Goal: Task Accomplishment & Management: Complete application form

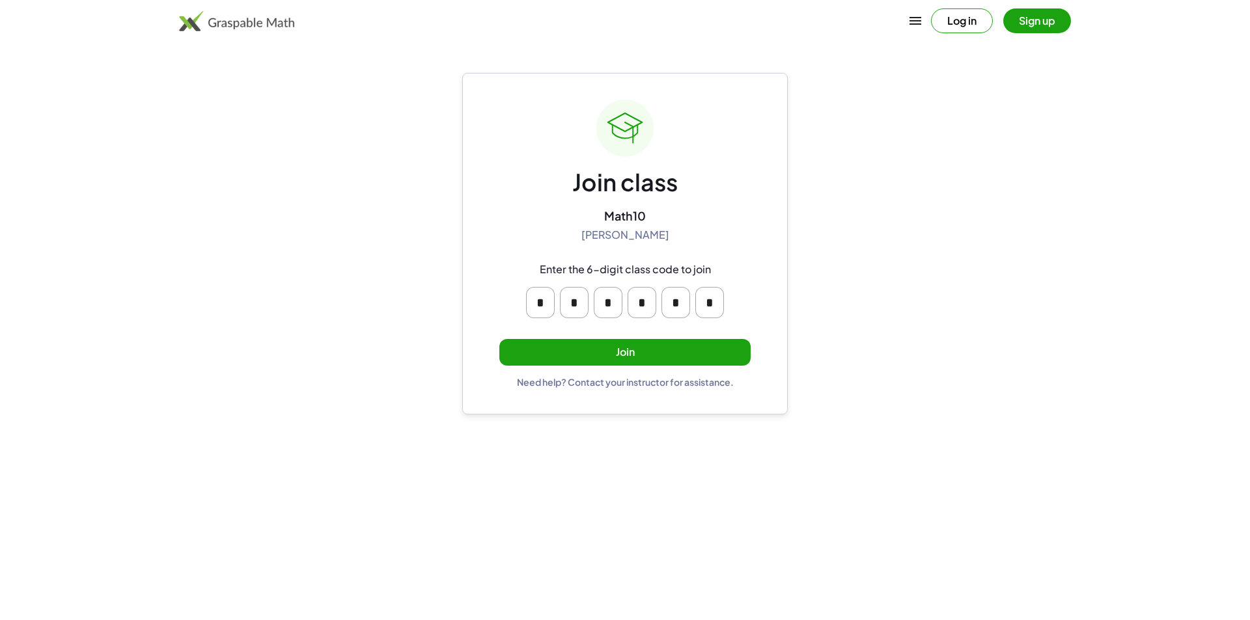
click at [537, 354] on button "Join" at bounding box center [624, 352] width 251 height 27
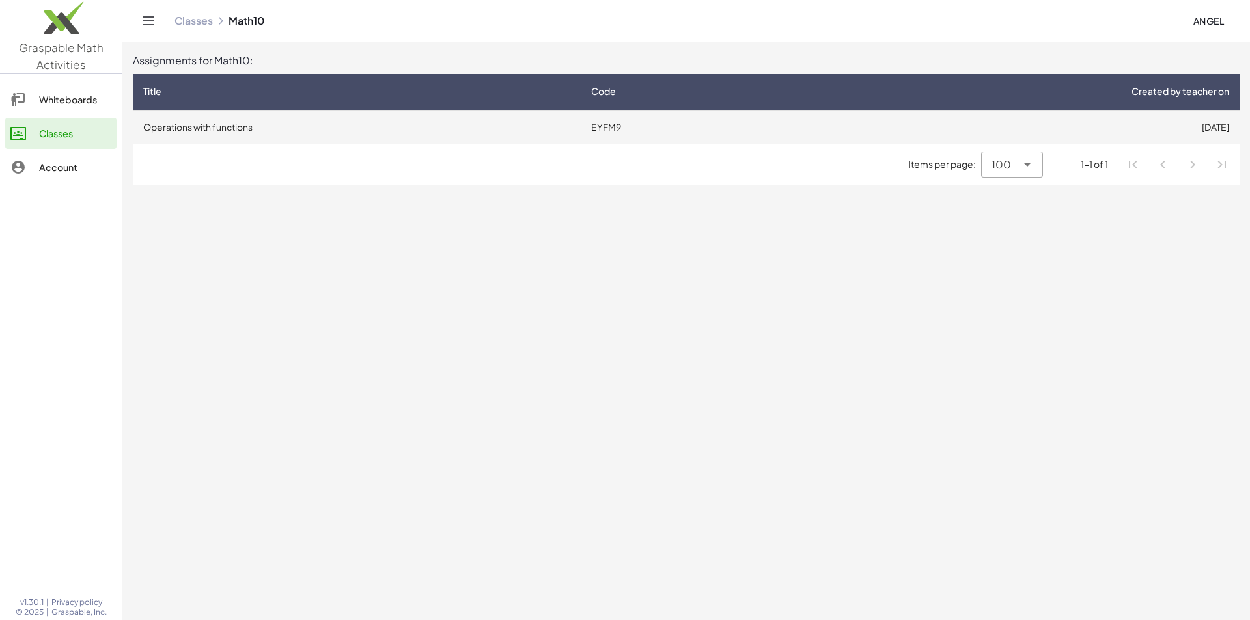
click at [588, 127] on td "EYFM9" at bounding box center [683, 127] width 204 height 34
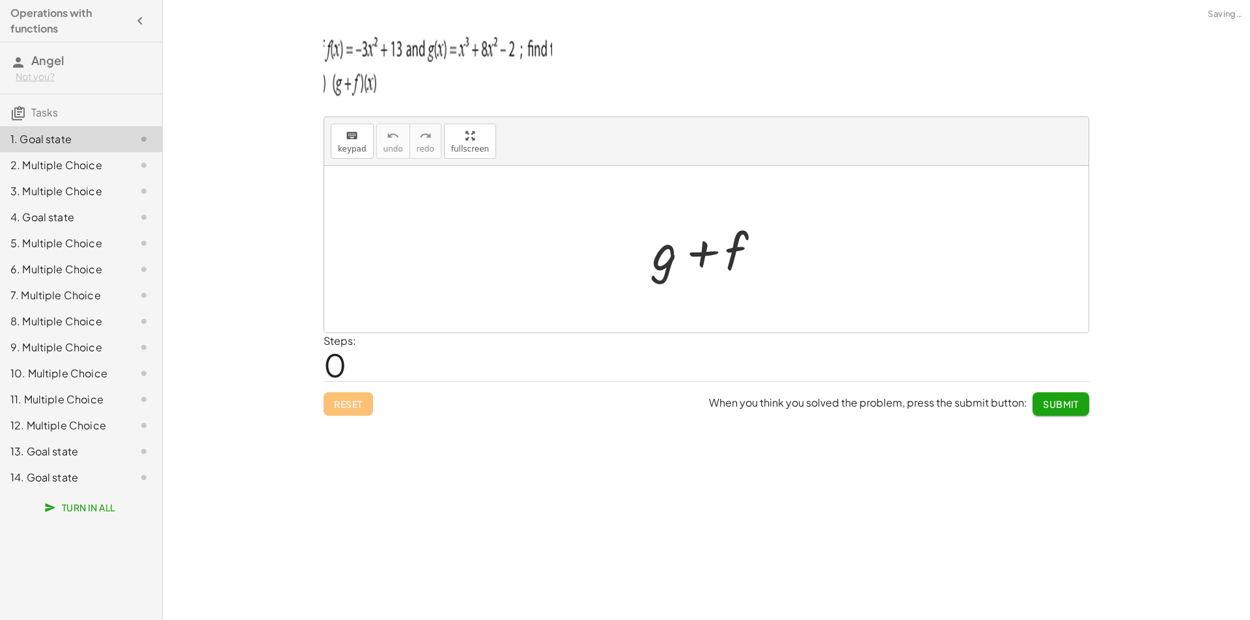
click at [364, 359] on div "Steps: 0" at bounding box center [705, 357] width 765 height 48
click at [344, 370] on span "0" at bounding box center [334, 365] width 23 height 40
click at [340, 368] on span "0" at bounding box center [334, 365] width 23 height 40
drag, startPoint x: 310, startPoint y: 368, endPoint x: 297, endPoint y: 368, distance: 12.4
click at [297, 368] on div "keyboard keypad undo undo redo redo fullscreen + g + f × Steps: 0 Reset When yo…" at bounding box center [706, 310] width 1087 height 620
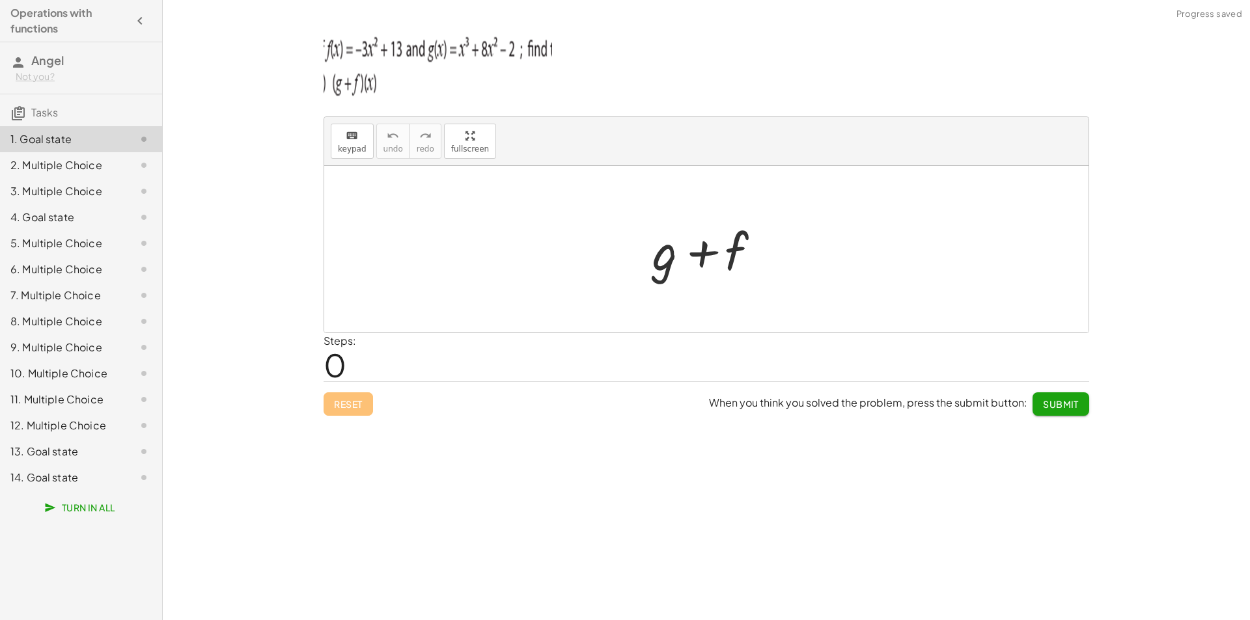
drag, startPoint x: 376, startPoint y: 353, endPoint x: 335, endPoint y: 357, distance: 40.5
click at [335, 357] on div "Steps: 0" at bounding box center [705, 357] width 765 height 48
drag, startPoint x: 343, startPoint y: 362, endPoint x: 308, endPoint y: 363, distance: 34.5
click at [308, 363] on div "keyboard keypad undo undo redo redo fullscreen + g + f × Steps: 0 Reset When yo…" at bounding box center [706, 310] width 1087 height 620
click at [308, 362] on div "keyboard keypad undo undo redo redo fullscreen + g + f × Steps: 0 Reset When yo…" at bounding box center [706, 310] width 1087 height 620
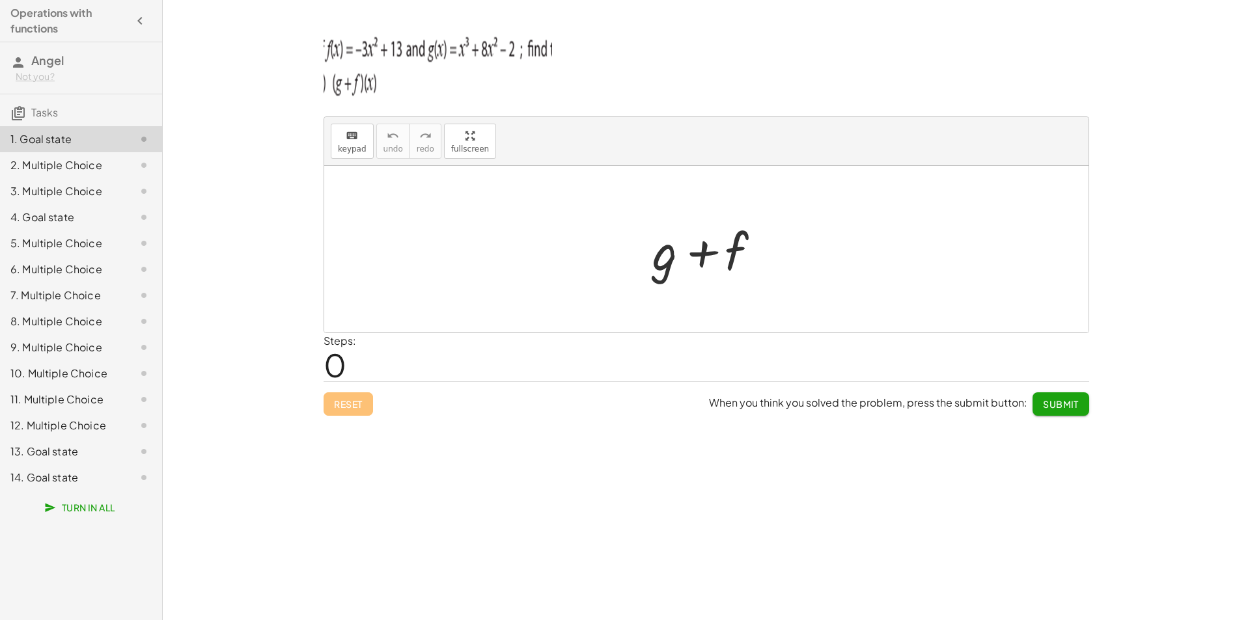
click at [94, 162] on div "2. Multiple Choice" at bounding box center [62, 165] width 105 height 16
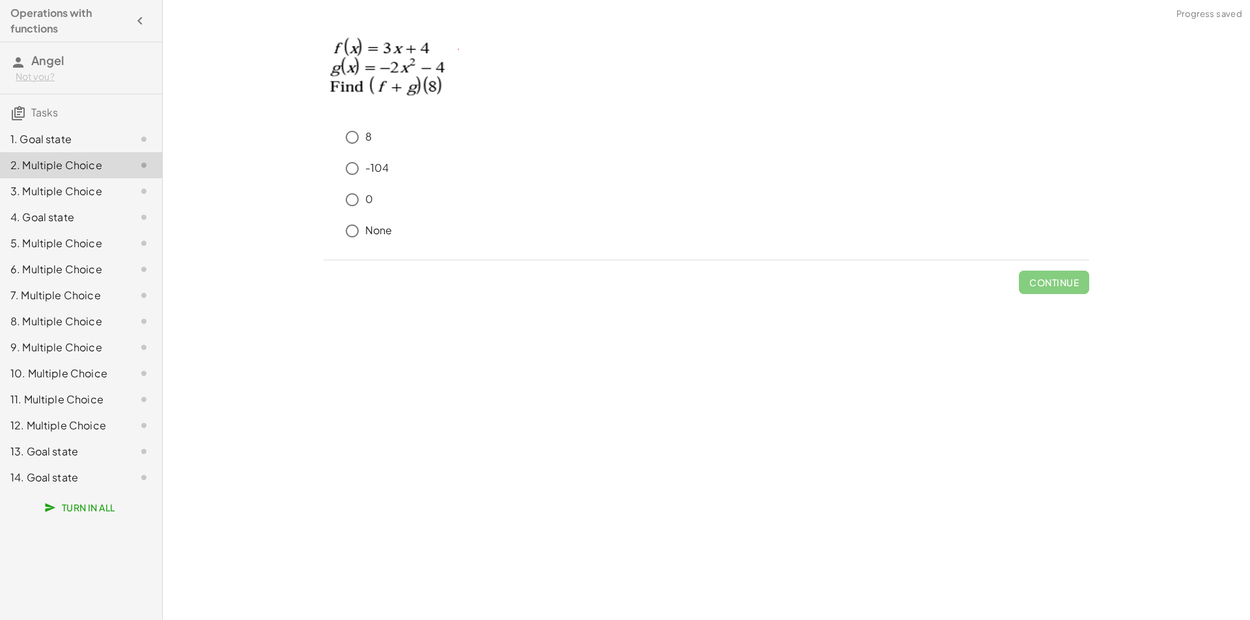
click at [105, 178] on div "1. Goal state" at bounding box center [81, 191] width 162 height 26
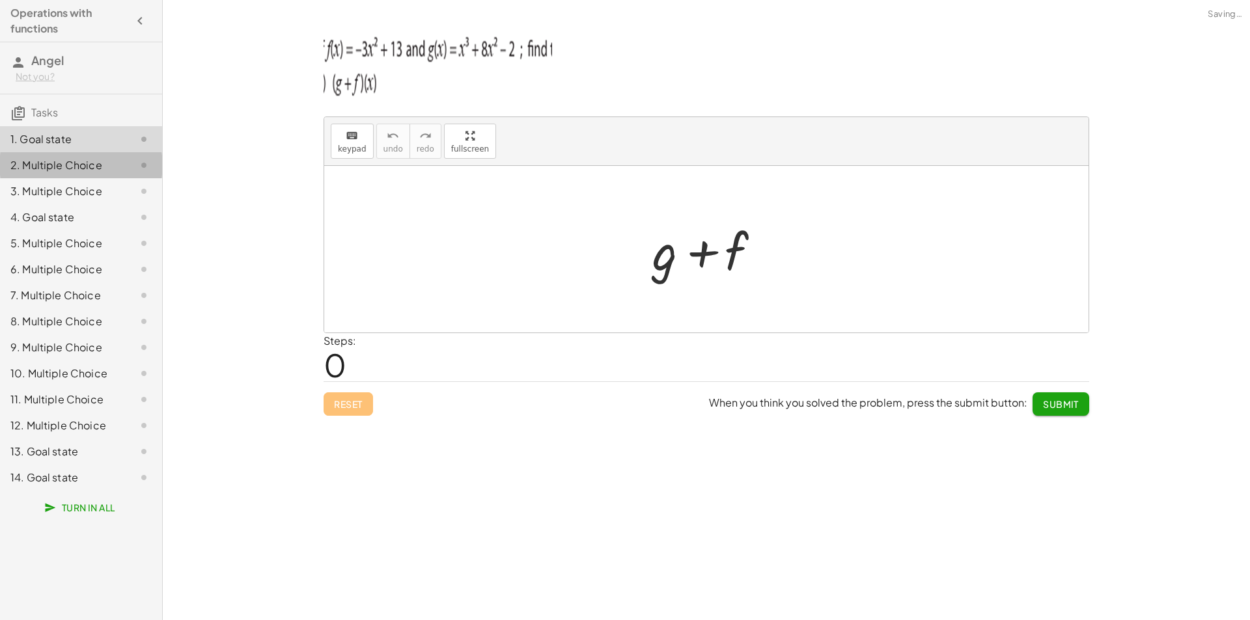
click at [116, 171] on div at bounding box center [133, 165] width 36 height 16
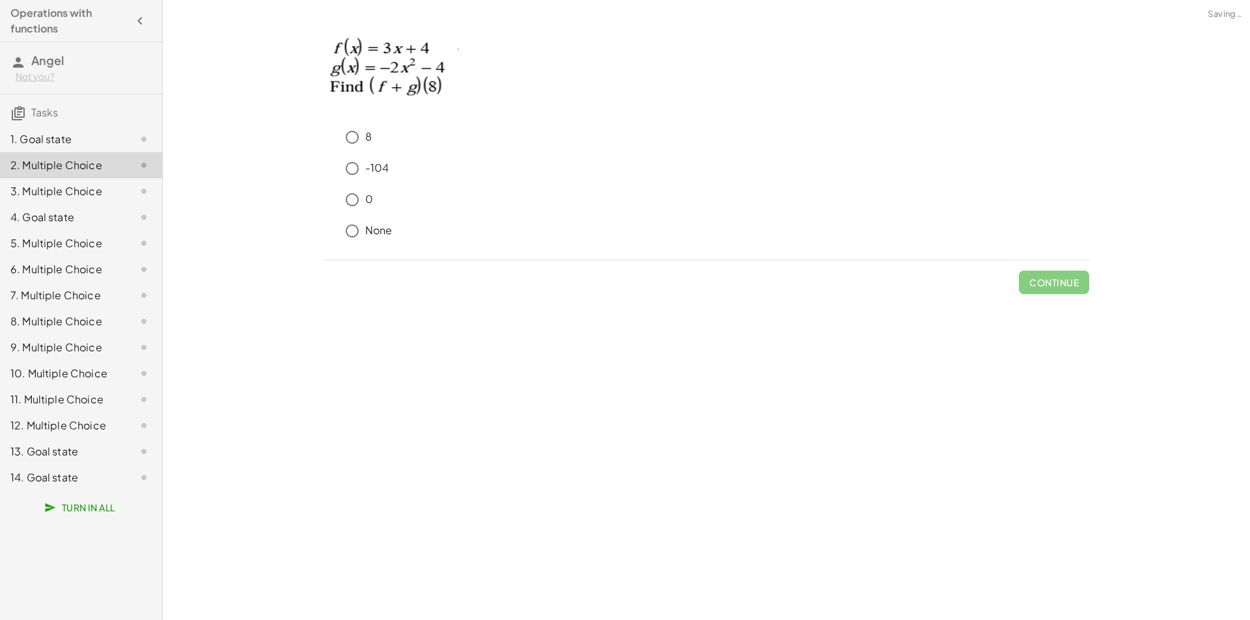
click at [121, 141] on div at bounding box center [133, 139] width 36 height 16
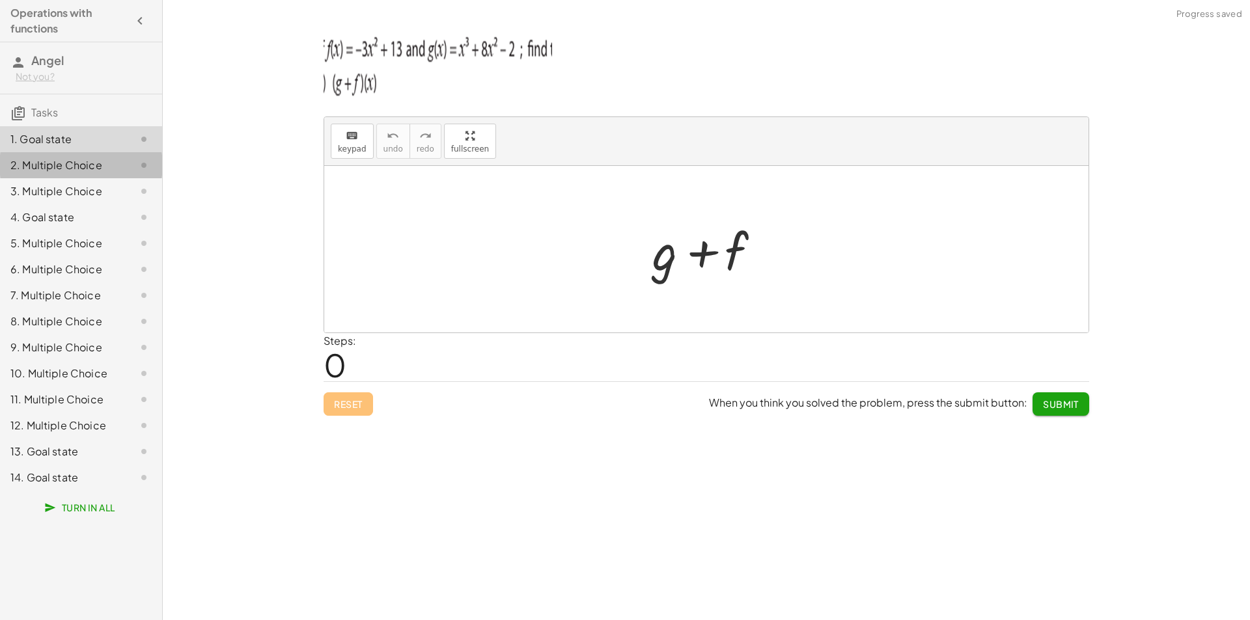
click at [133, 204] on div "2. Multiple Choice" at bounding box center [81, 217] width 162 height 26
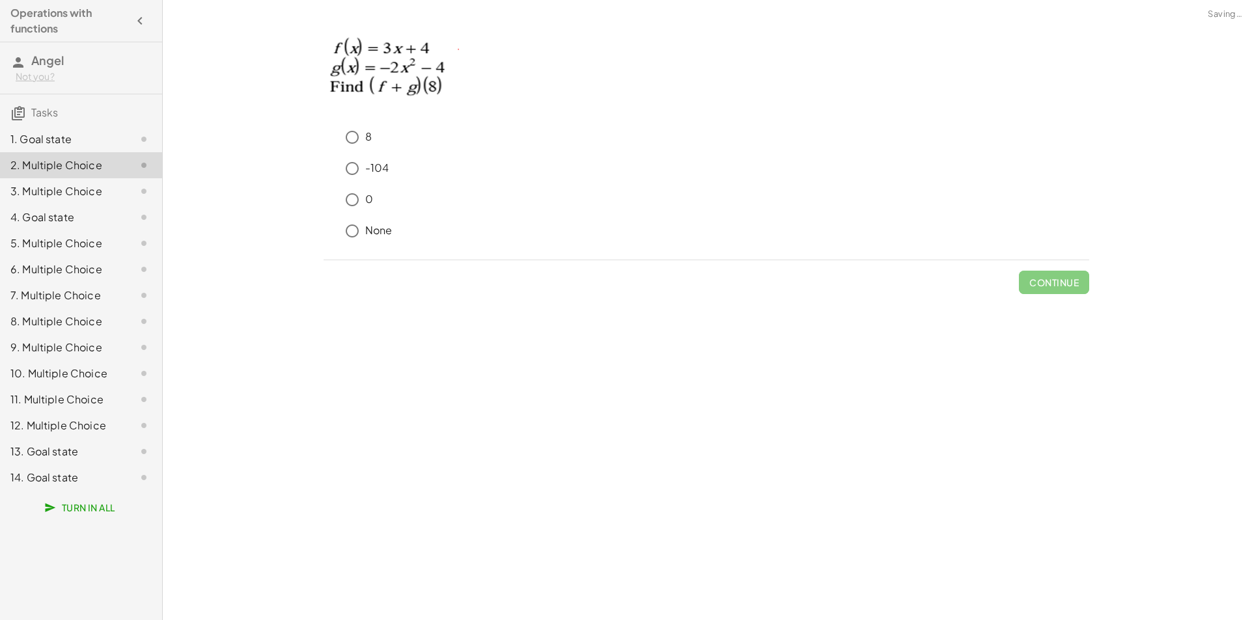
click at [125, 142] on div at bounding box center [133, 139] width 36 height 16
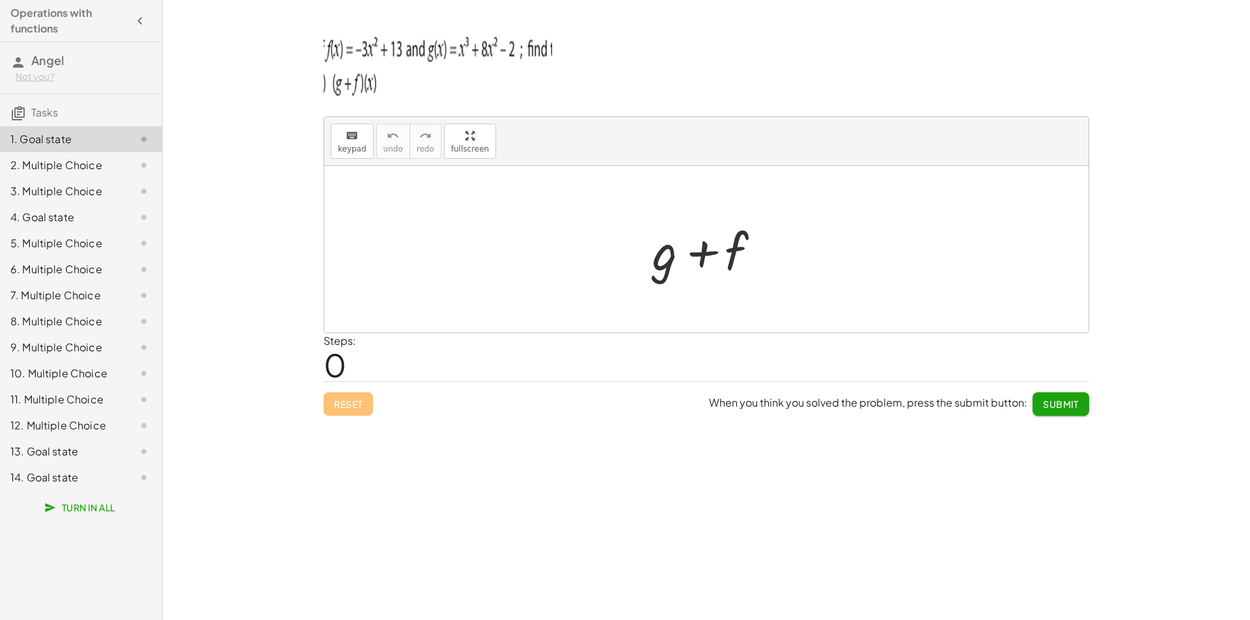
click at [355, 370] on div "Steps: 0" at bounding box center [339, 357] width 33 height 48
click at [346, 368] on div "Steps: 0" at bounding box center [339, 357] width 33 height 48
click at [338, 363] on span "0" at bounding box center [334, 365] width 23 height 40
click at [346, 364] on span "0" at bounding box center [334, 365] width 23 height 40
click at [346, 366] on div "Steps: 0" at bounding box center [339, 357] width 33 height 48
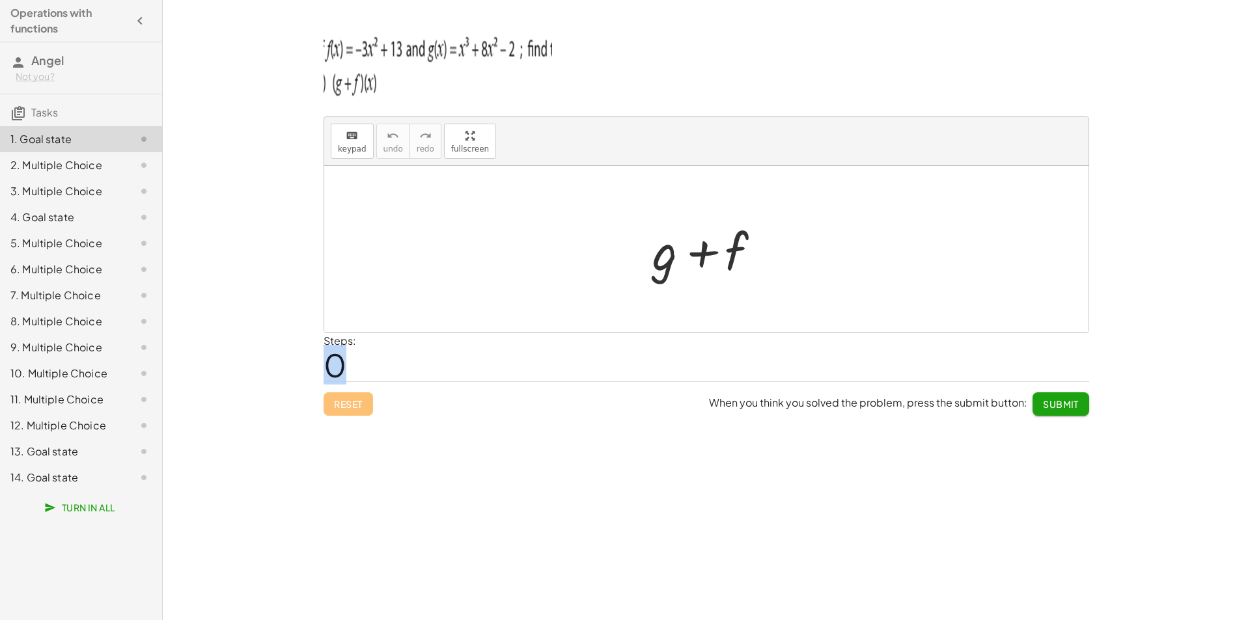
drag, startPoint x: 344, startPoint y: 366, endPoint x: 295, endPoint y: 368, distance: 49.5
click at [295, 368] on div "keyboard keypad undo undo redo redo fullscreen + g + f × Steps: 0 Reset When yo…" at bounding box center [706, 310] width 1087 height 620
click at [538, 365] on div "Steps: 0" at bounding box center [705, 357] width 765 height 48
click at [519, 439] on div "keyboard keypad undo undo redo redo fullscreen + g + f × Steps: 0 Reset When yo…" at bounding box center [706, 310] width 1087 height 620
click at [671, 302] on div at bounding box center [706, 249] width 764 height 167
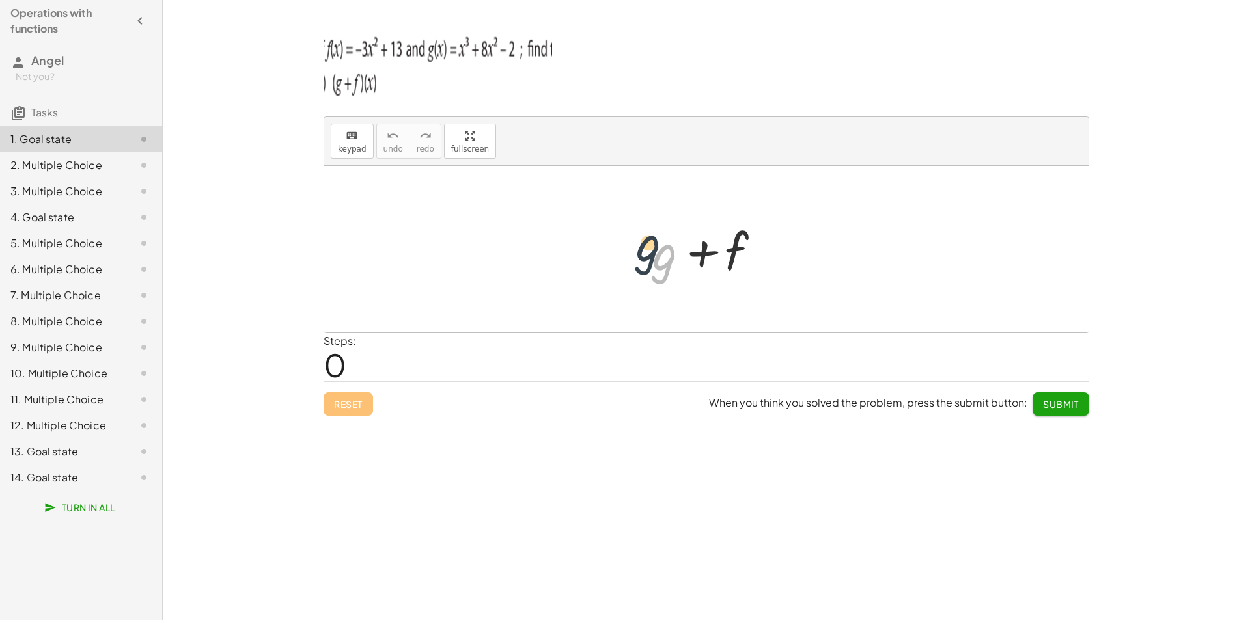
drag, startPoint x: 655, startPoint y: 265, endPoint x: 461, endPoint y: 223, distance: 197.7
click at [461, 223] on div "+ g + g + f" at bounding box center [706, 249] width 764 height 167
drag, startPoint x: 657, startPoint y: 264, endPoint x: 523, endPoint y: 242, distance: 135.1
click at [523, 242] on div "+ g + g + f" at bounding box center [706, 249] width 764 height 167
click at [364, 143] on button "keyboard keypad" at bounding box center [352, 141] width 43 height 35
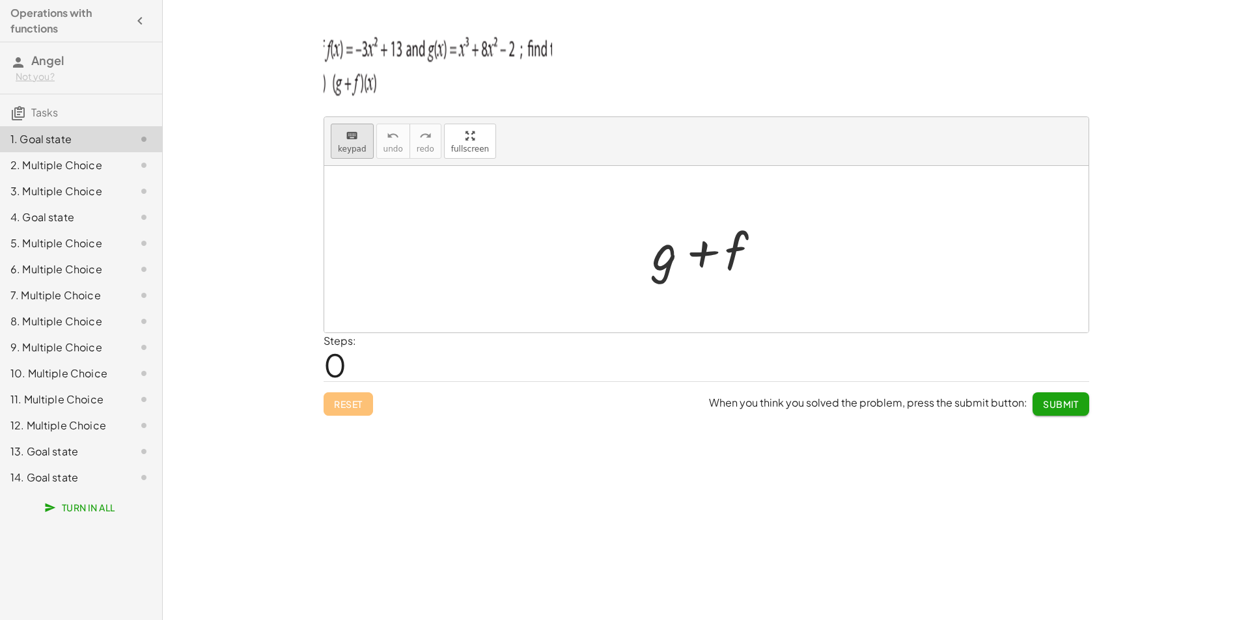
click at [359, 149] on span "keypad" at bounding box center [352, 148] width 29 height 9
click at [368, 139] on button "keyboard keypad" at bounding box center [352, 141] width 43 height 35
click at [421, 218] on div at bounding box center [706, 249] width 764 height 167
click at [458, 212] on div "keyboard keypad undo undo redo redo fullscreen + g + f ×" at bounding box center [706, 224] width 764 height 215
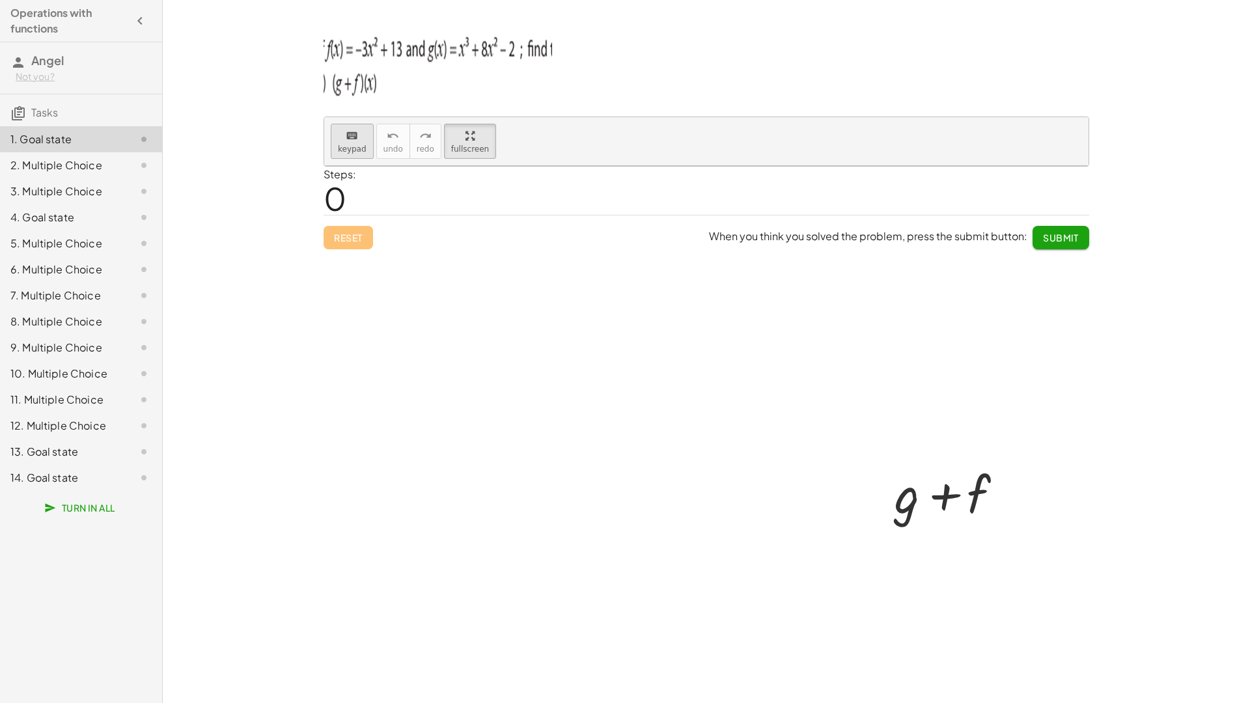
click at [331, 124] on button "keyboard keypad" at bounding box center [352, 141] width 43 height 35
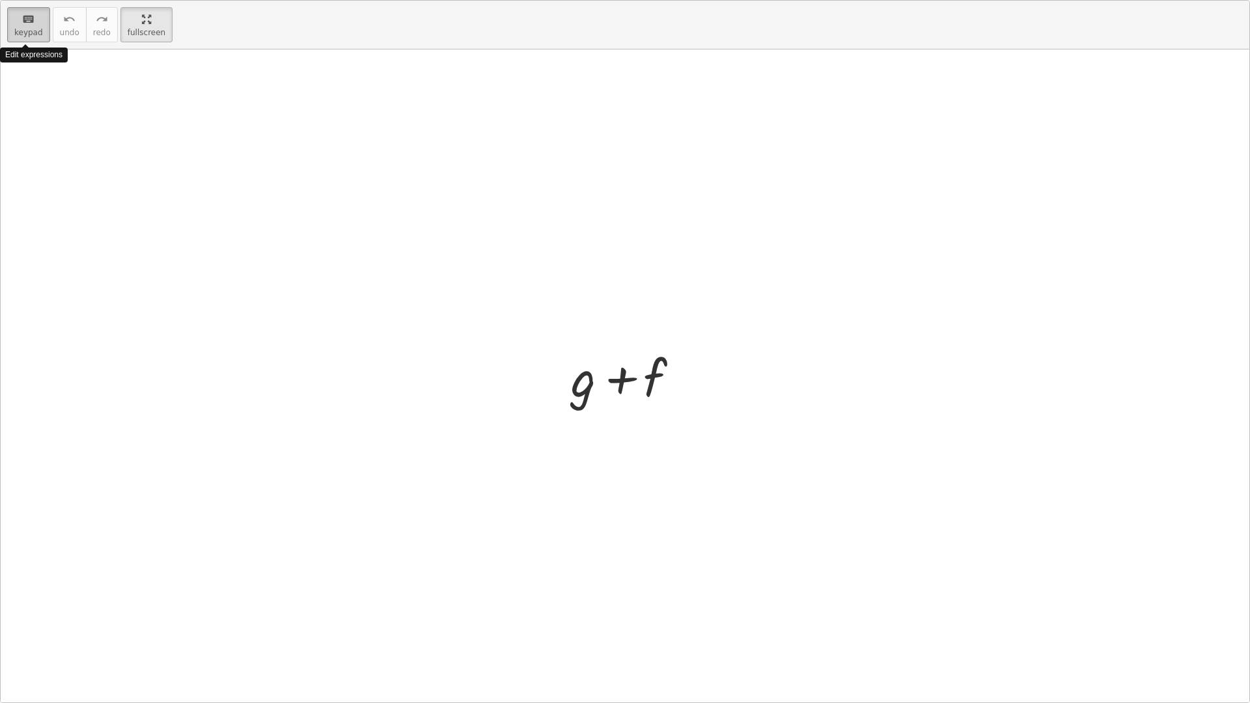
click at [36, 30] on span "keypad" at bounding box center [28, 32] width 29 height 9
drag, startPoint x: 564, startPoint y: 379, endPoint x: 457, endPoint y: 259, distance: 160.9
click at [573, 389] on div at bounding box center [583, 377] width 25 height 61
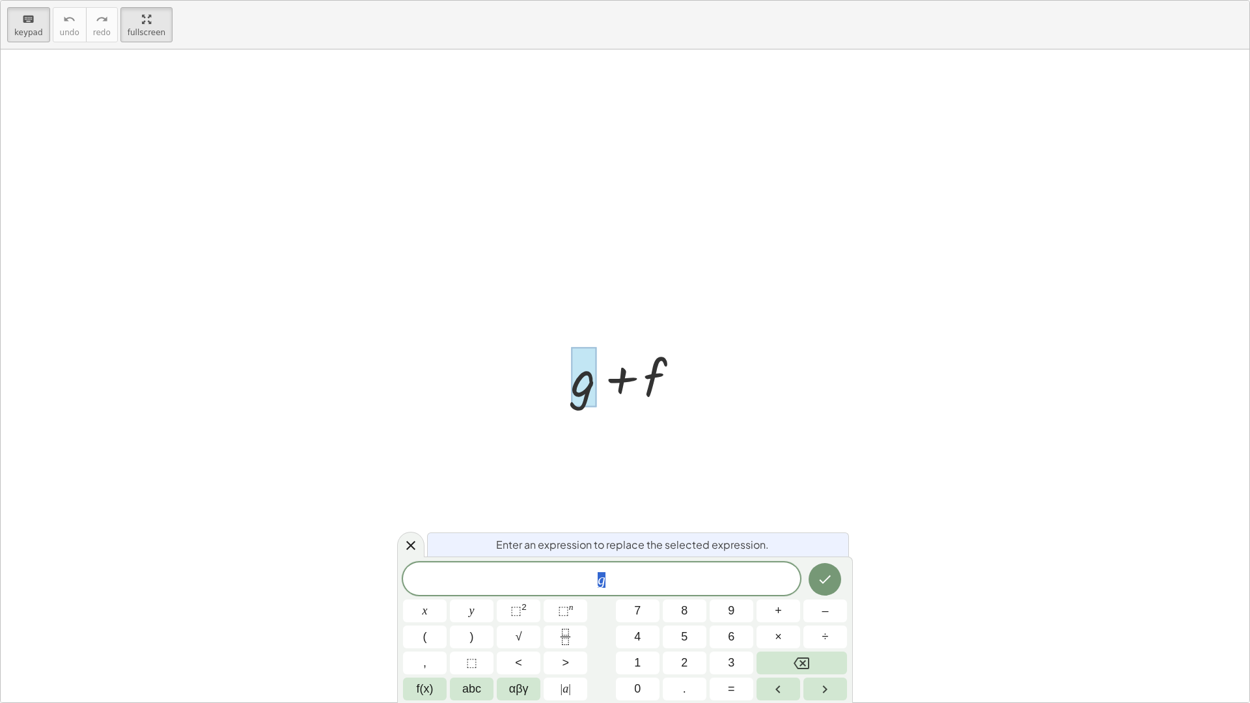
click at [573, 389] on div at bounding box center [583, 377] width 25 height 61
click at [1075, 569] on div at bounding box center [625, 375] width 1248 height 653
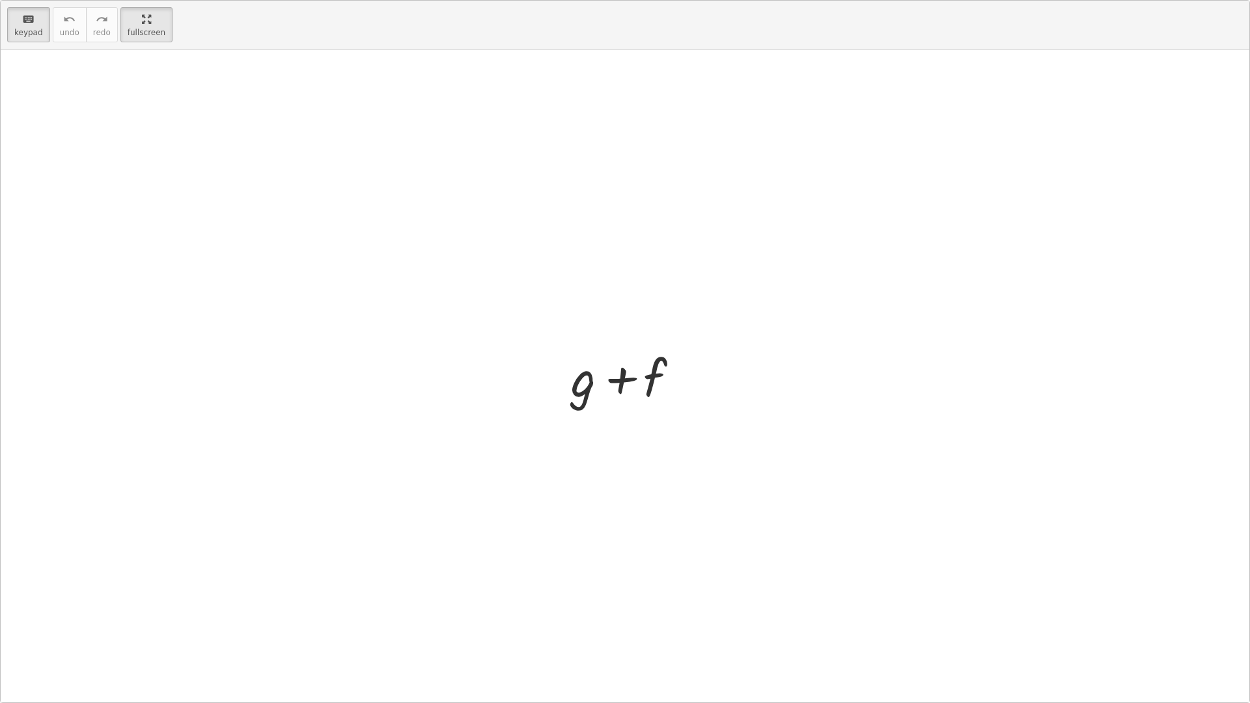
click at [1060, 139] on div at bounding box center [625, 375] width 1248 height 653
drag, startPoint x: 1060, startPoint y: 139, endPoint x: 1002, endPoint y: 150, distance: 59.0
click at [1054, 146] on div at bounding box center [625, 375] width 1248 height 653
click at [156, 0] on html "Operations with functions Angel Not you? Tasks 1. Goal state 2. Multiple Choice…" at bounding box center [625, 351] width 1250 height 703
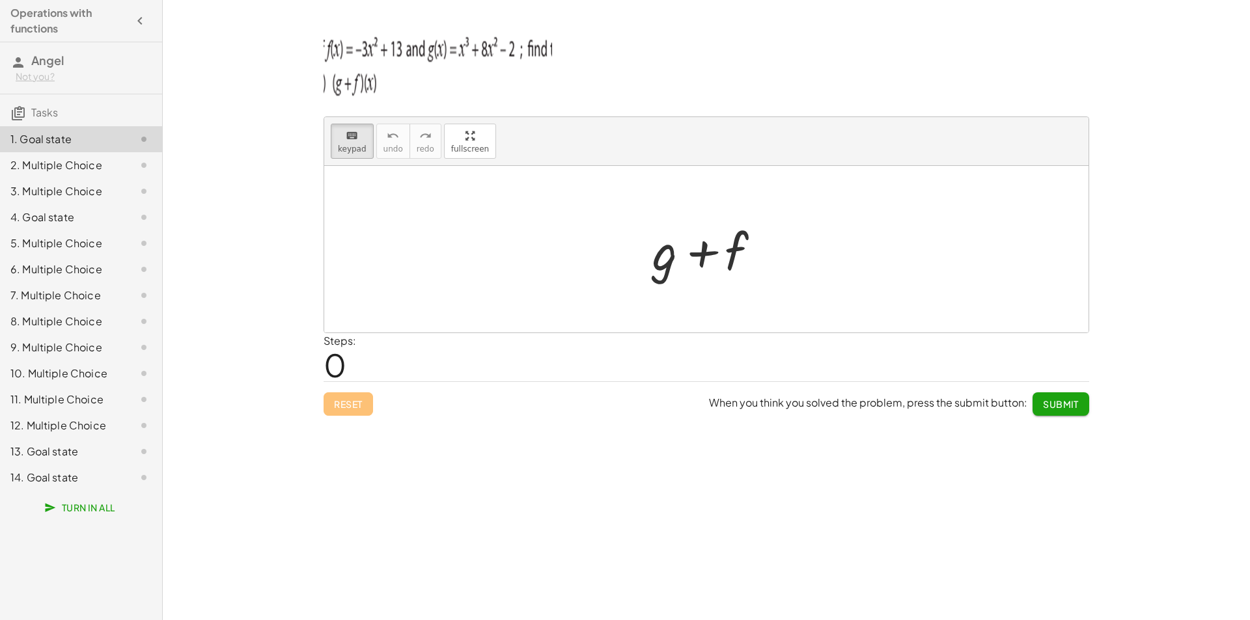
click at [48, 170] on div "2. Multiple Choice" at bounding box center [62, 165] width 105 height 16
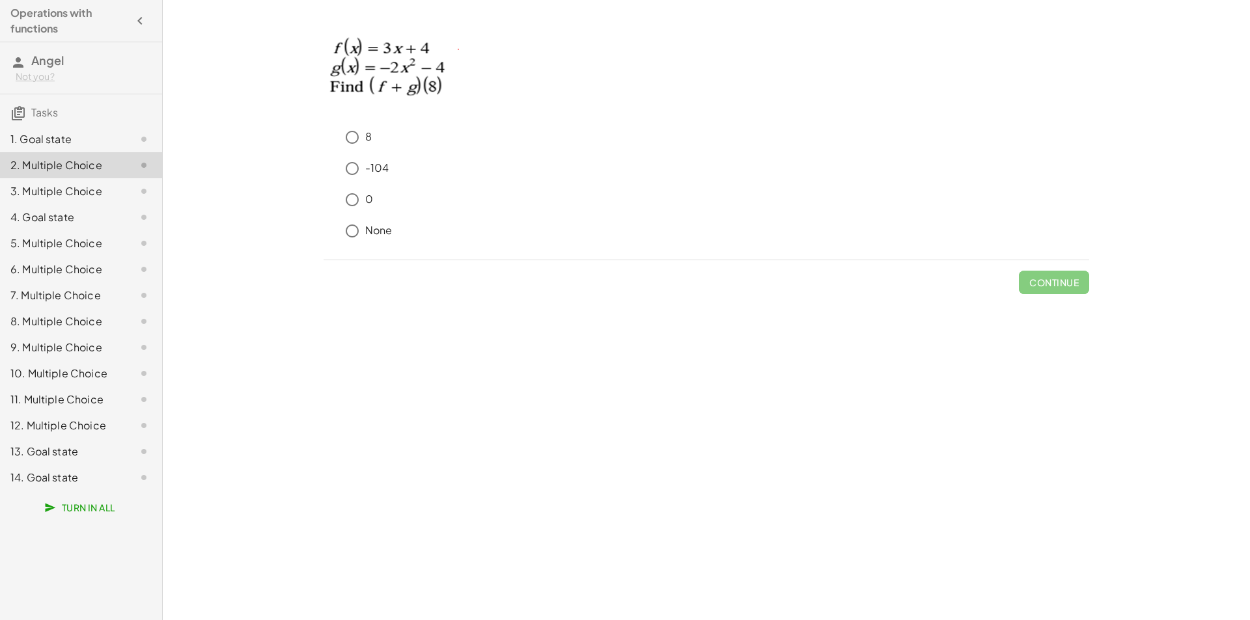
click at [43, 189] on div "3. Multiple Choice" at bounding box center [62, 192] width 105 height 16
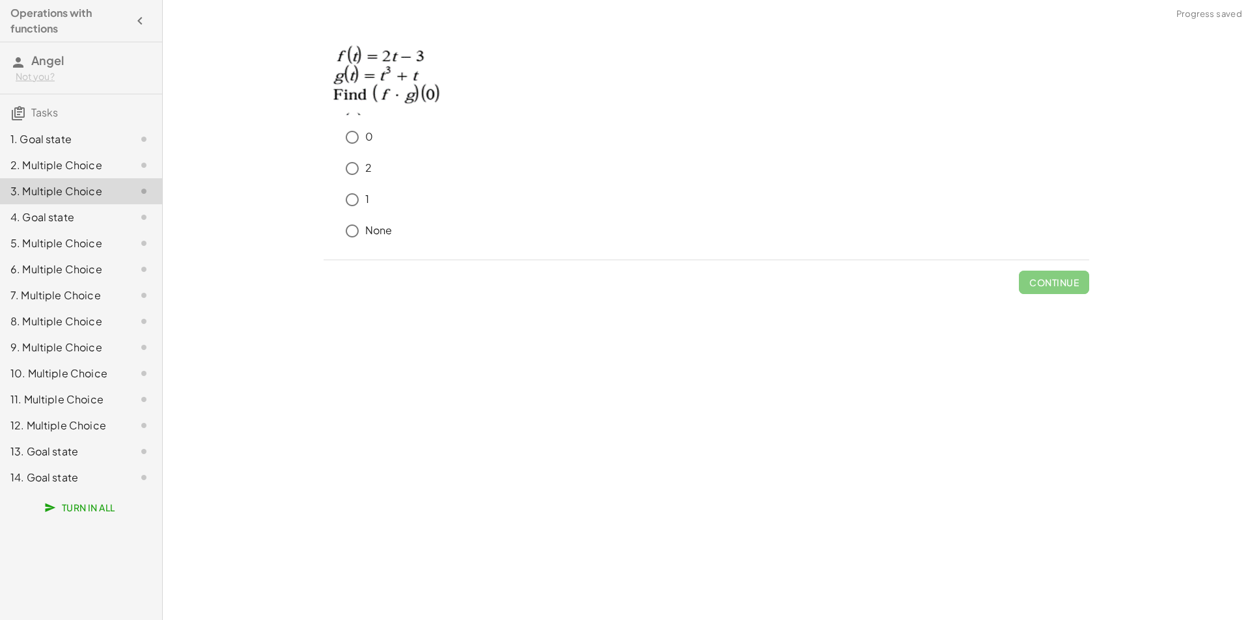
click at [79, 185] on div "3. Multiple Choice" at bounding box center [62, 192] width 105 height 16
click at [79, 171] on div "2. Multiple Choice" at bounding box center [62, 165] width 105 height 16
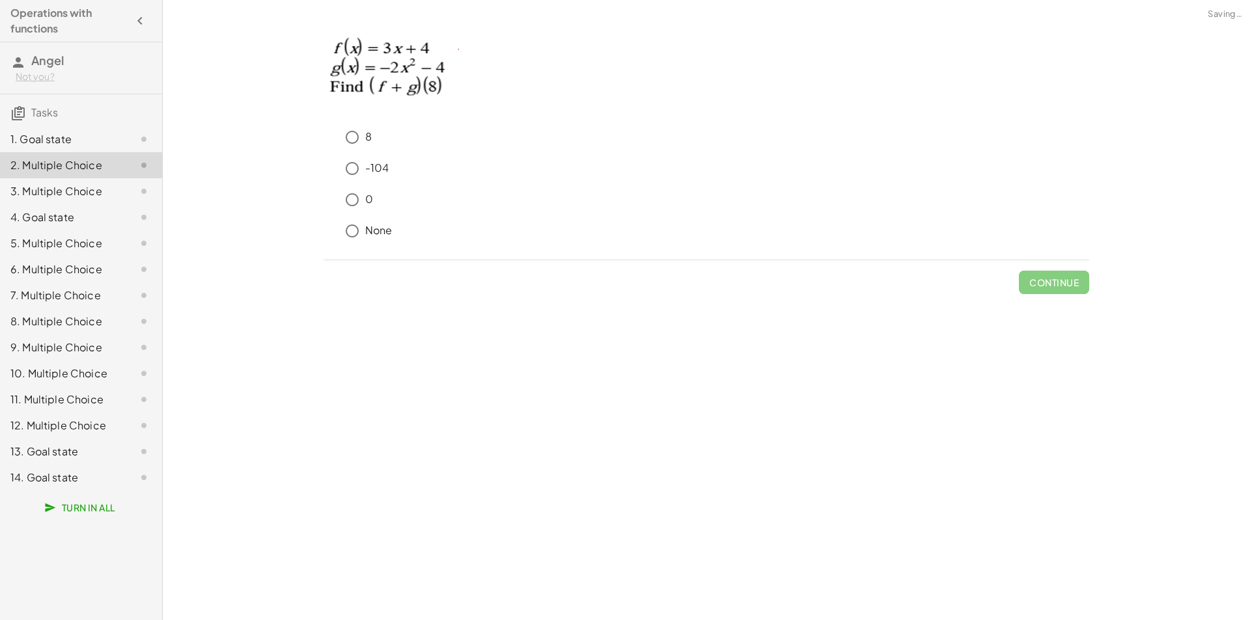
click at [86, 190] on div "3. Multiple Choice" at bounding box center [62, 192] width 105 height 16
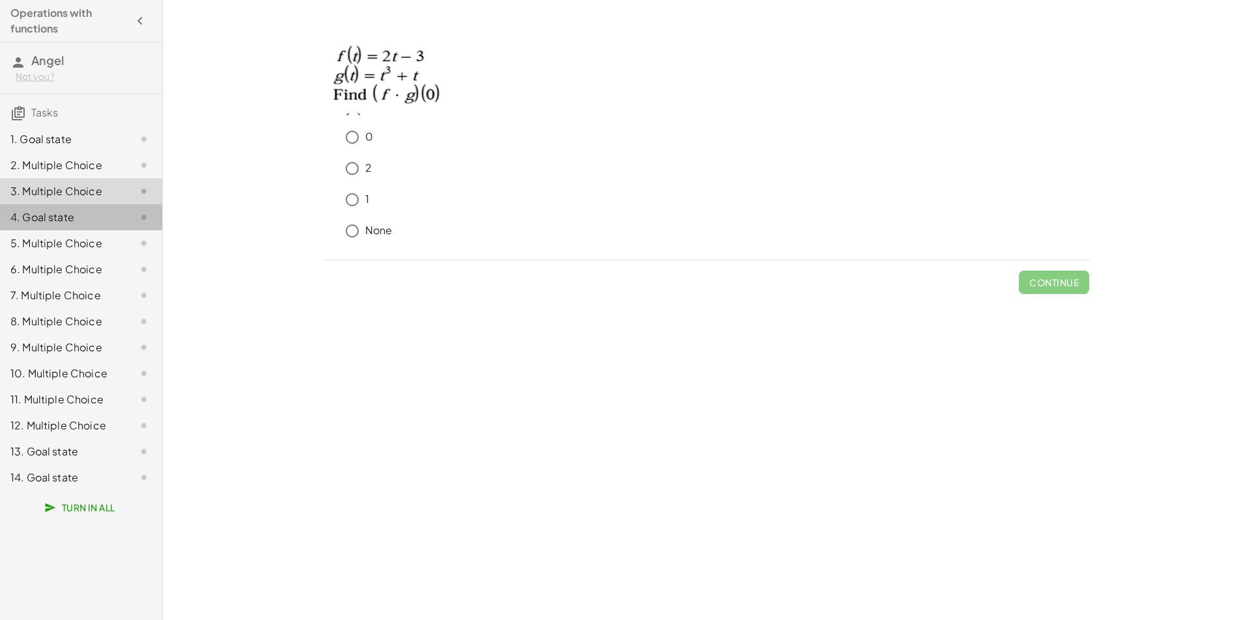
click at [77, 210] on div "4. Goal state" at bounding box center [62, 218] width 105 height 16
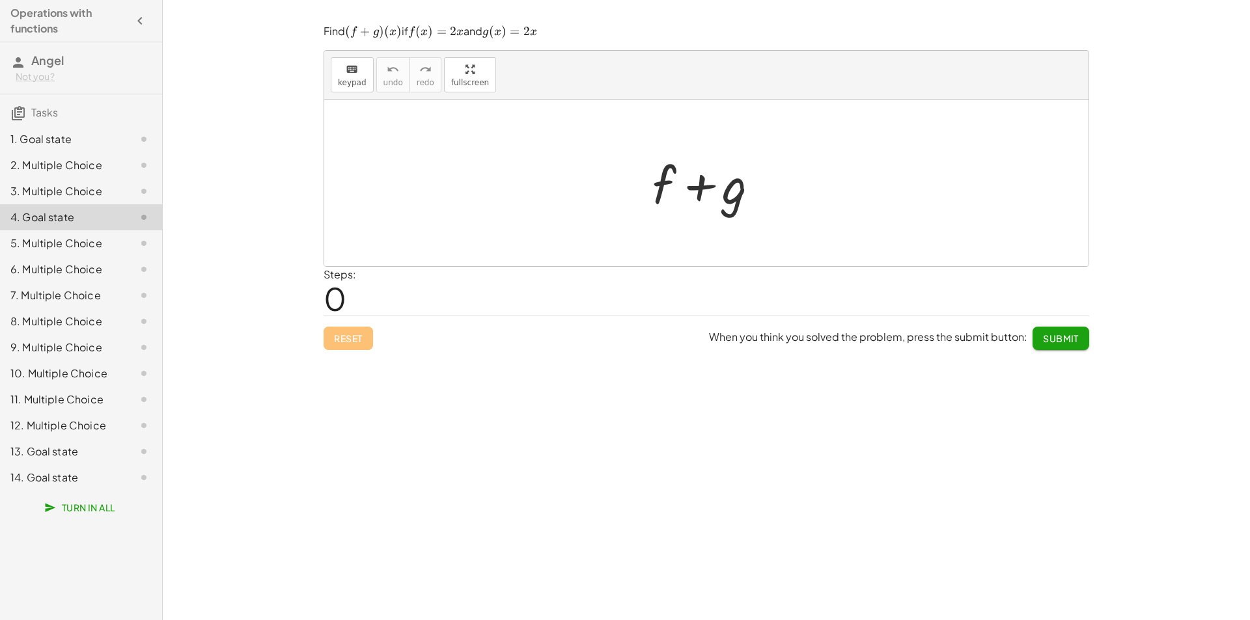
click at [89, 242] on div "5. Multiple Choice" at bounding box center [62, 244] width 105 height 16
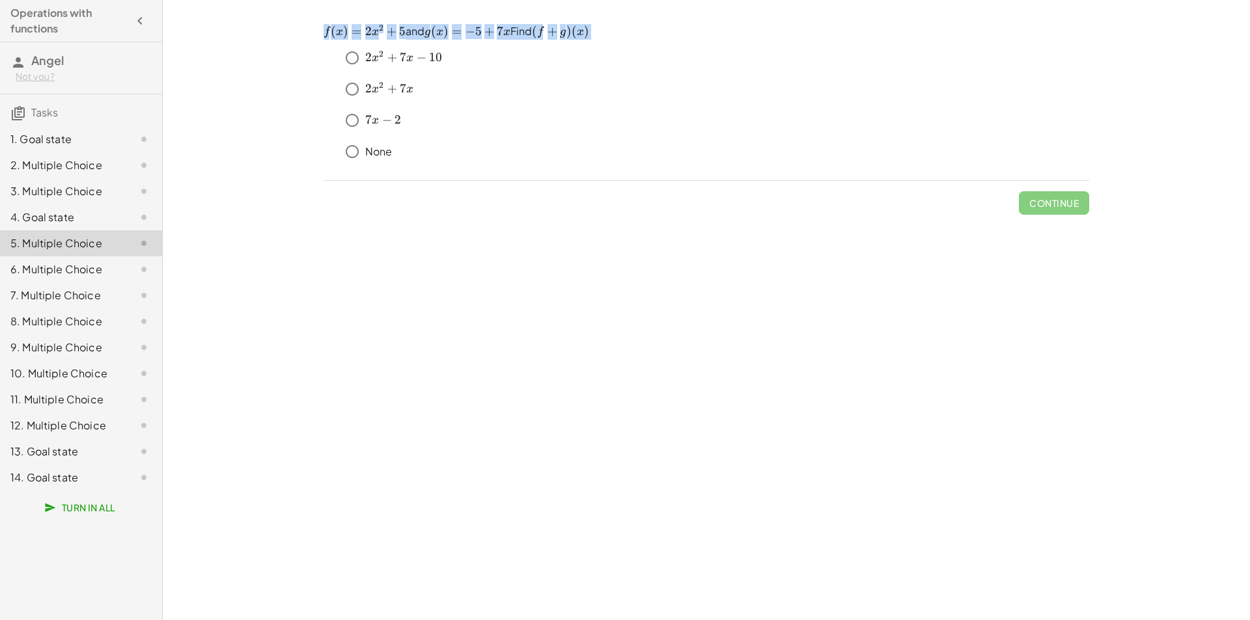
drag, startPoint x: 305, startPoint y: 33, endPoint x: 621, endPoint y: 32, distance: 316.3
click at [621, 32] on div "keyboard keypad undo undo redo redo fullscreen + g + f × Steps: 0 Reset When yo…" at bounding box center [706, 310] width 1087 height 620
click at [262, 144] on div "keyboard keypad undo undo redo redo fullscreen + g + f × Steps: 0 Reset When yo…" at bounding box center [706, 310] width 1087 height 620
click at [117, 143] on div at bounding box center [133, 139] width 36 height 16
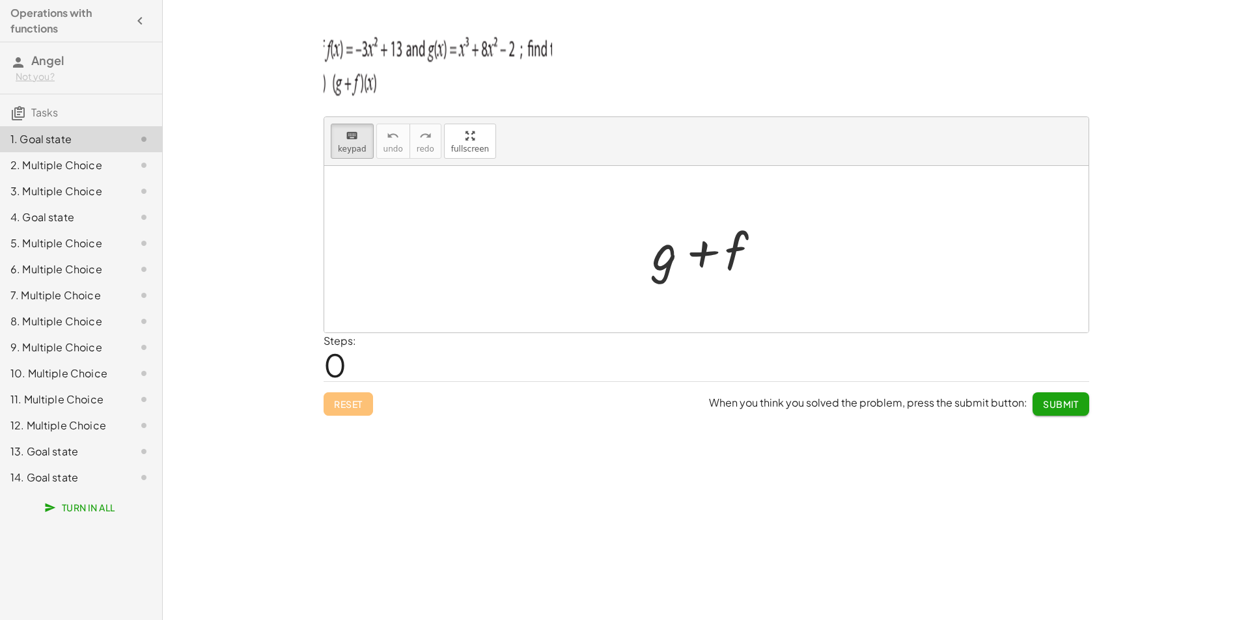
click at [345, 363] on span "0" at bounding box center [334, 365] width 23 height 40
click at [140, 20] on icon "button" at bounding box center [140, 21] width 16 height 16
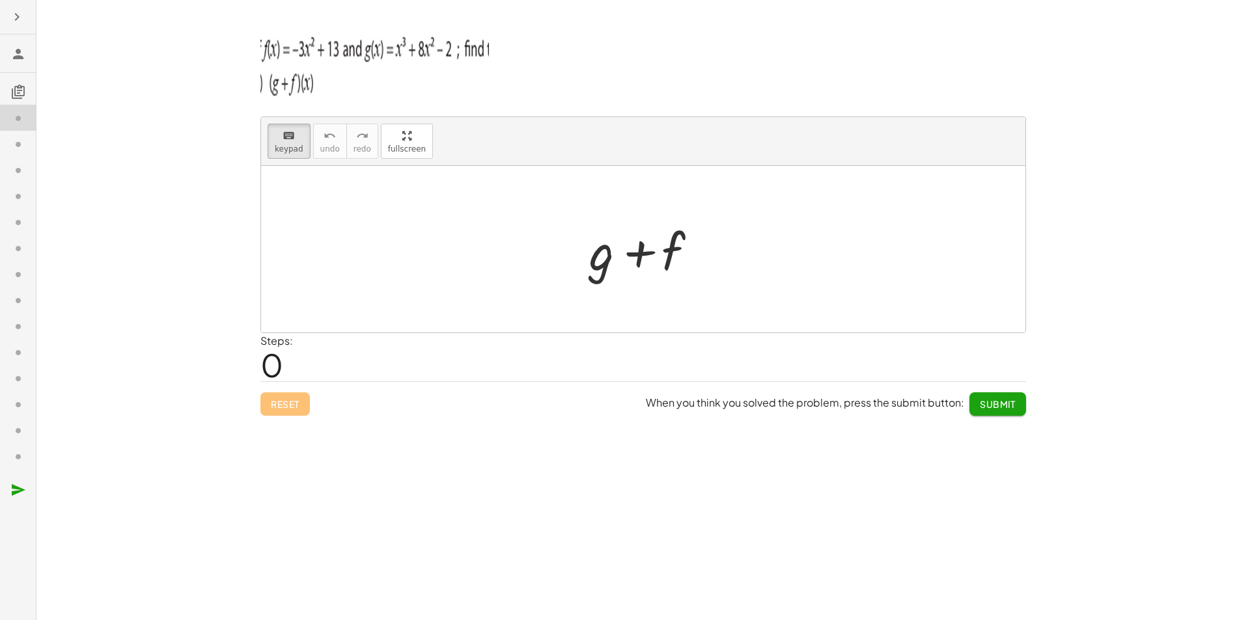
click at [19, 16] on icon "button" at bounding box center [17, 17] width 16 height 16
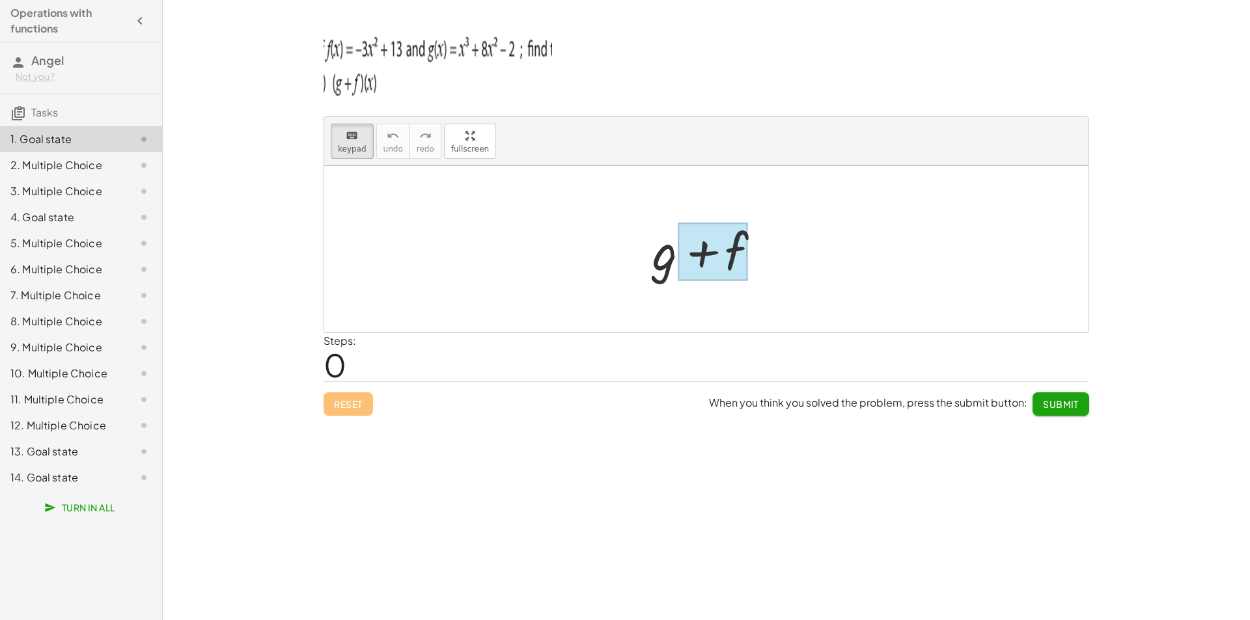
click at [720, 246] on div at bounding box center [713, 252] width 70 height 58
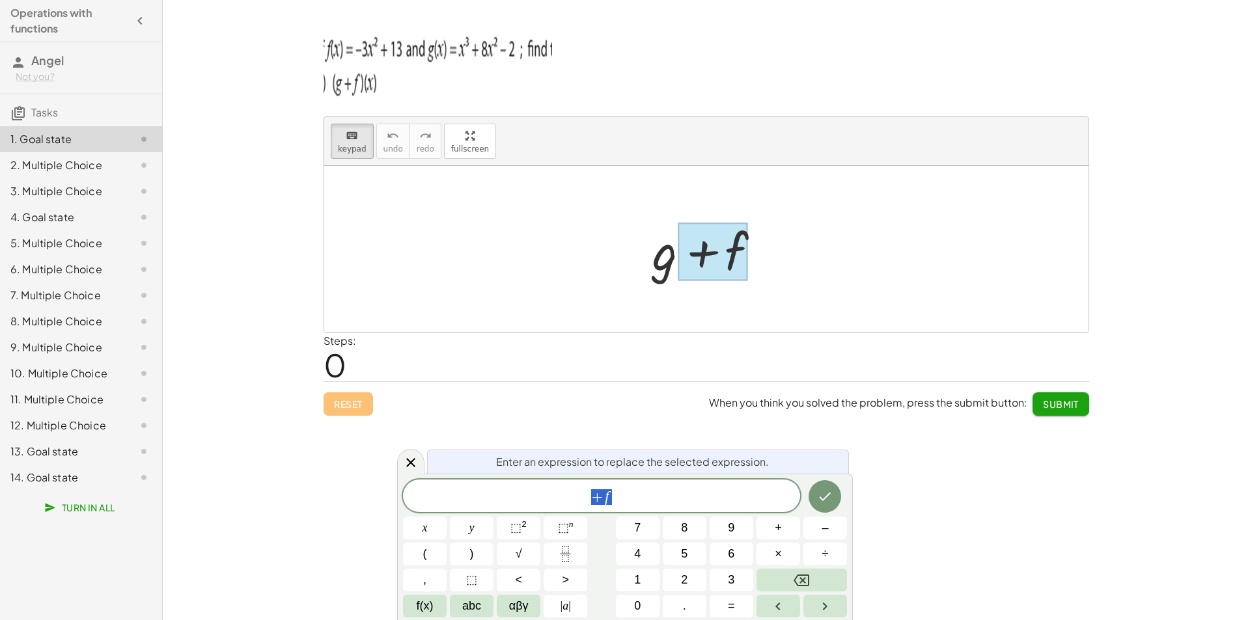
click at [720, 246] on div at bounding box center [713, 252] width 70 height 58
click at [669, 258] on div at bounding box center [711, 249] width 131 height 67
click at [667, 258] on div at bounding box center [711, 249] width 131 height 67
click at [610, 508] on div "+ f" at bounding box center [601, 496] width 397 height 33
click at [821, 499] on icon "Done" at bounding box center [825, 495] width 16 height 16
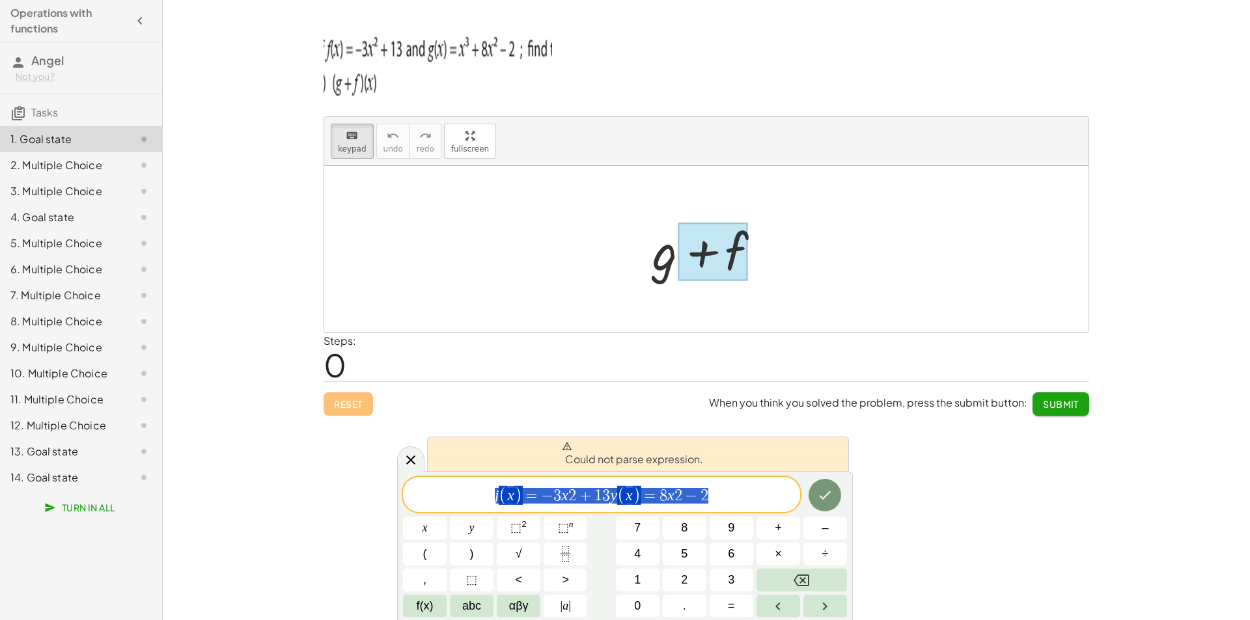
drag, startPoint x: 732, startPoint y: 500, endPoint x: 370, endPoint y: 487, distance: 361.5
click at [370, 487] on body "Operations with functions Angel Not you? Tasks 1. Goal state 2. Multiple Choice…" at bounding box center [625, 310] width 1250 height 620
click at [688, 265] on div at bounding box center [713, 252] width 70 height 58
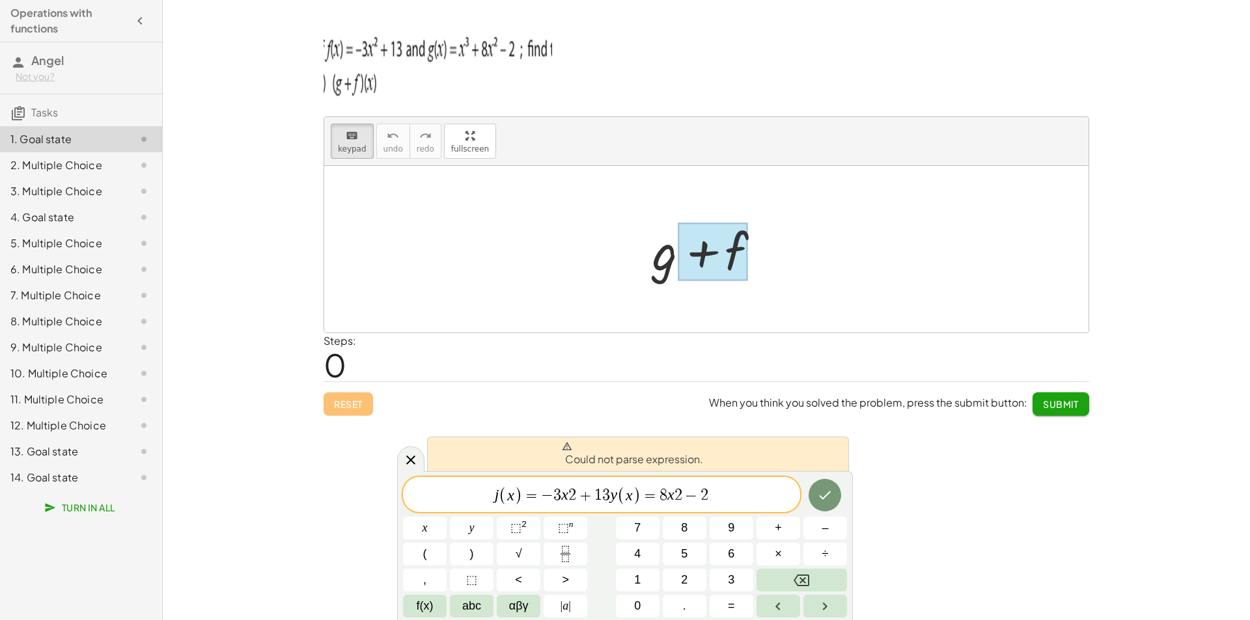
click at [643, 281] on div "+ g + f" at bounding box center [707, 250] width 148 height 74
click at [659, 269] on div at bounding box center [711, 249] width 131 height 67
click at [664, 268] on div at bounding box center [711, 249] width 131 height 67
click at [782, 265] on div at bounding box center [706, 249] width 764 height 167
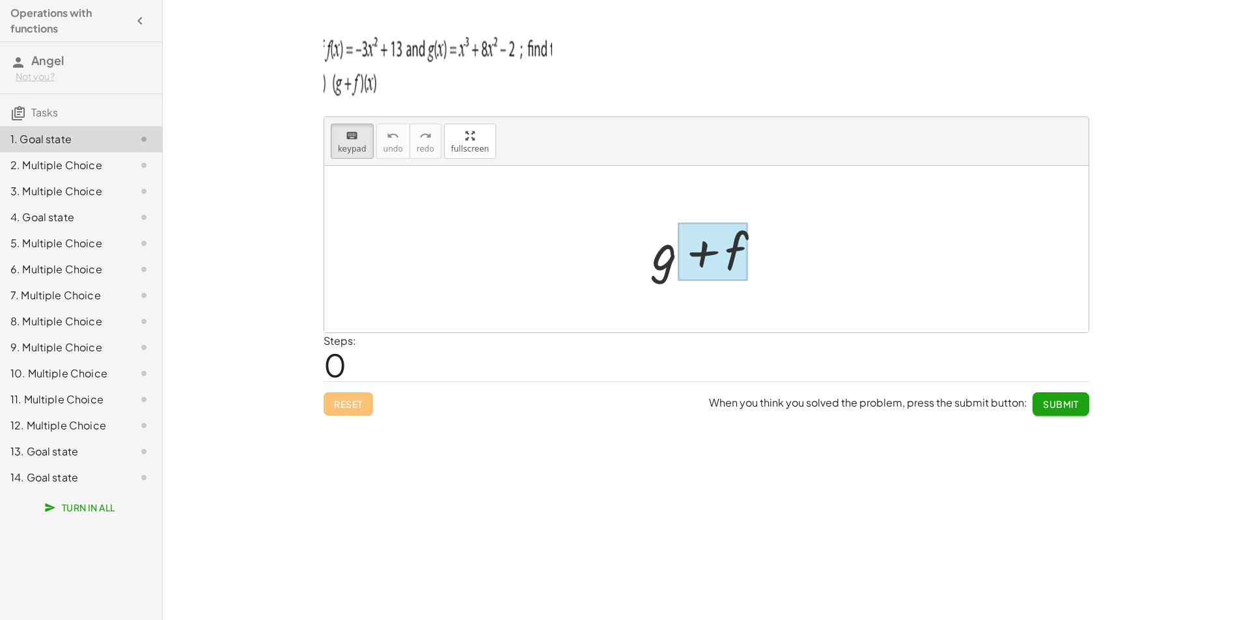
click at [732, 264] on div at bounding box center [713, 252] width 70 height 58
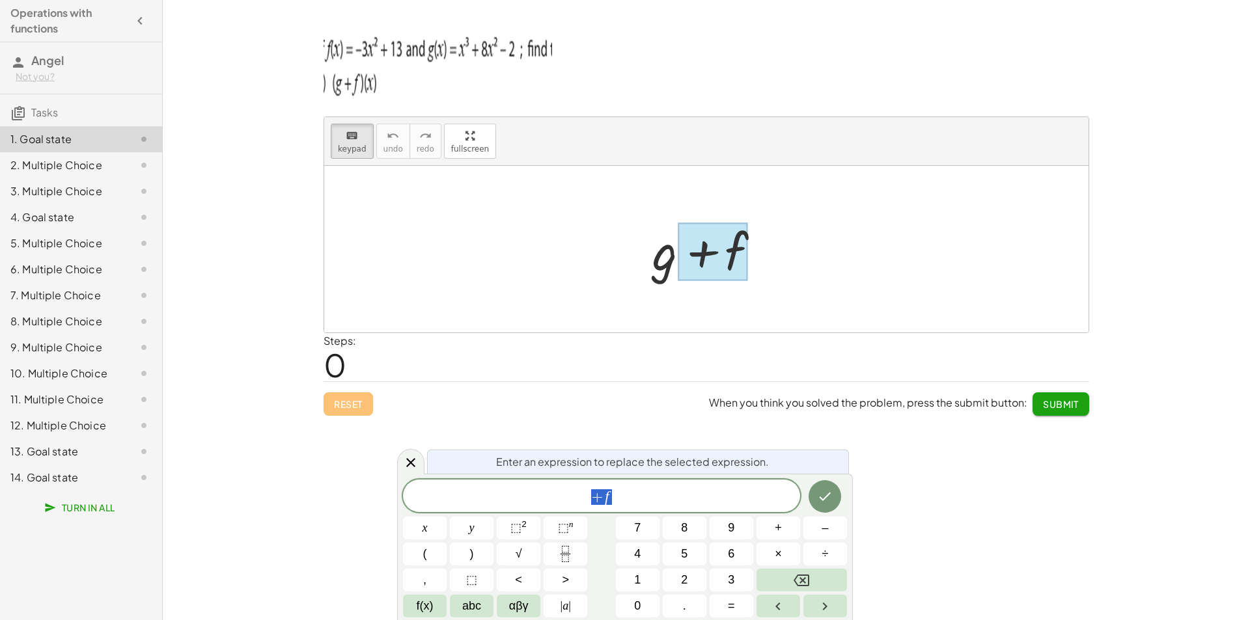
click at [662, 268] on div at bounding box center [711, 249] width 131 height 67
click at [661, 268] on div at bounding box center [711, 249] width 131 height 67
click at [671, 318] on div at bounding box center [706, 249] width 764 height 167
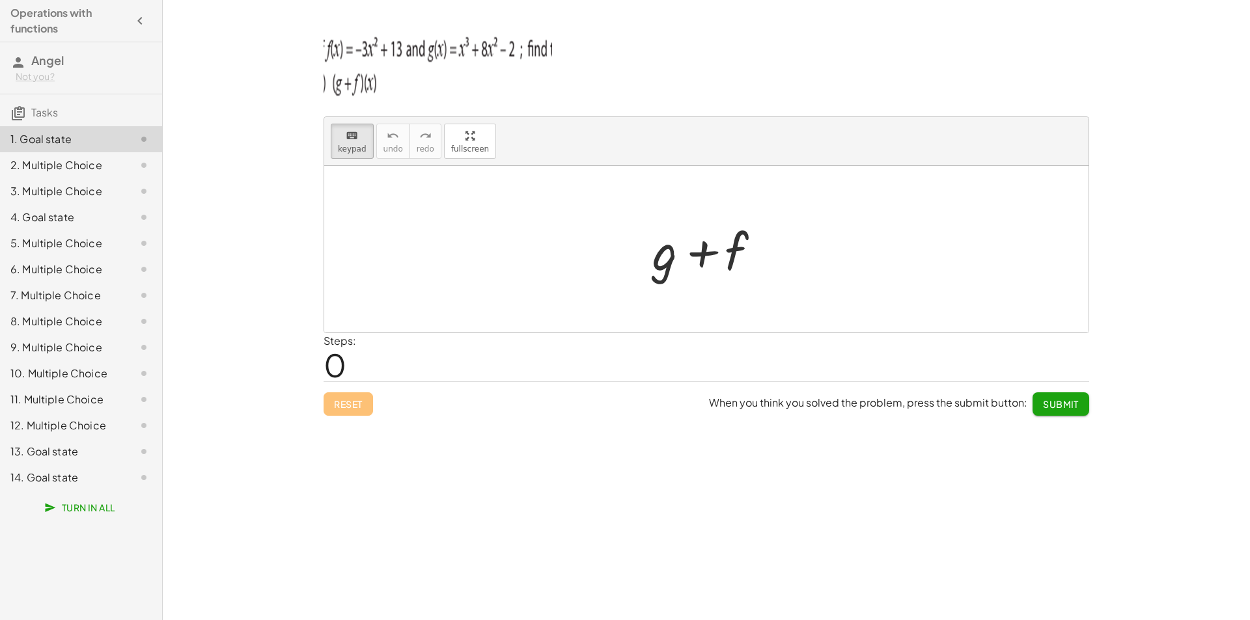
click at [465, 274] on div at bounding box center [706, 249] width 764 height 167
click at [465, 272] on div at bounding box center [706, 249] width 764 height 167
drag, startPoint x: 672, startPoint y: 267, endPoint x: 758, endPoint y: 267, distance: 85.9
drag, startPoint x: 735, startPoint y: 264, endPoint x: 609, endPoint y: 267, distance: 126.3
click at [660, 269] on div at bounding box center [664, 251] width 25 height 61
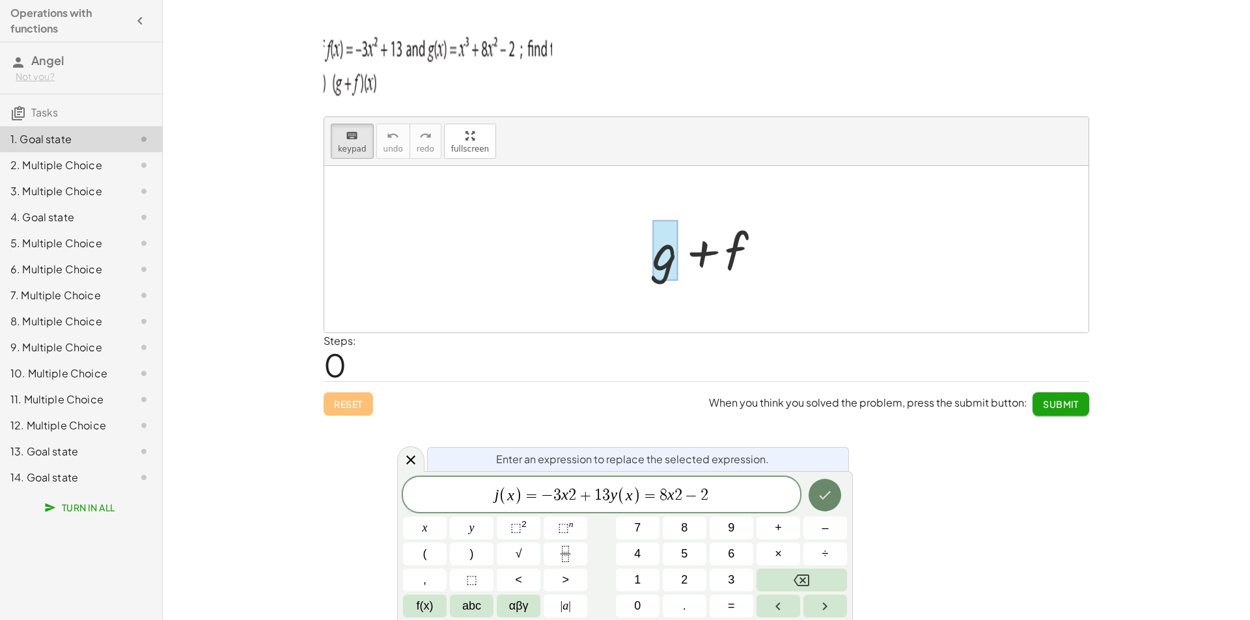
click at [814, 500] on button "Done" at bounding box center [824, 495] width 33 height 33
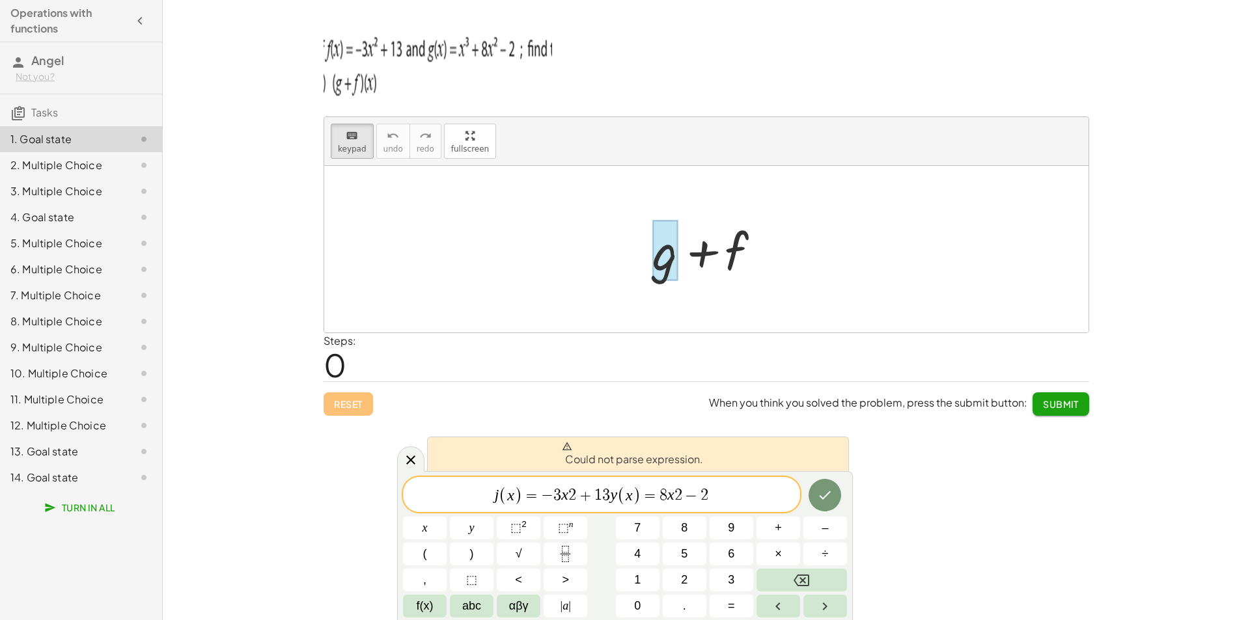
click at [694, 240] on div at bounding box center [711, 249] width 131 height 67
click at [699, 238] on div at bounding box center [711, 249] width 131 height 67
drag, startPoint x: 746, startPoint y: 338, endPoint x: 748, endPoint y: 358, distance: 20.3
click at [746, 351] on div "Steps: 0" at bounding box center [705, 357] width 765 height 48
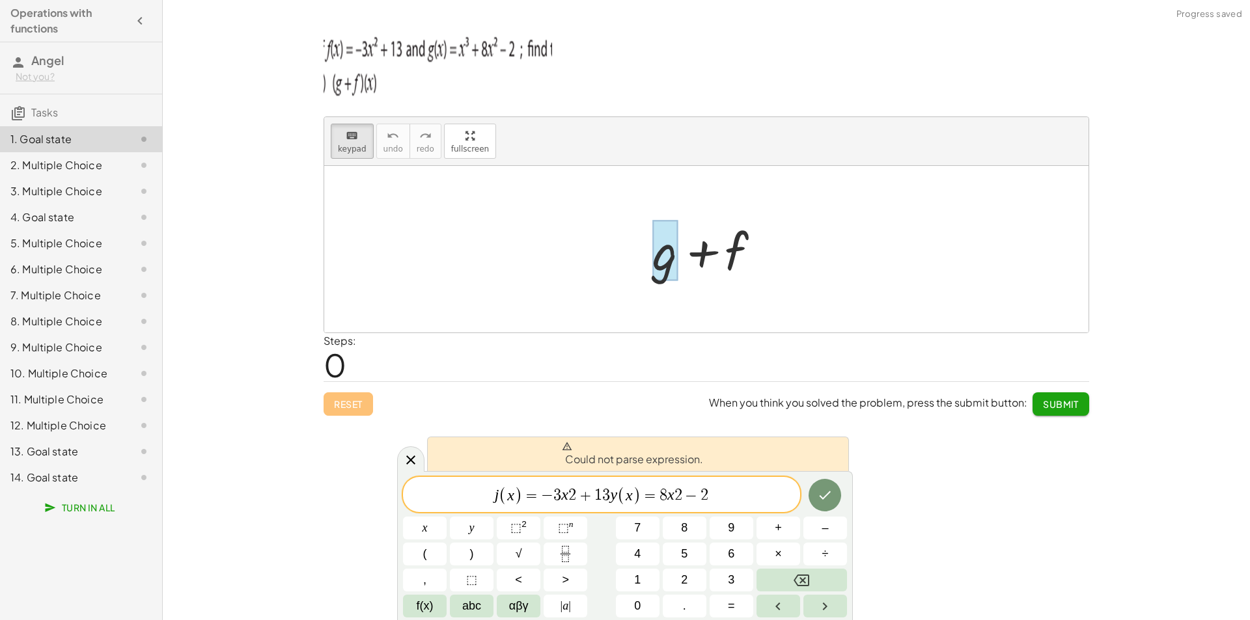
click at [698, 279] on div at bounding box center [711, 249] width 131 height 67
click at [651, 255] on div at bounding box center [711, 249] width 131 height 67
click at [812, 581] on button "Backspace" at bounding box center [801, 580] width 90 height 23
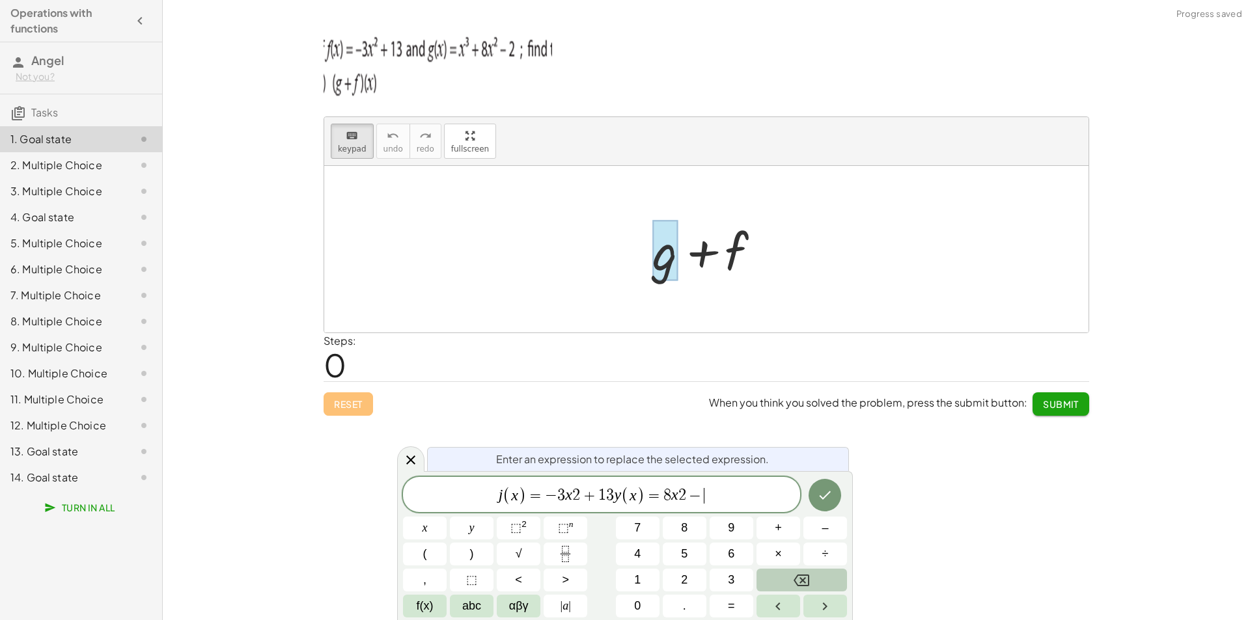
click at [812, 581] on button "Backspace" at bounding box center [801, 580] width 90 height 23
click at [812, 582] on button "Backspace" at bounding box center [801, 580] width 90 height 23
click at [810, 582] on button "Backspace" at bounding box center [801, 580] width 90 height 23
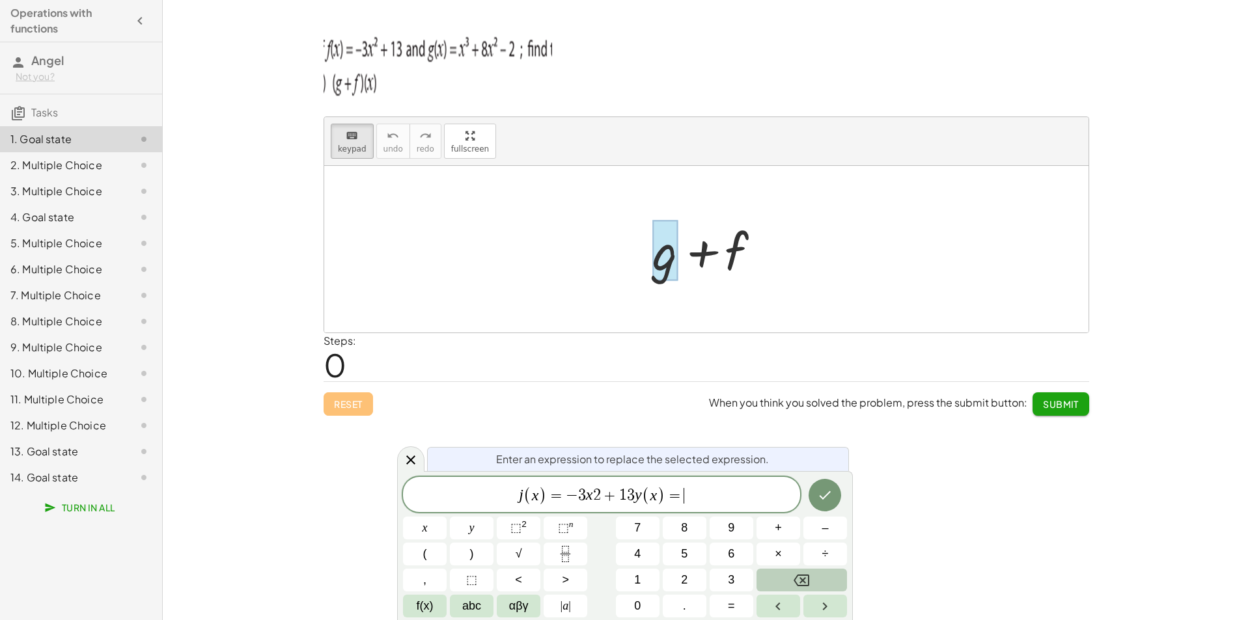
click at [810, 582] on button "Backspace" at bounding box center [801, 580] width 90 height 23
click at [821, 502] on icon "Done" at bounding box center [825, 497] width 16 height 16
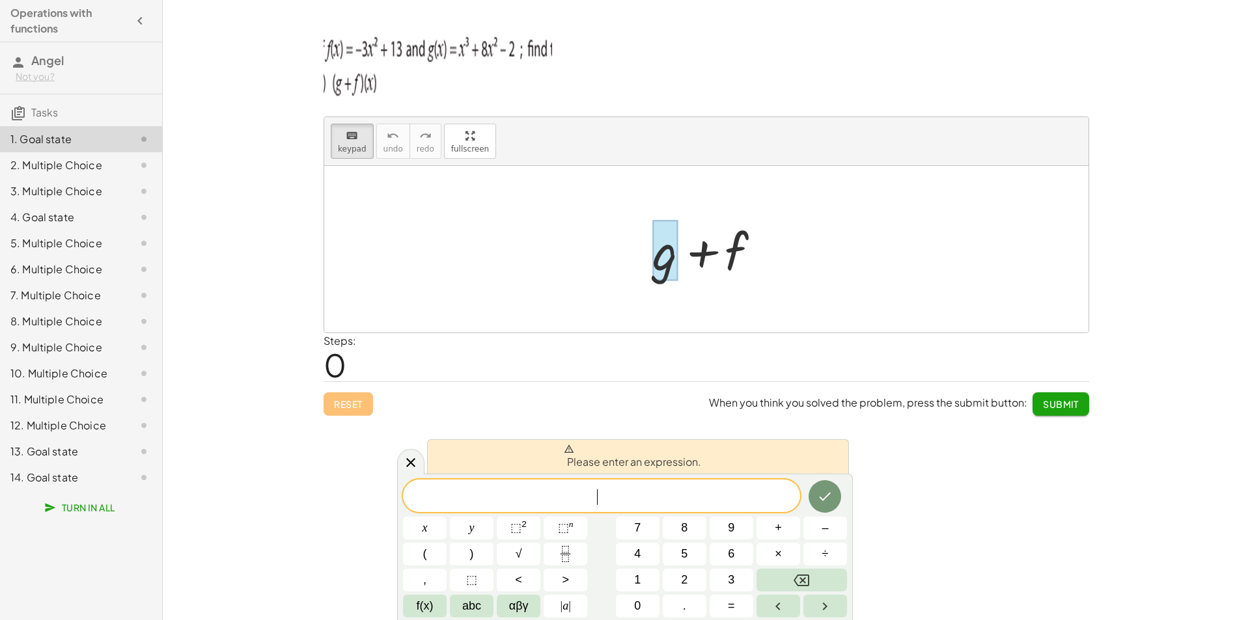
click at [722, 245] on div at bounding box center [711, 249] width 131 height 67
click at [727, 251] on div at bounding box center [711, 249] width 131 height 67
click at [783, 381] on div "Reset When you think you solved the problem, press the submit button: Submit" at bounding box center [705, 398] width 765 height 34
click at [404, 461] on icon at bounding box center [411, 462] width 16 height 16
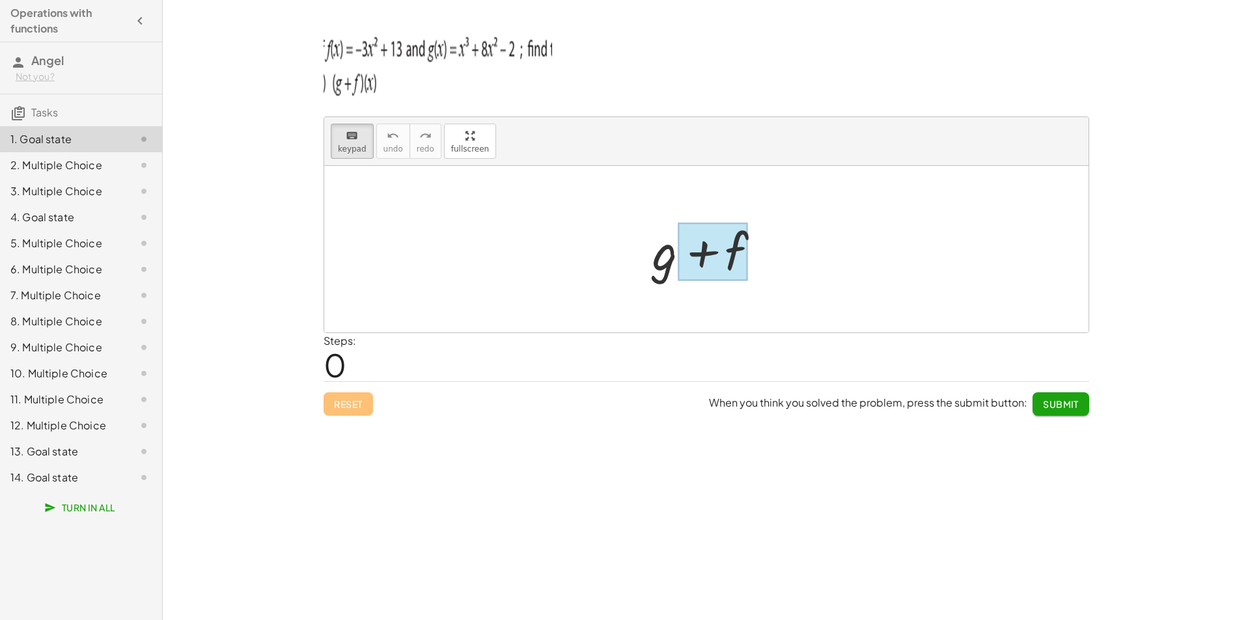
click at [721, 234] on div at bounding box center [713, 252] width 70 height 58
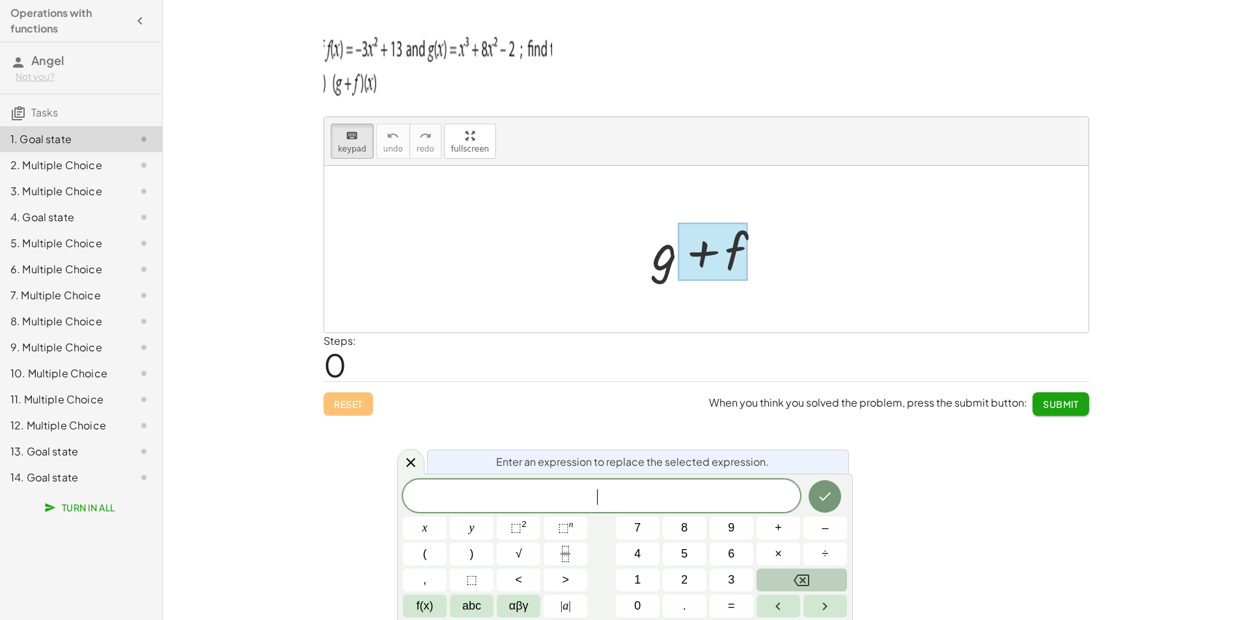
click at [806, 575] on icon "Backspace" at bounding box center [801, 581] width 16 height 12
click at [808, 572] on button "Backspace" at bounding box center [801, 580] width 90 height 23
click at [422, 459] on div at bounding box center [410, 461] width 27 height 25
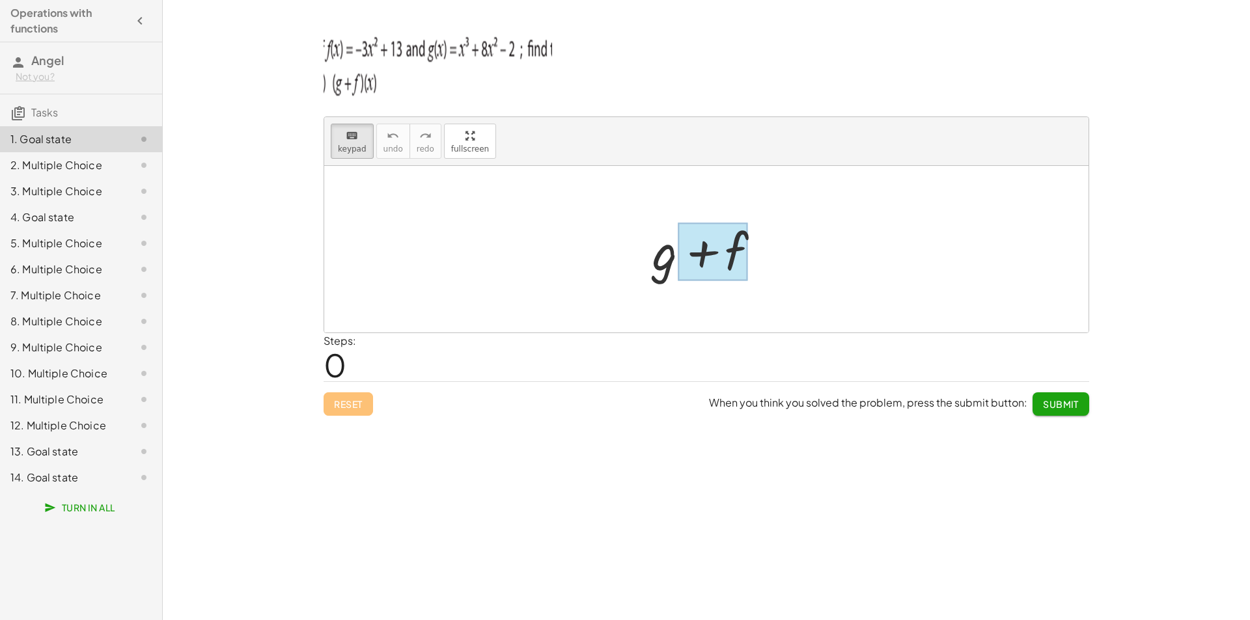
click at [725, 236] on div at bounding box center [713, 252] width 70 height 58
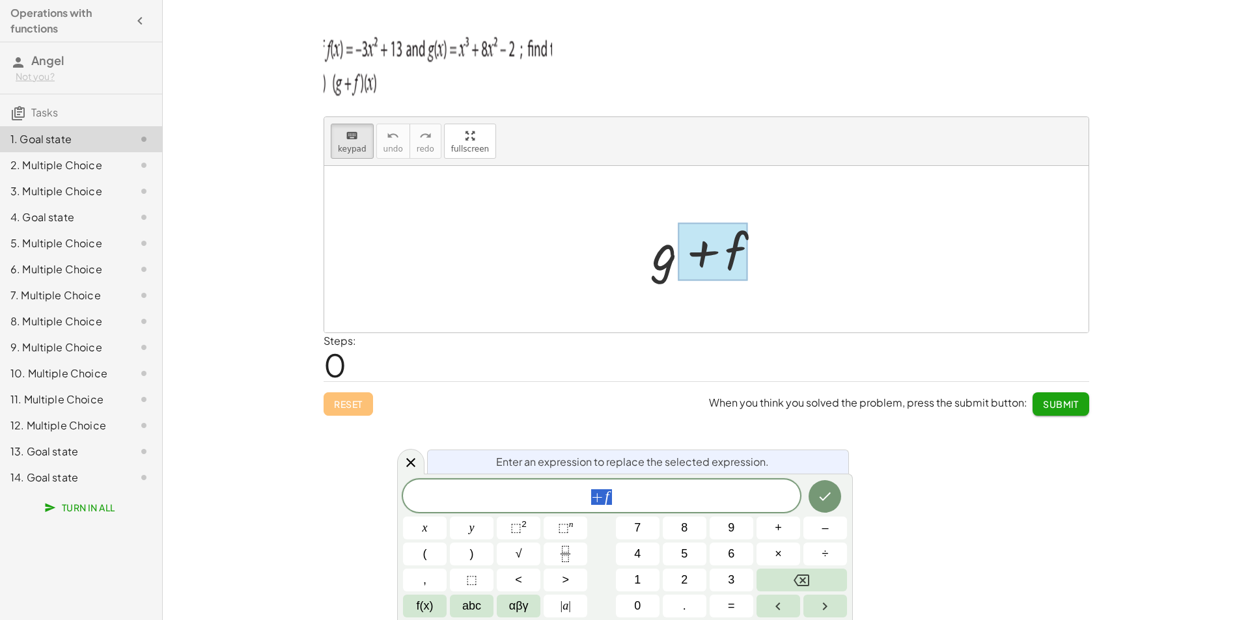
drag, startPoint x: 666, startPoint y: 253, endPoint x: 573, endPoint y: 287, distance: 99.9
click at [666, 253] on div at bounding box center [711, 249] width 131 height 67
click at [569, 290] on div at bounding box center [706, 249] width 764 height 167
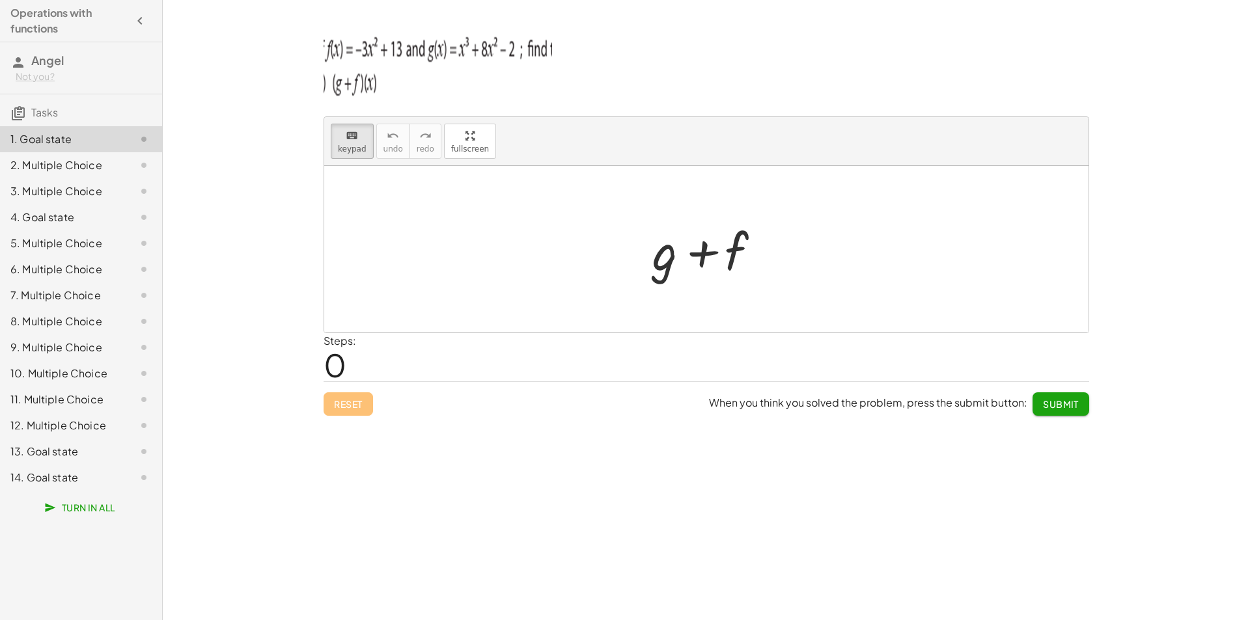
click at [504, 414] on div "Reset When you think you solved the problem, press the submit button: Submit" at bounding box center [705, 398] width 765 height 34
click at [353, 130] on icon "keyboard" at bounding box center [352, 136] width 12 height 16
click at [400, 241] on div at bounding box center [706, 249] width 764 height 167
click at [401, 241] on div at bounding box center [706, 249] width 764 height 167
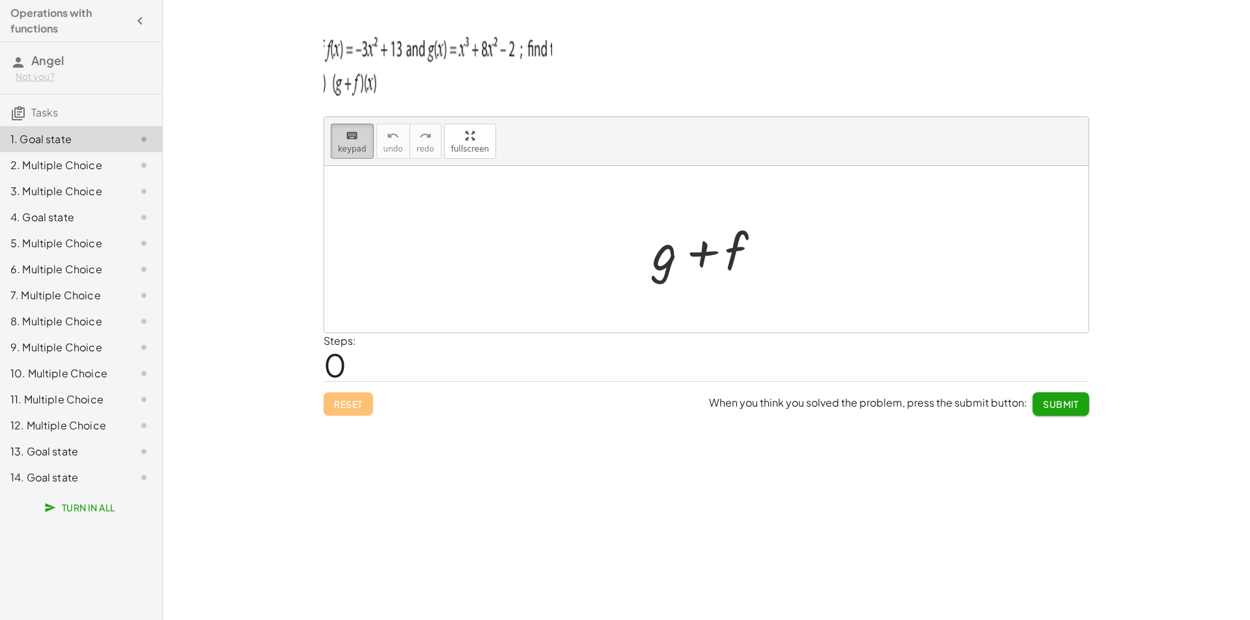
click at [351, 143] on button "keyboard keypad" at bounding box center [352, 141] width 43 height 35
drag, startPoint x: 458, startPoint y: 156, endPoint x: 459, endPoint y: 213, distance: 57.3
click at [459, 213] on div "keyboard keypad undo undo redo redo fullscreen + g + f ×" at bounding box center [706, 224] width 764 height 215
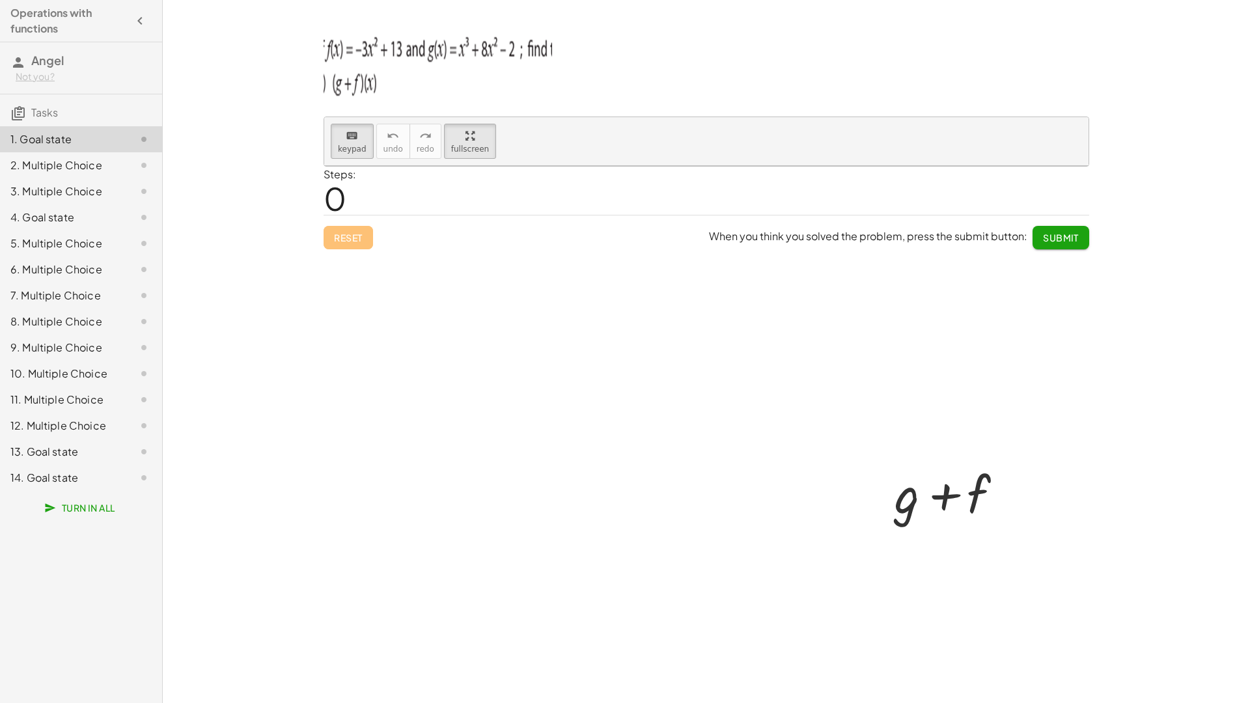
click at [476, 393] on div at bounding box center [706, 403] width 764 height 474
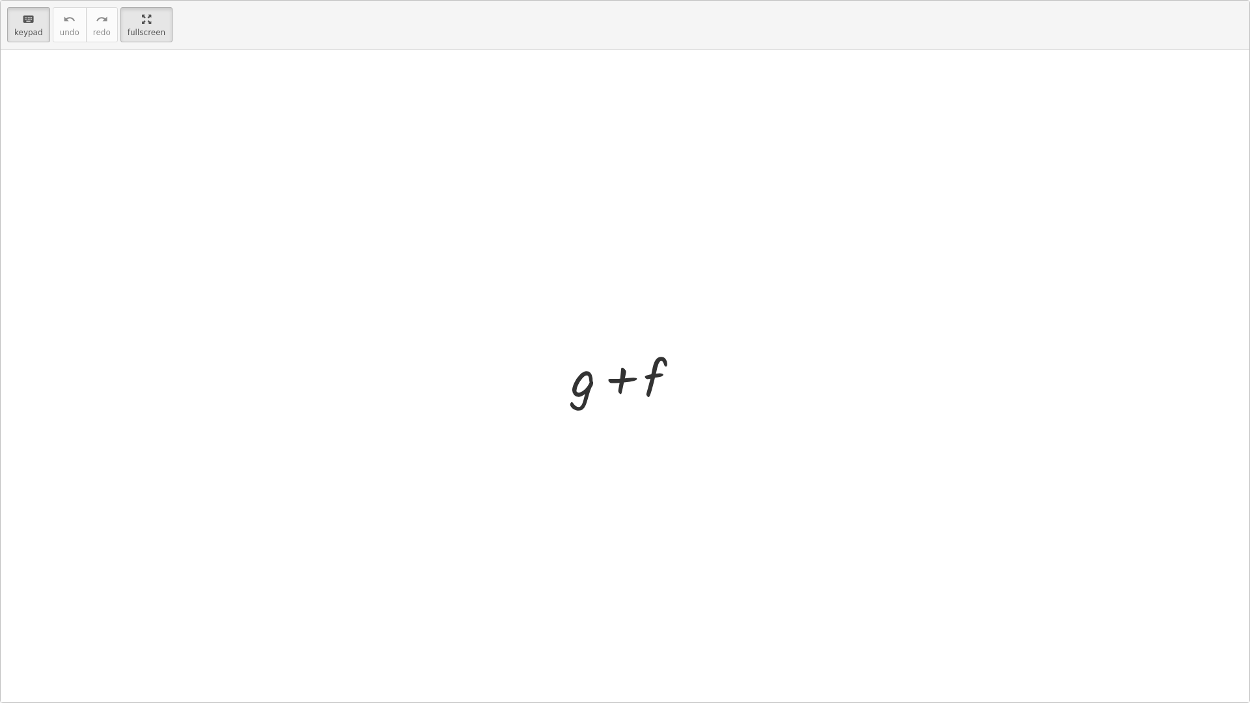
click at [477, 390] on div at bounding box center [625, 375] width 1248 height 653
click at [665, 390] on div at bounding box center [631, 378] width 70 height 58
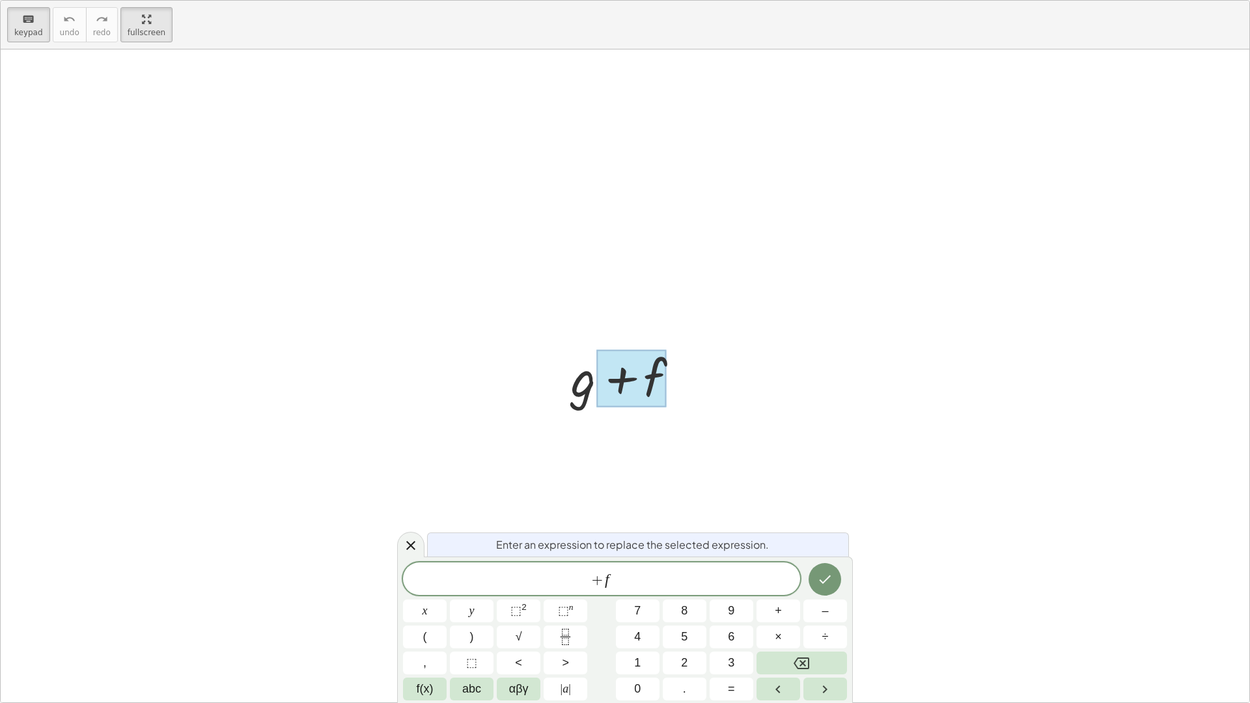
drag, startPoint x: 553, startPoint y: 389, endPoint x: 569, endPoint y: 391, distance: 15.8
click at [569, 391] on div at bounding box center [629, 375] width 131 height 67
click at [592, 390] on div at bounding box center [629, 375] width 131 height 67
drag, startPoint x: 579, startPoint y: 405, endPoint x: 560, endPoint y: 480, distance: 77.2
click at [577, 406] on div at bounding box center [629, 375] width 131 height 67
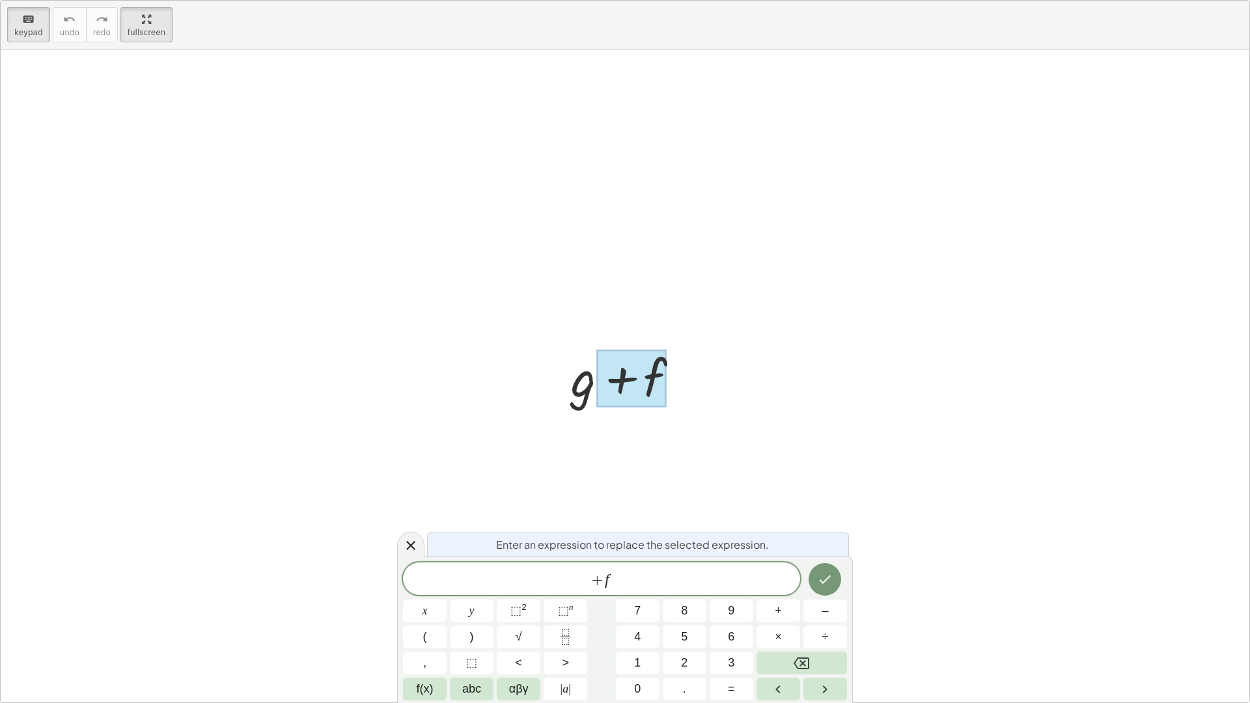
click at [562, 502] on div at bounding box center [625, 375] width 1248 height 653
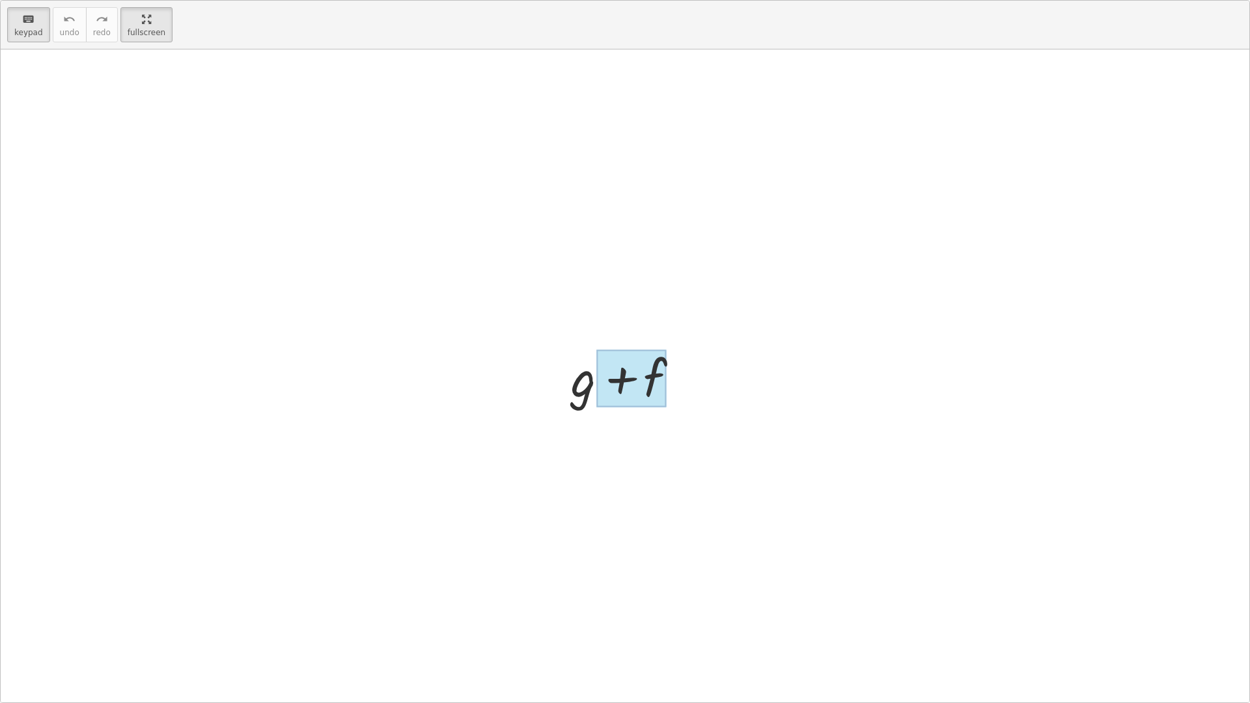
drag, startPoint x: 582, startPoint y: 384, endPoint x: 636, endPoint y: 390, distance: 53.7
click at [644, 389] on div at bounding box center [631, 378] width 70 height 58
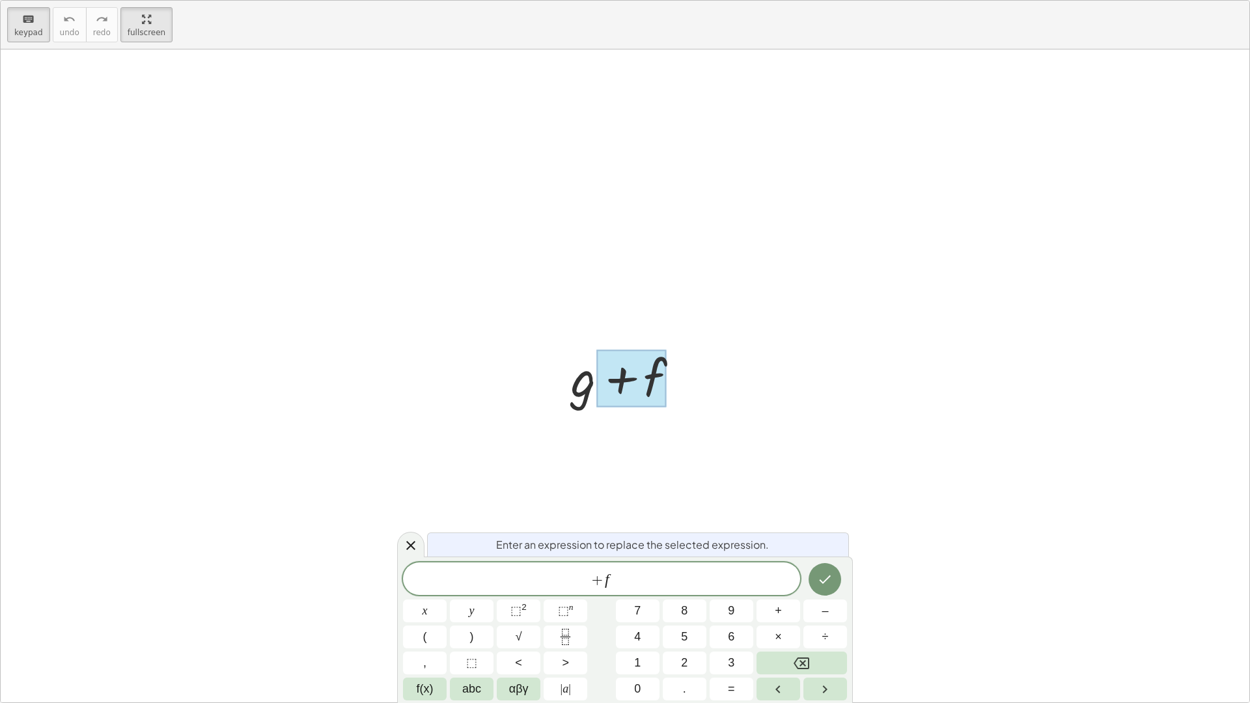
click at [589, 391] on div at bounding box center [629, 375] width 131 height 67
click at [578, 397] on div at bounding box center [629, 375] width 131 height 67
drag, startPoint x: 636, startPoint y: 582, endPoint x: 486, endPoint y: 582, distance: 150.3
click at [486, 582] on span "+ f" at bounding box center [601, 580] width 397 height 18
click at [812, 577] on button "Done" at bounding box center [824, 578] width 33 height 33
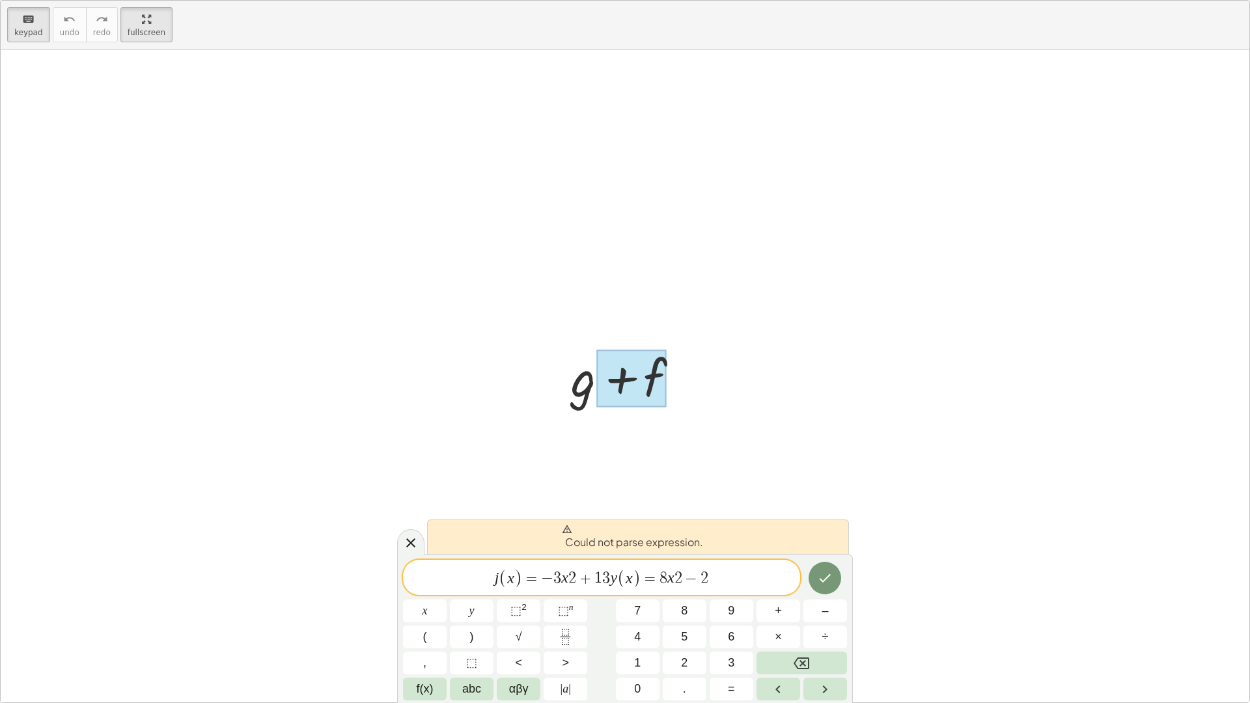
click at [105, 258] on div at bounding box center [625, 375] width 1248 height 653
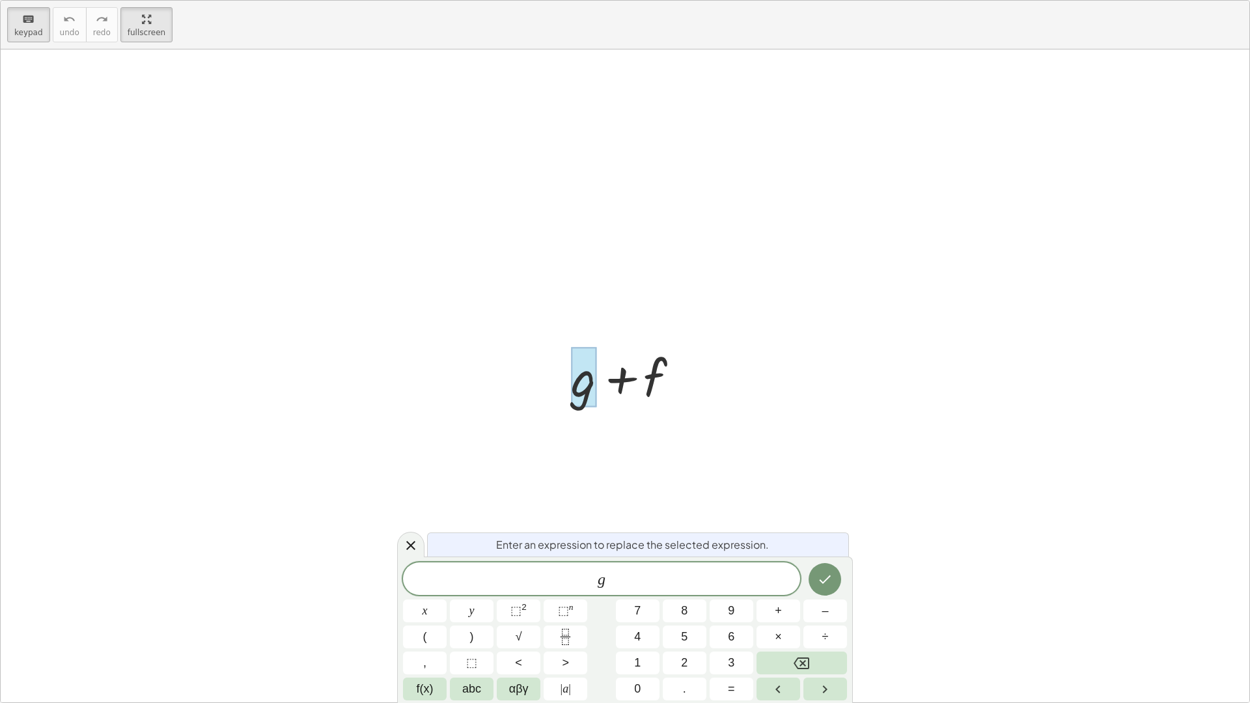
click at [627, 379] on div at bounding box center [629, 375] width 131 height 67
click at [588, 404] on div at bounding box center [583, 377] width 25 height 61
drag, startPoint x: 470, startPoint y: 469, endPoint x: 463, endPoint y: 474, distance: 8.3
click at [466, 471] on div at bounding box center [625, 375] width 1248 height 653
click at [405, 546] on icon at bounding box center [411, 546] width 16 height 16
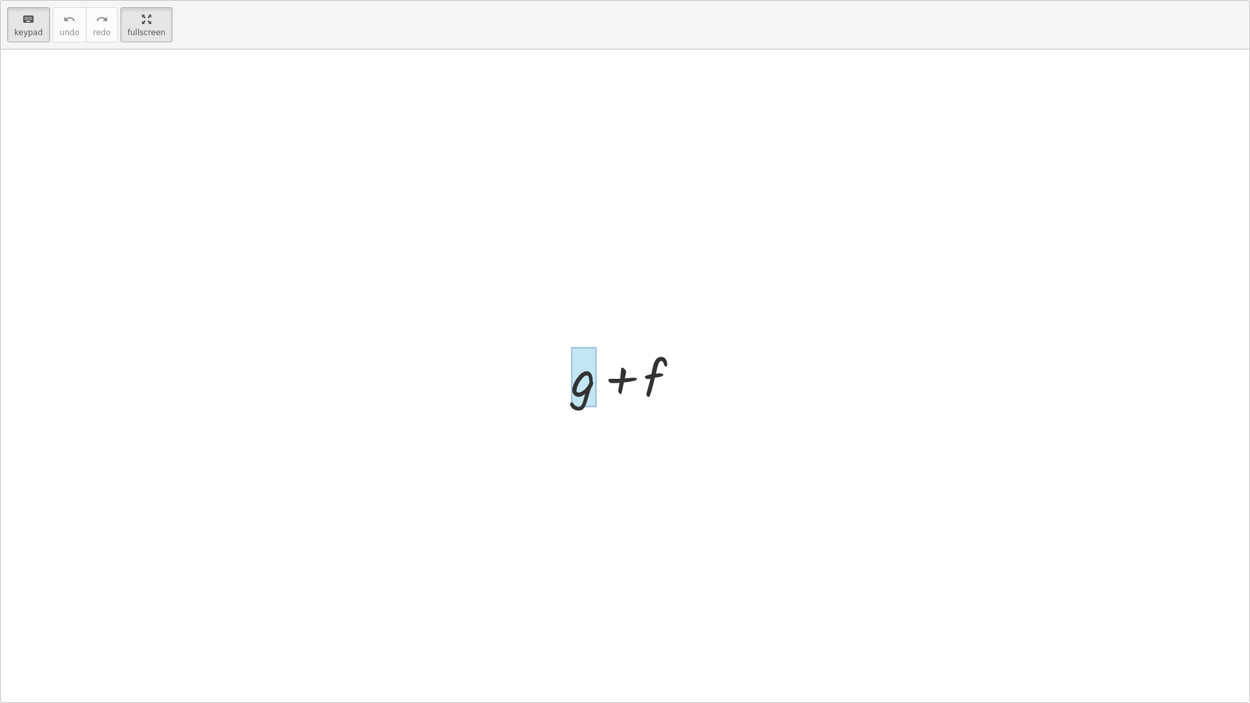
drag, startPoint x: 571, startPoint y: 372, endPoint x: 534, endPoint y: 402, distance: 47.6
click at [534, 402] on div at bounding box center [625, 375] width 1248 height 653
drag, startPoint x: 622, startPoint y: 377, endPoint x: 603, endPoint y: 394, distance: 25.8
click at [602, 394] on div at bounding box center [631, 378] width 70 height 58
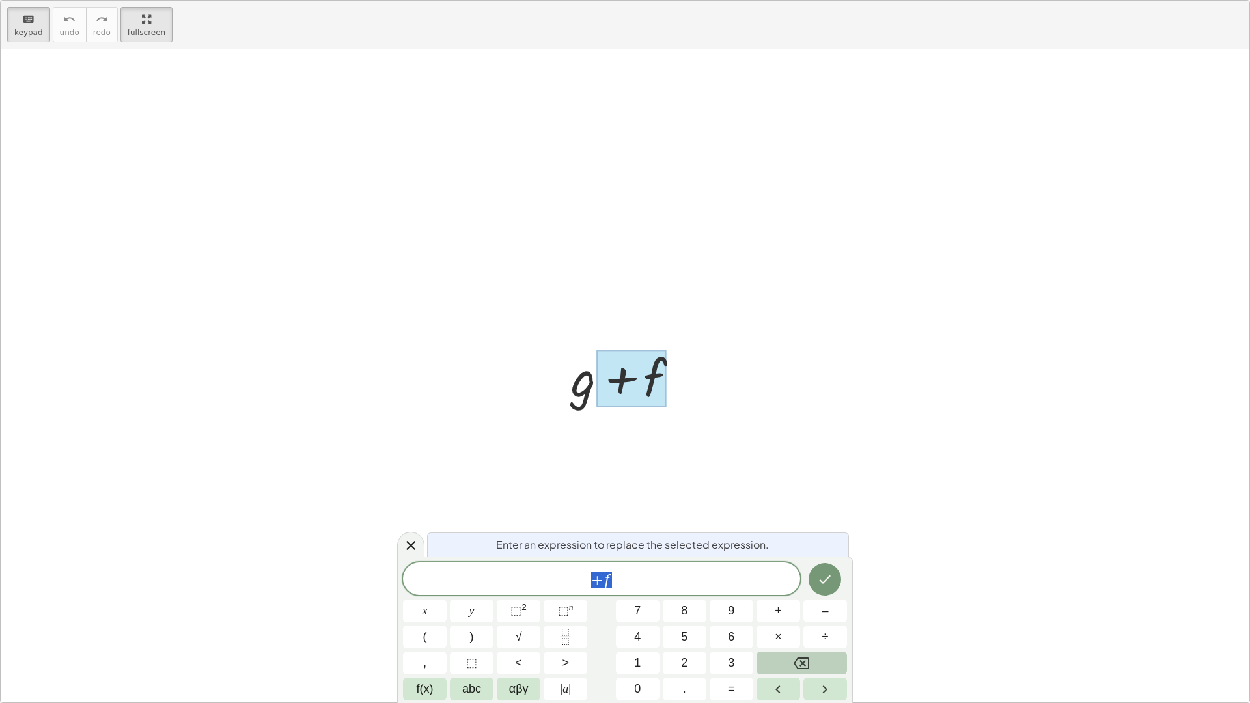
click at [791, 620] on button "Backspace" at bounding box center [801, 662] width 90 height 23
click at [831, 575] on icon "Done" at bounding box center [825, 579] width 16 height 16
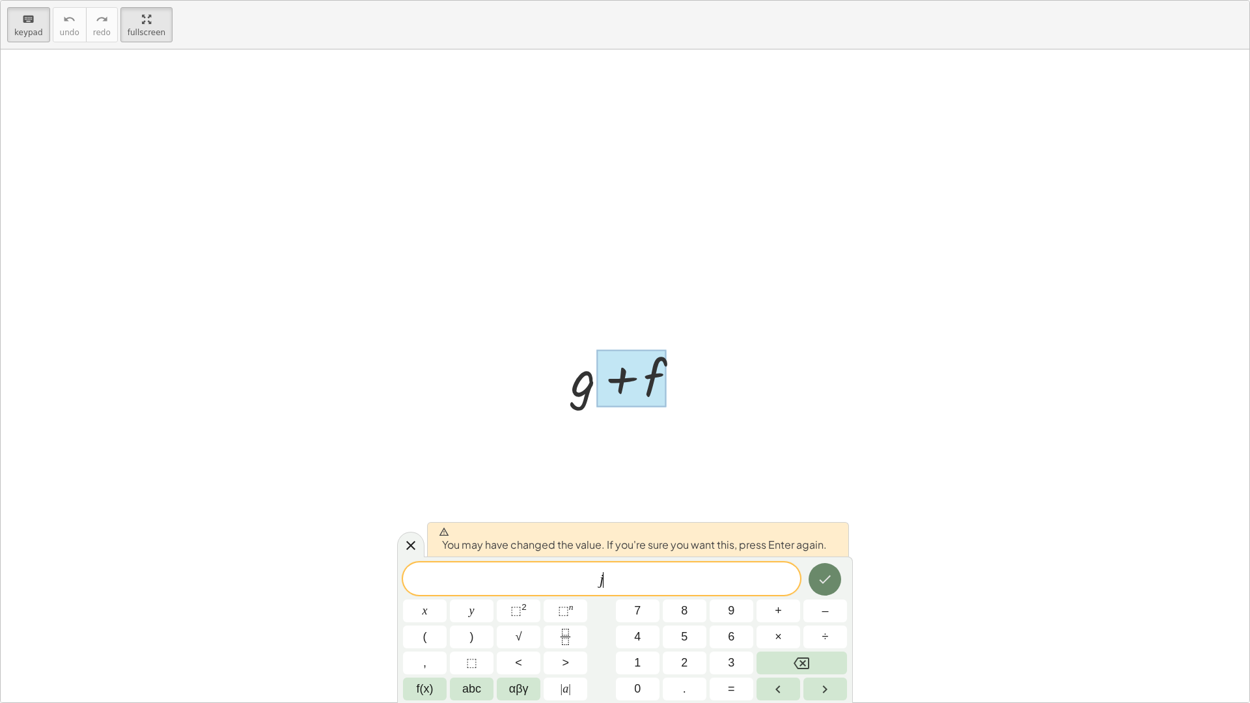
click at [819, 577] on button "Done" at bounding box center [824, 579] width 33 height 33
click at [819, 577] on div at bounding box center [625, 375] width 1248 height 653
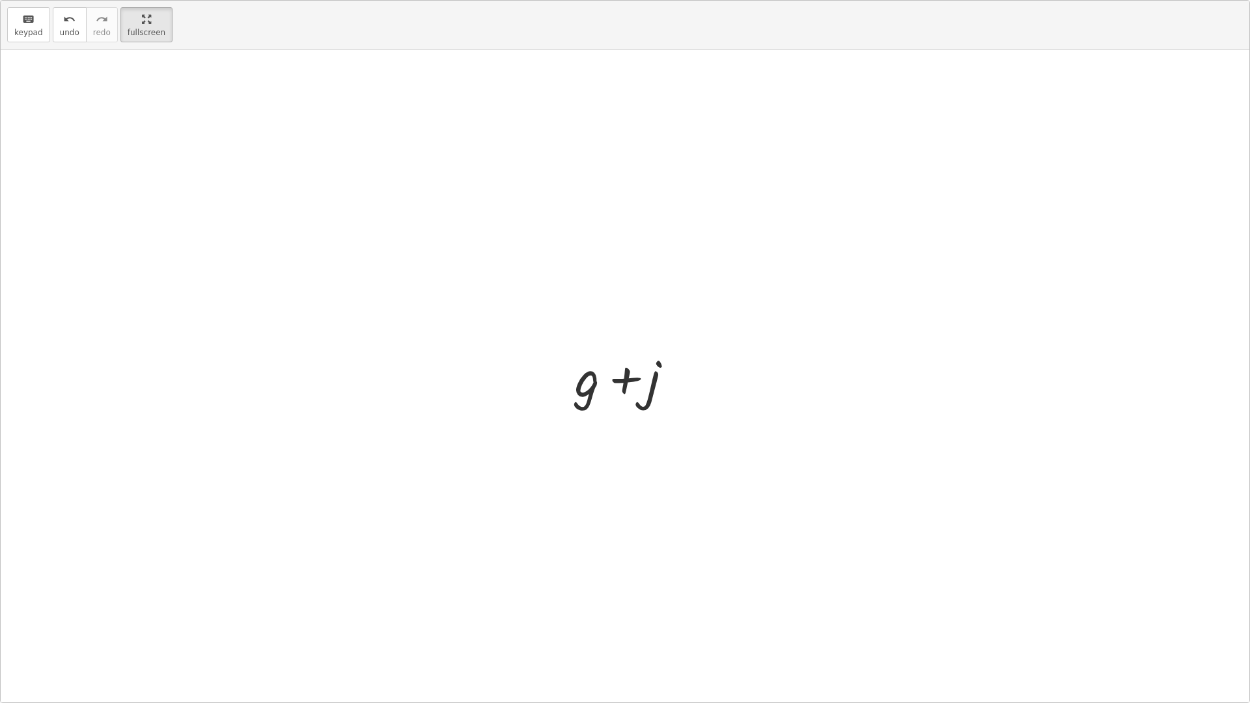
drag, startPoint x: 603, startPoint y: 381, endPoint x: 590, endPoint y: 395, distance: 18.9
click at [590, 395] on div at bounding box center [629, 375] width 122 height 67
drag, startPoint x: 659, startPoint y: 385, endPoint x: 638, endPoint y: 429, distance: 48.3
click at [659, 386] on div at bounding box center [629, 375] width 122 height 67
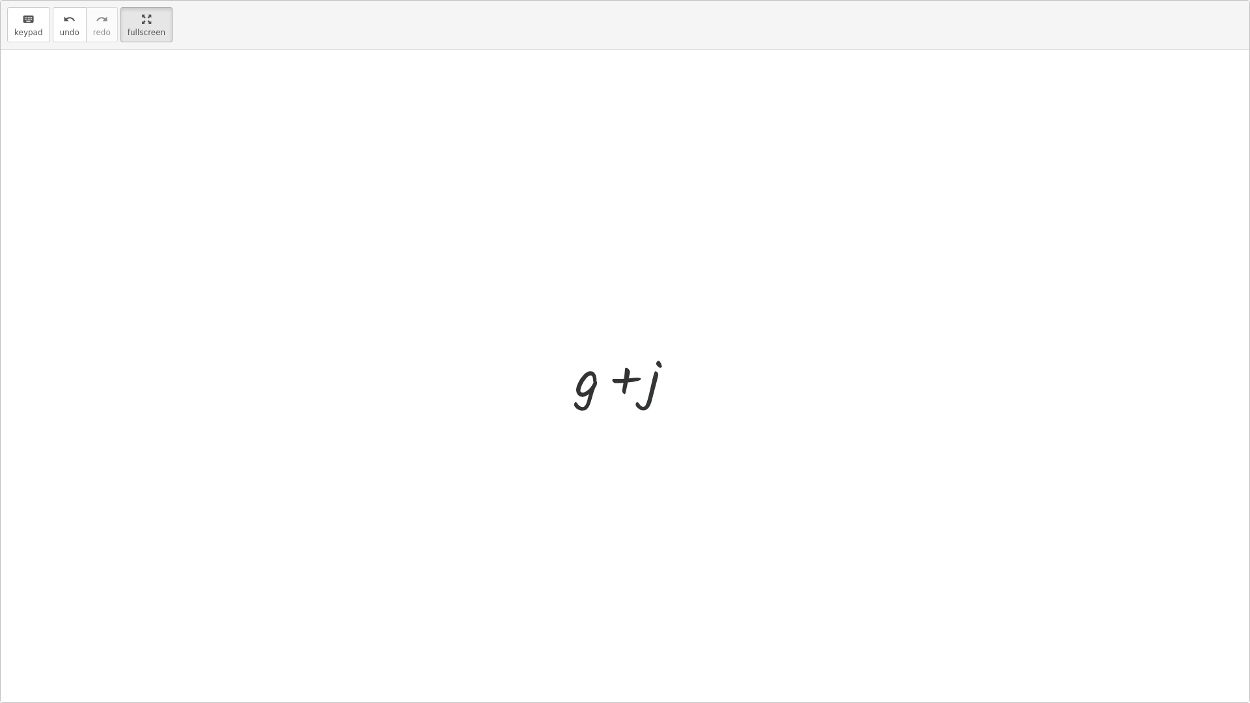
click at [636, 436] on div at bounding box center [625, 375] width 1248 height 653
click at [640, 400] on div at bounding box center [629, 375] width 122 height 67
click at [640, 397] on div at bounding box center [629, 375] width 122 height 67
drag, startPoint x: 637, startPoint y: 389, endPoint x: 314, endPoint y: 502, distance: 341.5
click at [314, 502] on div "+ g + f + j + g + j" at bounding box center [625, 375] width 1248 height 653
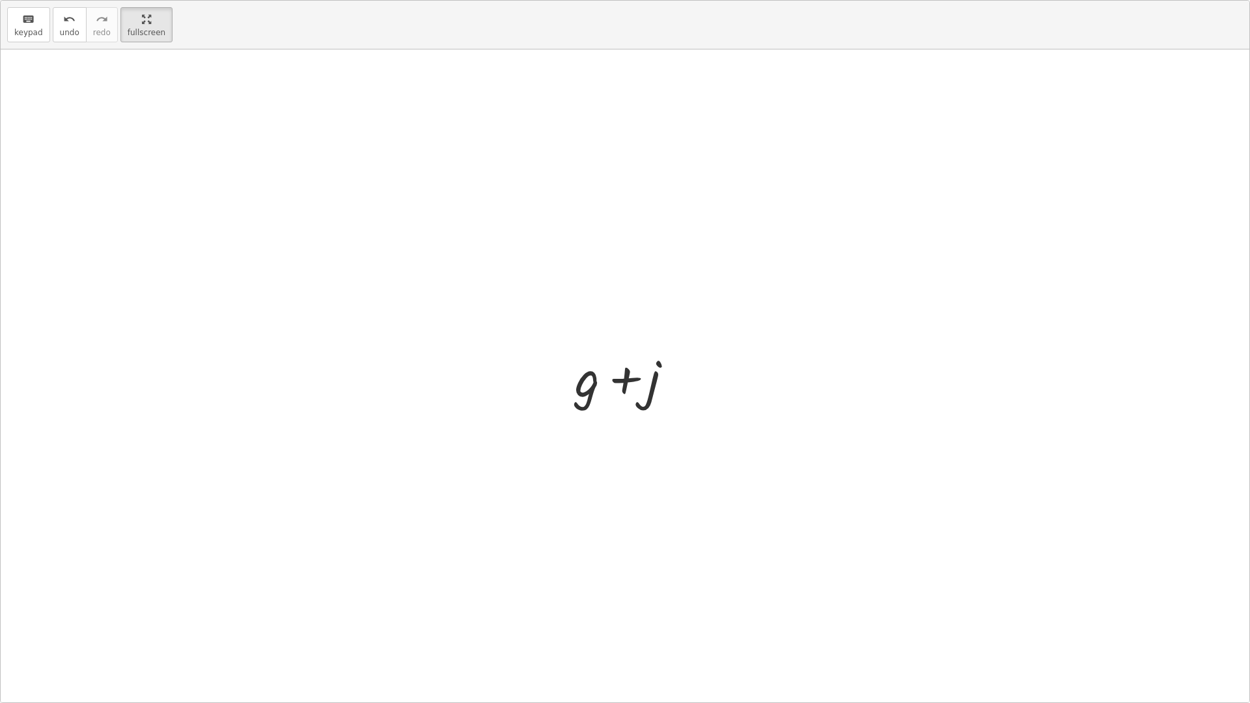
click at [0, 529] on div "keyboard keypad undo undo redo redo fullscreen + g + f + j + g + j × You may ha…" at bounding box center [625, 351] width 1250 height 703
drag, startPoint x: 610, startPoint y: 393, endPoint x: 0, endPoint y: 623, distance: 652.3
click at [0, 620] on div "keyboard keypad undo undo redo redo fullscreen + g + f + j + g + g + j × You ma…" at bounding box center [625, 351] width 1250 height 703
drag, startPoint x: 423, startPoint y: 409, endPoint x: 370, endPoint y: 288, distance: 131.7
click at [395, 333] on div at bounding box center [625, 375] width 1248 height 653
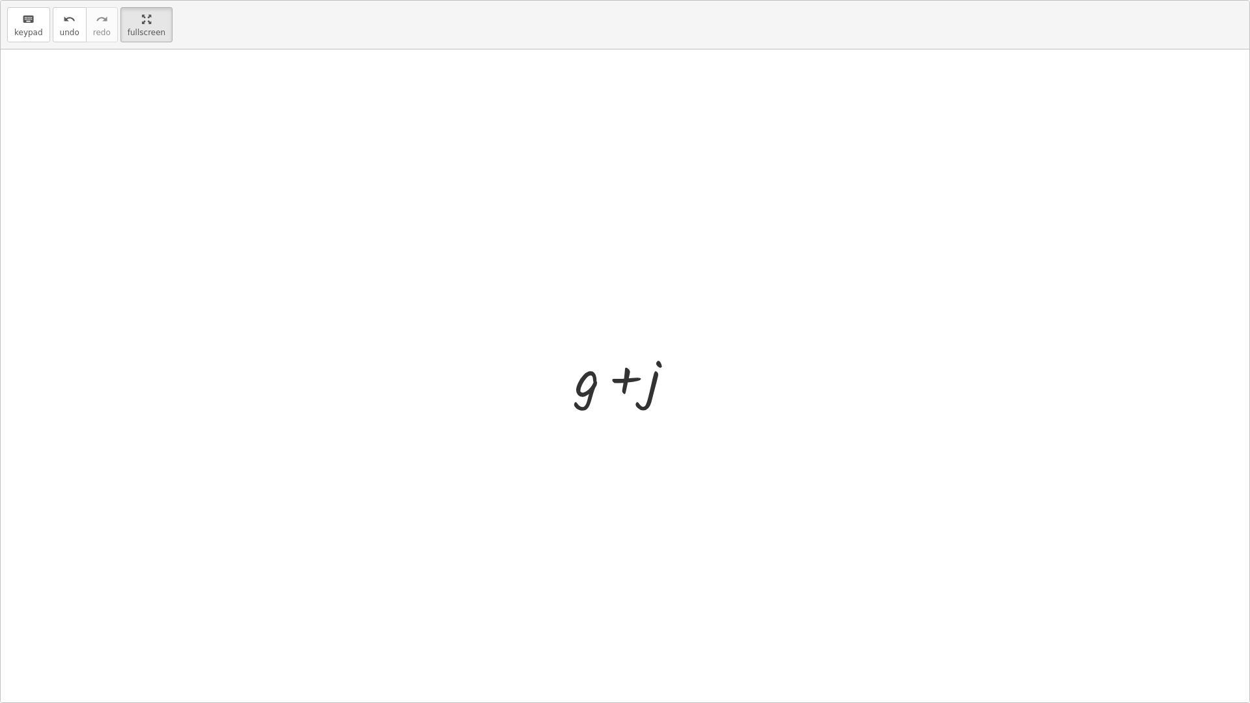
click at [337, 240] on div at bounding box center [625, 375] width 1248 height 653
click at [337, 238] on div at bounding box center [625, 375] width 1248 height 653
drag, startPoint x: 337, startPoint y: 238, endPoint x: 257, endPoint y: 323, distance: 116.9
click at [249, 325] on div at bounding box center [625, 375] width 1248 height 653
drag, startPoint x: 592, startPoint y: 379, endPoint x: 642, endPoint y: 401, distance: 54.5
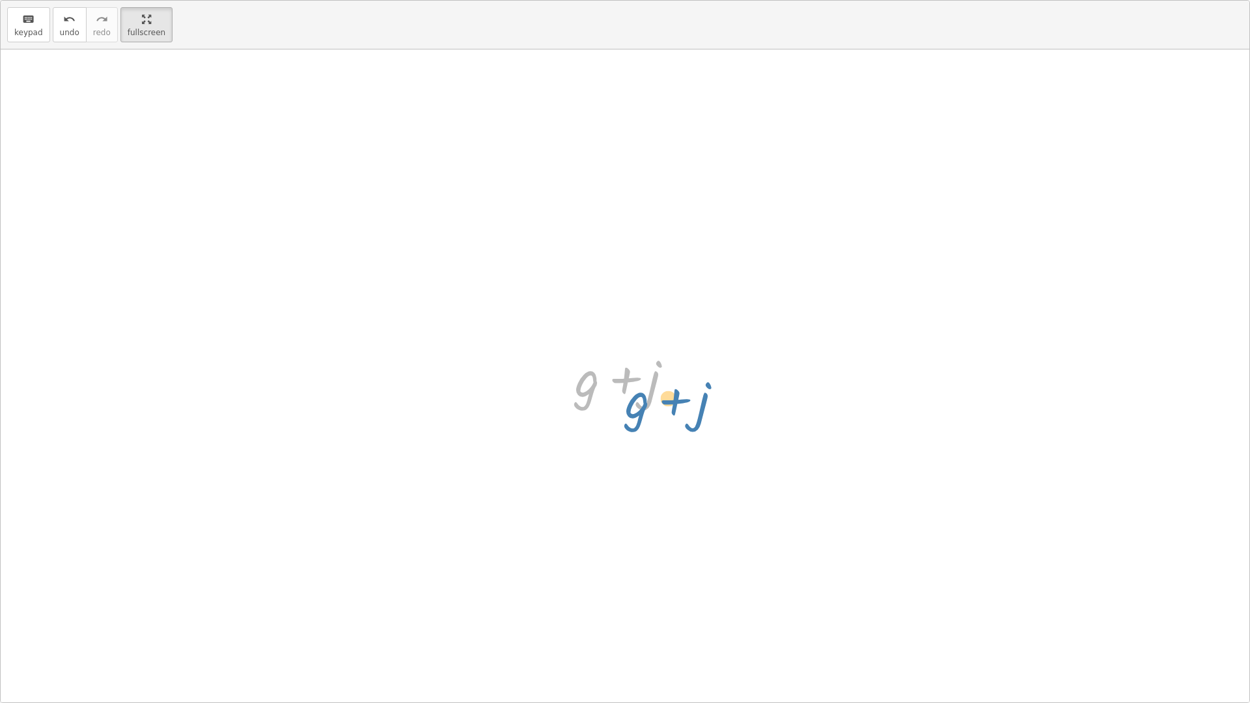
click at [642, 401] on div at bounding box center [629, 375] width 122 height 67
drag, startPoint x: 591, startPoint y: 389, endPoint x: 691, endPoint y: 411, distance: 102.6
click at [691, 411] on div "+ g + f + g + g + j" at bounding box center [624, 376] width 139 height 74
drag, startPoint x: 581, startPoint y: 394, endPoint x: 584, endPoint y: 404, distance: 10.9
click at [586, 406] on div at bounding box center [629, 375] width 122 height 67
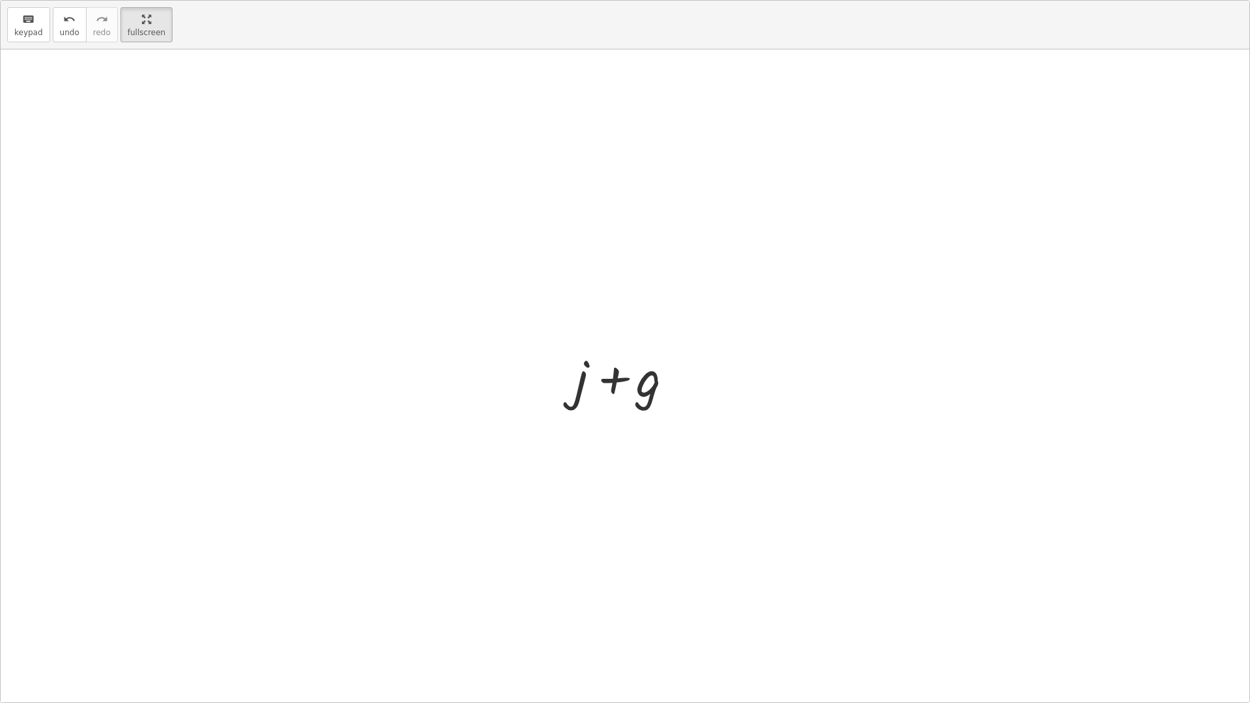
drag, startPoint x: 551, startPoint y: 378, endPoint x: 400, endPoint y: 268, distance: 186.8
click at [449, 316] on div at bounding box center [625, 375] width 1248 height 653
click at [31, 22] on icon "keyboard" at bounding box center [28, 20] width 12 height 16
click at [80, 133] on div at bounding box center [625, 375] width 1248 height 653
click at [81, 133] on div at bounding box center [625, 375] width 1248 height 653
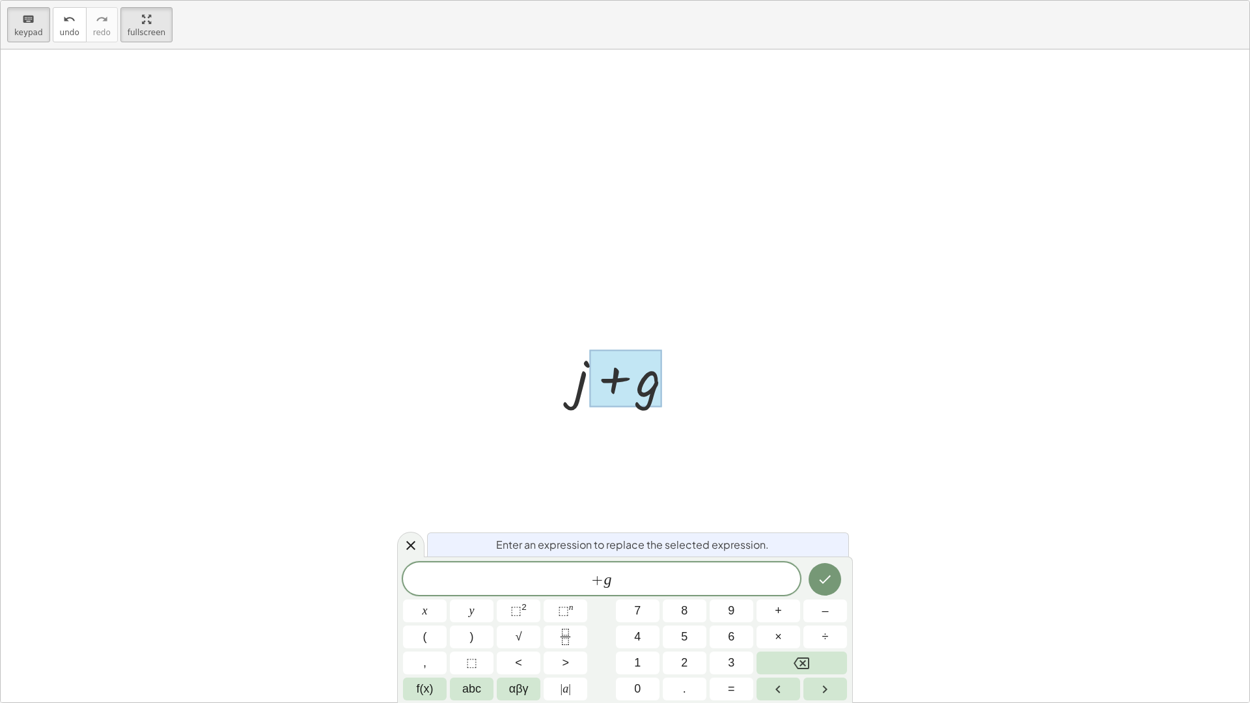
drag, startPoint x: 625, startPoint y: 391, endPoint x: 609, endPoint y: 411, distance: 25.0
click at [609, 411] on div "+ g + f + g + j + g + j" at bounding box center [624, 376] width 139 height 74
click at [618, 585] on span "+ g ​" at bounding box center [601, 580] width 397 height 18
click at [818, 587] on button "Done" at bounding box center [824, 578] width 33 height 33
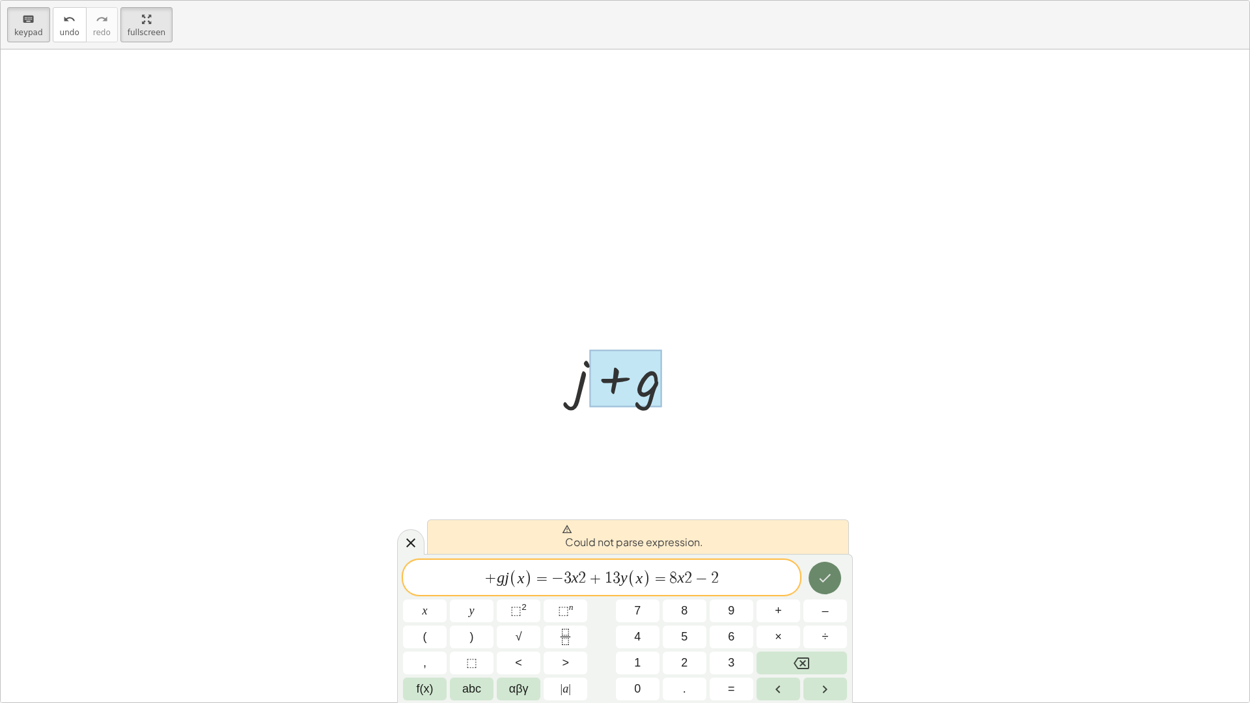
click at [817, 586] on icon "Done" at bounding box center [825, 578] width 16 height 16
drag, startPoint x: 765, startPoint y: 586, endPoint x: 167, endPoint y: 536, distance: 599.6
click at [167, 536] on div "**********" at bounding box center [625, 351] width 1250 height 703
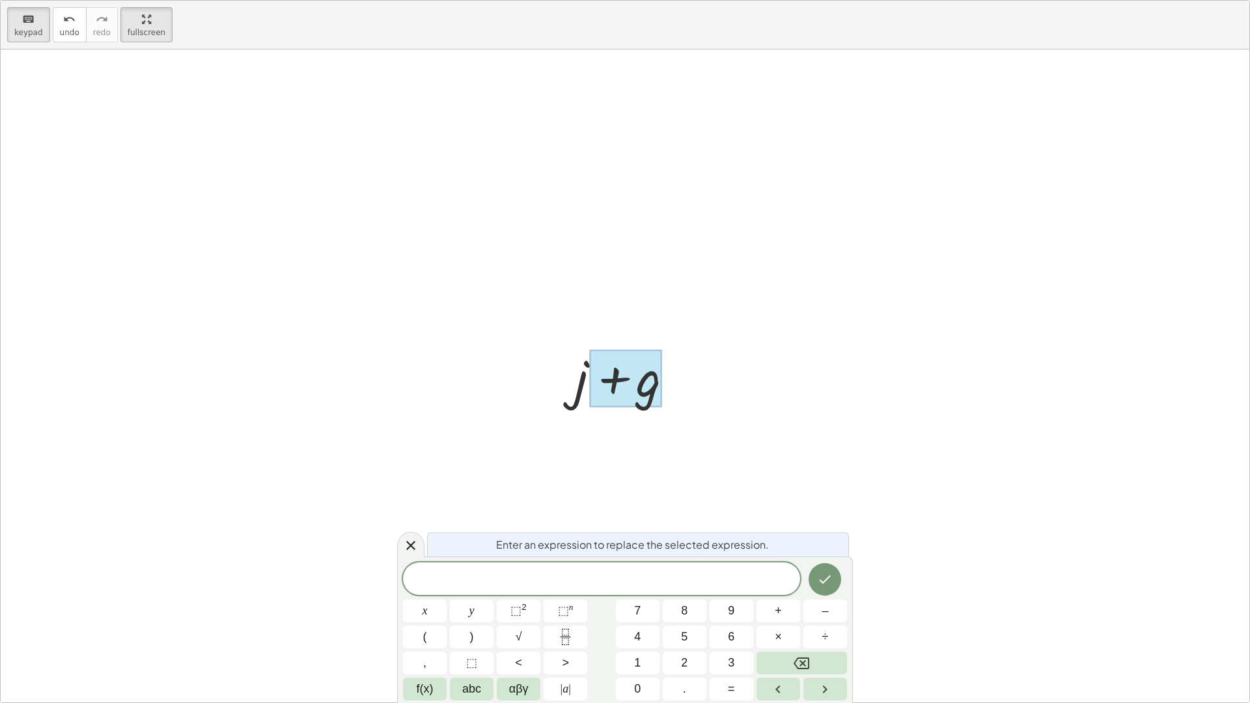
click at [804, 582] on div "​ x y ⬚ 2 ⬚ n 7 8 9 + – ( ) √ 4 5 6 × ÷ , ⬚ < > 1 2 3 f(x) abc αβγ | a | 0 . =" at bounding box center [625, 631] width 444 height 138
click at [446, 599] on div at bounding box center [425, 610] width 44 height 23
click at [810, 582] on button "Done" at bounding box center [824, 579] width 33 height 33
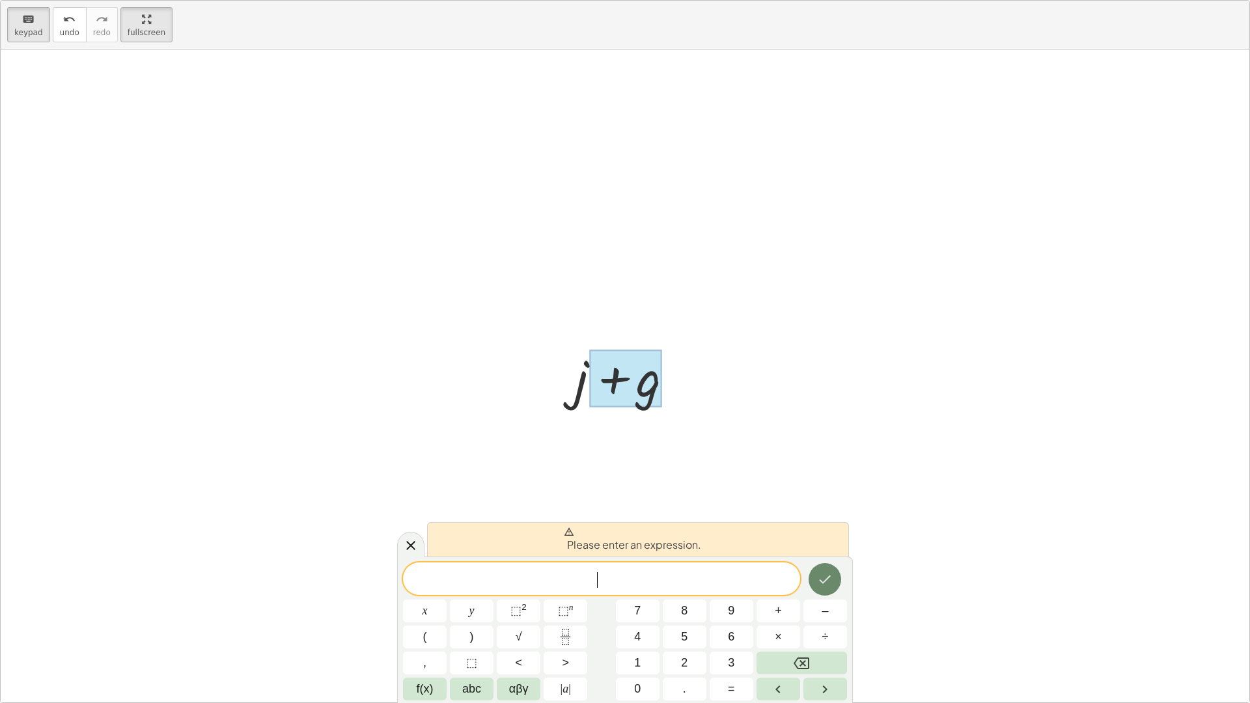
click at [810, 582] on button "Done" at bounding box center [824, 579] width 33 height 33
click at [409, 541] on icon at bounding box center [411, 546] width 16 height 16
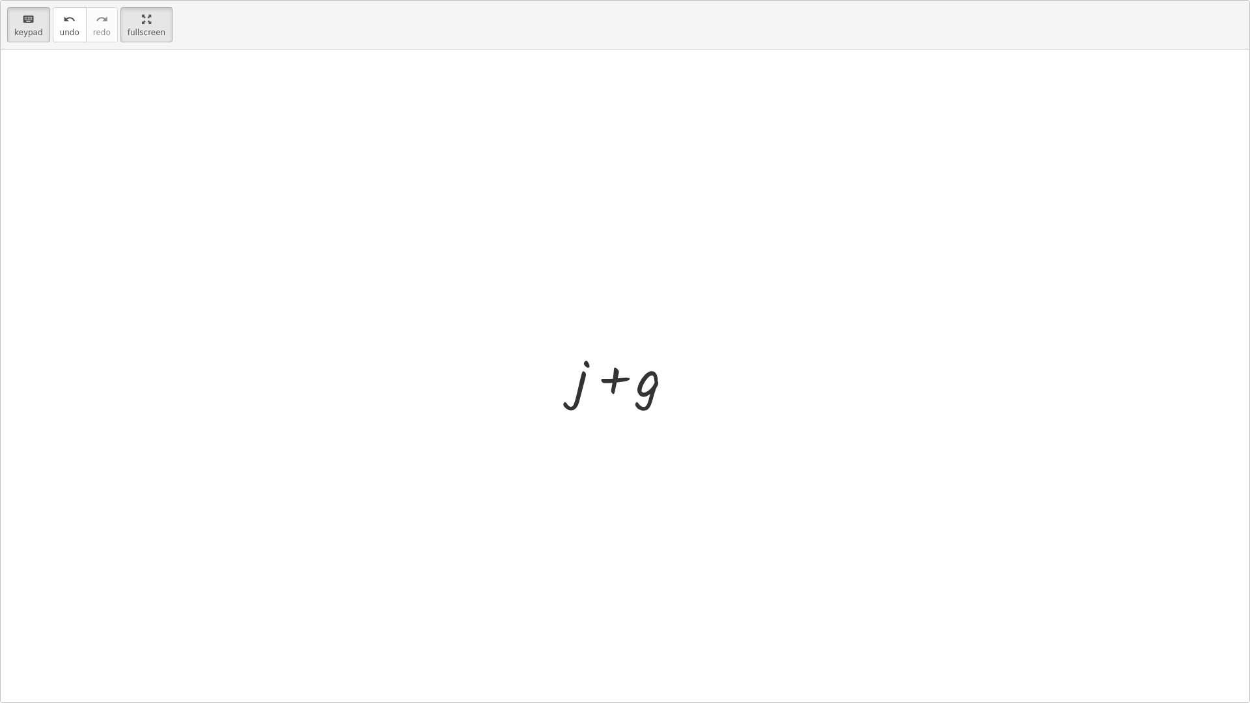
click at [231, 218] on div at bounding box center [625, 375] width 1248 height 653
click at [23, 21] on icon "keyboard" at bounding box center [28, 20] width 12 height 16
click at [26, 27] on button "keyboard keypad" at bounding box center [28, 24] width 43 height 35
click at [643, 400] on div at bounding box center [625, 378] width 72 height 58
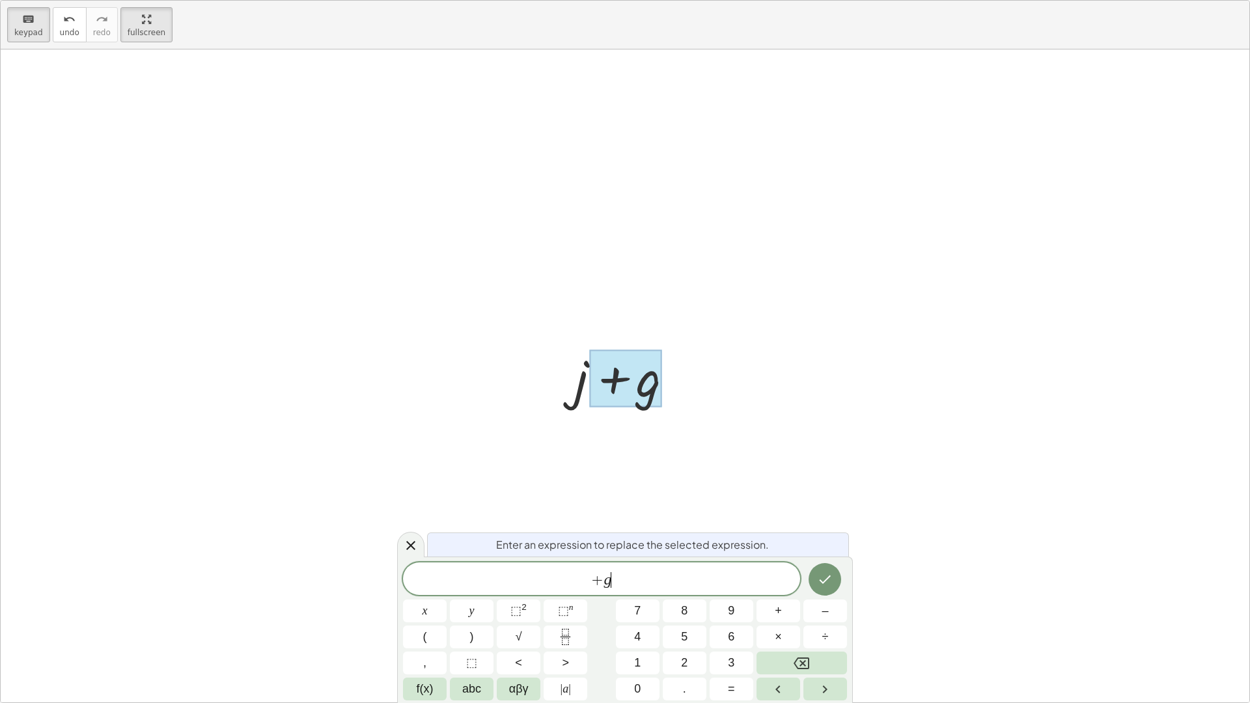
click at [637, 579] on span "+ g ​" at bounding box center [601, 580] width 397 height 18
click at [825, 586] on icon "Done" at bounding box center [825, 578] width 16 height 16
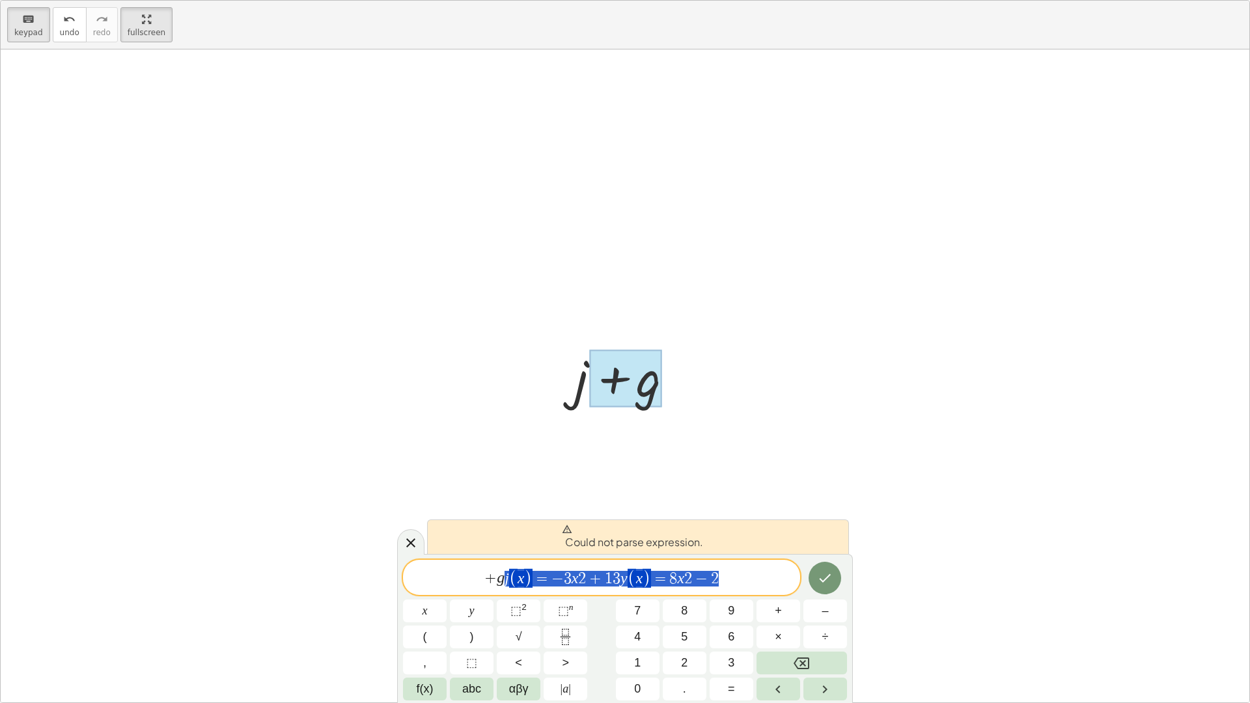
drag, startPoint x: 715, startPoint y: 590, endPoint x: 503, endPoint y: 580, distance: 212.4
click at [503, 580] on div "**********" at bounding box center [601, 577] width 397 height 35
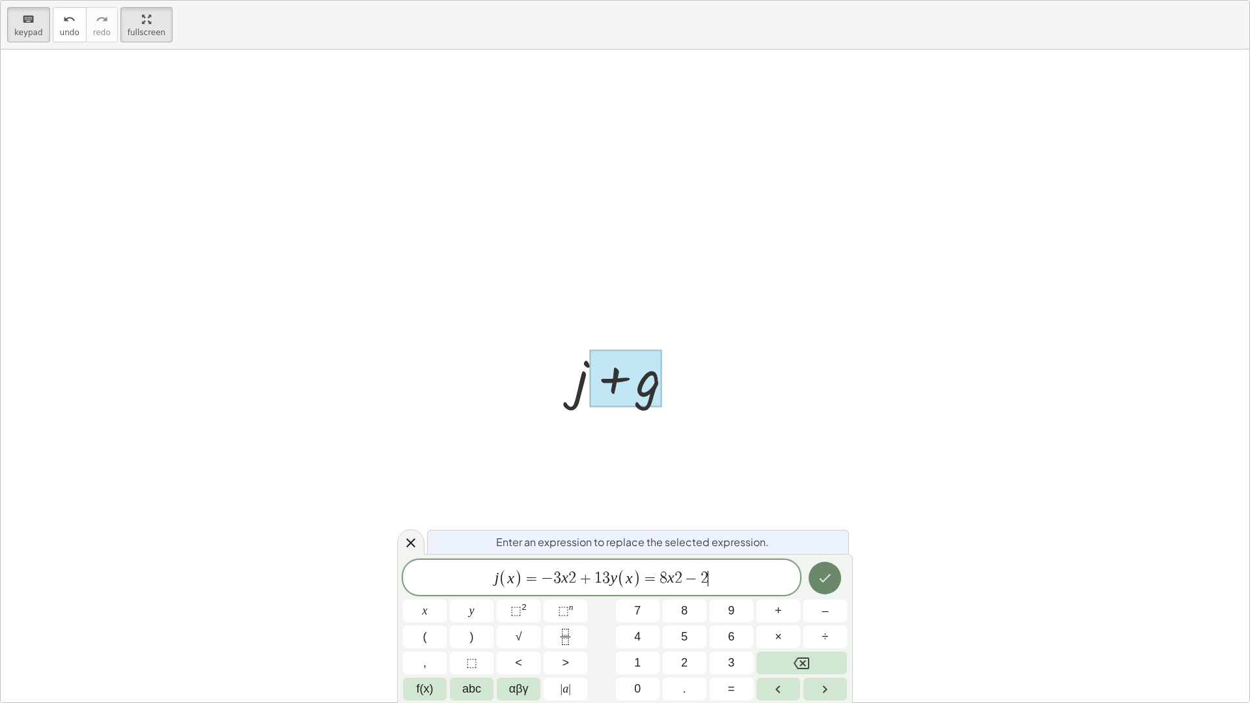
click at [814, 581] on button "Done" at bounding box center [824, 578] width 33 height 33
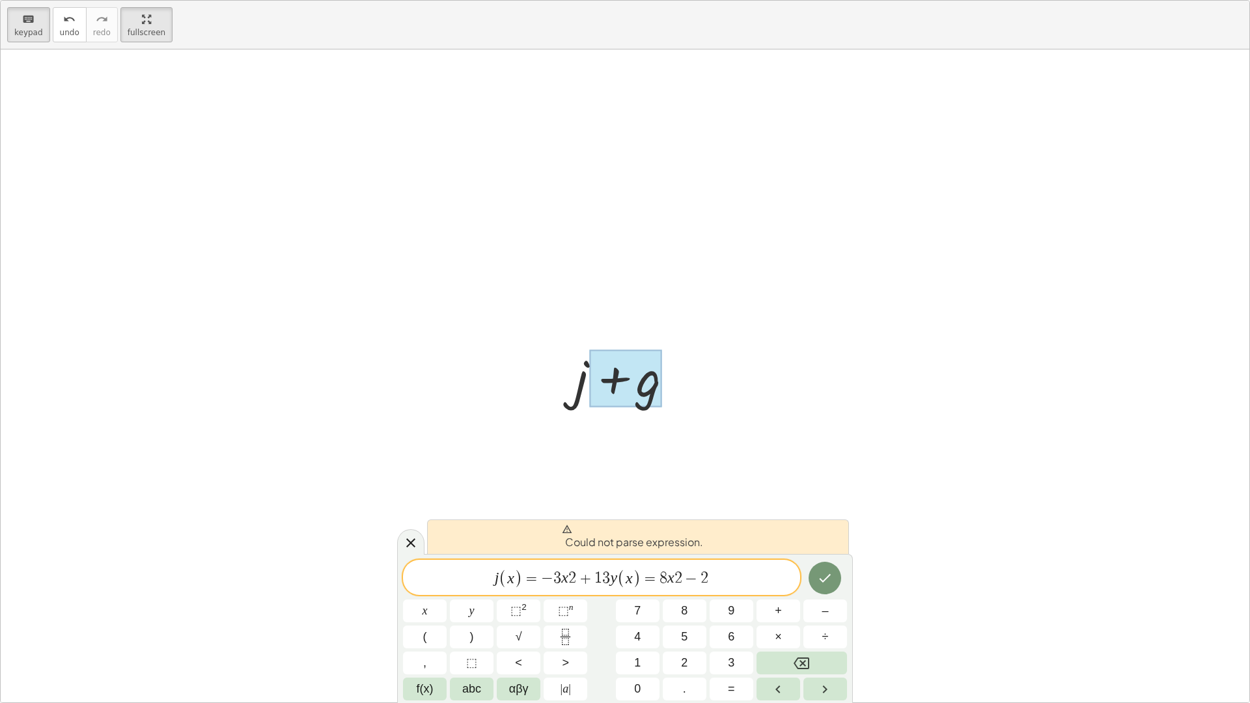
click at [446, 599] on div at bounding box center [425, 610] width 44 height 23
click at [489, 573] on span "j ( x ) = − 3 x 2 + 1 3 y ( x ) = 8 x 2 − 2" at bounding box center [601, 578] width 397 height 21
click at [226, 374] on div at bounding box center [625, 375] width 1248 height 653
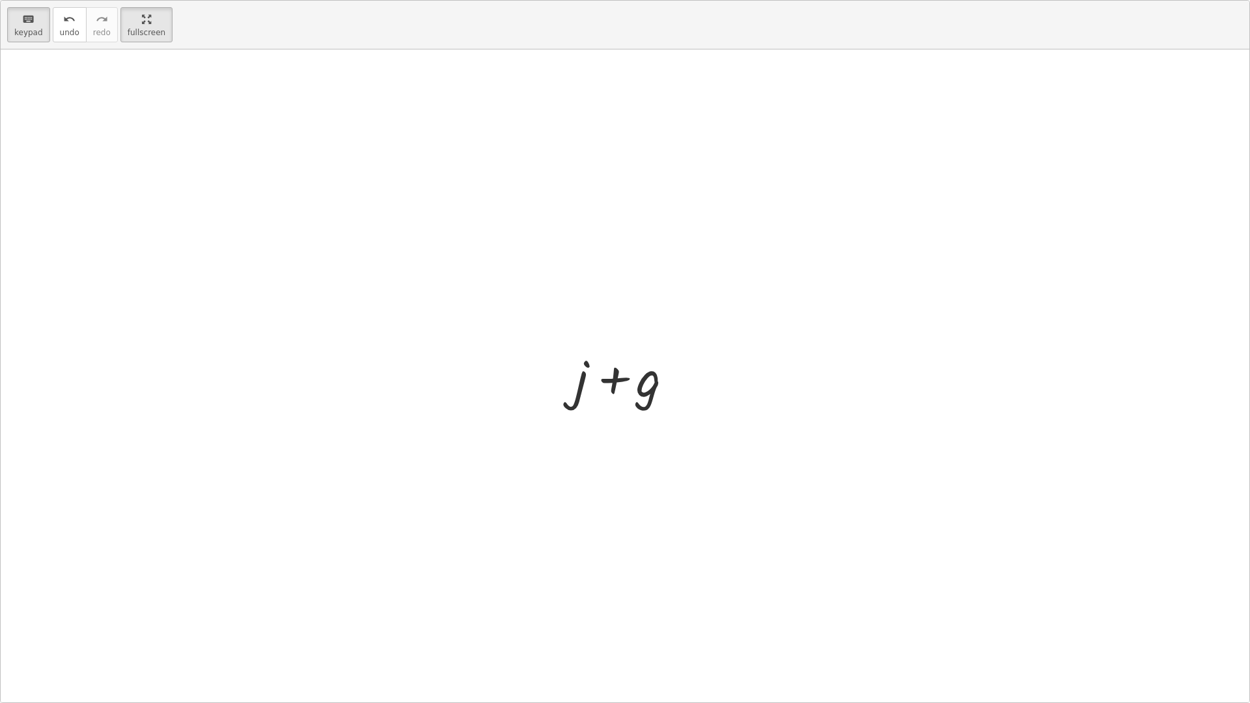
drag, startPoint x: 572, startPoint y: 400, endPoint x: 530, endPoint y: 399, distance: 42.3
click at [655, 394] on div at bounding box center [625, 378] width 72 height 58
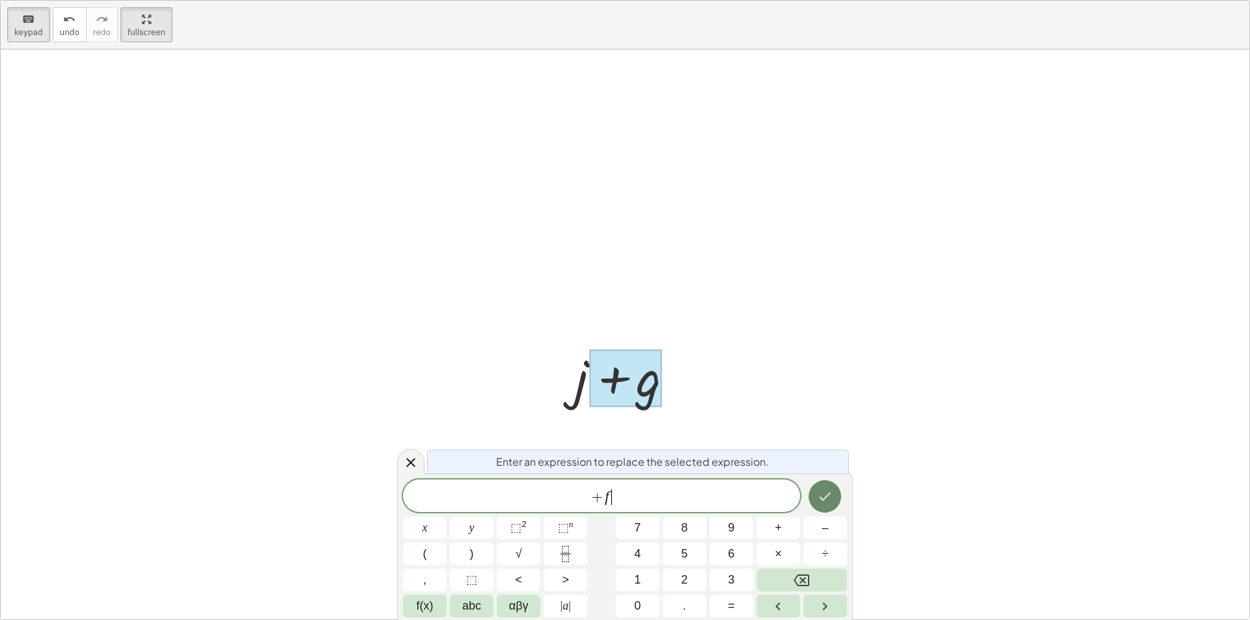
click at [828, 512] on button "Done" at bounding box center [824, 496] width 33 height 33
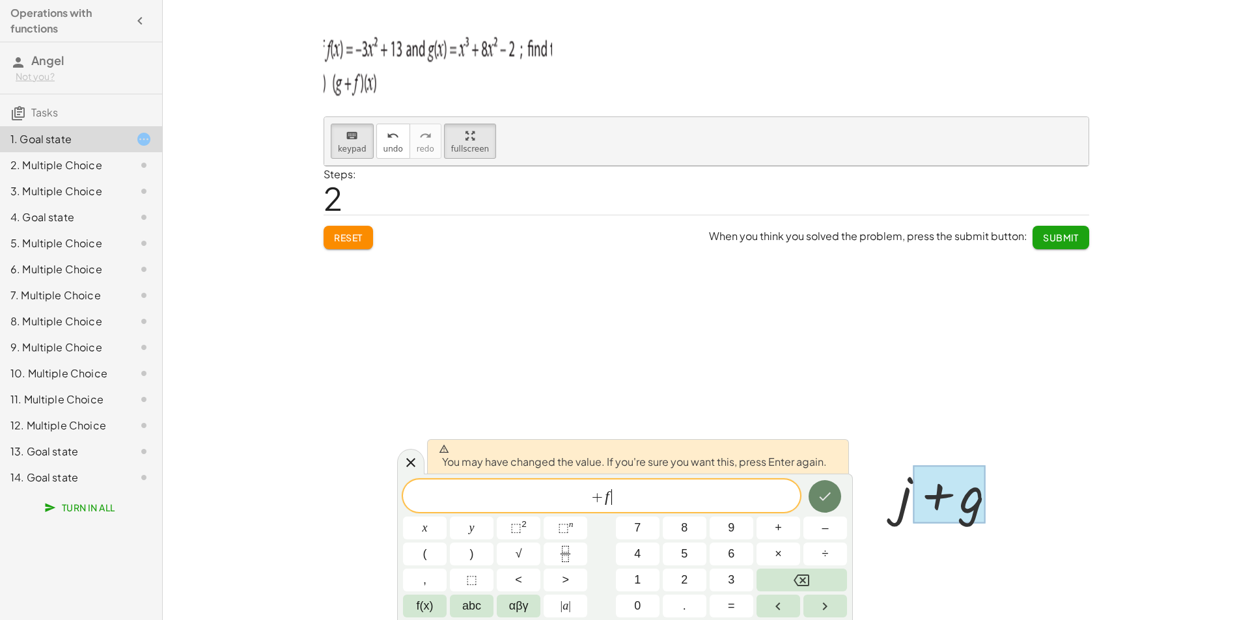
click at [828, 510] on button "Done" at bounding box center [824, 496] width 33 height 33
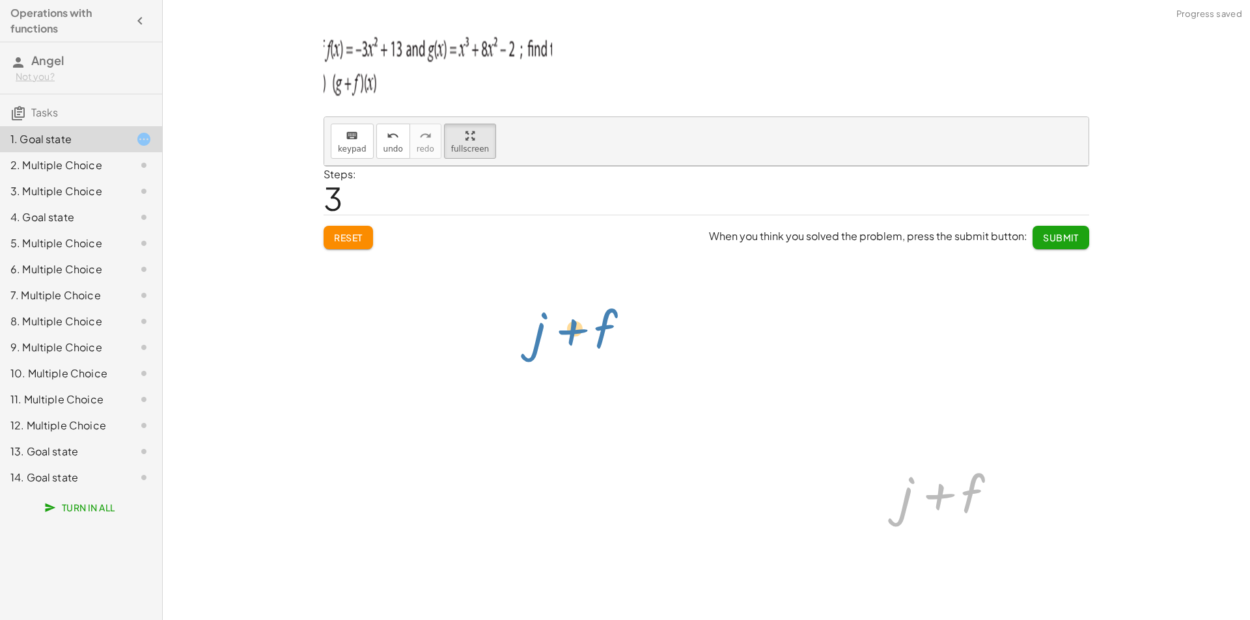
drag, startPoint x: 883, startPoint y: 467, endPoint x: 601, endPoint y: 353, distance: 304.2
click at [601, 353] on div "+ g + f + g + j + j + g + f + j + j + f" at bounding box center [706, 403] width 764 height 474
click at [465, 143] on icon "button" at bounding box center [469, 136] width 9 height 16
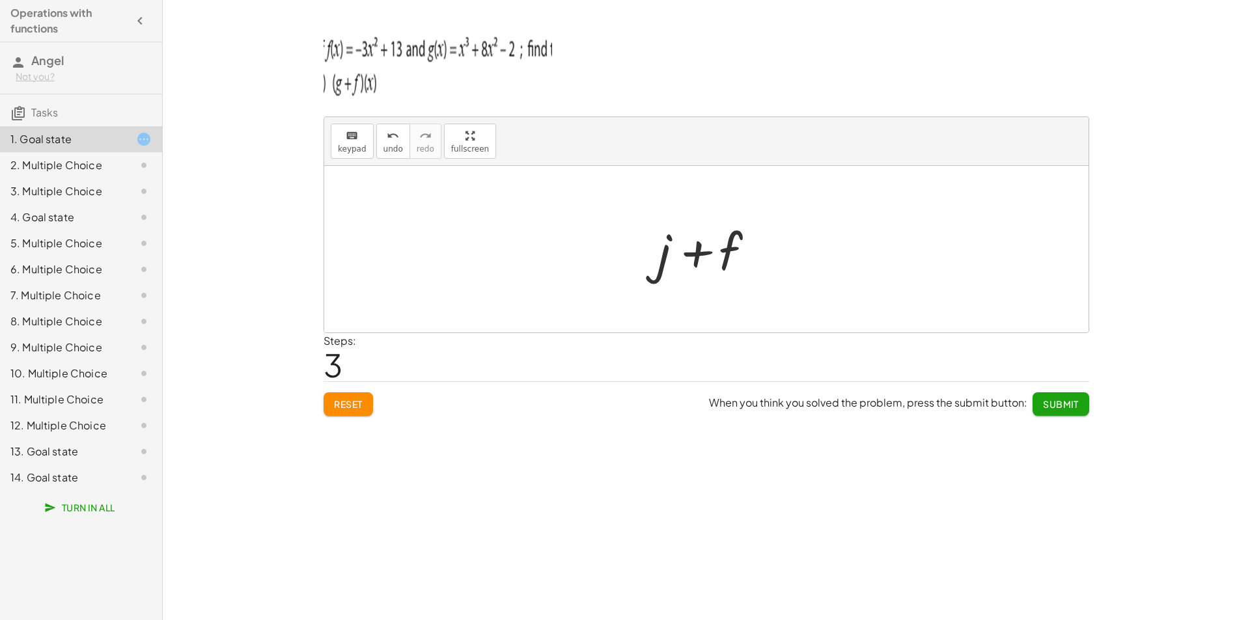
click at [717, 256] on div at bounding box center [711, 249] width 120 height 67
drag, startPoint x: 354, startPoint y: 423, endPoint x: 350, endPoint y: 414, distance: 9.9
click at [0, 0] on div "keyboard keypad undo undo redo redo fullscreen + g + f + g + j + j + g + j + f …" at bounding box center [0, 0] width 0 height 0
click at [350, 414] on button "Reset" at bounding box center [347, 403] width 49 height 23
click at [350, 414] on div "Reset When you think you solved the problem, press the submit button: Submit" at bounding box center [705, 398] width 765 height 34
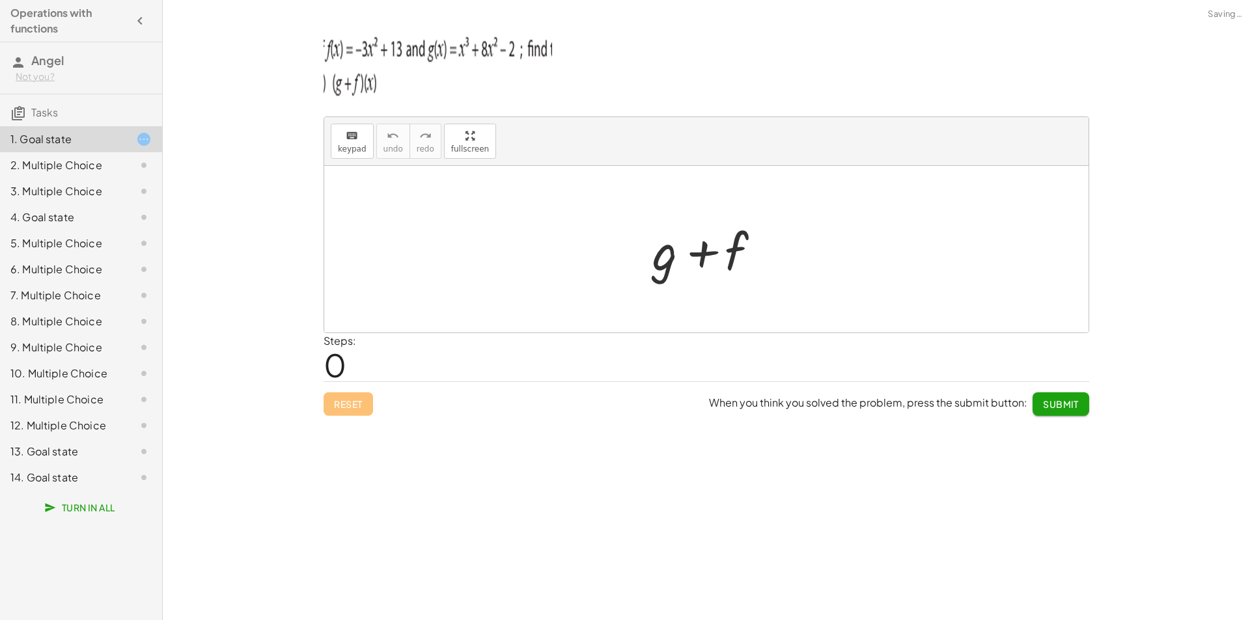
click at [352, 410] on div "Reset When you think you solved the problem, press the submit button: Submit" at bounding box center [705, 398] width 765 height 34
click at [462, 434] on div "keyboard keypad undo undo redo redo fullscreen + g + f × Steps: 0 Reset When yo…" at bounding box center [706, 310] width 1087 height 620
click at [692, 275] on div at bounding box center [711, 249] width 131 height 67
click at [676, 263] on div at bounding box center [711, 249] width 131 height 67
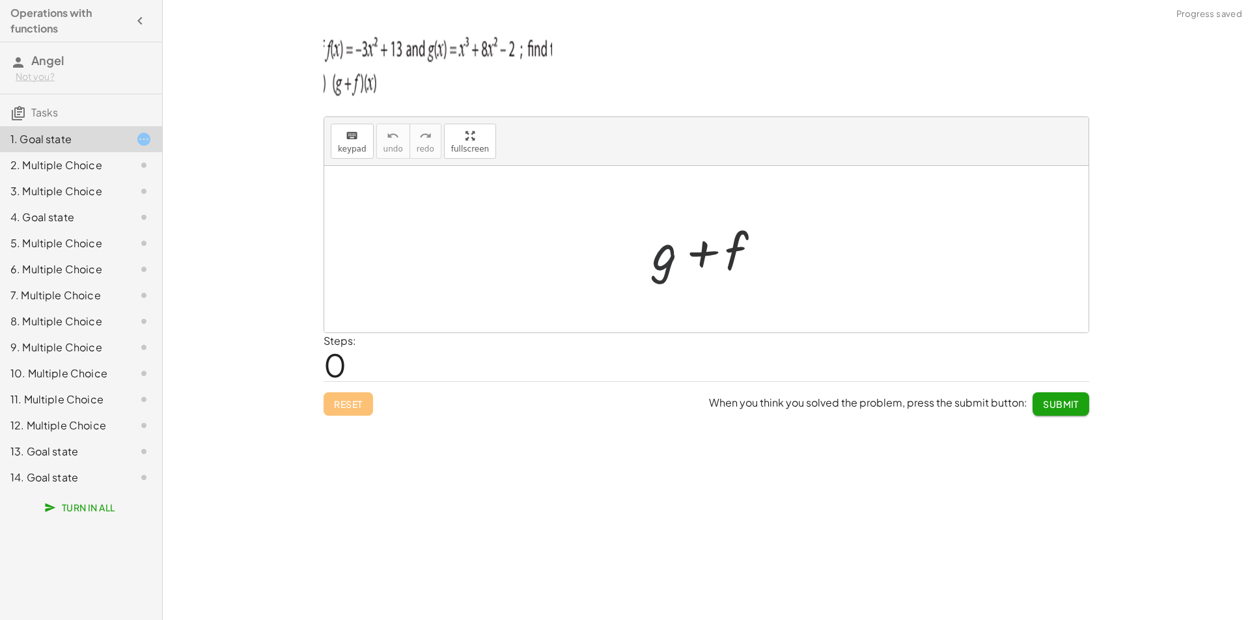
click at [671, 263] on div at bounding box center [711, 249] width 131 height 67
click at [662, 269] on div at bounding box center [711, 249] width 131 height 67
click at [663, 269] on div at bounding box center [711, 249] width 131 height 67
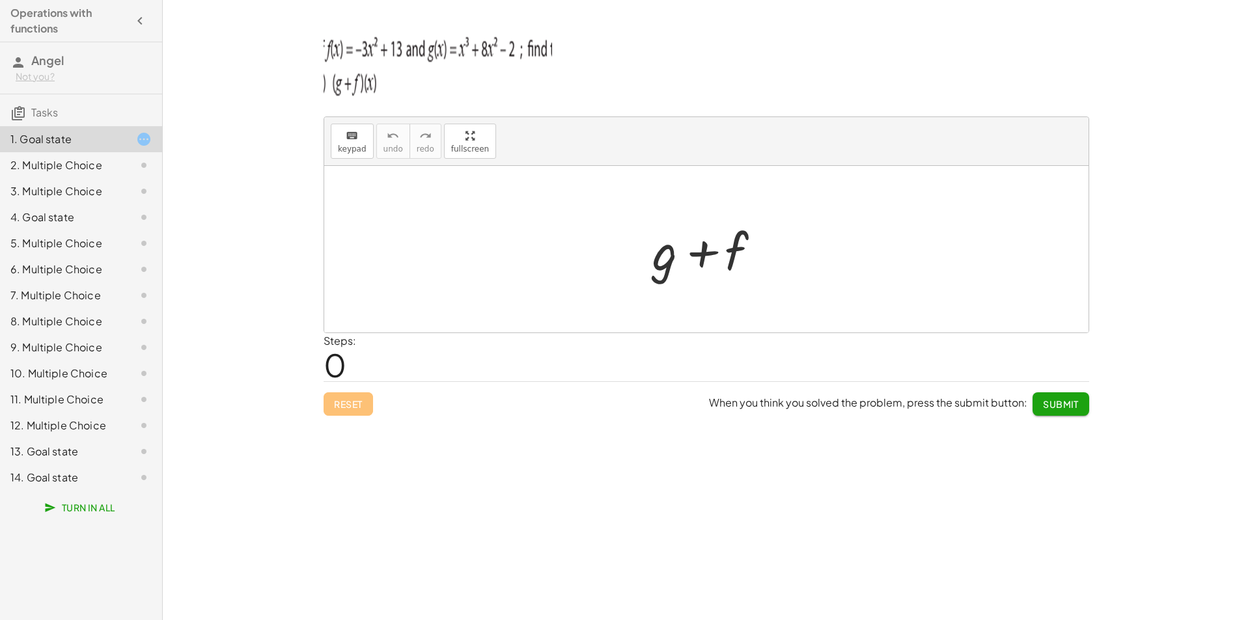
click at [0, 0] on div "keyboard keypad undo undo redo redo fullscreen + g + f × Steps: 0 Reset When yo…" at bounding box center [0, 0] width 0 height 0
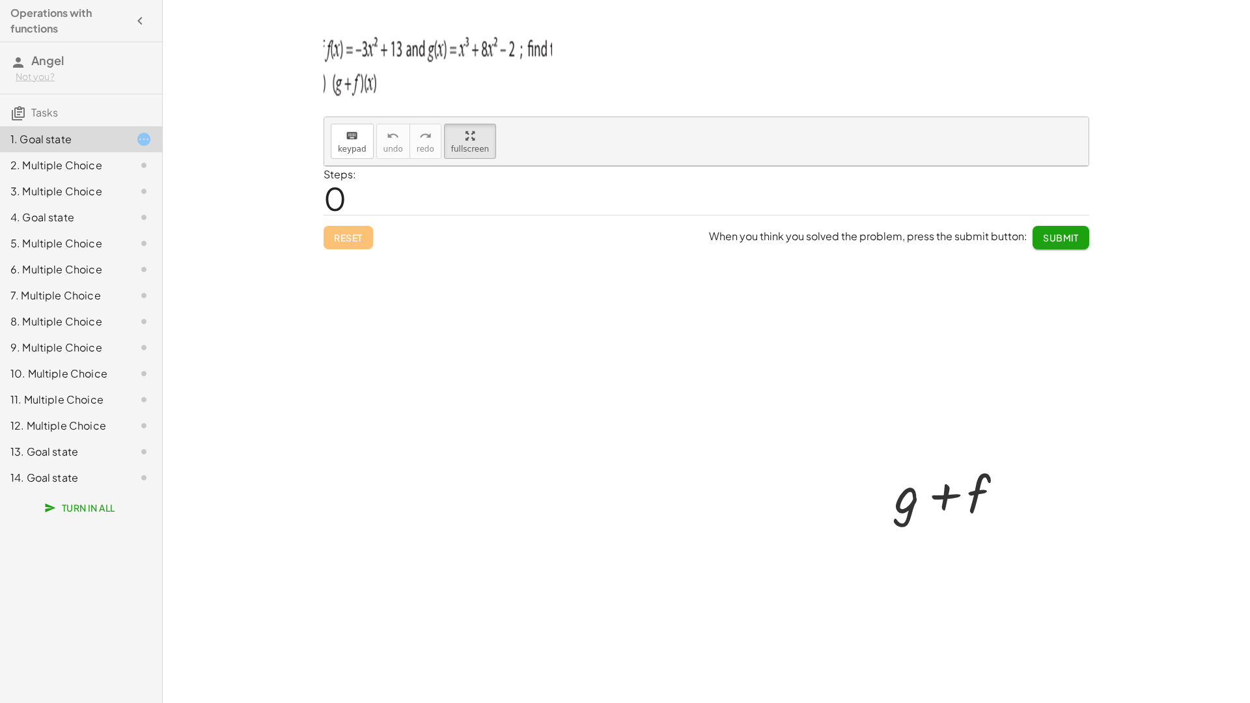
click at [888, 459] on div at bounding box center [953, 492] width 131 height 67
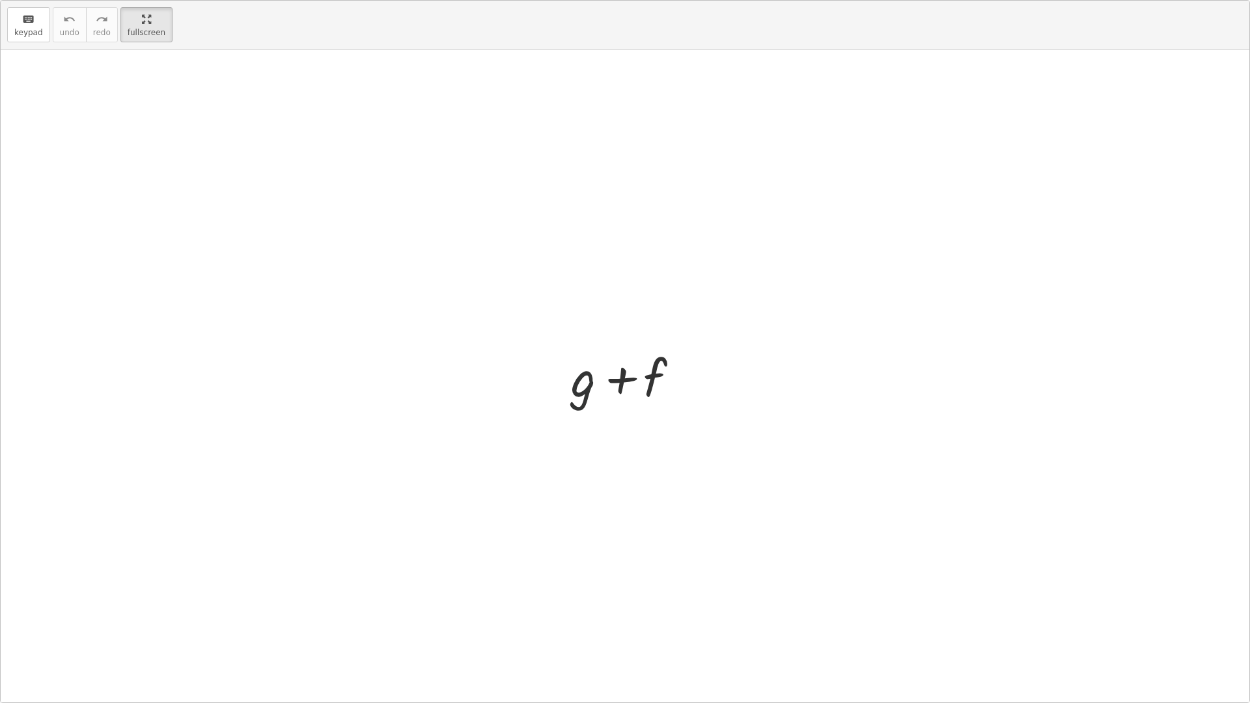
click at [580, 393] on div at bounding box center [629, 375] width 131 height 67
click at [596, 392] on div at bounding box center [629, 375] width 131 height 67
click at [596, 390] on div at bounding box center [629, 375] width 131 height 67
click at [28, 25] on icon "keyboard" at bounding box center [28, 20] width 12 height 16
click at [642, 378] on div at bounding box center [631, 378] width 70 height 58
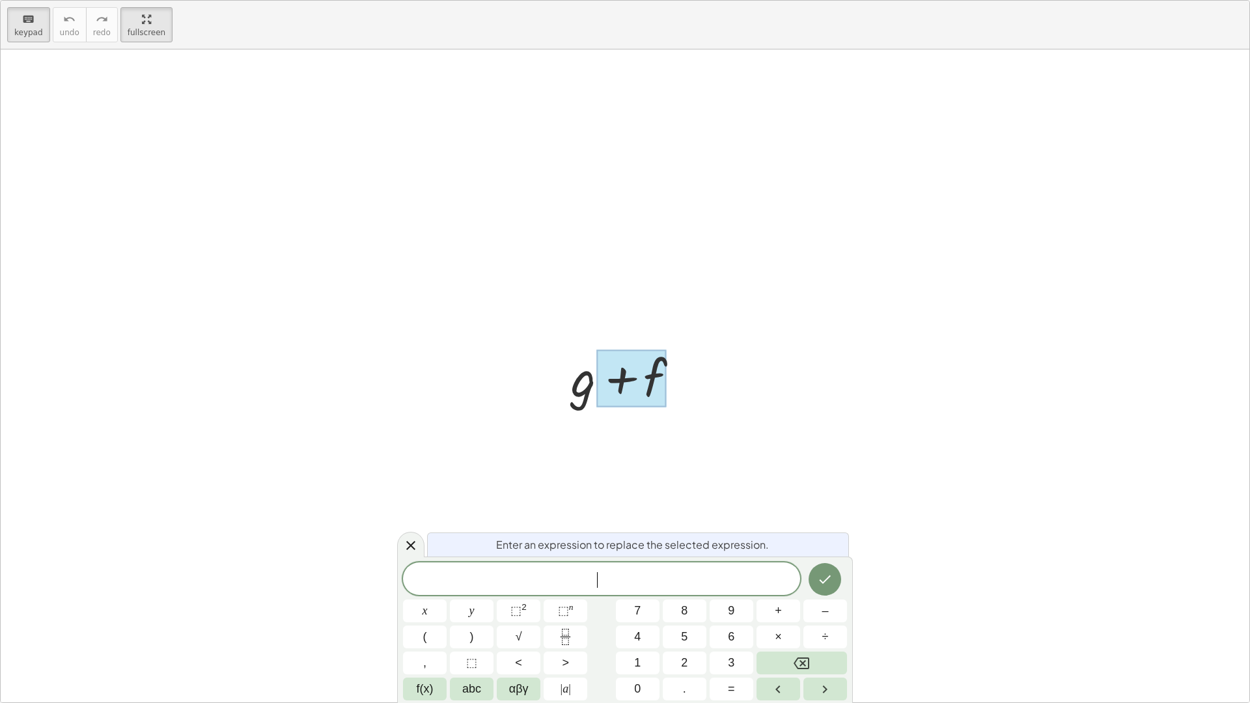
drag, startPoint x: 408, startPoint y: 538, endPoint x: 447, endPoint y: 515, distance: 44.9
click at [409, 538] on icon at bounding box center [411, 546] width 16 height 16
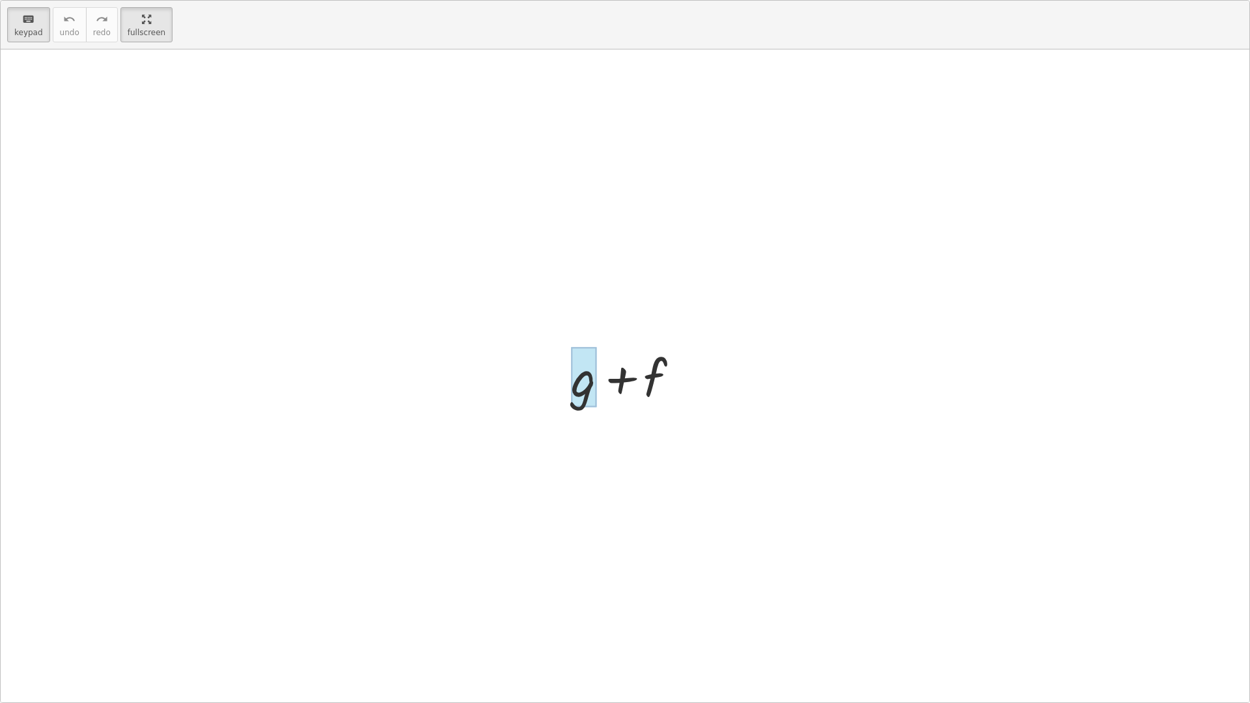
click at [596, 386] on div at bounding box center [583, 377] width 25 height 61
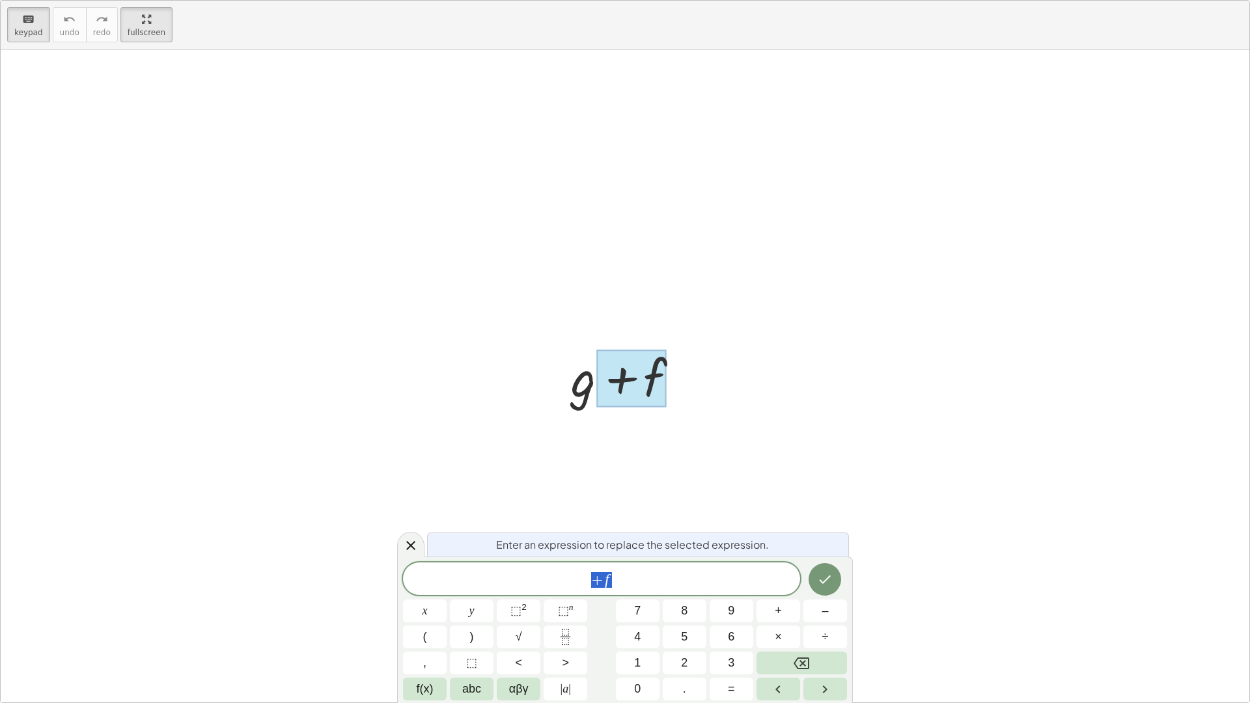
click at [590, 383] on div at bounding box center [629, 375] width 131 height 67
click at [579, 390] on div at bounding box center [629, 375] width 131 height 67
click at [402, 545] on div at bounding box center [410, 544] width 27 height 25
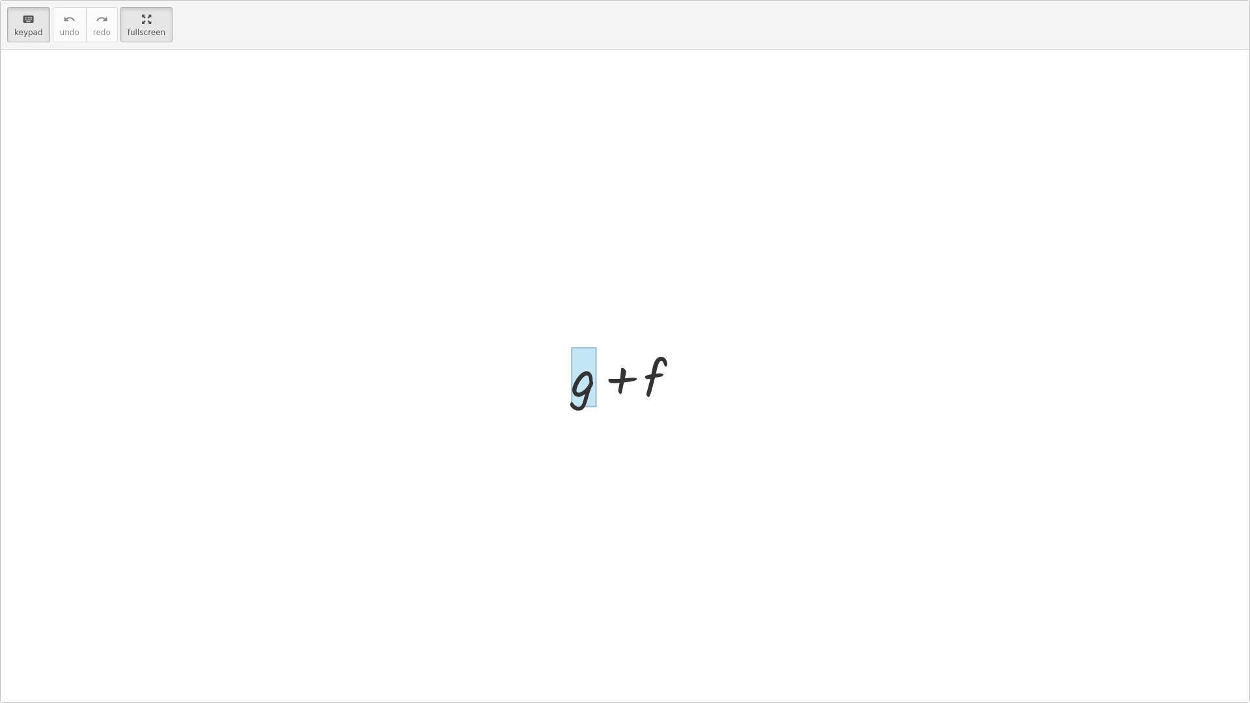
click at [586, 379] on div at bounding box center [583, 377] width 25 height 61
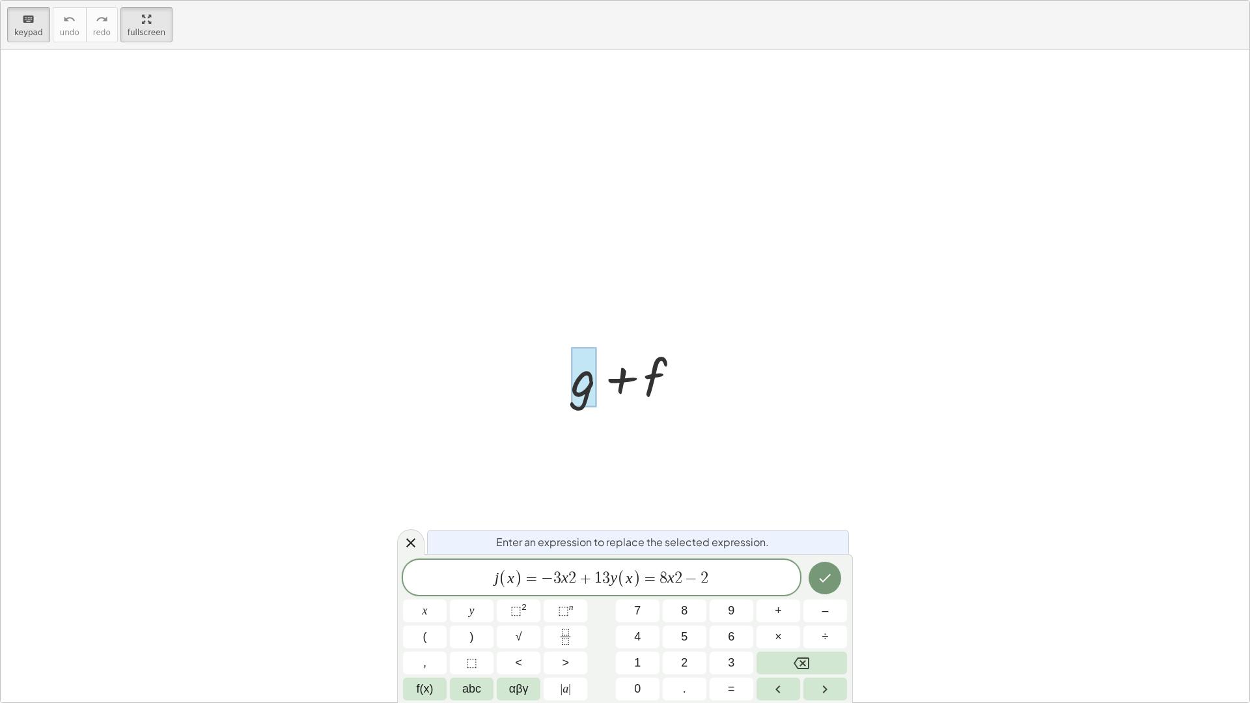
click at [666, 572] on span "j ( x ) = − 3 x 2 + 1 3 y ( x ) = 8 x 2 − 2 ​" at bounding box center [601, 578] width 397 height 21
click at [446, 599] on div at bounding box center [425, 610] width 44 height 23
click at [812, 582] on button "Done" at bounding box center [824, 578] width 33 height 33
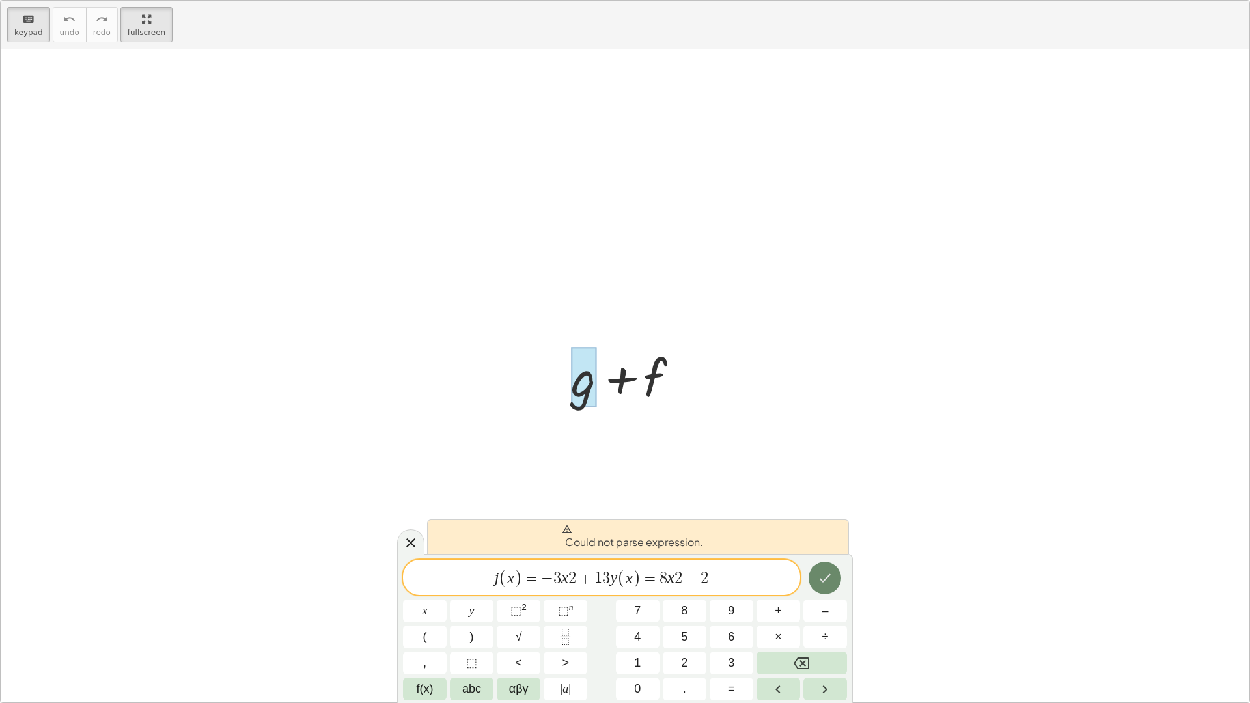
click at [812, 582] on button "Done" at bounding box center [824, 578] width 33 height 33
click at [674, 586] on span "j ( x ) = − 3 x 2 + 1 3 y ( x ) = 8 x ​ 2 − 2" at bounding box center [601, 578] width 397 height 21
click at [684, 584] on span "−" at bounding box center [691, 579] width 19 height 16
click at [783, 620] on button "Backspace" at bounding box center [801, 662] width 90 height 23
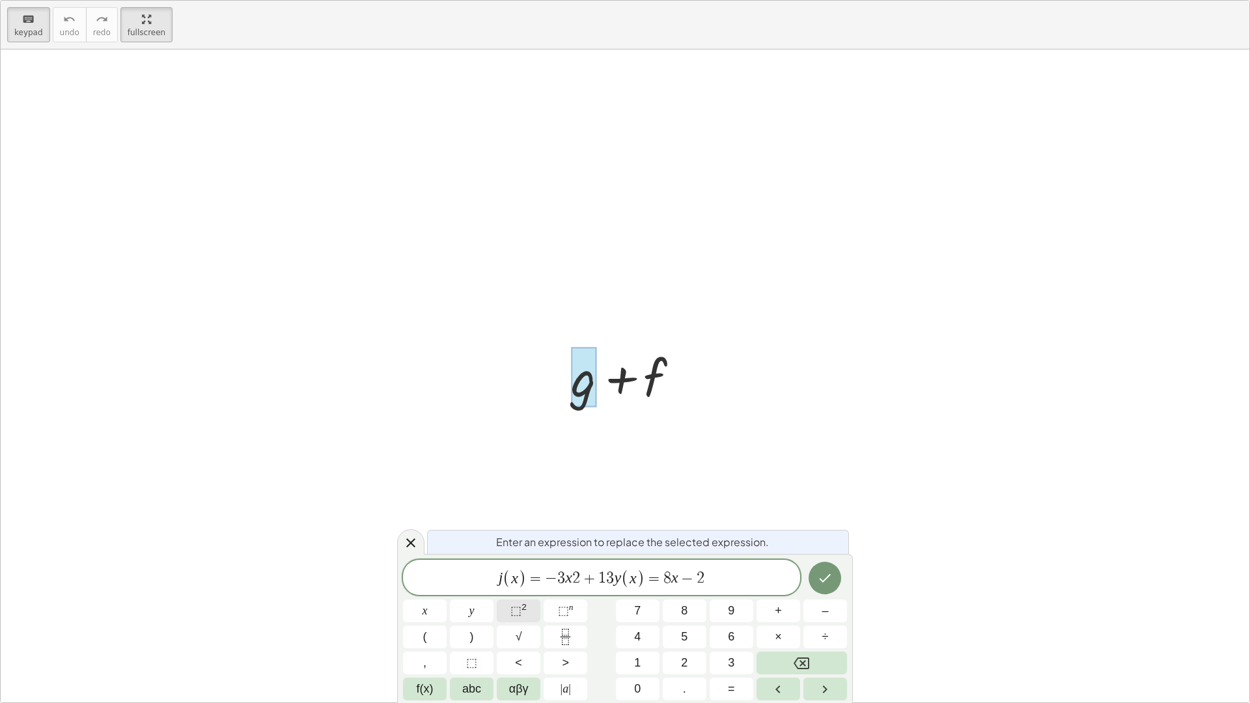
click at [528, 607] on button "⬚ 2" at bounding box center [519, 610] width 44 height 23
click at [577, 579] on span "+" at bounding box center [585, 579] width 19 height 16
click at [812, 620] on button "Backspace" at bounding box center [801, 662] width 90 height 23
click at [517, 603] on span "⬚ 2" at bounding box center [518, 611] width 16 height 18
click at [822, 577] on icon "Done" at bounding box center [825, 576] width 16 height 16
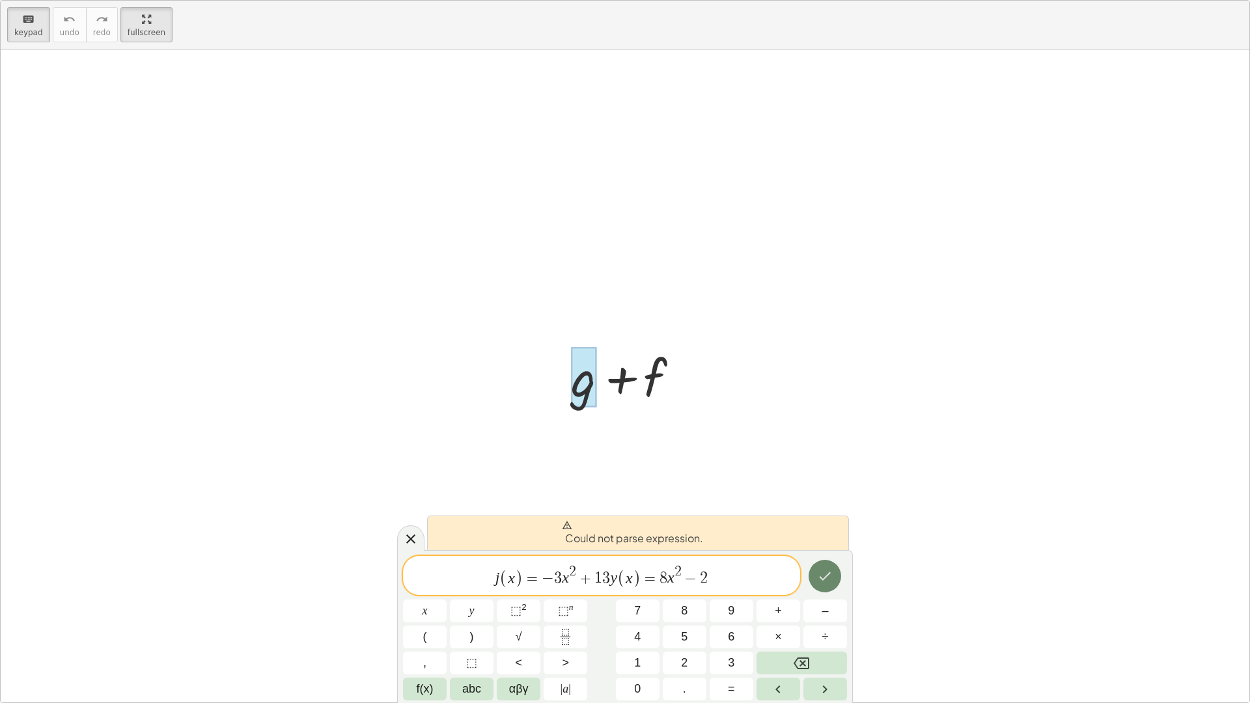
click at [822, 577] on icon "Done" at bounding box center [825, 576] width 16 height 16
click at [697, 585] on span "−" at bounding box center [690, 579] width 19 height 16
click at [817, 585] on button "Done" at bounding box center [824, 576] width 33 height 33
click at [500, 584] on span "(" at bounding box center [503, 578] width 8 height 19
click at [527, 577] on span "=" at bounding box center [532, 579] width 19 height 16
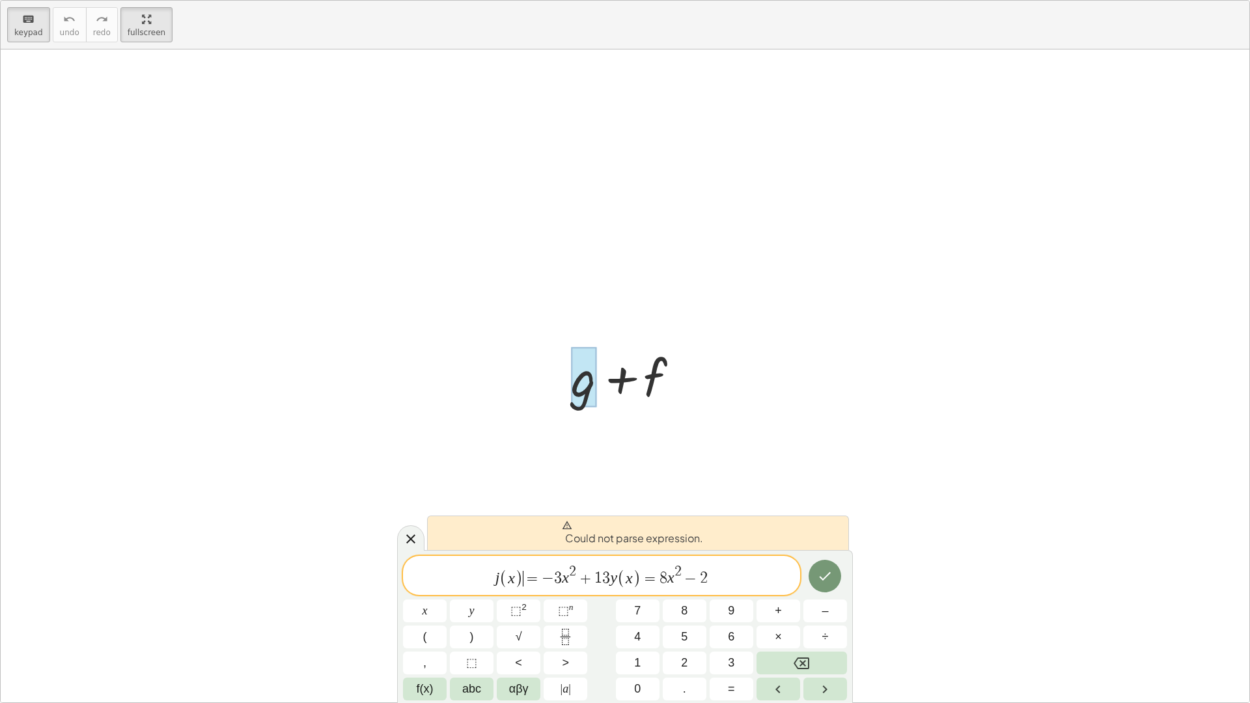
click at [556, 575] on span "3" at bounding box center [558, 579] width 8 height 16
click at [569, 574] on span "2" at bounding box center [572, 571] width 7 height 14
click at [571, 574] on span "2" at bounding box center [572, 571] width 7 height 14
click at [576, 574] on span "+" at bounding box center [585, 579] width 19 height 16
drag, startPoint x: 577, startPoint y: 574, endPoint x: 568, endPoint y: 567, distance: 11.1
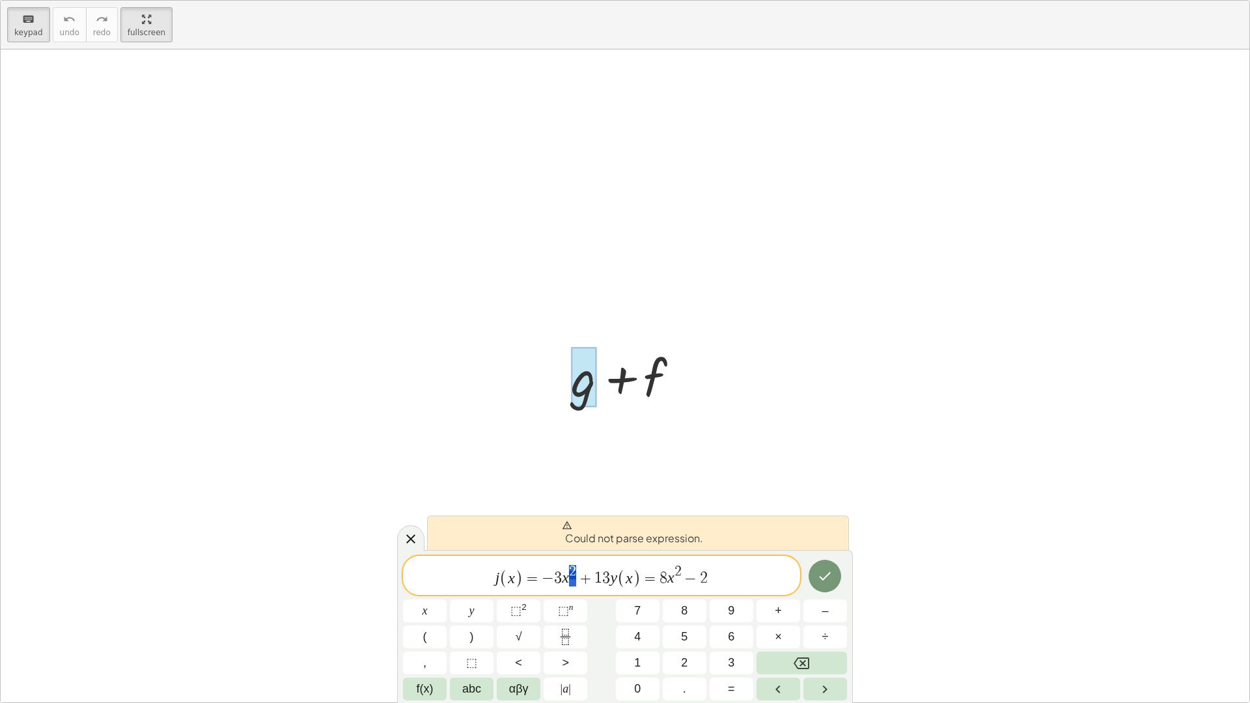
click at [568, 567] on span "j ( x ) = − 3 x 2 + 1 3 y ( x ) = 8 x 2 − 2" at bounding box center [601, 576] width 397 height 25
drag, startPoint x: 588, startPoint y: 572, endPoint x: 595, endPoint y: 571, distance: 7.2
click at [596, 572] on span "1" at bounding box center [598, 579] width 8 height 16
click at [817, 581] on icon "Done" at bounding box center [825, 576] width 16 height 16
drag, startPoint x: 711, startPoint y: 581, endPoint x: 2, endPoint y: 470, distance: 717.4
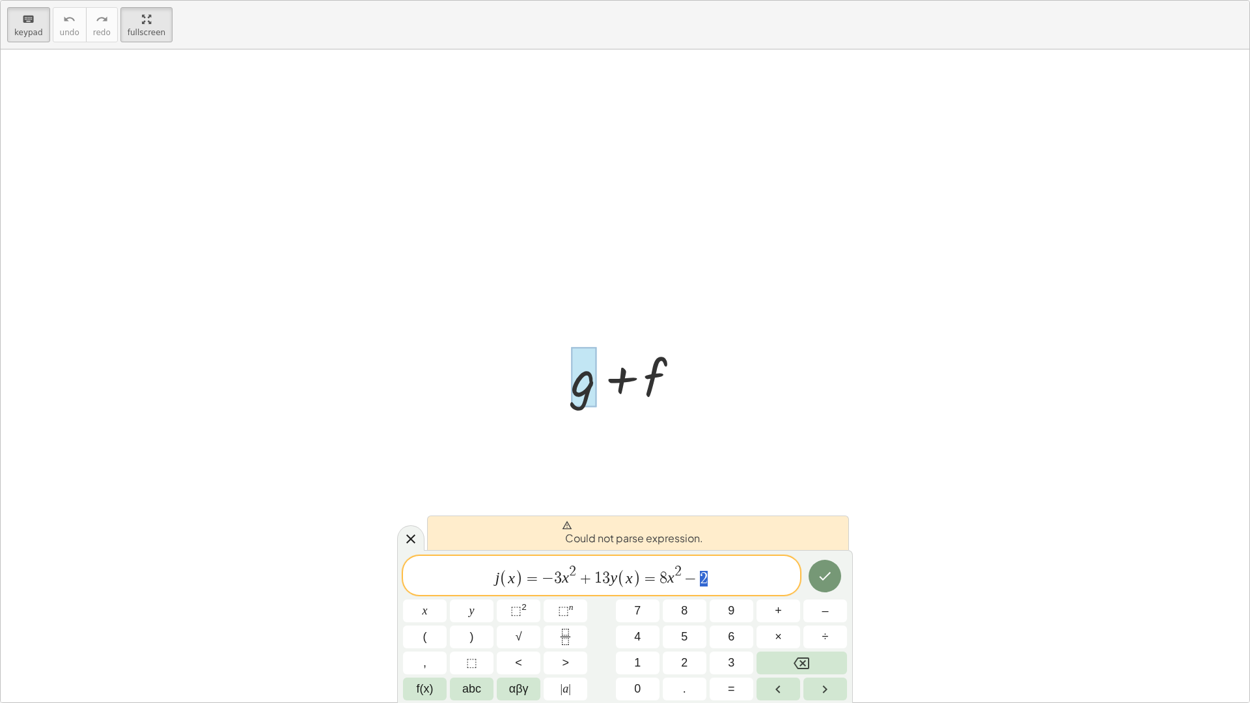
click at [57, 497] on div "keyboard keypad undo undo redo redo fullscreen + g + f × Could not parse expres…" at bounding box center [625, 351] width 1250 height 703
click at [419, 533] on div at bounding box center [410, 537] width 27 height 25
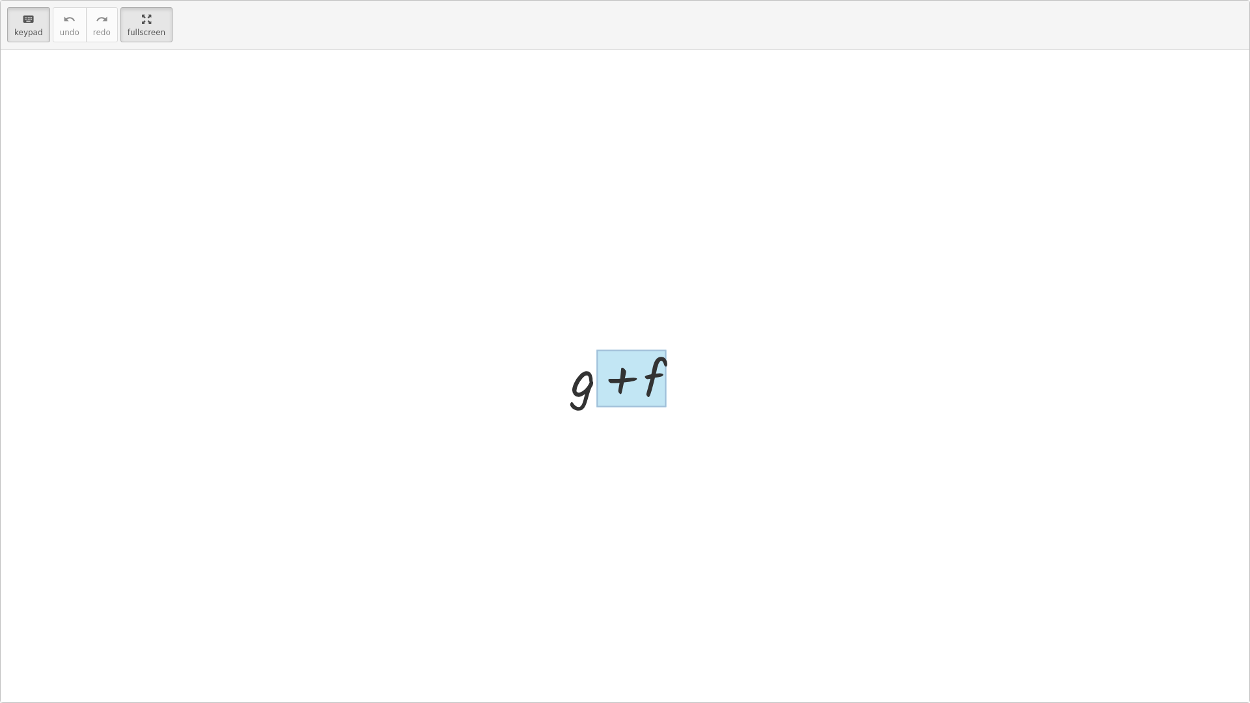
click at [683, 388] on div at bounding box center [629, 375] width 131 height 67
click at [618, 377] on div "+ g + f" at bounding box center [618, 377] width 0 height 0
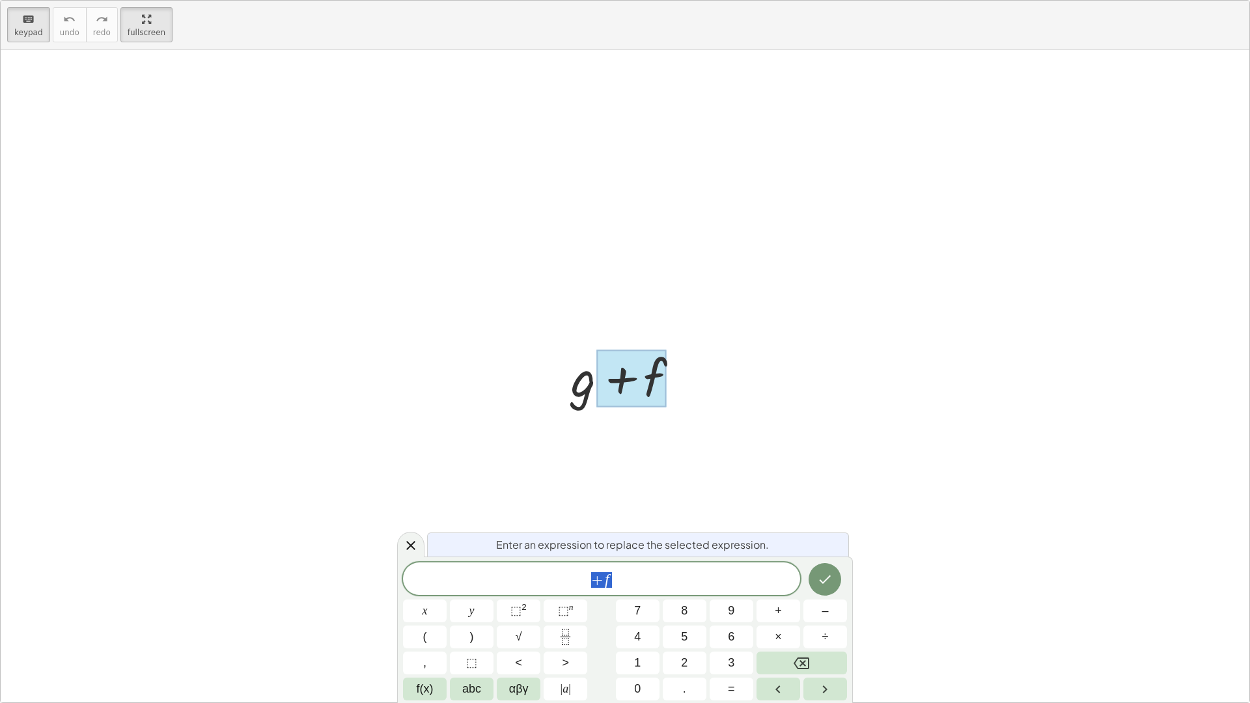
click at [692, 586] on span "+ f" at bounding box center [601, 580] width 397 height 18
click at [692, 586] on span "+ f ​" at bounding box center [601, 580] width 397 height 18
click at [837, 574] on button "Done" at bounding box center [824, 578] width 33 height 33
drag, startPoint x: 738, startPoint y: 585, endPoint x: 492, endPoint y: 589, distance: 246.0
click at [492, 589] on div "**********" at bounding box center [601, 577] width 397 height 35
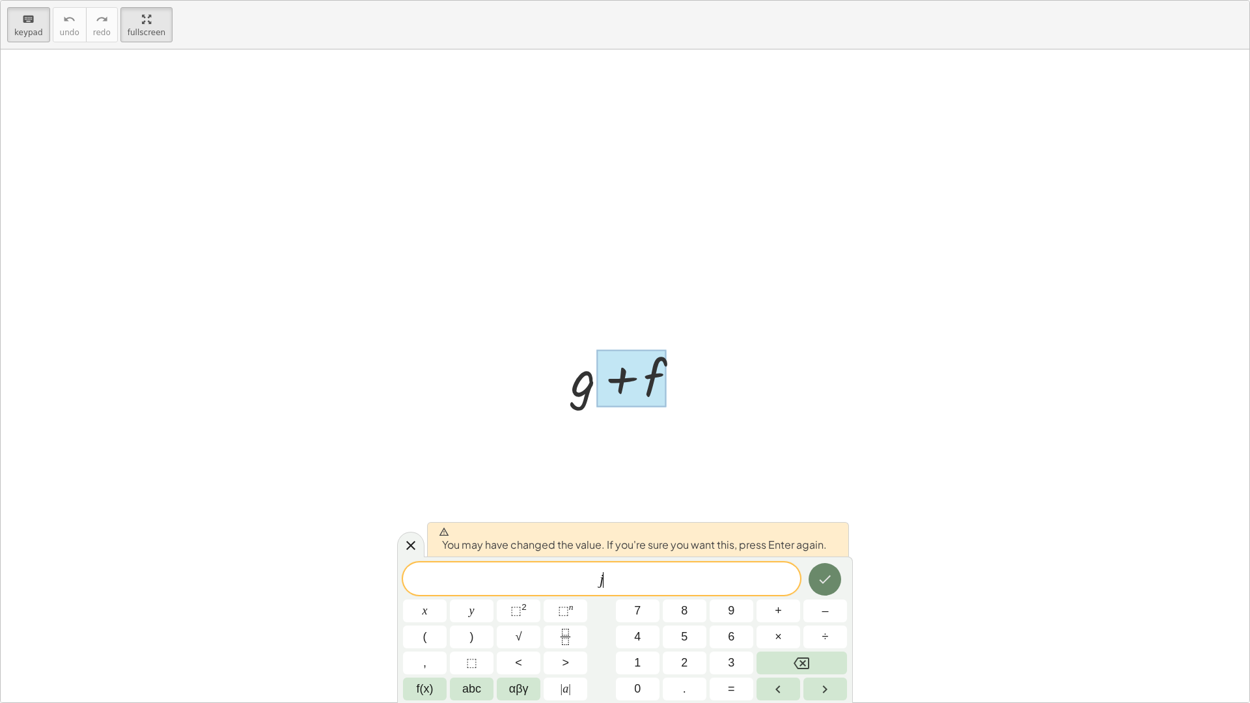
click at [825, 583] on icon "Done" at bounding box center [825, 579] width 16 height 16
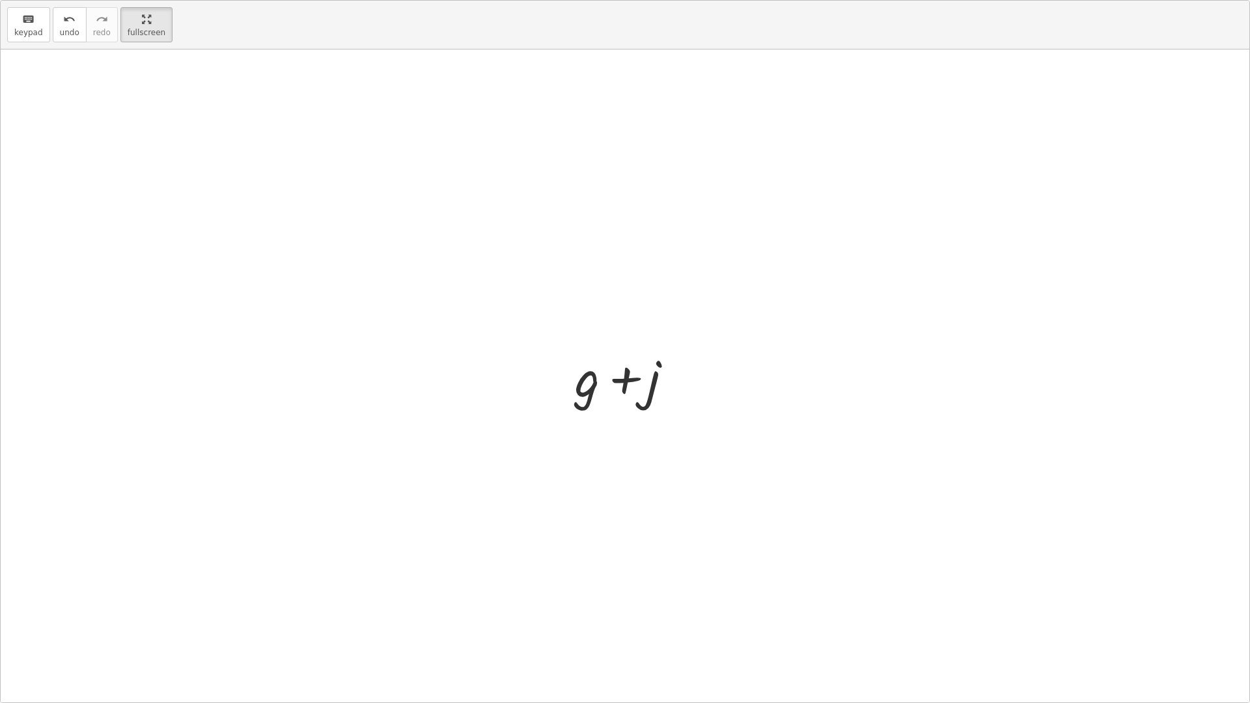
click at [638, 395] on div at bounding box center [629, 375] width 122 height 67
click at [230, 128] on div at bounding box center [625, 375] width 1248 height 653
click at [33, 31] on span "keypad" at bounding box center [28, 32] width 29 height 9
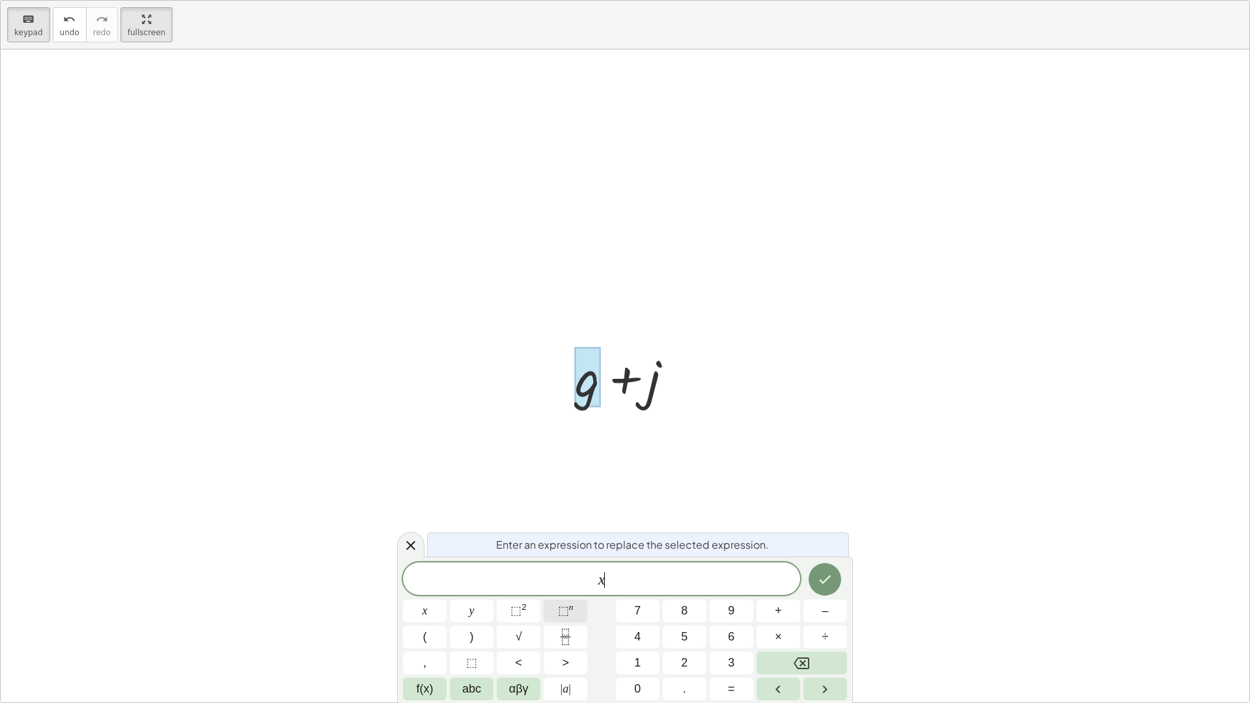
click at [549, 616] on button "⬚ n" at bounding box center [565, 610] width 44 height 23
click at [801, 620] on icon "Backspace" at bounding box center [801, 663] width 16 height 16
click at [788, 620] on button "Backspace" at bounding box center [801, 662] width 90 height 23
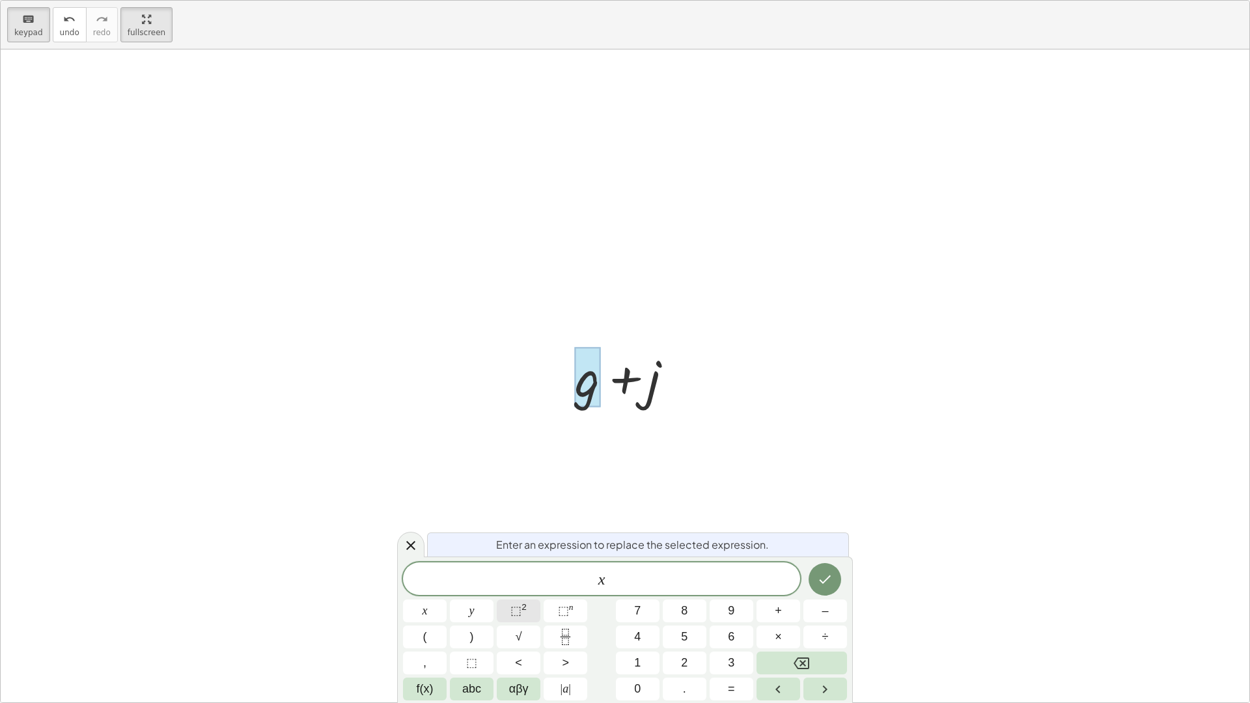
click at [533, 614] on button "⬚ 2" at bounding box center [519, 610] width 44 height 23
click at [779, 620] on button "Backspace" at bounding box center [801, 662] width 90 height 23
click at [510, 620] on span "αβγ" at bounding box center [519, 689] width 20 height 18
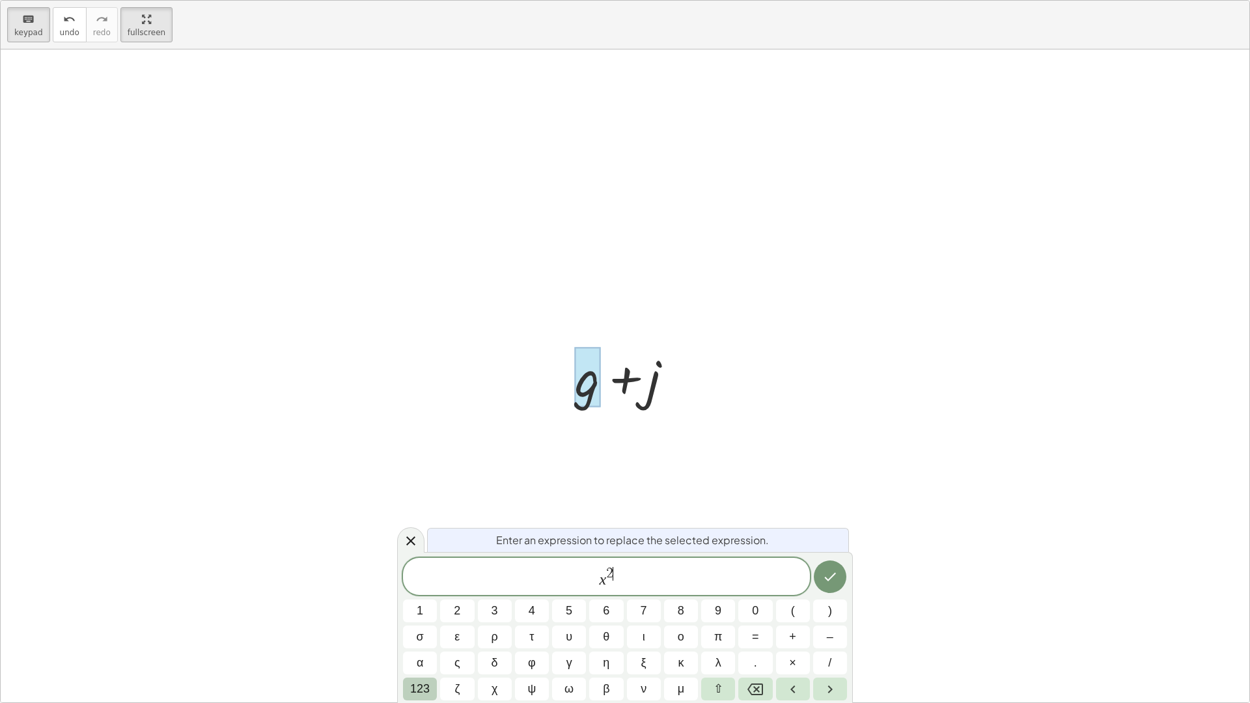
click at [428, 620] on span "123" at bounding box center [420, 689] width 20 height 18
click at [461, 620] on button "abc" at bounding box center [472, 689] width 44 height 23
click at [427, 620] on span "123" at bounding box center [420, 689] width 20 height 18
click at [433, 620] on span "f(x)" at bounding box center [425, 689] width 17 height 18
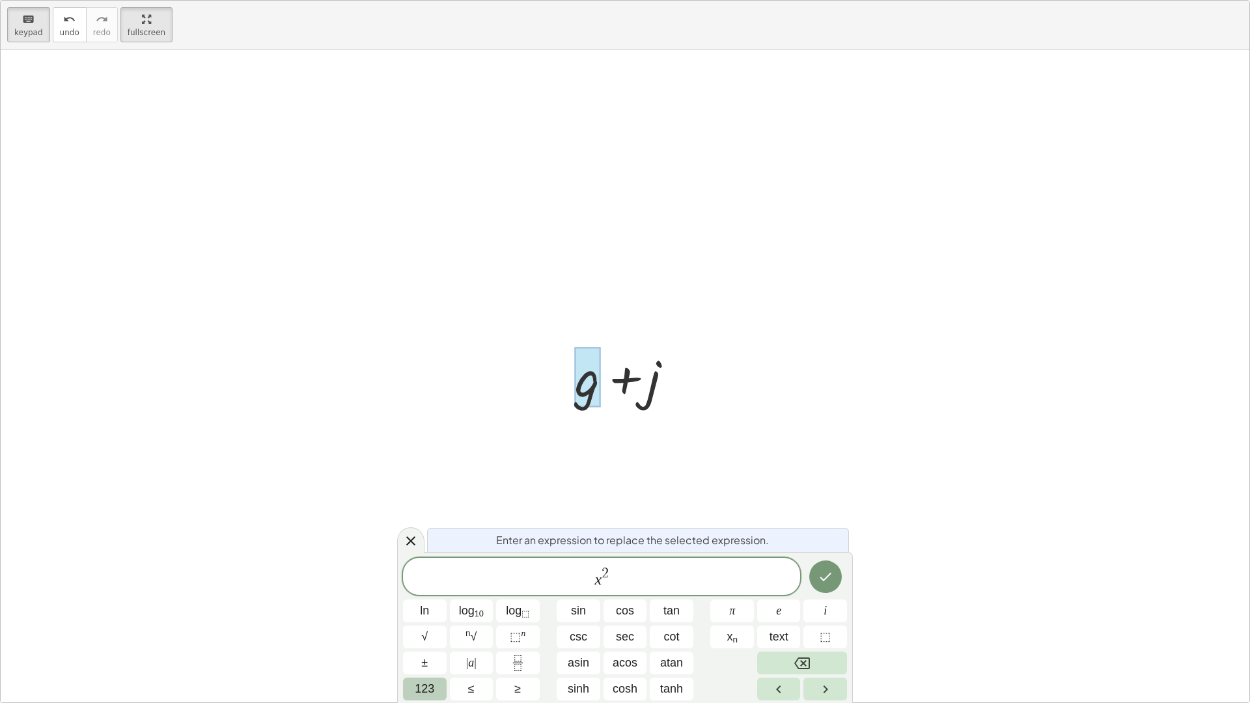
click at [424, 620] on span "123" at bounding box center [425, 689] width 20 height 18
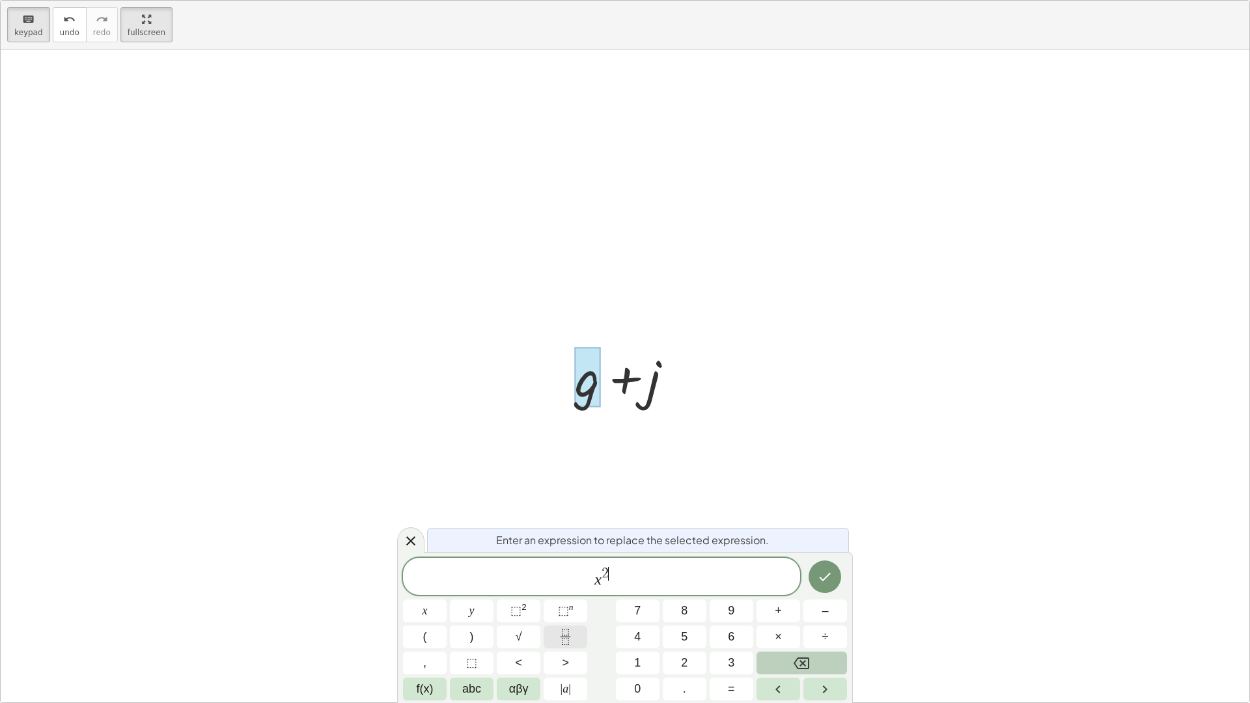
click at [551, 620] on button "Fraction" at bounding box center [565, 636] width 44 height 23
click at [799, 620] on icon "Backspace" at bounding box center [801, 663] width 16 height 16
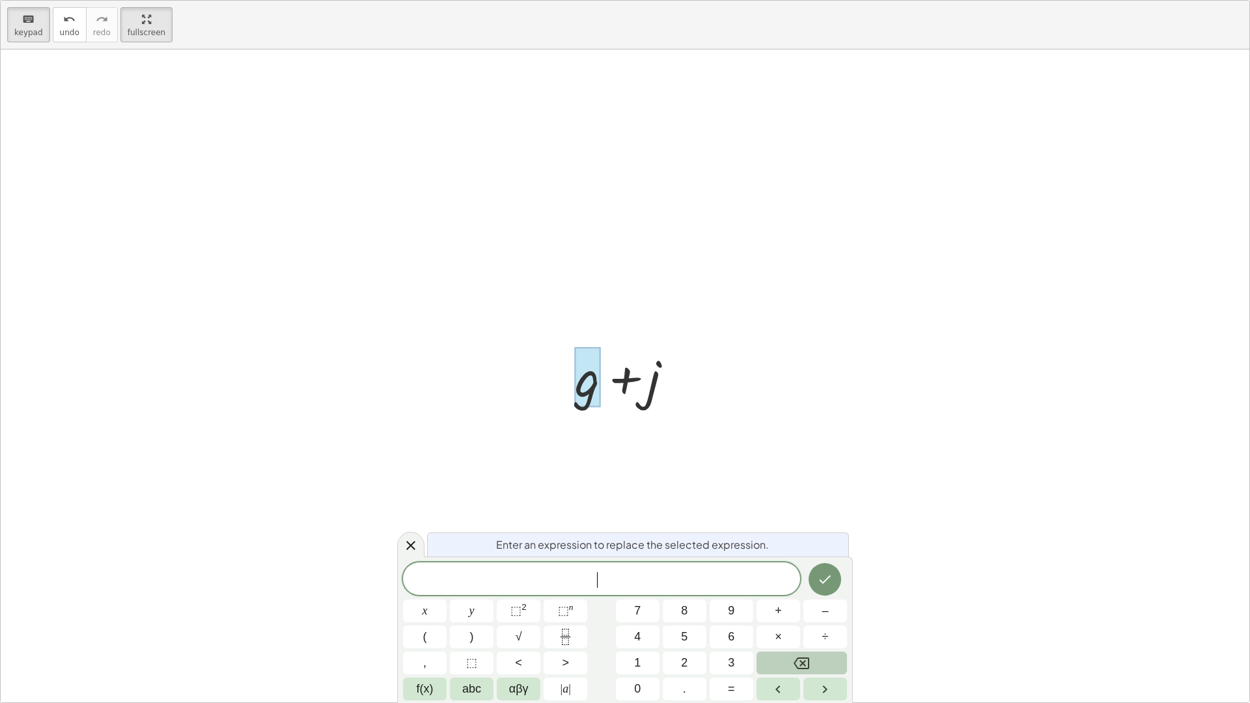
click at [799, 620] on icon "Backspace" at bounding box center [801, 663] width 16 height 16
click at [720, 620] on button "3" at bounding box center [731, 662] width 44 height 23
click at [786, 620] on button "Backspace" at bounding box center [801, 662] width 90 height 23
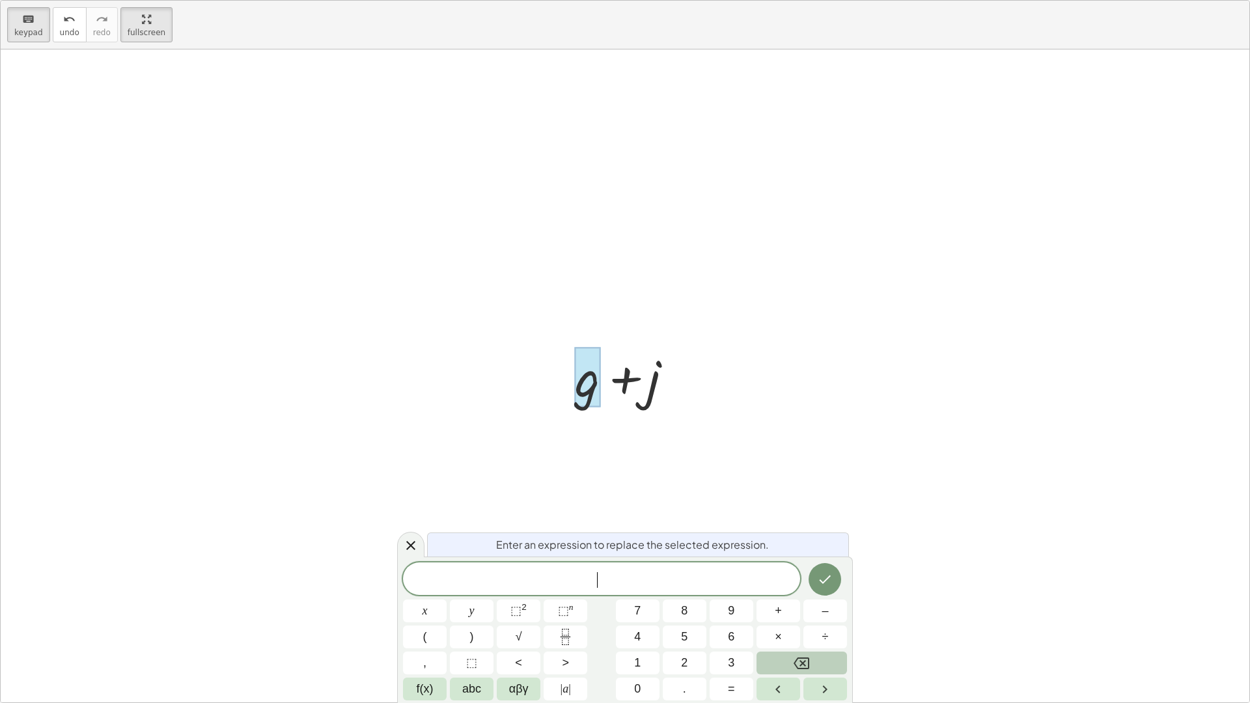
click at [786, 620] on button "Backspace" at bounding box center [801, 662] width 90 height 23
click at [773, 620] on button "Backspace" at bounding box center [801, 662] width 90 height 23
click at [568, 614] on span "⬚" at bounding box center [563, 610] width 11 height 13
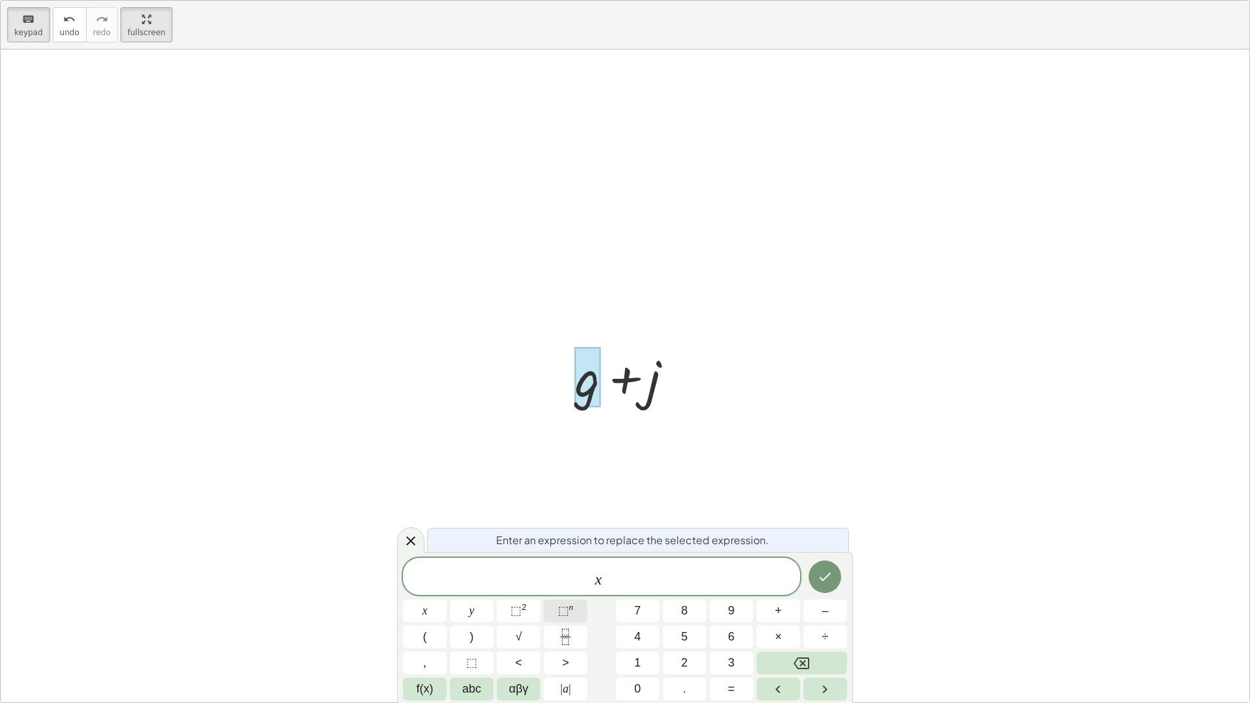
click at [568, 614] on span "⬚" at bounding box center [563, 610] width 11 height 13
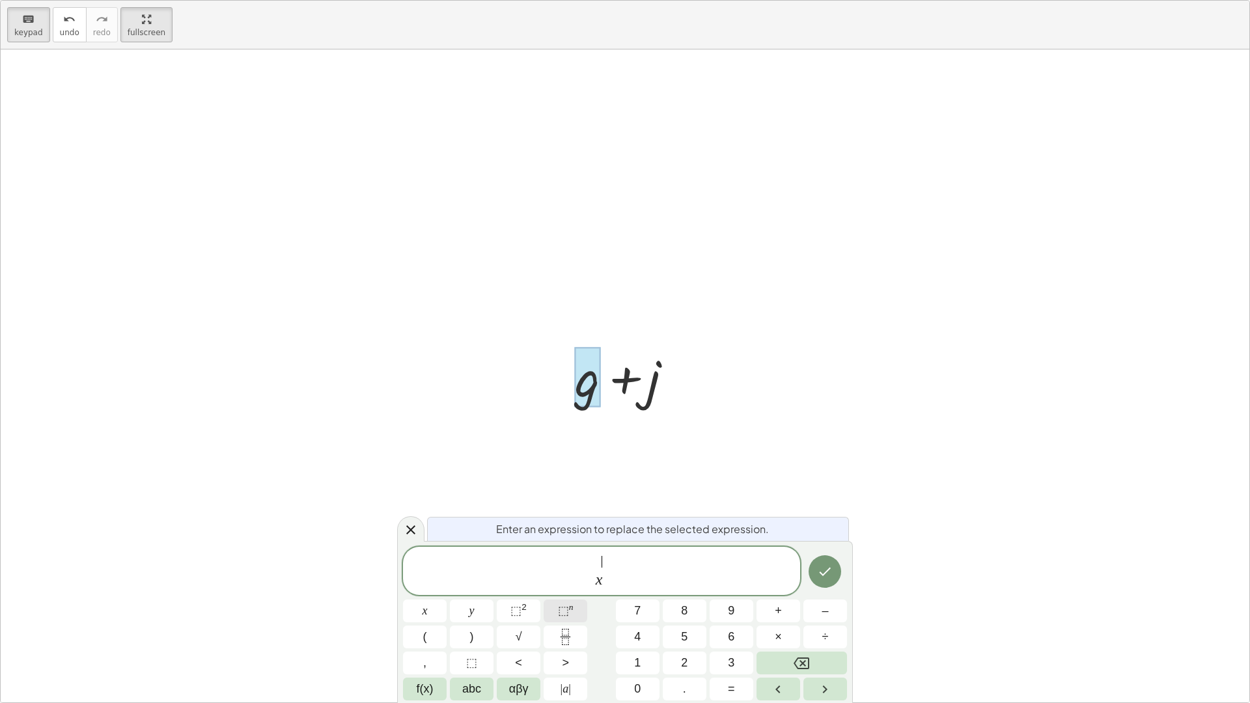
click at [568, 614] on span "⬚" at bounding box center [563, 610] width 11 height 13
click at [569, 614] on span "⬚ n" at bounding box center [566, 611] width 16 height 18
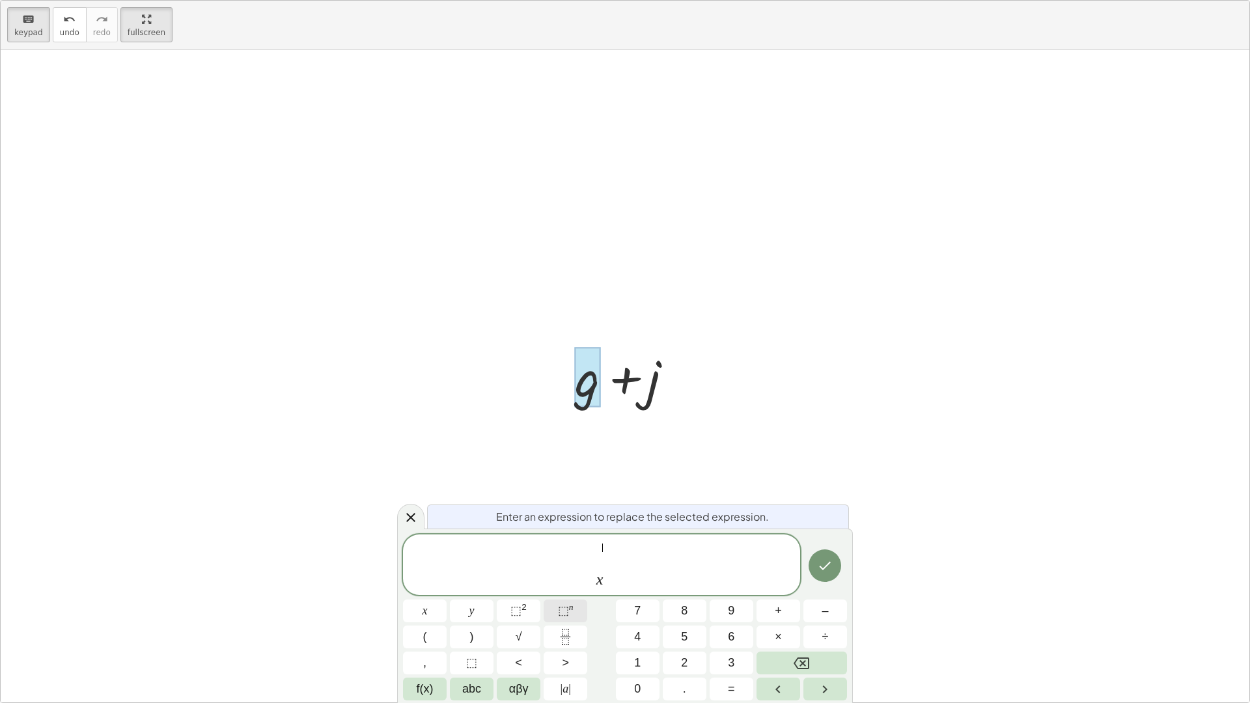
click at [569, 614] on span "⬚ n" at bounding box center [566, 611] width 16 height 18
click at [770, 620] on button "Backspace" at bounding box center [801, 662] width 90 height 23
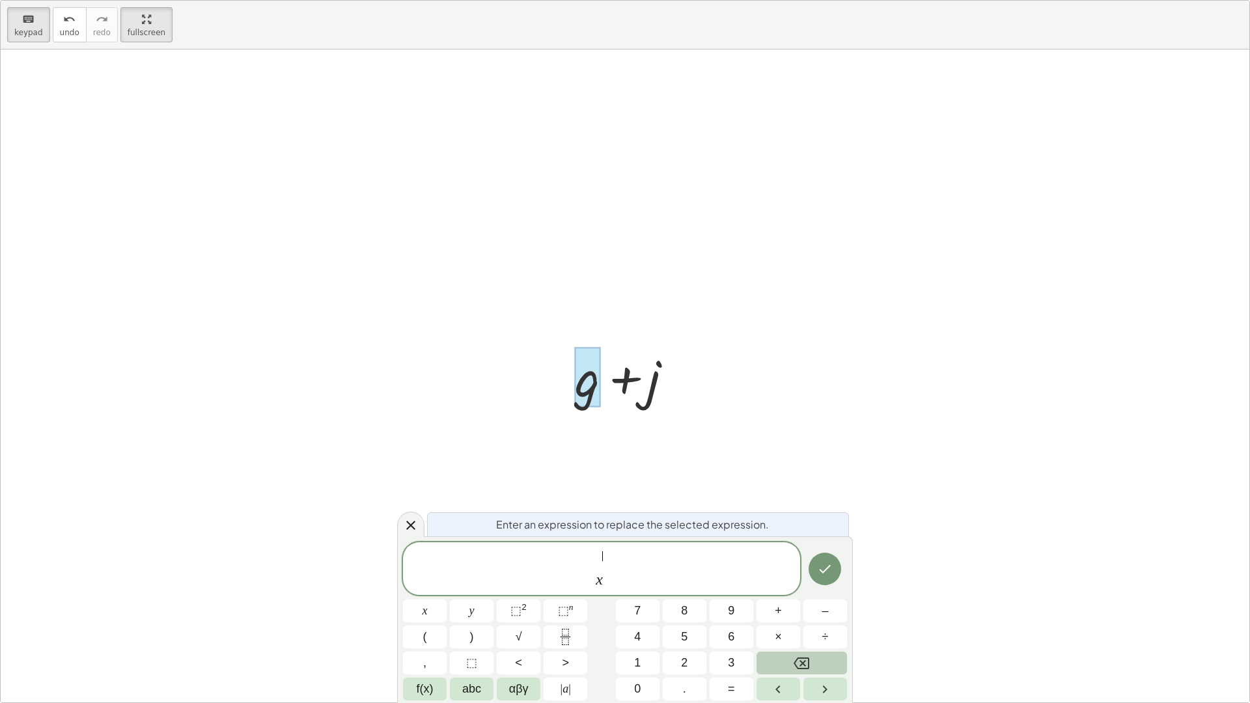
click at [770, 620] on button "Backspace" at bounding box center [801, 662] width 90 height 23
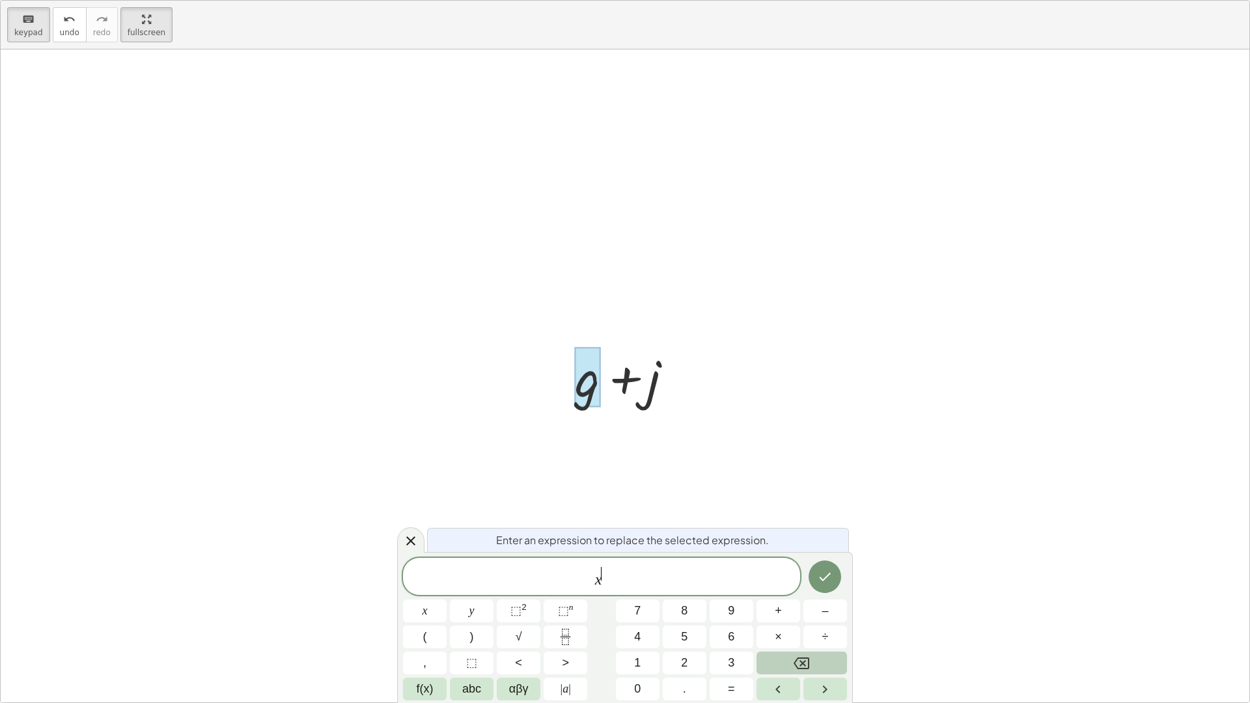
click at [770, 620] on button "Backspace" at bounding box center [801, 662] width 90 height 23
click at [579, 618] on button "⬚ n" at bounding box center [565, 610] width 44 height 23
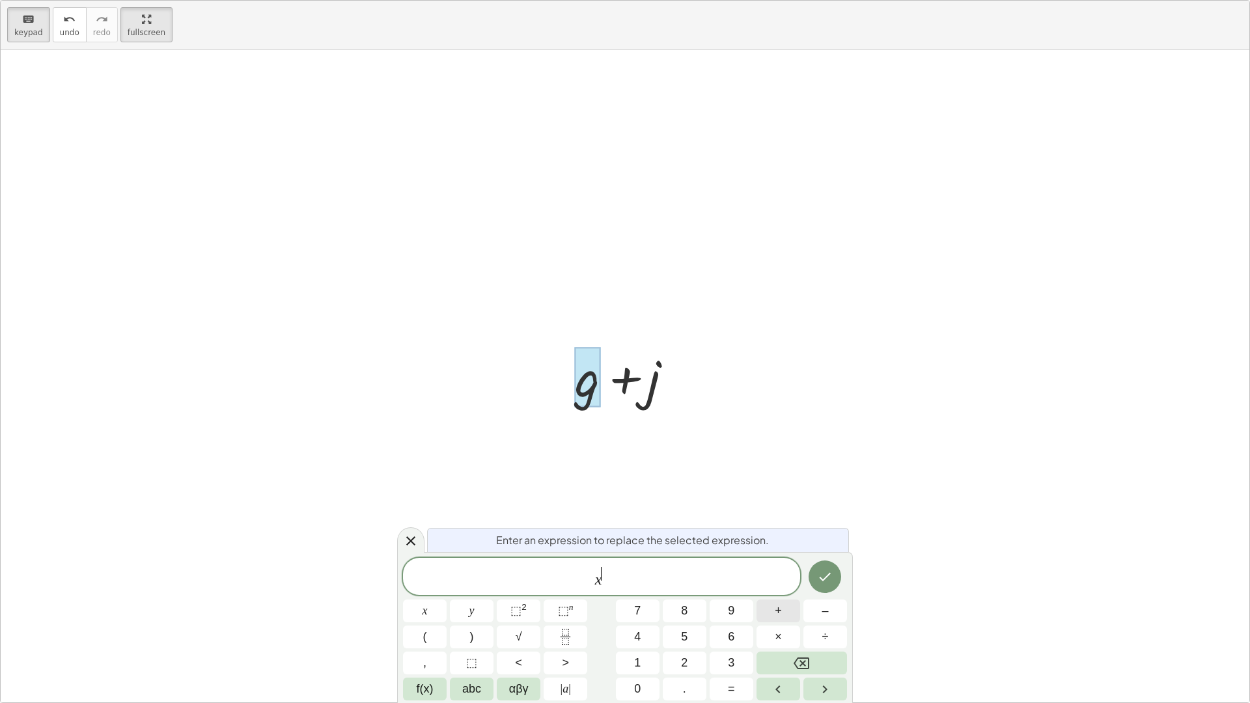
click at [778, 615] on span "+" at bounding box center [777, 611] width 7 height 18
click at [687, 611] on span "8" at bounding box center [684, 611] width 7 height 18
click at [519, 612] on span "⬚" at bounding box center [515, 610] width 11 height 13
click at [815, 614] on button "–" at bounding box center [825, 610] width 44 height 23
click at [694, 620] on button "2" at bounding box center [685, 662] width 44 height 23
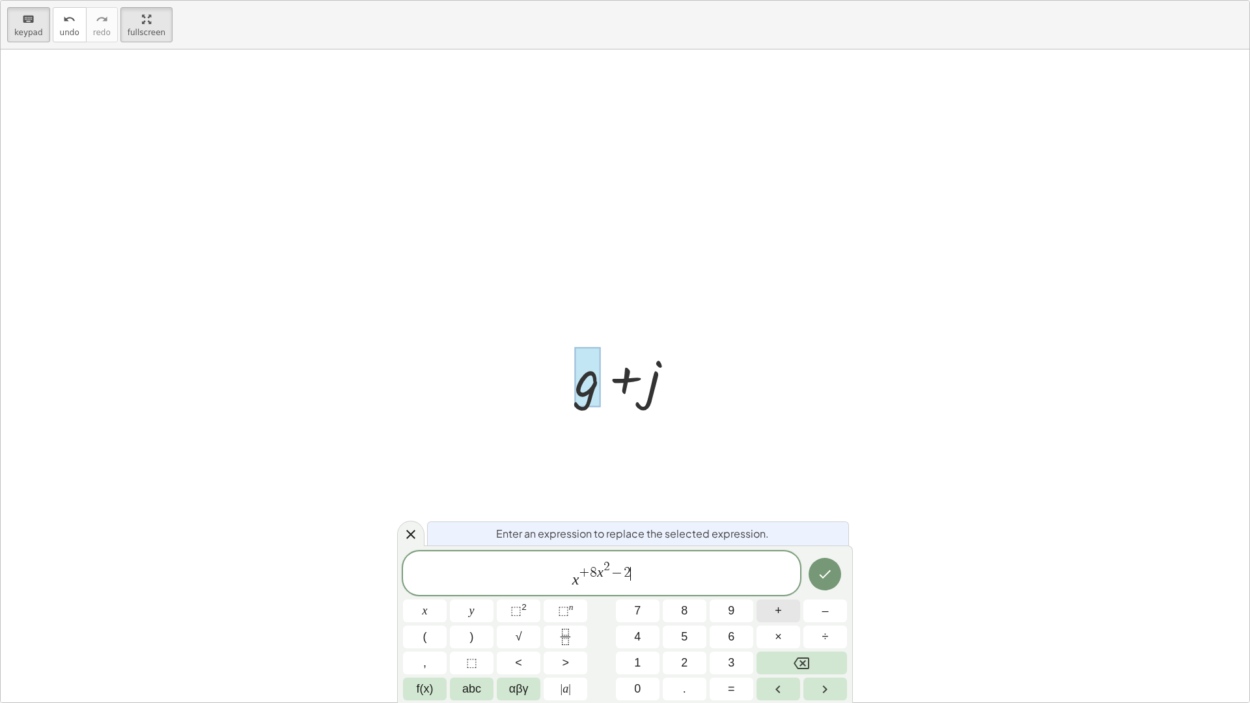
click at [793, 616] on button "+" at bounding box center [778, 610] width 44 height 23
click at [455, 620] on button "abc" at bounding box center [472, 689] width 44 height 23
click at [434, 620] on button "123" at bounding box center [420, 689] width 34 height 23
click at [434, 620] on button "f(x)" at bounding box center [425, 689] width 44 height 23
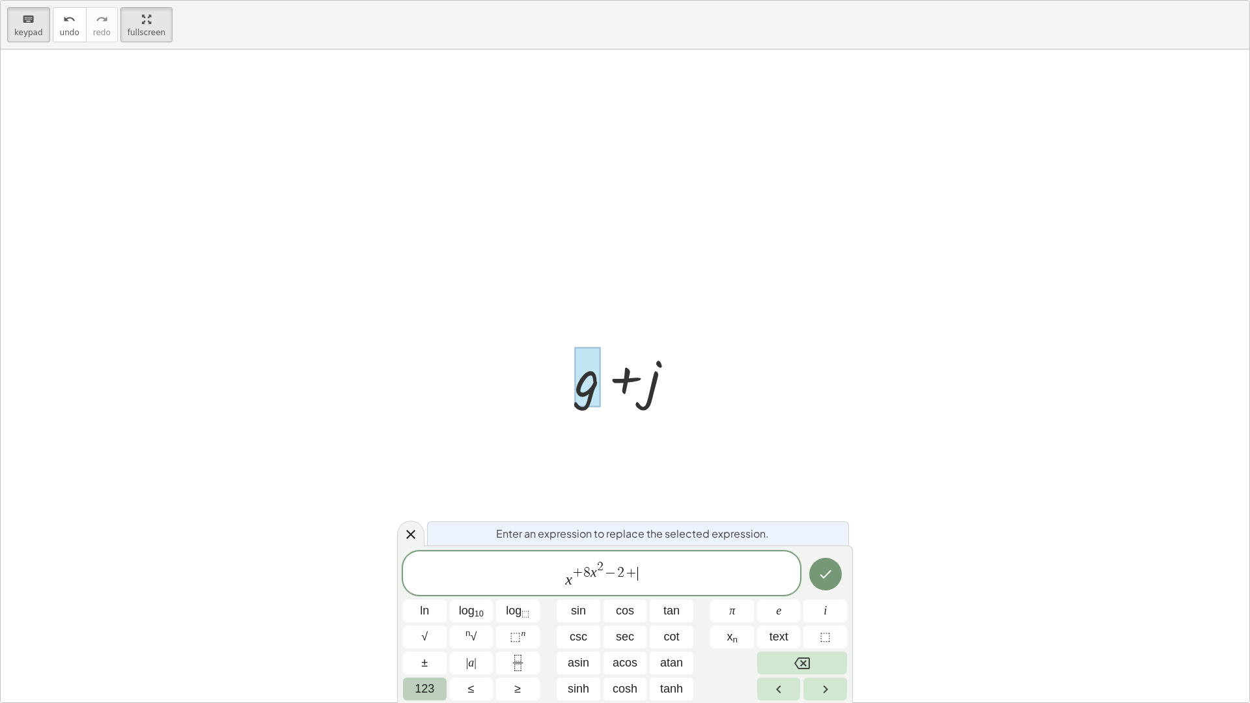
click at [439, 620] on button "123" at bounding box center [425, 689] width 44 height 23
click at [469, 620] on span "abc" at bounding box center [471, 689] width 19 height 18
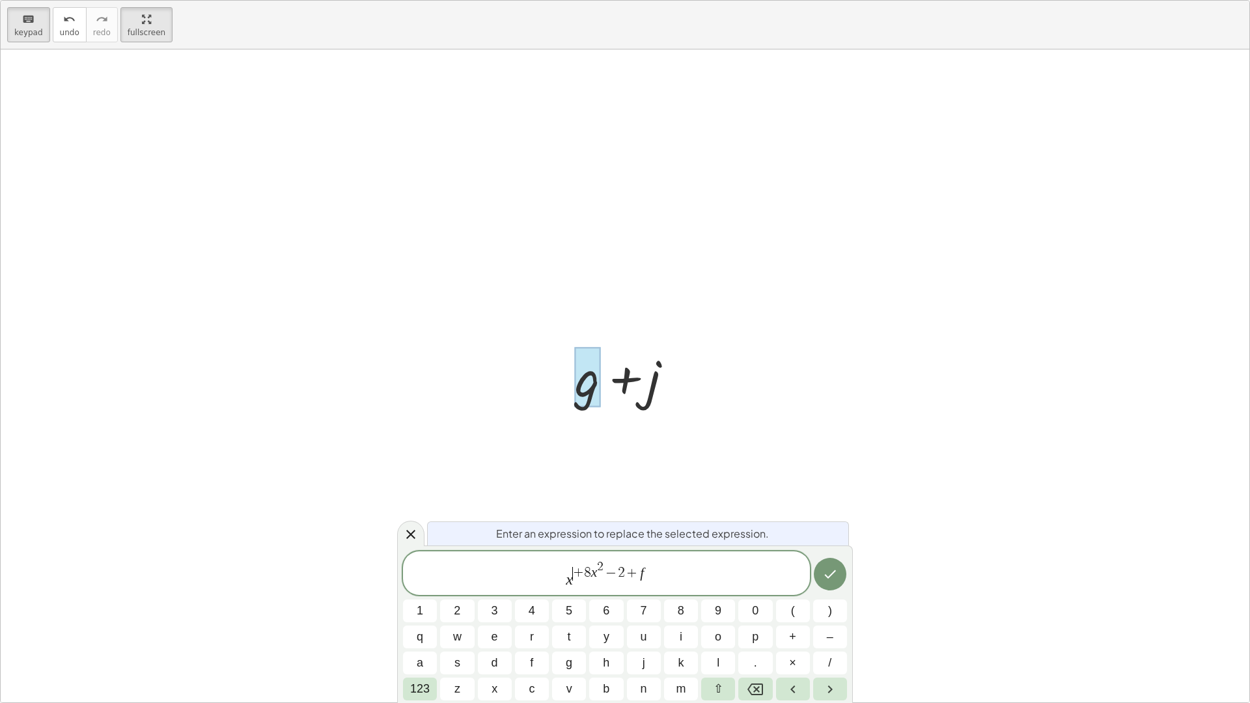
click at [577, 570] on span "+" at bounding box center [578, 573] width 11 height 14
click at [749, 620] on icon "Backspace" at bounding box center [755, 689] width 16 height 16
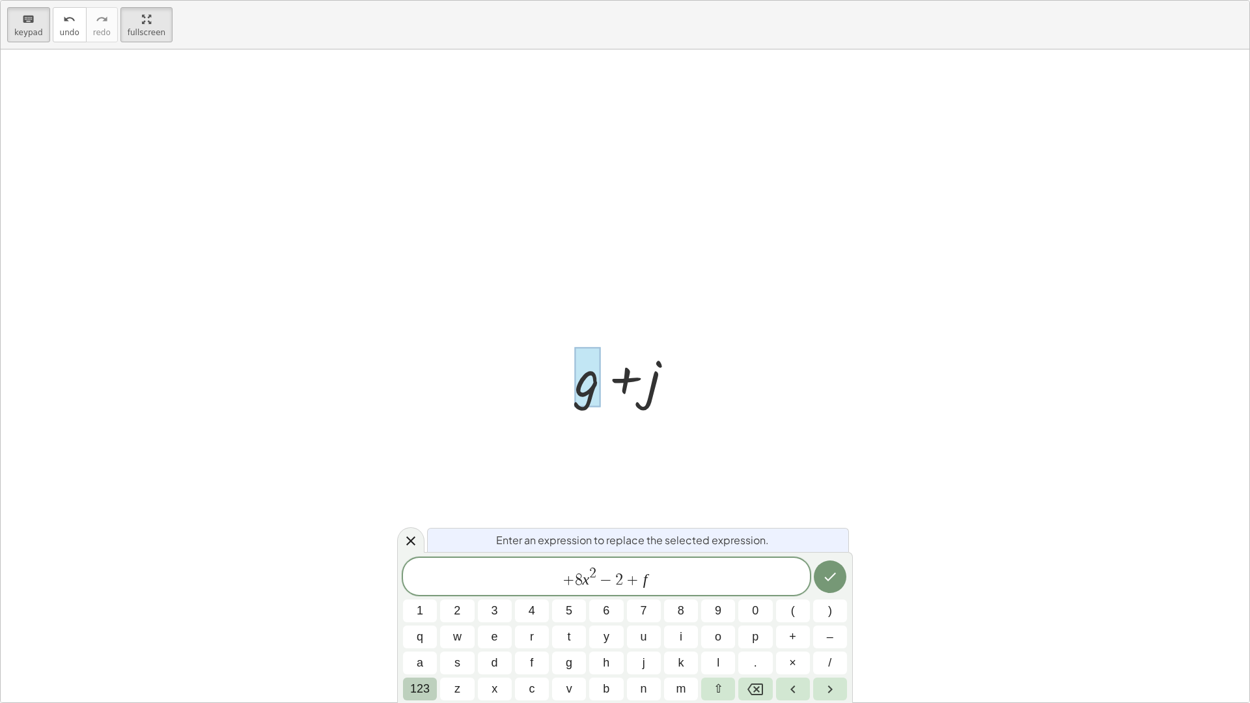
click at [428, 620] on span "123" at bounding box center [420, 689] width 20 height 18
click at [452, 620] on button "abc" at bounding box center [472, 689] width 44 height 23
click at [503, 620] on button "x" at bounding box center [495, 689] width 34 height 23
click at [439, 620] on div "x ​ + 8 x 2 − 2 + f 1 2 3 4 5 6 7 8 9 0 ( ) q w e r t y u i o p + – a s d f g h…" at bounding box center [625, 629] width 444 height 143
click at [425, 620] on span "123" at bounding box center [420, 689] width 20 height 18
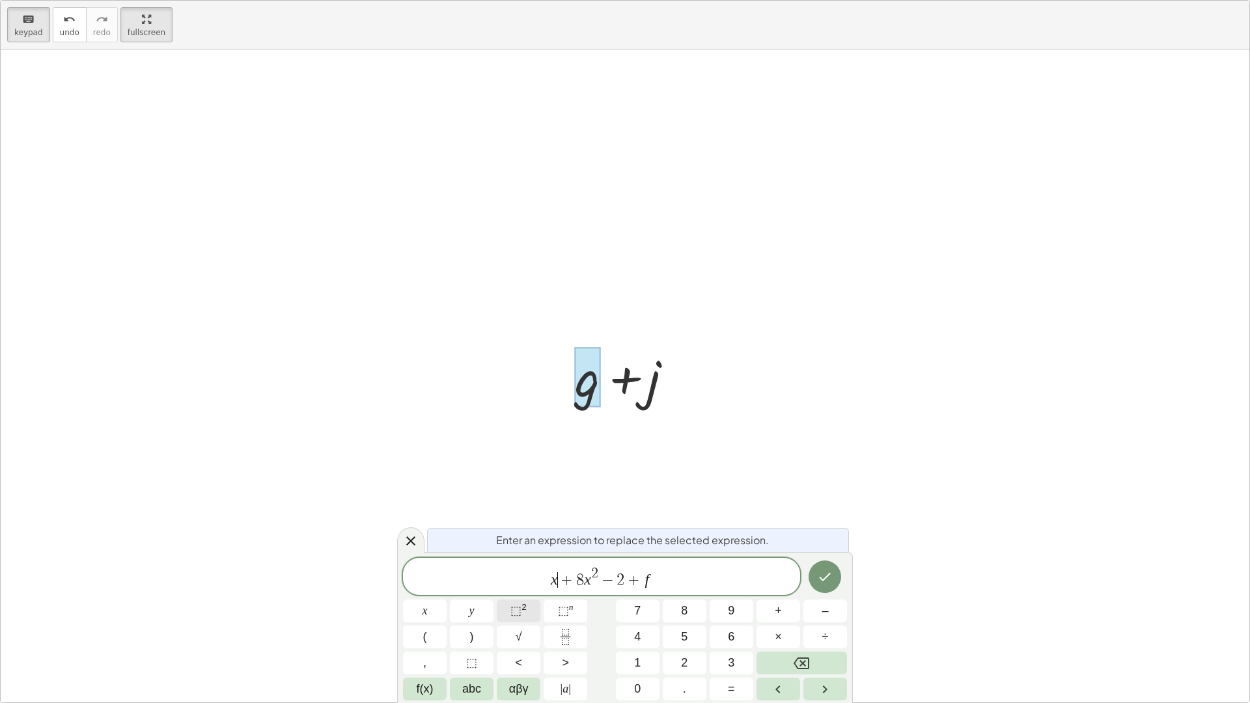
click at [519, 616] on span "⬚" at bounding box center [515, 610] width 11 height 13
click at [541, 617] on div "x 2 + 8 x 2 − 2 + f x y ⬚ 2 ⬚ n 7 8 9 + – ( ) √ 4 5 6 × ÷ , ⬚ < > 1 2 3 f(x) ab…" at bounding box center [625, 629] width 444 height 143
click at [558, 612] on span "⬚" at bounding box center [563, 610] width 11 height 13
click at [799, 620] on icon "Backspace" at bounding box center [801, 663] width 16 height 16
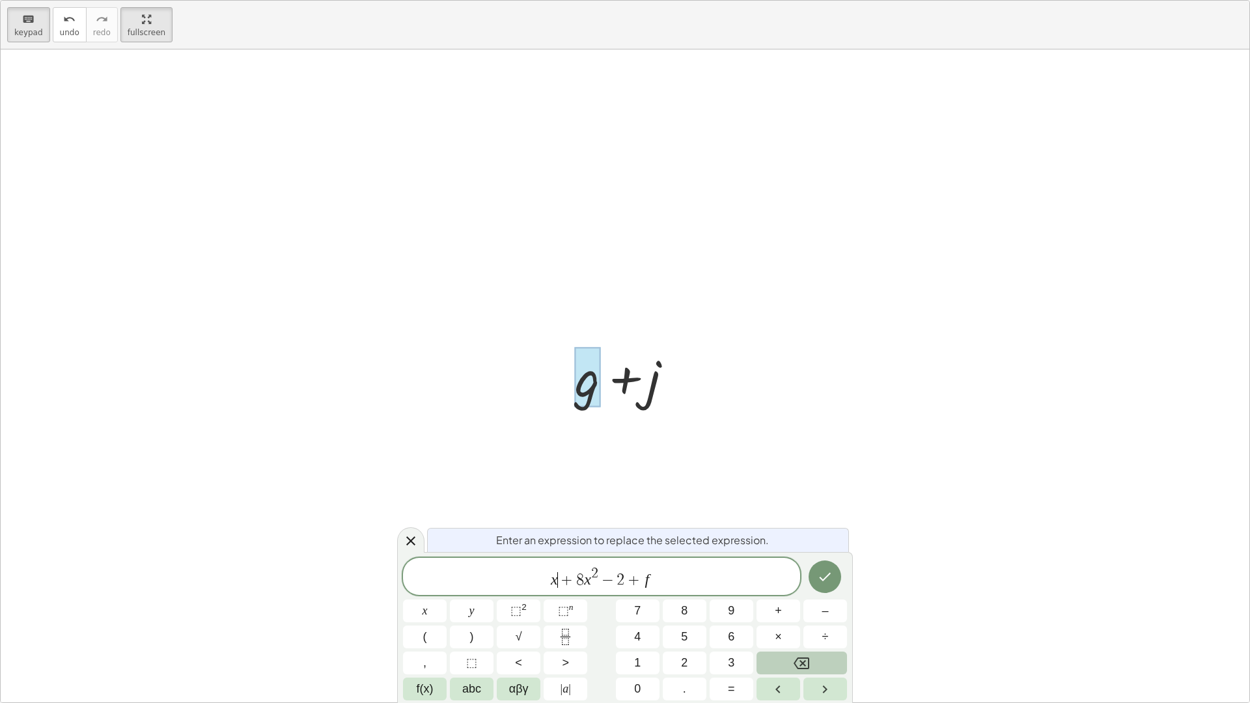
click at [799, 620] on icon "Backspace" at bounding box center [801, 663] width 16 height 16
click at [726, 620] on button "3" at bounding box center [731, 662] width 44 height 23
click at [828, 574] on icon "Done" at bounding box center [825, 577] width 16 height 16
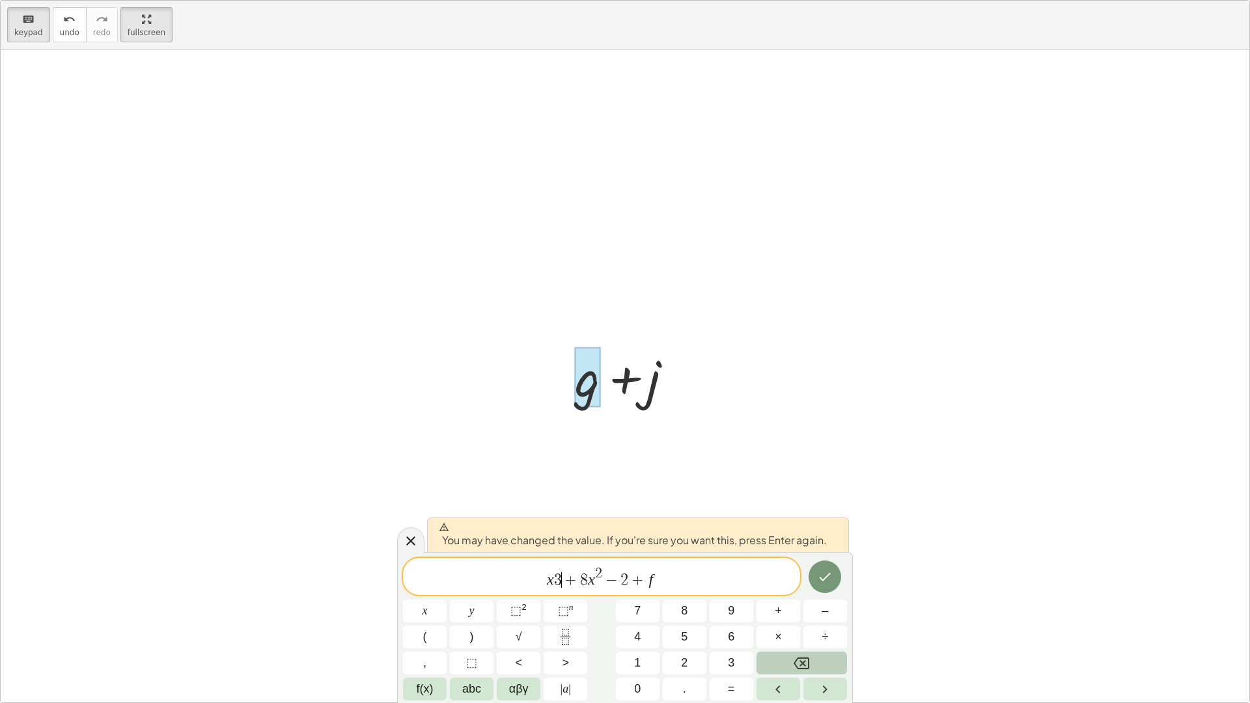
click at [840, 620] on button "Backspace" at bounding box center [801, 662] width 90 height 23
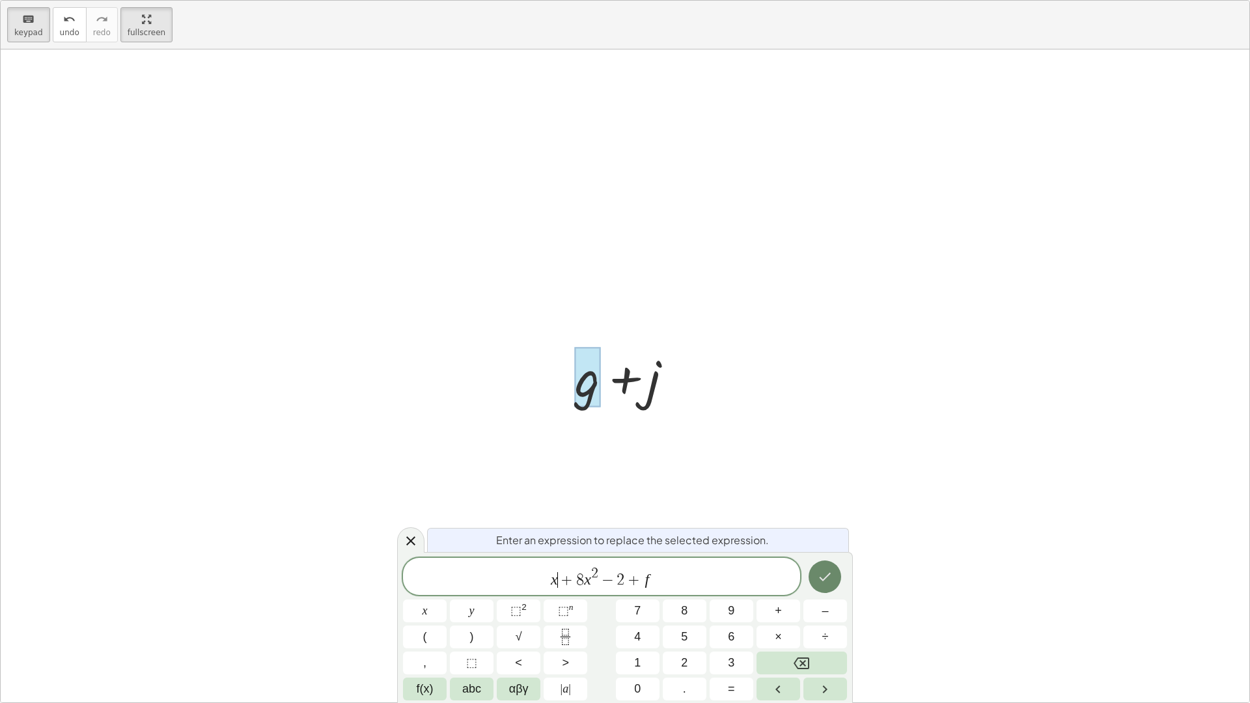
click at [828, 577] on icon "Done" at bounding box center [825, 577] width 16 height 16
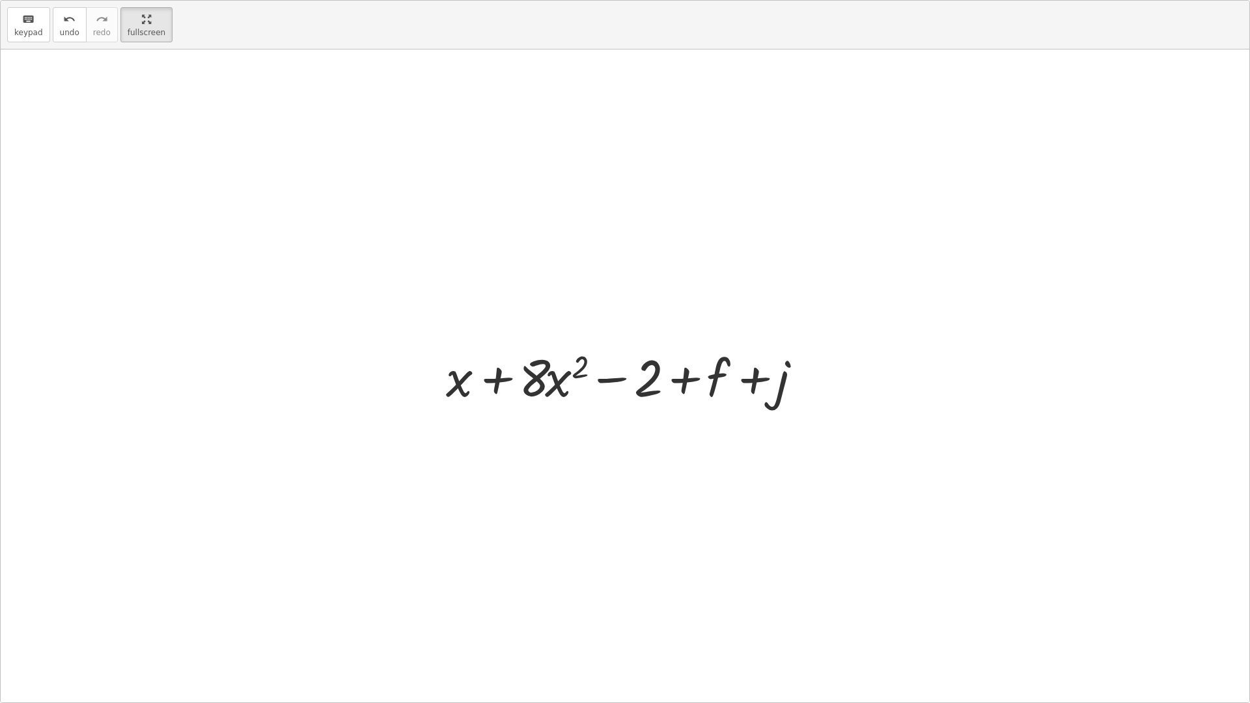
click at [506, 365] on div at bounding box center [629, 375] width 381 height 67
click at [506, 364] on div at bounding box center [629, 375] width 381 height 67
click at [577, 417] on div at bounding box center [625, 375] width 1248 height 653
click at [555, 388] on div at bounding box center [629, 375] width 381 height 67
click at [554, 386] on div at bounding box center [629, 375] width 381 height 67
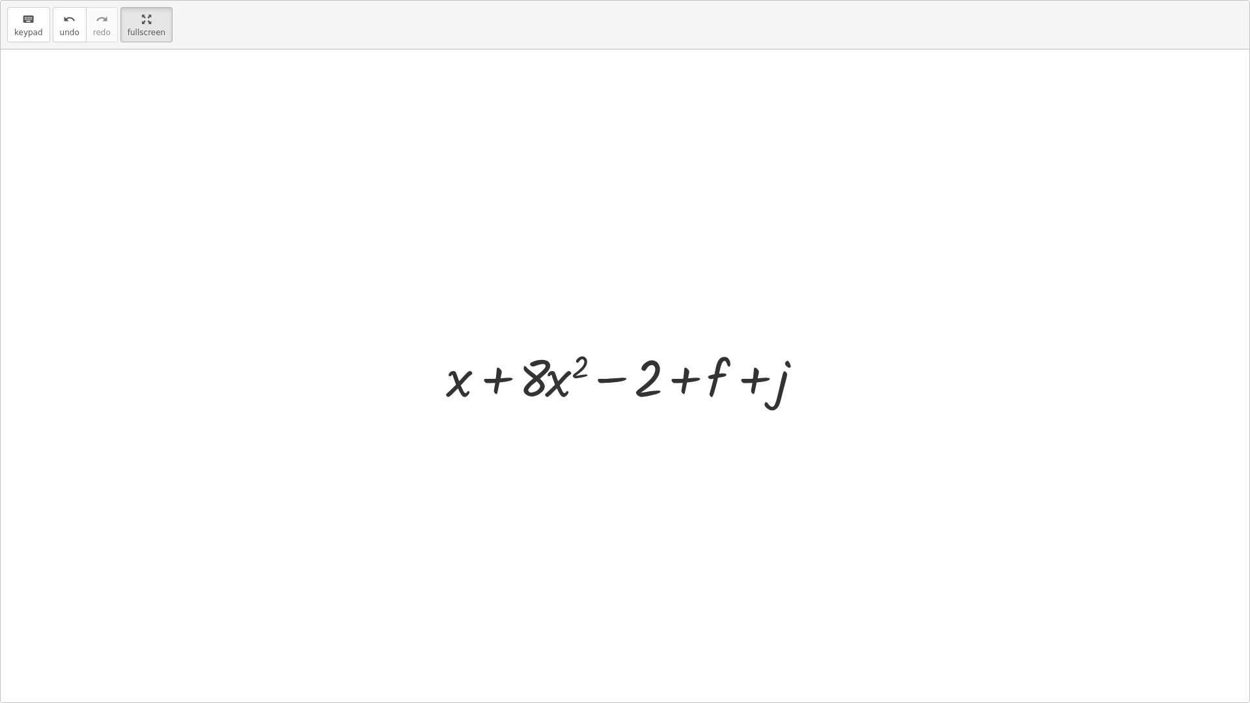
click at [553, 386] on div at bounding box center [629, 375] width 381 height 67
click at [32, 25] on icon "keyboard" at bounding box center [28, 20] width 12 height 16
click at [555, 362] on div at bounding box center [529, 377] width 115 height 61
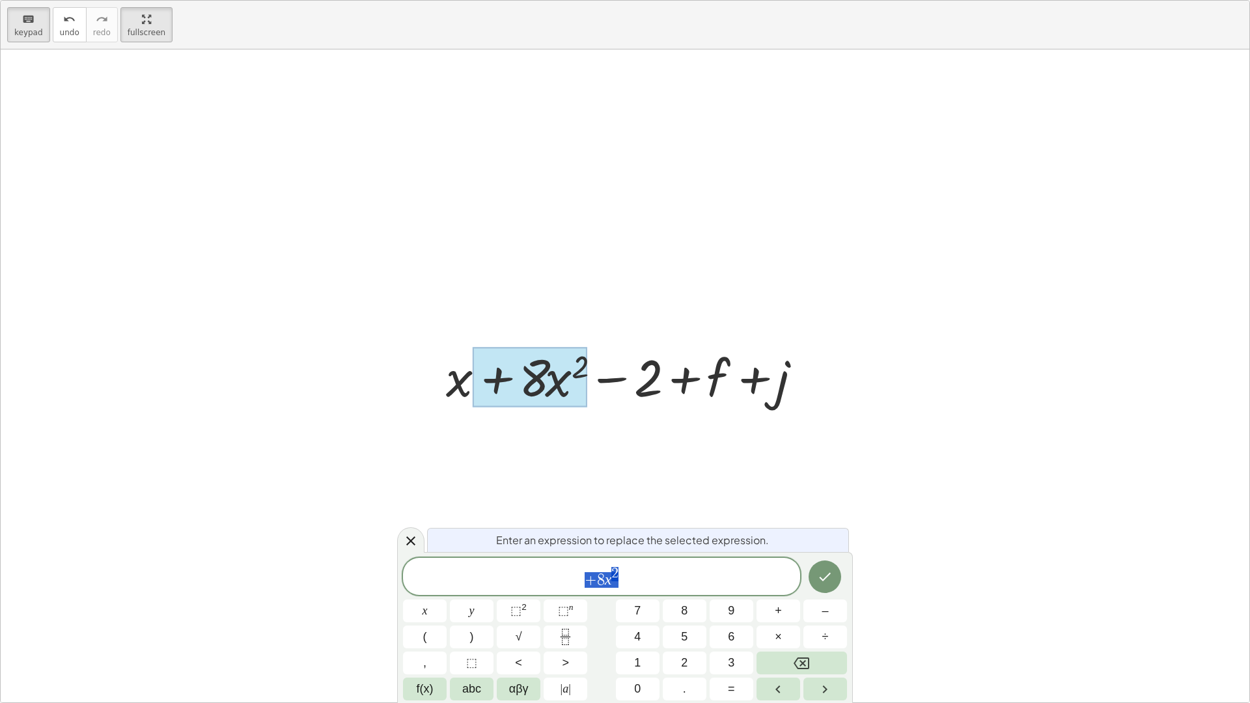
click at [674, 377] on div at bounding box center [629, 375] width 381 height 67
click at [678, 379] on div at bounding box center [629, 375] width 381 height 67
drag, startPoint x: 653, startPoint y: 577, endPoint x: 524, endPoint y: 577, distance: 128.9
click at [524, 577] on span "+ 8 x 2 ​" at bounding box center [601, 577] width 397 height 23
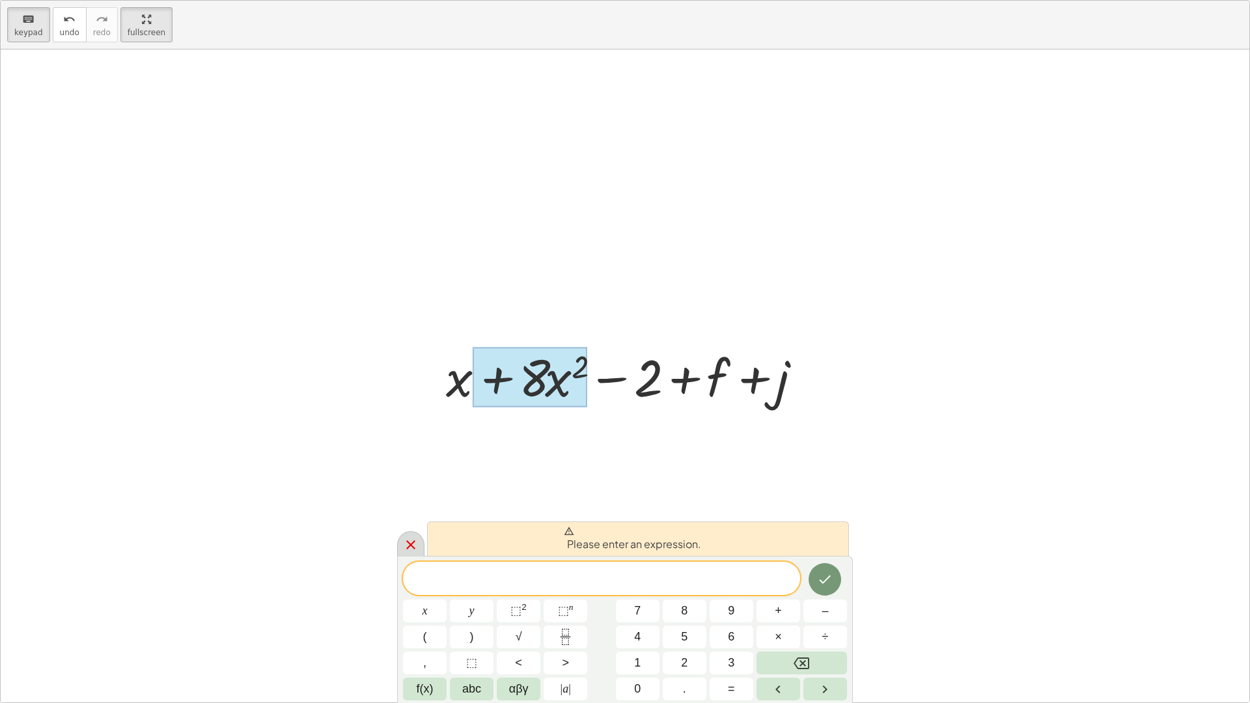
click at [400, 541] on div at bounding box center [410, 543] width 27 height 25
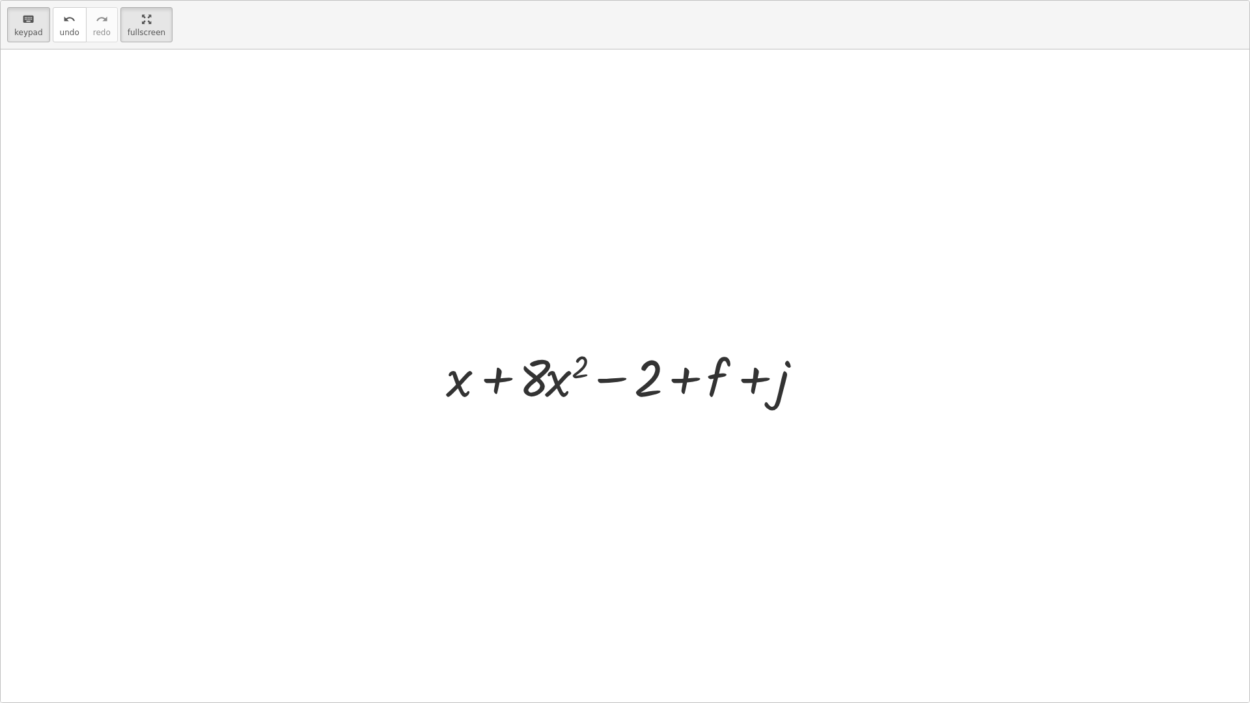
drag, startPoint x: 713, startPoint y: 374, endPoint x: 479, endPoint y: 377, distance: 233.7
drag, startPoint x: 423, startPoint y: 381, endPoint x: 669, endPoint y: 393, distance: 246.3
click at [664, 392] on div "+ g + f + g + j + j + x + · 8 · x 2 − 2 + f" at bounding box center [625, 375] width 1248 height 653
click at [62, 39] on button "undo undo" at bounding box center [70, 24] width 34 height 35
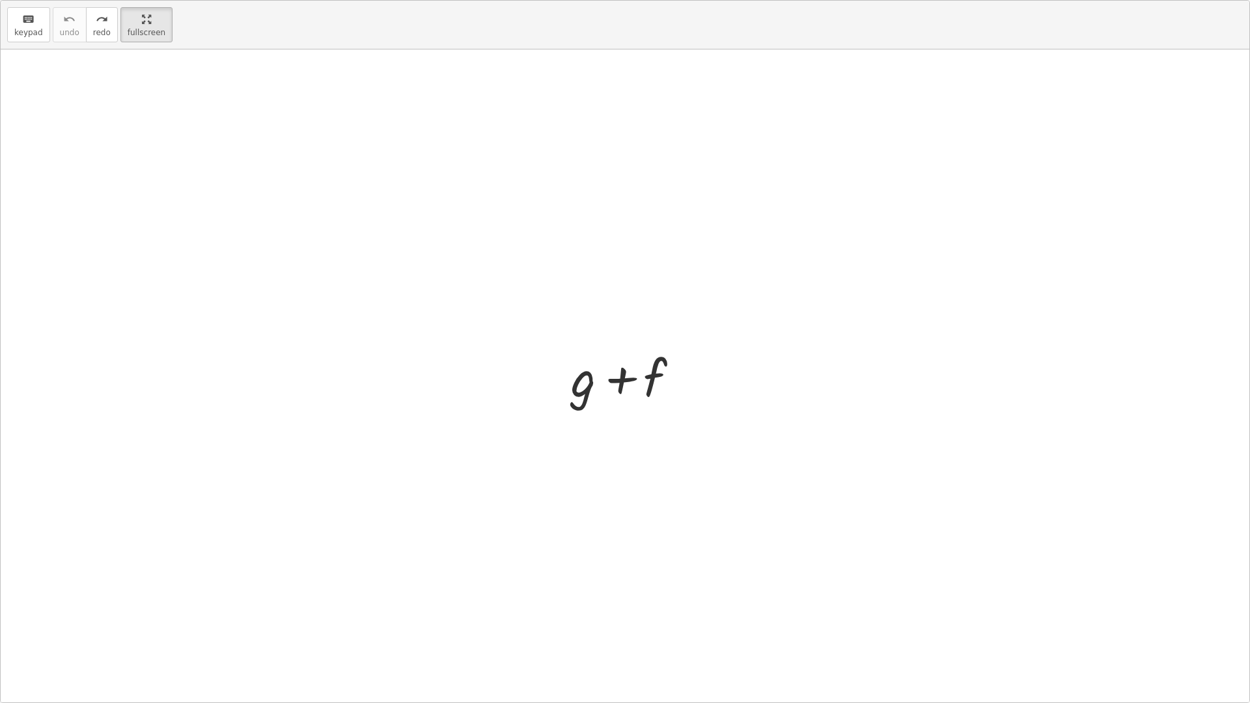
click at [569, 388] on div at bounding box center [629, 375] width 131 height 67
click at [580, 390] on div at bounding box center [629, 375] width 131 height 67
click at [588, 389] on div at bounding box center [629, 375] width 131 height 67
click at [35, 34] on span "keypad" at bounding box center [28, 32] width 29 height 9
click at [595, 388] on div at bounding box center [583, 377] width 25 height 61
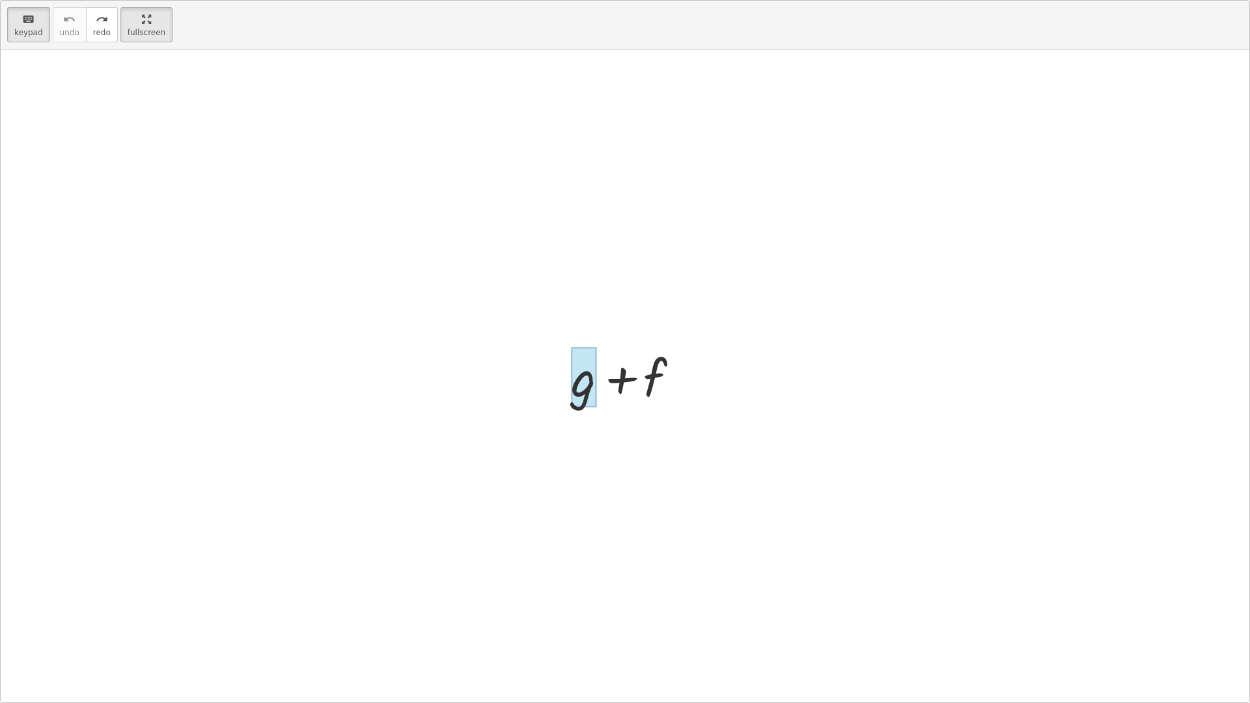
click at [595, 387] on div at bounding box center [583, 377] width 25 height 61
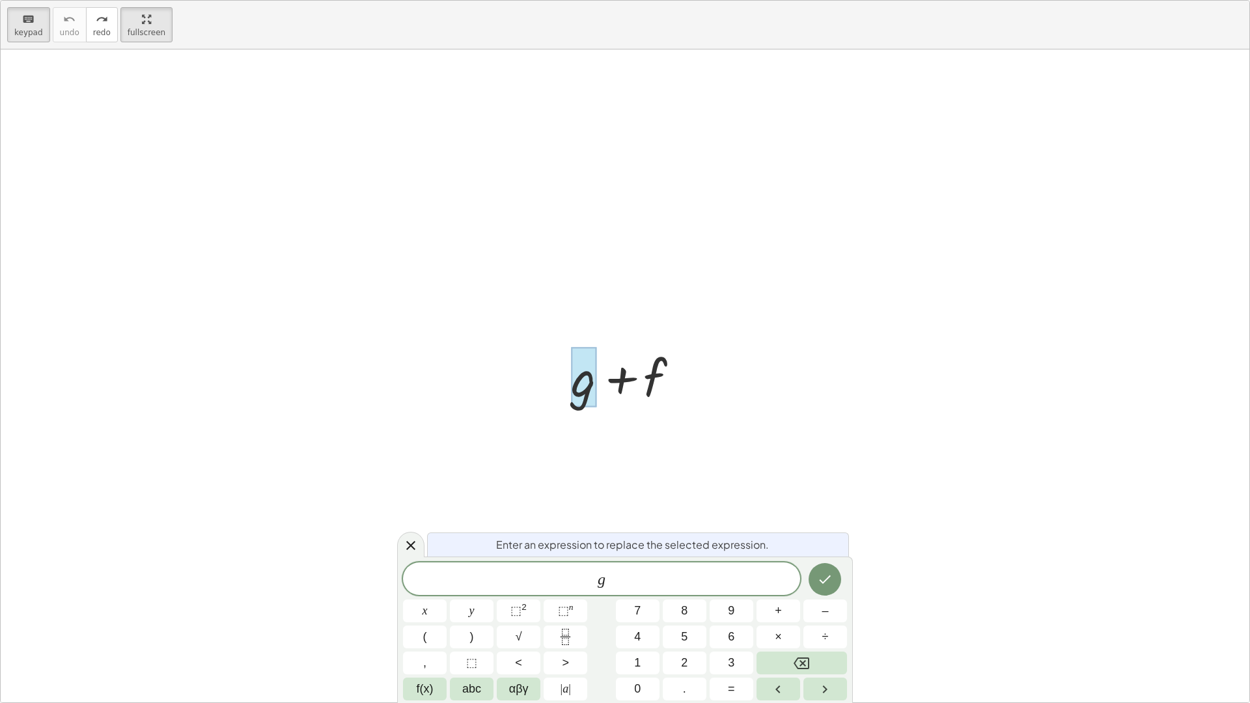
click at [625, 577] on span "g" at bounding box center [601, 580] width 397 height 18
drag, startPoint x: 622, startPoint y: 576, endPoint x: 547, endPoint y: 575, distance: 75.5
click at [547, 575] on span "g ​" at bounding box center [601, 580] width 397 height 18
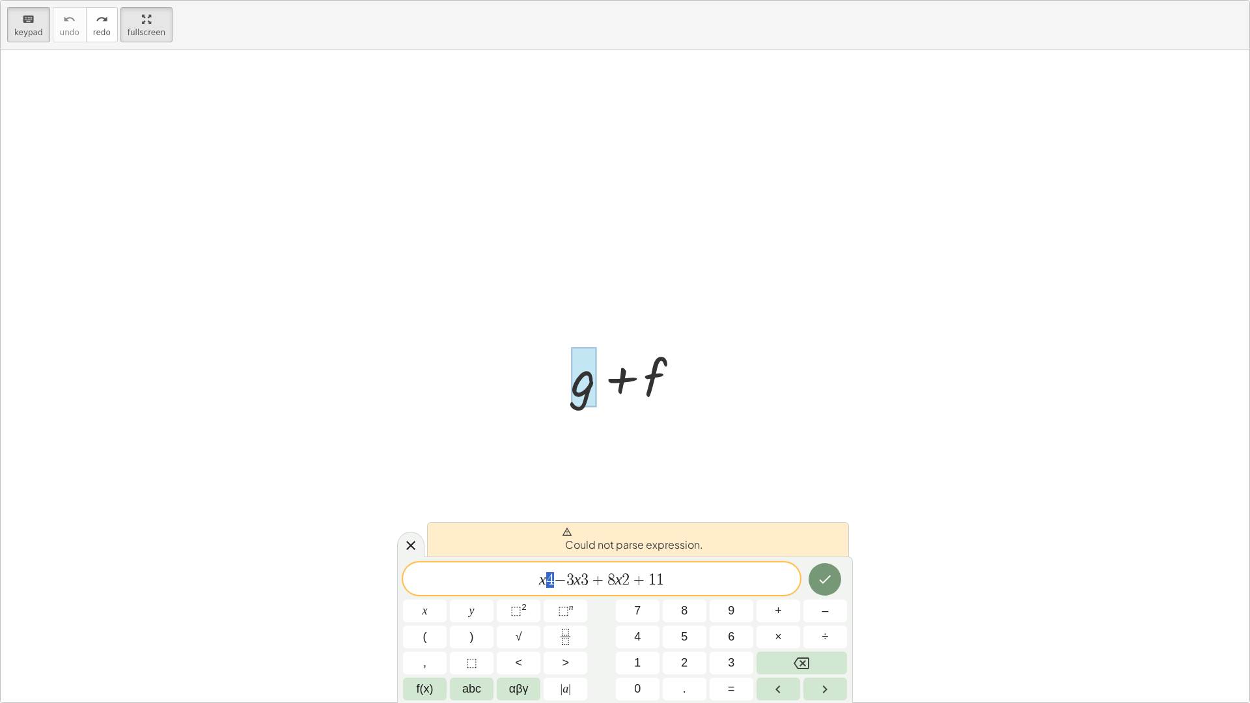
drag, startPoint x: 551, startPoint y: 578, endPoint x: 543, endPoint y: 578, distance: 7.2
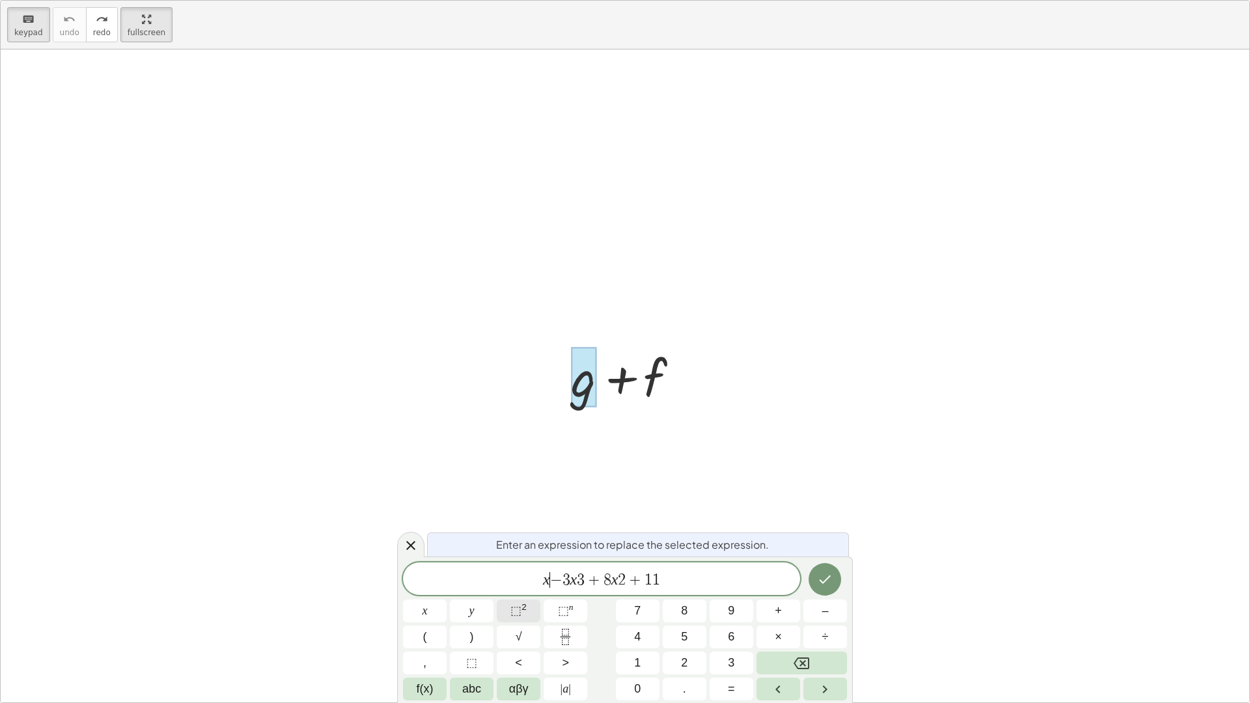
click at [527, 611] on button "⬚ 2" at bounding box center [519, 610] width 44 height 23
click at [631, 584] on span "2" at bounding box center [629, 580] width 8 height 16
click at [507, 614] on button "⬚ 2" at bounding box center [519, 610] width 44 height 23
click at [588, 581] on span "3" at bounding box center [588, 580] width 8 height 16
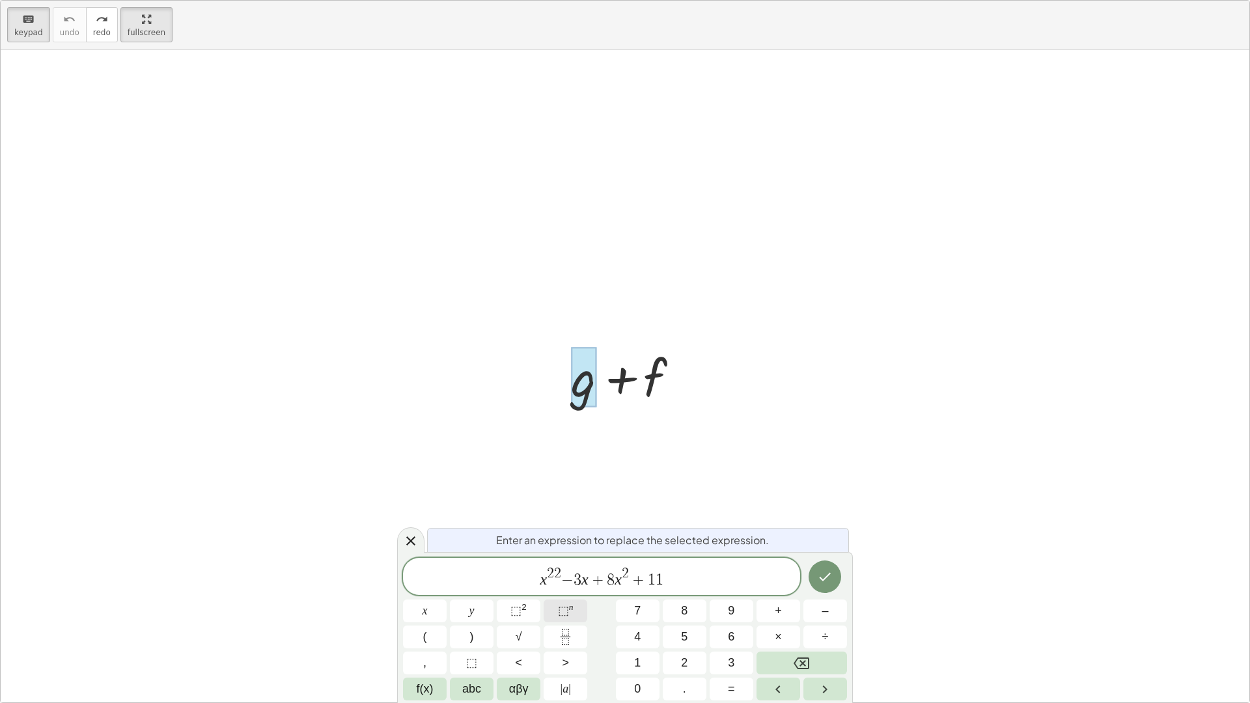
click at [564, 612] on span "⬚" at bounding box center [563, 610] width 11 height 13
click at [726, 620] on button "3" at bounding box center [731, 662] width 44 height 23
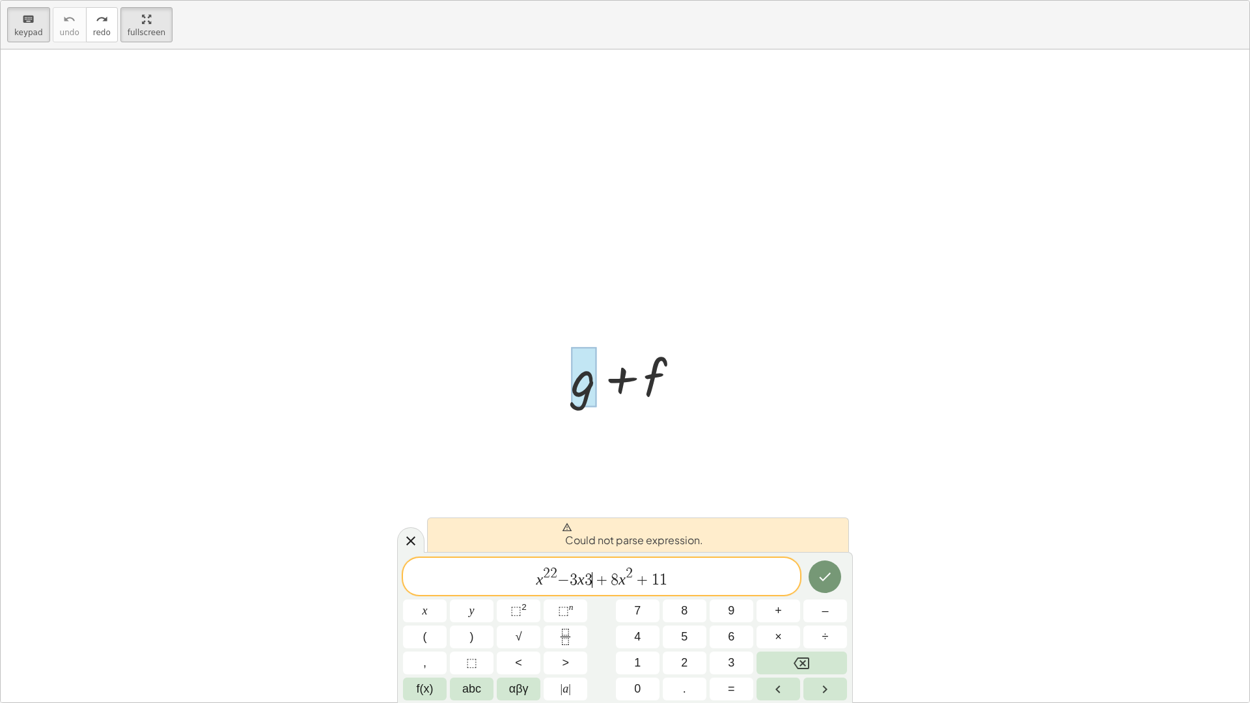
click at [558, 577] on span "−" at bounding box center [563, 580] width 12 height 16
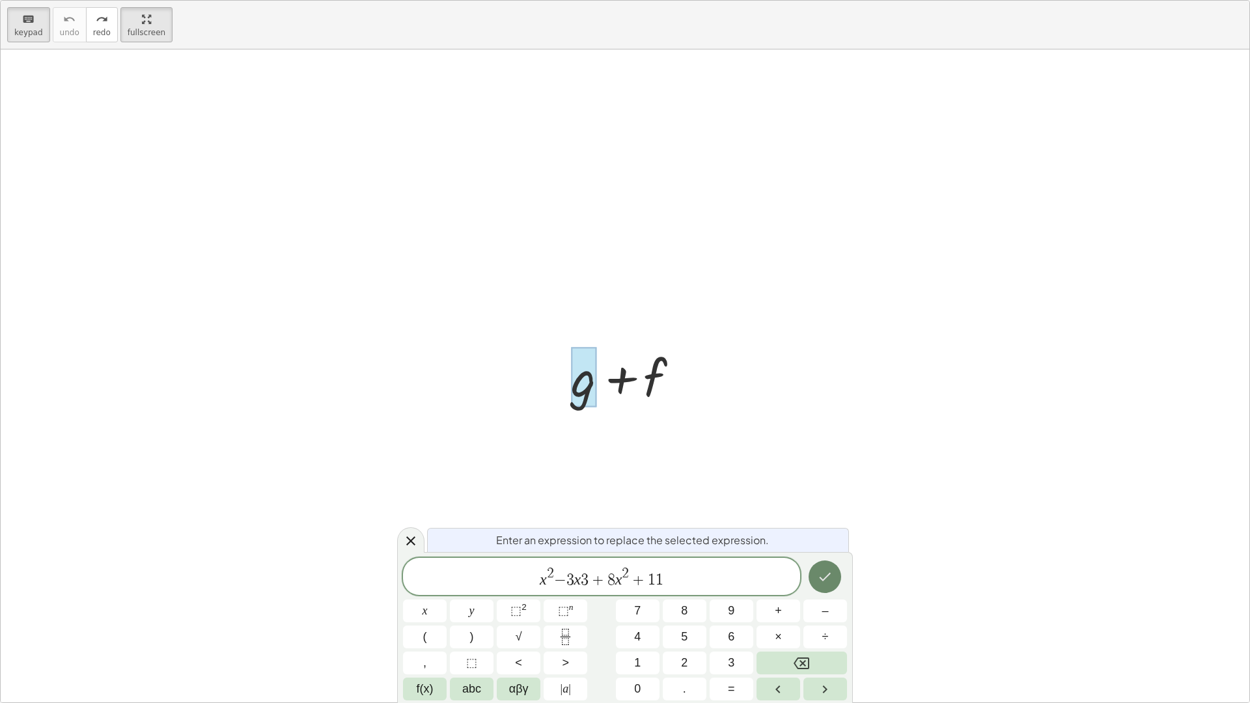
click at [814, 586] on button "Done" at bounding box center [824, 576] width 33 height 33
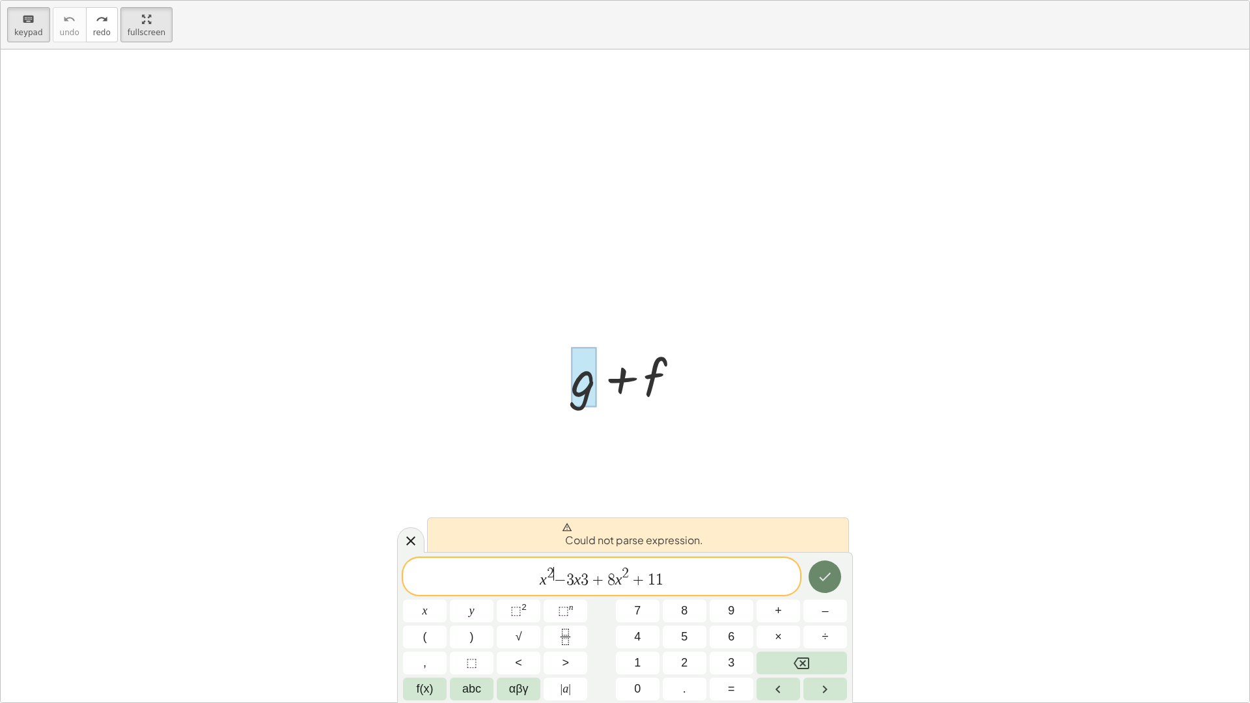
click at [816, 585] on button "Done" at bounding box center [824, 576] width 33 height 33
click at [413, 543] on icon at bounding box center [410, 540] width 9 height 9
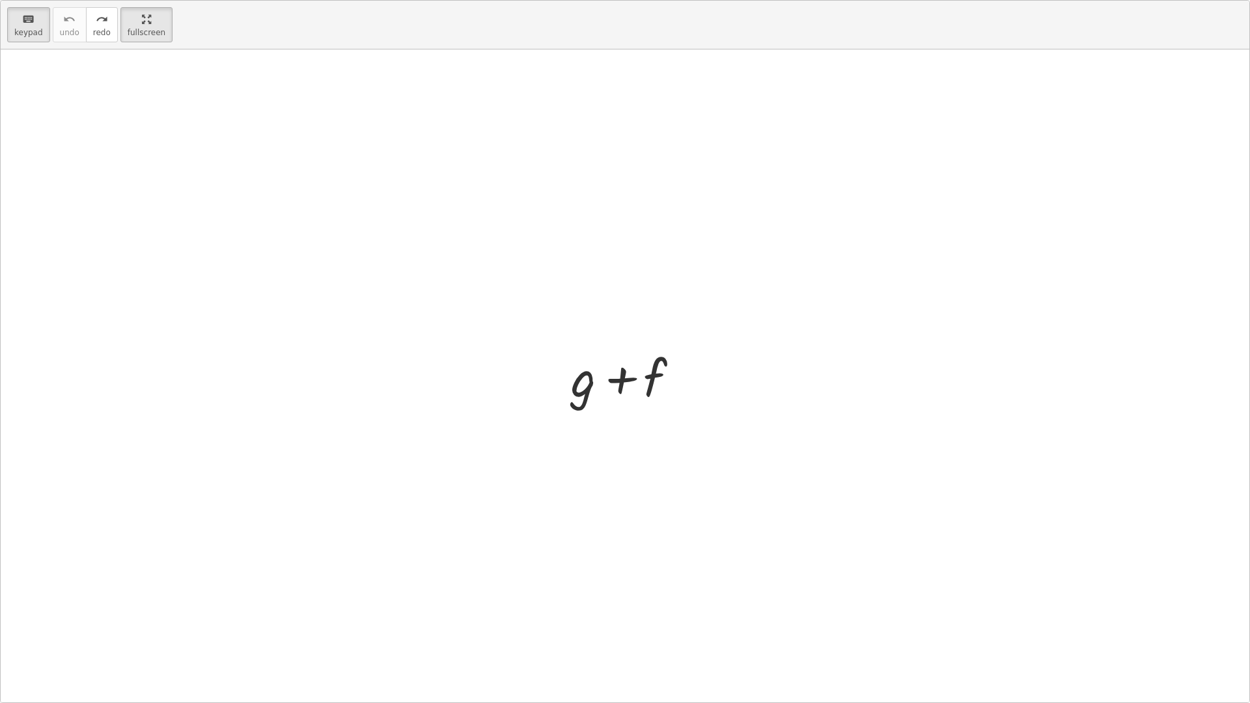
click at [570, 392] on div at bounding box center [629, 375] width 131 height 67
click at [580, 389] on div at bounding box center [583, 377] width 25 height 61
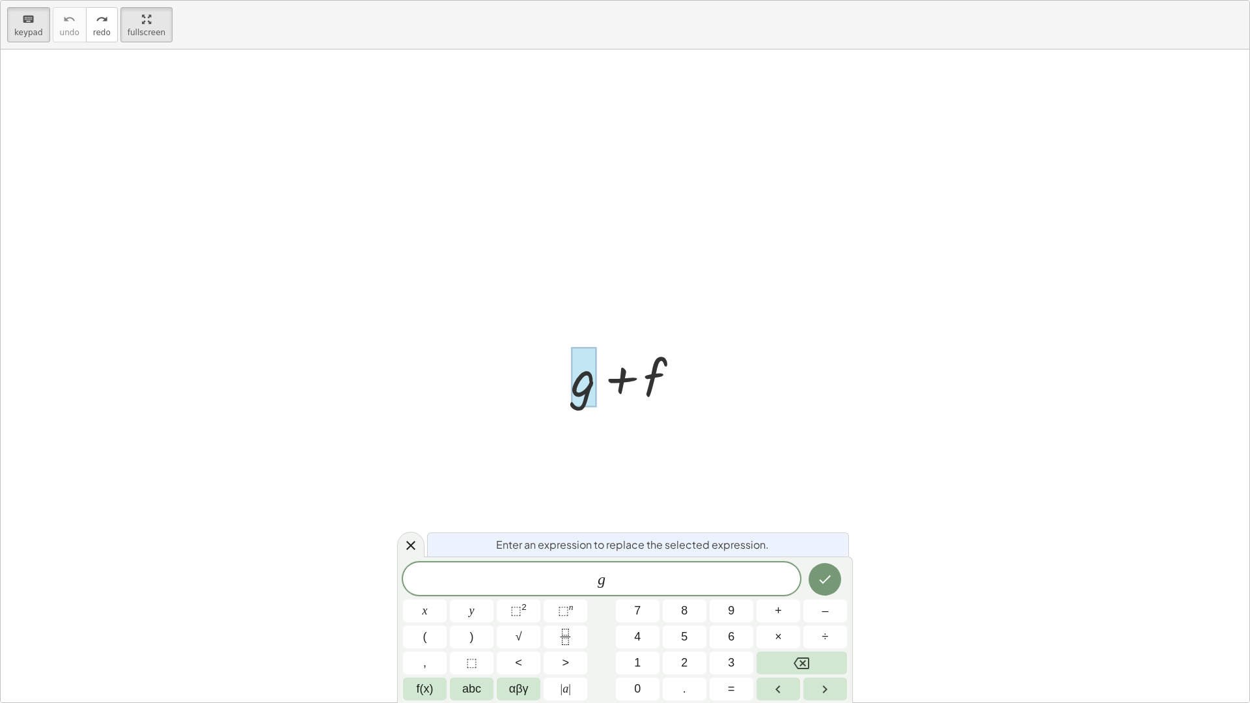
click at [580, 389] on div at bounding box center [583, 377] width 25 height 61
click at [617, 582] on span "g" at bounding box center [601, 580] width 397 height 18
click at [481, 620] on span "abc" at bounding box center [471, 689] width 19 height 18
click at [491, 620] on button "x" at bounding box center [495, 689] width 34 height 23
click at [420, 620] on span "123" at bounding box center [420, 689] width 20 height 18
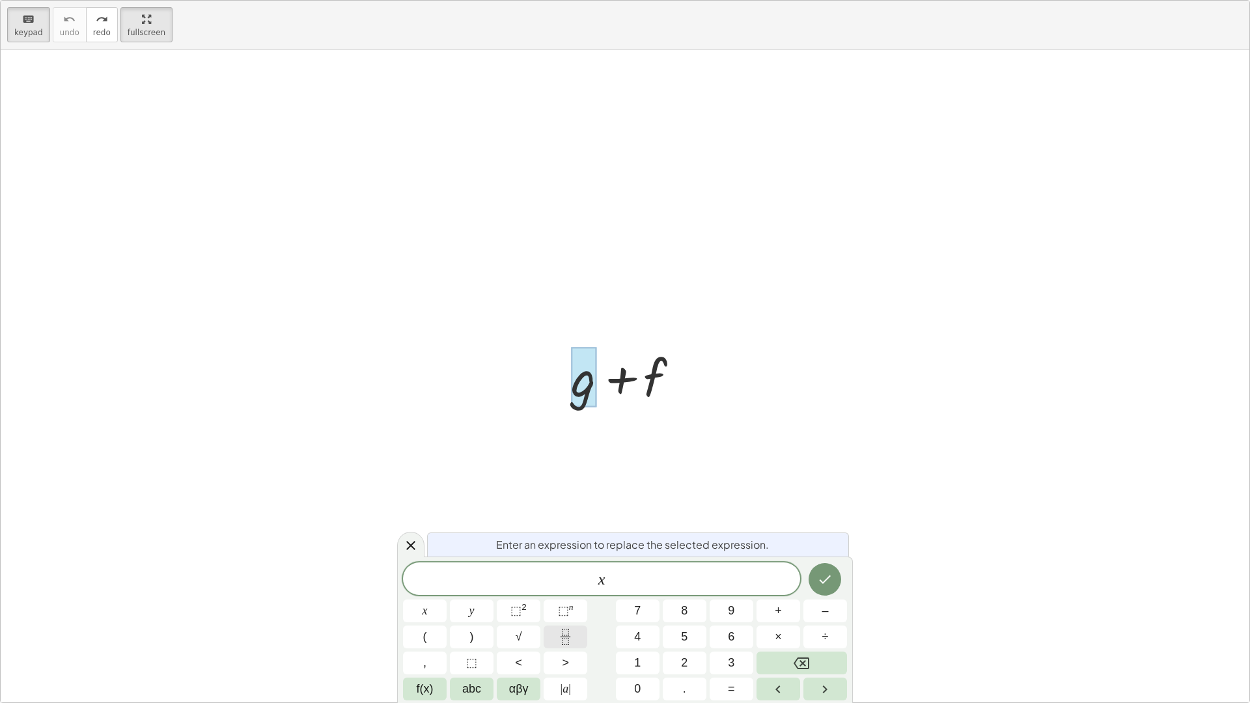
click at [565, 620] on icon "Fraction" at bounding box center [565, 637] width 16 height 16
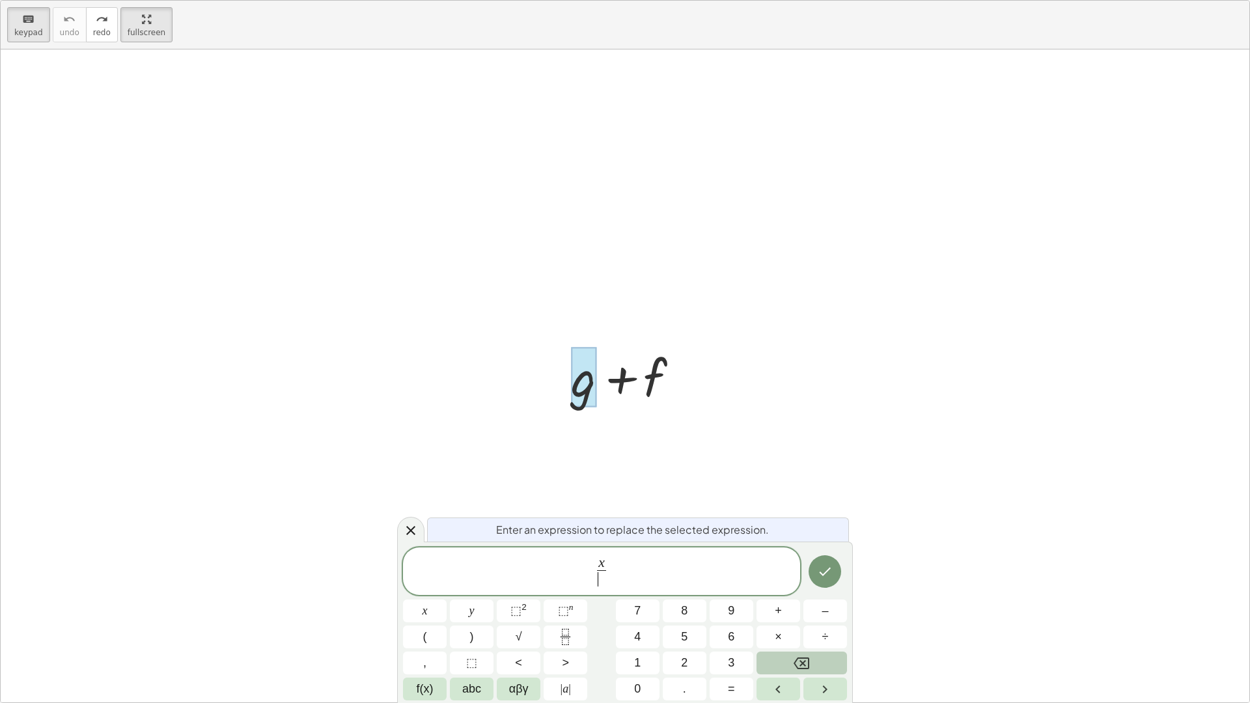
click at [791, 620] on button "Backspace" at bounding box center [801, 662] width 90 height 23
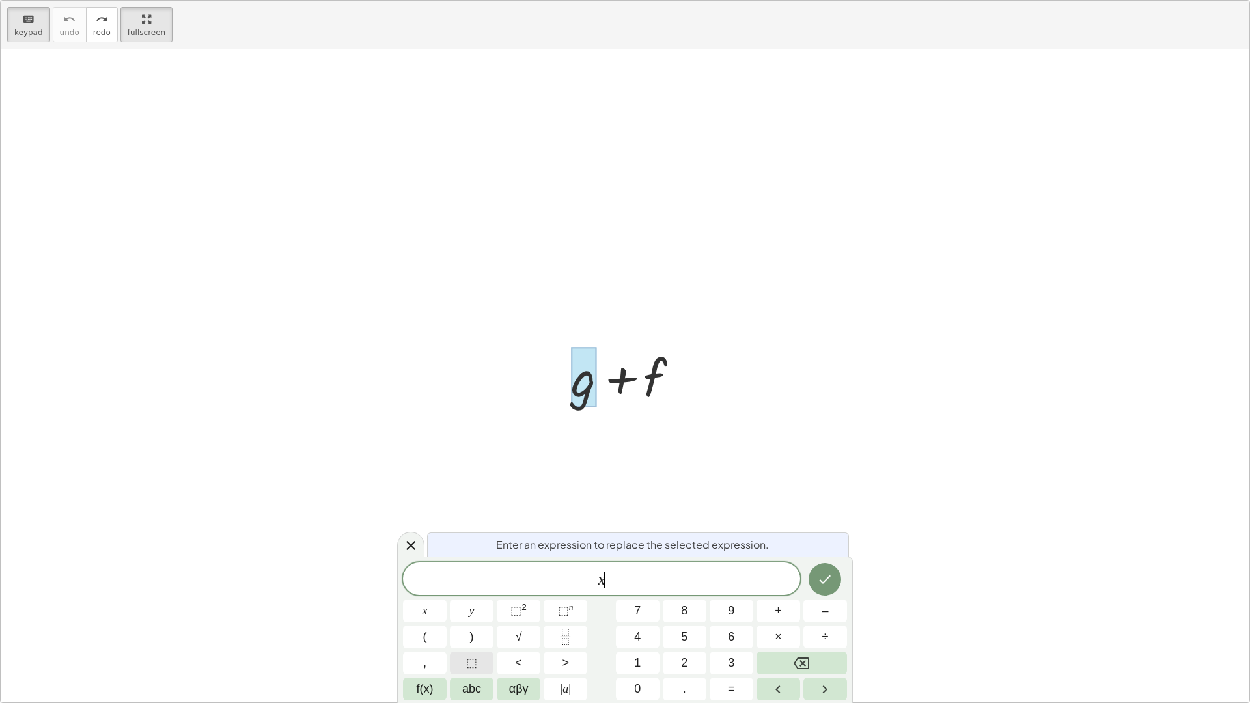
click at [488, 620] on button "⬚" at bounding box center [472, 662] width 44 height 23
click at [823, 620] on button "Backspace" at bounding box center [801, 662] width 90 height 23
click at [536, 610] on button "⬚ 2" at bounding box center [519, 610] width 44 height 23
click at [774, 620] on button "Backspace" at bounding box center [801, 662] width 90 height 23
click at [519, 620] on span "αβγ" at bounding box center [519, 689] width 20 height 18
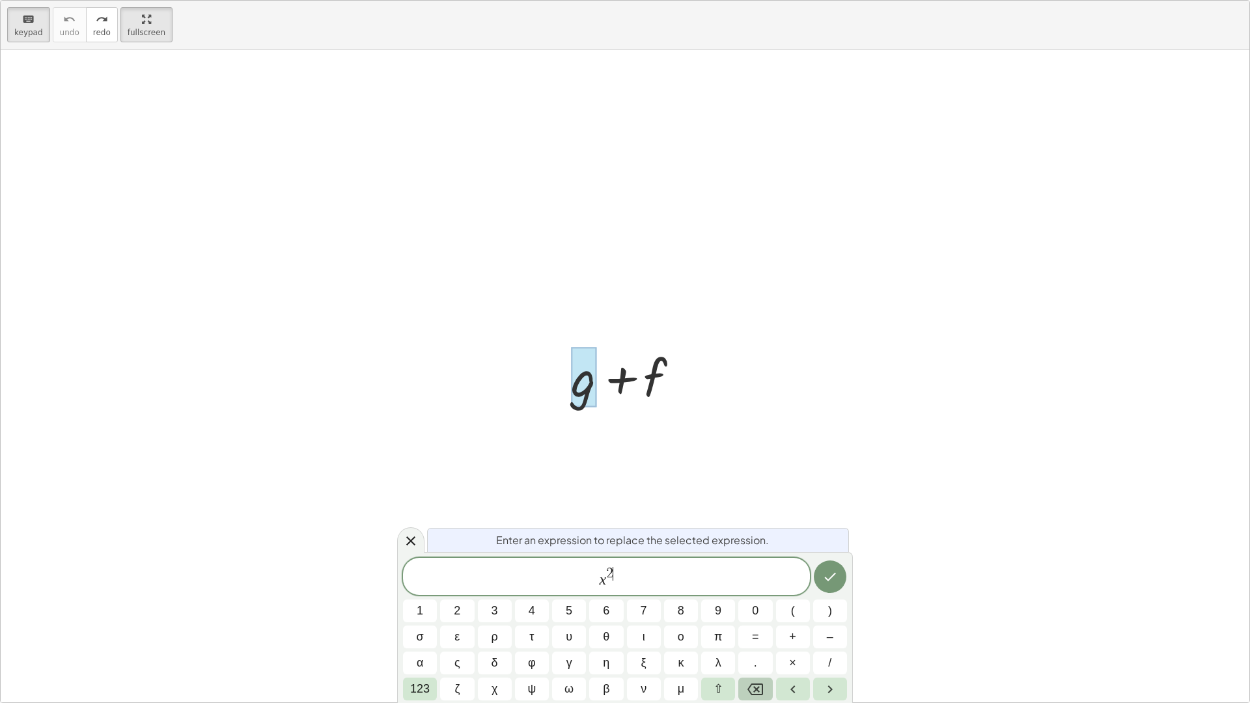
click at [751, 620] on icon "Backspace" at bounding box center [755, 689] width 16 height 16
click at [751, 620] on button "Backspace" at bounding box center [755, 689] width 34 height 23
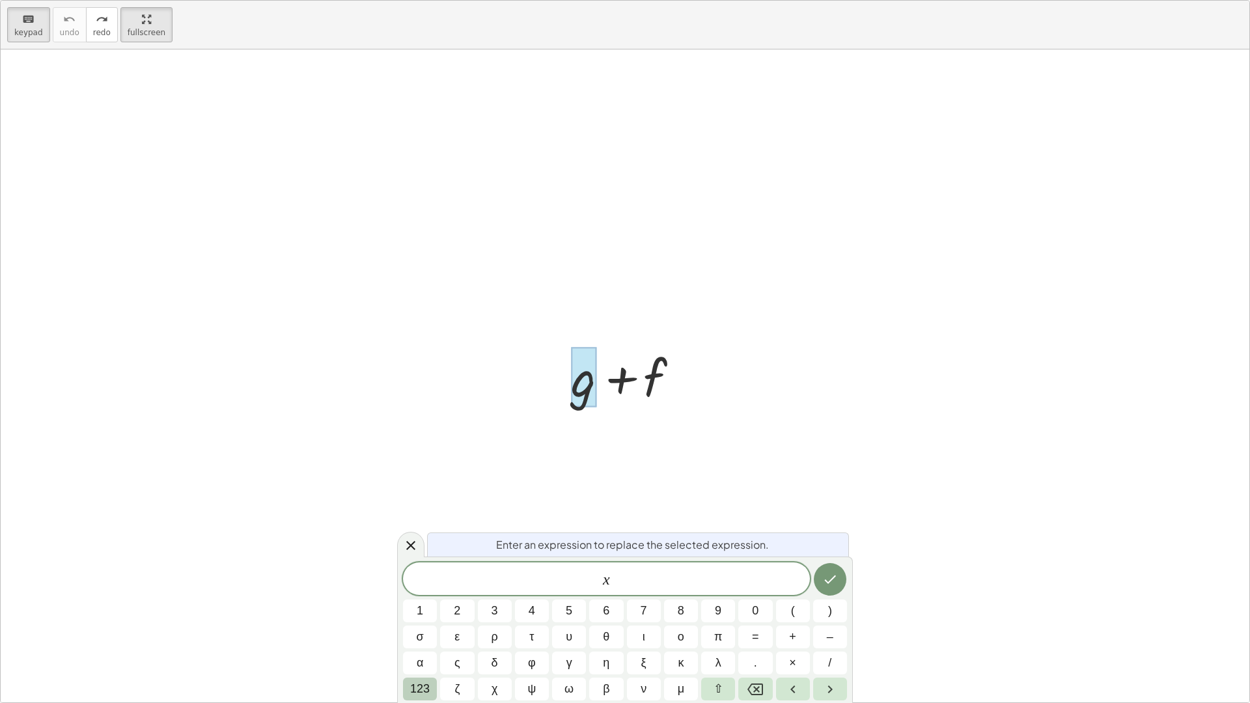
click at [415, 620] on span "123" at bounding box center [420, 689] width 20 height 18
click at [414, 620] on button "f(x)" at bounding box center [425, 689] width 44 height 23
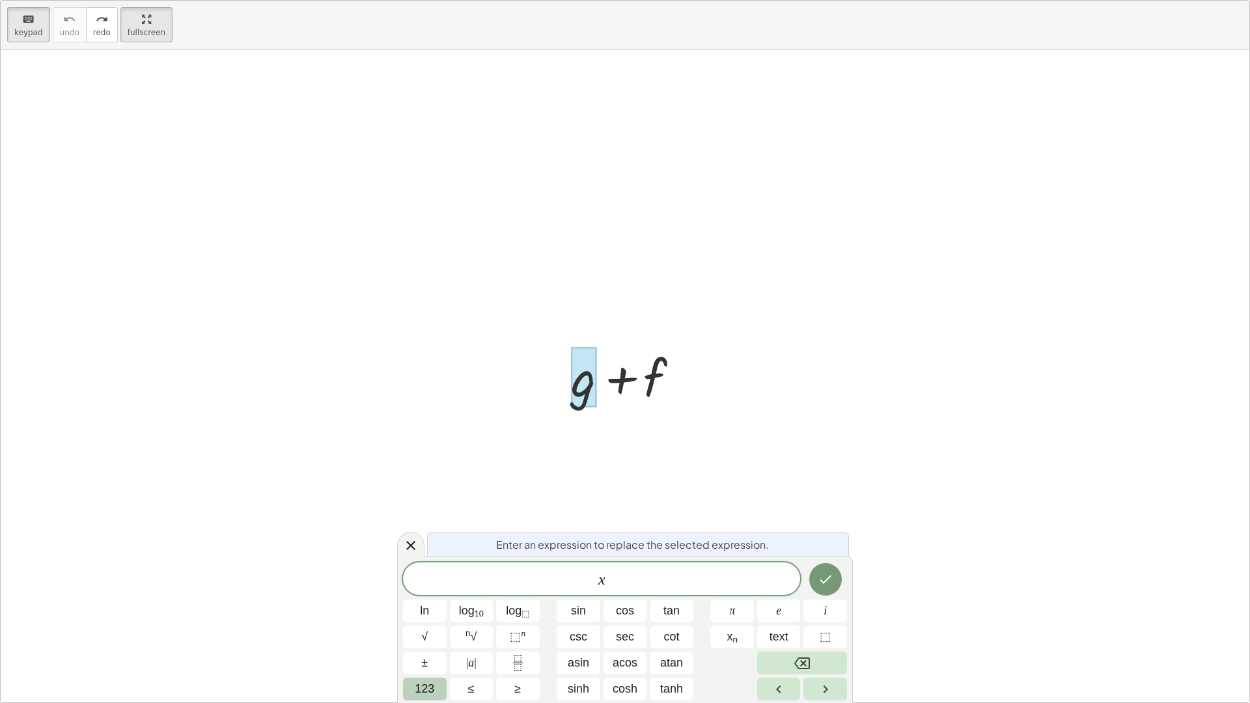
click at [430, 620] on span "123" at bounding box center [425, 689] width 20 height 18
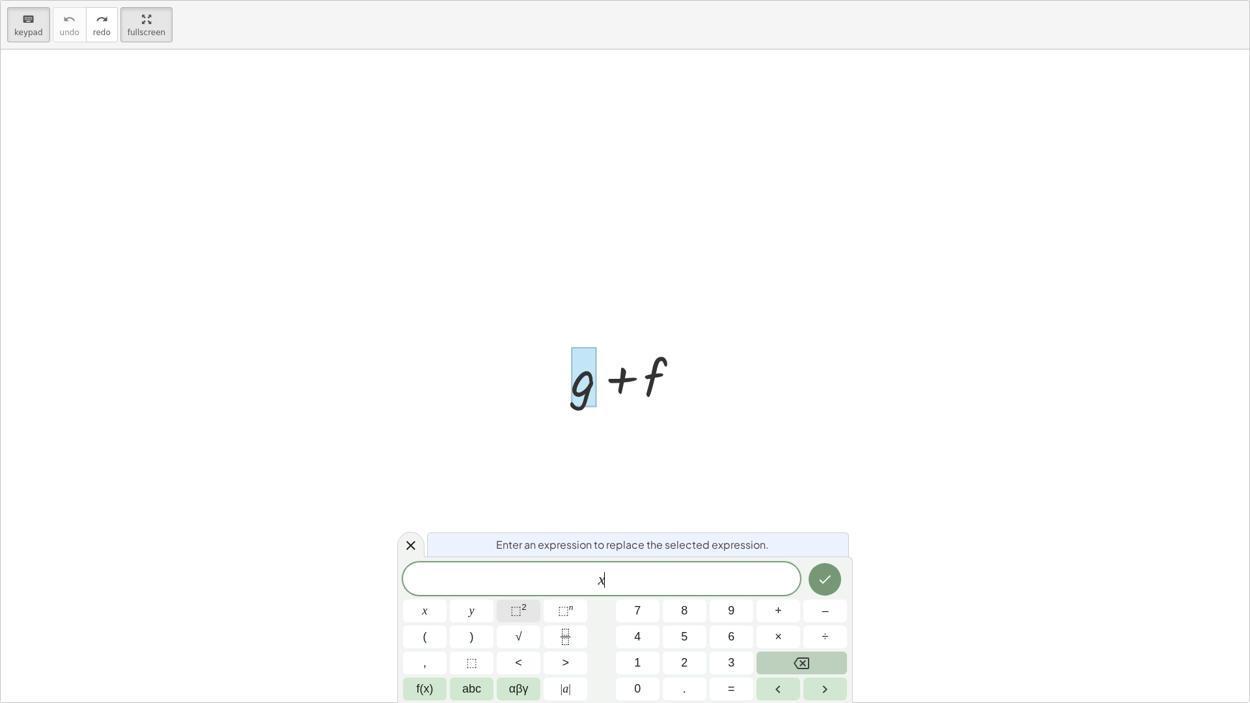
click at [503, 615] on button "⬚ 2" at bounding box center [519, 610] width 44 height 23
click at [780, 620] on button "Backspace" at bounding box center [801, 662] width 90 height 23
click at [482, 240] on div at bounding box center [625, 375] width 1248 height 653
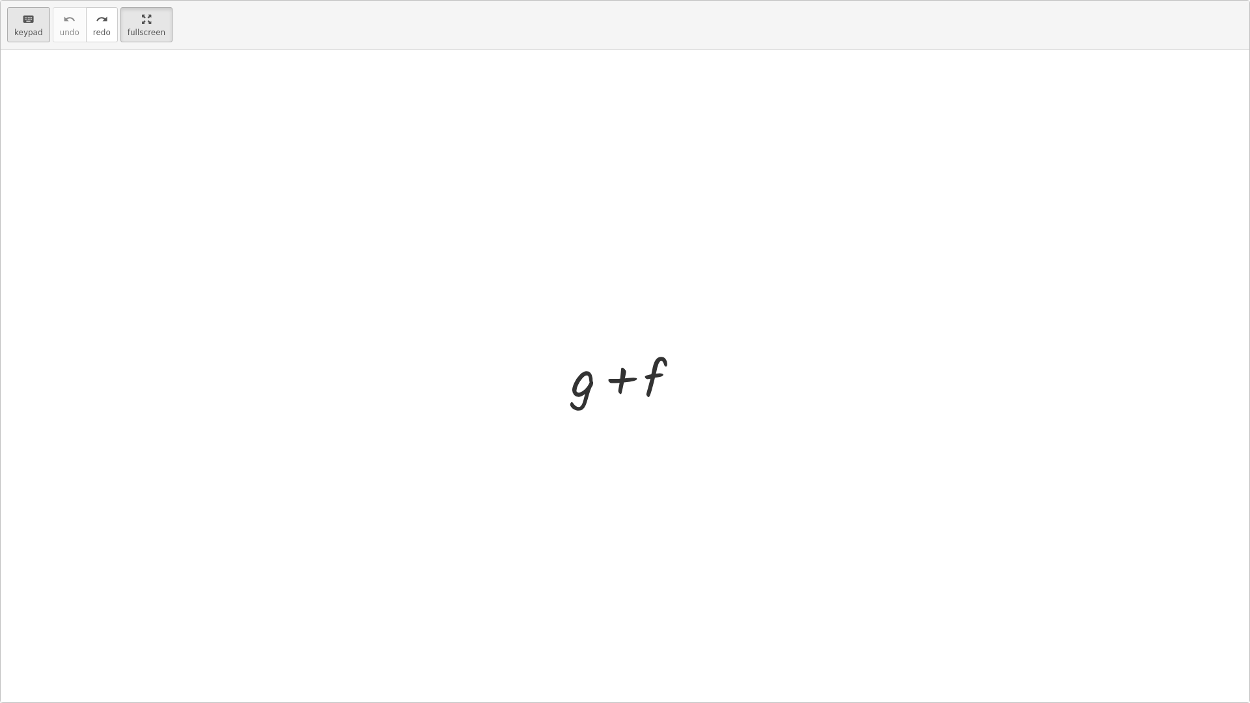
click at [40, 28] on button "keyboard keypad" at bounding box center [28, 24] width 43 height 35
click at [98, 26] on icon "redo" at bounding box center [102, 20] width 12 height 16
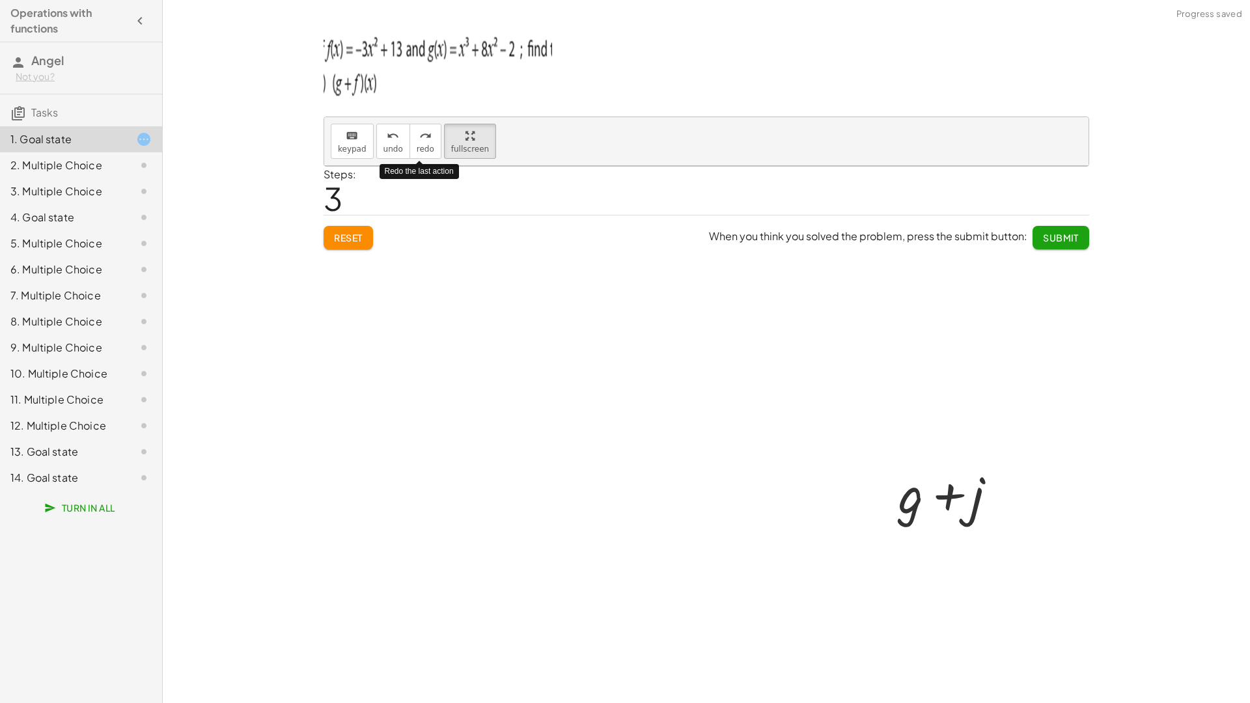
click at [125, 0] on html "Operations with functions Angel Not you? Tasks 1. Goal state 2. Multiple Choice…" at bounding box center [625, 351] width 1250 height 703
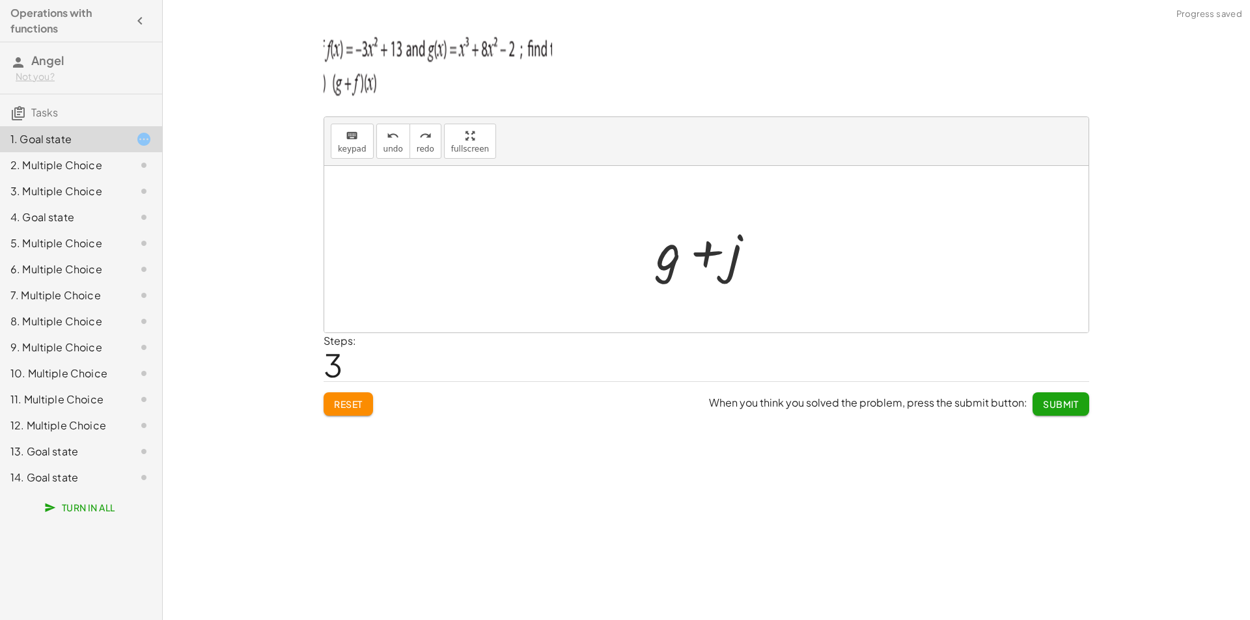
click at [103, 165] on div "2. Multiple Choice" at bounding box center [62, 165] width 105 height 16
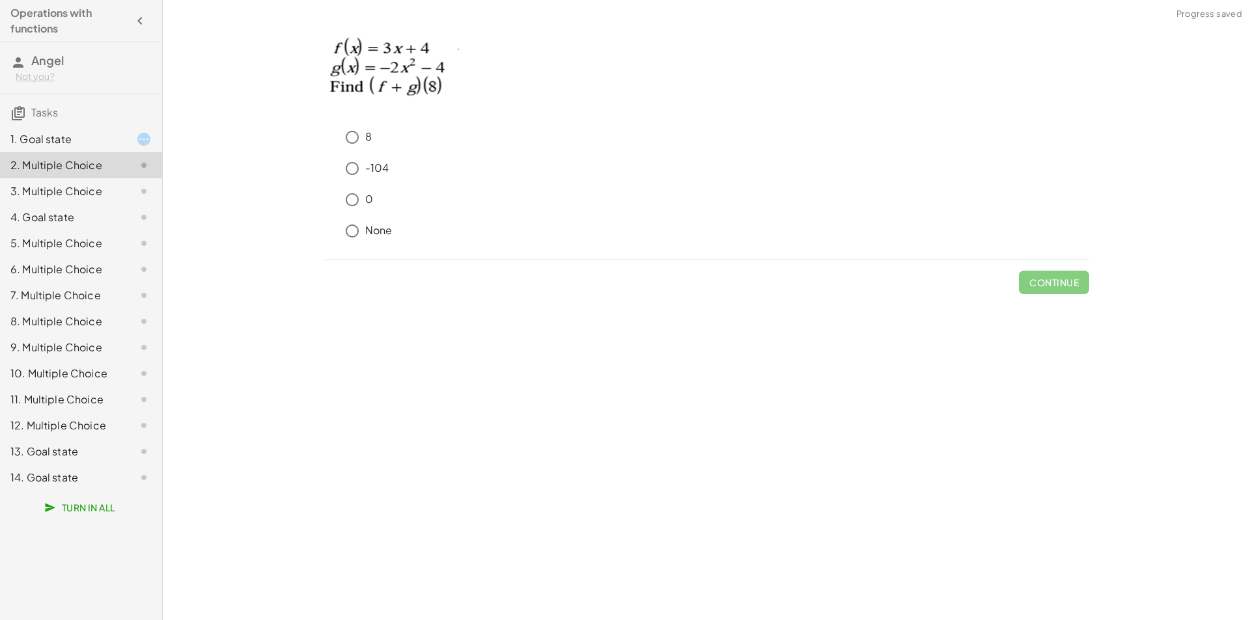
click at [80, 194] on div "3. Multiple Choice" at bounding box center [62, 192] width 105 height 16
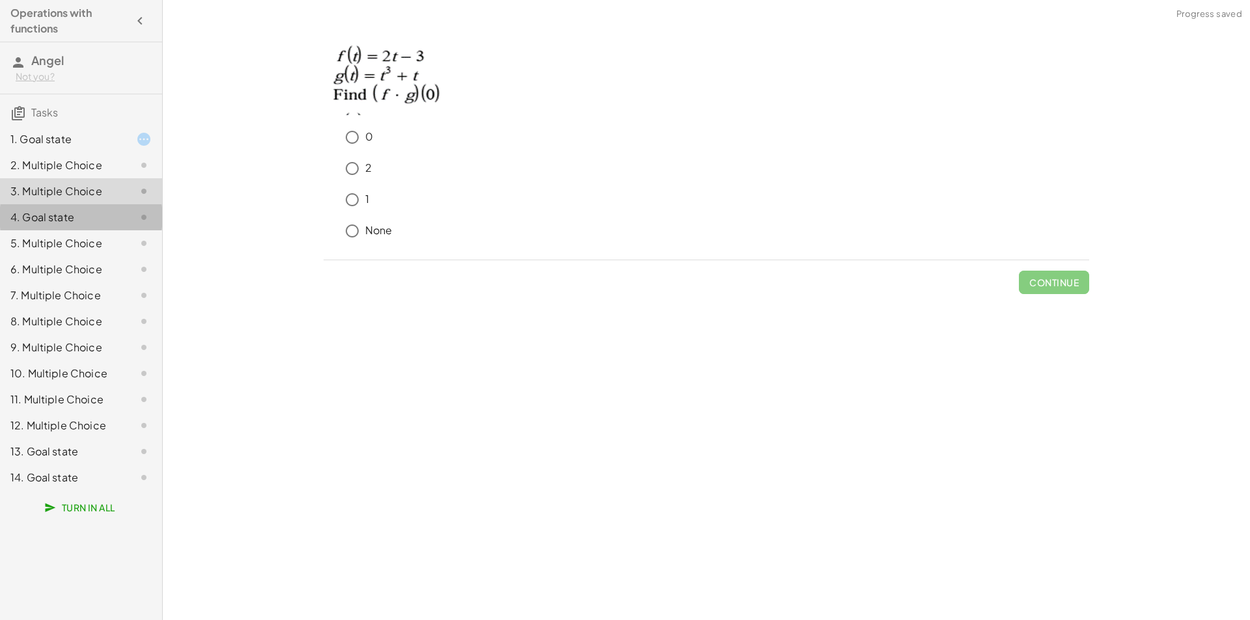
click at [102, 219] on div "4. Goal state" at bounding box center [62, 218] width 105 height 16
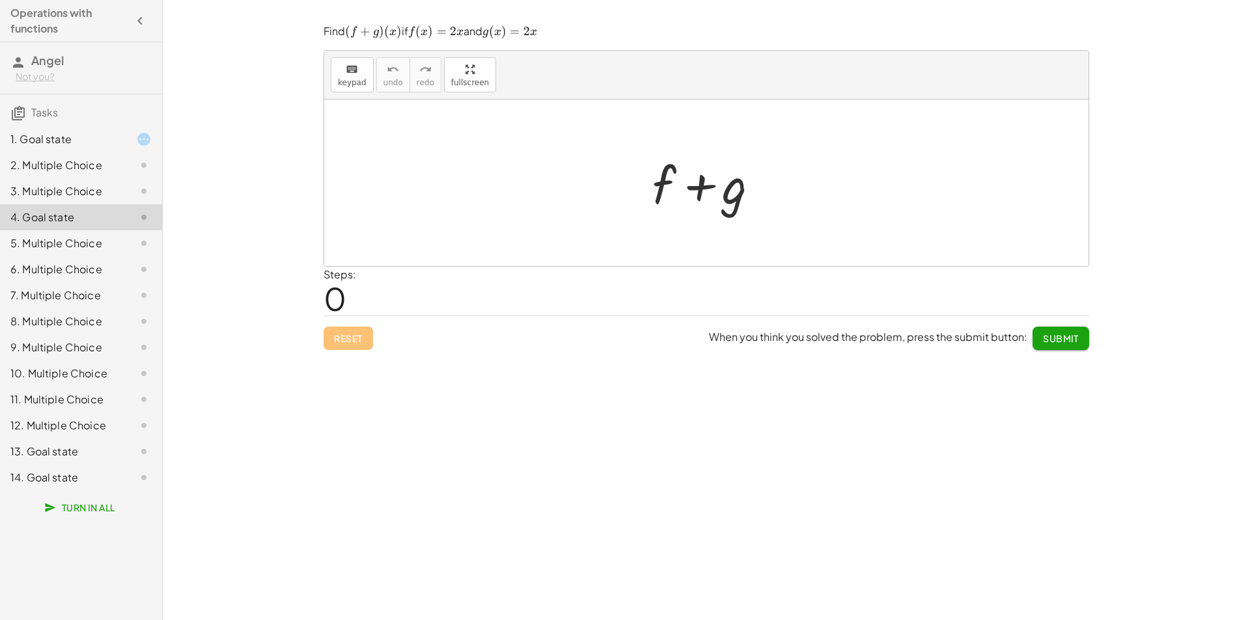
click at [61, 121] on div "1. Goal state 2. Multiple Choice 3. Multiple Choice 4. Goal state 5. Multiple C…" at bounding box center [81, 308] width 162 height 375
click at [70, 139] on div "1. Goal state" at bounding box center [62, 139] width 105 height 16
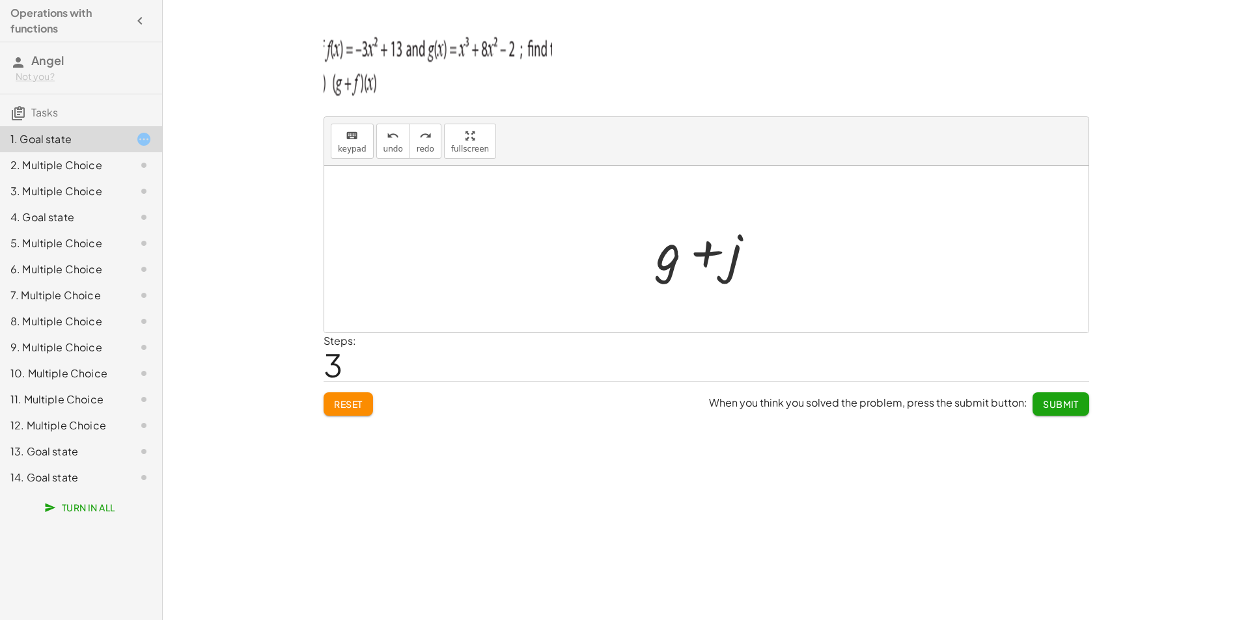
click at [661, 256] on div at bounding box center [711, 249] width 122 height 67
click at [670, 256] on div at bounding box center [711, 249] width 122 height 67
click at [670, 264] on div at bounding box center [711, 249] width 122 height 67
click at [670, 266] on div at bounding box center [711, 249] width 122 height 67
click at [360, 141] on div "keyboard" at bounding box center [352, 136] width 29 height 16
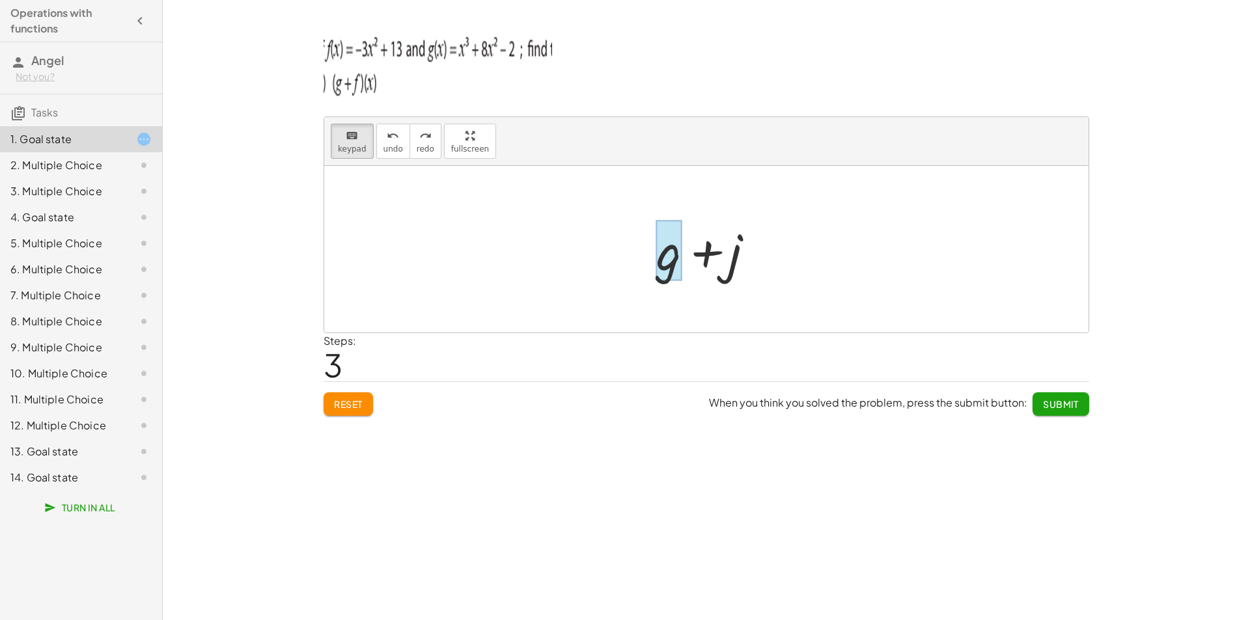
click at [674, 264] on div at bounding box center [668, 251] width 25 height 61
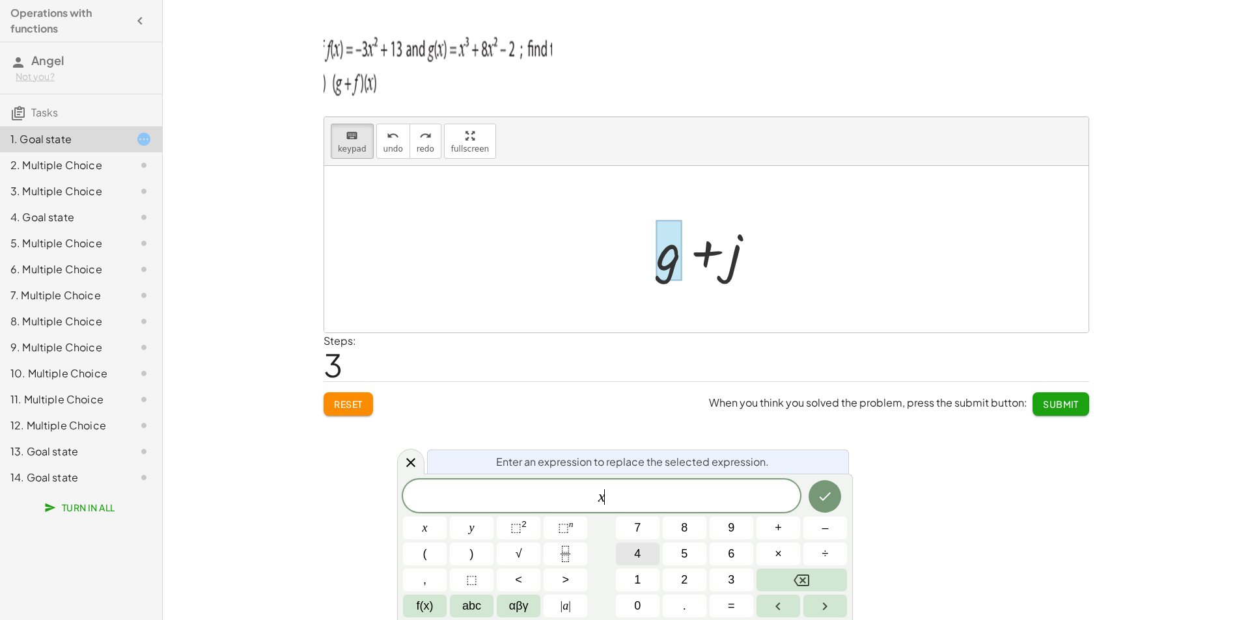
click at [638, 551] on span "4" at bounding box center [637, 554] width 7 height 18
click at [561, 529] on span "⬚" at bounding box center [563, 527] width 11 height 13
click at [804, 575] on icon "Backspace" at bounding box center [801, 581] width 16 height 12
click at [552, 523] on button "⬚ n" at bounding box center [565, 528] width 44 height 23
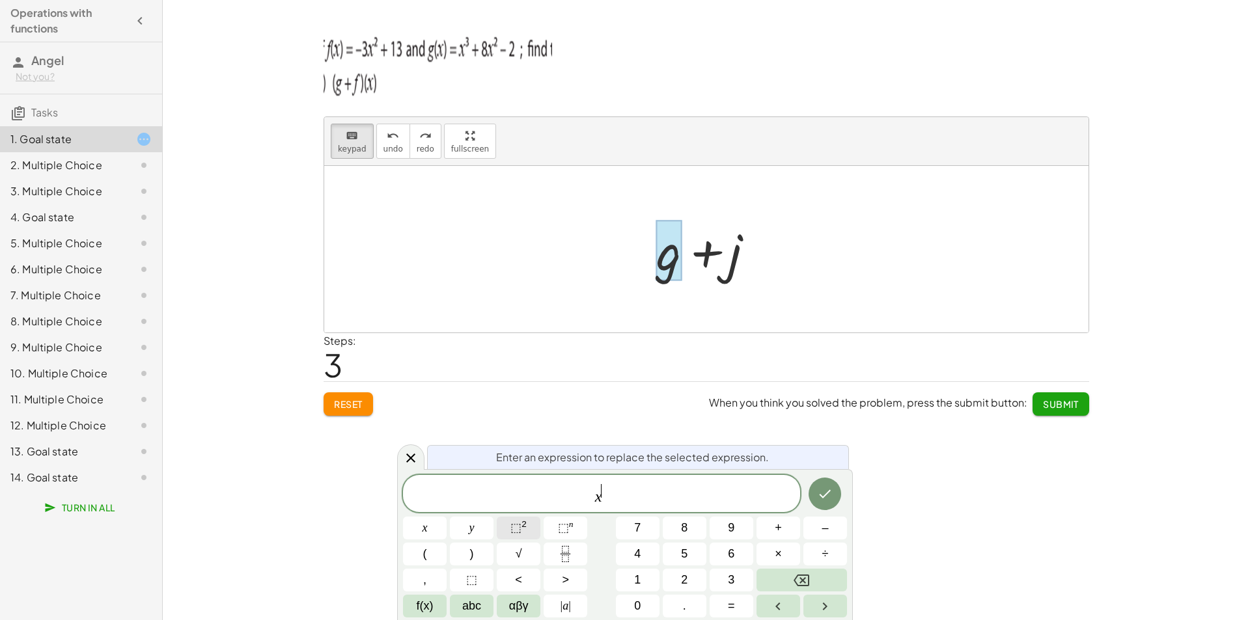
click at [535, 523] on button "⬚ 2" at bounding box center [519, 528] width 44 height 23
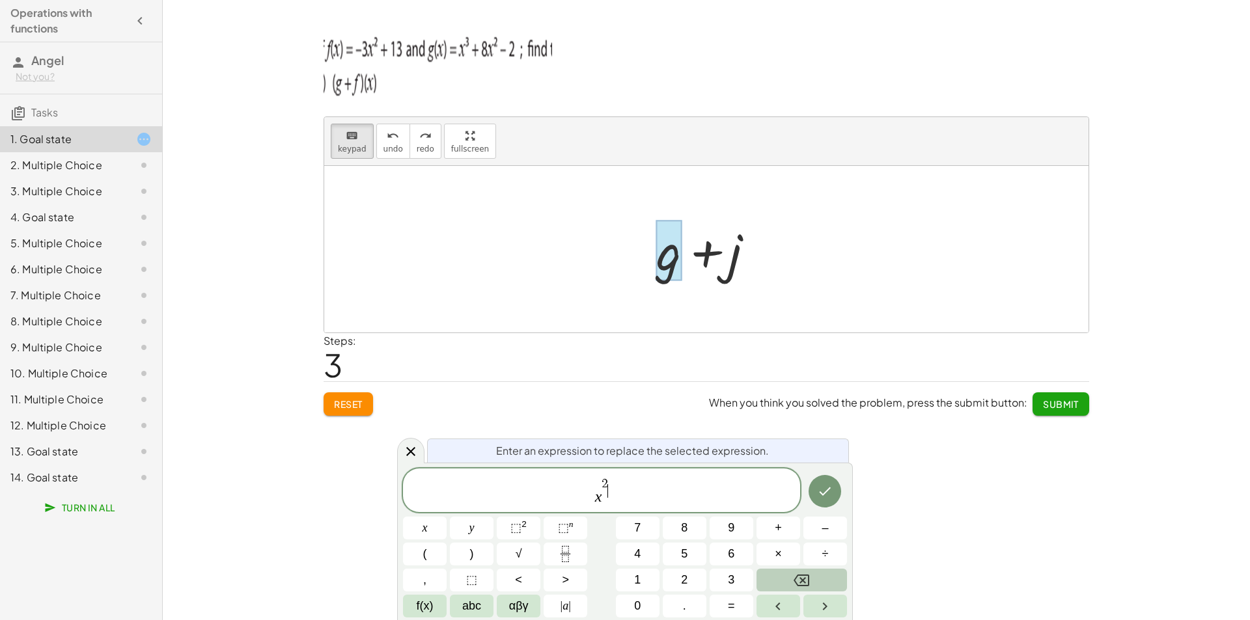
click at [793, 578] on button "Backspace" at bounding box center [801, 580] width 90 height 23
click at [793, 578] on icon "Backspace" at bounding box center [801, 581] width 16 height 16
click at [836, 576] on button "Backspace" at bounding box center [801, 580] width 90 height 23
click at [836, 575] on button "Backspace" at bounding box center [801, 580] width 90 height 23
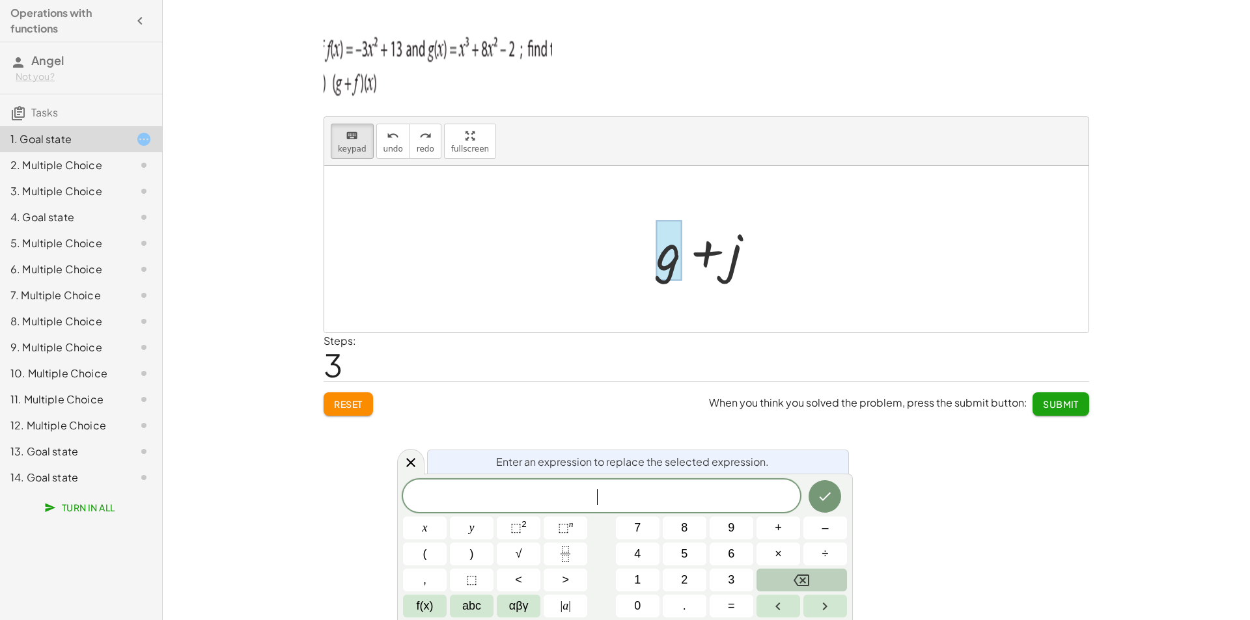
click at [836, 575] on button "Backspace" at bounding box center [801, 580] width 90 height 23
click at [827, 578] on button "Backspace" at bounding box center [801, 580] width 90 height 23
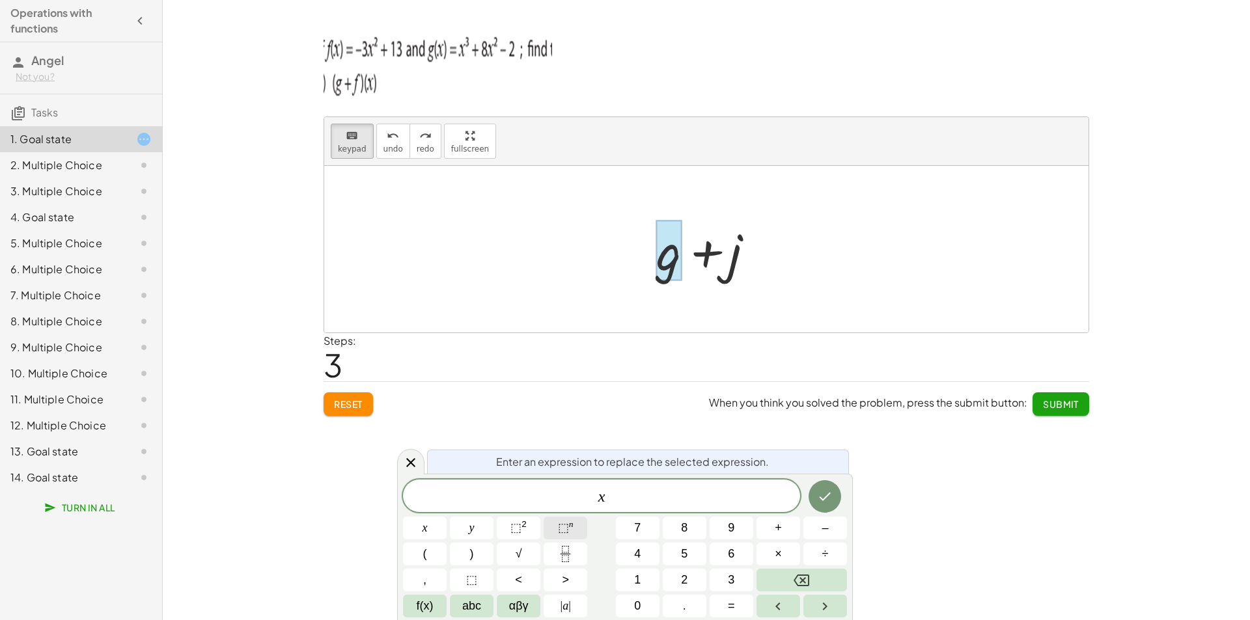
click at [568, 530] on span "⬚" at bounding box center [563, 527] width 11 height 13
click at [648, 561] on button "4" at bounding box center [638, 554] width 44 height 23
click at [817, 529] on button "–" at bounding box center [825, 528] width 44 height 23
click at [739, 573] on button "3" at bounding box center [731, 580] width 44 height 23
click at [570, 529] on sup "n" at bounding box center [571, 524] width 5 height 10
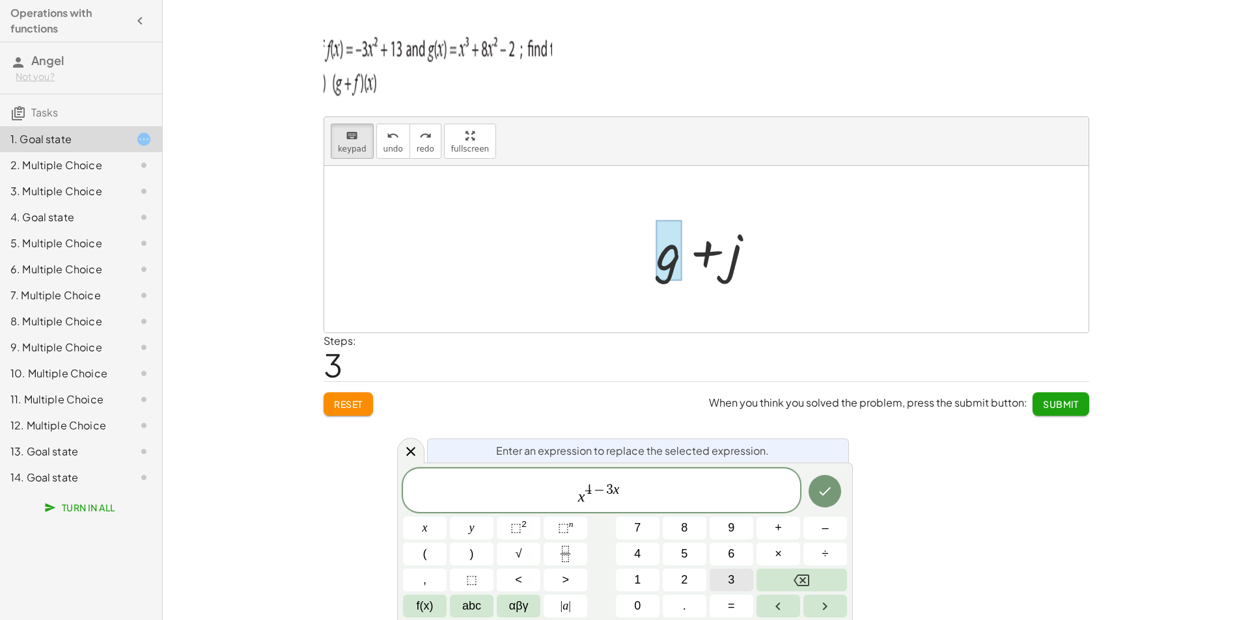
click at [719, 578] on button "3" at bounding box center [731, 580] width 44 height 23
click at [786, 525] on div "x 4 − 3 x 3 ​ x y ⬚ 2 ⬚ n 7 8 9 + – ( ) √ 4 5 6 × ÷ , ⬚ < > 1 2 3 f(x) abc αβγ …" at bounding box center [625, 543] width 444 height 149
click at [786, 525] on button "+" at bounding box center [778, 528] width 44 height 23
click at [651, 581] on button "1" at bounding box center [638, 580] width 44 height 23
click at [726, 579] on button "3" at bounding box center [731, 580] width 44 height 23
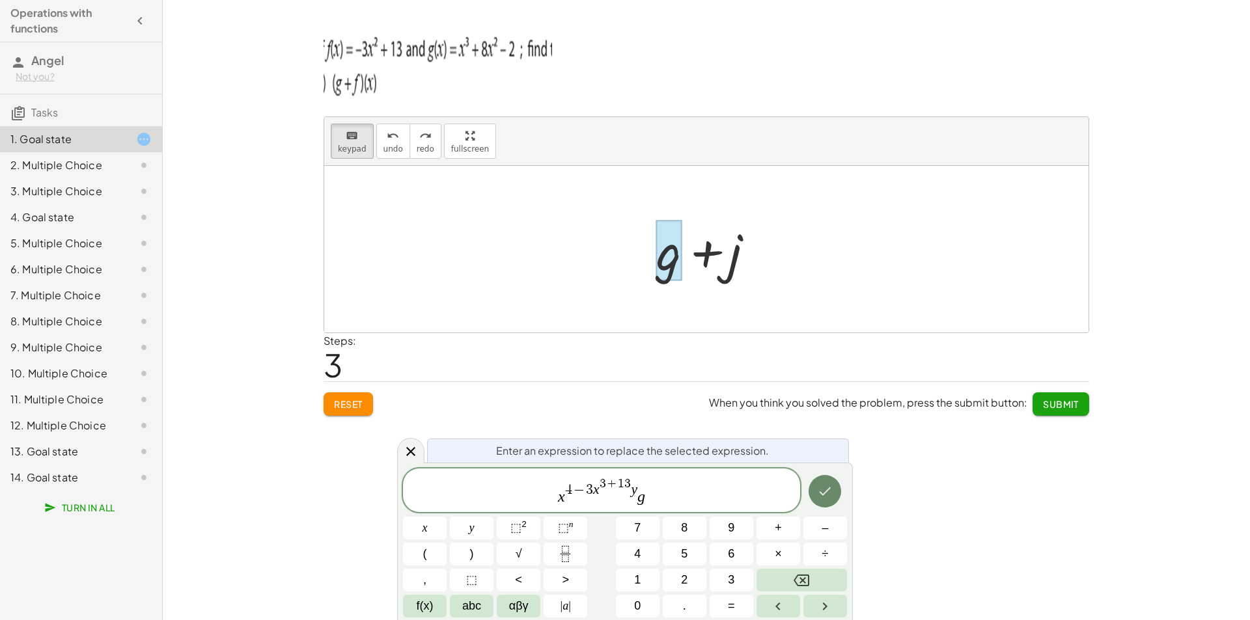
click at [827, 492] on icon "Done" at bounding box center [825, 492] width 16 height 16
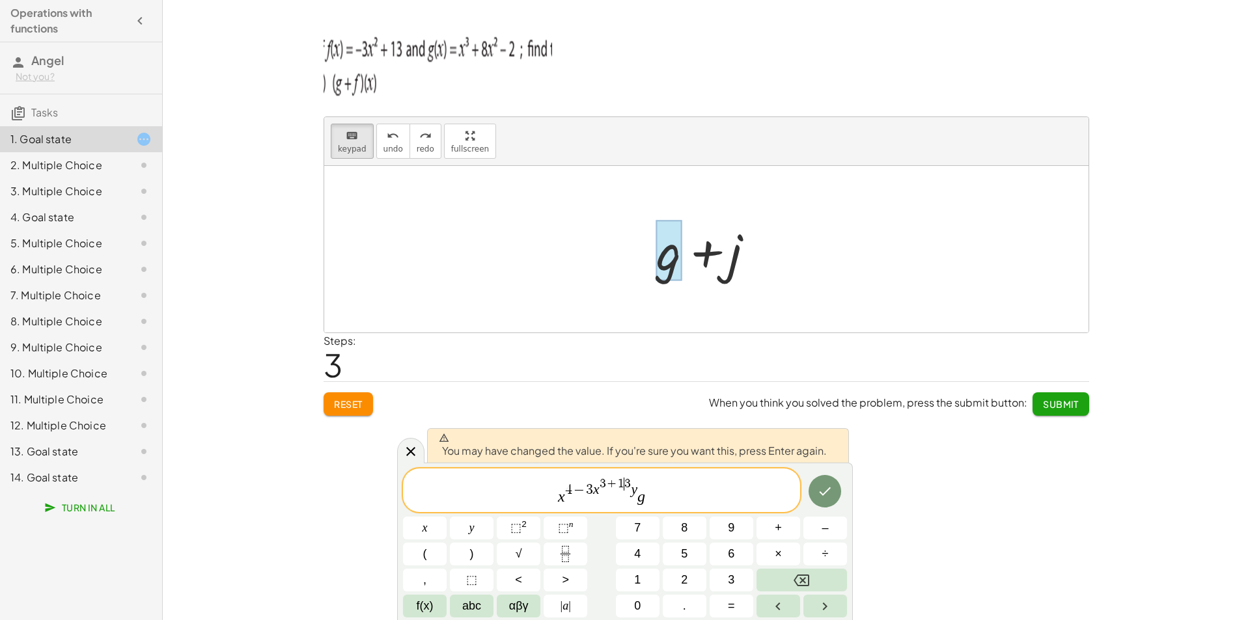
click at [627, 482] on span "3" at bounding box center [627, 484] width 7 height 12
click at [618, 482] on span "3 + ​ 1 3" at bounding box center [615, 484] width 32 height 12
click at [784, 532] on button "+" at bounding box center [778, 528] width 44 height 23
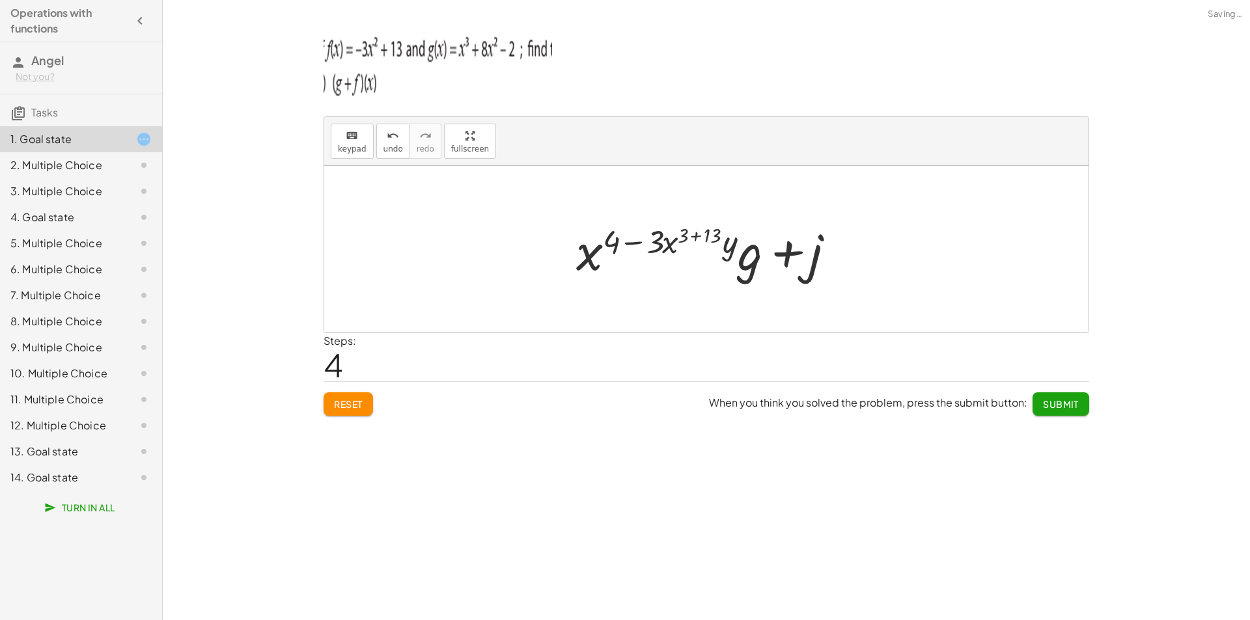
click at [575, 497] on div "keyboard keypad undo undo redo redo fullscreen + g + f + g + j + g + j + · x ( …" at bounding box center [706, 310] width 1087 height 620
click at [741, 256] on div at bounding box center [711, 249] width 284 height 67
click at [749, 259] on div at bounding box center [711, 249] width 284 height 67
click at [753, 262] on div at bounding box center [711, 249] width 284 height 67
click at [804, 486] on div "keyboard keypad undo undo redo redo fullscreen + g + f + g + j + j + · x ( + 4 …" at bounding box center [706, 310] width 1087 height 620
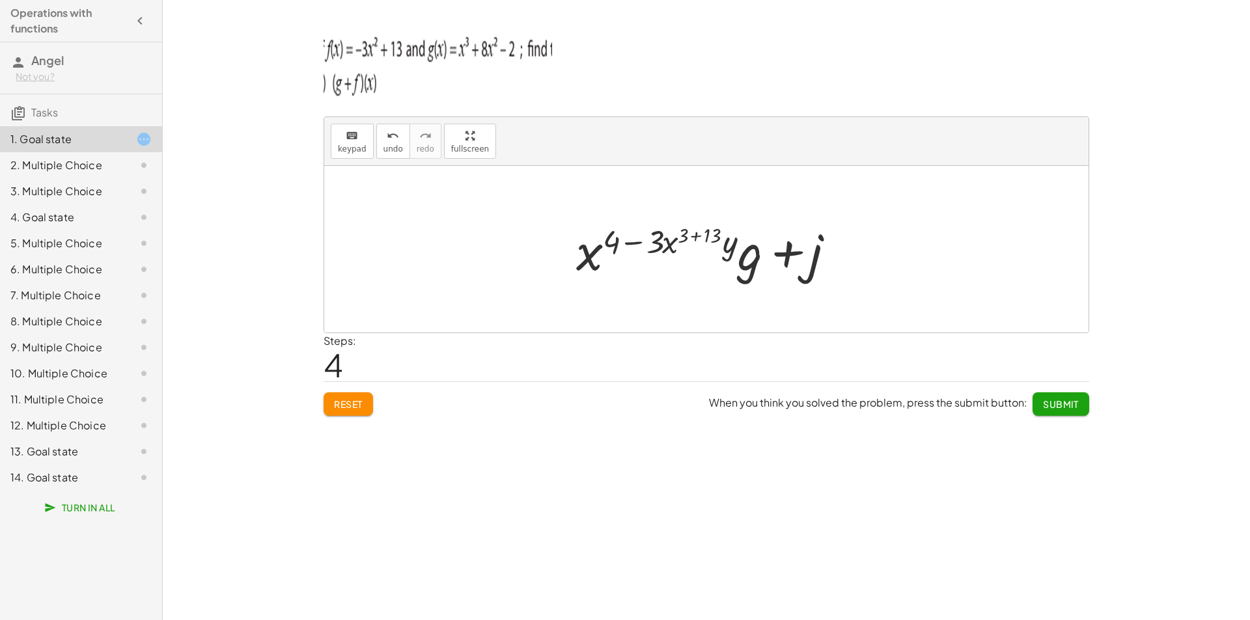
click at [779, 267] on div at bounding box center [711, 249] width 284 height 67
click at [1061, 409] on span "Submit" at bounding box center [1061, 404] width 36 height 12
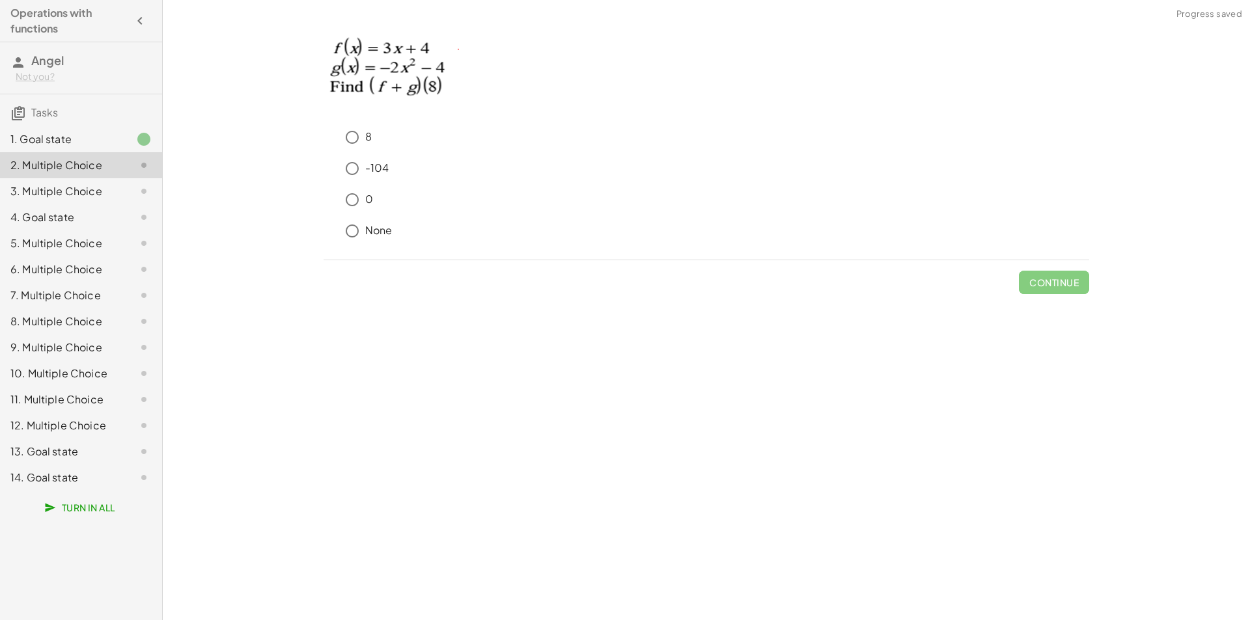
click at [107, 139] on div "1. Goal state" at bounding box center [62, 139] width 105 height 16
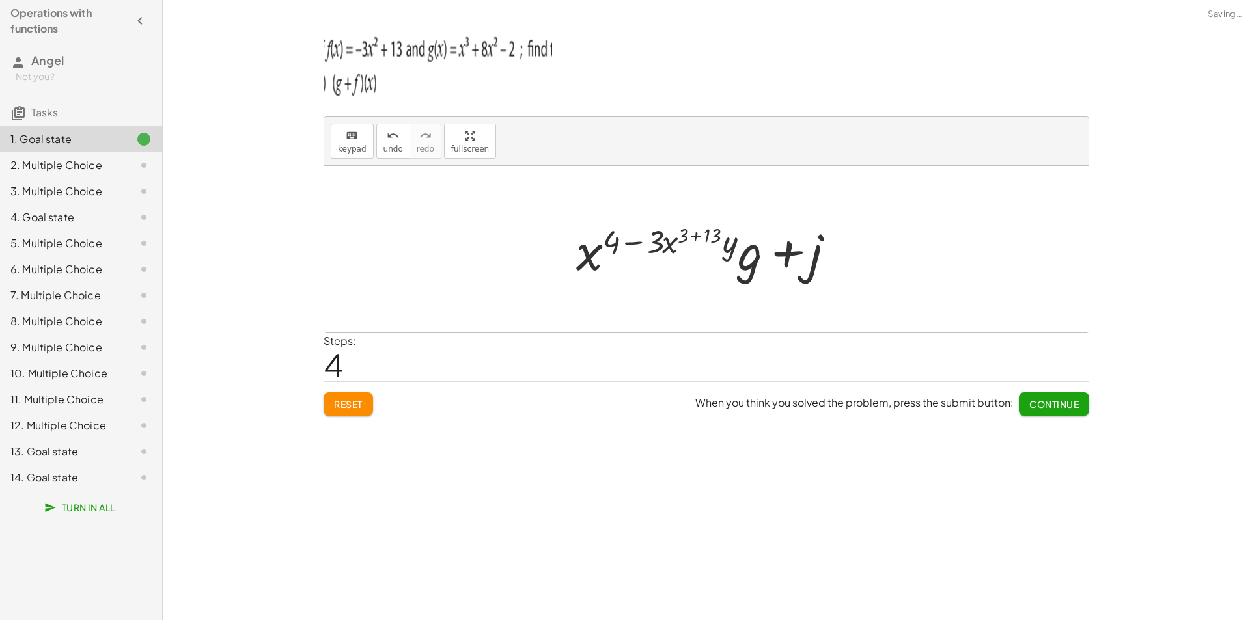
click at [105, 165] on div "2. Multiple Choice" at bounding box center [62, 165] width 105 height 16
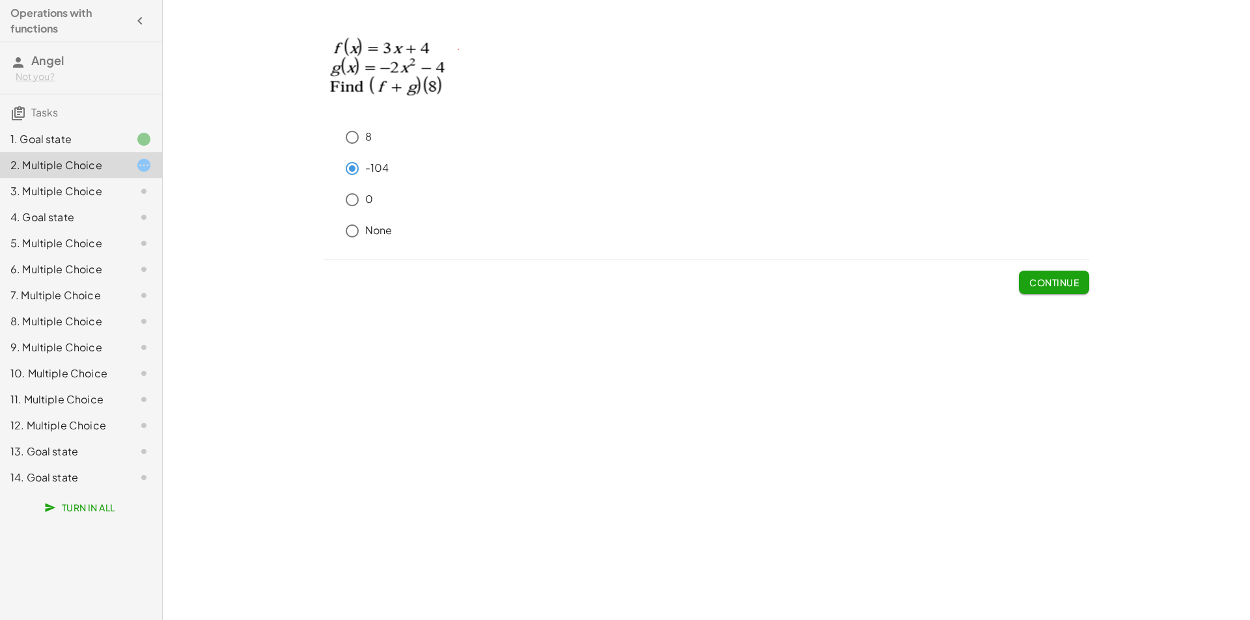
click at [858, 472] on div "keyboard keypad undo undo redo redo fullscreen + g + f + g + j + j + · x ( + 4 …" at bounding box center [706, 310] width 1087 height 620
click at [1044, 275] on button "Continue" at bounding box center [1054, 282] width 70 height 23
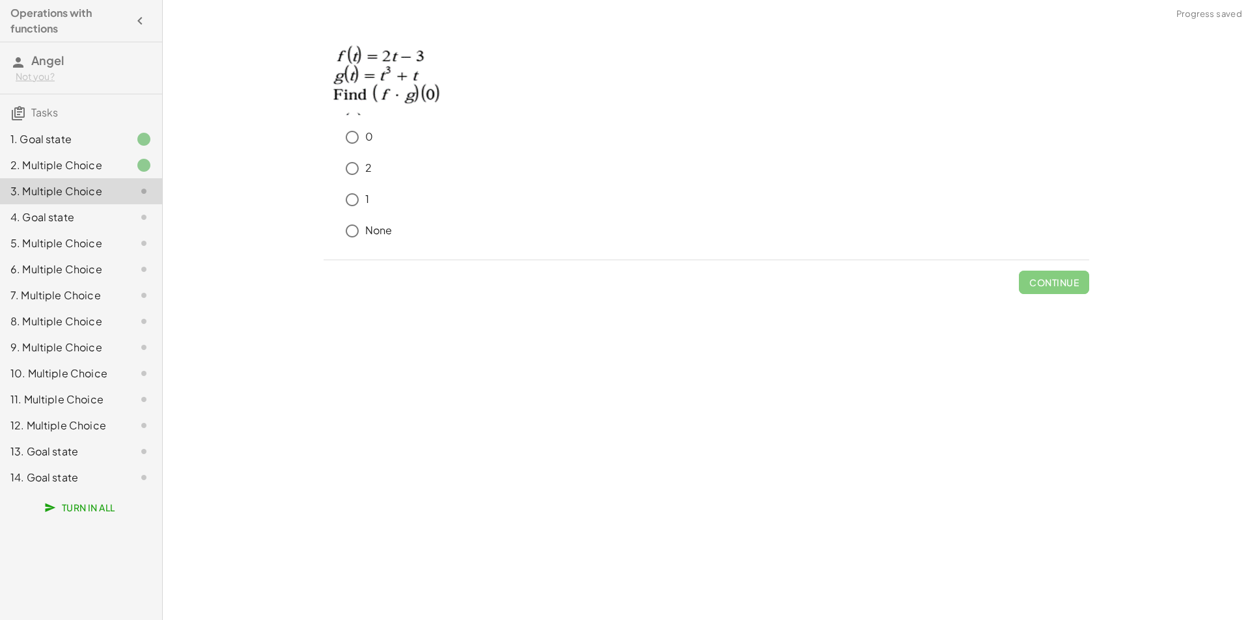
click at [254, 217] on div "keyboard keypad undo undo redo redo fullscreen + g + f + g + j + j + · x ( + 4 …" at bounding box center [706, 310] width 1087 height 620
click at [0, 0] on div "0 2 1 None Continue" at bounding box center [0, 0] width 0 height 0
click at [1060, 291] on button "Continue" at bounding box center [1054, 282] width 70 height 23
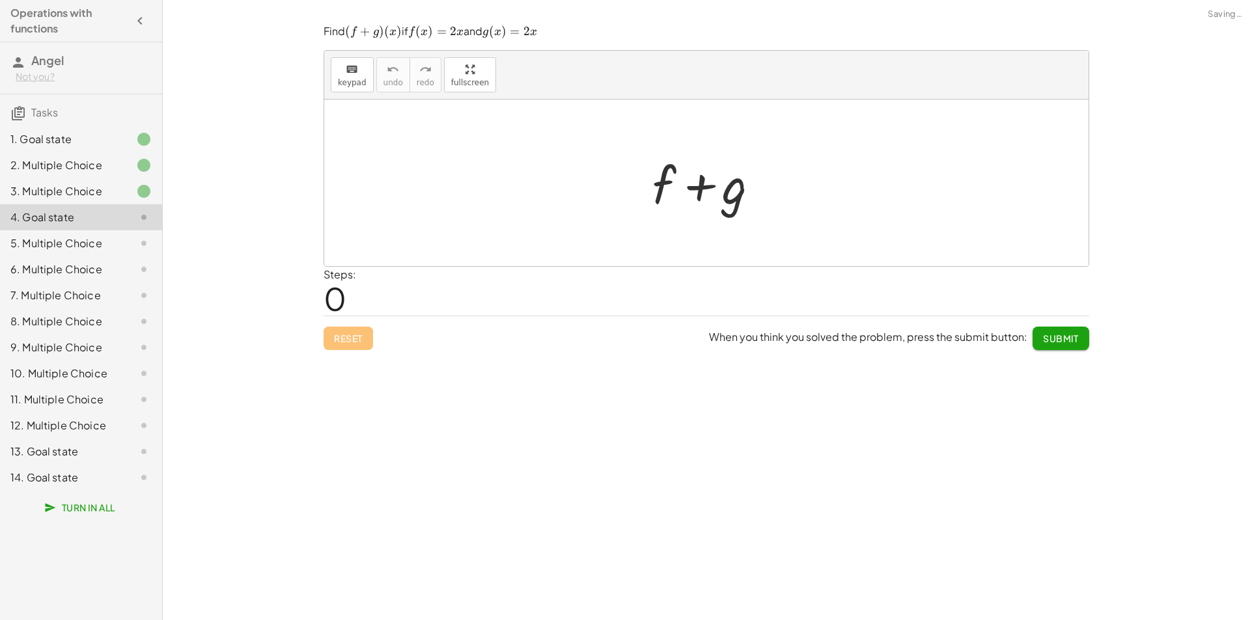
click at [299, 232] on div "keyboard keypad undo undo redo redo fullscreen + g + f + g + j + j + · x ( + 4 …" at bounding box center [706, 310] width 1087 height 620
drag, startPoint x: 324, startPoint y: 33, endPoint x: 572, endPoint y: 38, distance: 248.0
click at [572, 38] on p "Find ﻿ ( f + g ) ( x ) (f+g)(x) ( f + g ) ( x ) ﻿ if ﻿ f ( x ) = 2 x f(x)=2x f …" at bounding box center [705, 32] width 765 height 16
copy p "Find ﻿ ( f + g ) ( x ) (f+g)(x) ( f + g ) ( x ) ﻿ if ﻿ f ( x ) = 2 x f(x)=2x f …"
click at [692, 183] on div at bounding box center [711, 183] width 131 height 67
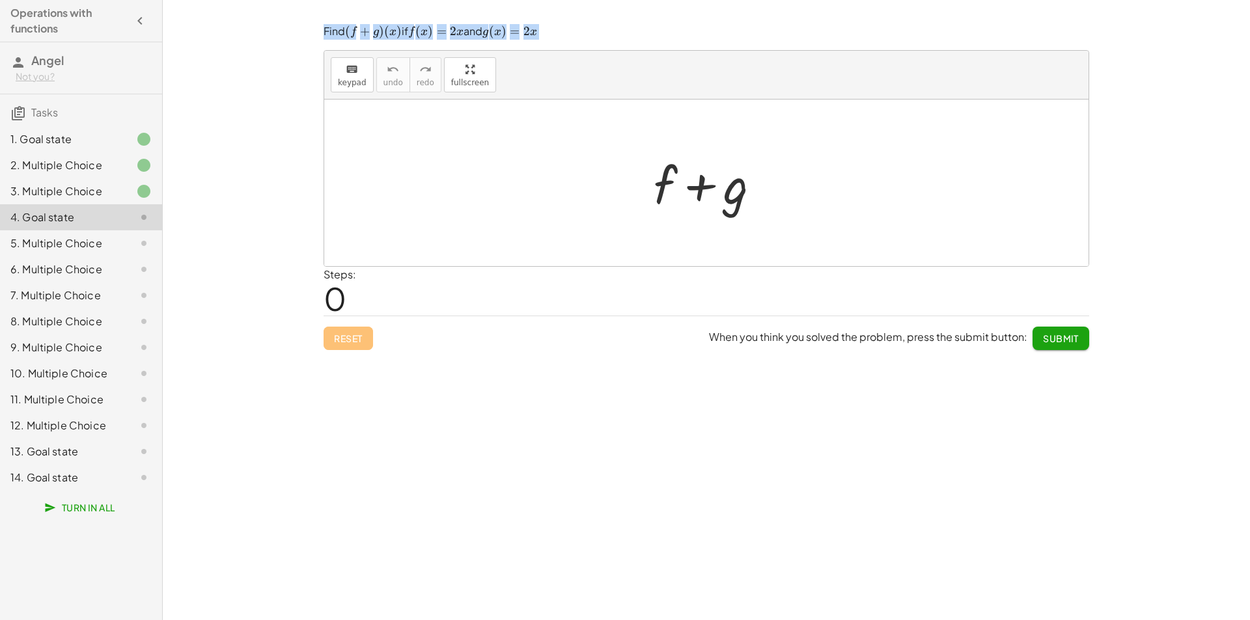
click at [672, 183] on div at bounding box center [711, 183] width 131 height 67
click at [638, 223] on div at bounding box center [706, 183] width 764 height 167
drag, startPoint x: 338, startPoint y: 72, endPoint x: 413, endPoint y: 94, distance: 78.0
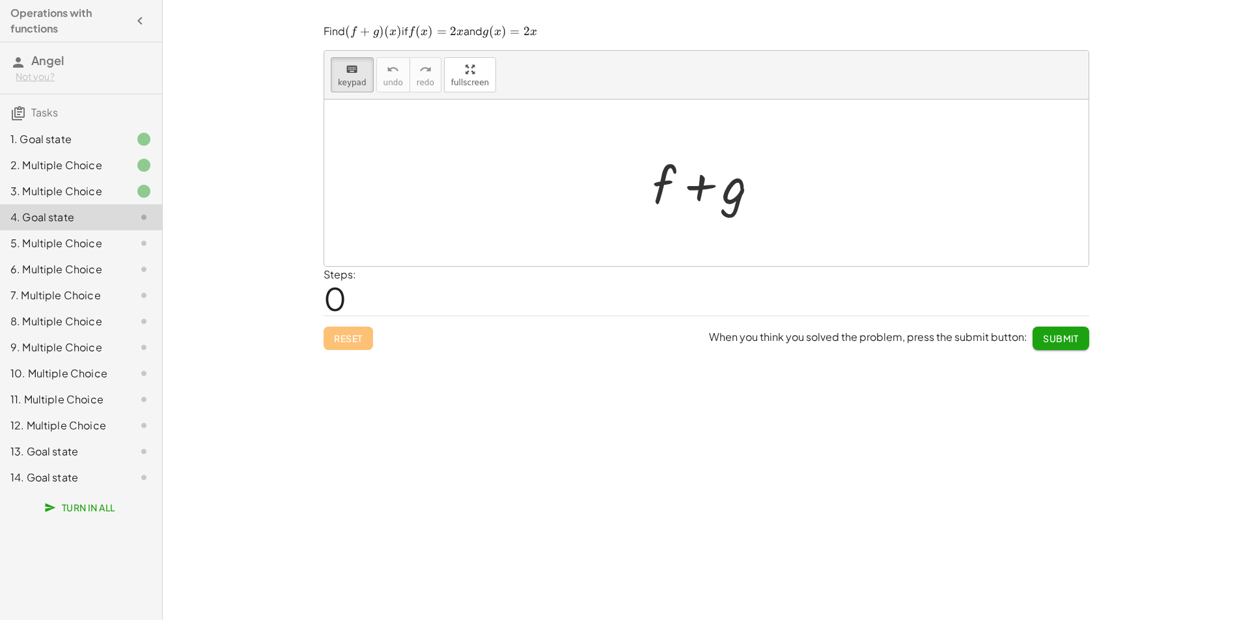
click at [338, 72] on div "keyboard" at bounding box center [352, 69] width 29 height 16
click at [666, 195] on div at bounding box center [663, 184] width 23 height 61
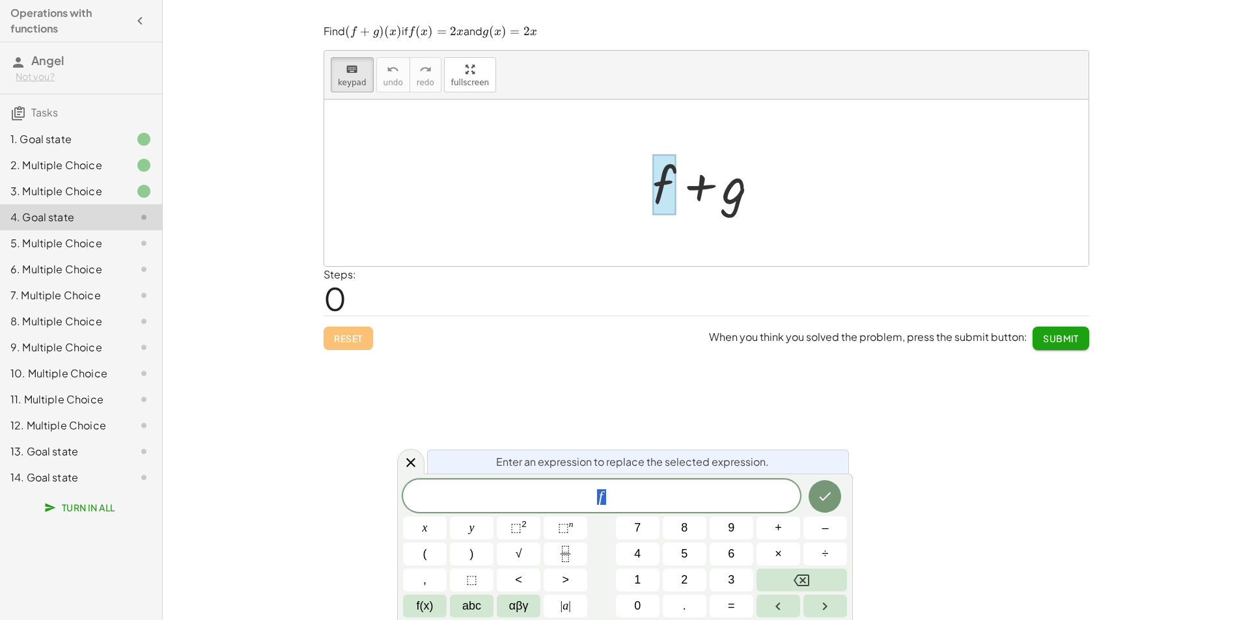
click at [722, 249] on div at bounding box center [706, 183] width 764 height 167
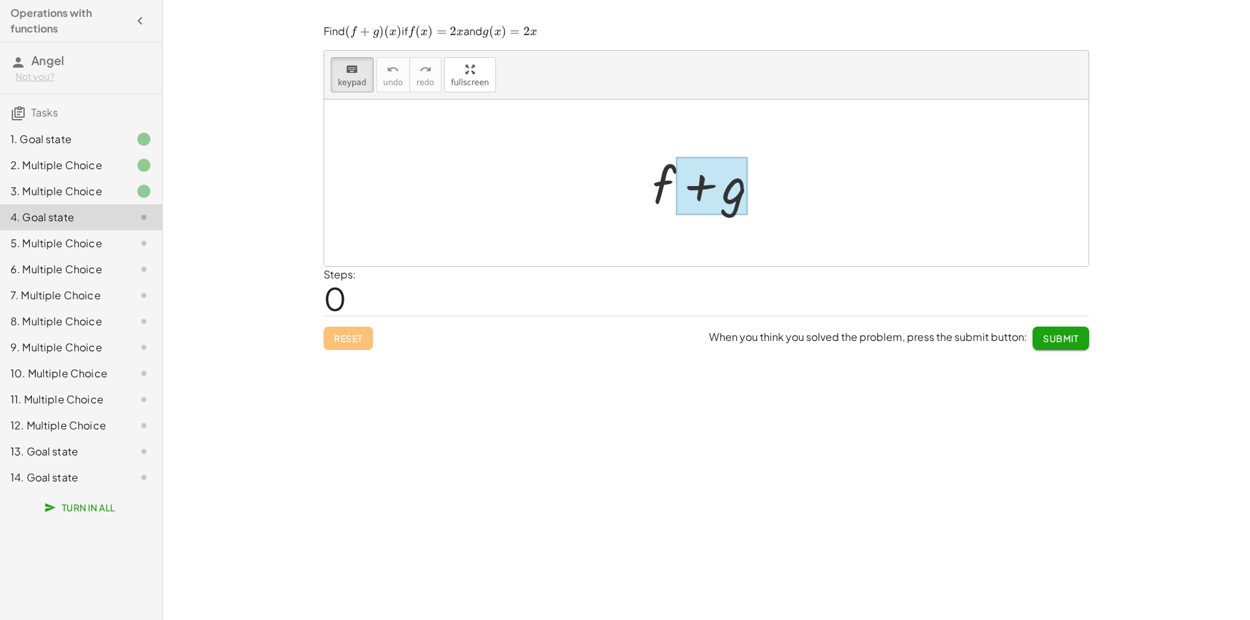
click at [696, 197] on div at bounding box center [712, 186] width 72 height 58
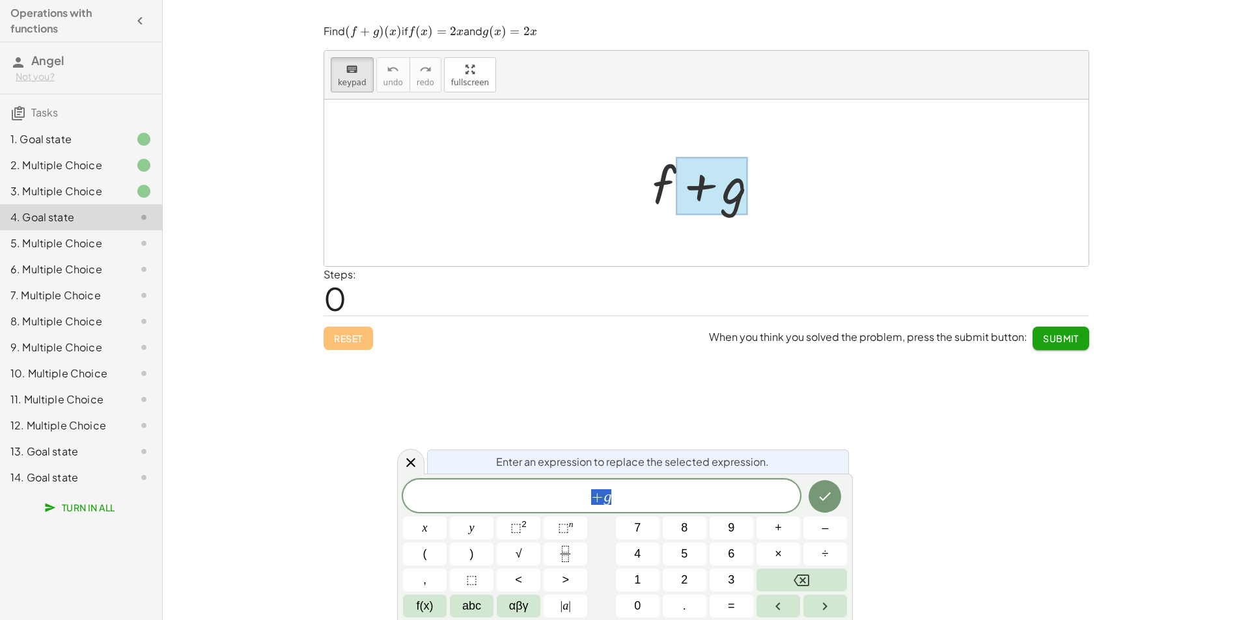
click at [653, 178] on div at bounding box center [711, 183] width 131 height 67
click at [659, 189] on div at bounding box center [711, 183] width 131 height 67
drag, startPoint x: 656, startPoint y: 204, endPoint x: 636, endPoint y: 202, distance: 20.3
click at [646, 204] on div at bounding box center [711, 183] width 131 height 67
click at [627, 197] on div at bounding box center [706, 183] width 764 height 167
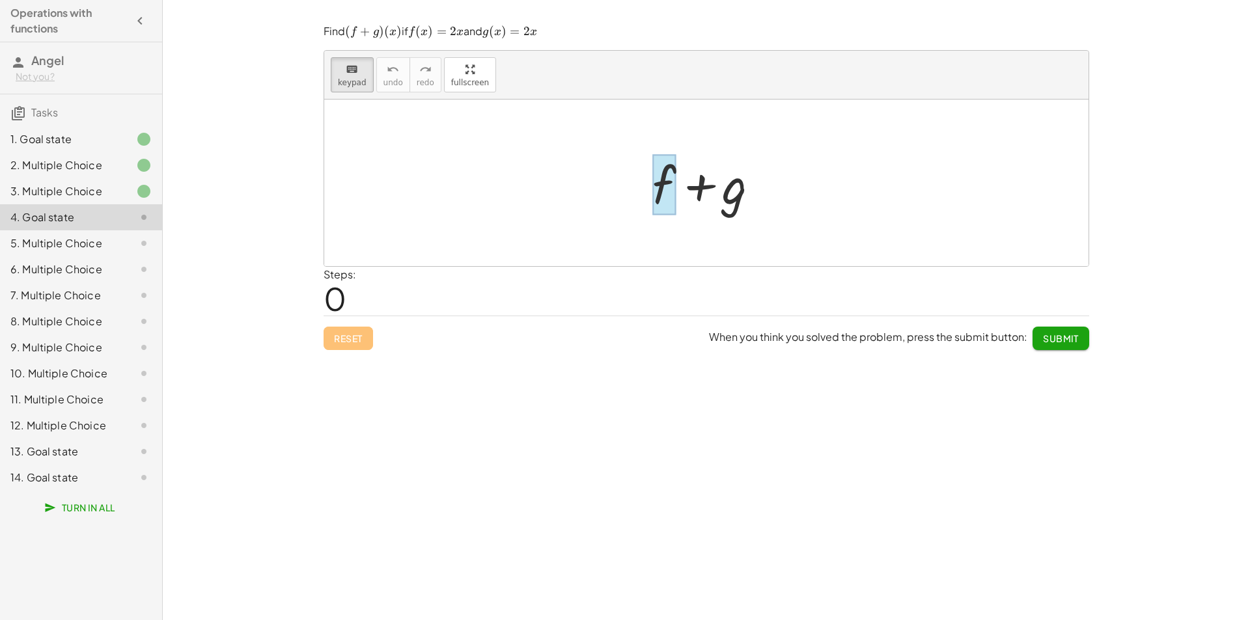
click at [701, 248] on div at bounding box center [706, 183] width 764 height 167
click at [650, 174] on div at bounding box center [711, 183] width 131 height 67
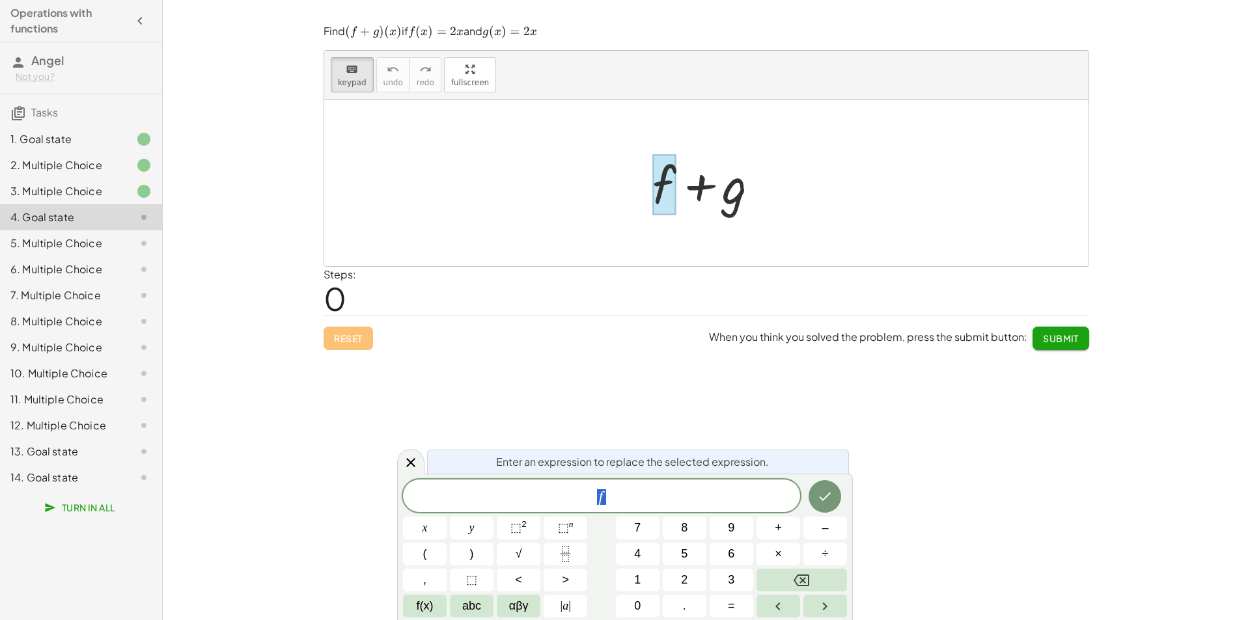
click at [592, 489] on div "f" at bounding box center [601, 496] width 397 height 33
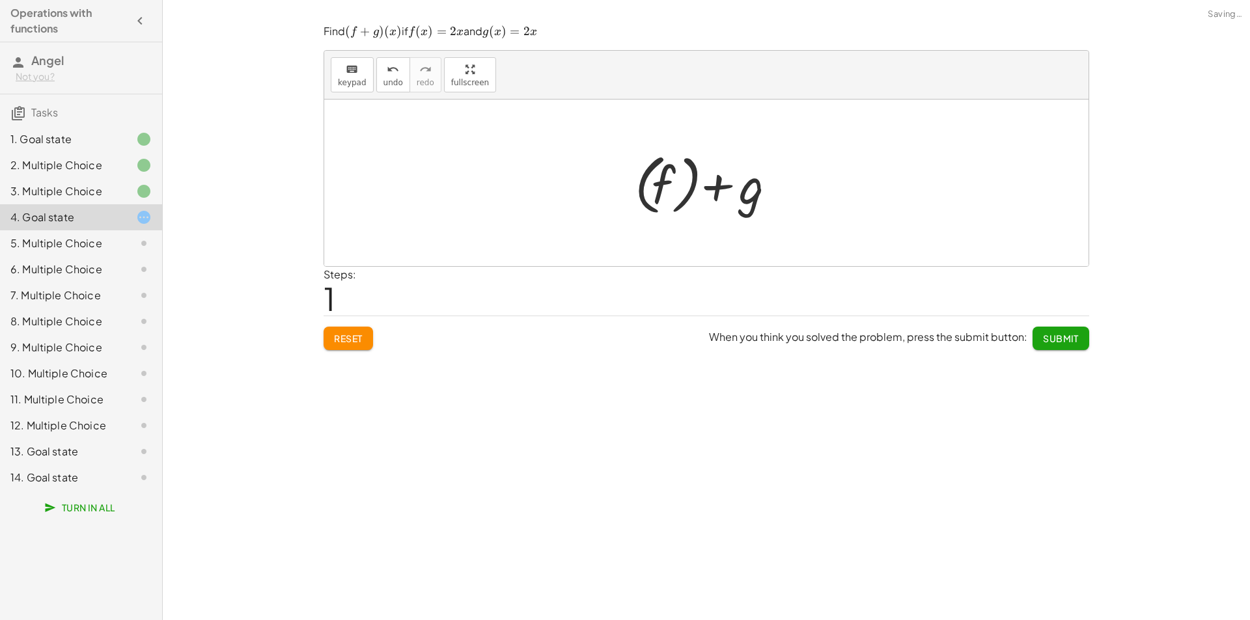
click at [700, 173] on div at bounding box center [710, 183] width 165 height 72
click at [720, 189] on div at bounding box center [710, 183] width 165 height 72
click at [725, 189] on div at bounding box center [710, 183] width 165 height 72
click at [746, 205] on div at bounding box center [710, 183] width 165 height 72
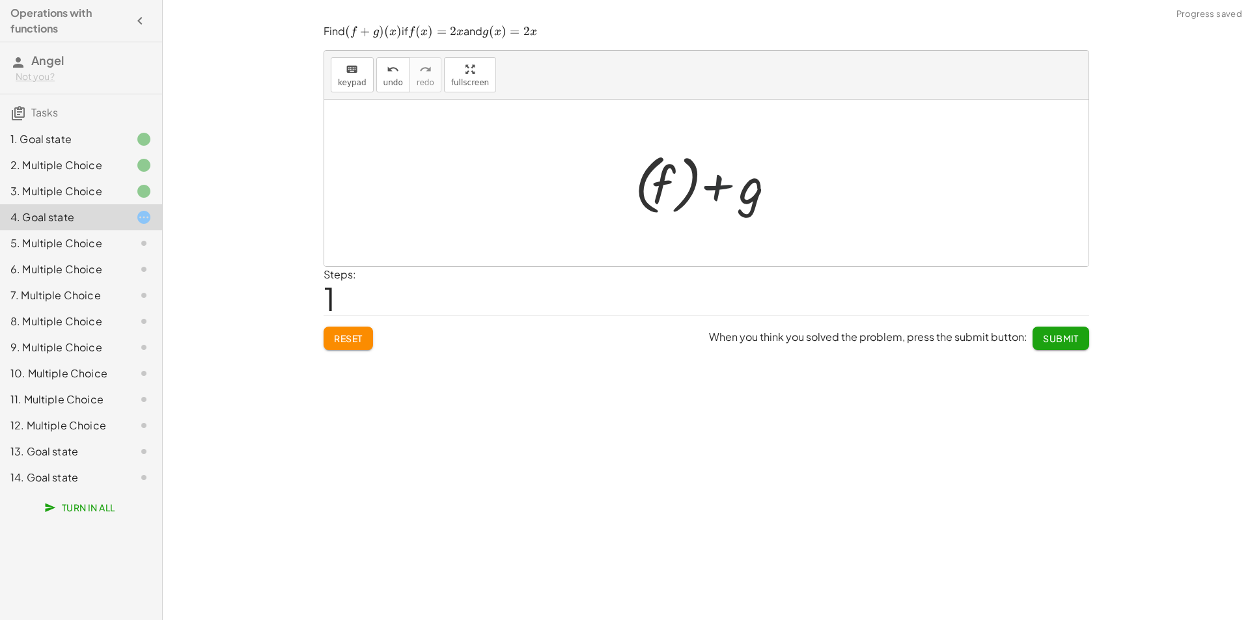
click at [746, 205] on div at bounding box center [710, 183] width 165 height 72
click at [777, 192] on div at bounding box center [710, 183] width 165 height 72
click at [761, 199] on div at bounding box center [710, 183] width 165 height 72
click at [758, 199] on div at bounding box center [710, 183] width 165 height 72
drag, startPoint x: 347, startPoint y: 72, endPoint x: 366, endPoint y: 79, distance: 20.8
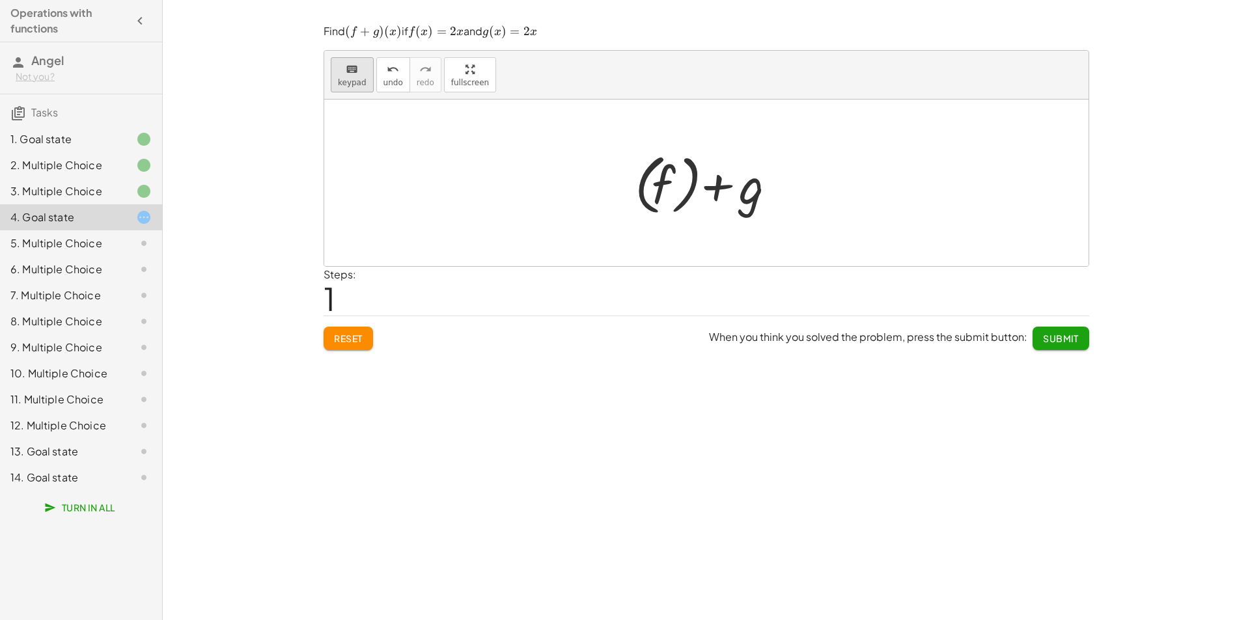
click at [347, 72] on icon "keyboard" at bounding box center [352, 70] width 12 height 16
click at [739, 195] on div at bounding box center [728, 186] width 72 height 58
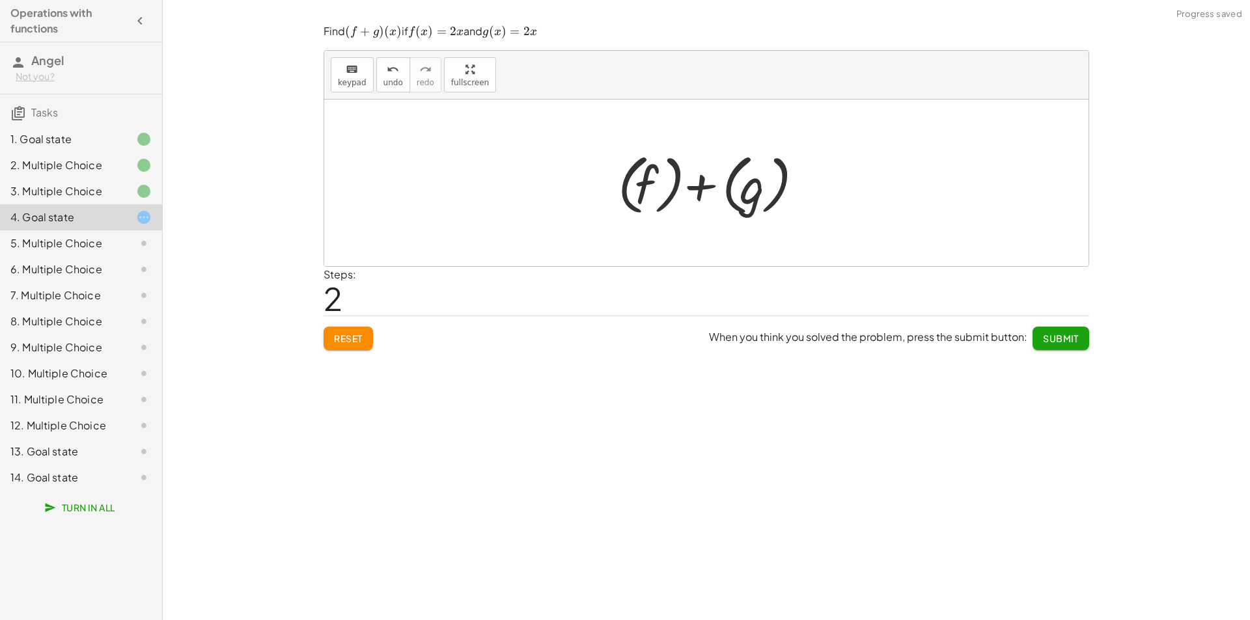
click at [738, 193] on div at bounding box center [711, 183] width 200 height 72
click at [799, 193] on div at bounding box center [706, 183] width 764 height 167
click at [692, 181] on div at bounding box center [710, 183] width 165 height 72
click at [695, 183] on div at bounding box center [710, 183] width 165 height 72
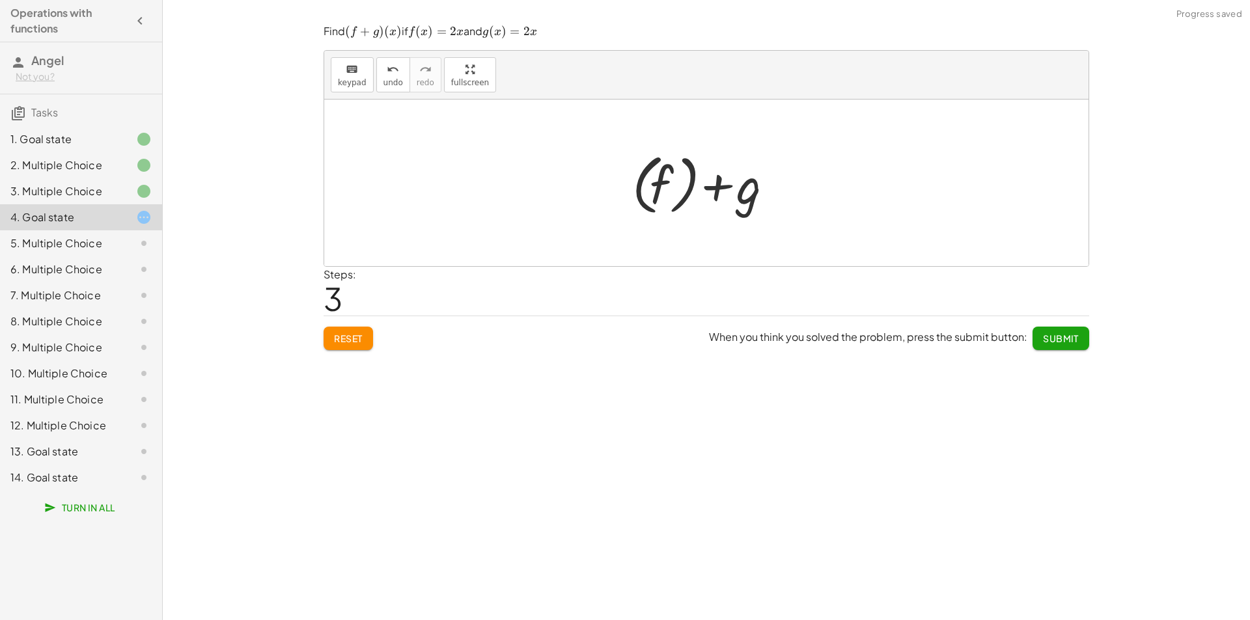
click at [695, 183] on div at bounding box center [710, 183] width 165 height 72
click at [666, 180] on div at bounding box center [710, 183] width 165 height 72
click at [669, 180] on div at bounding box center [711, 183] width 131 height 67
click at [770, 199] on div at bounding box center [711, 183] width 131 height 67
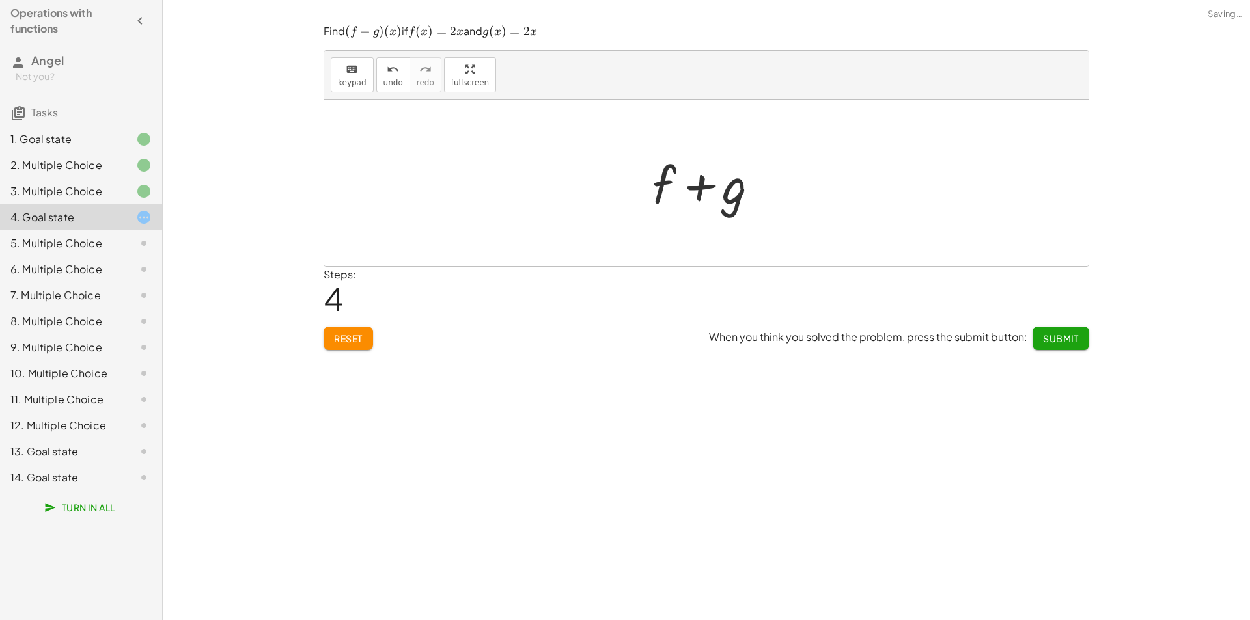
click at [771, 199] on div at bounding box center [711, 183] width 131 height 67
click at [353, 74] on icon "keyboard" at bounding box center [352, 70] width 12 height 16
click at [341, 346] on button "Reset" at bounding box center [347, 338] width 49 height 23
click at [737, 191] on div at bounding box center [712, 186] width 72 height 58
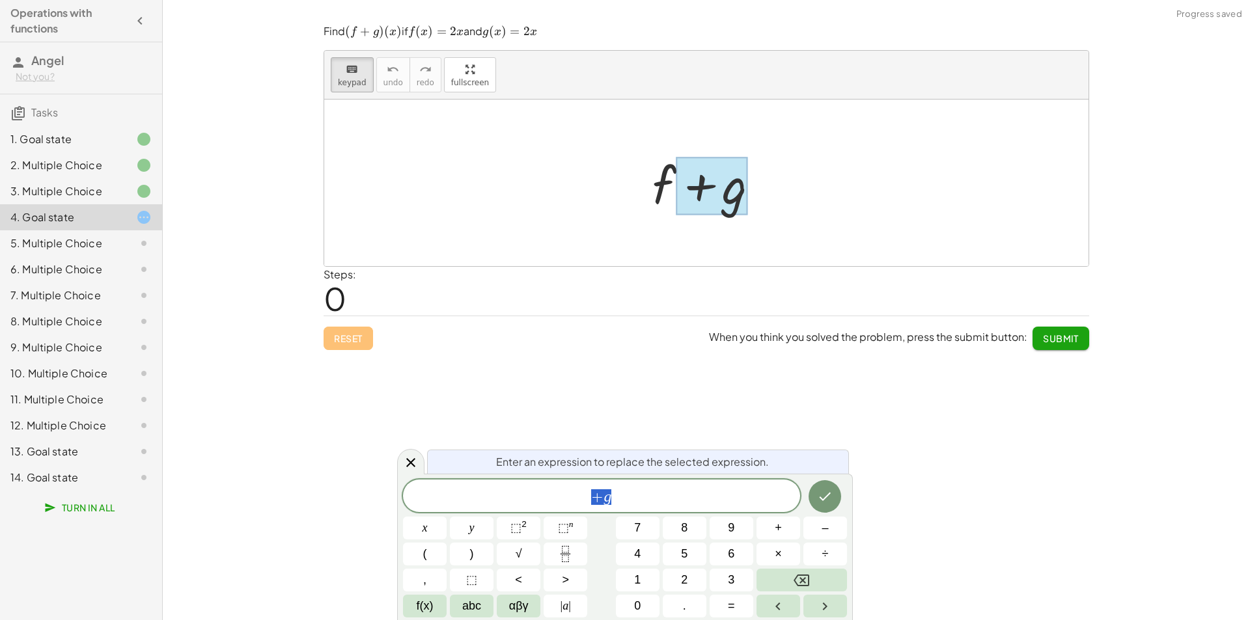
click at [640, 510] on div "+ g" at bounding box center [601, 496] width 397 height 33
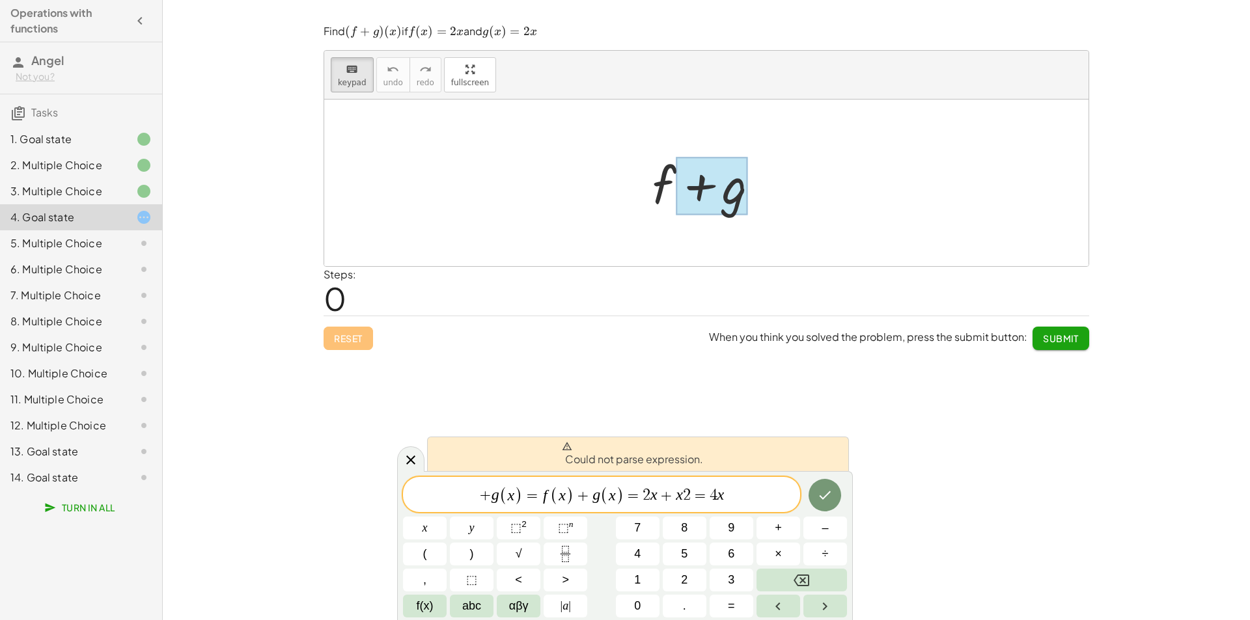
click at [622, 496] on span ")" at bounding box center [620, 495] width 8 height 19
click at [629, 503] on span "=" at bounding box center [632, 496] width 19 height 16
click at [571, 496] on span "2" at bounding box center [574, 497] width 8 height 16
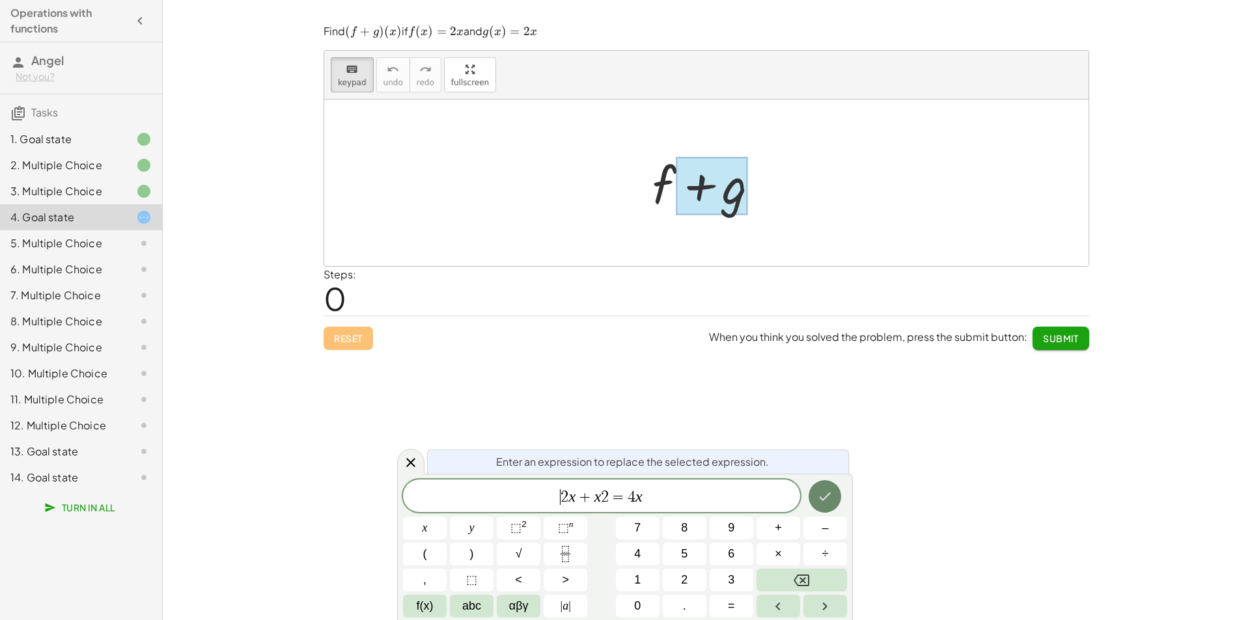
click at [823, 502] on icon "Done" at bounding box center [825, 497] width 16 height 16
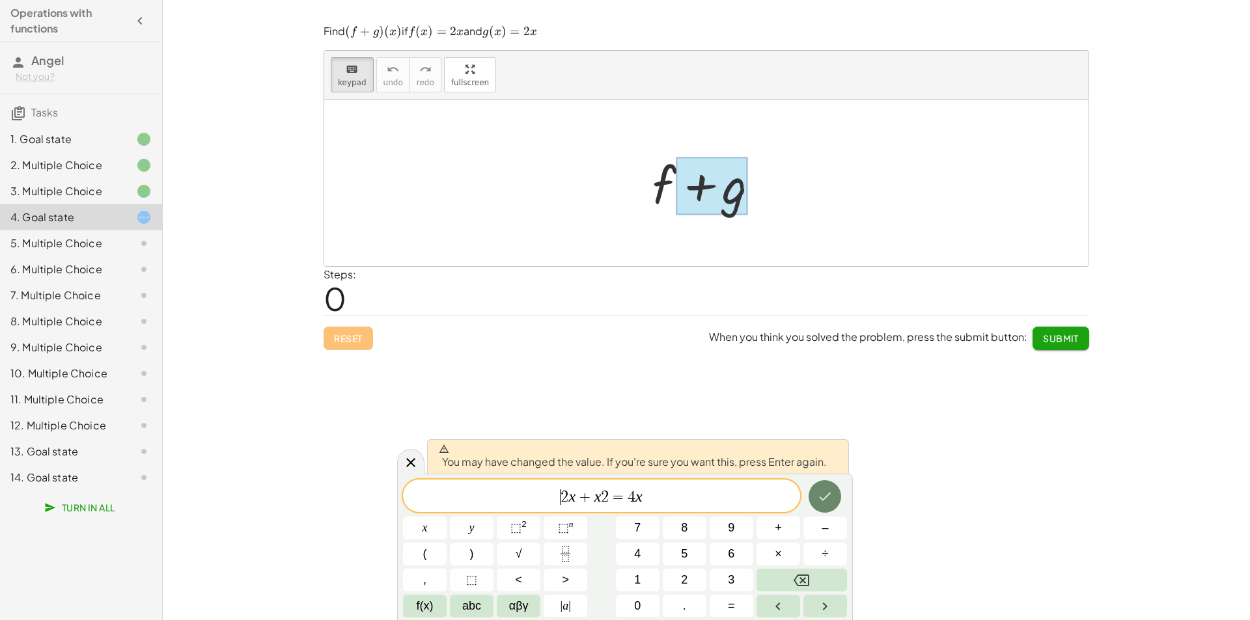
click at [823, 502] on icon "Done" at bounding box center [825, 497] width 16 height 16
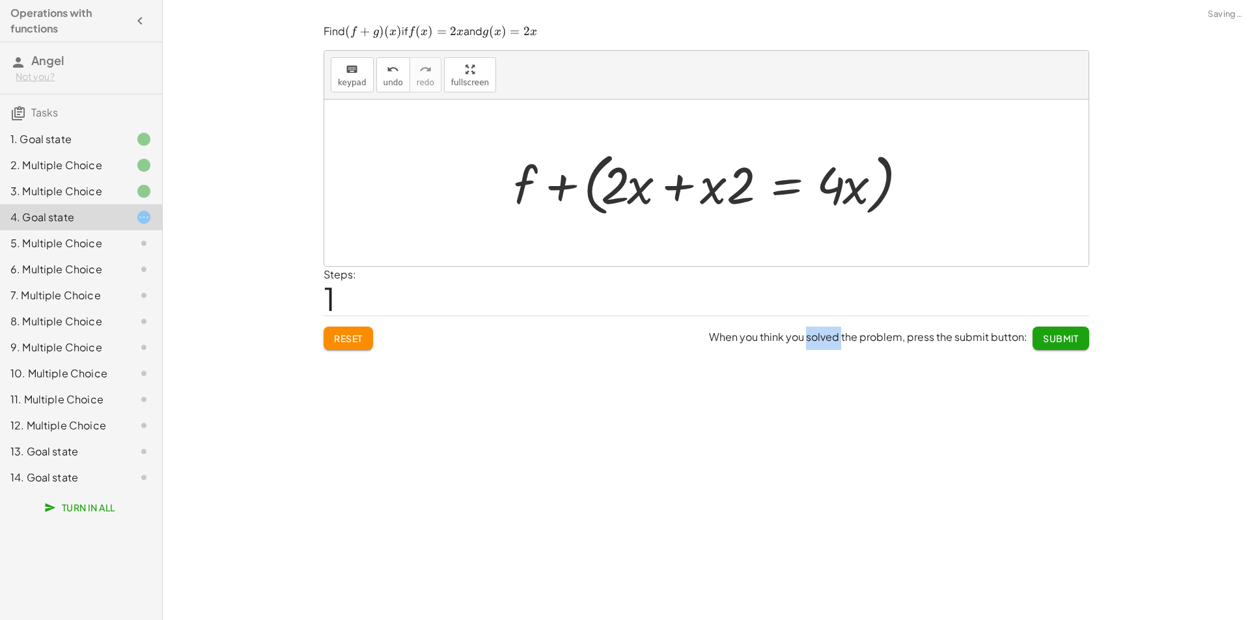
click at [823, 502] on div "keyboard keypad undo undo redo redo fullscreen + g + f + g + j + j + · x ( + 4 …" at bounding box center [706, 310] width 1087 height 620
click at [654, 407] on div "keyboard keypad undo undo redo redo fullscreen + g + f + g + j + j + · x ( + 4 …" at bounding box center [706, 310] width 1087 height 620
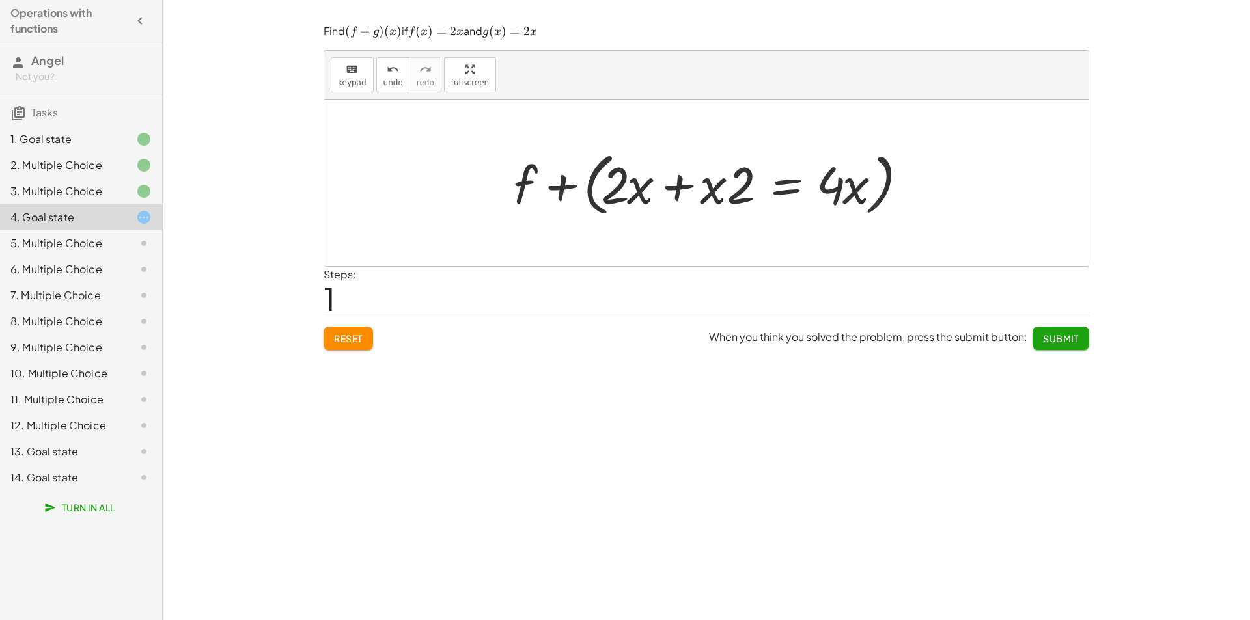
click at [577, 183] on div at bounding box center [711, 183] width 408 height 75
click at [541, 180] on div at bounding box center [711, 183] width 408 height 75
click at [530, 180] on div at bounding box center [711, 183] width 408 height 75
drag, startPoint x: 530, startPoint y: 180, endPoint x: 516, endPoint y: 184, distance: 15.0
click at [530, 180] on div at bounding box center [711, 183] width 408 height 75
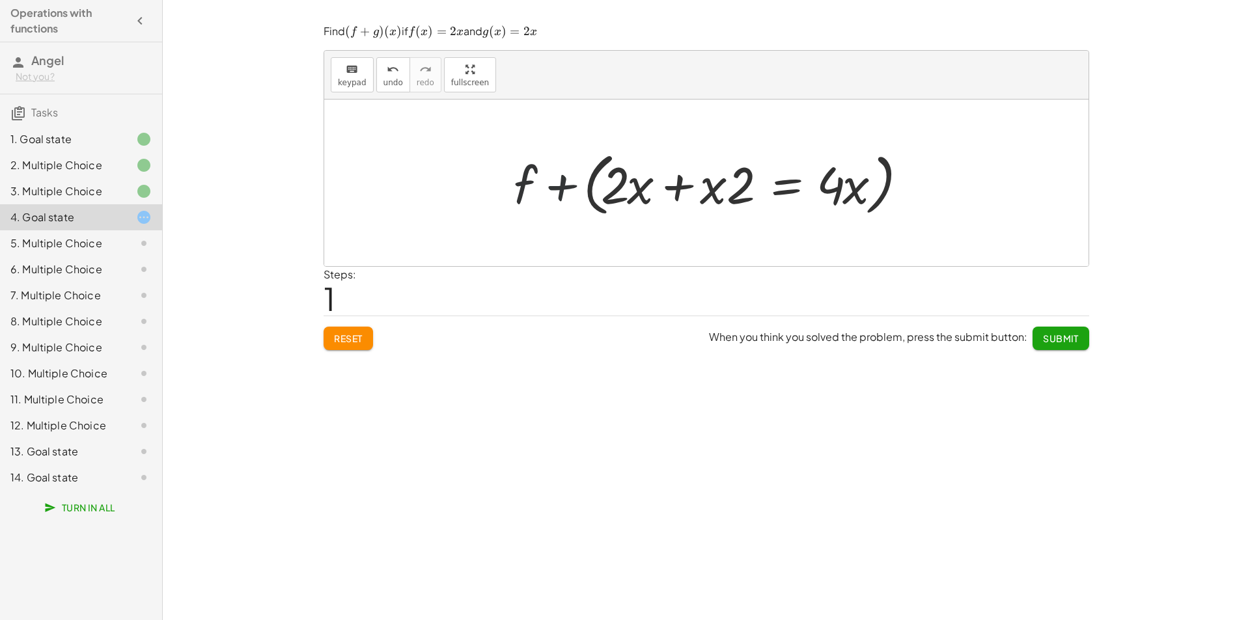
click at [495, 185] on div "+ f + g + f + ( + · 2 · x + · x · 2 = · 4 · x )" at bounding box center [706, 183] width 424 height 81
click at [513, 185] on div "+ f + g + f + ( + · 2 · x + · x · 2 = · 4 · x )" at bounding box center [706, 183] width 424 height 81
click at [520, 184] on div at bounding box center [711, 183] width 408 height 75
click at [525, 184] on div at bounding box center [711, 183] width 408 height 75
click at [528, 185] on div at bounding box center [711, 183] width 408 height 75
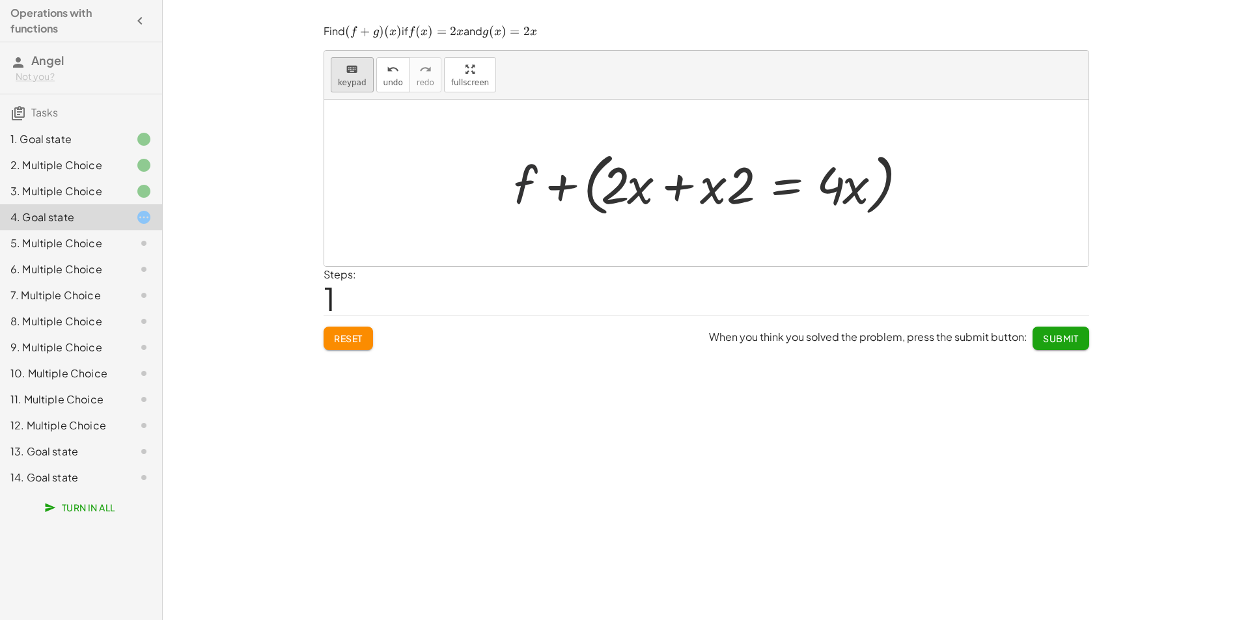
click at [359, 72] on div "keyboard" at bounding box center [352, 69] width 29 height 16
click at [525, 191] on div at bounding box center [524, 185] width 23 height 61
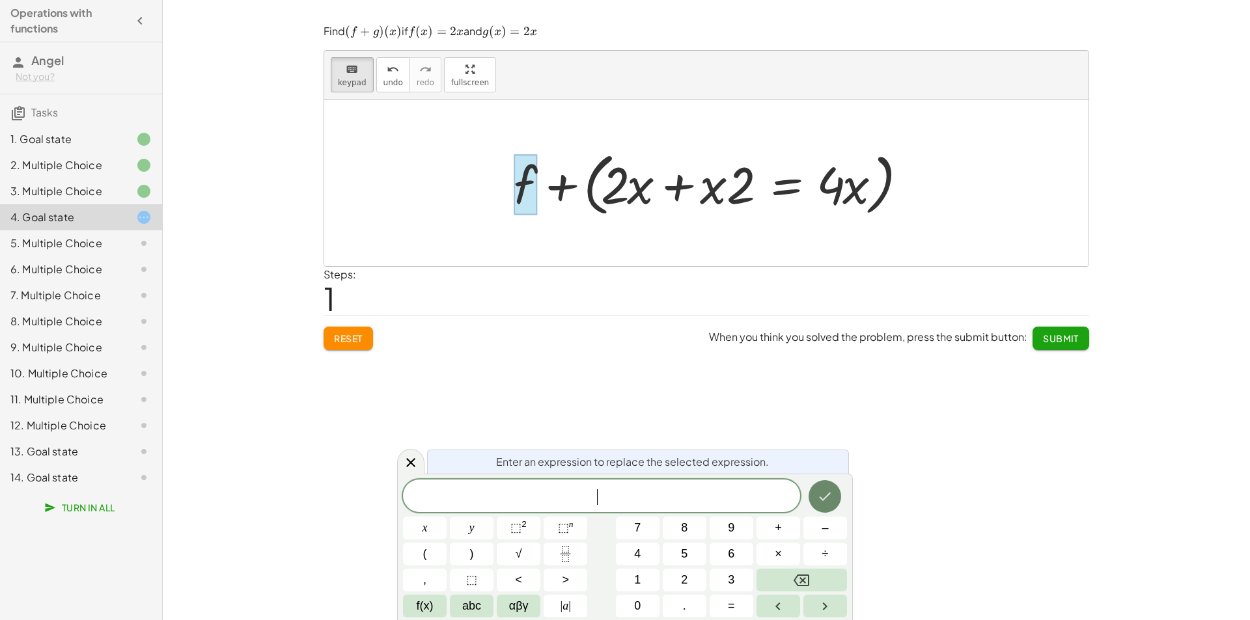
click at [819, 504] on button "Done" at bounding box center [824, 496] width 33 height 33
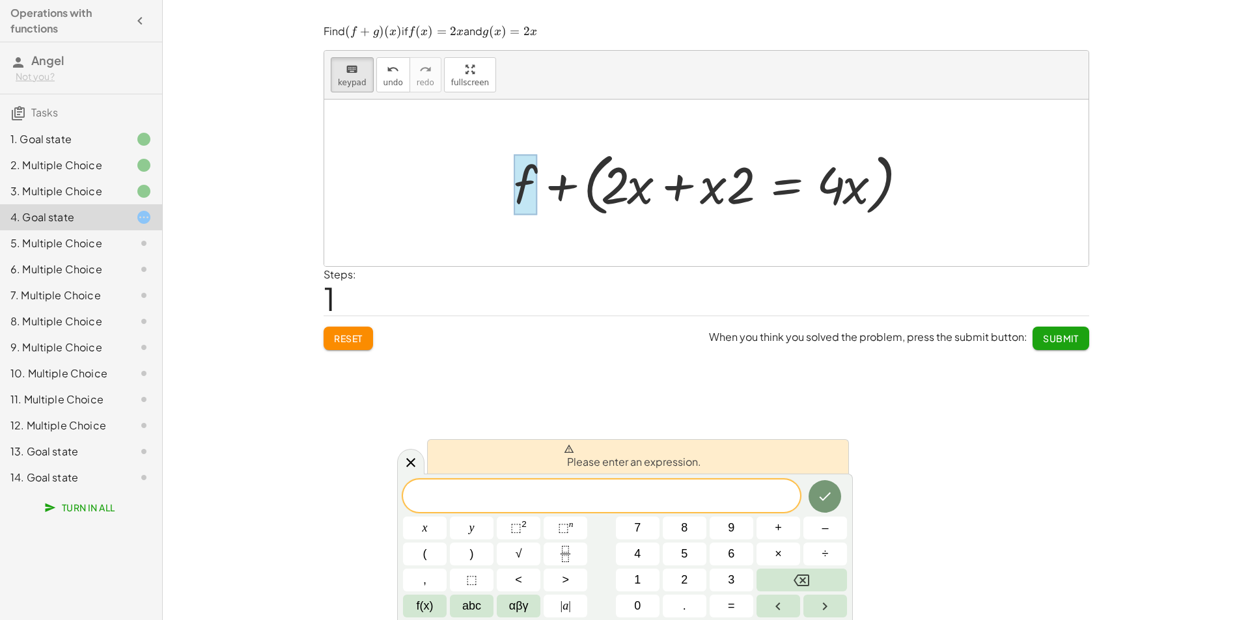
click at [558, 191] on div at bounding box center [711, 183] width 408 height 75
click at [533, 195] on div at bounding box center [524, 185] width 23 height 61
drag, startPoint x: 651, startPoint y: 228, endPoint x: 646, endPoint y: 214, distance: 15.2
click at [651, 227] on div at bounding box center [706, 183] width 764 height 167
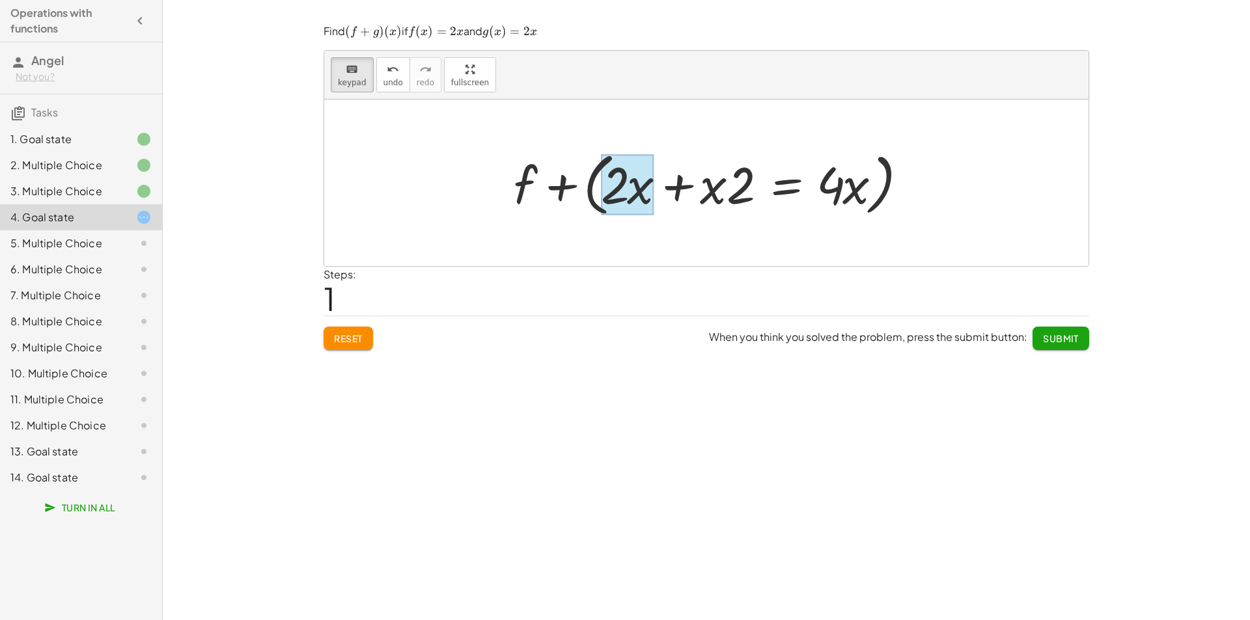
click at [630, 174] on div at bounding box center [627, 185] width 53 height 61
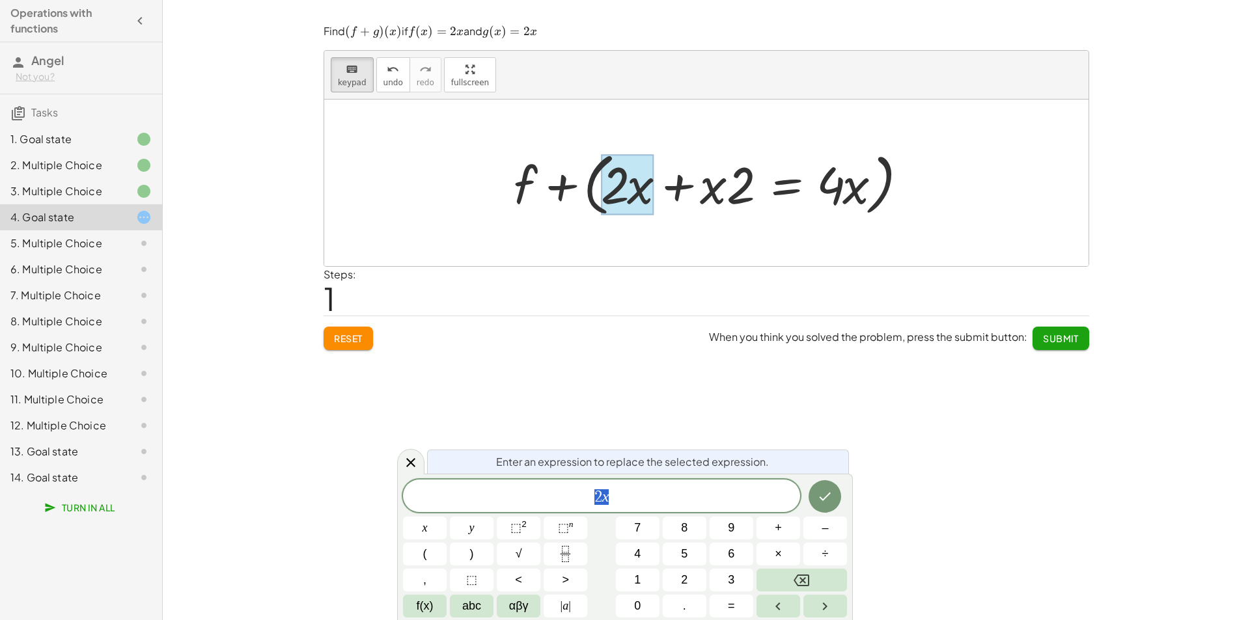
click at [604, 174] on div at bounding box center [627, 185] width 53 height 61
click at [583, 178] on div at bounding box center [711, 183] width 408 height 75
click at [589, 491] on span "2 x" at bounding box center [601, 497] width 397 height 18
click at [828, 502] on button "Done" at bounding box center [824, 496] width 33 height 33
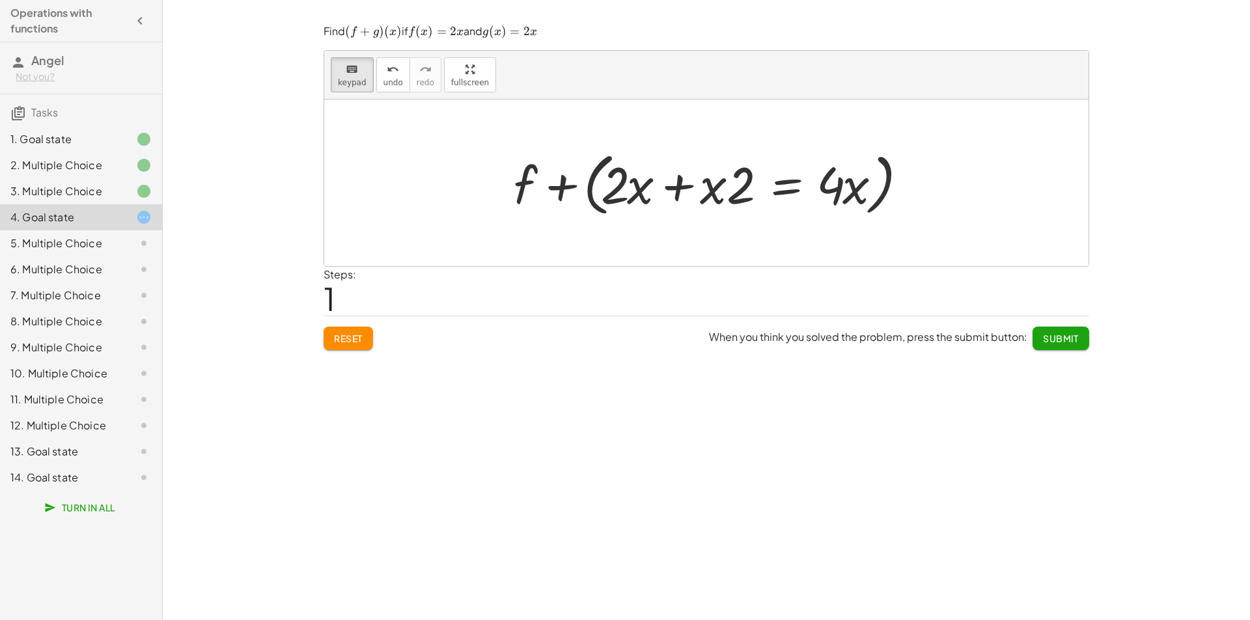
click at [828, 500] on div "keyboard keypad undo undo redo redo fullscreen + g + f + g + j + j + · x ( + 4 …" at bounding box center [706, 310] width 1087 height 620
click at [581, 188] on div at bounding box center [711, 183] width 408 height 75
click at [586, 187] on div at bounding box center [711, 183] width 408 height 75
click at [592, 186] on div at bounding box center [711, 183] width 408 height 75
click at [596, 186] on div at bounding box center [711, 183] width 408 height 75
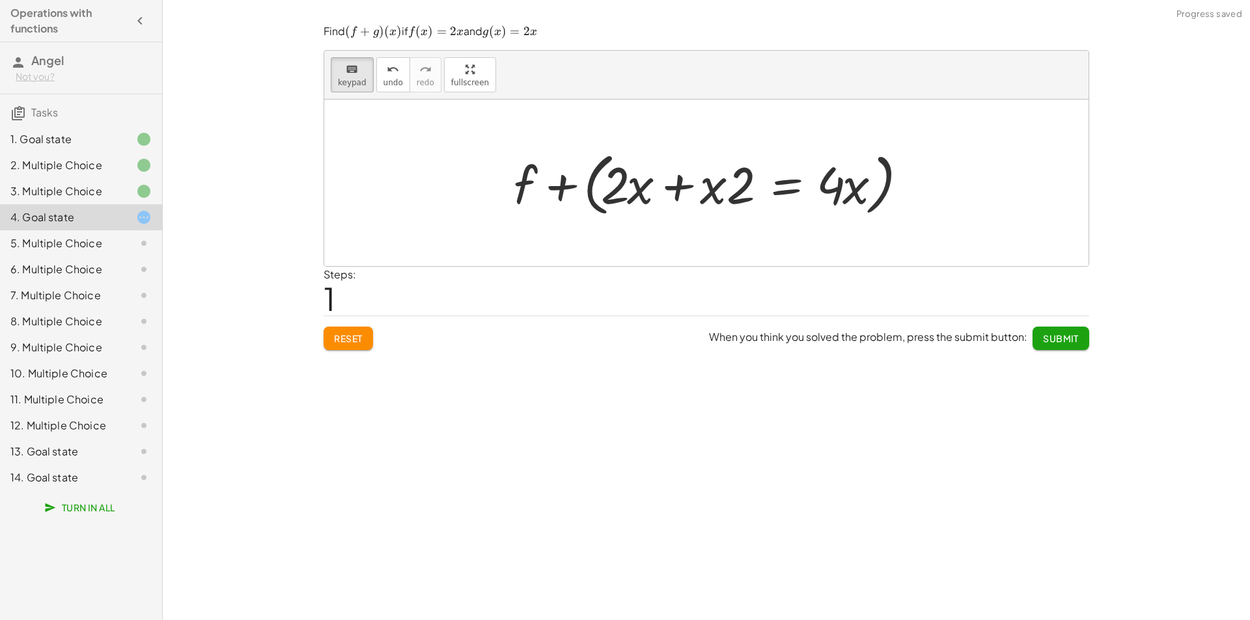
click at [596, 186] on div at bounding box center [711, 183] width 408 height 75
click at [599, 170] on div at bounding box center [711, 183] width 408 height 75
click at [609, 180] on div at bounding box center [614, 185] width 26 height 61
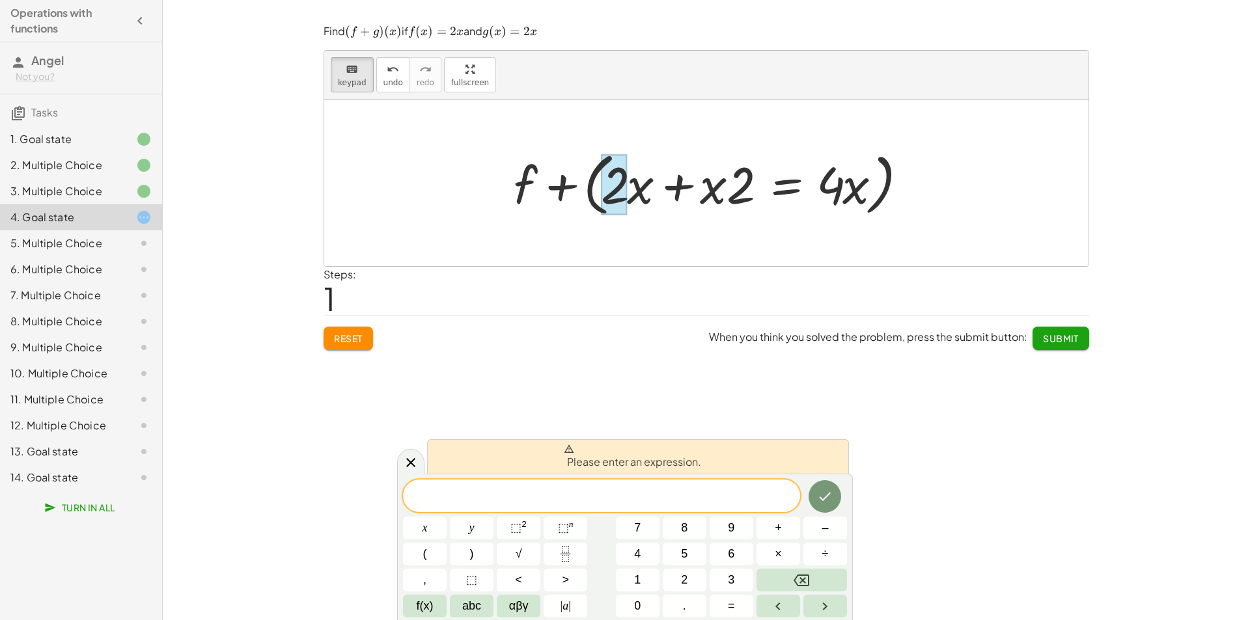
click at [572, 385] on div "keyboard keypad undo undo redo redo fullscreen + g + f + g + j + j + · x ( + 4 …" at bounding box center [706, 310] width 1087 height 620
click at [406, 457] on icon at bounding box center [411, 462] width 16 height 16
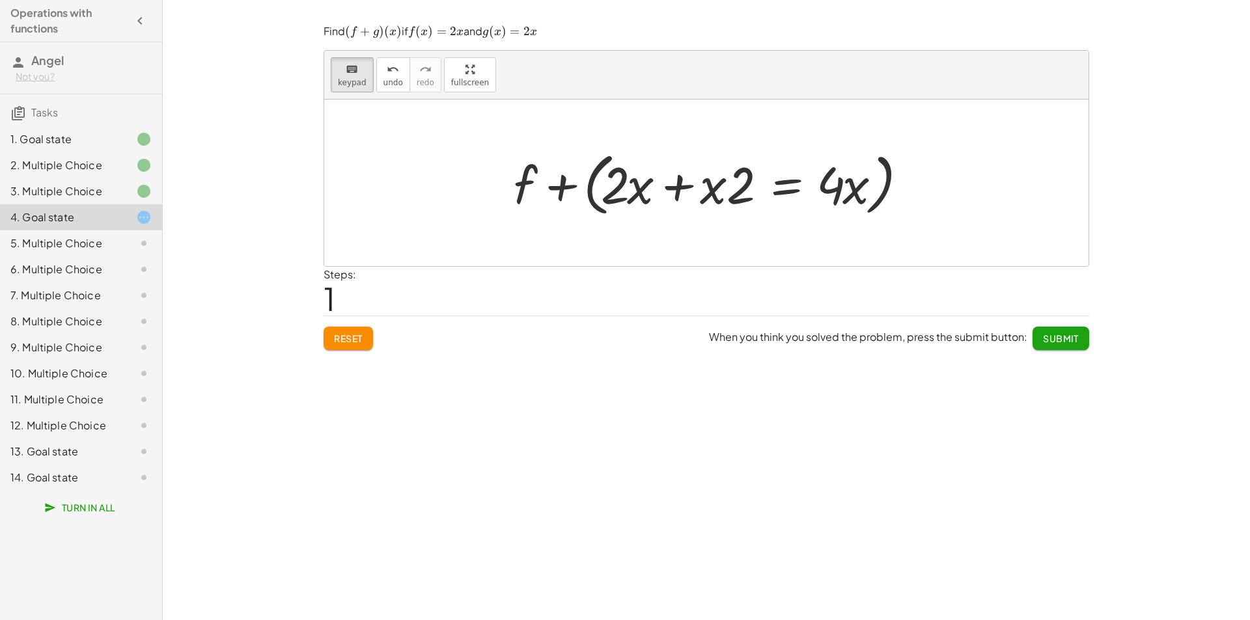
drag, startPoint x: 560, startPoint y: 161, endPoint x: 555, endPoint y: 179, distance: 18.5
click at [561, 164] on div at bounding box center [711, 183] width 408 height 75
click at [556, 180] on div at bounding box center [711, 183] width 408 height 75
click at [515, 193] on div at bounding box center [524, 185] width 23 height 61
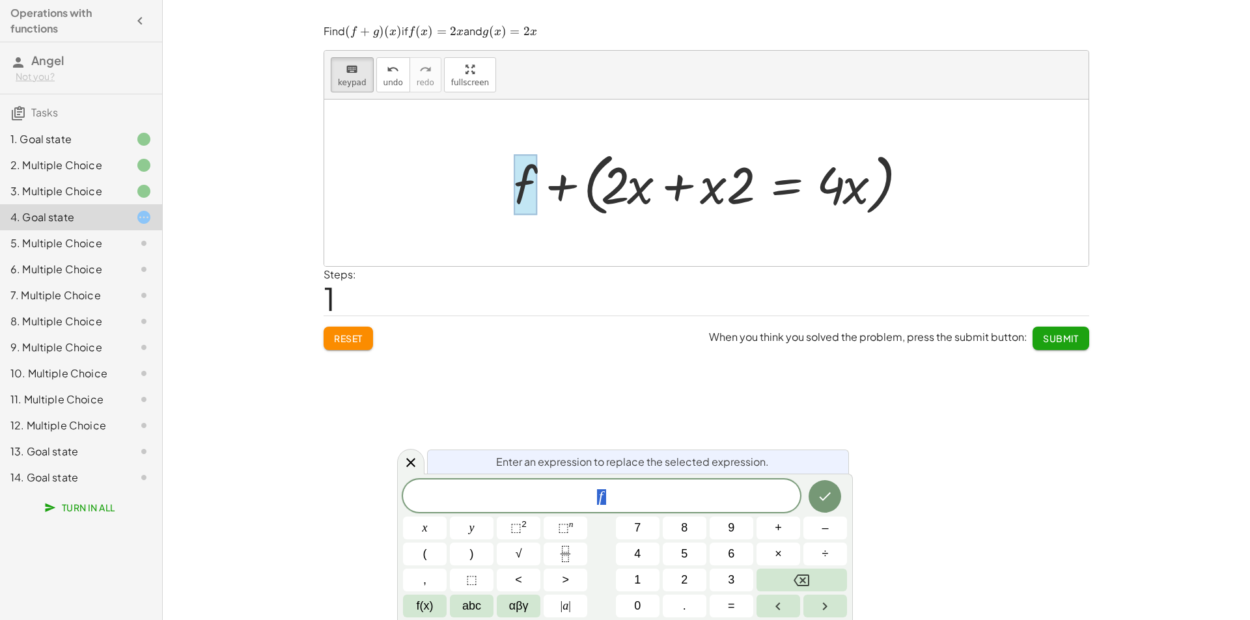
click at [515, 193] on div at bounding box center [524, 185] width 23 height 61
click at [415, 462] on icon at bounding box center [411, 463] width 16 height 16
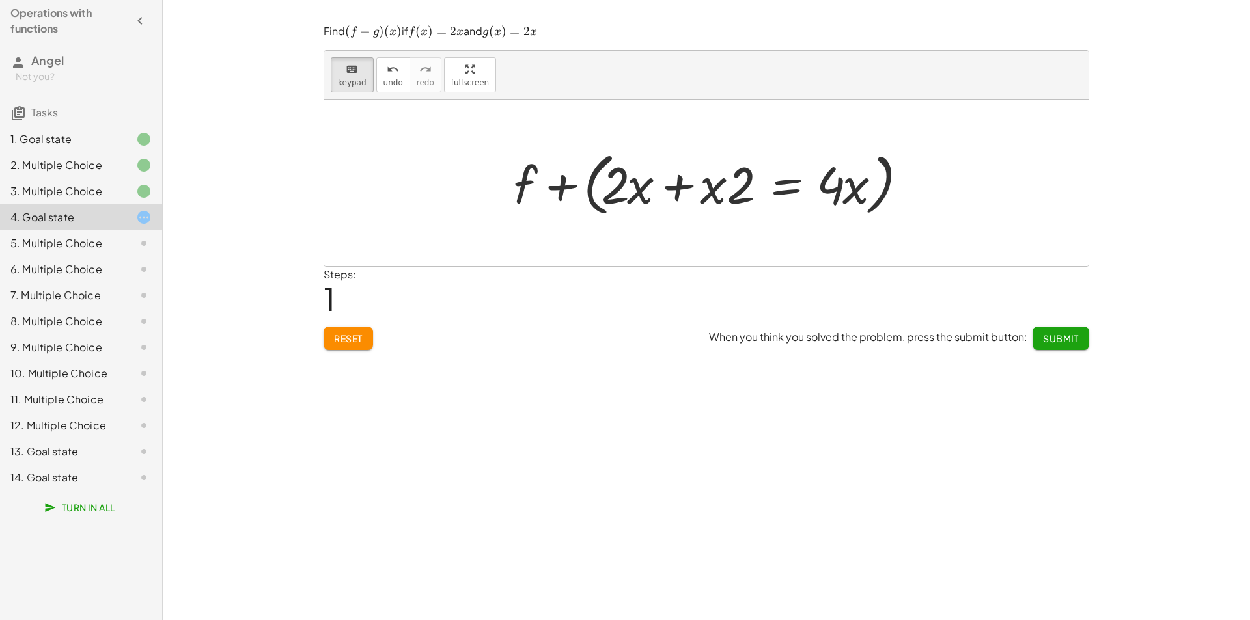
click at [556, 269] on div "Steps: 1" at bounding box center [705, 291] width 765 height 48
click at [715, 199] on div at bounding box center [702, 185] width 99 height 61
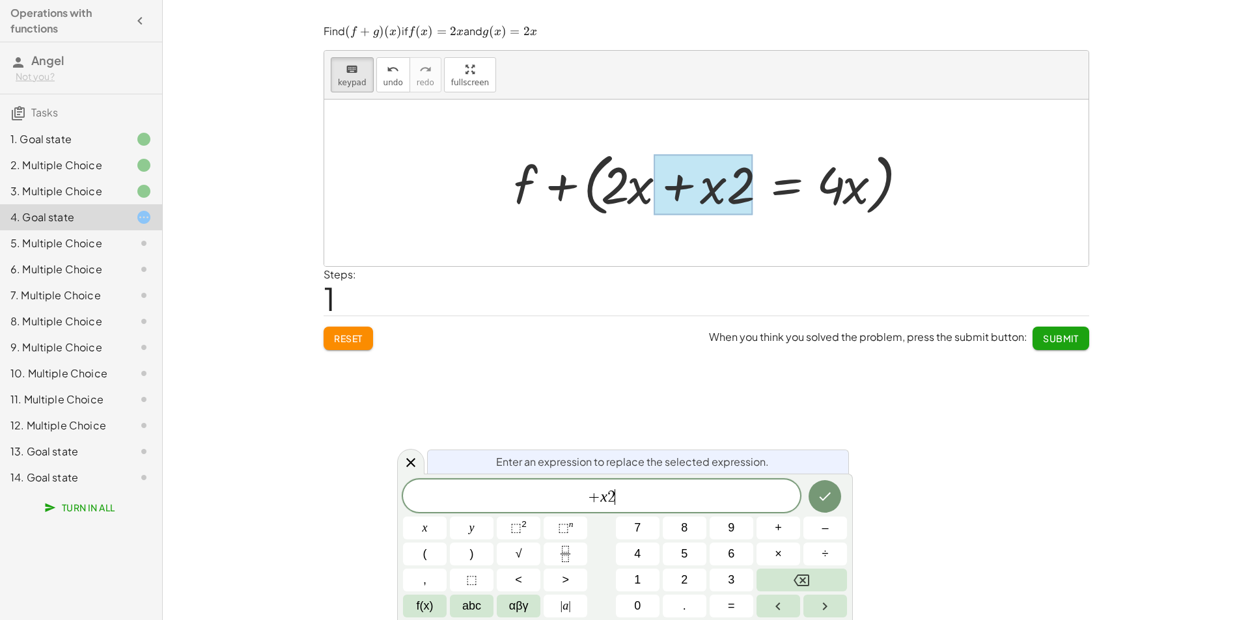
click at [631, 500] on span "+ x 2 ​" at bounding box center [601, 497] width 397 height 18
click at [824, 503] on icon "Done" at bounding box center [825, 497] width 16 height 16
click at [824, 503] on div "keyboard keypad undo undo redo redo fullscreen + g + f + g + j + j + · x ( + 4 …" at bounding box center [706, 310] width 1087 height 620
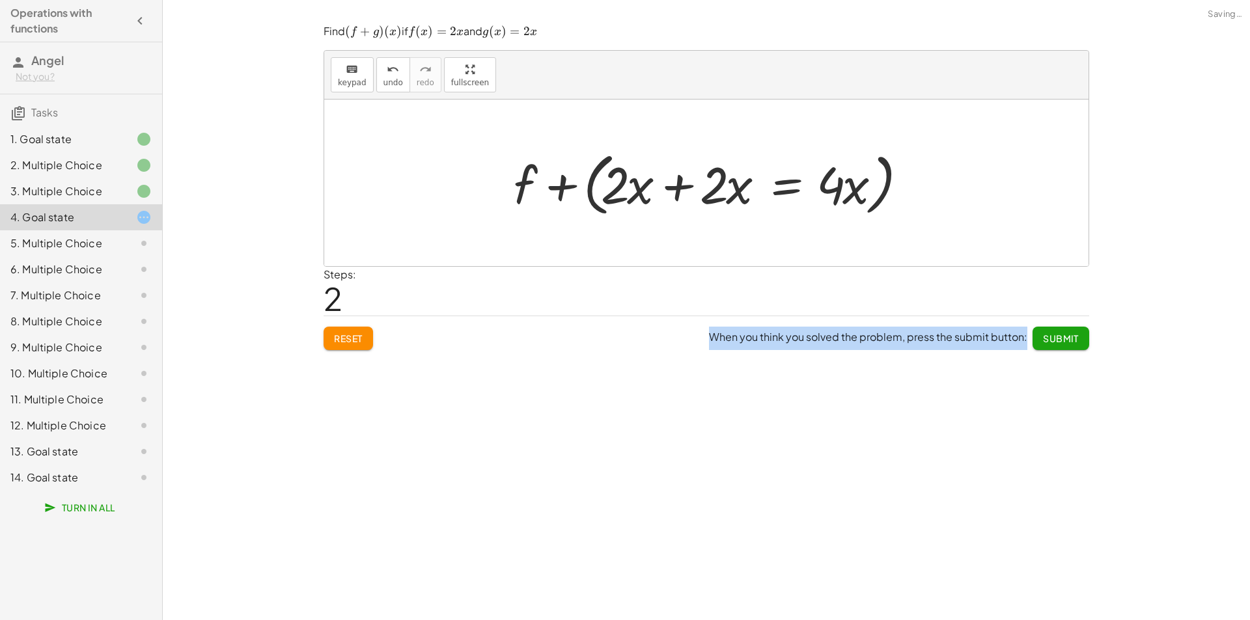
click at [824, 503] on div "keyboard keypad undo undo redo redo fullscreen + g + f + g + j + j + · x ( + 4 …" at bounding box center [706, 310] width 1087 height 620
drag, startPoint x: 763, startPoint y: 451, endPoint x: 755, endPoint y: 446, distance: 9.0
click at [762, 451] on div "keyboard keypad undo undo redo redo fullscreen + g + f + g + j + j + · x ( + 4 …" at bounding box center [706, 310] width 1087 height 620
click at [603, 262] on div at bounding box center [706, 183] width 764 height 167
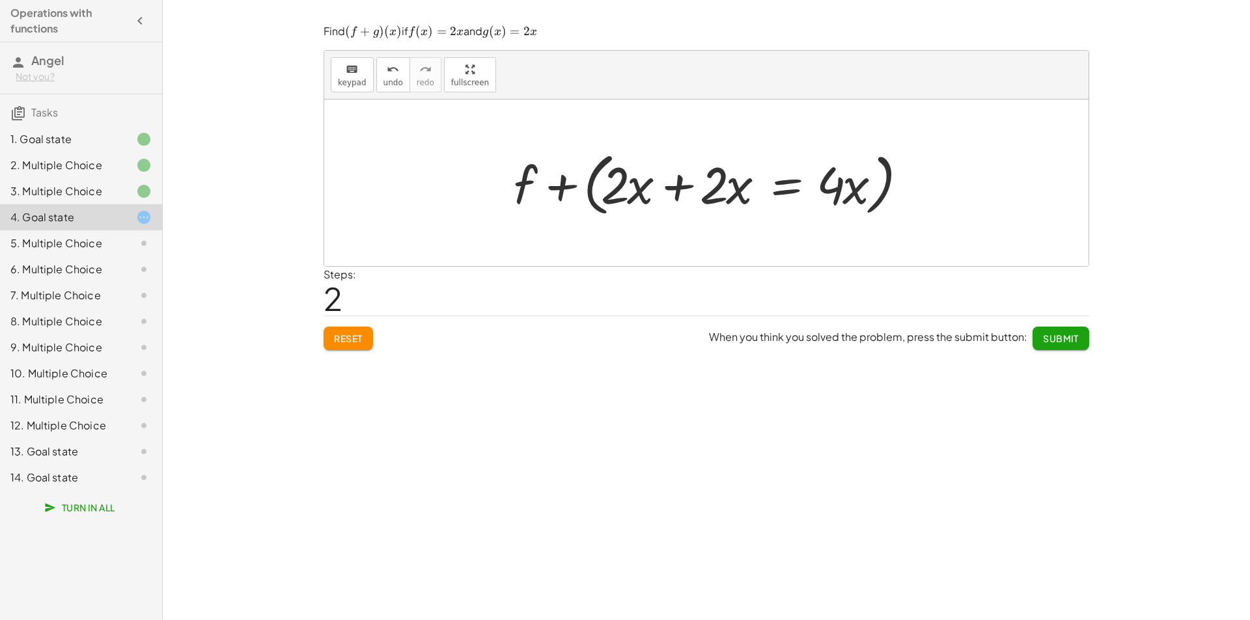
click at [570, 190] on div at bounding box center [711, 183] width 408 height 75
drag, startPoint x: 864, startPoint y: 173, endPoint x: 871, endPoint y: 174, distance: 6.5
click at [866, 173] on div at bounding box center [711, 183] width 408 height 75
click at [879, 178] on div at bounding box center [711, 183] width 408 height 75
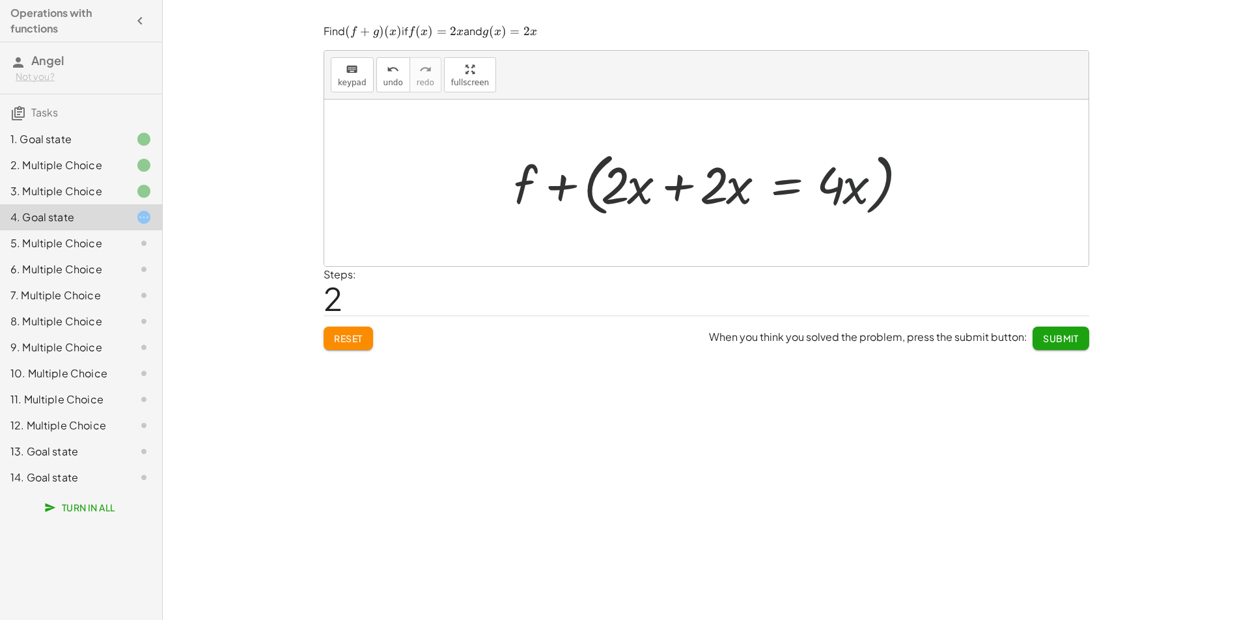
click at [881, 178] on div at bounding box center [711, 183] width 408 height 75
click at [876, 193] on div at bounding box center [711, 183] width 408 height 75
click at [877, 195] on div at bounding box center [711, 183] width 408 height 75
click at [866, 197] on div at bounding box center [711, 183] width 408 height 75
drag, startPoint x: 806, startPoint y: 195, endPoint x: 577, endPoint y: 192, distance: 228.5
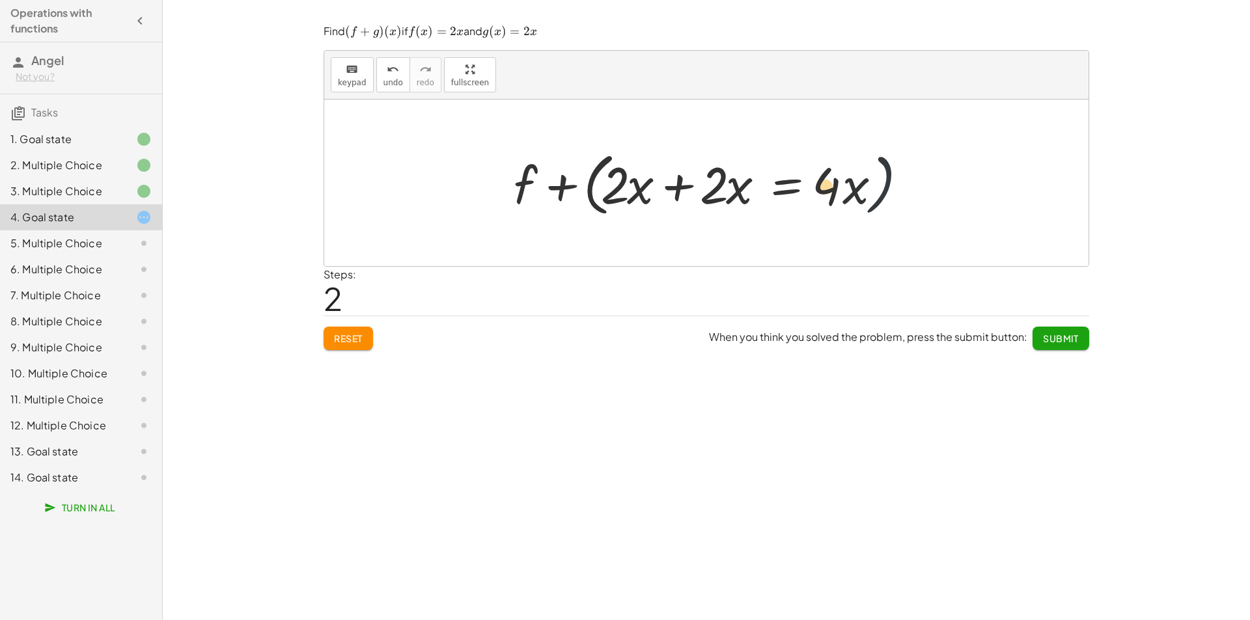
click at [760, 194] on div at bounding box center [711, 183] width 408 height 75
click at [641, 193] on div at bounding box center [711, 183] width 408 height 75
drag, startPoint x: 577, startPoint y: 192, endPoint x: 554, endPoint y: 188, distance: 23.8
click at [575, 192] on div at bounding box center [711, 183] width 408 height 75
drag, startPoint x: 554, startPoint y: 188, endPoint x: 601, endPoint y: 184, distance: 47.7
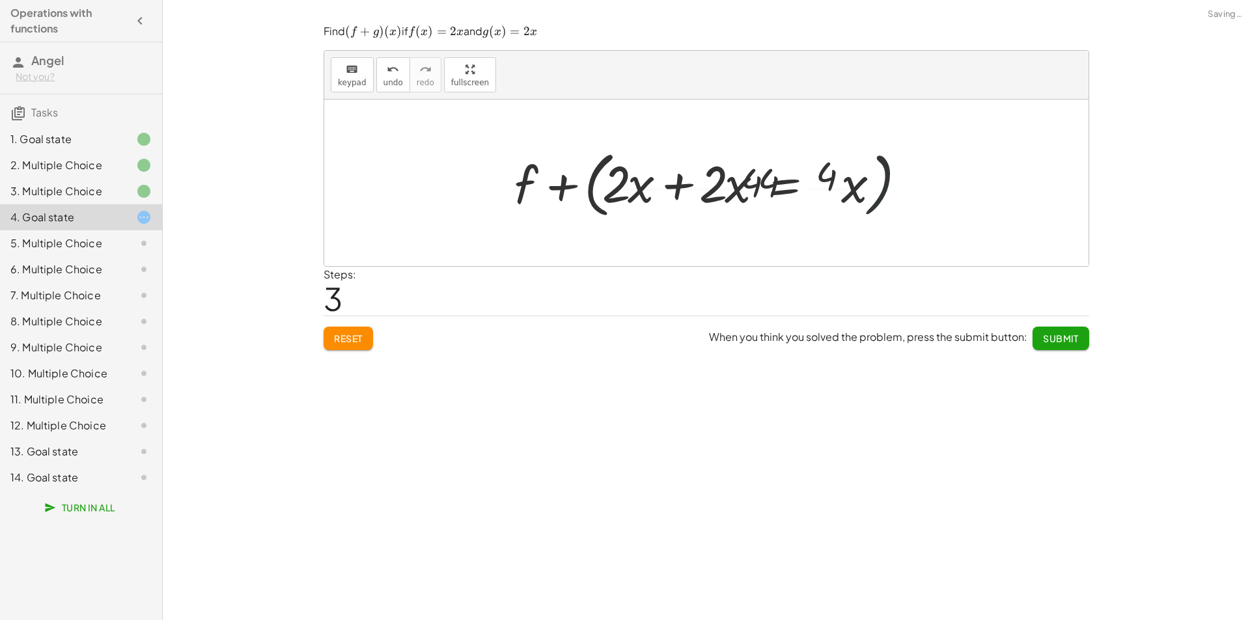
click at [569, 187] on div at bounding box center [710, 183] width 391 height 108
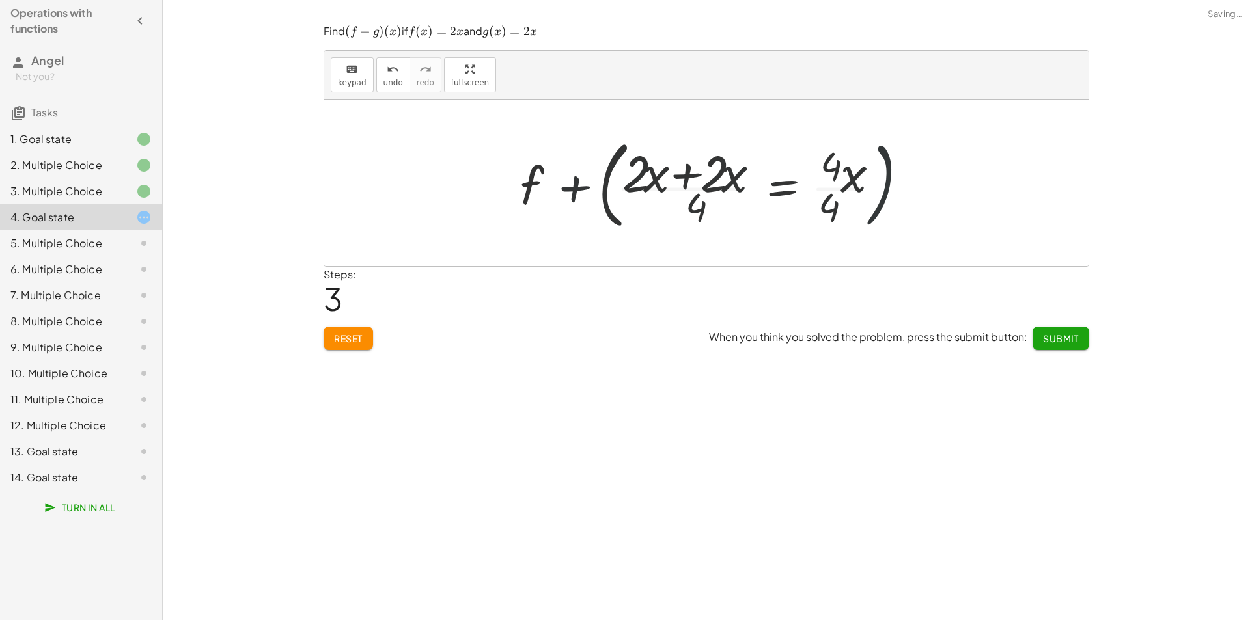
click at [601, 184] on div at bounding box center [710, 183] width 391 height 108
drag, startPoint x: 608, startPoint y: 185, endPoint x: 615, endPoint y: 186, distance: 7.3
click at [609, 185] on div at bounding box center [710, 183] width 391 height 108
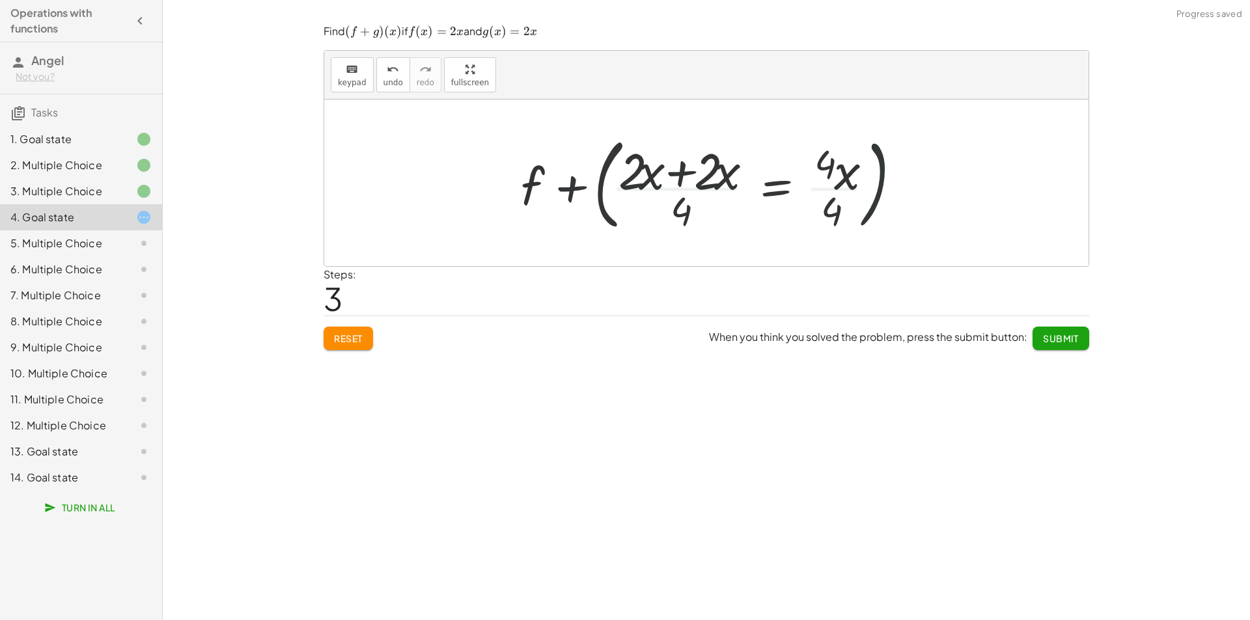
drag, startPoint x: 619, startPoint y: 187, endPoint x: 632, endPoint y: 193, distance: 14.0
click at [622, 188] on div at bounding box center [710, 183] width 391 height 108
click at [363, 338] on button "Reset" at bounding box center [347, 338] width 49 height 23
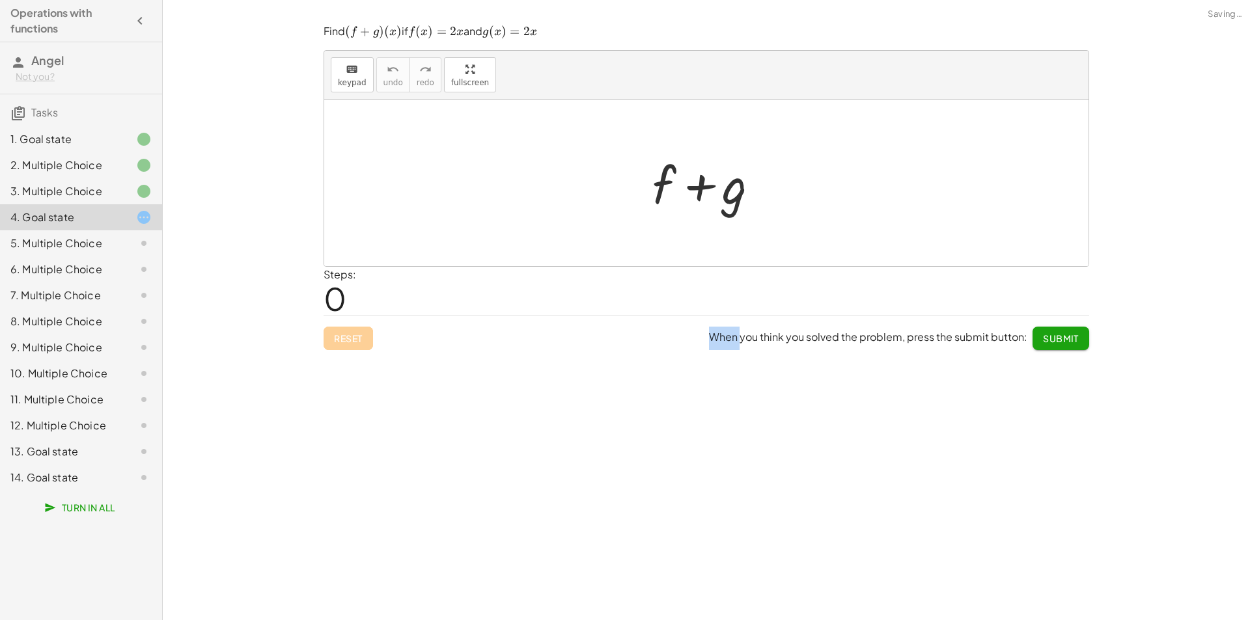
click at [363, 338] on div "Reset When you think you solved the problem, press the submit button: Submit" at bounding box center [705, 333] width 765 height 34
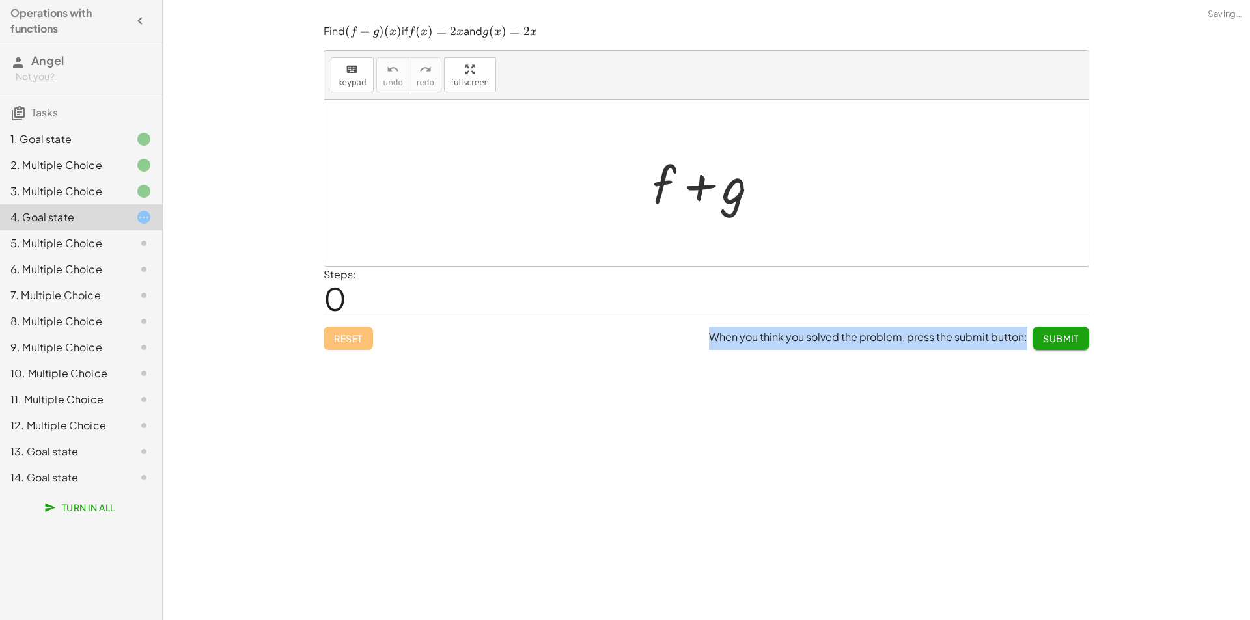
click at [363, 338] on div "Reset When you think you solved the problem, press the submit button: Submit" at bounding box center [705, 333] width 765 height 34
click at [752, 201] on div at bounding box center [711, 183] width 131 height 67
click at [709, 189] on div at bounding box center [711, 183] width 131 height 67
click at [732, 189] on div at bounding box center [711, 183] width 131 height 67
click at [732, 190] on div at bounding box center [711, 183] width 131 height 67
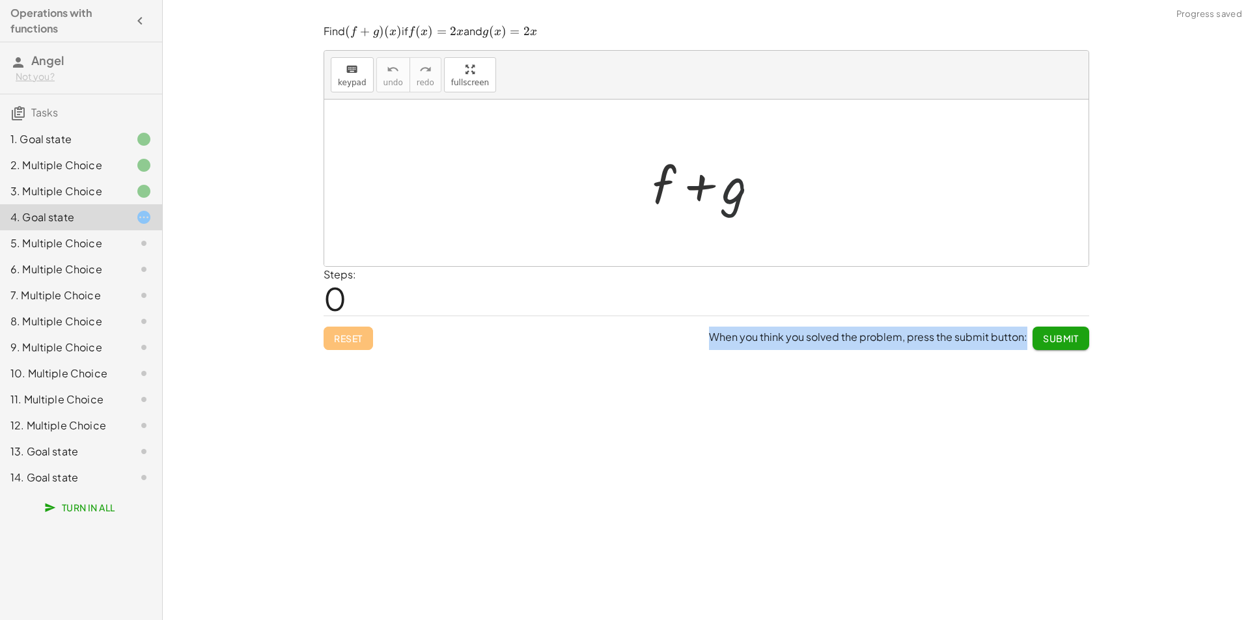
click at [745, 206] on div at bounding box center [711, 183] width 131 height 67
drag, startPoint x: 745, startPoint y: 206, endPoint x: 724, endPoint y: 267, distance: 64.4
click at [743, 210] on div at bounding box center [711, 183] width 131 height 67
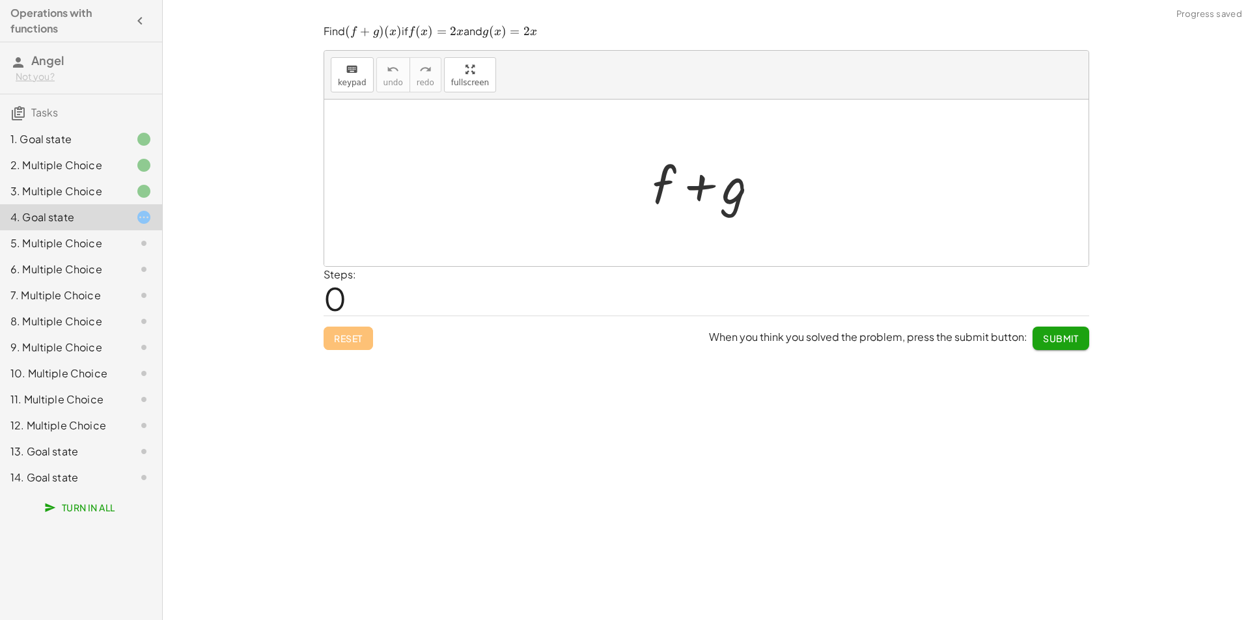
click at [424, 338] on div "Reset When you think you solved the problem, press the submit button: Submit" at bounding box center [705, 333] width 765 height 34
click at [742, 199] on div at bounding box center [711, 183] width 131 height 67
click at [347, 64] on icon "keyboard" at bounding box center [352, 70] width 12 height 16
click at [722, 194] on div at bounding box center [712, 186] width 72 height 58
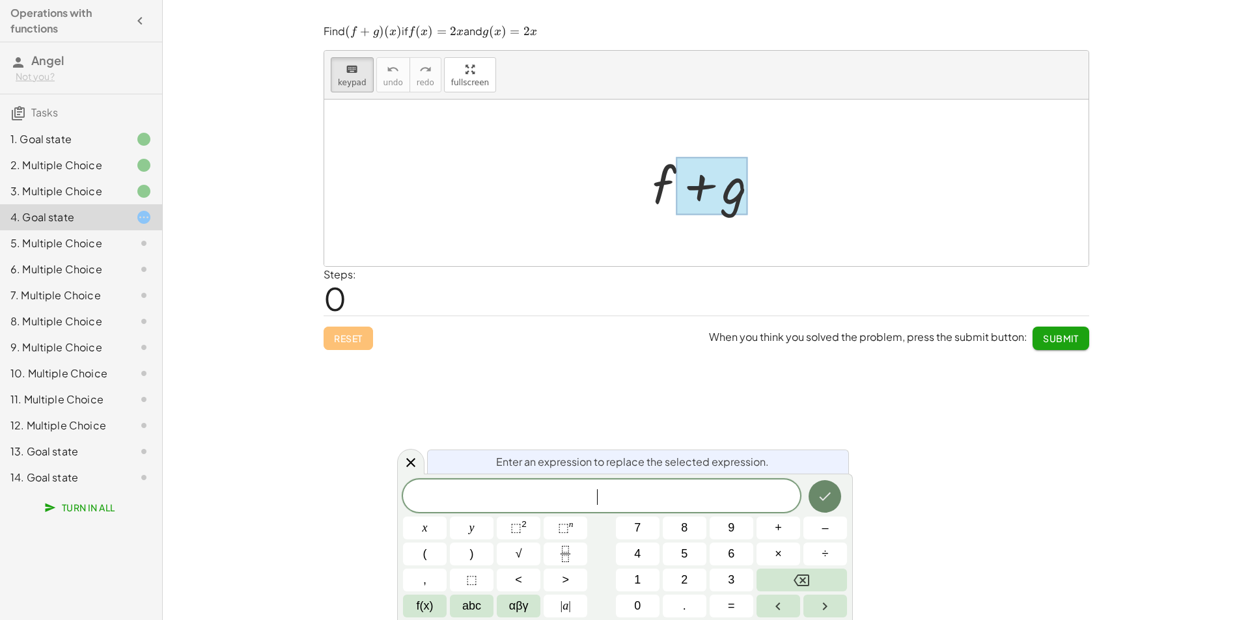
click at [830, 495] on icon "Done" at bounding box center [825, 497] width 16 height 16
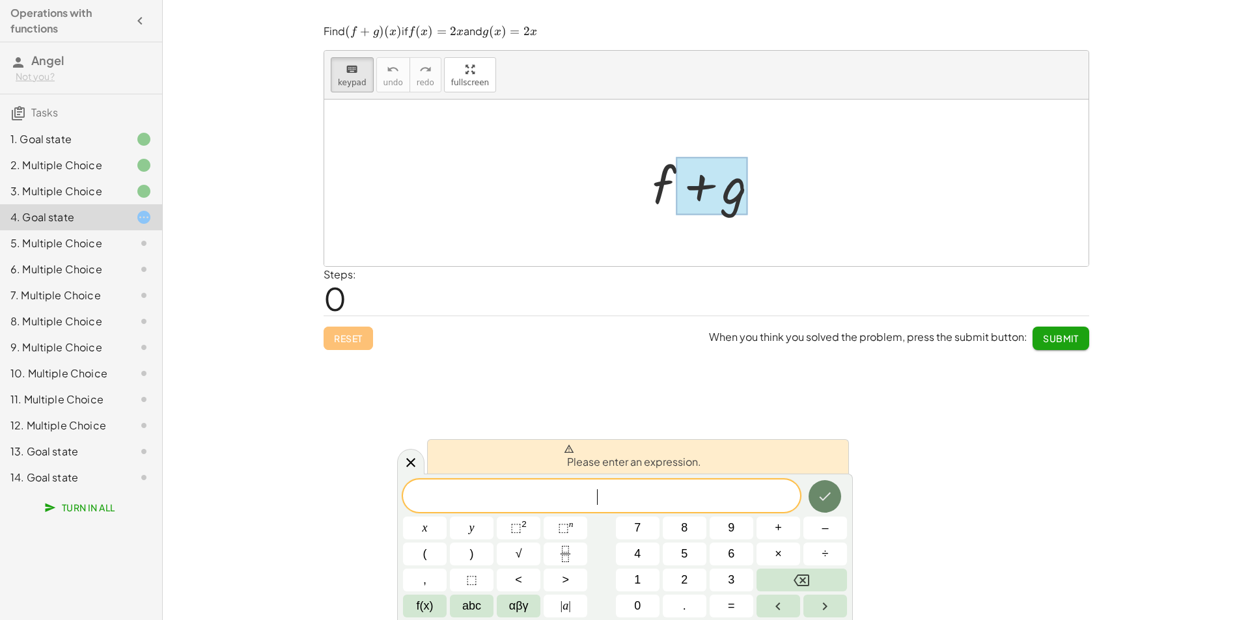
click at [828, 493] on icon "Done" at bounding box center [825, 497] width 16 height 16
click at [556, 503] on span "=" at bounding box center [560, 497] width 19 height 16
click at [580, 492] on span "2" at bounding box center [584, 497] width 8 height 16
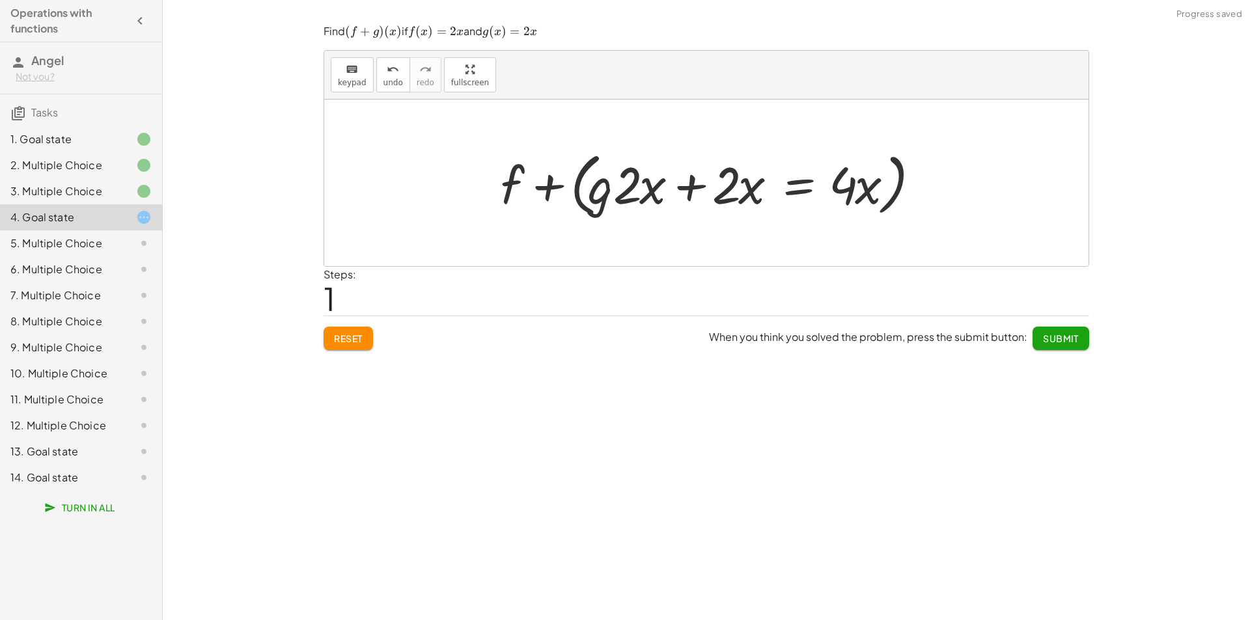
drag, startPoint x: 564, startPoint y: 426, endPoint x: 582, endPoint y: 419, distance: 19.4
click at [564, 427] on div "keyboard keypad undo undo redo redo fullscreen + g + f + g + j + j + · x ( + 4 …" at bounding box center [706, 310] width 1087 height 620
click at [1059, 340] on span "Submit" at bounding box center [1061, 339] width 36 height 12
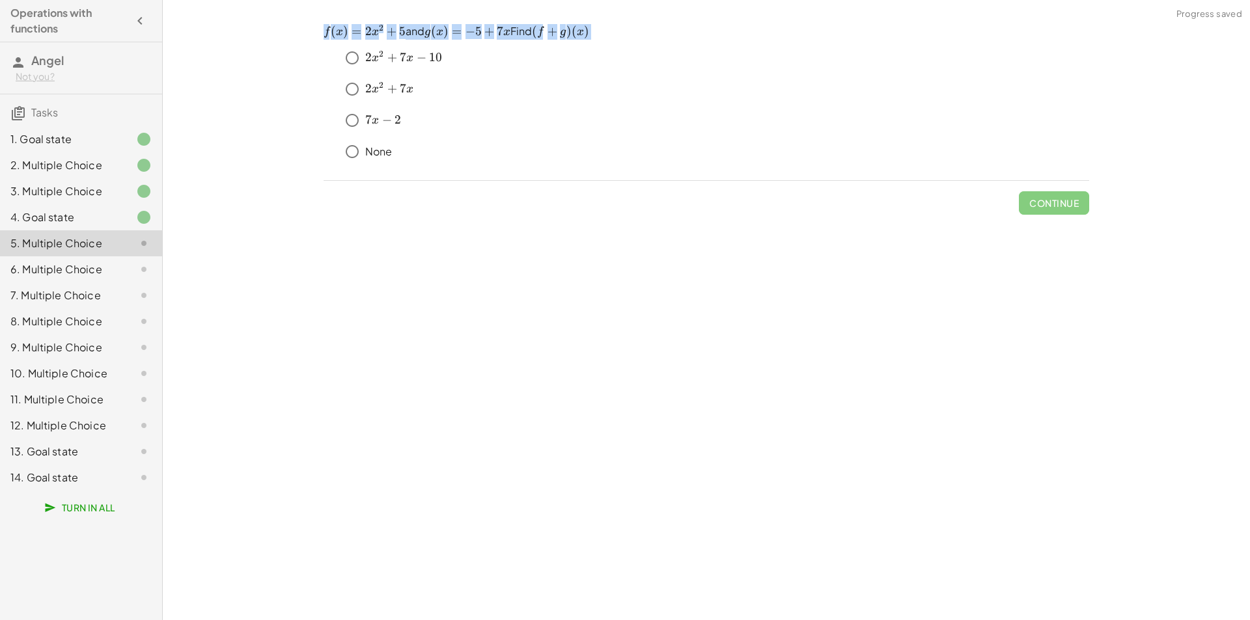
drag, startPoint x: 605, startPoint y: 31, endPoint x: 295, endPoint y: 26, distance: 309.2
click at [295, 26] on div "keyboard keypad undo undo redo redo fullscreen + g + f + g + j + j + · x ( + 4 …" at bounding box center [706, 310] width 1087 height 620
copy div "keyboard keypad undo undo redo redo fullscreen + g + f + g + j + j + · x ( + 4 …"
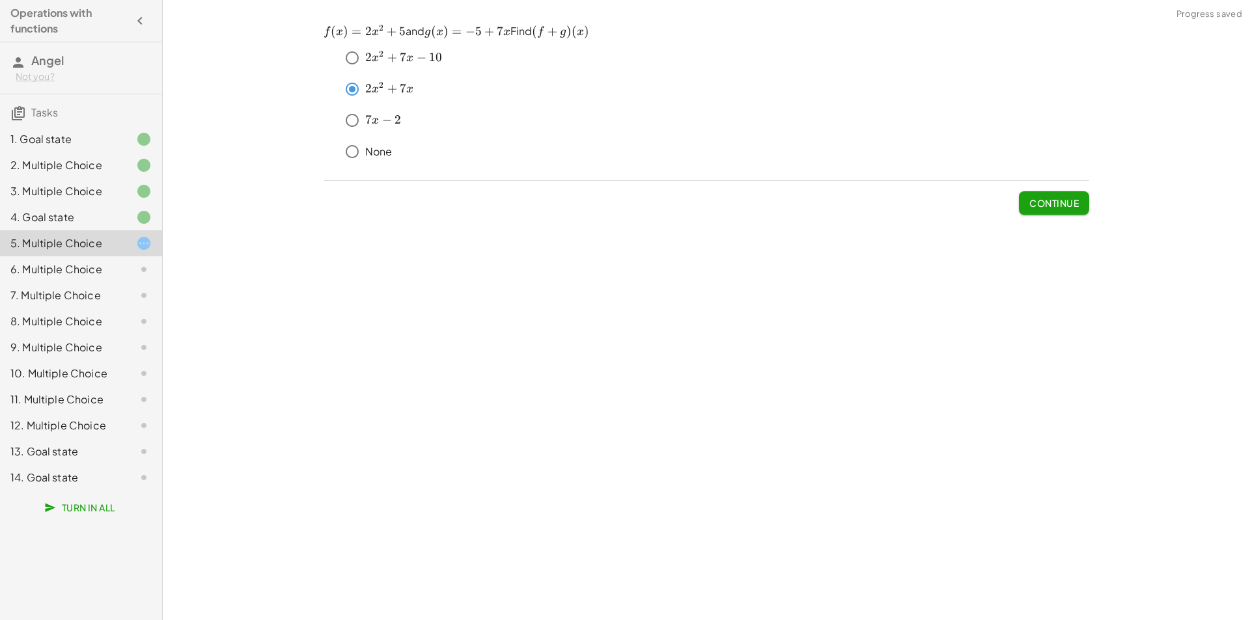
click at [847, 238] on div "keyboard keypad undo undo redo redo fullscreen + g + f + g + j + j + · x ( + 4 …" at bounding box center [706, 310] width 1087 height 620
click at [1038, 205] on span "Continue" at bounding box center [1053, 203] width 49 height 12
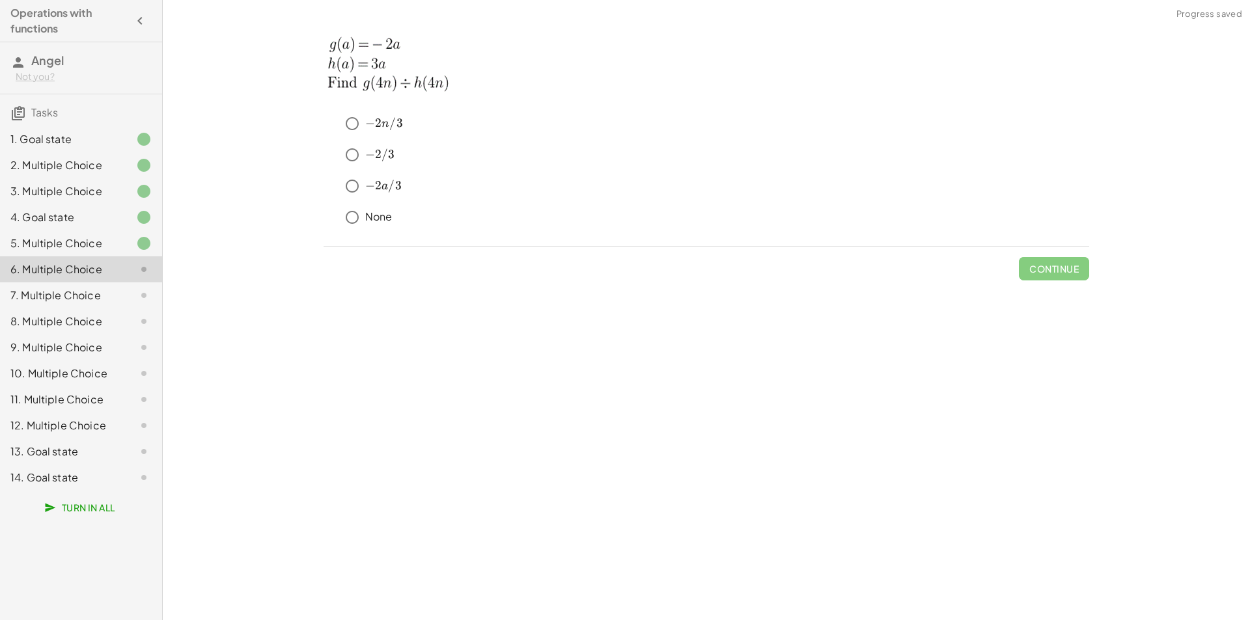
click at [589, 318] on div "keyboard keypad undo undo redo redo fullscreen + g + f + g + j + j + · x ( + 4 …" at bounding box center [706, 310] width 1087 height 620
click at [418, 77] on img at bounding box center [398, 62] width 150 height 77
click at [126, 299] on div at bounding box center [133, 296] width 36 height 16
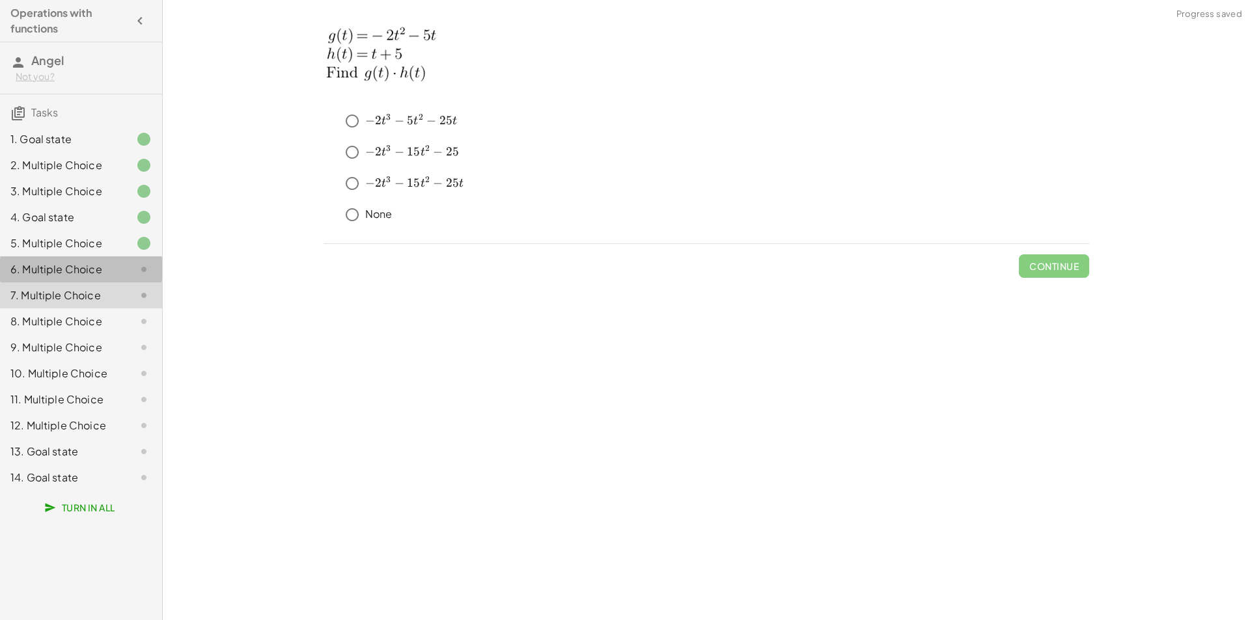
click at [105, 273] on div "6. Multiple Choice" at bounding box center [62, 270] width 105 height 16
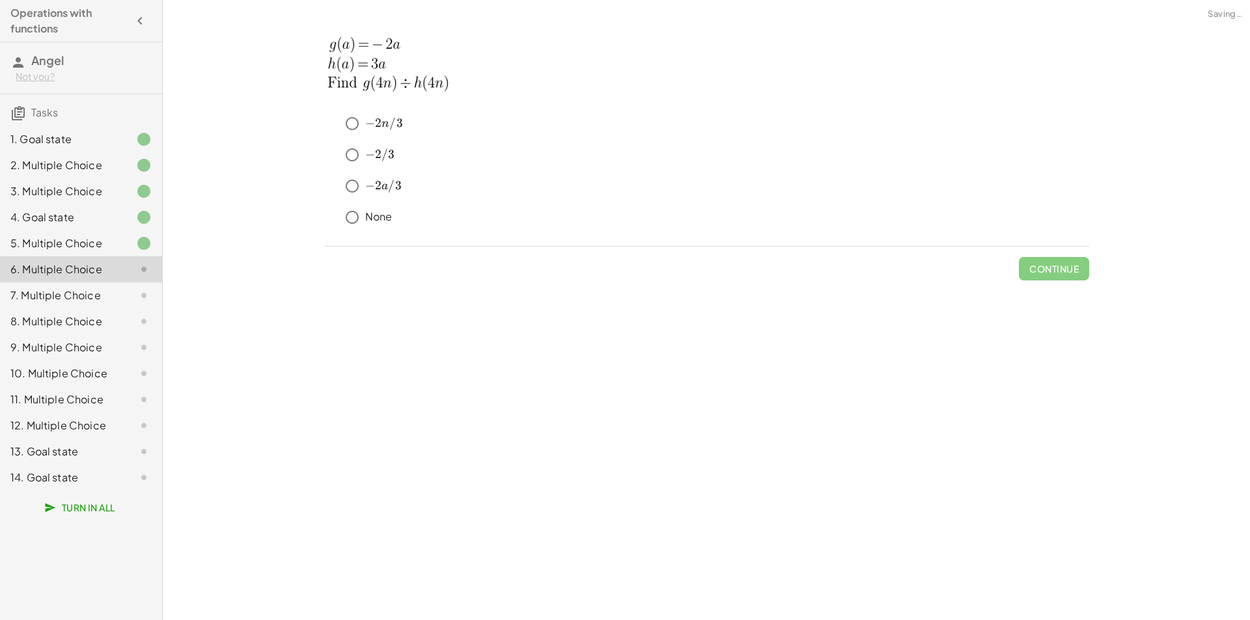
click at [110, 303] on div "7. Multiple Choice" at bounding box center [62, 296] width 105 height 16
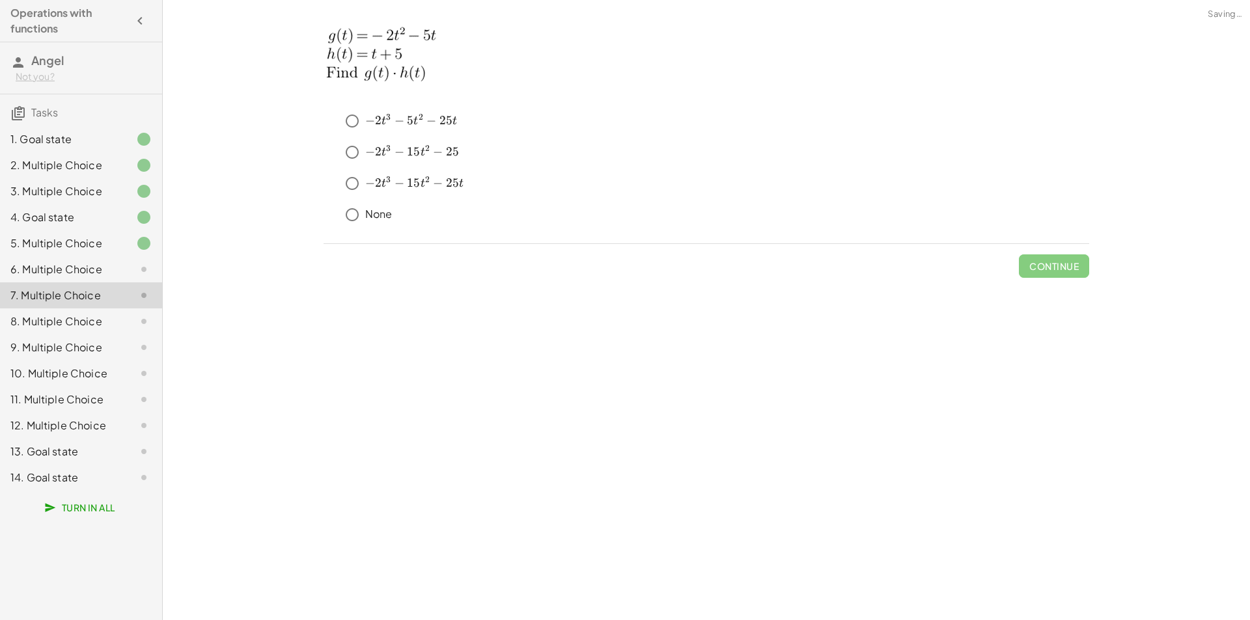
click at [107, 323] on div "8. Multiple Choice" at bounding box center [62, 322] width 105 height 16
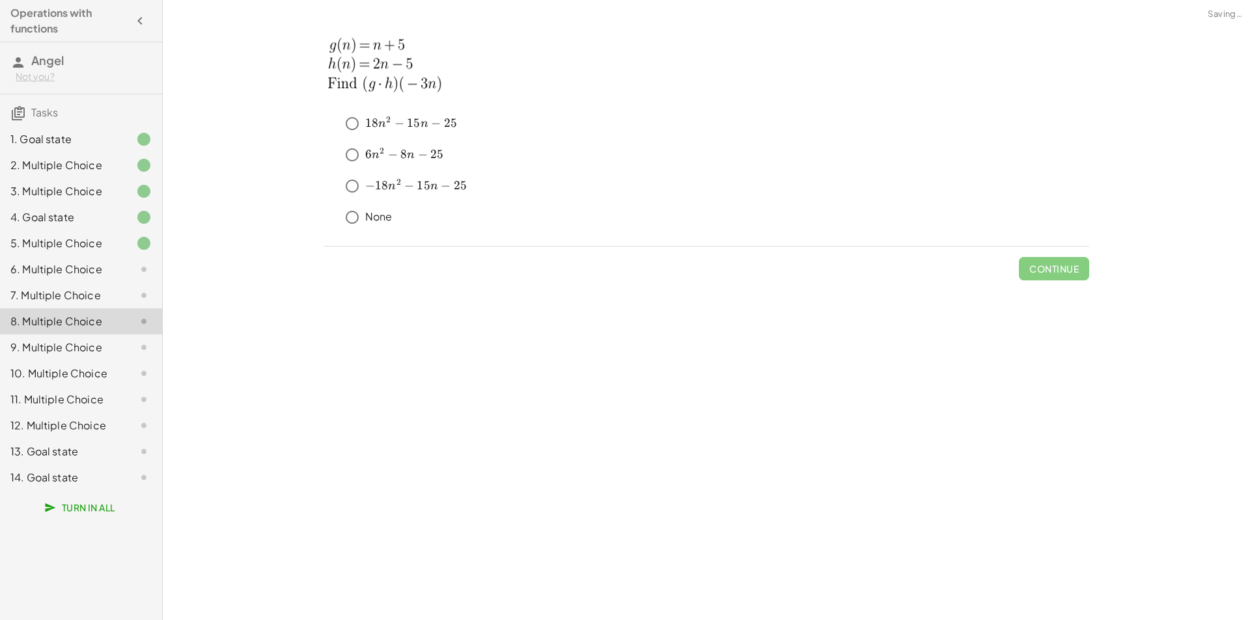
click at [102, 387] on div "9. Multiple Choice" at bounding box center [81, 400] width 162 height 26
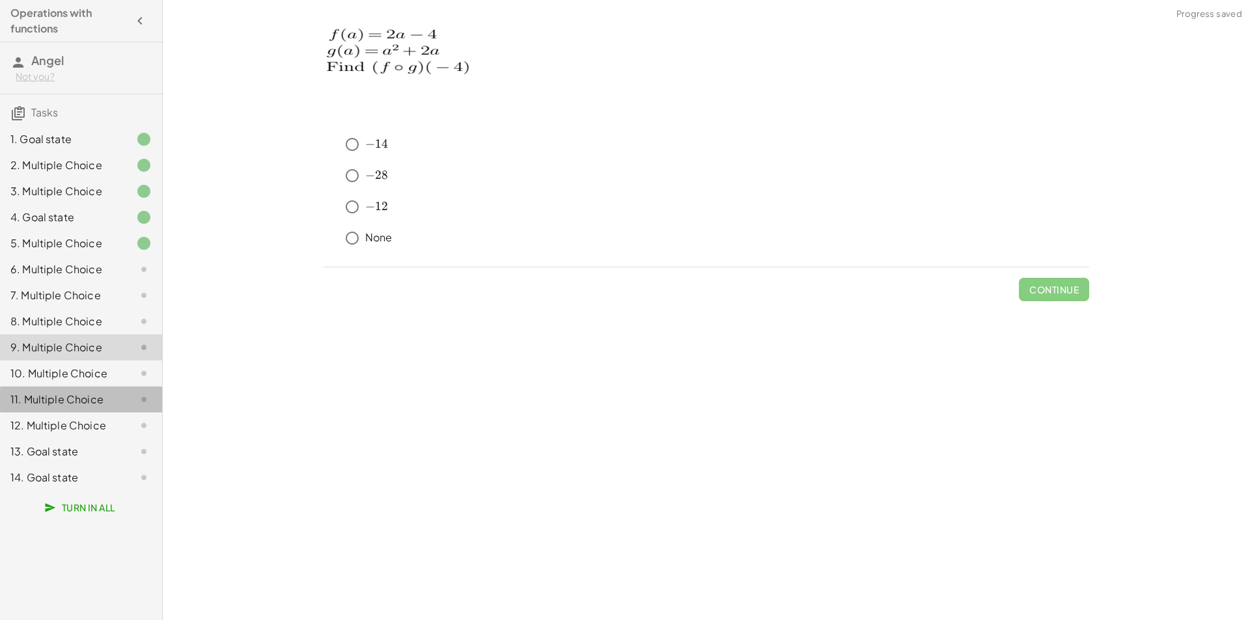
click at [93, 439] on div "11. Multiple Choice" at bounding box center [81, 452] width 162 height 26
click at [97, 368] on div "10. Multiple Choice" at bounding box center [62, 374] width 105 height 16
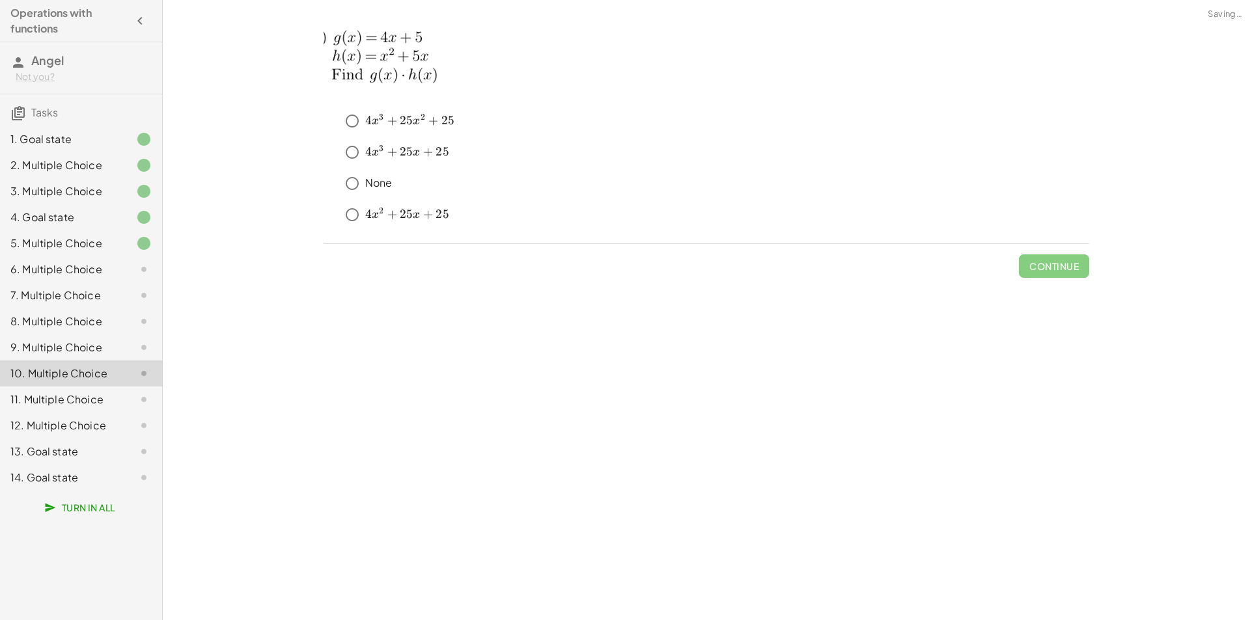
click at [90, 439] on div "11. Multiple Choice" at bounding box center [81, 452] width 162 height 26
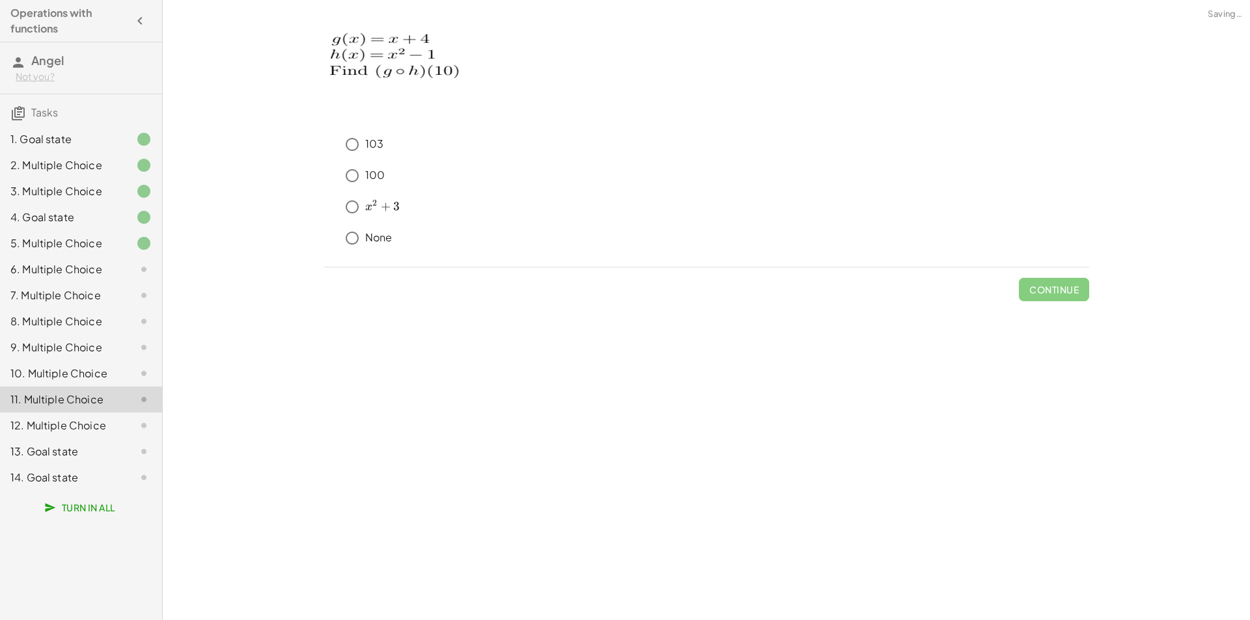
click at [88, 419] on div "12. Multiple Choice" at bounding box center [62, 426] width 105 height 16
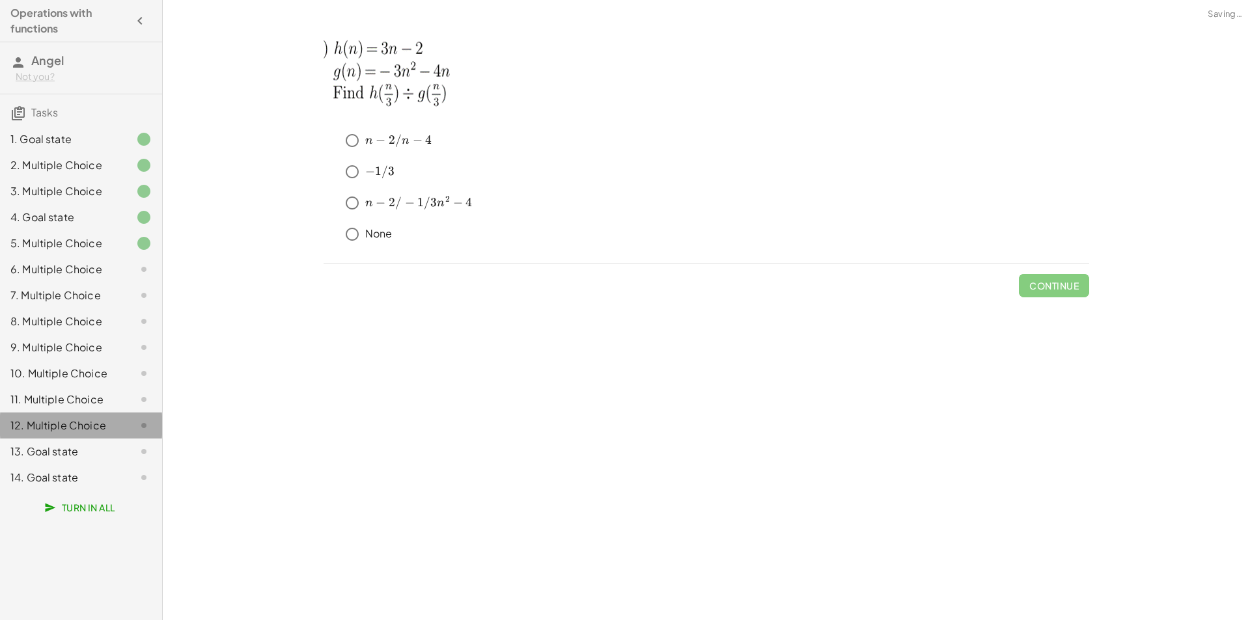
click at [87, 434] on div "12. Multiple Choice" at bounding box center [81, 426] width 162 height 26
click at [84, 450] on div "13. Goal state" at bounding box center [62, 452] width 105 height 16
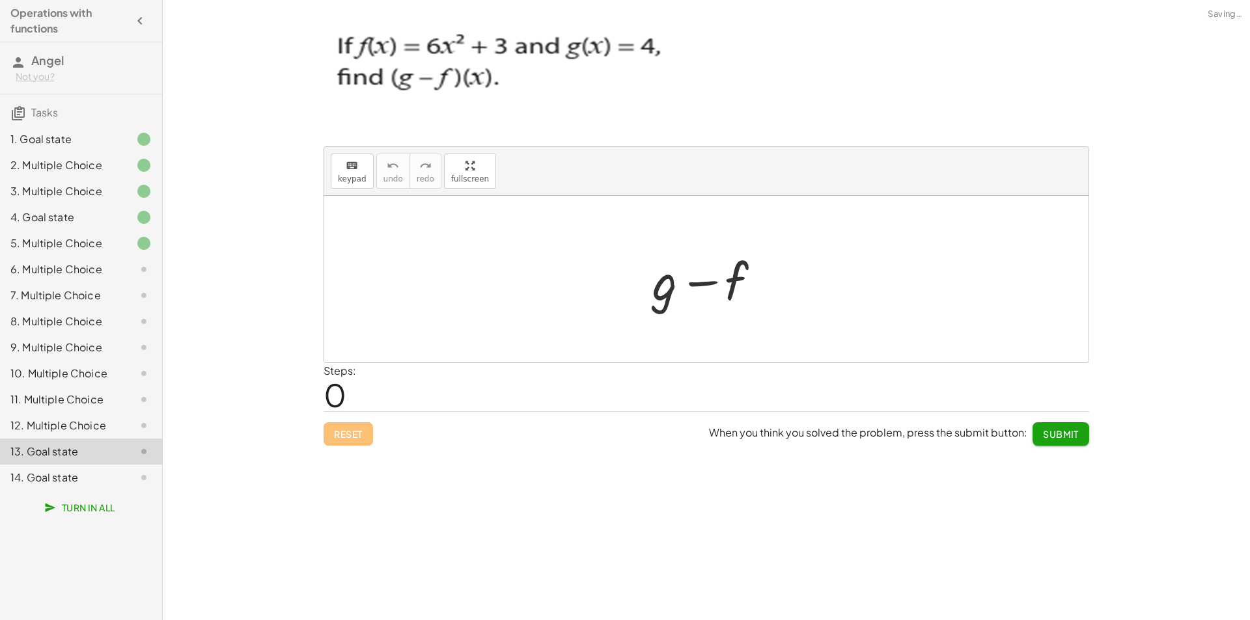
click at [77, 478] on div "14. Goal state" at bounding box center [62, 478] width 105 height 16
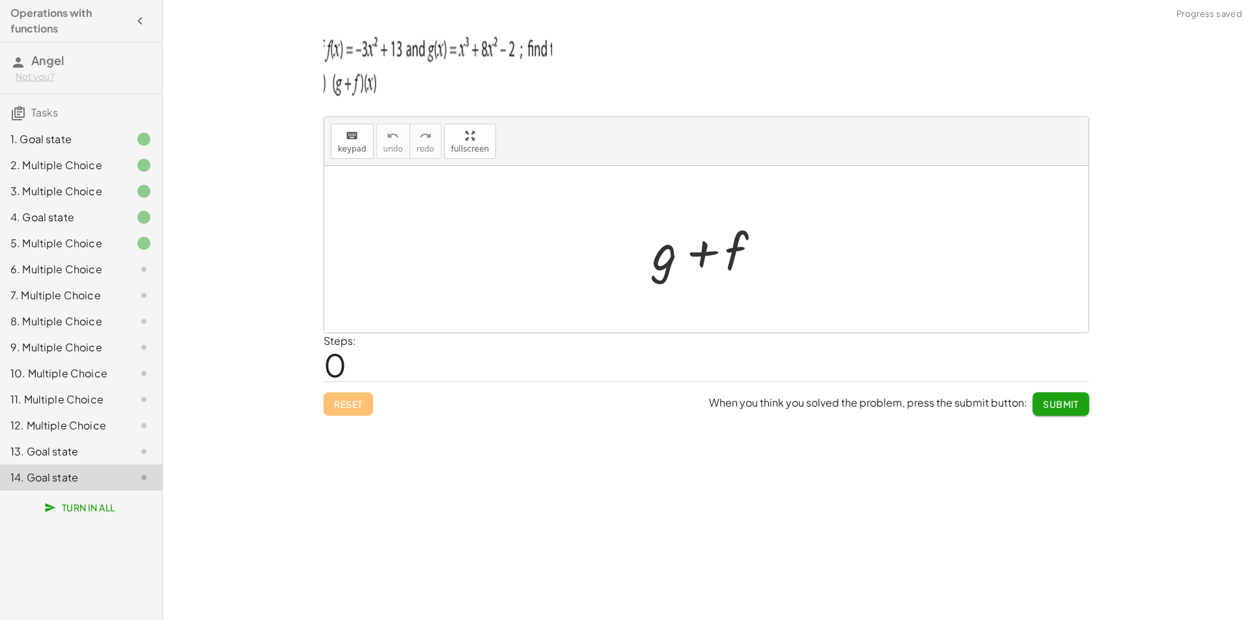
click at [71, 450] on div "13. Goal state" at bounding box center [62, 452] width 105 height 16
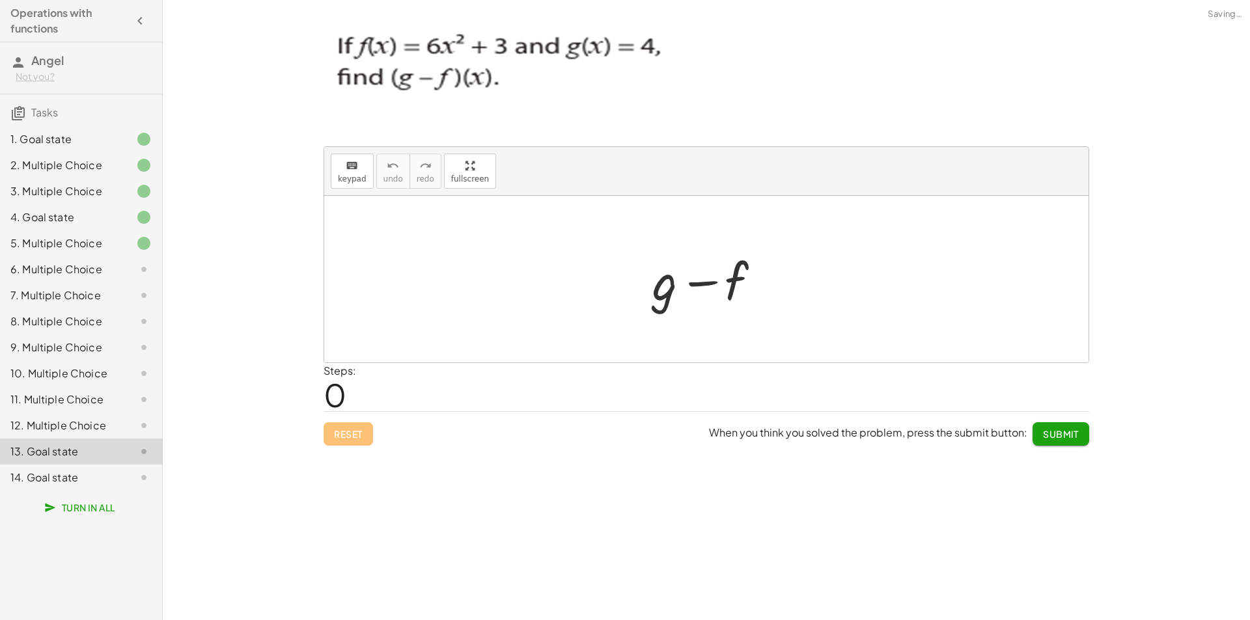
click at [64, 476] on div "14. Goal state" at bounding box center [62, 478] width 105 height 16
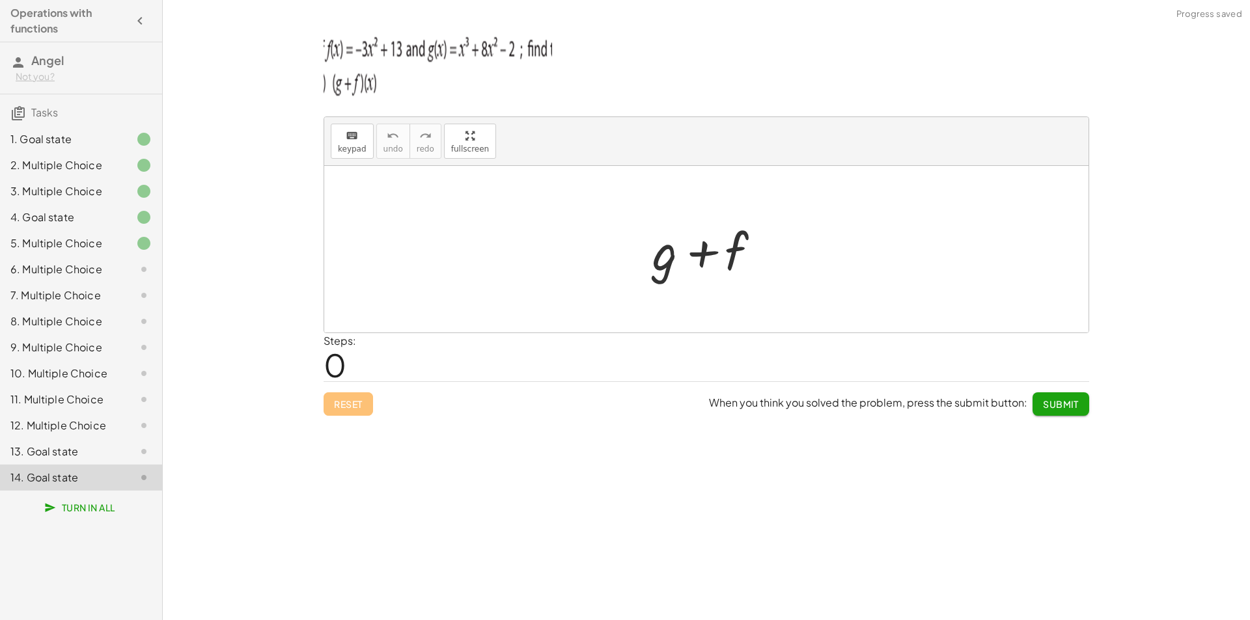
click at [76, 448] on div "13. Goal state" at bounding box center [62, 452] width 105 height 16
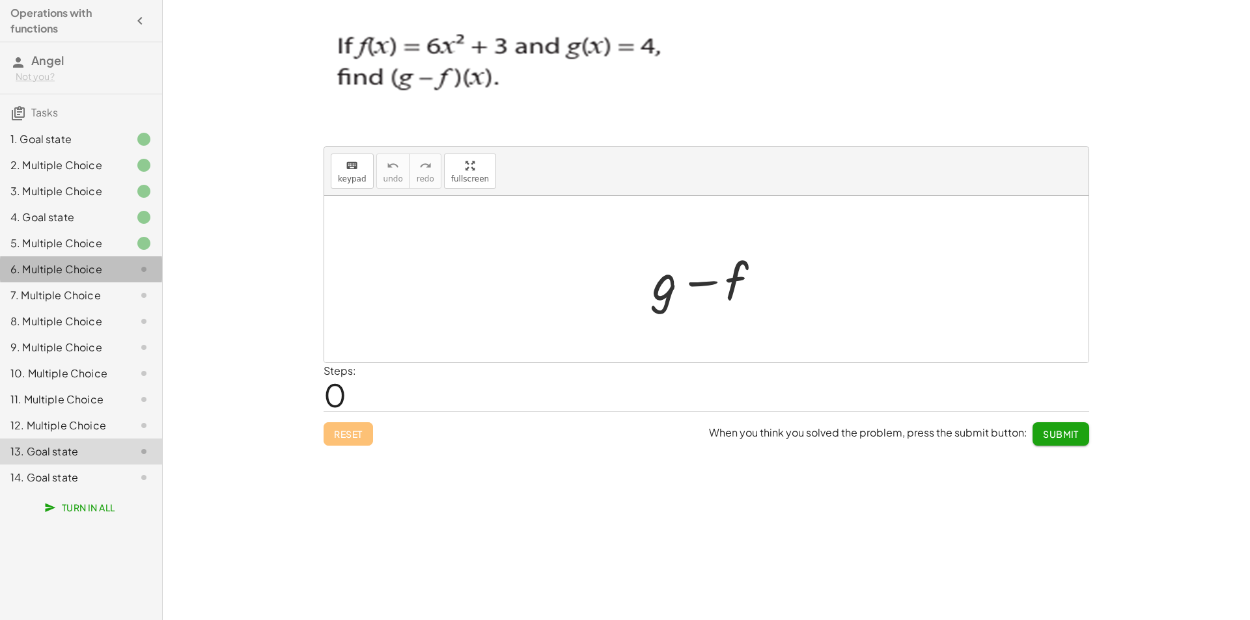
click at [116, 308] on div "6. Multiple Choice" at bounding box center [81, 321] width 162 height 26
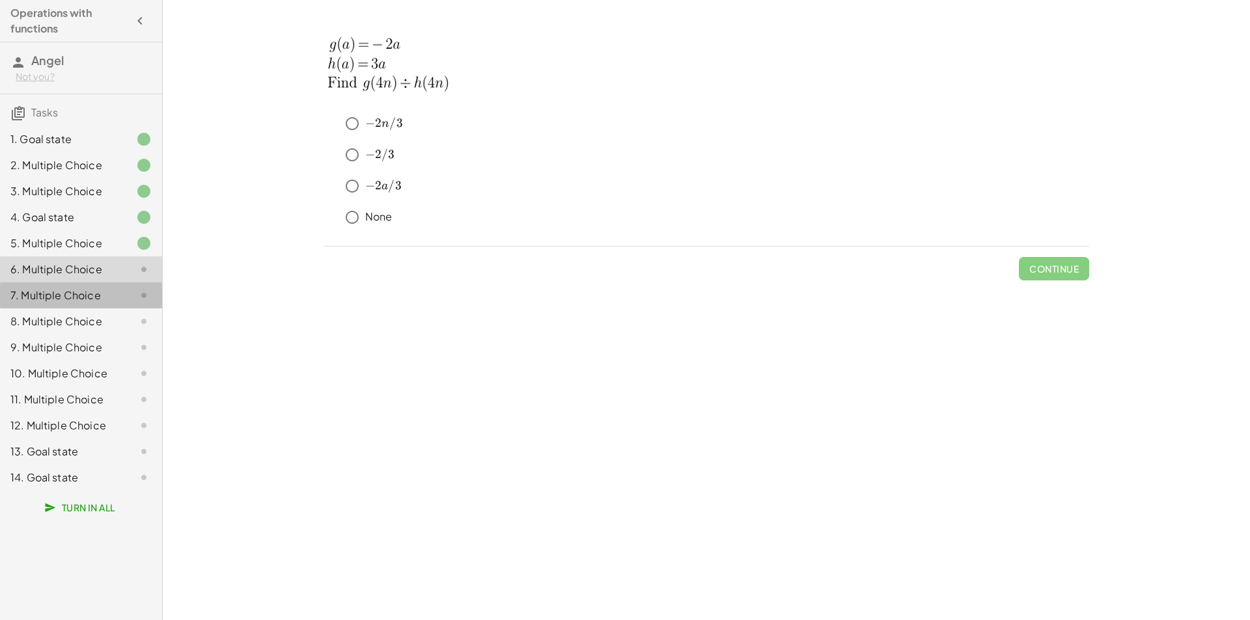
click at [27, 292] on div "7. Multiple Choice" at bounding box center [62, 296] width 105 height 16
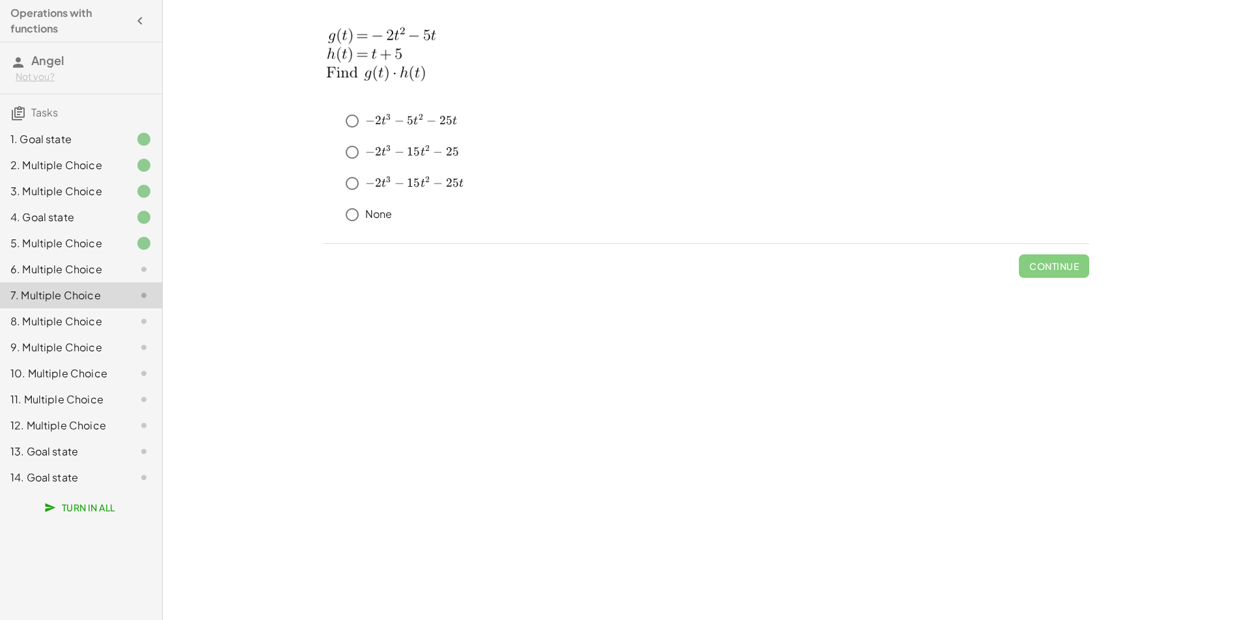
click at [70, 322] on div "8. Multiple Choice" at bounding box center [62, 322] width 105 height 16
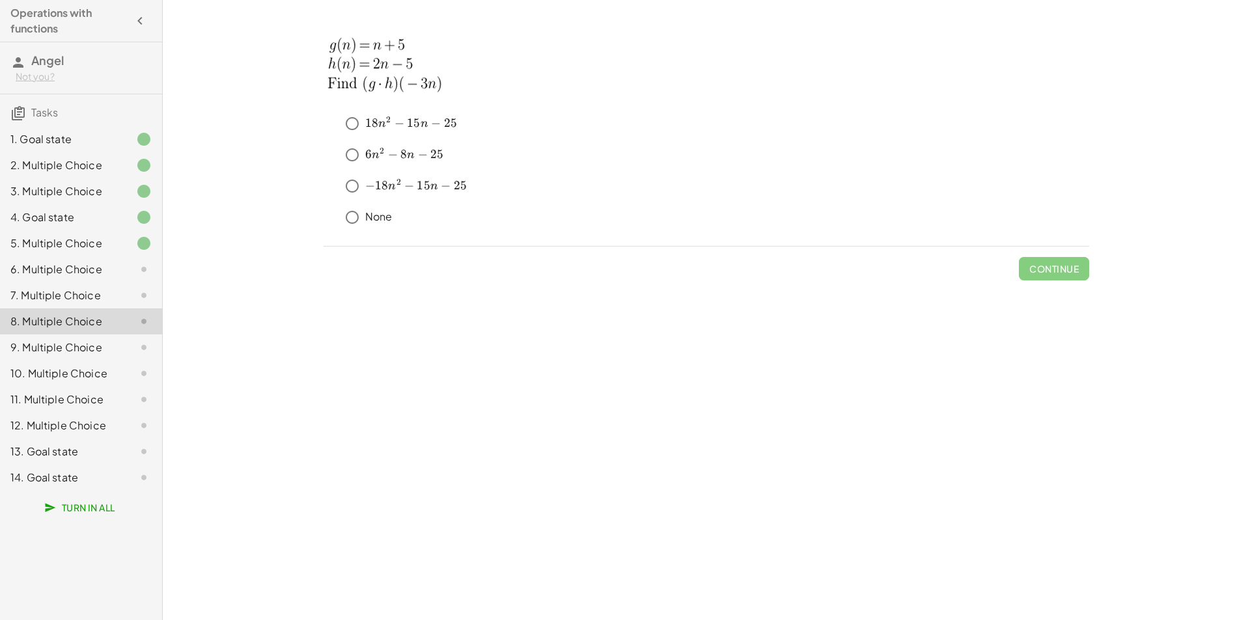
click at [42, 347] on div "9. Multiple Choice" at bounding box center [62, 348] width 105 height 16
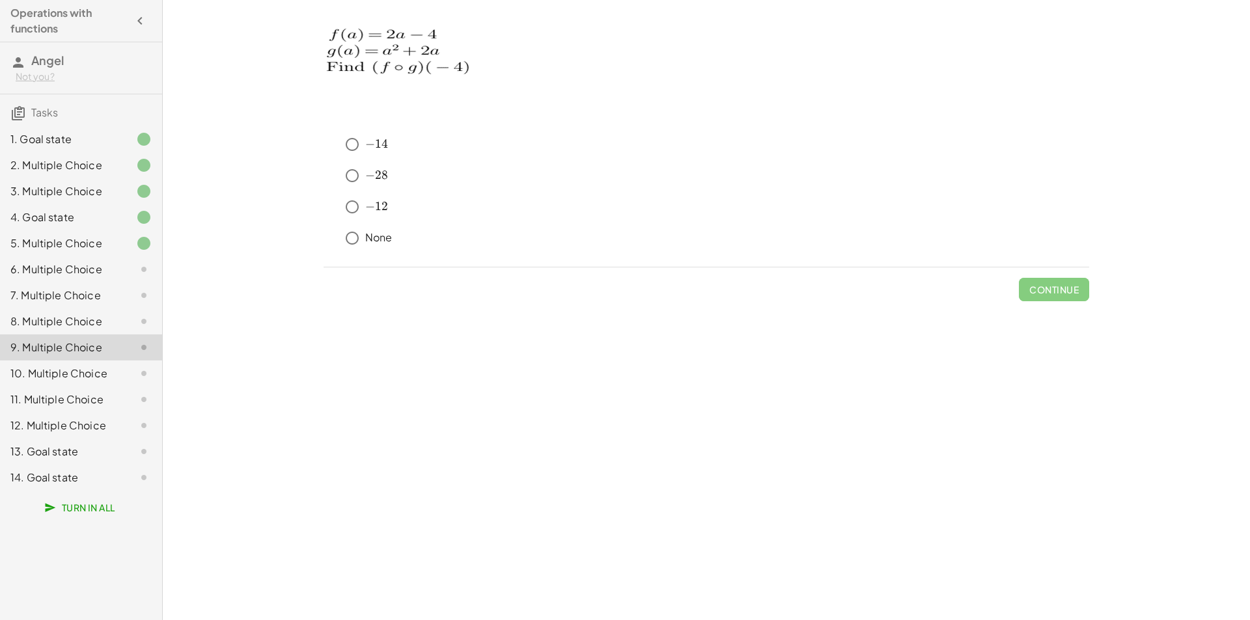
click at [134, 376] on div at bounding box center [133, 374] width 36 height 16
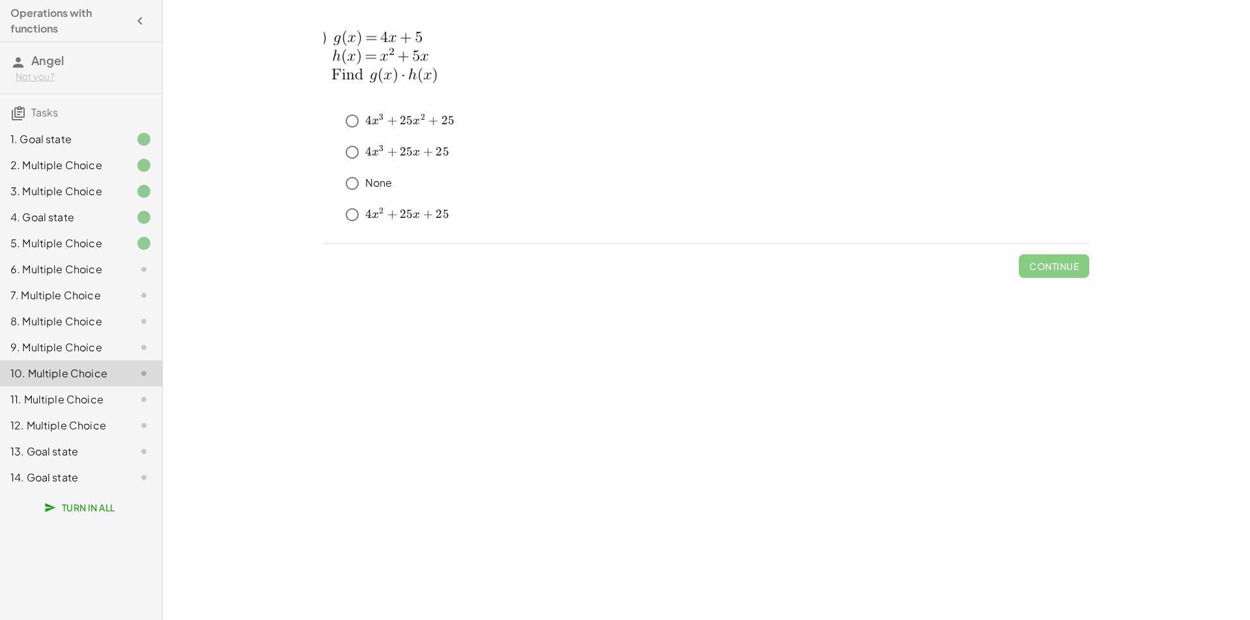
click at [79, 398] on div "11. Multiple Choice" at bounding box center [62, 400] width 105 height 16
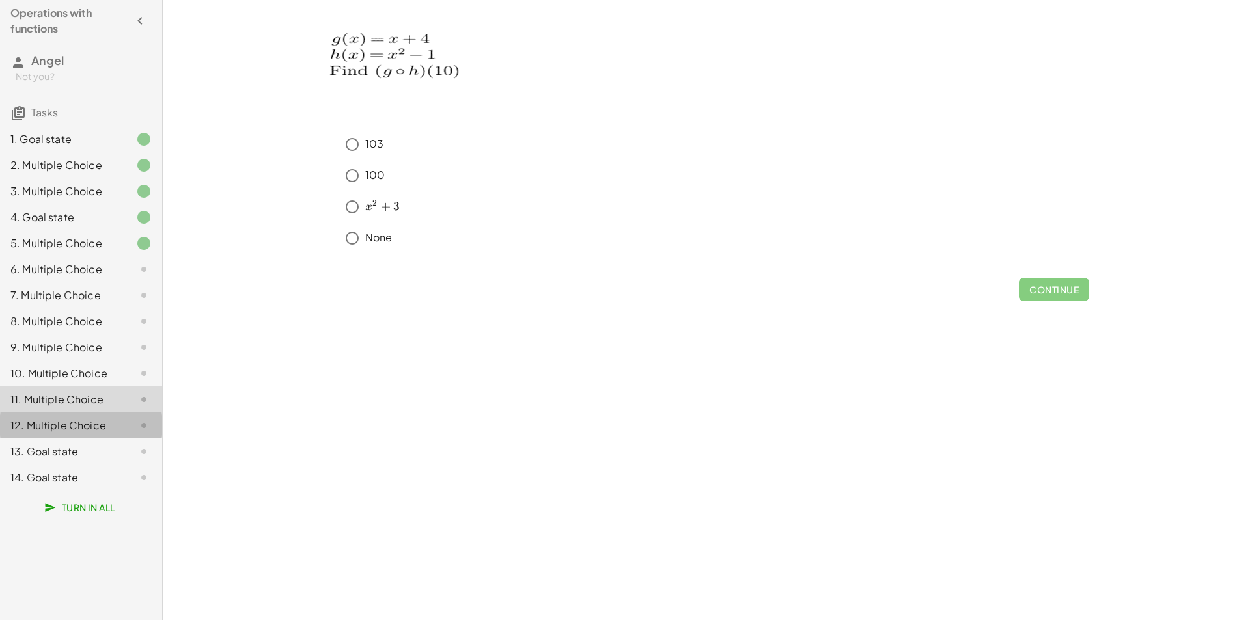
click at [64, 429] on div "12. Multiple Choice" at bounding box center [62, 426] width 105 height 16
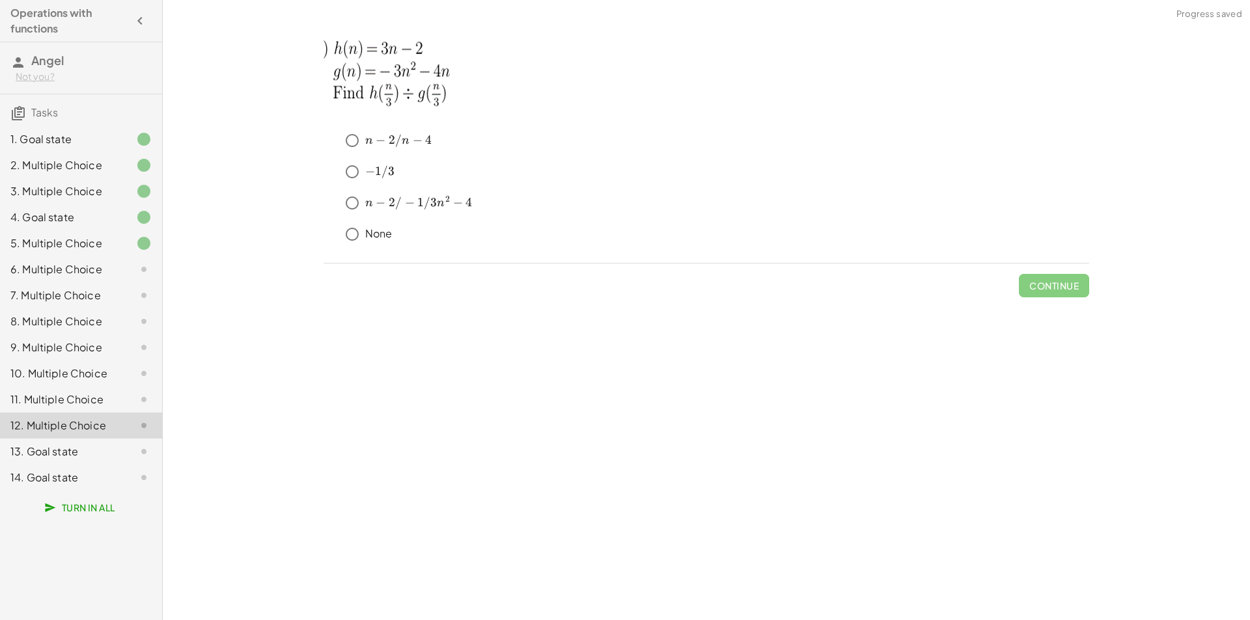
click at [110, 445] on div "13. Goal state" at bounding box center [62, 452] width 105 height 16
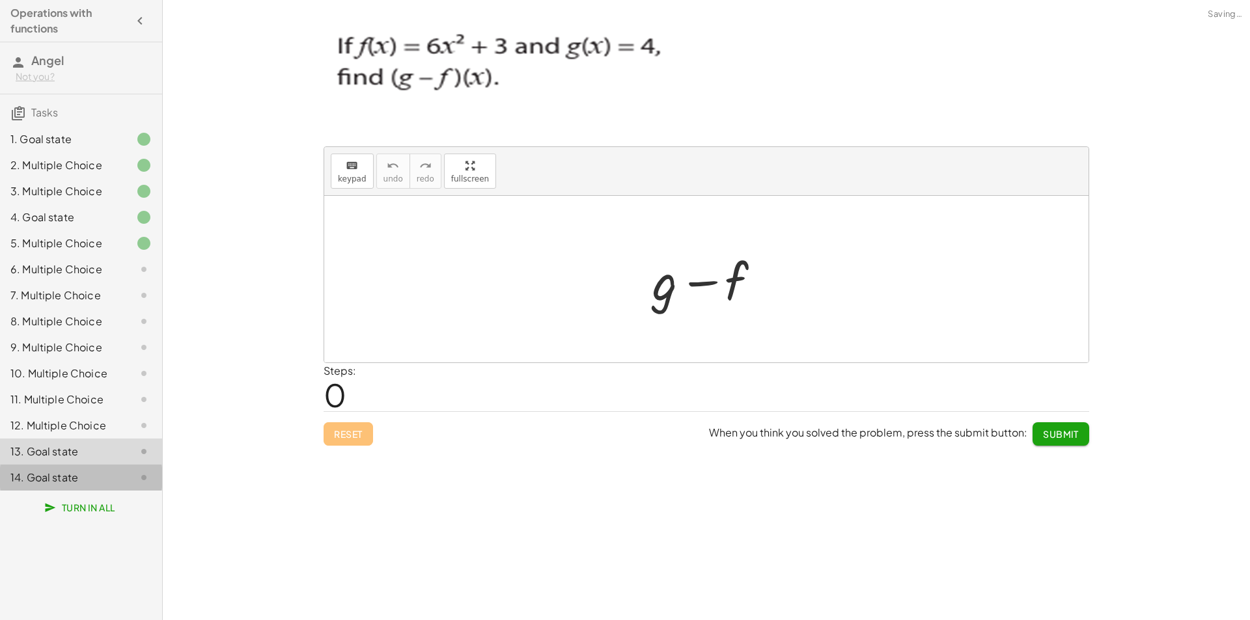
click at [103, 472] on div "14. Goal state" at bounding box center [62, 478] width 105 height 16
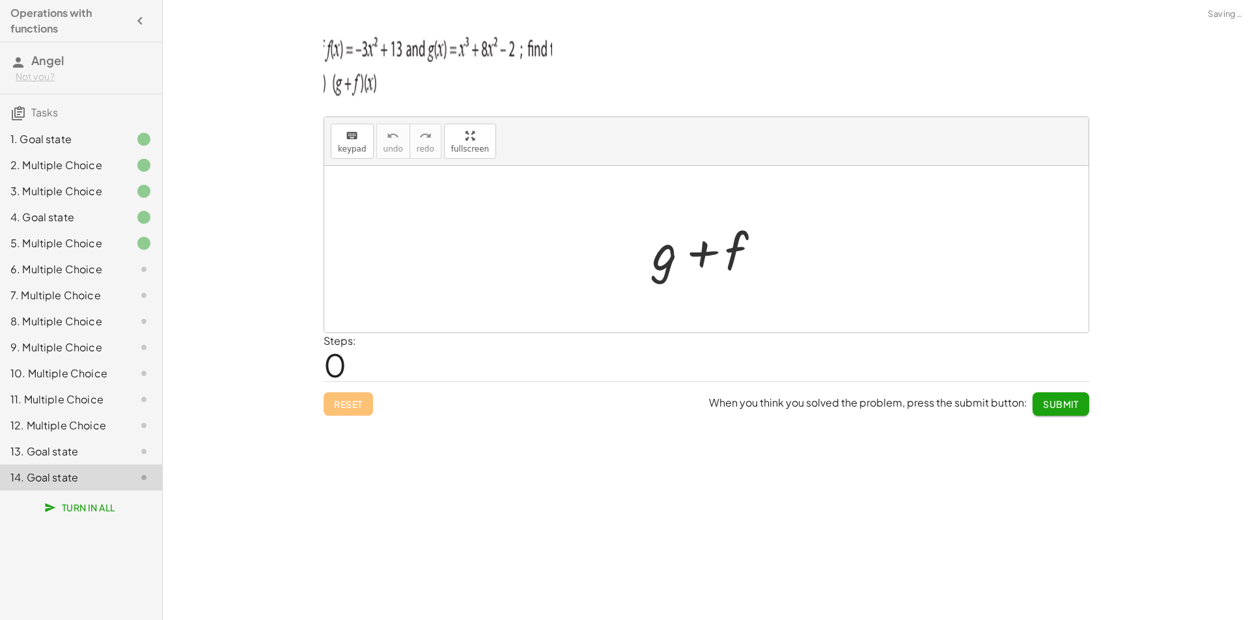
click at [103, 439] on div "11. Multiple Choice" at bounding box center [81, 452] width 162 height 26
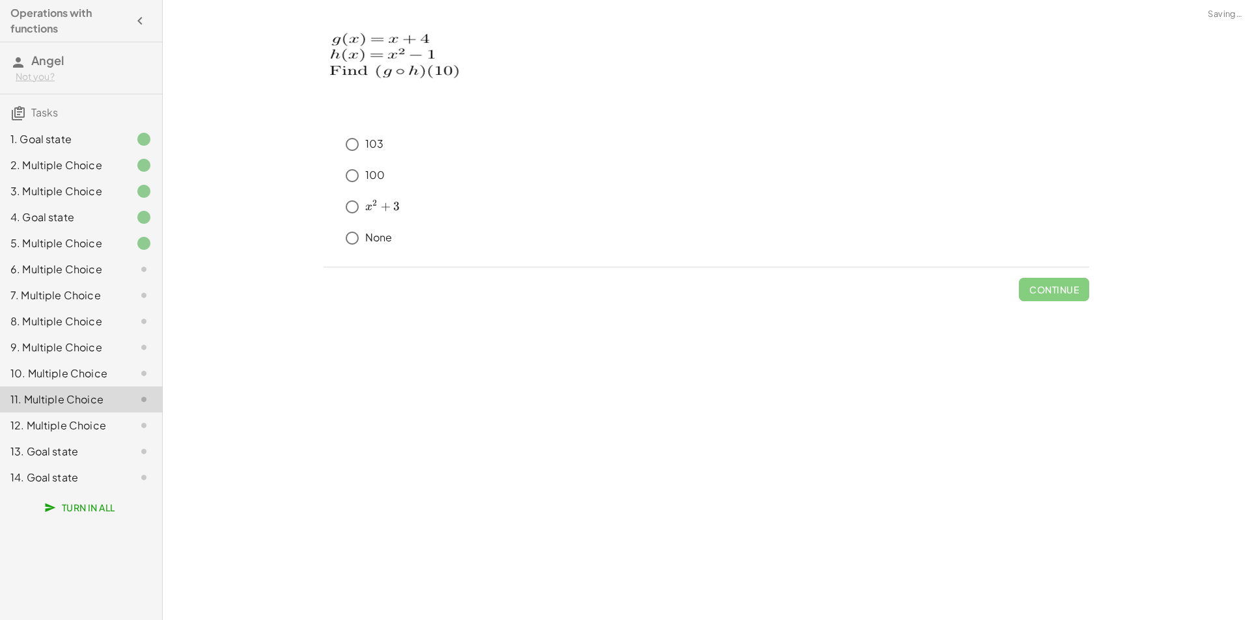
click at [103, 421] on div "12. Multiple Choice" at bounding box center [62, 426] width 105 height 16
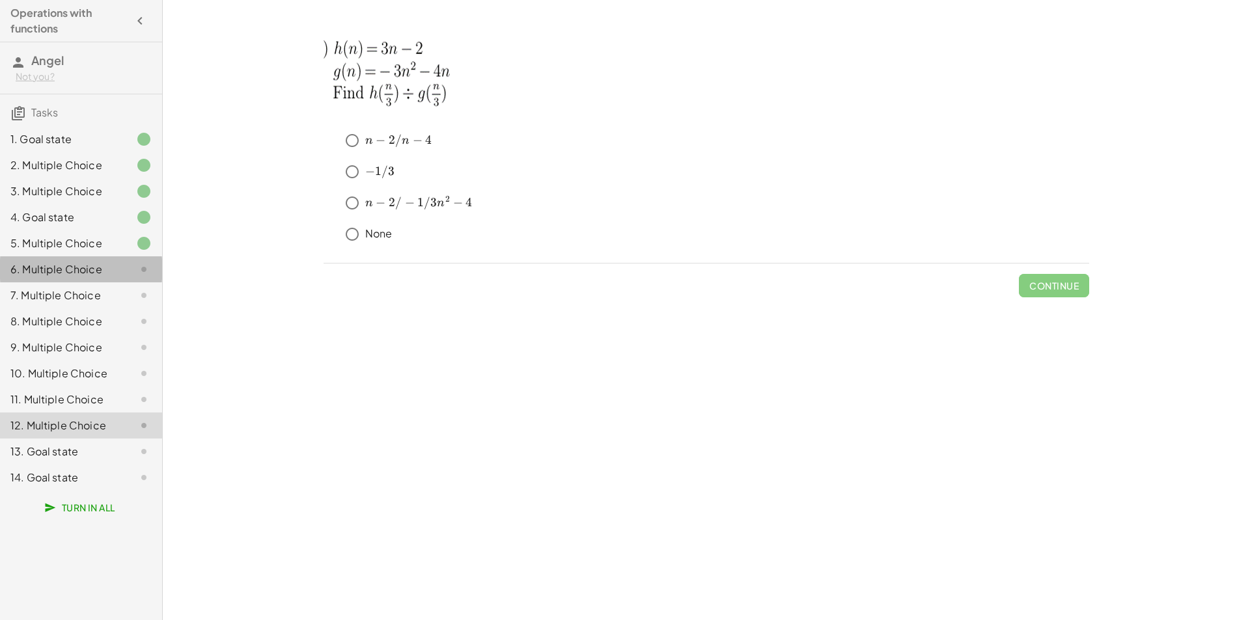
click at [113, 264] on div "6. Multiple Choice" at bounding box center [62, 270] width 105 height 16
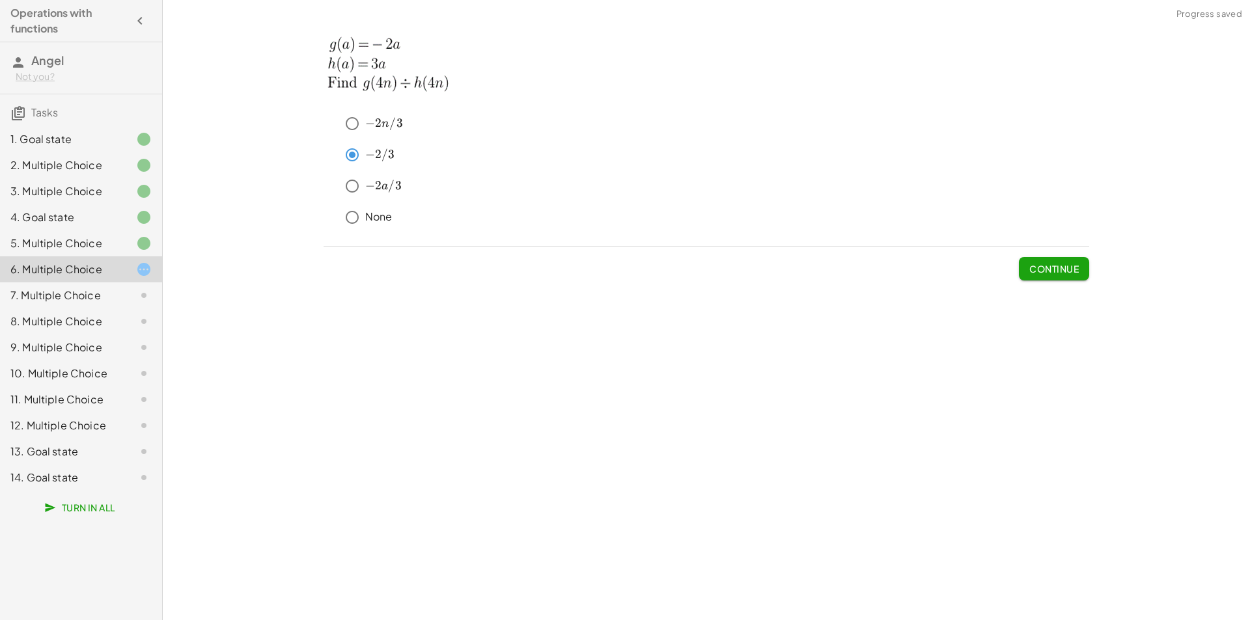
click at [1065, 279] on button "Continue" at bounding box center [1054, 268] width 70 height 23
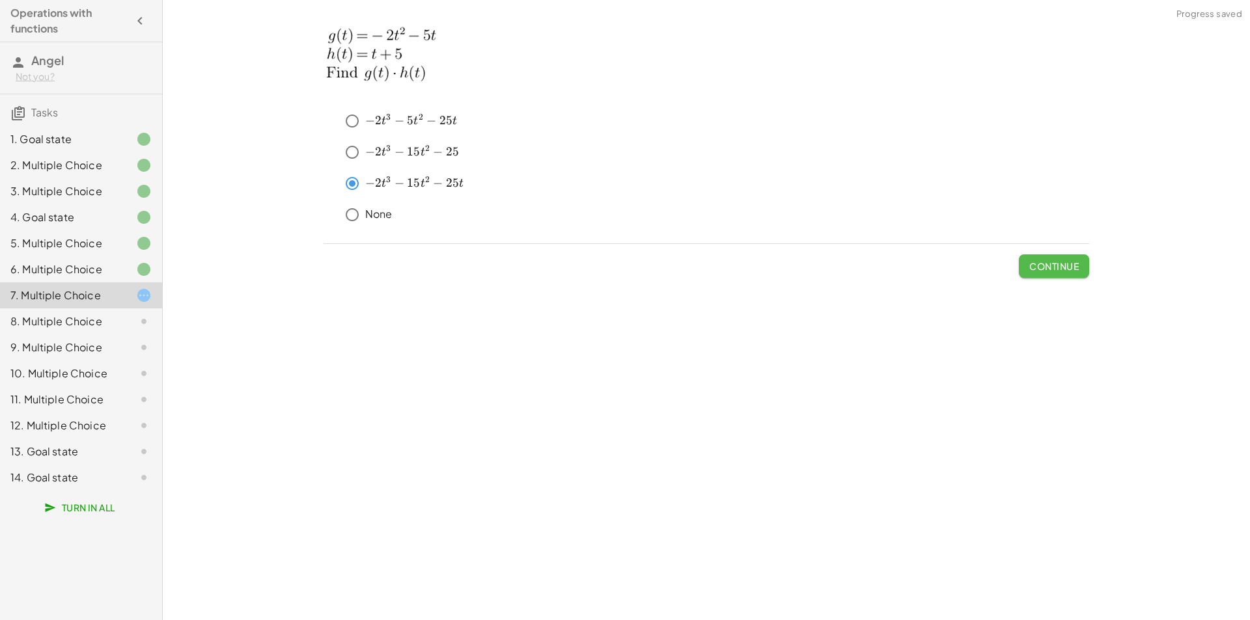
click at [1076, 269] on span "Continue" at bounding box center [1053, 266] width 49 height 12
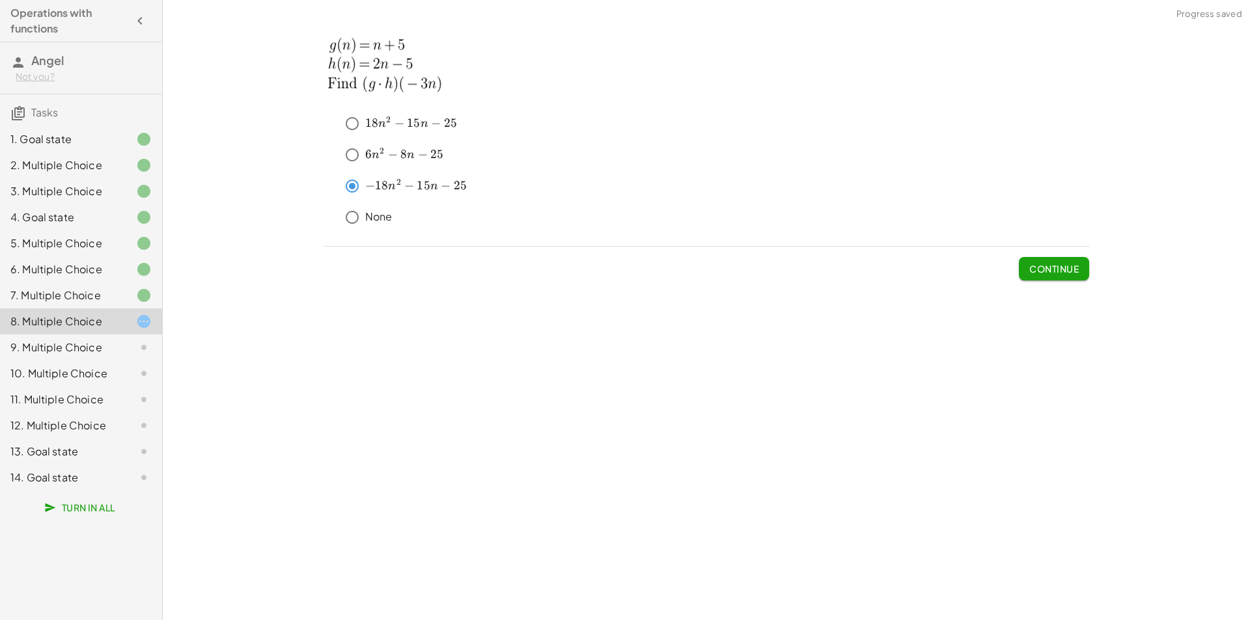
click at [1054, 275] on button "Continue" at bounding box center [1054, 268] width 70 height 23
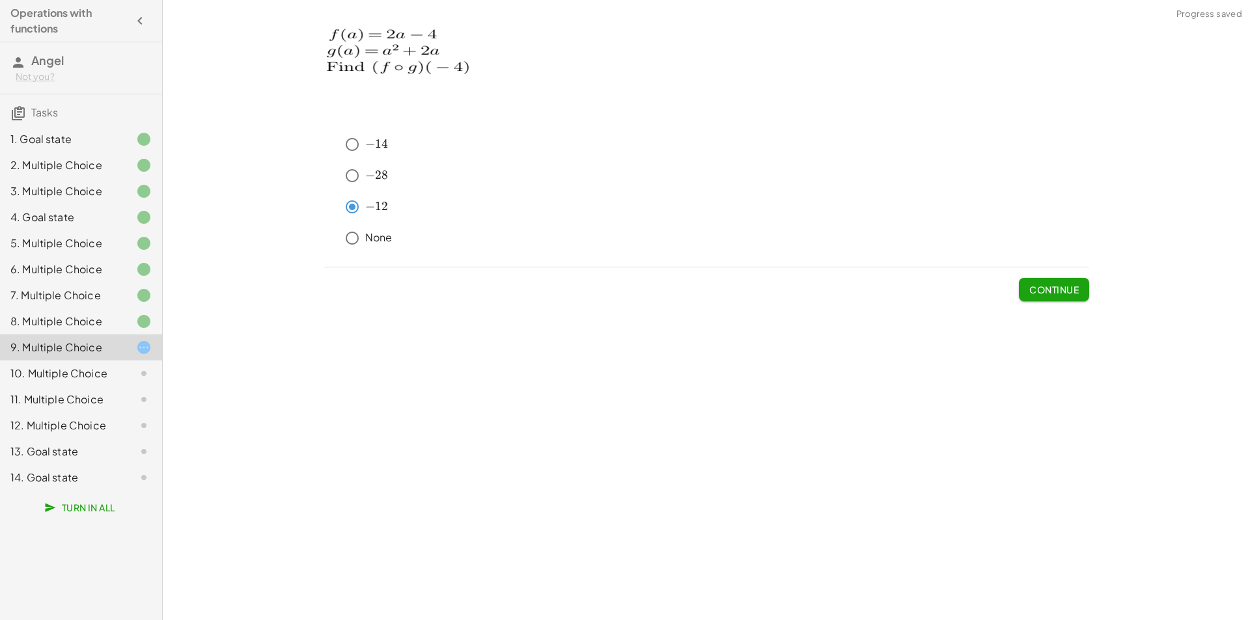
click at [1053, 298] on button "Continue" at bounding box center [1054, 289] width 70 height 23
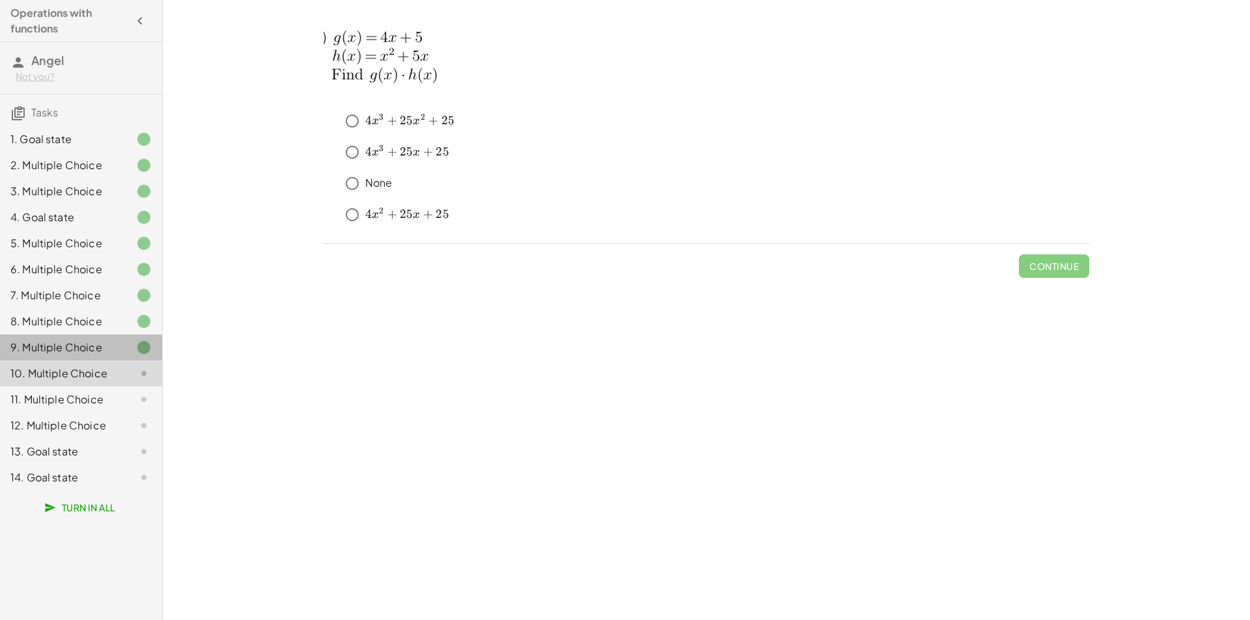
click at [152, 387] on div "9. Multiple Choice" at bounding box center [81, 400] width 162 height 26
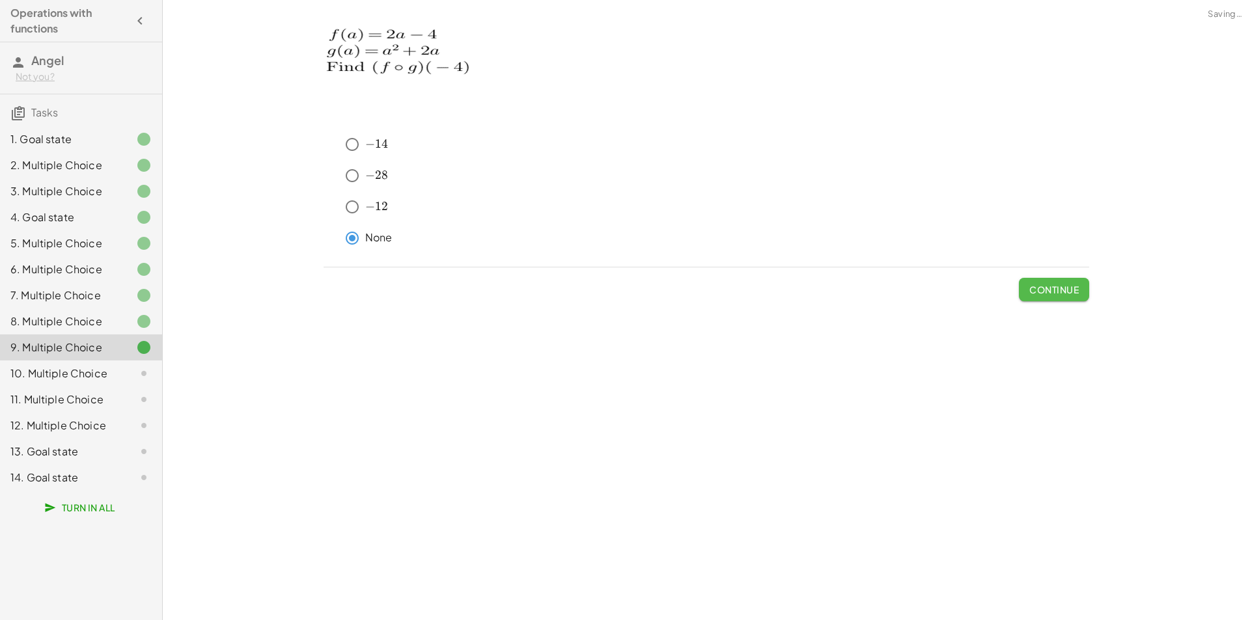
click at [1032, 288] on span "Continue" at bounding box center [1053, 290] width 49 height 12
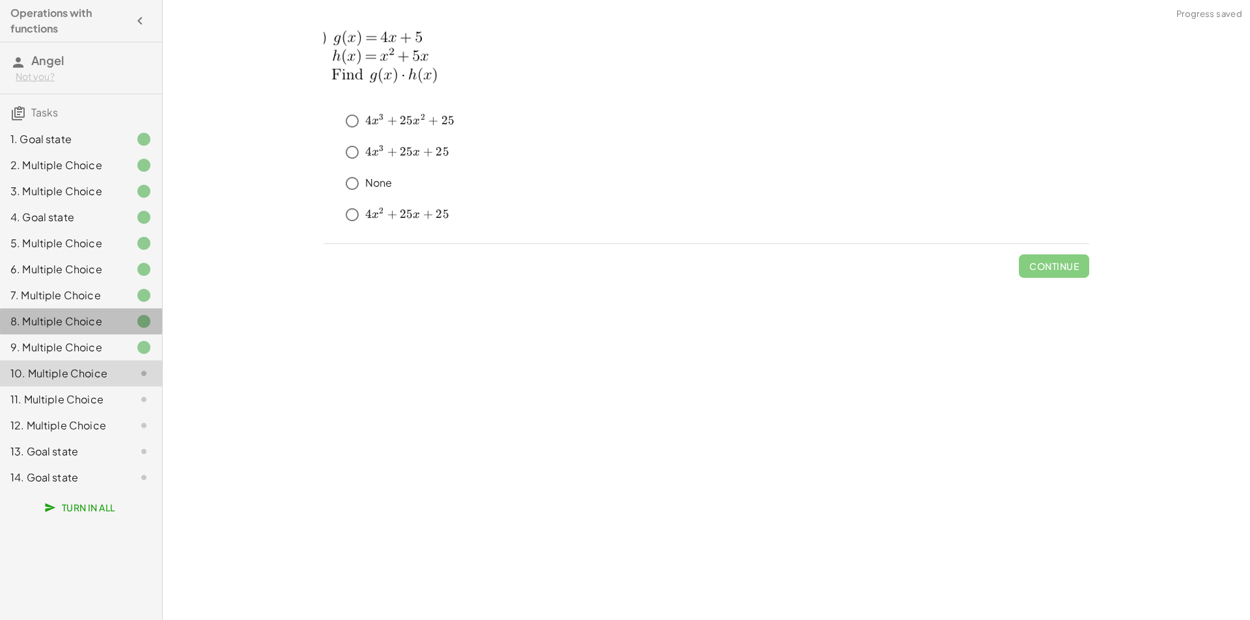
drag, startPoint x: 145, startPoint y: 328, endPoint x: 137, endPoint y: 338, distance: 13.4
click at [140, 335] on div "1. Goal state 2. Multiple Choice 3. Multiple Choice 4. Goal state 5. Multiple C…" at bounding box center [81, 308] width 162 height 375
click at [137, 387] on div "9. Multiple Choice" at bounding box center [81, 400] width 162 height 26
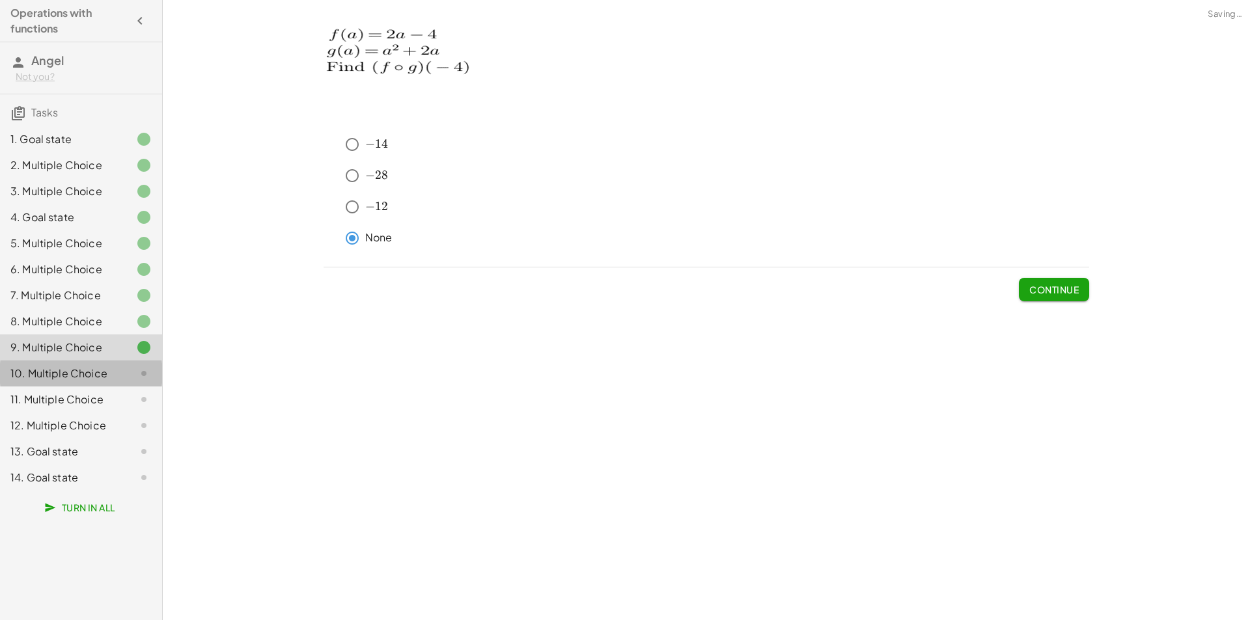
click at [137, 366] on icon at bounding box center [144, 374] width 16 height 16
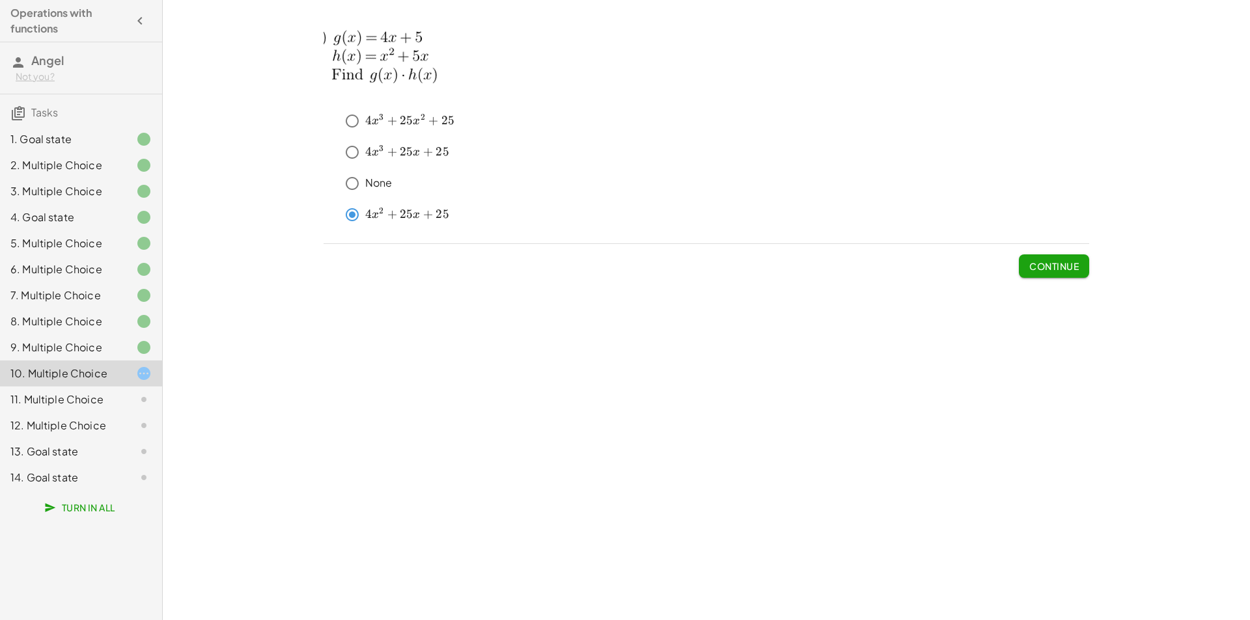
click at [369, 157] on span "4" at bounding box center [368, 151] width 7 height 14
click at [1052, 266] on span "Continue" at bounding box center [1053, 266] width 49 height 12
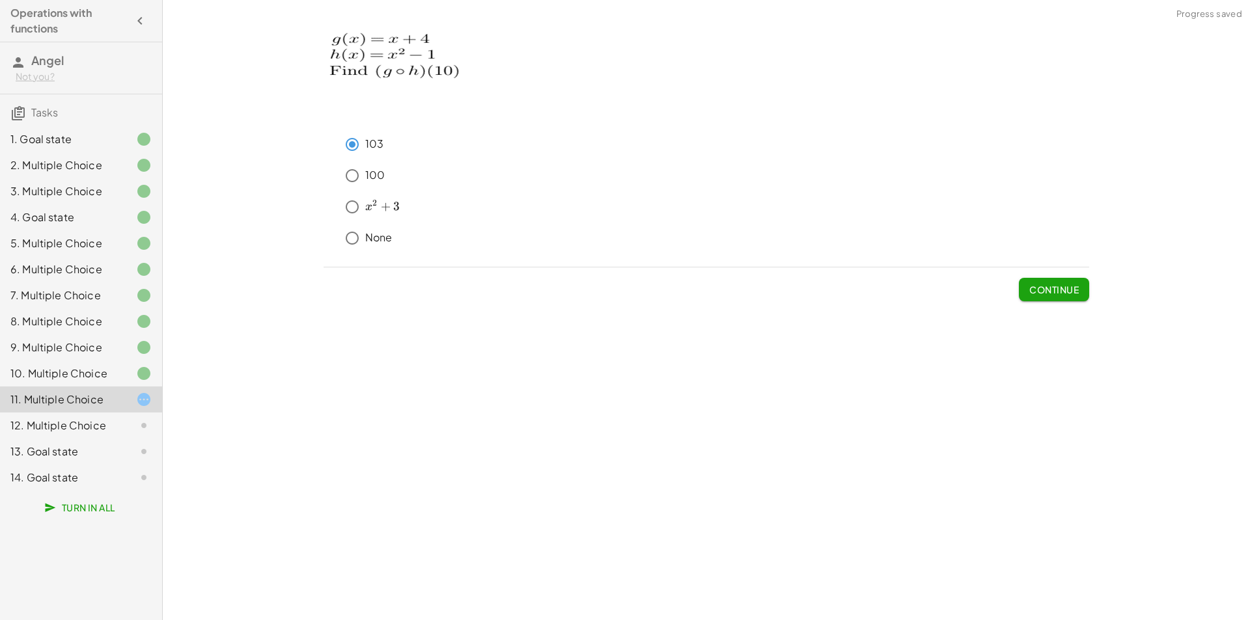
click at [1025, 299] on button "Continue" at bounding box center [1054, 289] width 70 height 23
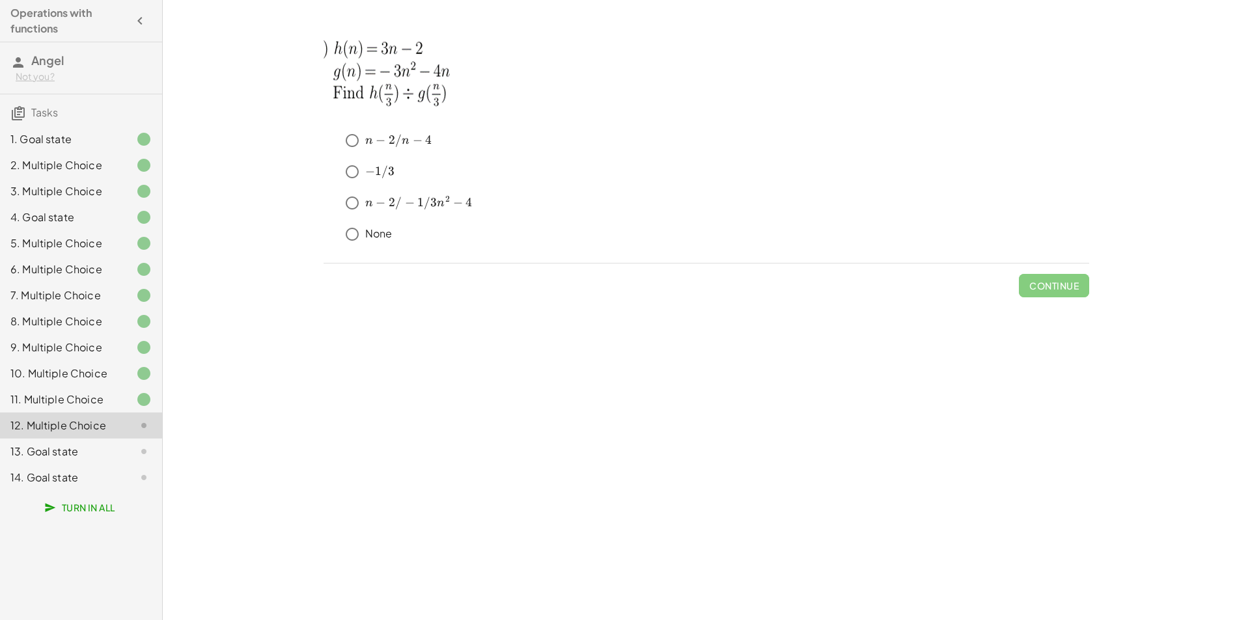
click at [376, 231] on p "None" at bounding box center [378, 233] width 27 height 15
click at [1067, 288] on span "Continue" at bounding box center [1053, 286] width 49 height 12
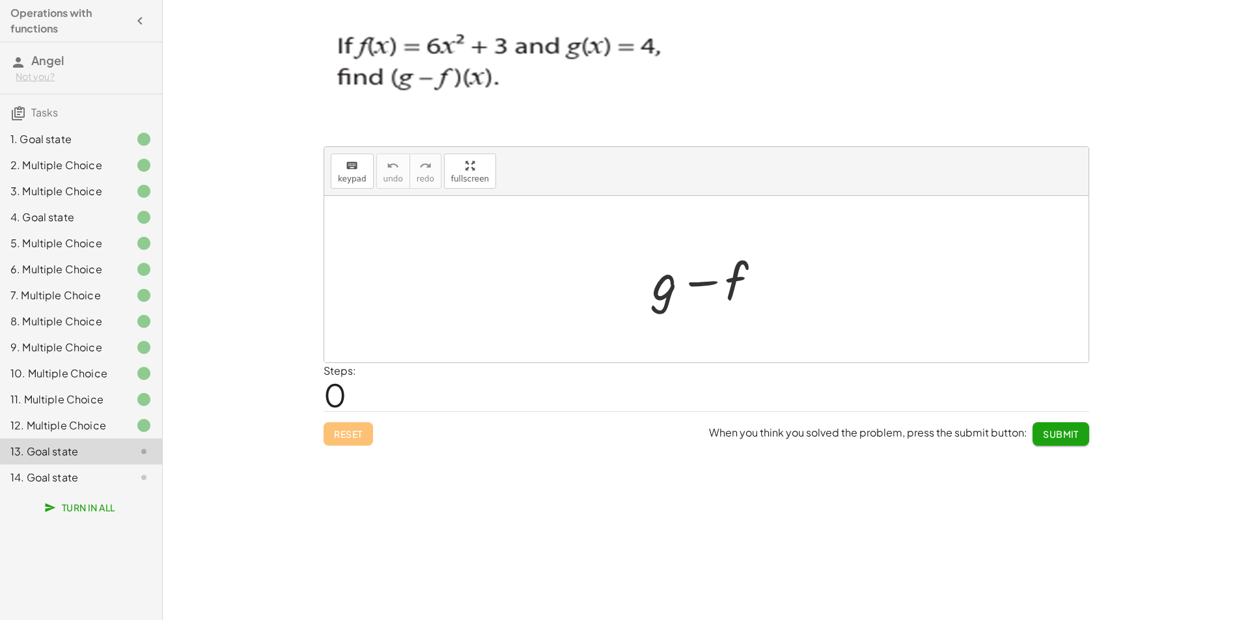
click at [62, 512] on span "Turn In All" at bounding box center [81, 508] width 68 height 12
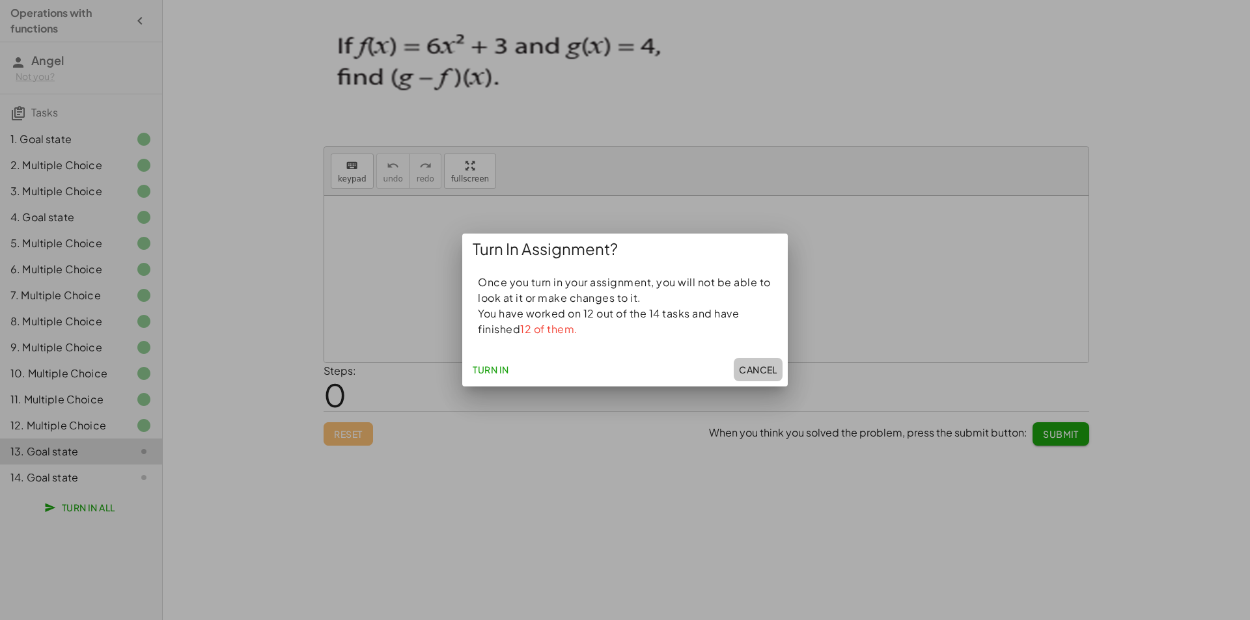
click at [757, 377] on button "Cancel" at bounding box center [757, 369] width 49 height 23
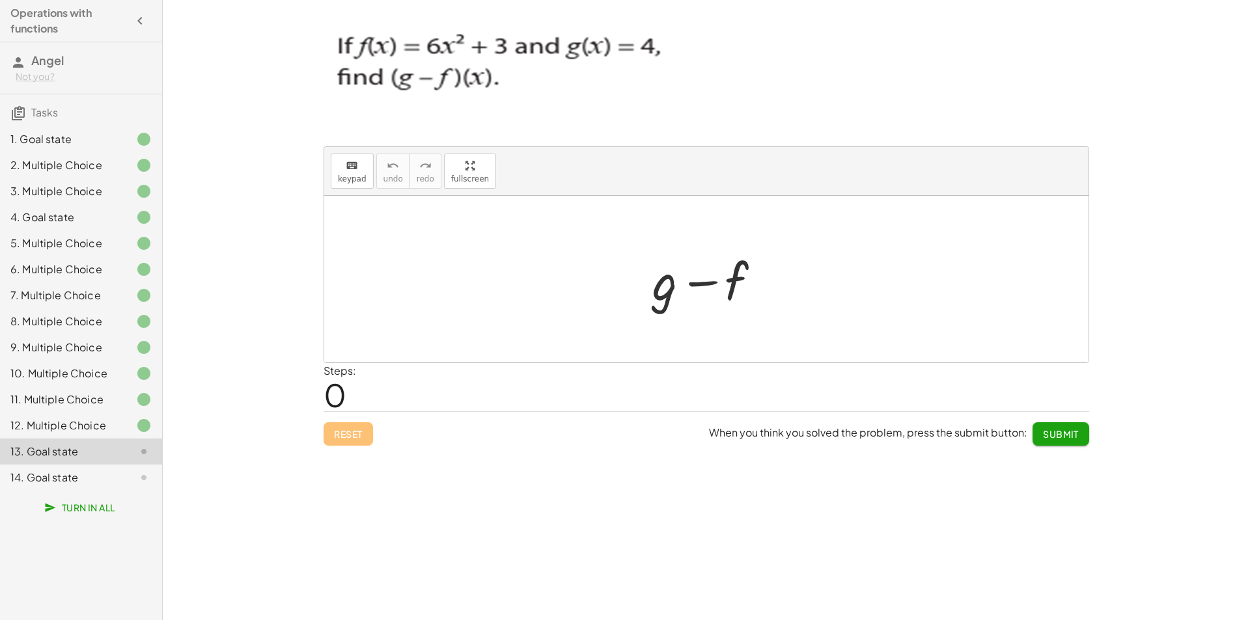
click at [120, 479] on div at bounding box center [133, 478] width 36 height 16
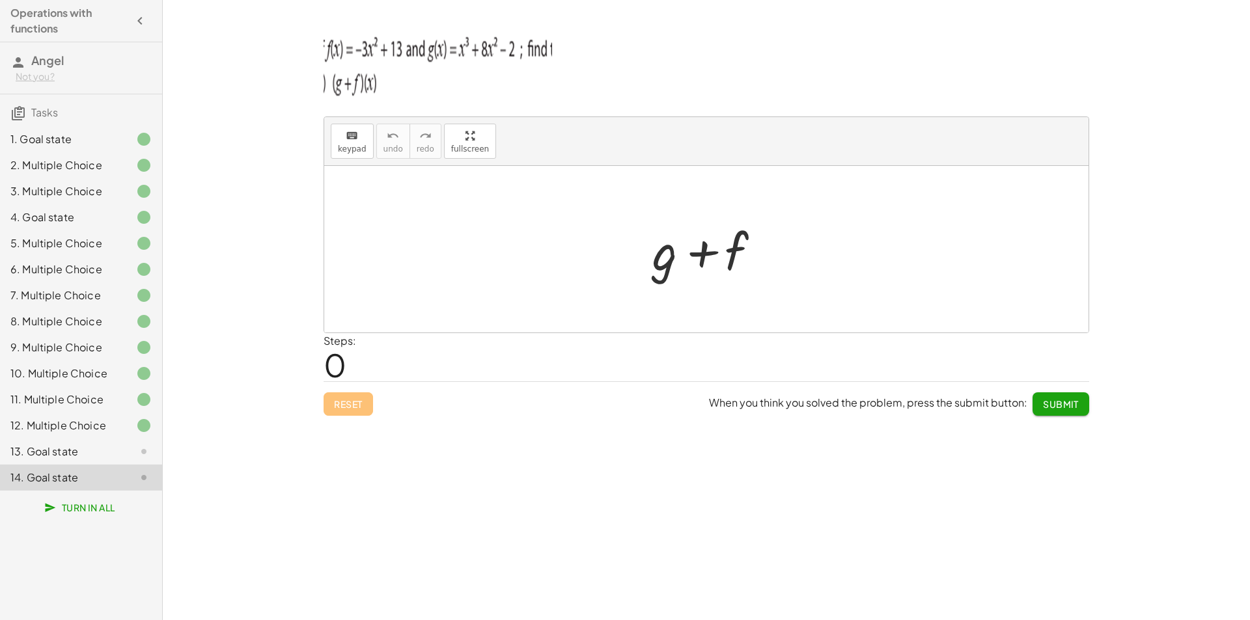
click at [729, 250] on div at bounding box center [711, 249] width 131 height 67
click at [741, 258] on div at bounding box center [711, 249] width 131 height 67
click at [739, 258] on div at bounding box center [711, 249] width 131 height 67
click at [354, 137] on icon "keyboard" at bounding box center [352, 136] width 12 height 16
click at [902, 284] on div at bounding box center [706, 249] width 764 height 167
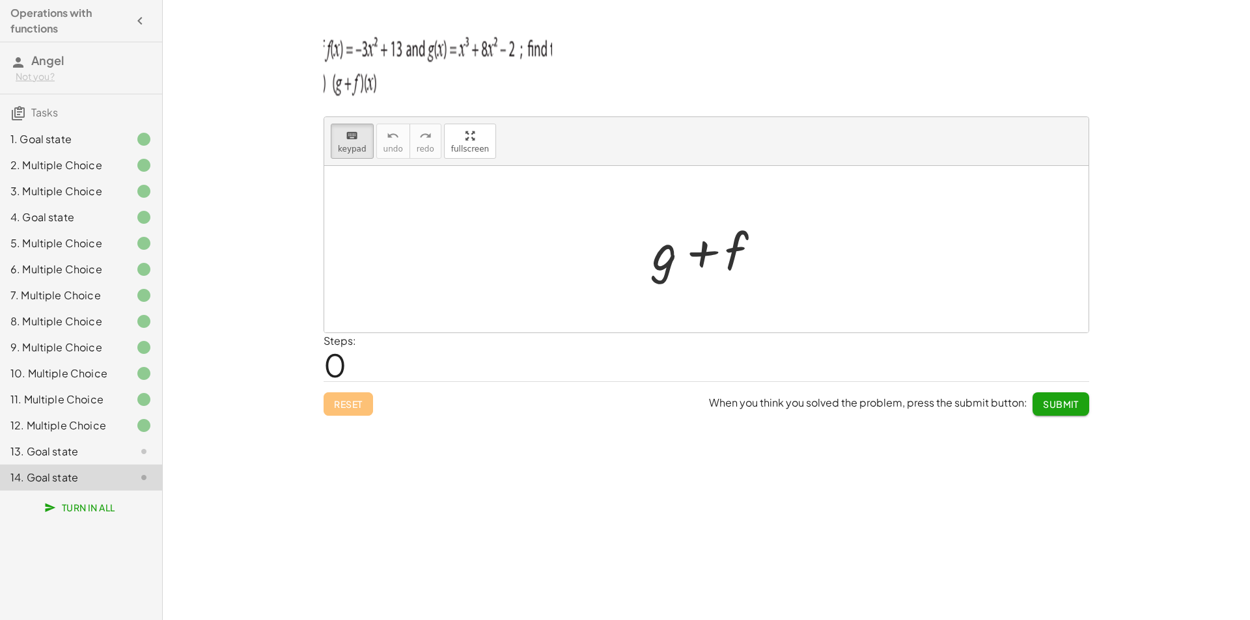
click at [899, 282] on div at bounding box center [706, 249] width 764 height 167
click at [885, 279] on div at bounding box center [706, 249] width 764 height 167
click at [732, 249] on div at bounding box center [713, 252] width 70 height 58
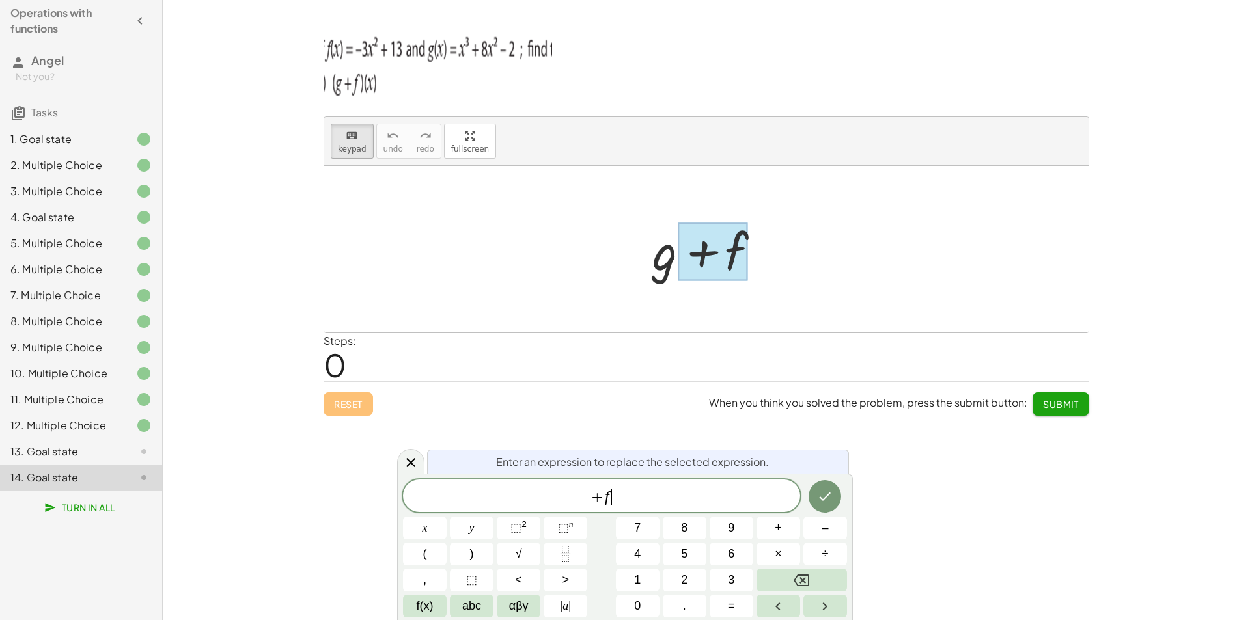
click at [660, 503] on span "+ f ​" at bounding box center [601, 497] width 397 height 18
click at [521, 528] on span "⬚" at bounding box center [515, 527] width 11 height 13
click at [821, 500] on icon "Done" at bounding box center [825, 494] width 16 height 16
click at [820, 499] on icon "Done" at bounding box center [825, 494] width 16 height 16
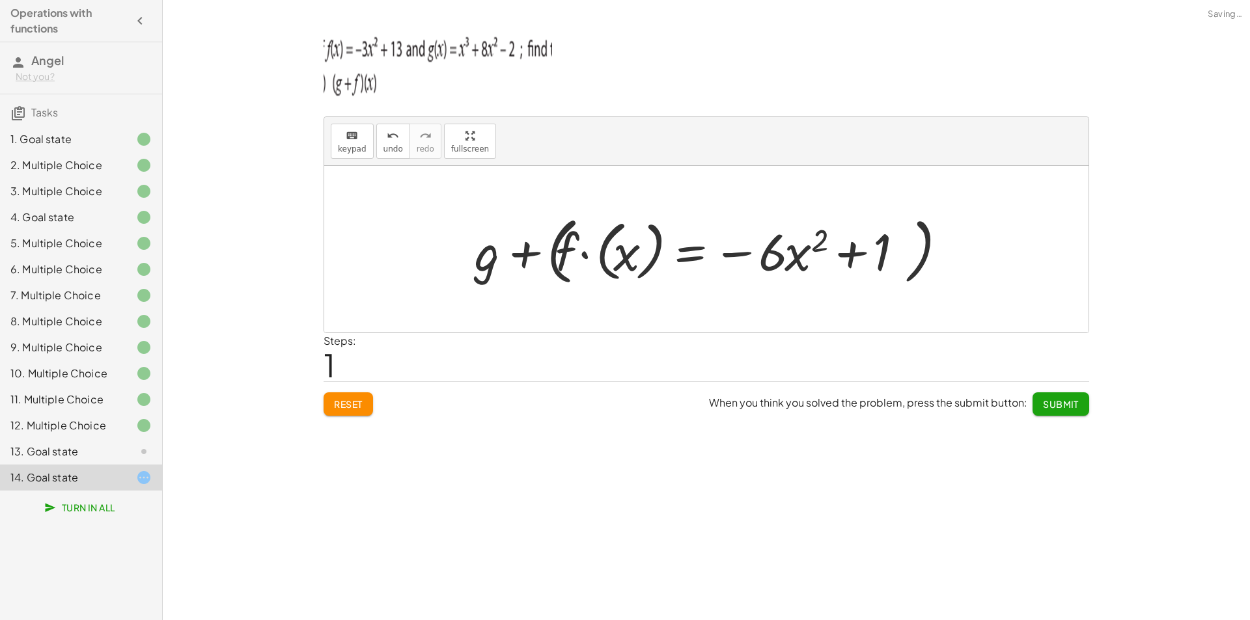
click at [819, 499] on div "keyboard keypad undo undo redo redo fullscreen + g + f + g + j + j + · x ( + 4 …" at bounding box center [706, 310] width 1087 height 620
click at [109, 450] on div "13. Goal state" at bounding box center [62, 452] width 105 height 16
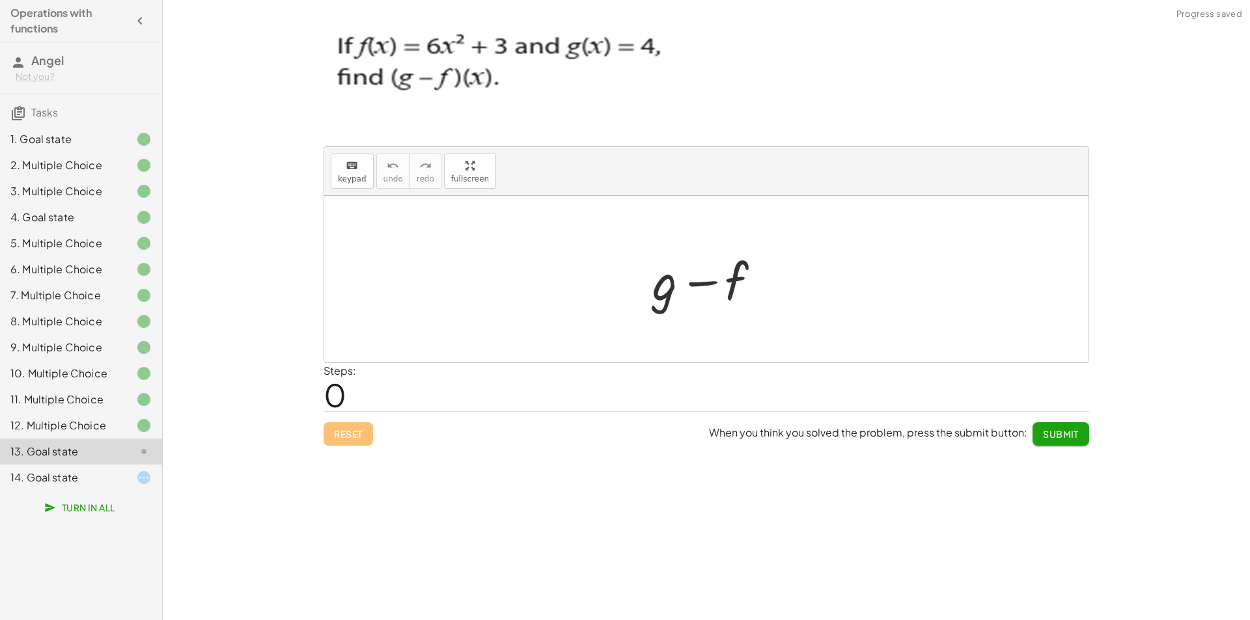
click at [105, 467] on div "14. Goal state" at bounding box center [81, 478] width 162 height 26
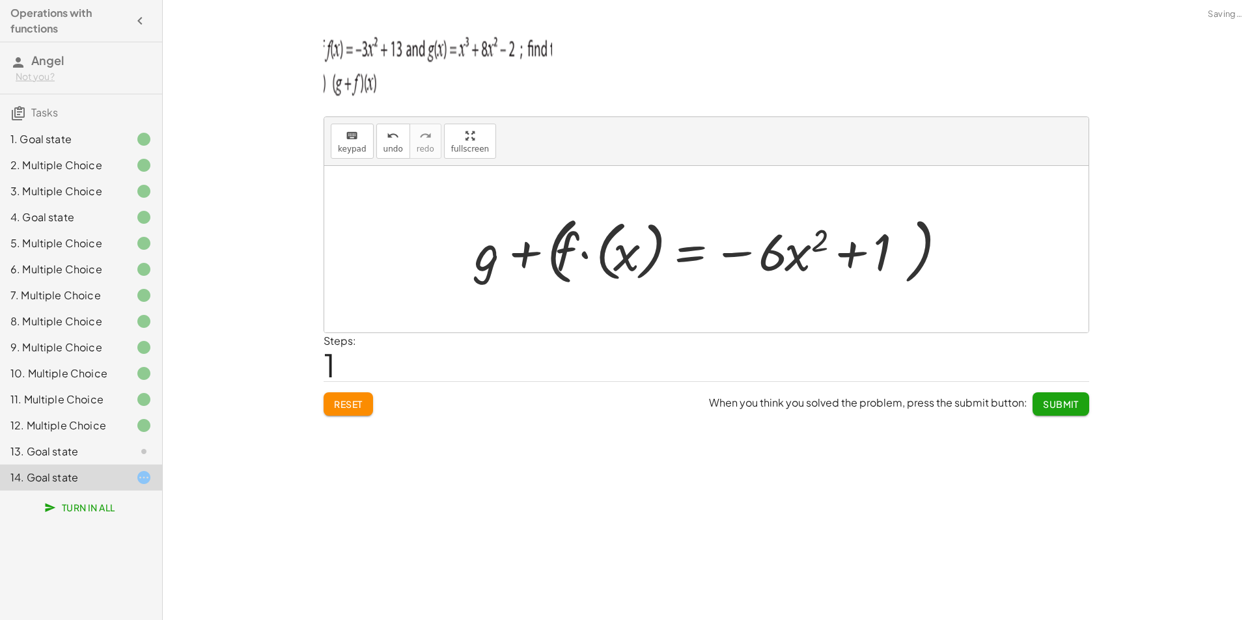
click at [797, 267] on div at bounding box center [711, 250] width 486 height 80
click at [799, 262] on div at bounding box center [711, 250] width 486 height 80
click at [642, 242] on div at bounding box center [711, 250] width 486 height 80
drag, startPoint x: 642, startPoint y: 242, endPoint x: 493, endPoint y: 212, distance: 152.7
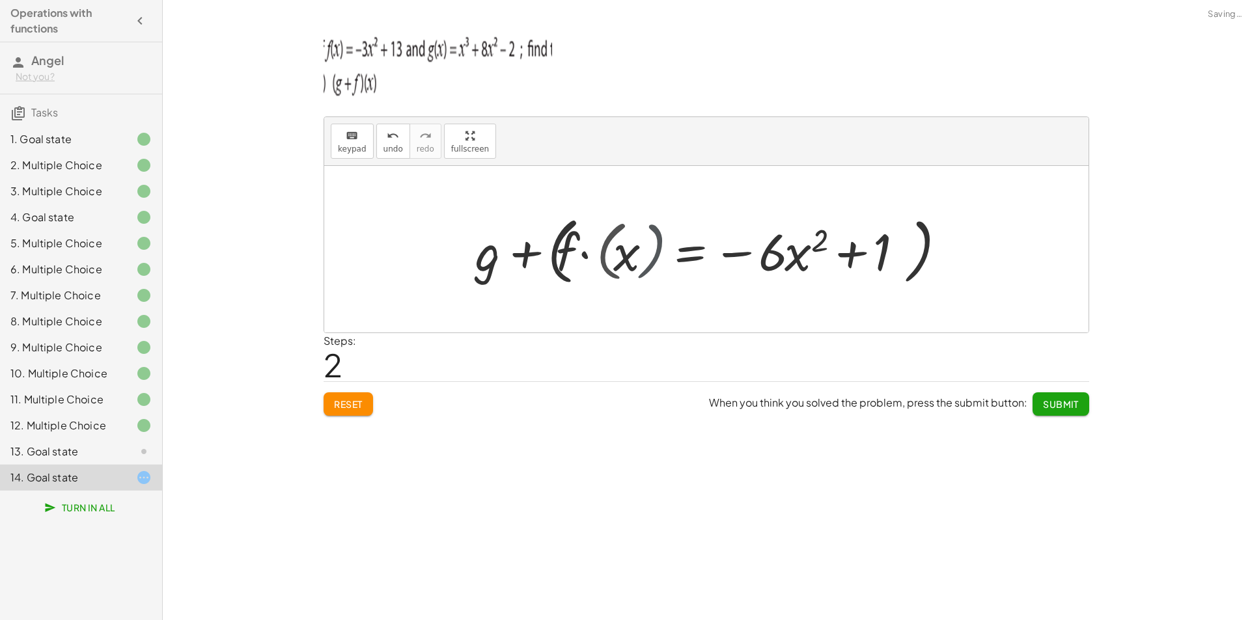
click at [636, 243] on div at bounding box center [711, 249] width 435 height 75
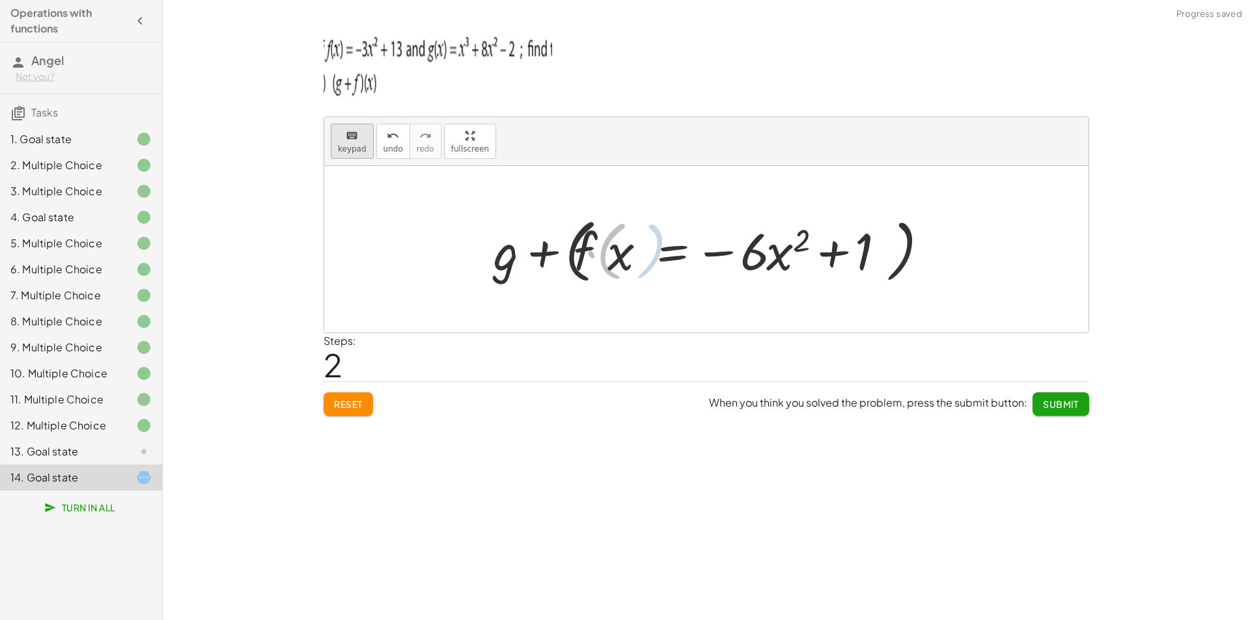
click at [346, 148] on span "keypad" at bounding box center [352, 148] width 29 height 9
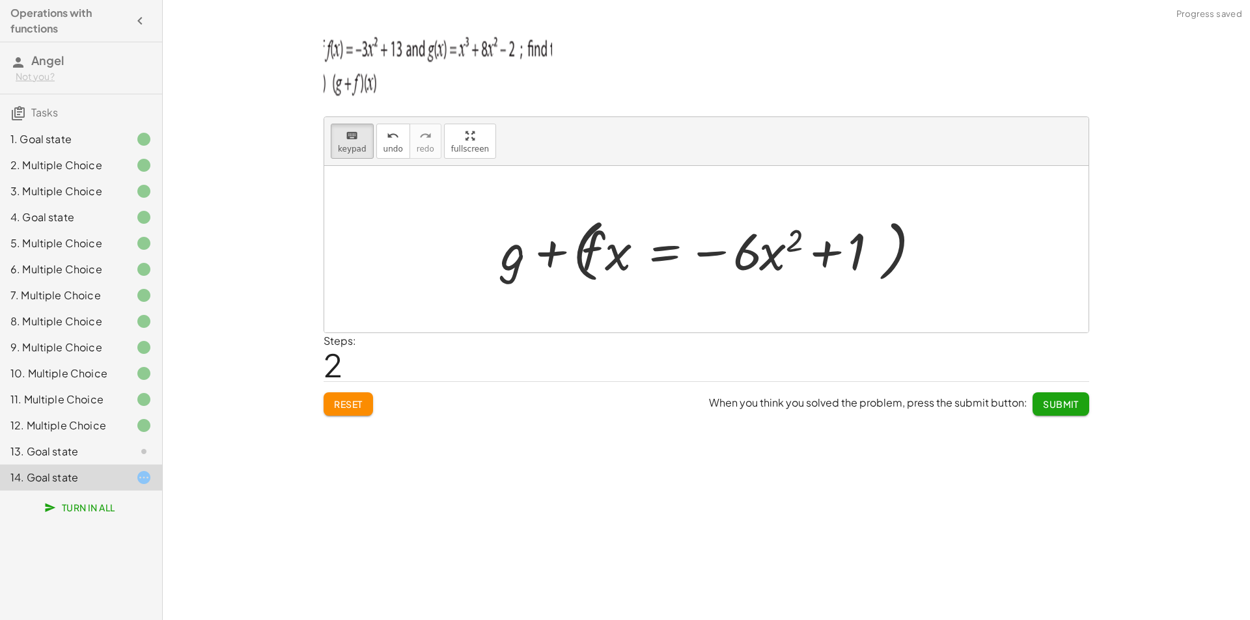
click at [705, 258] on div at bounding box center [711, 249] width 435 height 75
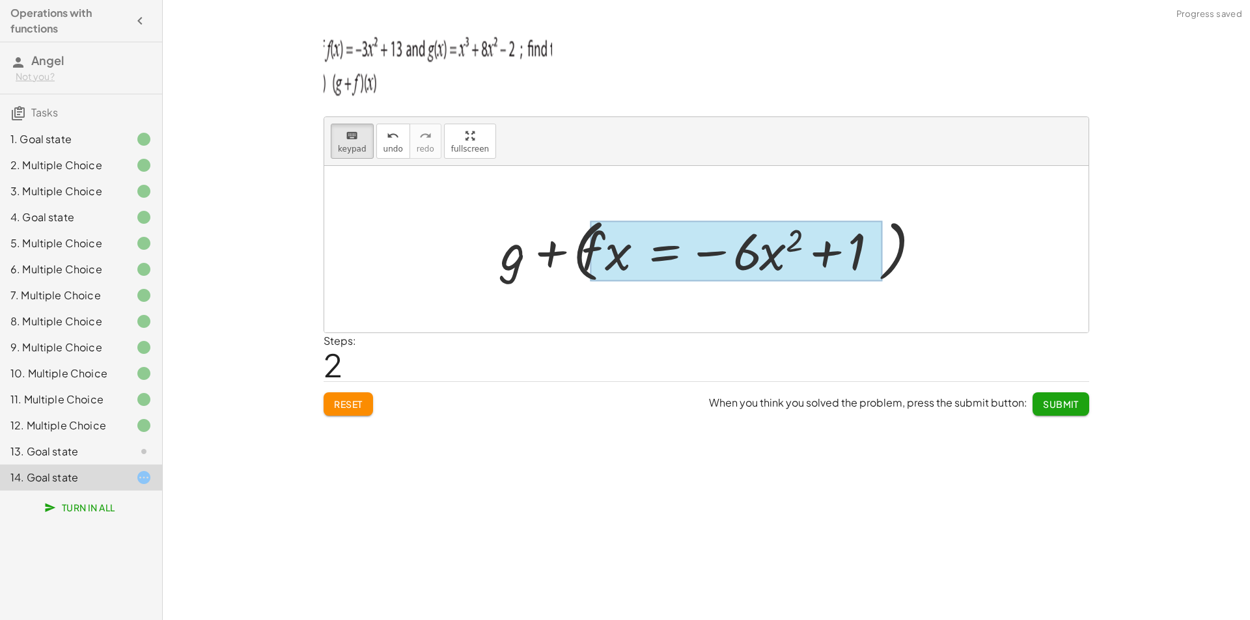
click at [641, 250] on div at bounding box center [736, 251] width 292 height 61
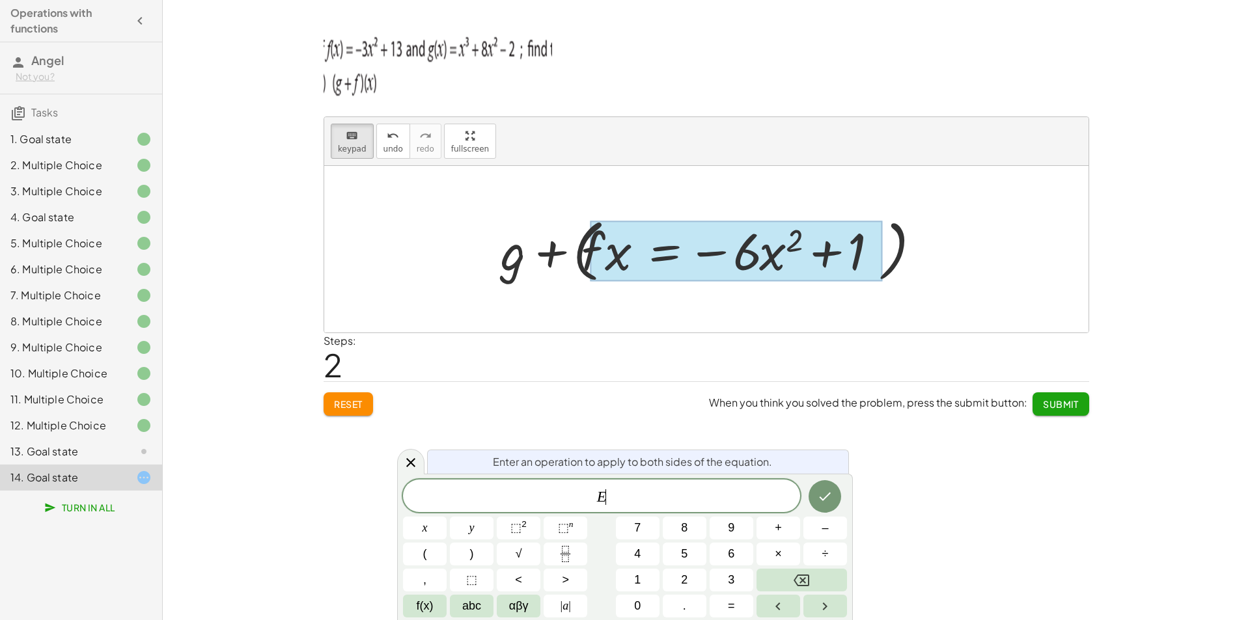
click at [756, 279] on div at bounding box center [736, 251] width 292 height 61
click at [720, 256] on div at bounding box center [736, 251] width 292 height 61
click at [681, 291] on div at bounding box center [706, 249] width 764 height 167
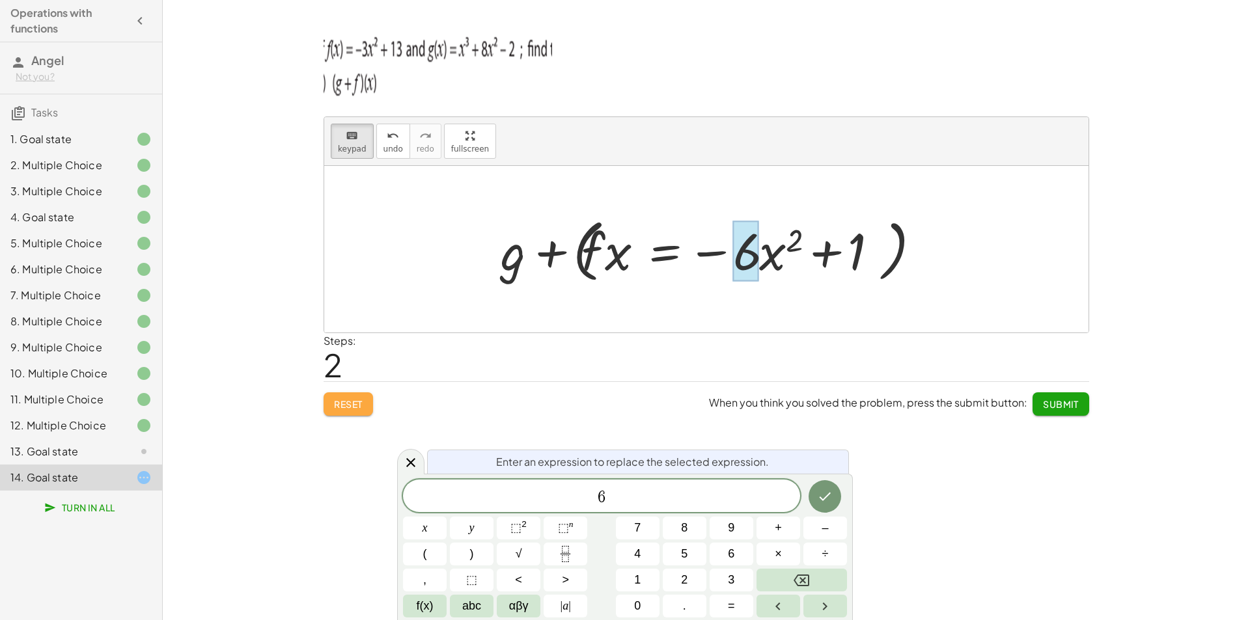
click at [359, 403] on span "Reset" at bounding box center [348, 404] width 29 height 12
drag, startPoint x: 359, startPoint y: 402, endPoint x: 307, endPoint y: 421, distance: 54.8
click at [358, 402] on div "Reset When you think you solved the problem, press the submit button: Submit" at bounding box center [705, 398] width 765 height 34
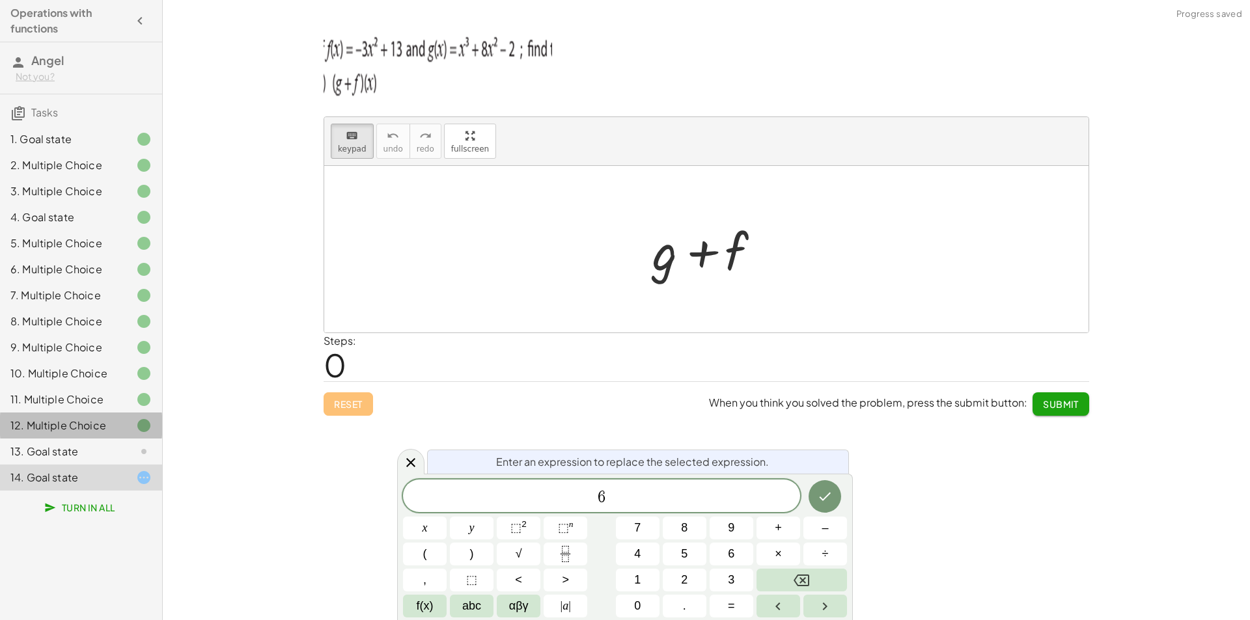
click at [152, 465] on div "12. Multiple Choice" at bounding box center [81, 478] width 162 height 26
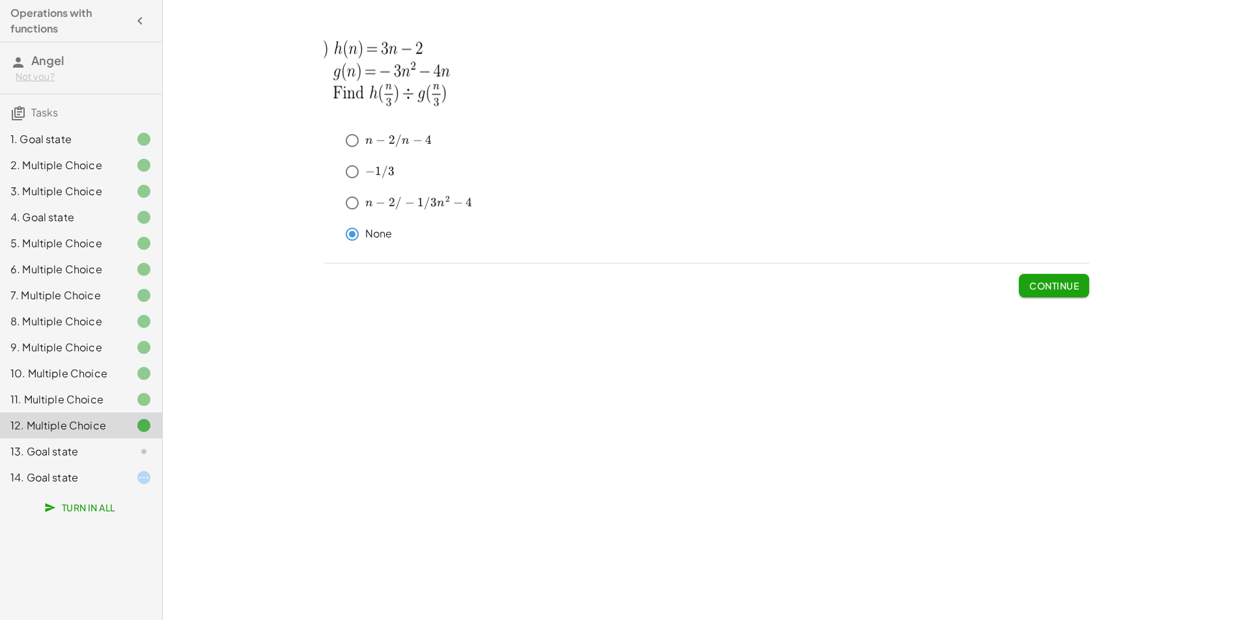
click at [133, 476] on div at bounding box center [133, 478] width 36 height 16
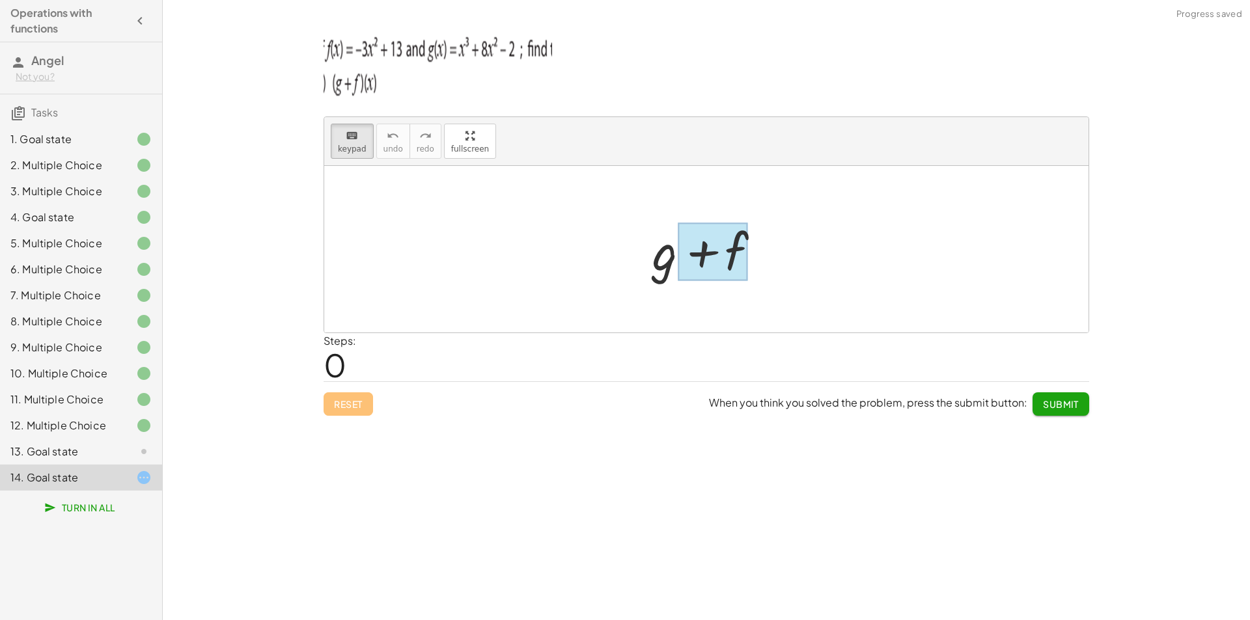
click at [743, 254] on div at bounding box center [713, 252] width 70 height 58
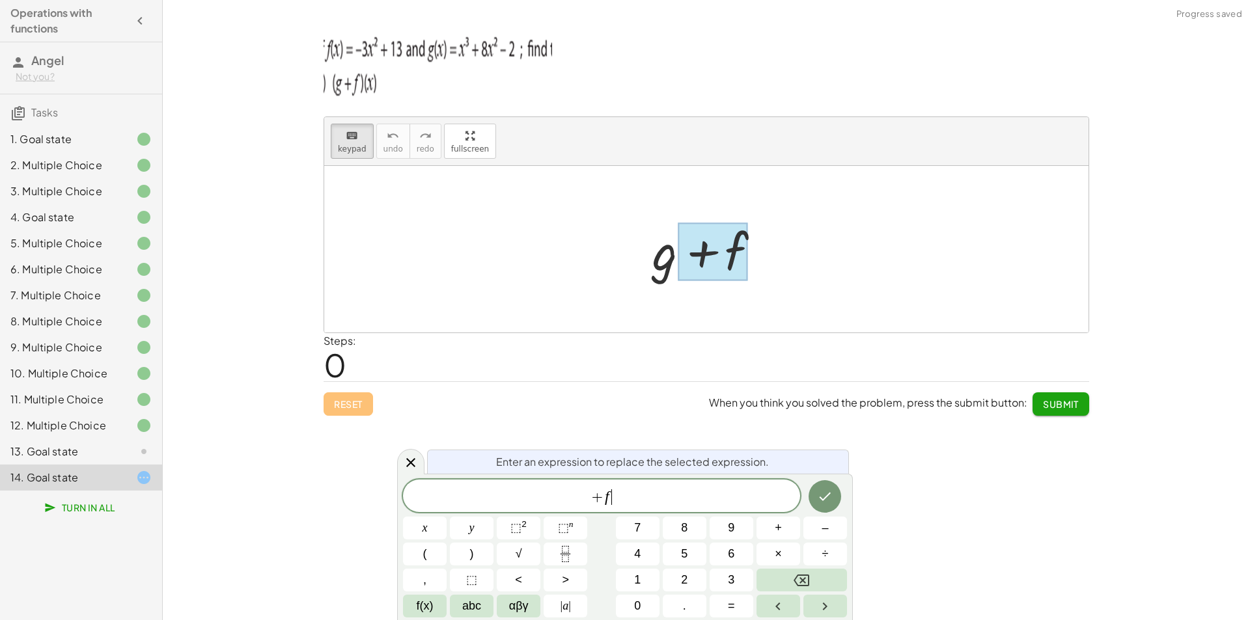
click at [637, 500] on span "+ f ​" at bounding box center [601, 497] width 397 height 18
click at [512, 532] on span "⬚" at bounding box center [515, 527] width 11 height 13
click at [813, 493] on button "Done" at bounding box center [824, 493] width 33 height 33
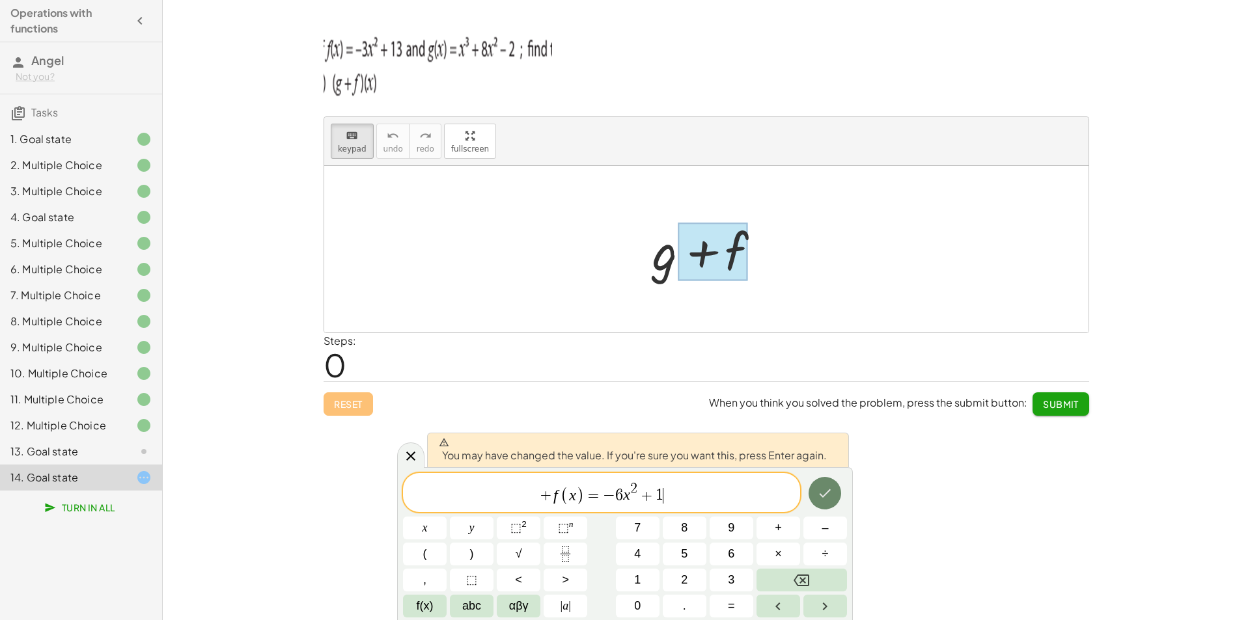
click at [813, 493] on button "Done" at bounding box center [824, 493] width 33 height 33
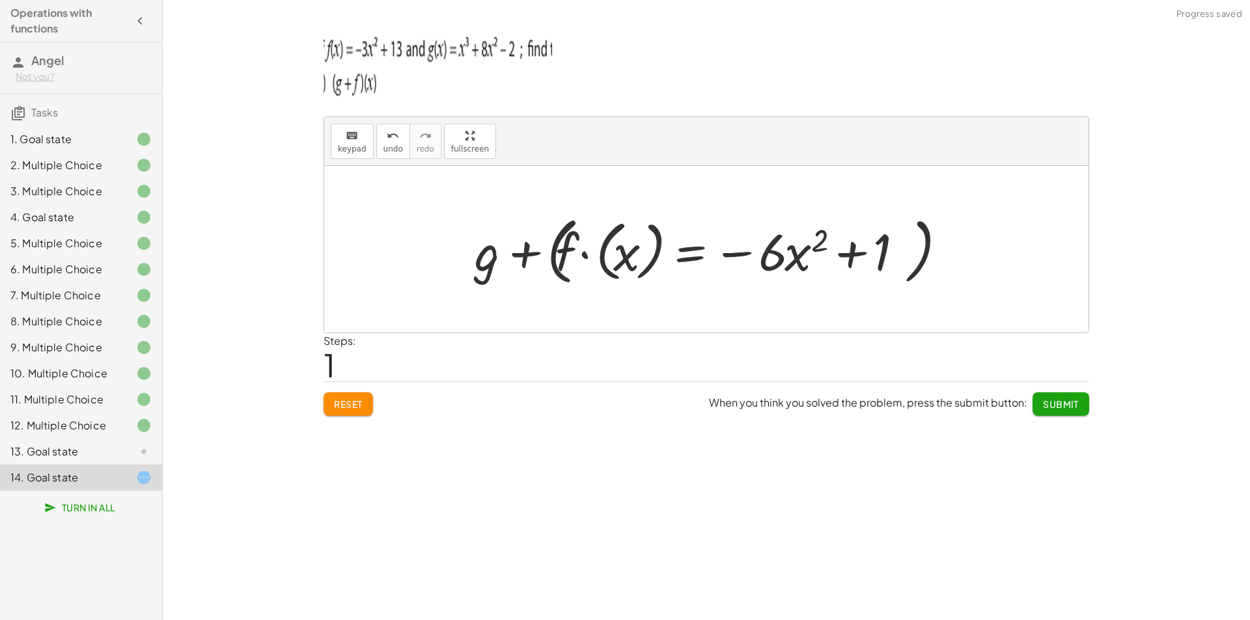
click at [1047, 405] on span "Submit" at bounding box center [1061, 404] width 36 height 12
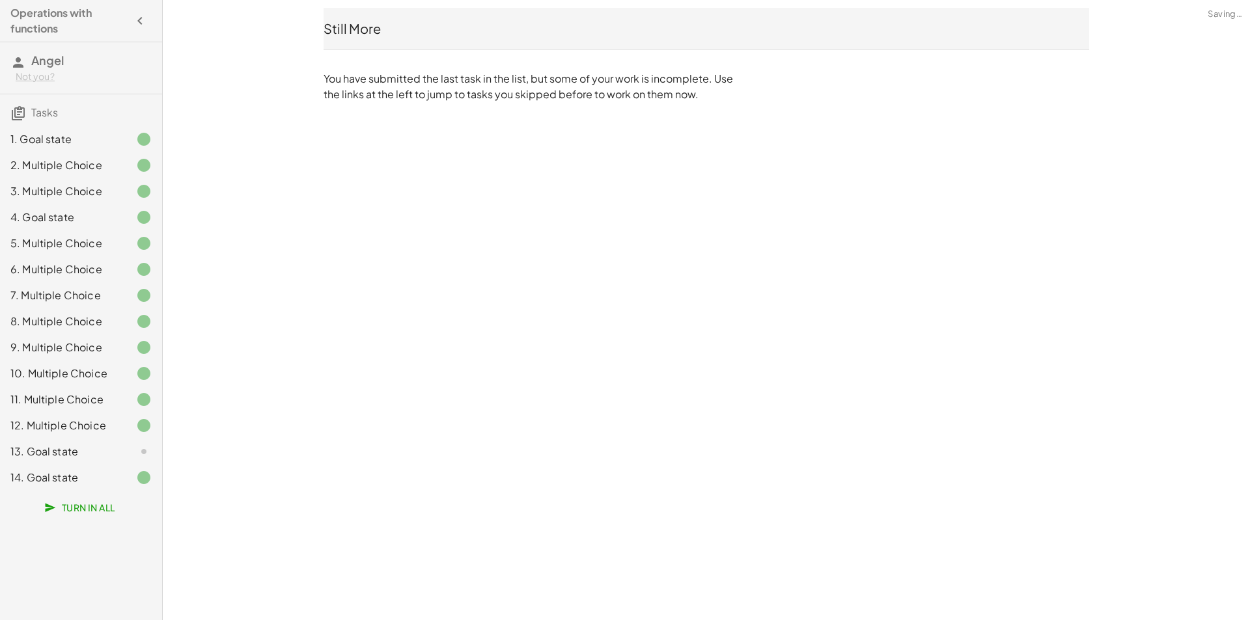
click at [137, 442] on div "13. Goal state" at bounding box center [81, 452] width 162 height 26
click at [135, 444] on div at bounding box center [133, 452] width 36 height 16
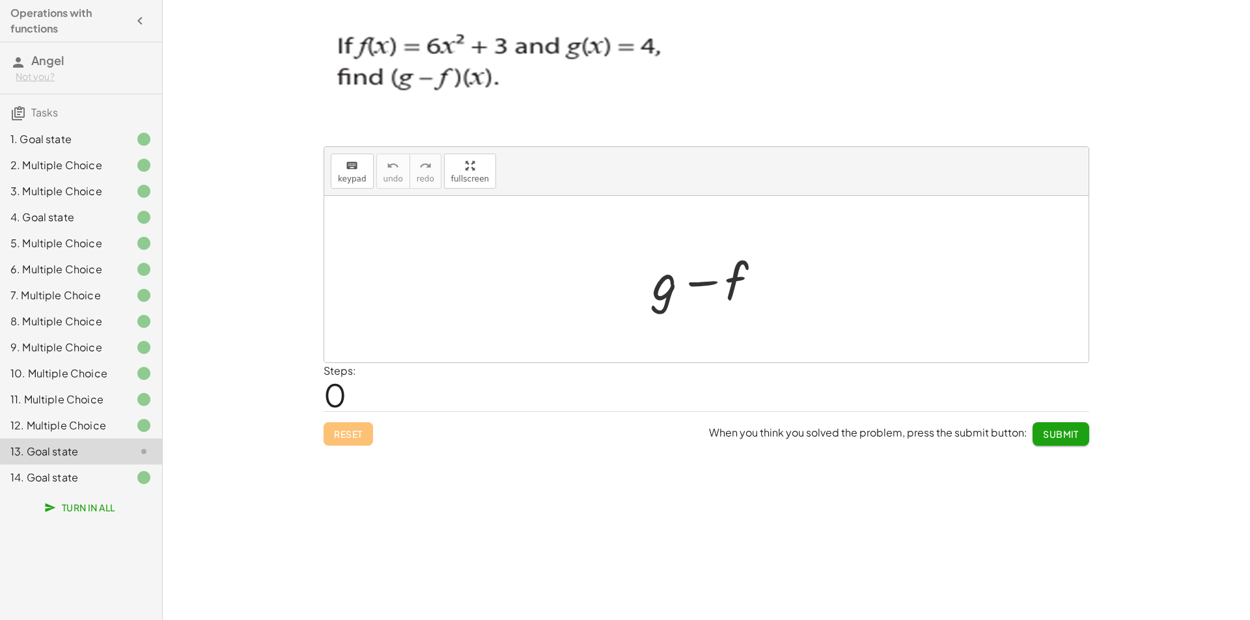
click at [97, 477] on div "14. Goal state" at bounding box center [62, 478] width 105 height 16
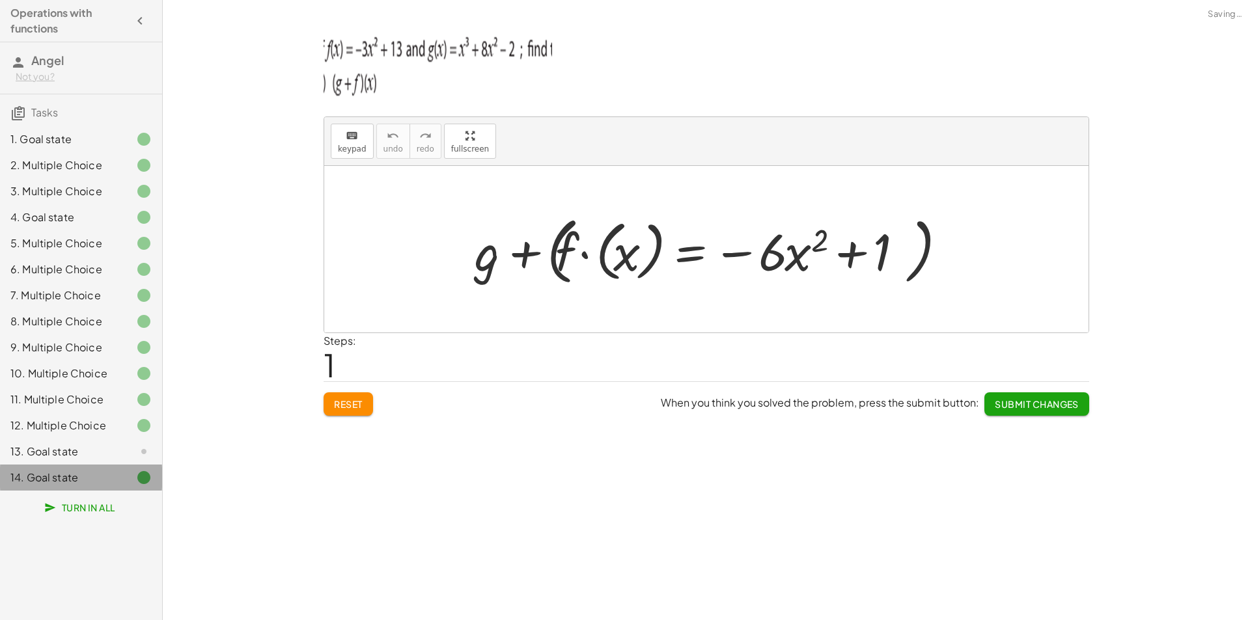
click at [96, 450] on div "13. Goal state" at bounding box center [62, 452] width 105 height 16
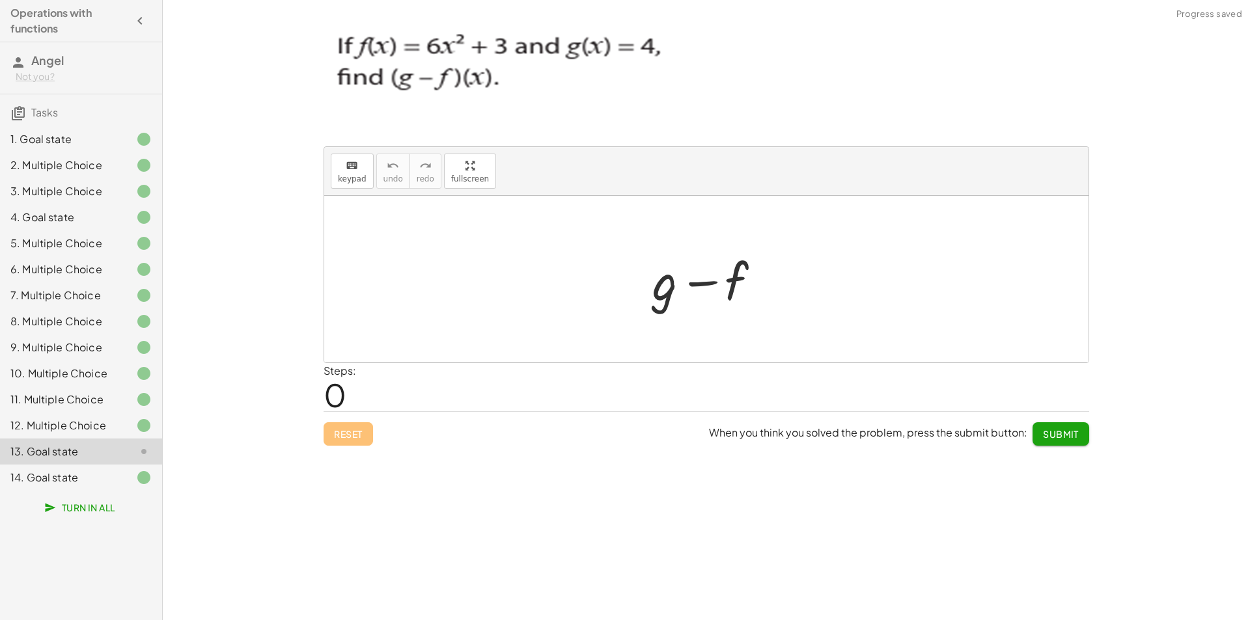
click at [719, 272] on div at bounding box center [711, 279] width 131 height 67
click at [738, 284] on div at bounding box center [711, 279] width 131 height 67
click at [357, 166] on div "keyboard" at bounding box center [352, 165] width 29 height 16
click at [756, 293] on div at bounding box center [711, 279] width 131 height 67
click at [745, 289] on div at bounding box center [713, 282] width 70 height 58
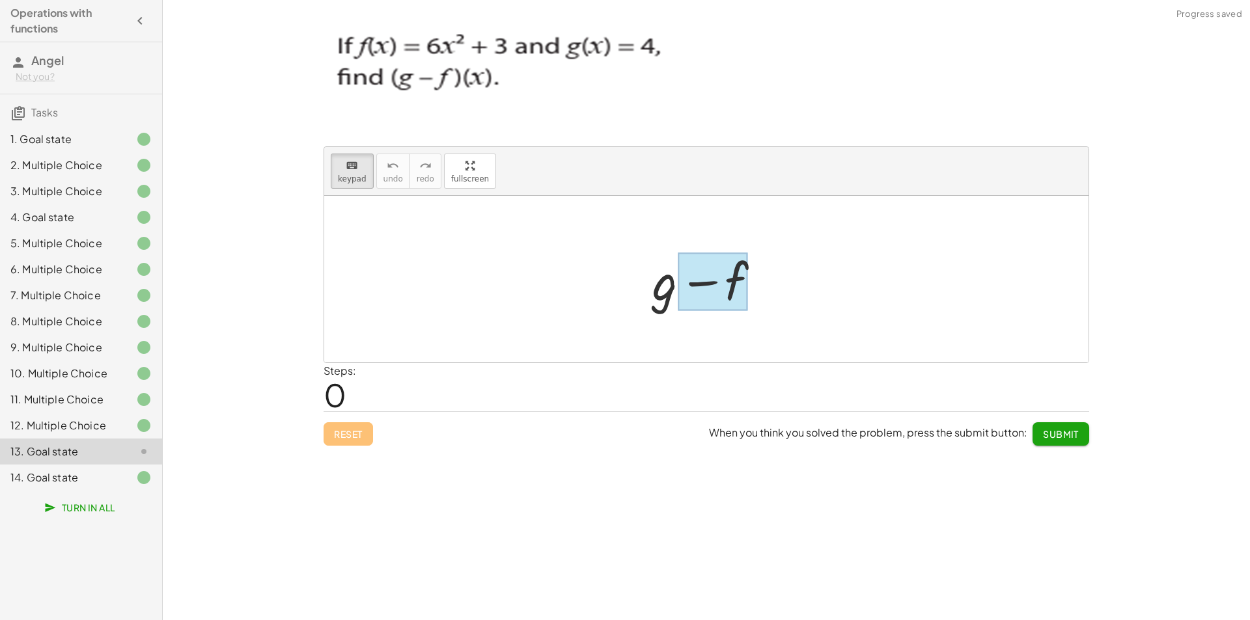
click at [745, 290] on div at bounding box center [713, 282] width 70 height 58
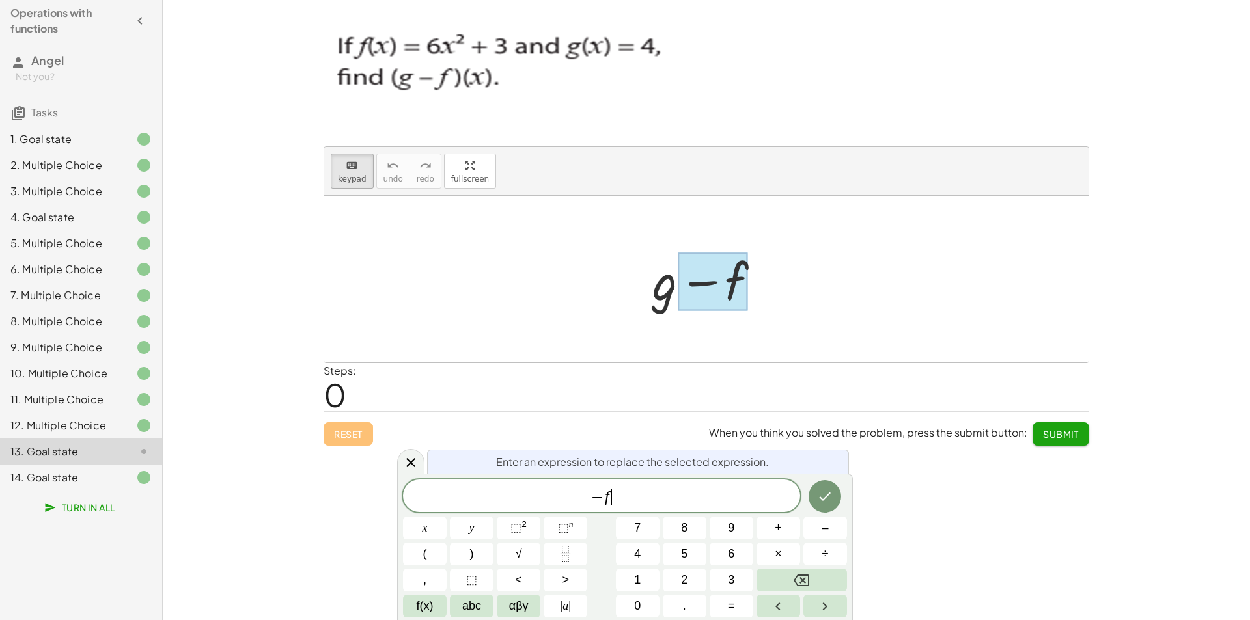
click at [631, 497] on span "− f ​" at bounding box center [601, 497] width 397 height 18
click at [508, 531] on button "⬚ 2" at bounding box center [519, 528] width 44 height 23
click at [820, 492] on icon "Done" at bounding box center [825, 494] width 16 height 16
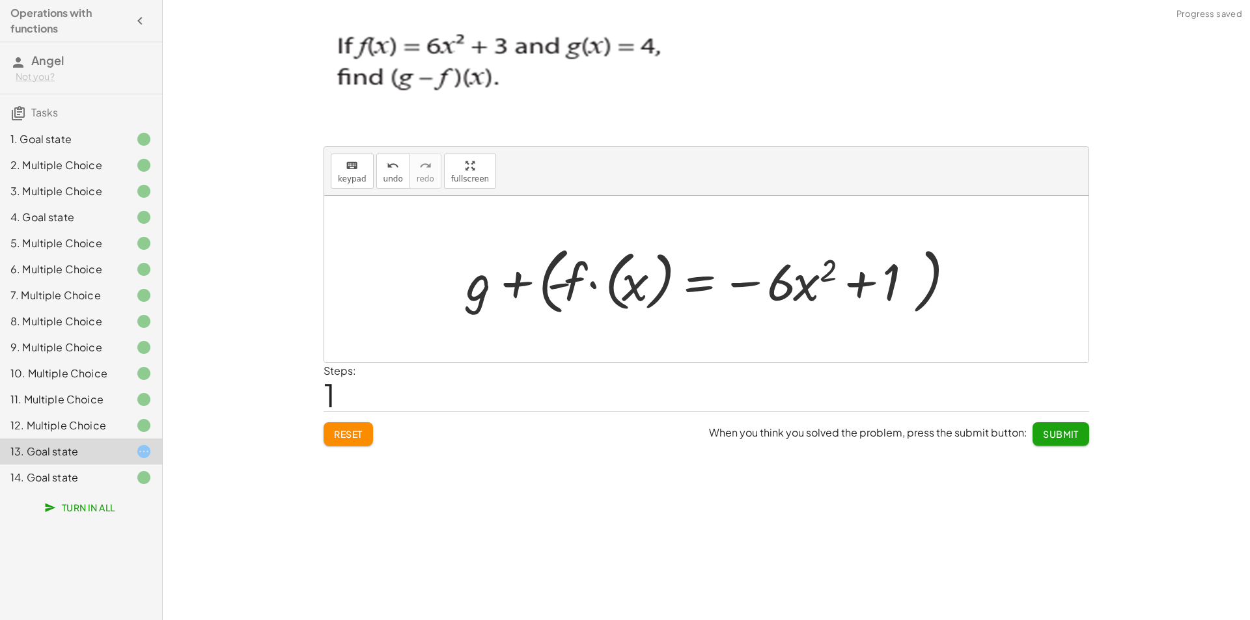
click at [1060, 432] on span "Submit" at bounding box center [1061, 434] width 36 height 12
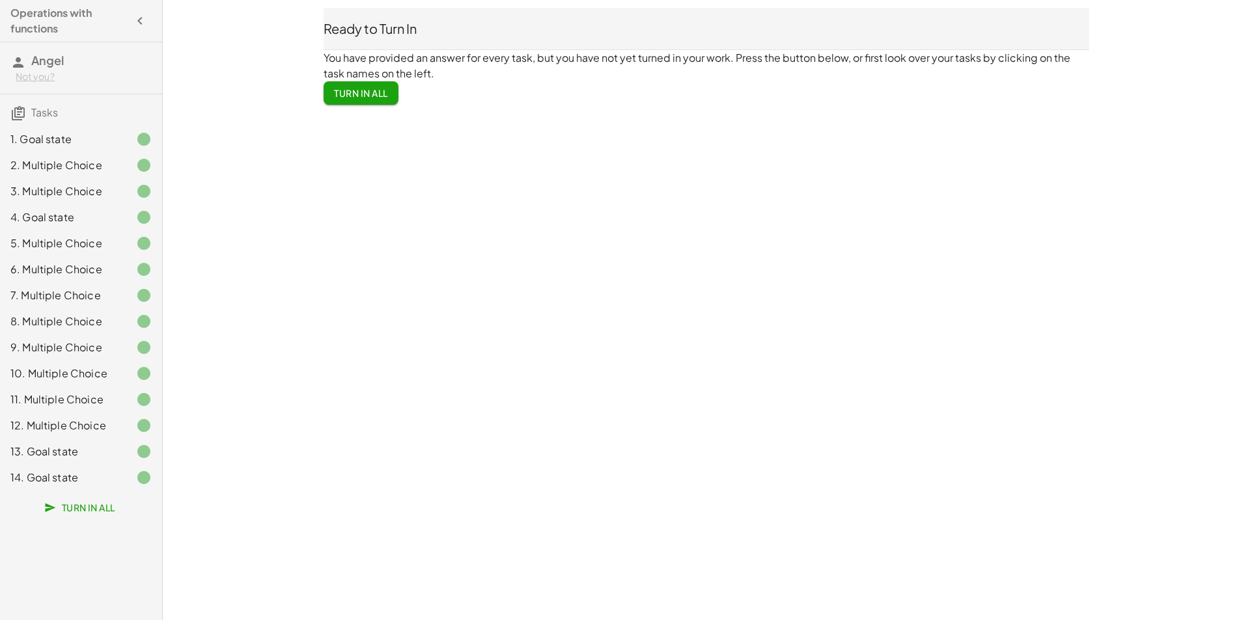
click at [148, 473] on icon at bounding box center [144, 478] width 16 height 16
click at [131, 474] on div at bounding box center [133, 478] width 36 height 16
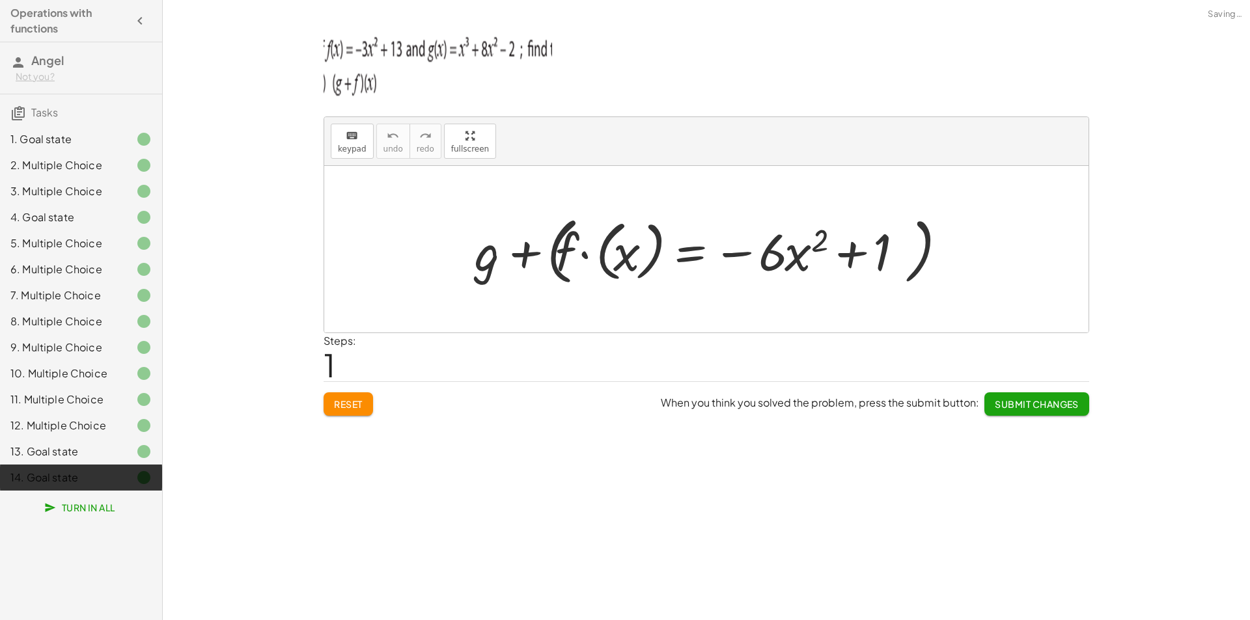
click at [131, 474] on div at bounding box center [133, 478] width 36 height 16
click at [339, 410] on span "Reset" at bounding box center [348, 404] width 29 height 12
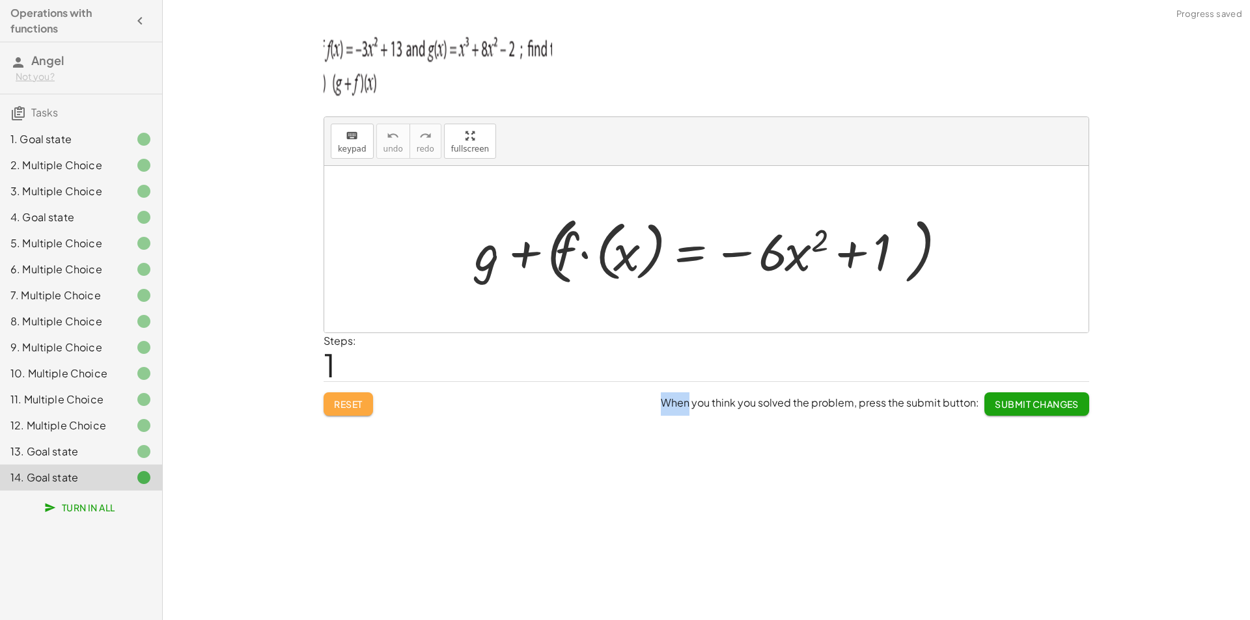
click at [340, 409] on div "Reset When you think you solved the problem, press the submit button: Submit Ch…" at bounding box center [705, 398] width 765 height 34
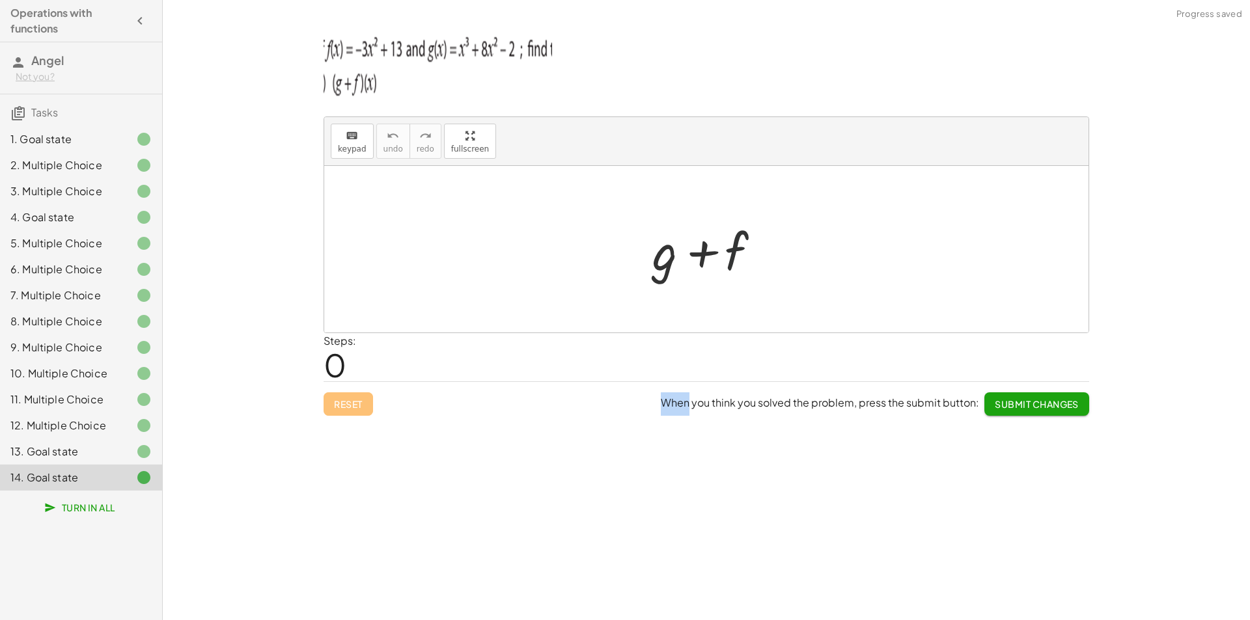
drag, startPoint x: 743, startPoint y: 264, endPoint x: 730, endPoint y: 262, distance: 13.2
click at [740, 264] on div at bounding box center [711, 249] width 131 height 67
click at [730, 262] on div at bounding box center [711, 249] width 131 height 67
click at [717, 232] on div at bounding box center [711, 249] width 131 height 67
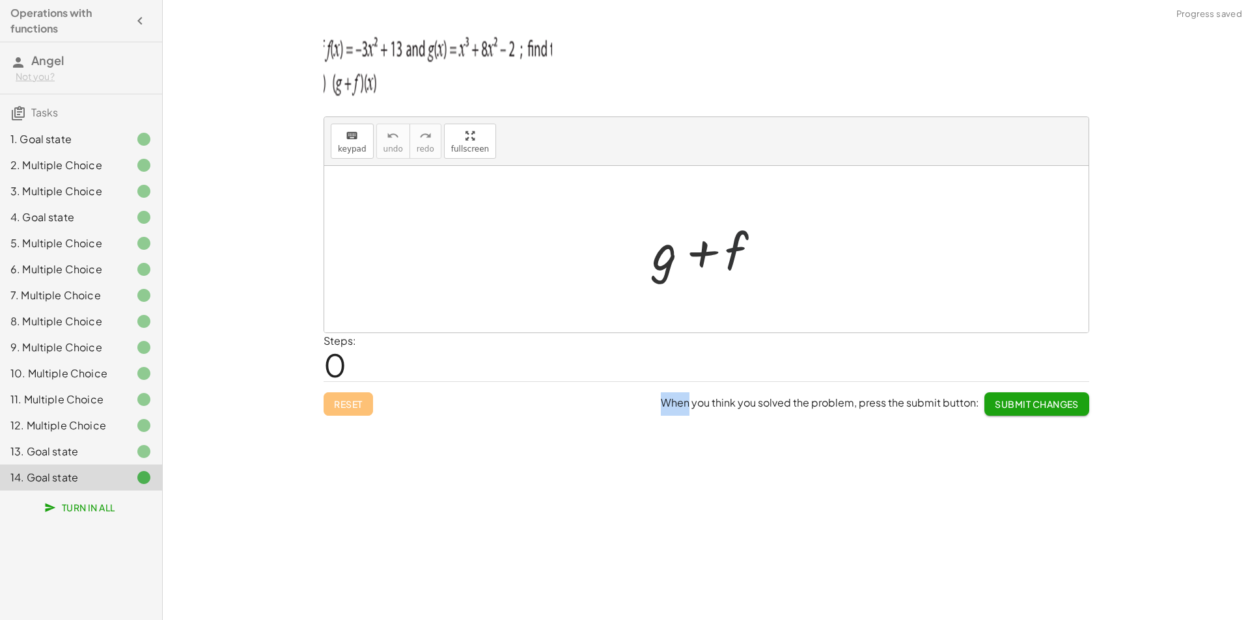
drag, startPoint x: 717, startPoint y: 232, endPoint x: 718, endPoint y: 240, distance: 8.5
click at [718, 233] on div at bounding box center [711, 249] width 131 height 67
click at [720, 265] on div at bounding box center [711, 249] width 131 height 67
click at [361, 141] on div "keyboard" at bounding box center [352, 136] width 29 height 16
click at [750, 258] on div at bounding box center [711, 249] width 131 height 67
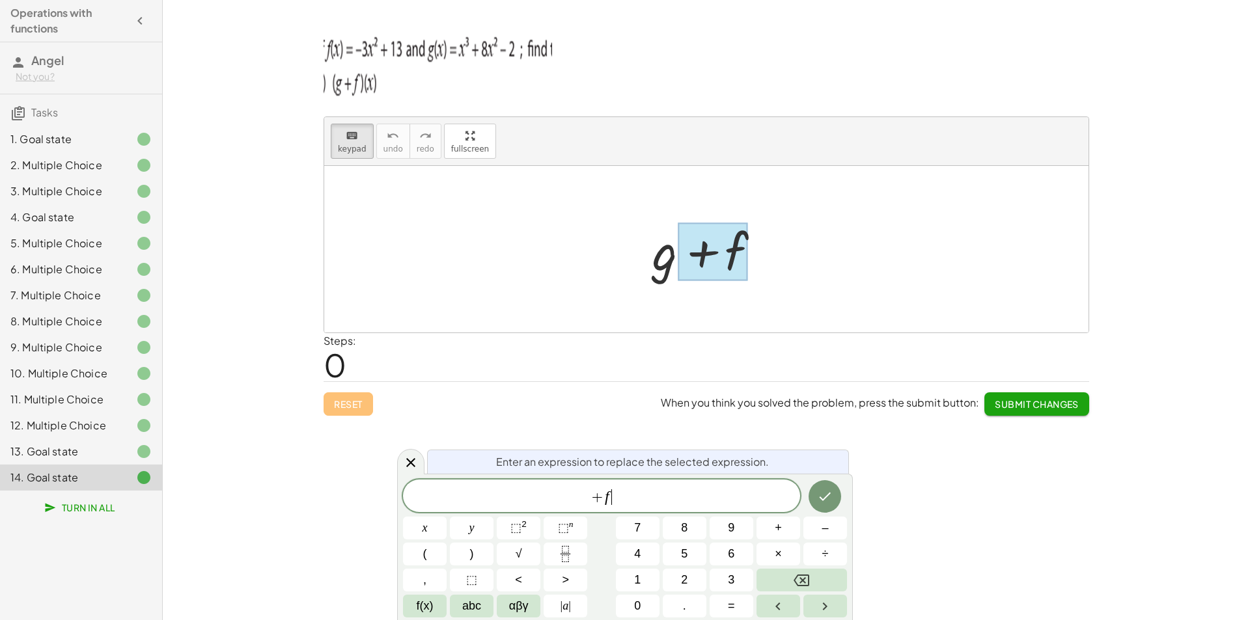
click at [655, 502] on span "+ f ​" at bounding box center [601, 497] width 397 height 18
click at [521, 527] on sup "2" at bounding box center [523, 524] width 5 height 10
click at [732, 584] on span "3" at bounding box center [731, 580] width 7 height 18
click at [796, 578] on icon "Backspace" at bounding box center [801, 581] width 16 height 12
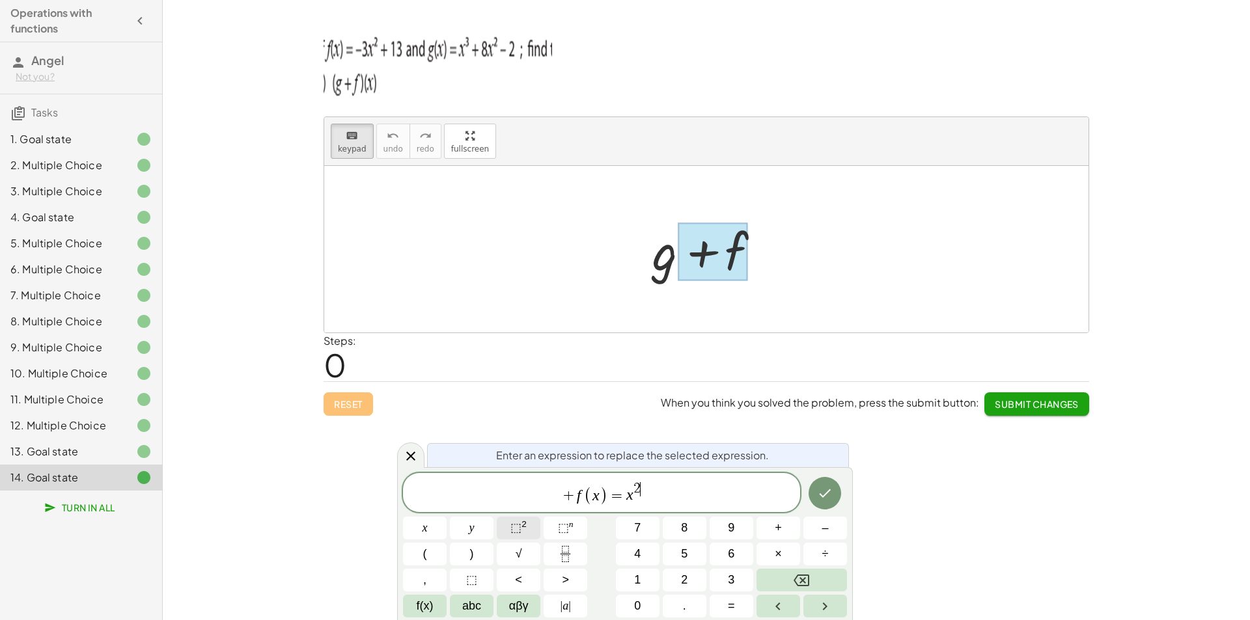
click at [538, 522] on button "⬚ 2" at bounding box center [519, 528] width 44 height 23
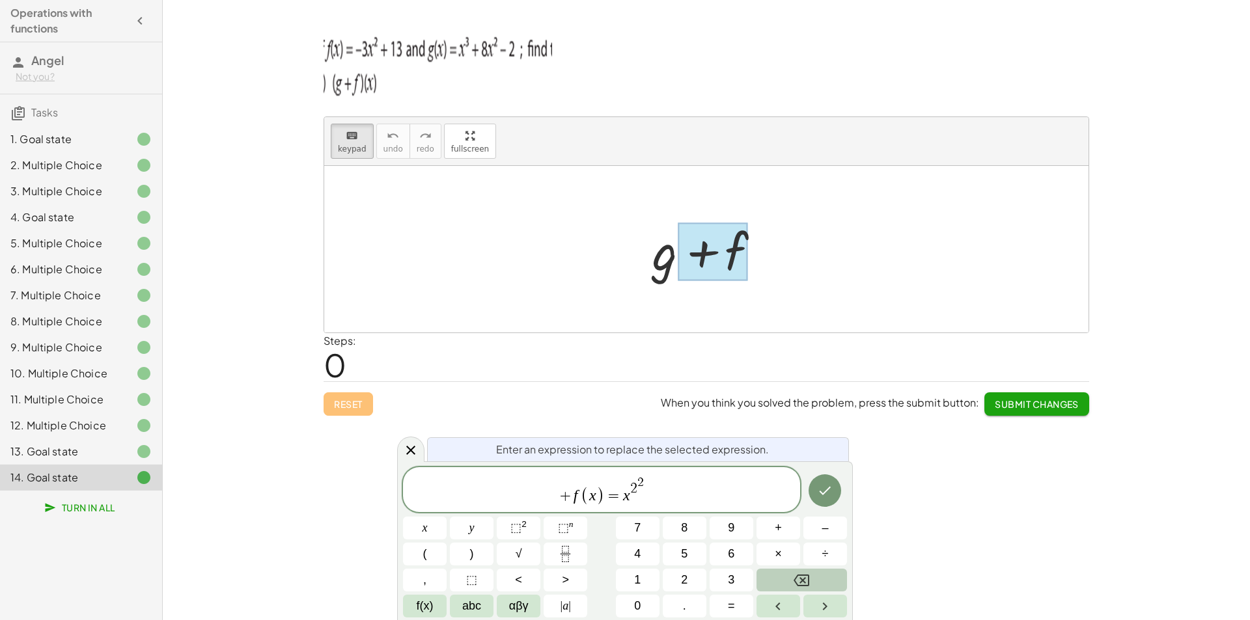
click at [776, 578] on button "Backspace" at bounding box center [801, 580] width 90 height 23
click at [782, 576] on button "Backspace" at bounding box center [801, 580] width 90 height 23
click at [786, 582] on button "Backspace" at bounding box center [801, 580] width 90 height 23
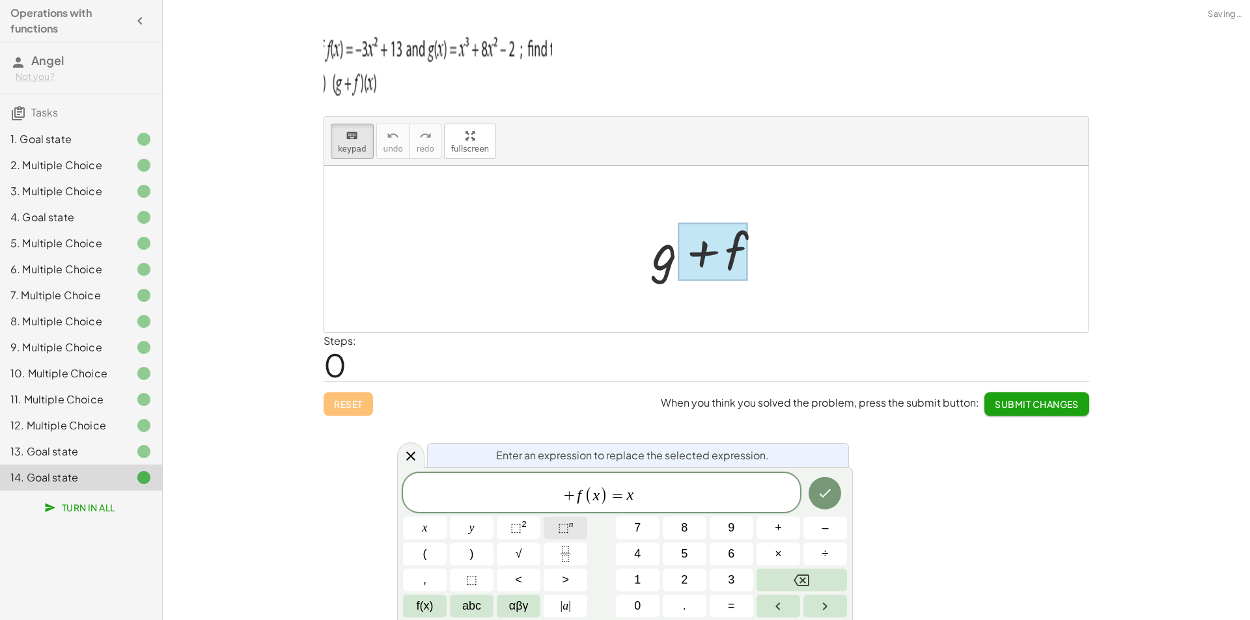
click at [555, 531] on button "⬚ n" at bounding box center [565, 528] width 44 height 23
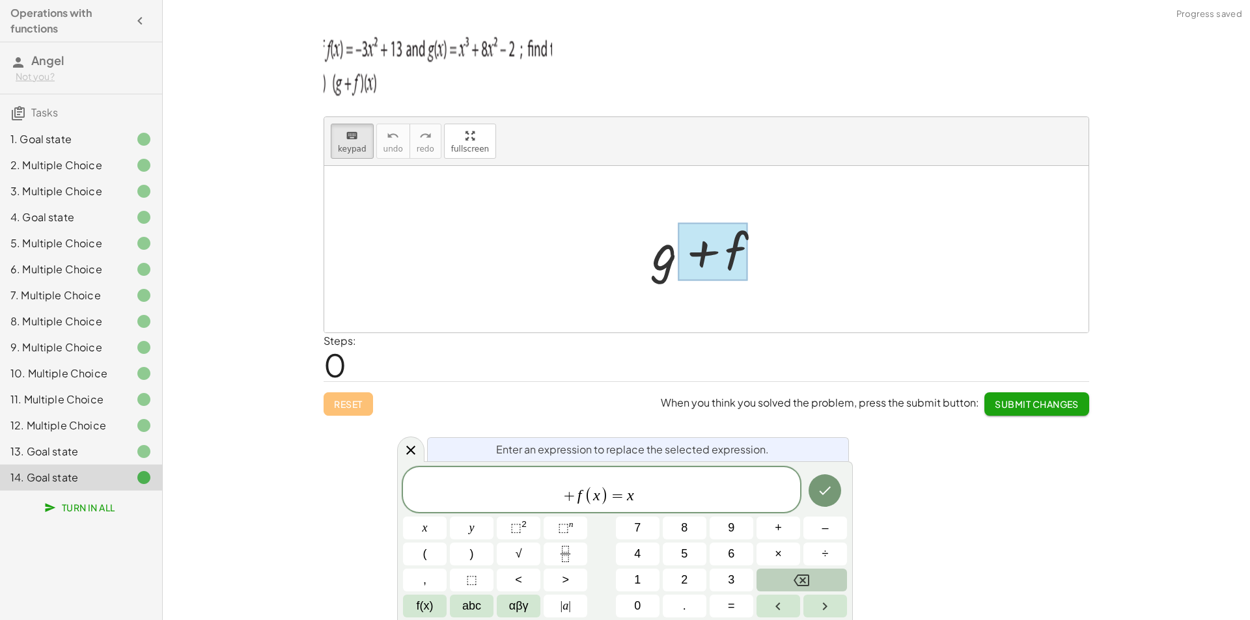
click at [777, 583] on button "Backspace" at bounding box center [801, 580] width 90 height 23
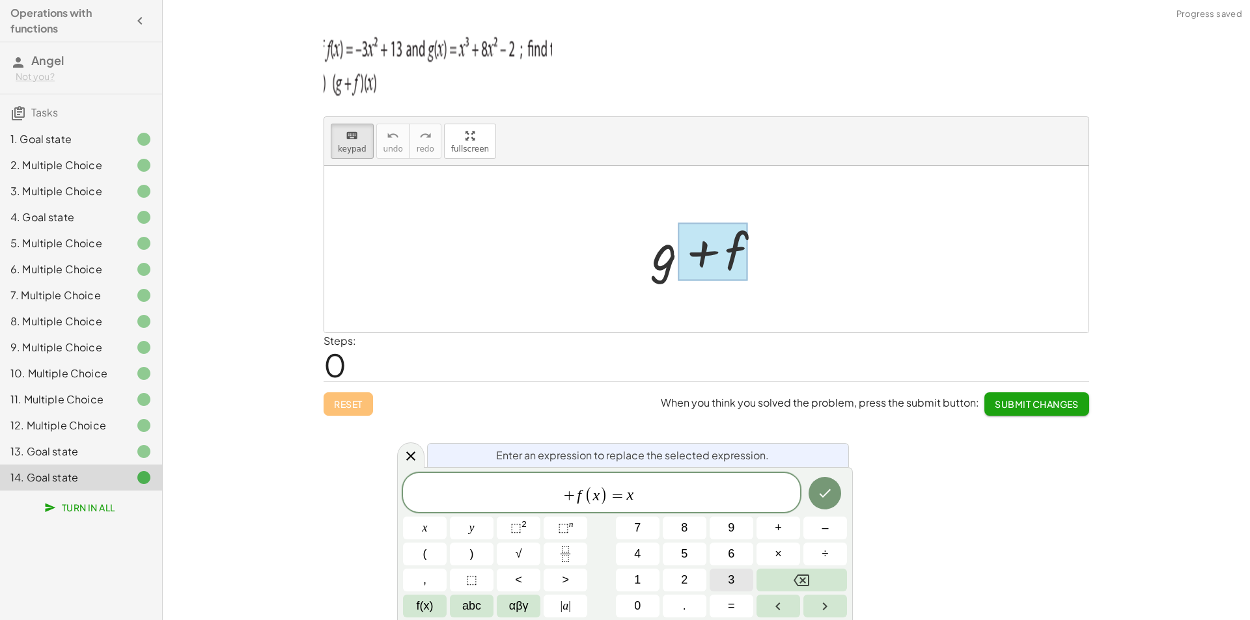
click at [711, 580] on button "3" at bounding box center [731, 580] width 44 height 23
click at [663, 504] on span "+ f ( x ) = x 3 ​" at bounding box center [601, 493] width 397 height 25
click at [567, 528] on span "⬚" at bounding box center [563, 527] width 11 height 13
click at [788, 575] on button "Backspace" at bounding box center [801, 580] width 90 height 23
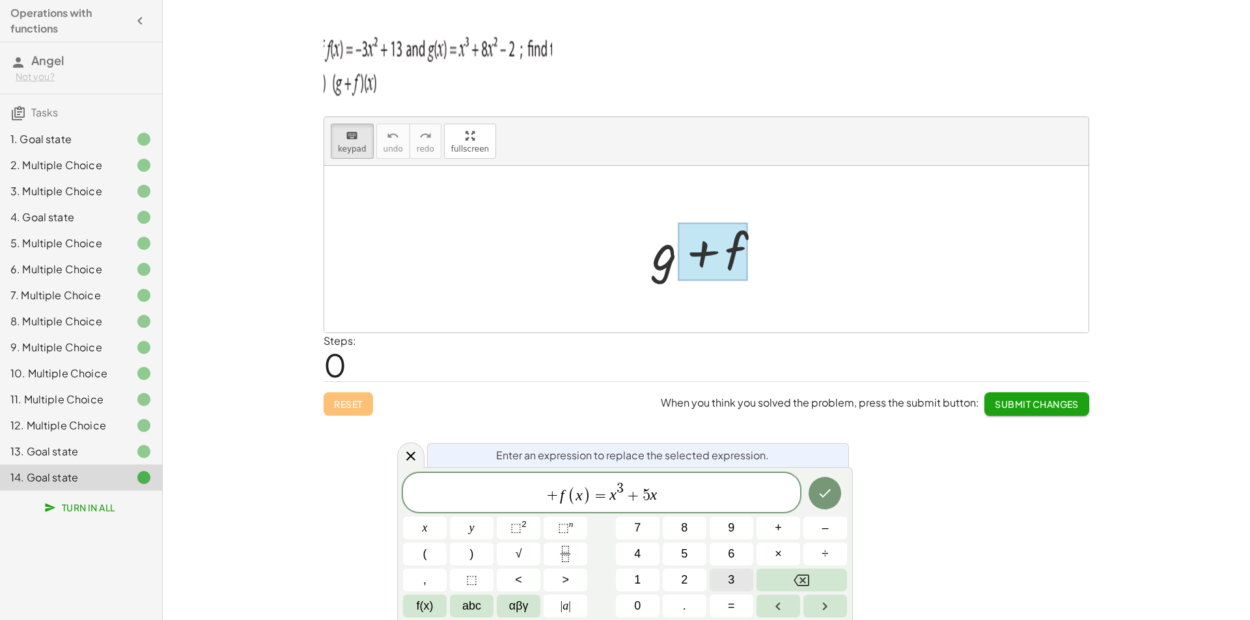
click at [719, 579] on button "3" at bounding box center [731, 580] width 44 height 23
click at [784, 578] on button "Backspace" at bounding box center [801, 580] width 90 height 23
click at [566, 519] on span "⬚ n" at bounding box center [566, 528] width 16 height 18
click at [722, 579] on button "3" at bounding box center [731, 580] width 44 height 23
click at [691, 500] on span "+ f ( x ) = x 3 + 5 x 3 ​" at bounding box center [601, 493] width 397 height 25
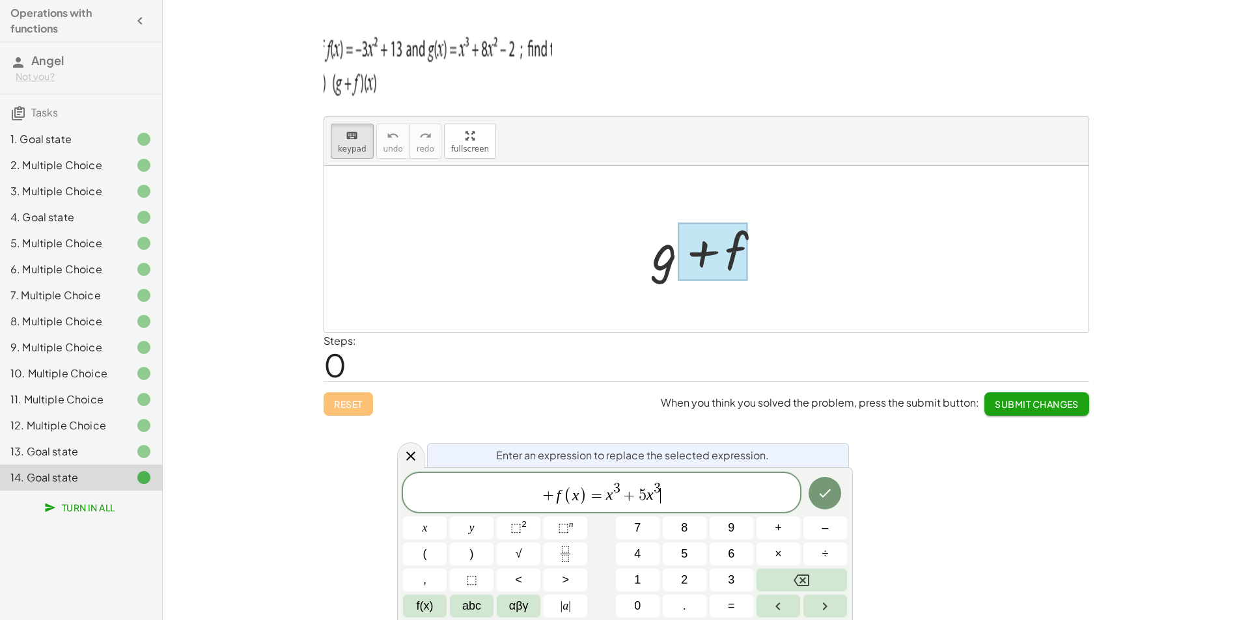
click at [691, 500] on span "+ f ( x ) = x 3 + 5 x 3 ​" at bounding box center [601, 493] width 397 height 25
click at [818, 491] on icon "Done" at bounding box center [825, 494] width 16 height 16
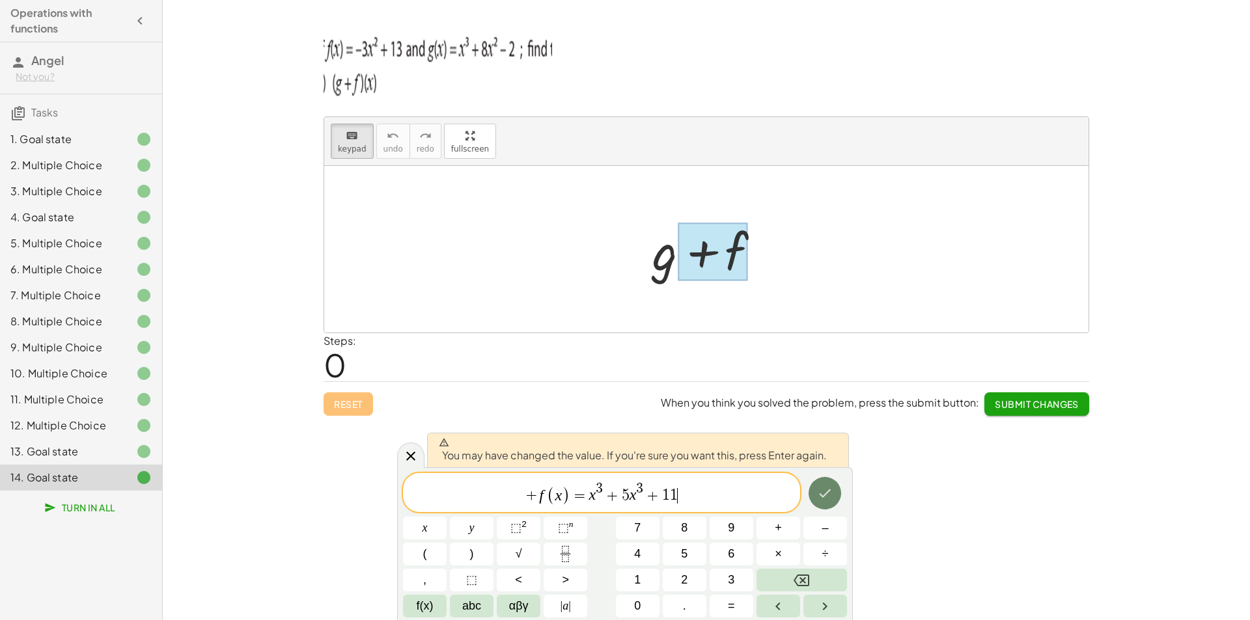
click at [818, 491] on icon "Done" at bounding box center [825, 494] width 16 height 16
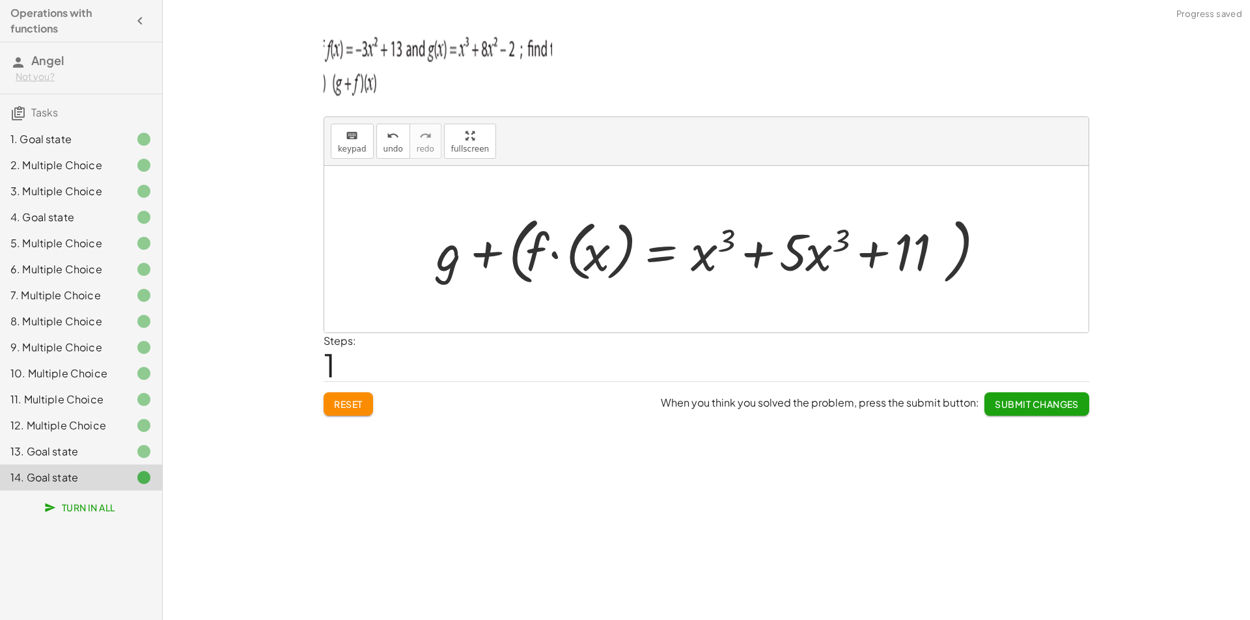
drag, startPoint x: 816, startPoint y: 491, endPoint x: 897, endPoint y: 467, distance: 84.0
click at [818, 491] on div "keyboard keypad undo undo redo redo fullscreen × Steps: 4 Reset When you think …" at bounding box center [706, 310] width 1087 height 620
click at [1028, 405] on span "Submit Changes" at bounding box center [1036, 404] width 84 height 12
click at [1044, 403] on span "Continue" at bounding box center [1053, 404] width 49 height 12
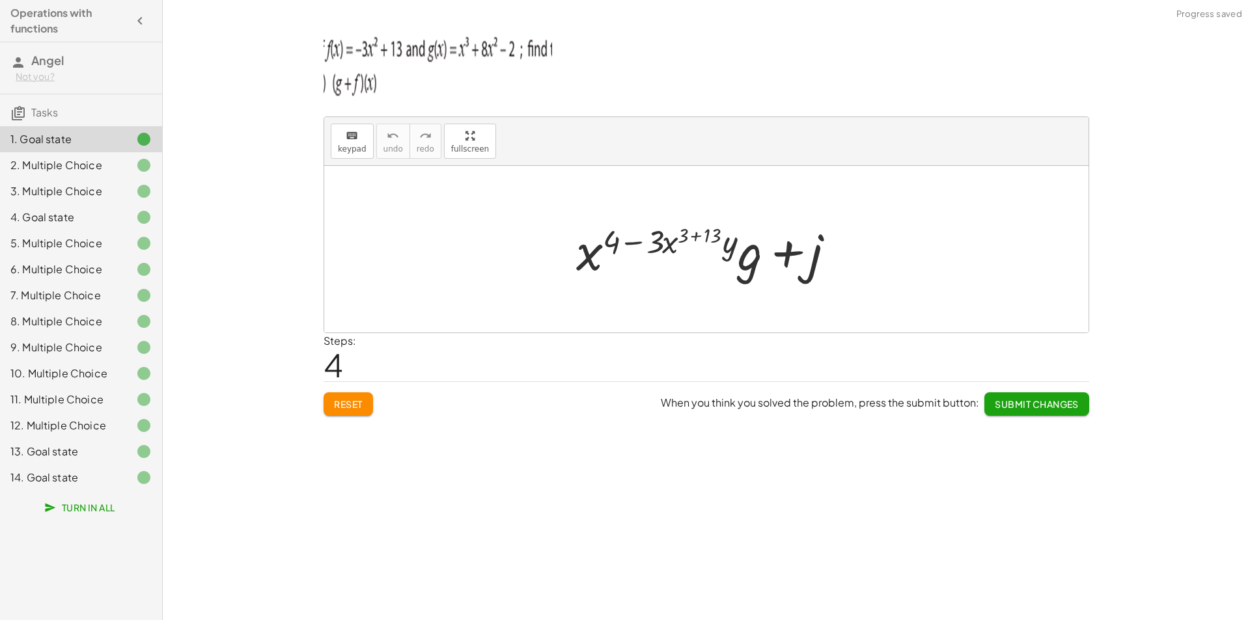
click at [116, 515] on button "Turn In All" at bounding box center [80, 507] width 89 height 23
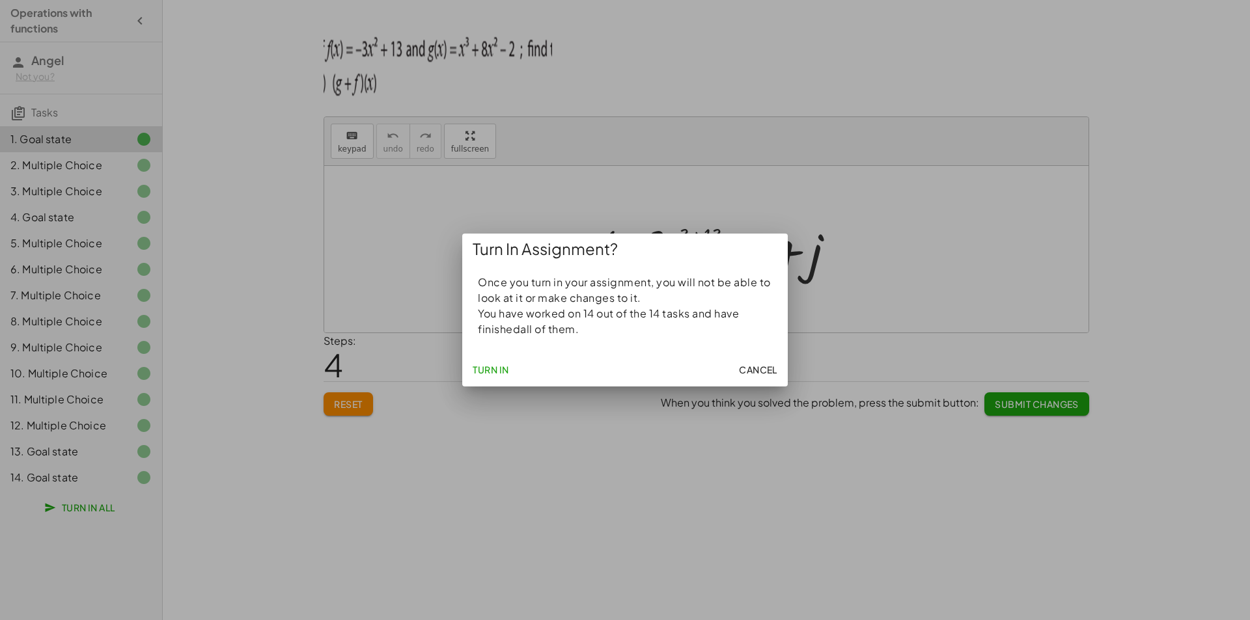
click at [492, 366] on span "Turn In" at bounding box center [490, 370] width 36 height 12
click at [492, 370] on span "Turn In" at bounding box center [490, 370] width 36 height 12
click at [497, 415] on div at bounding box center [625, 310] width 1250 height 620
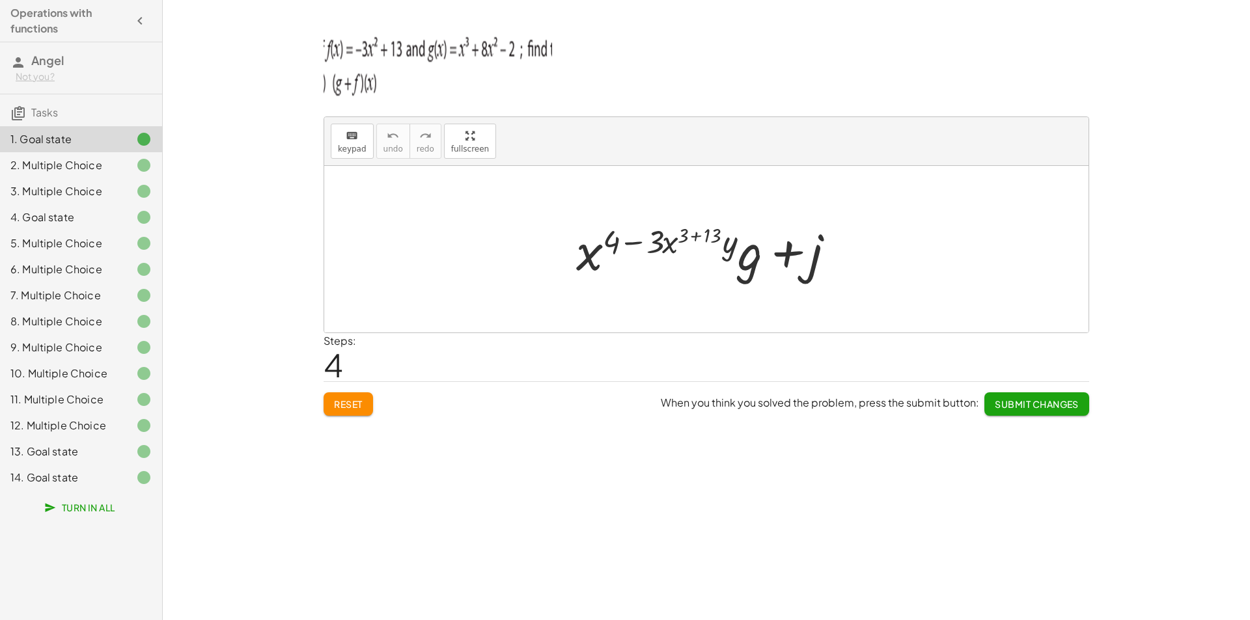
click at [127, 508] on div "Turn In All" at bounding box center [81, 507] width 162 height 23
click at [111, 508] on span "Turn In All" at bounding box center [81, 508] width 68 height 12
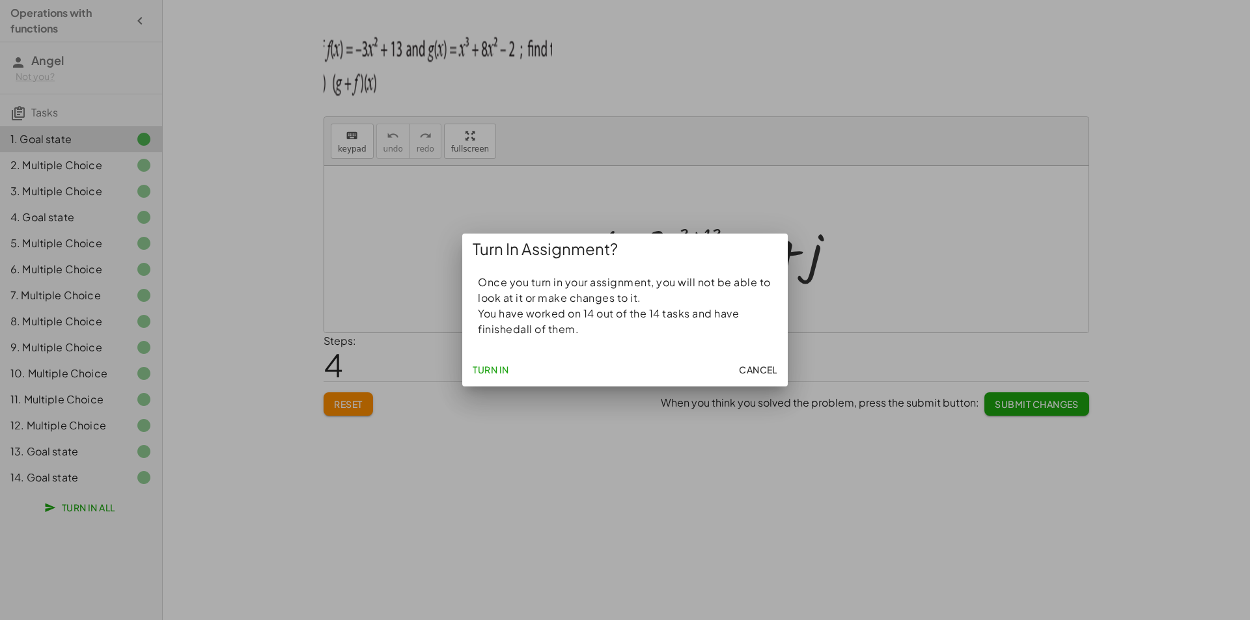
click at [497, 369] on span "Turn In" at bounding box center [490, 370] width 36 height 12
click at [497, 368] on span "Turn In" at bounding box center [490, 370] width 36 height 12
click at [547, 326] on p "You have worked on 14 out of the 14 tasks and have finished all of them." at bounding box center [625, 321] width 294 height 31
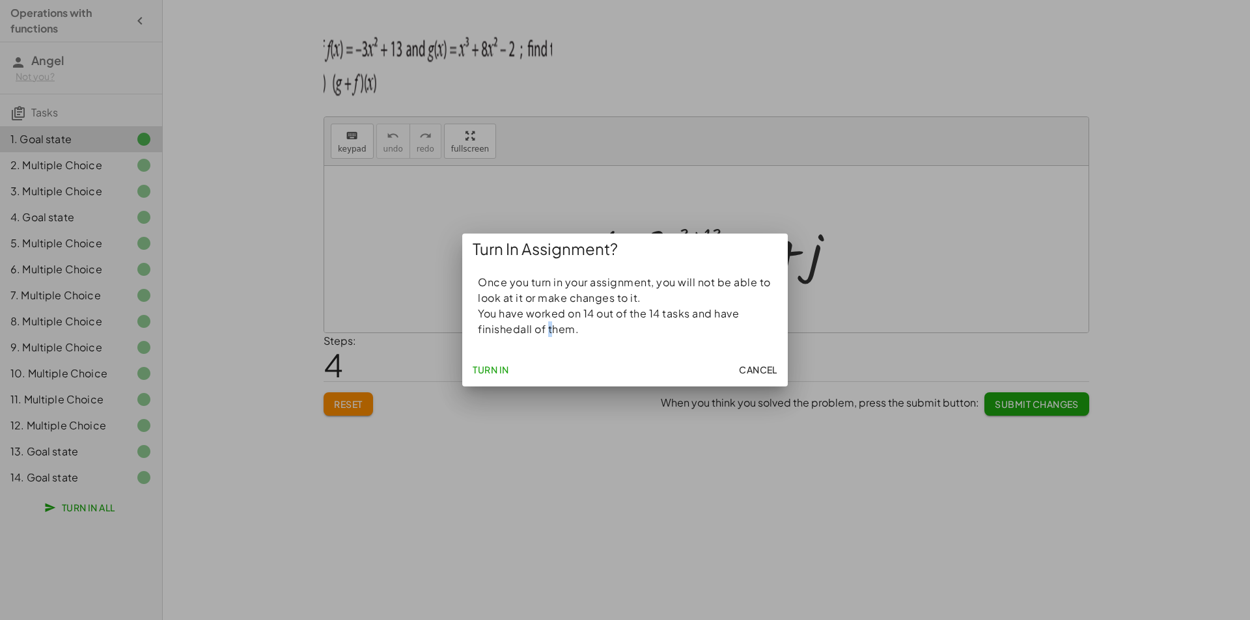
click at [547, 326] on p "You have worked on 14 out of the 14 tasks and have finished all of them." at bounding box center [625, 321] width 294 height 31
click at [471, 265] on div "Once you turn in your assignment, you will not be able to look at it or make ch…" at bounding box center [624, 308] width 325 height 89
click at [495, 370] on span "Turn In" at bounding box center [490, 370] width 36 height 12
click at [495, 369] on span "Turn In" at bounding box center [490, 370] width 36 height 12
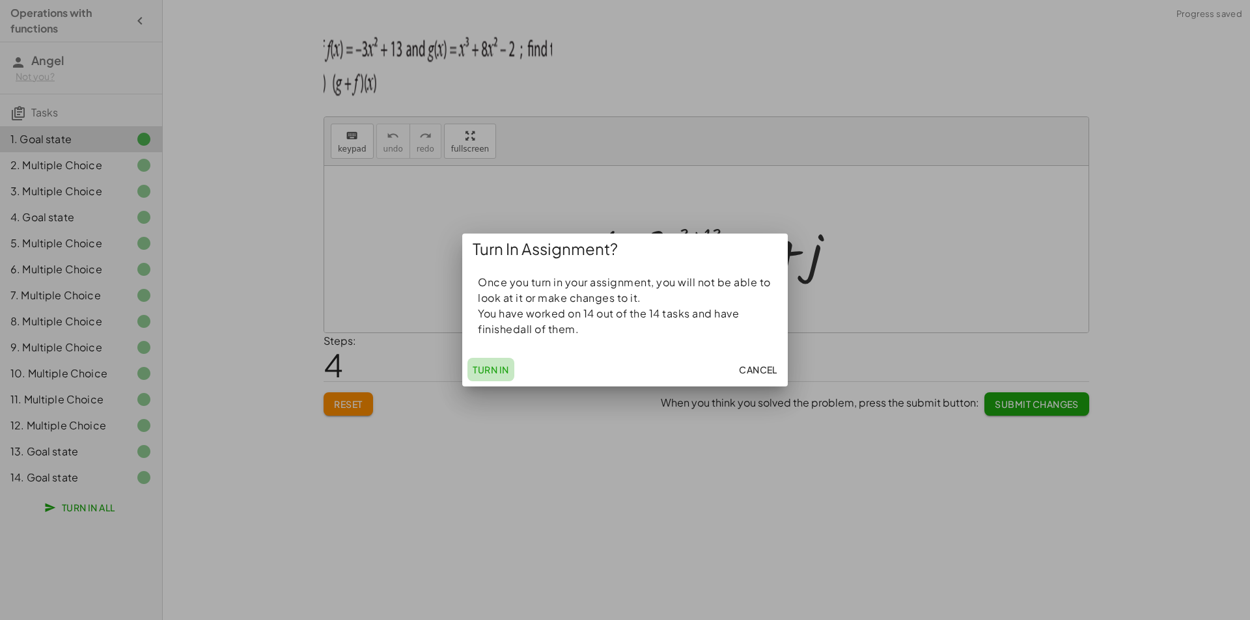
click at [495, 369] on span "Turn In" at bounding box center [490, 370] width 36 height 12
click at [538, 463] on div at bounding box center [625, 310] width 1250 height 620
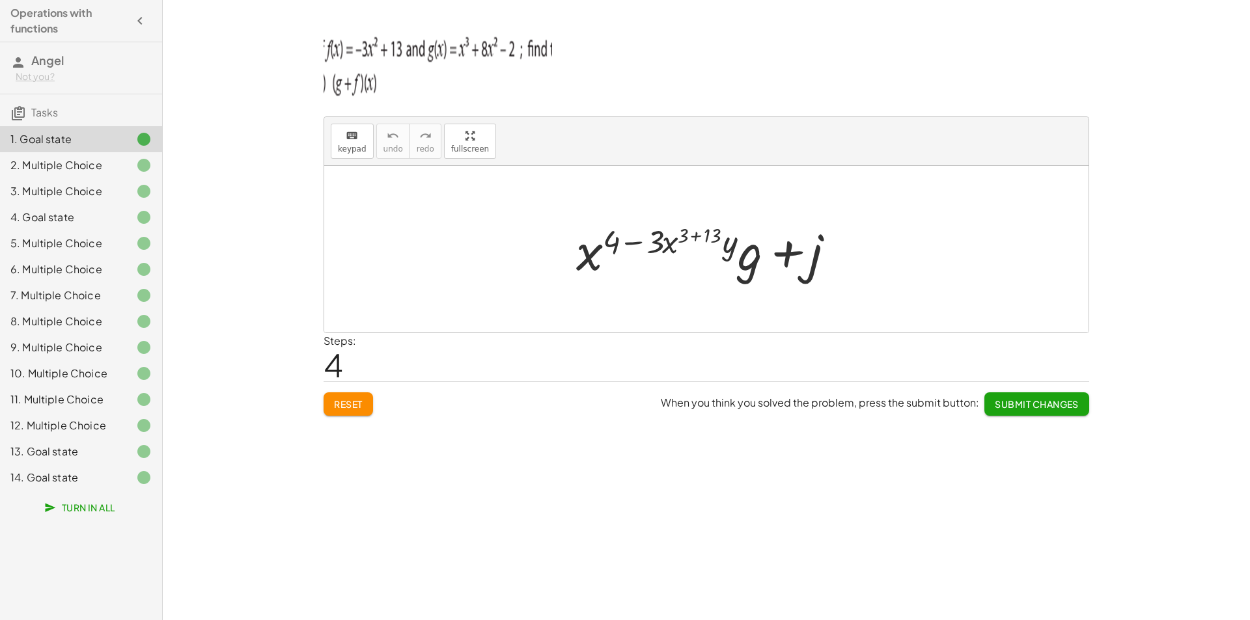
click at [128, 471] on div at bounding box center [133, 478] width 36 height 16
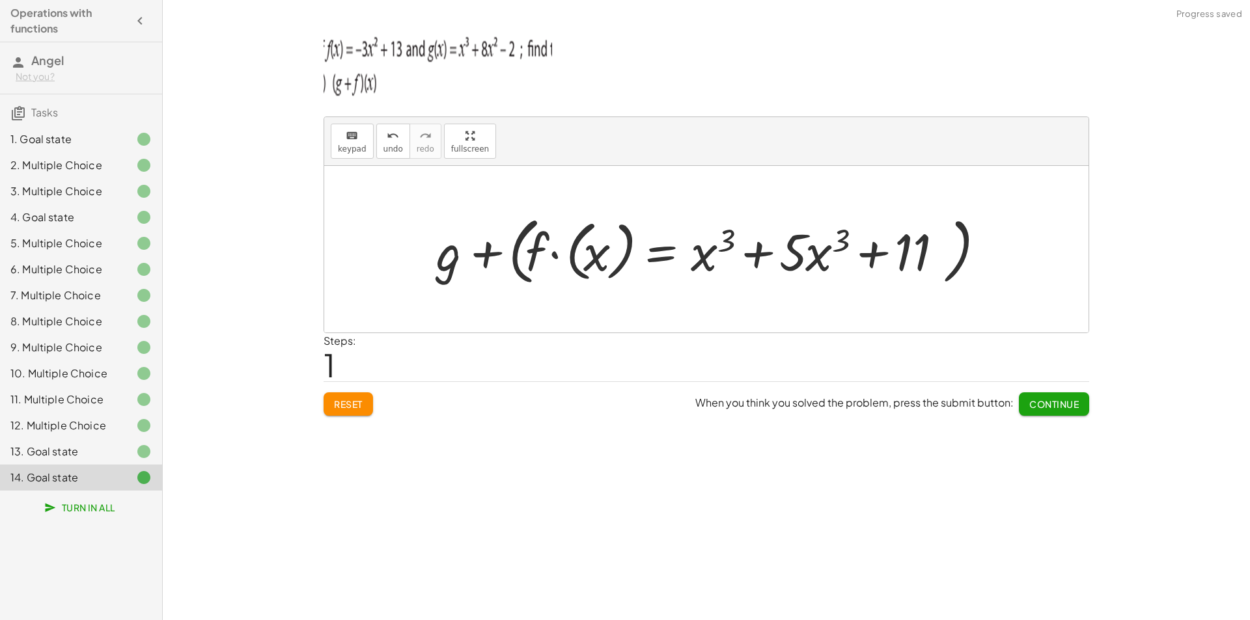
click at [118, 505] on button "Turn In All" at bounding box center [80, 507] width 89 height 23
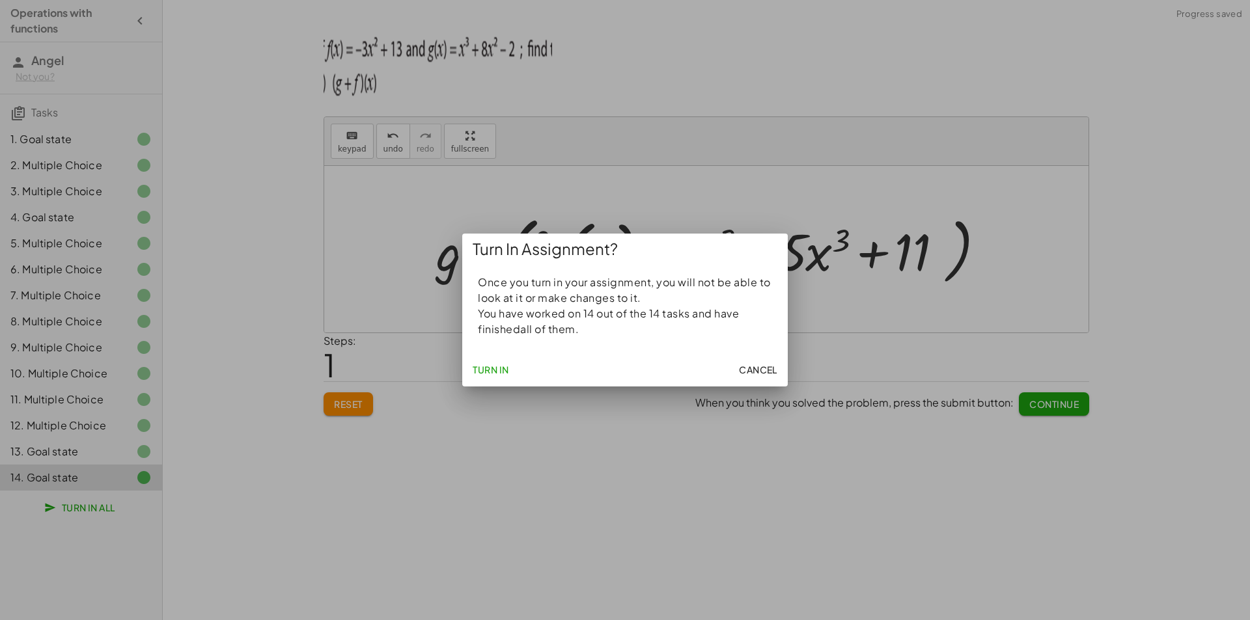
click at [496, 370] on span "Turn In" at bounding box center [490, 370] width 36 height 12
click at [637, 490] on div at bounding box center [625, 310] width 1250 height 620
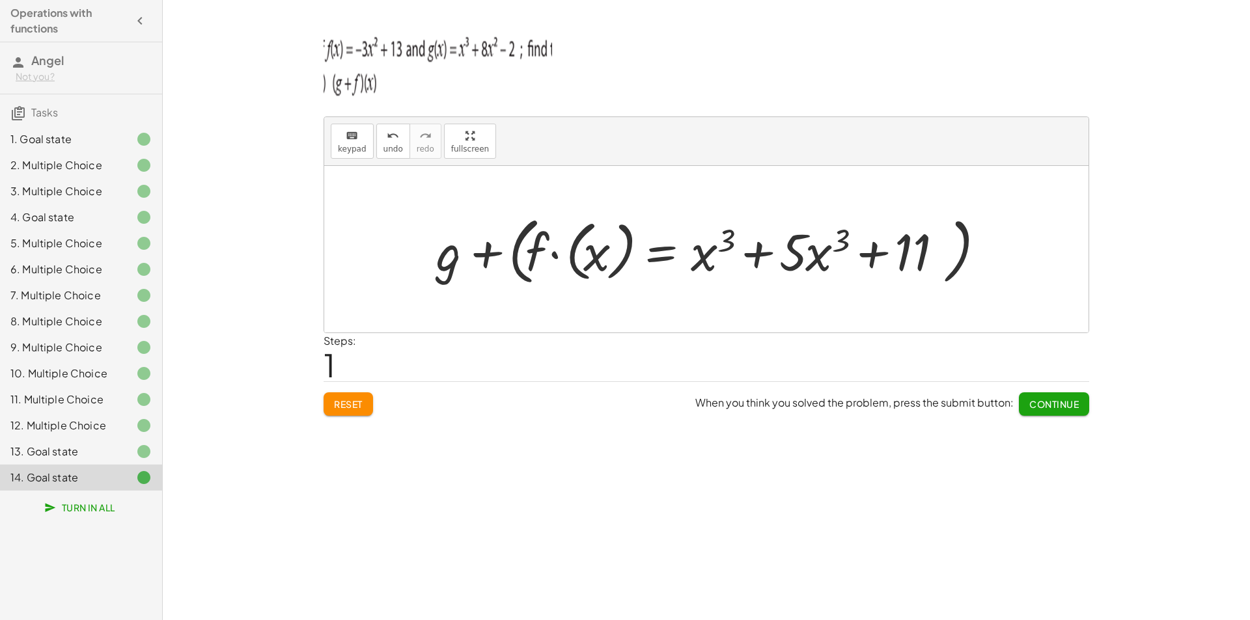
click at [1030, 409] on span "Continue" at bounding box center [1053, 404] width 49 height 12
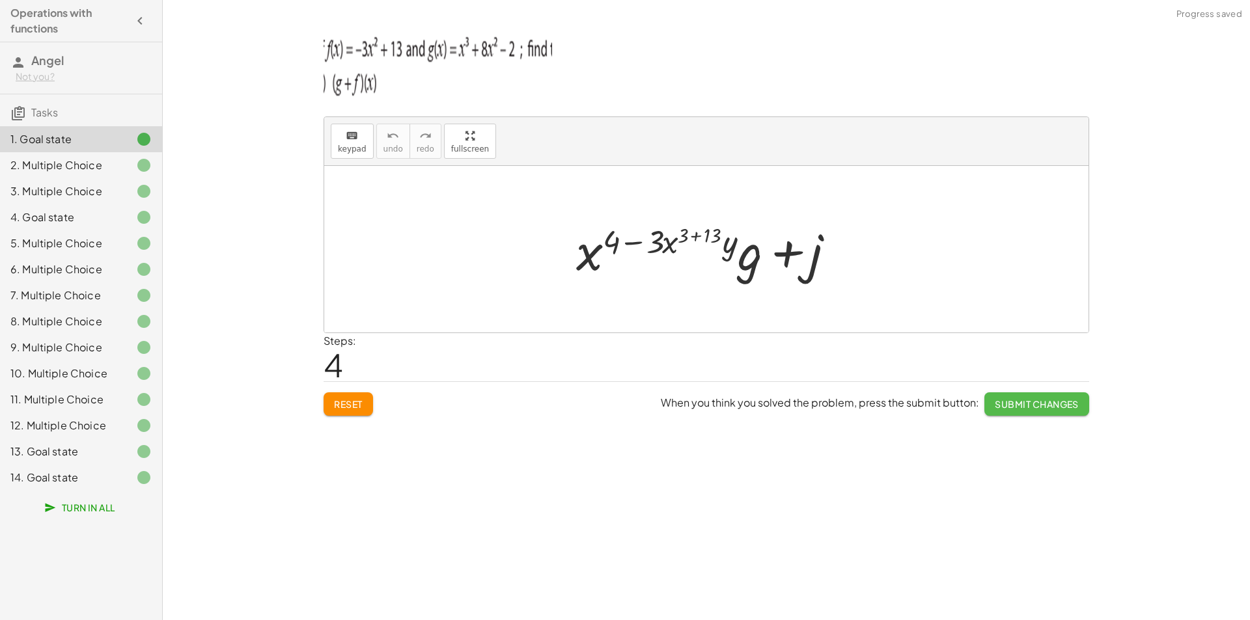
click at [1020, 411] on button "Submit Changes" at bounding box center [1036, 403] width 105 height 23
click at [1027, 410] on button "Continue" at bounding box center [1054, 403] width 70 height 23
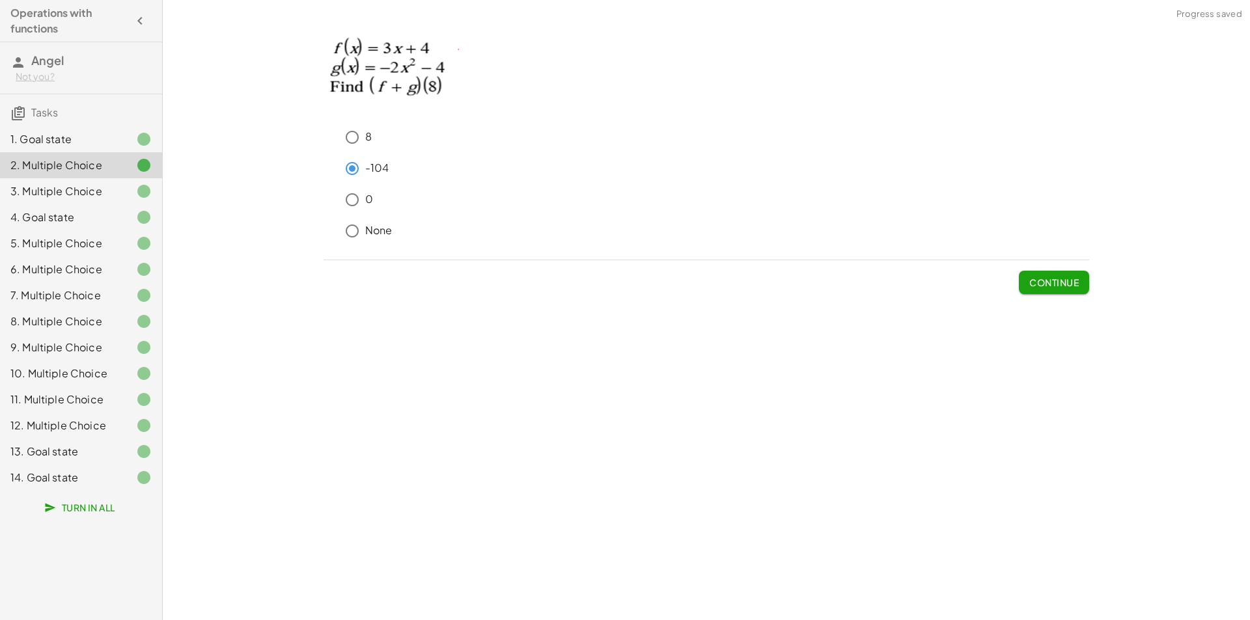
click at [1042, 273] on button "Continue" at bounding box center [1054, 282] width 70 height 23
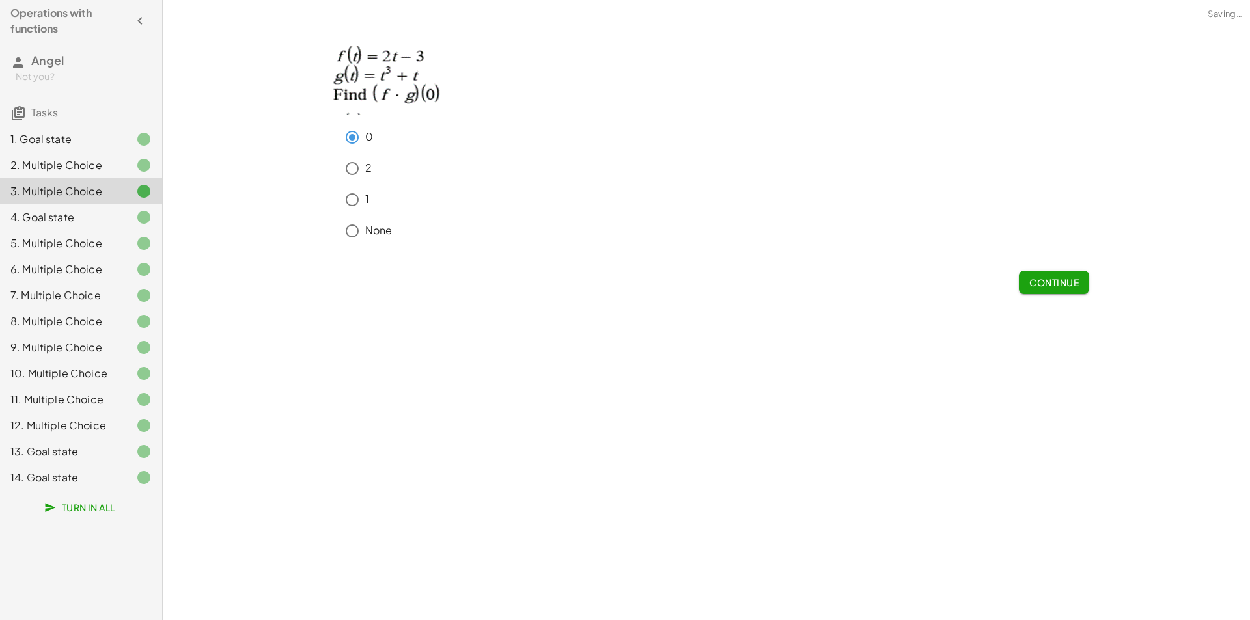
click at [1046, 279] on span "Continue" at bounding box center [1053, 283] width 49 height 12
click at [0, 0] on div "Steps: 1" at bounding box center [0, 0] width 0 height 0
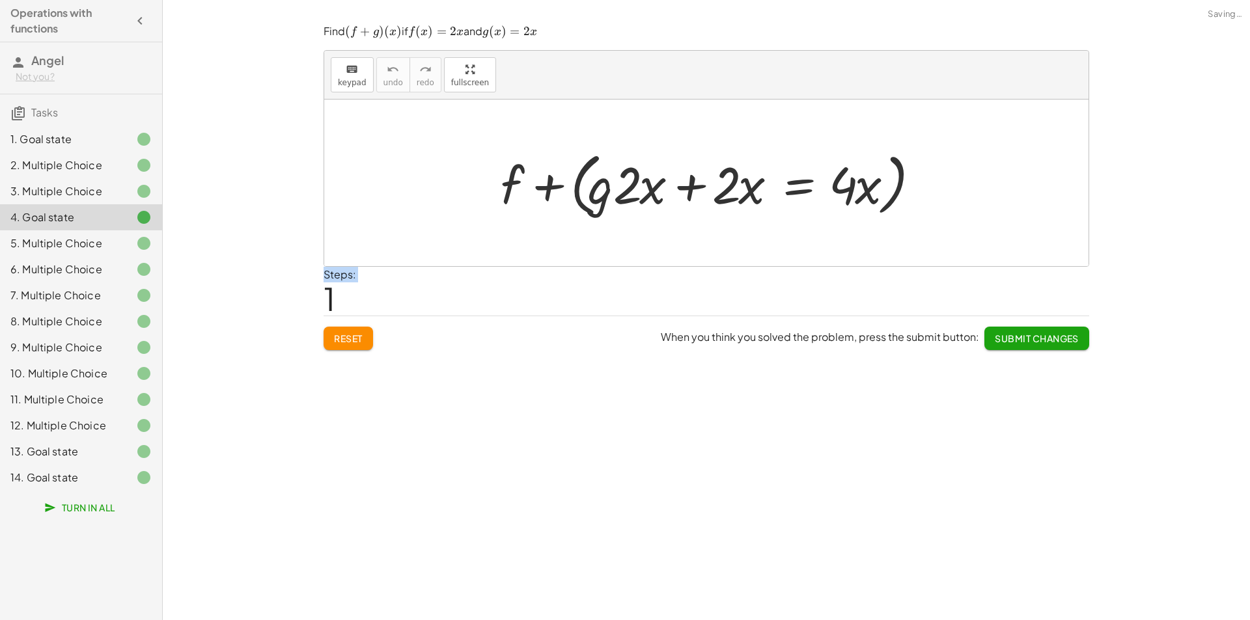
click at [1047, 279] on div "Steps: 1" at bounding box center [705, 291] width 765 height 48
click at [1046, 331] on button "Submit Changes" at bounding box center [1036, 338] width 105 height 23
click at [1047, 331] on button "Continue" at bounding box center [1054, 338] width 70 height 23
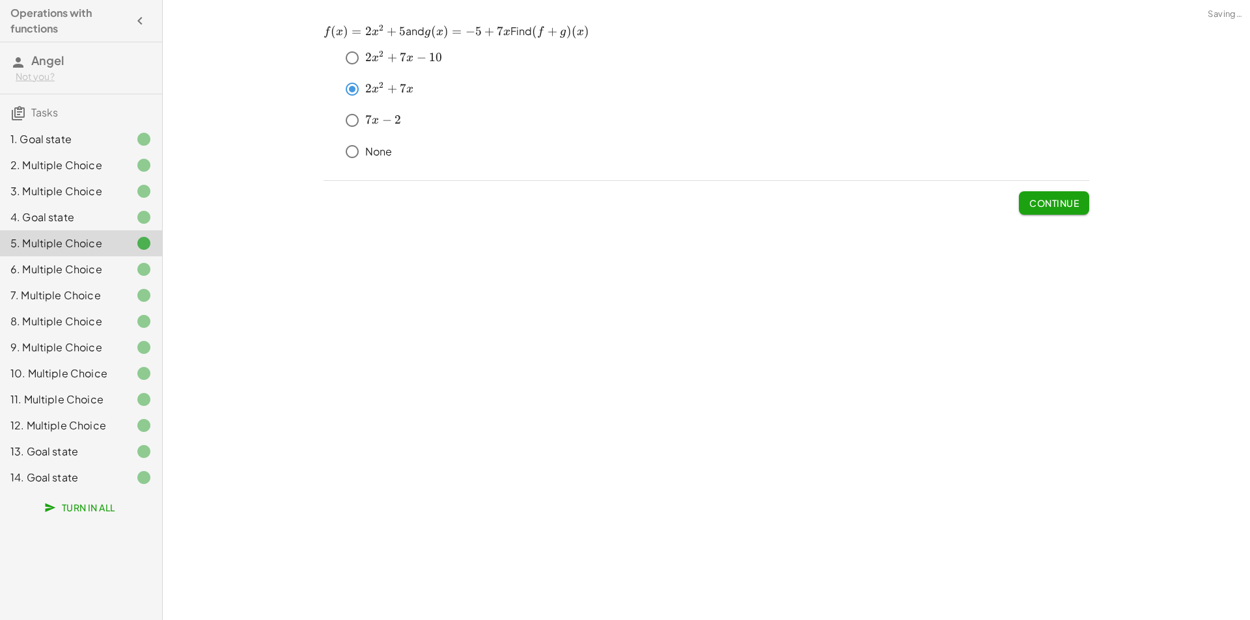
click at [1048, 333] on div "keyboard keypad undo undo redo redo fullscreen + g + f + g + j + · x ( + 4 − · …" at bounding box center [706, 310] width 1087 height 620
click at [1053, 200] on span "Continue" at bounding box center [1053, 203] width 49 height 12
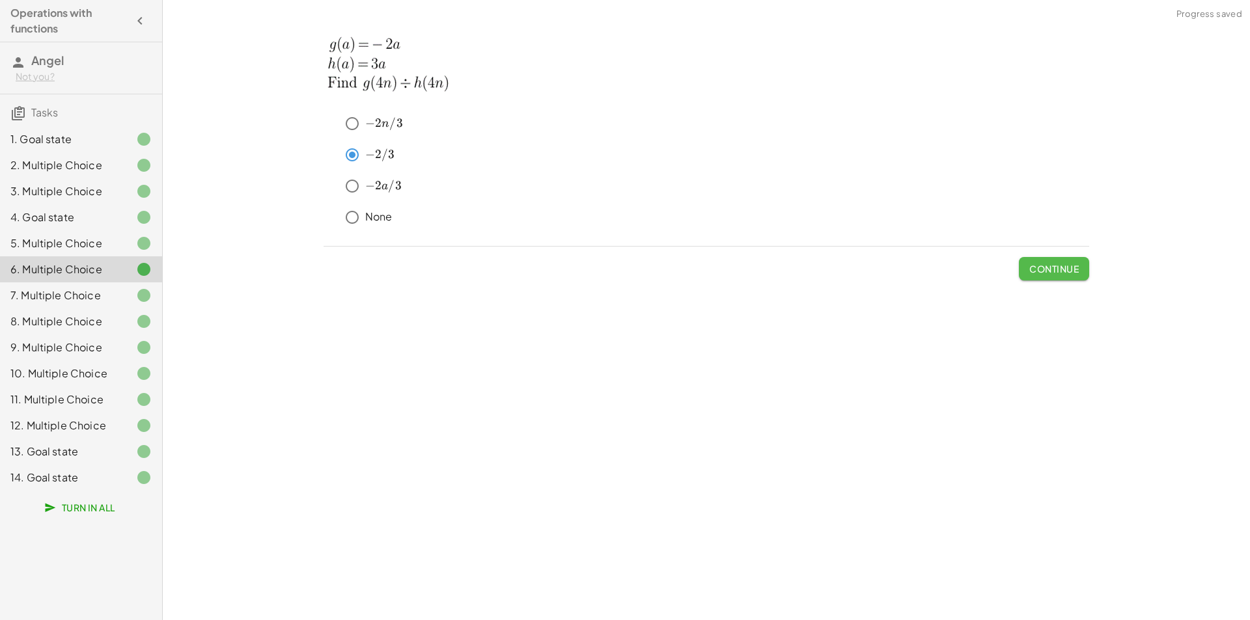
click at [1056, 261] on button "Continue" at bounding box center [1054, 268] width 70 height 23
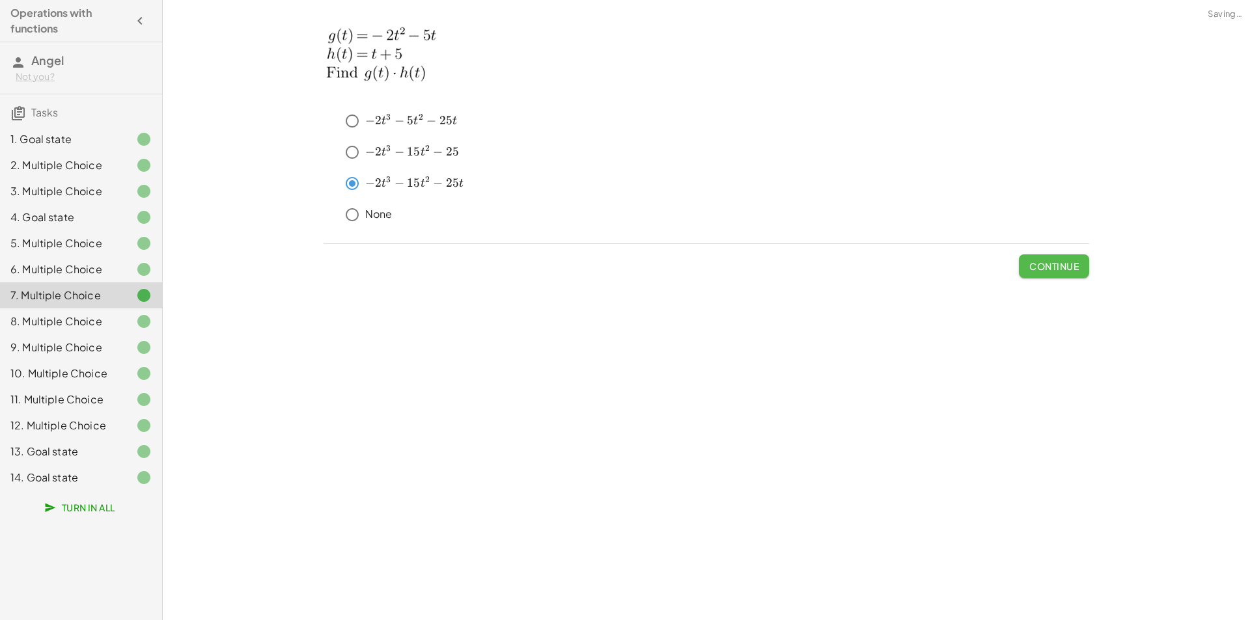
click at [1060, 262] on button "Continue" at bounding box center [1054, 265] width 70 height 23
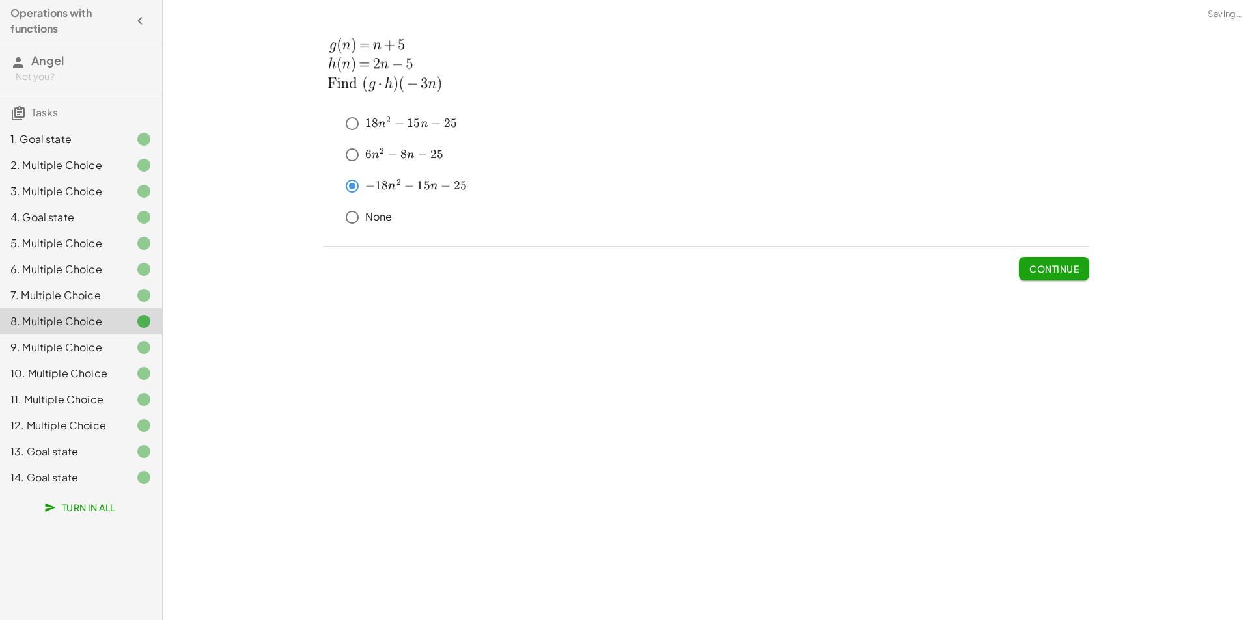
click at [1060, 270] on span "Continue" at bounding box center [1053, 269] width 49 height 12
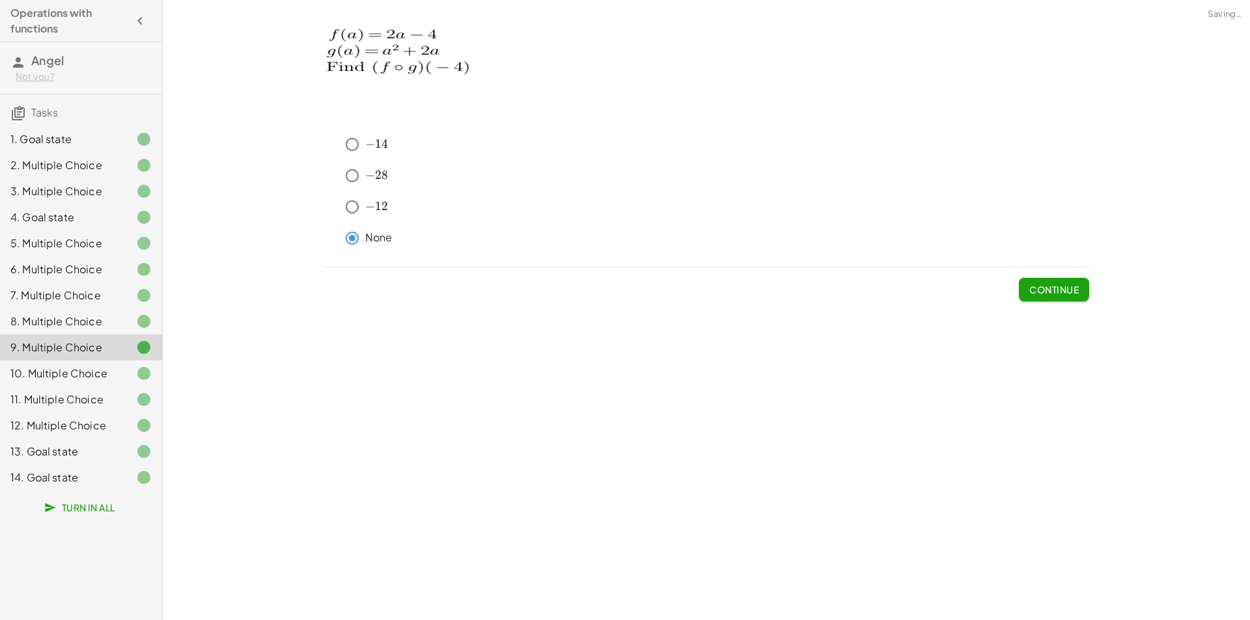
click at [1060, 271] on span "Continue" at bounding box center [1054, 284] width 70 height 34
click at [1060, 288] on span "Continue" at bounding box center [1053, 290] width 49 height 12
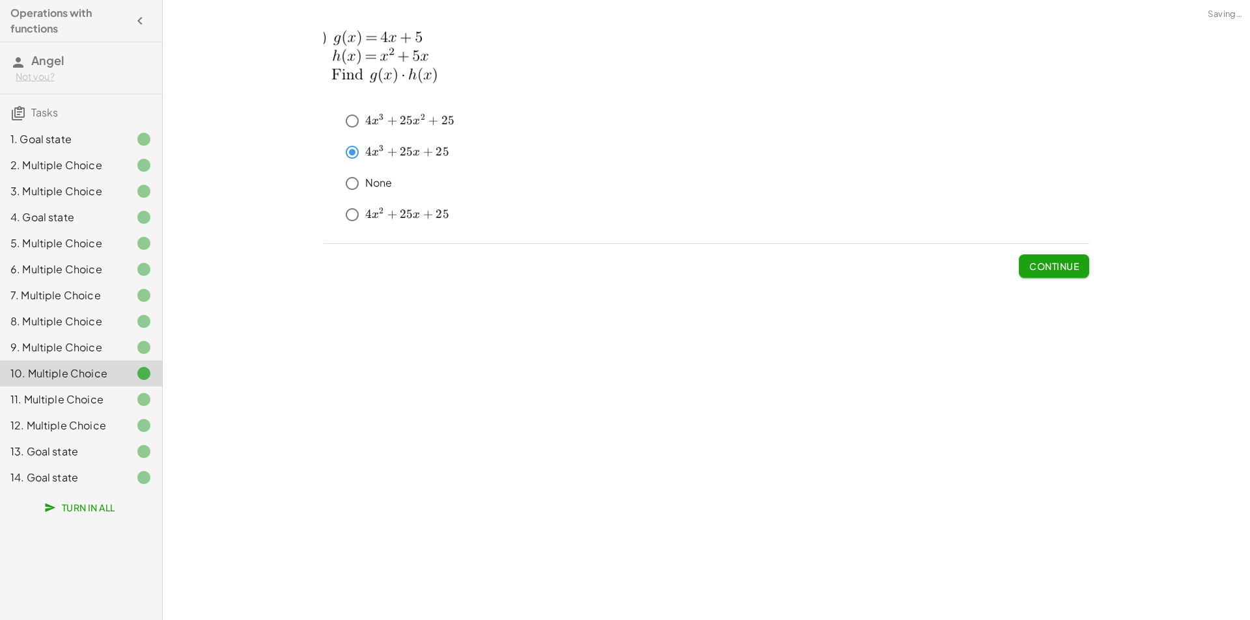
click at [1061, 265] on span "Continue" at bounding box center [1053, 266] width 49 height 12
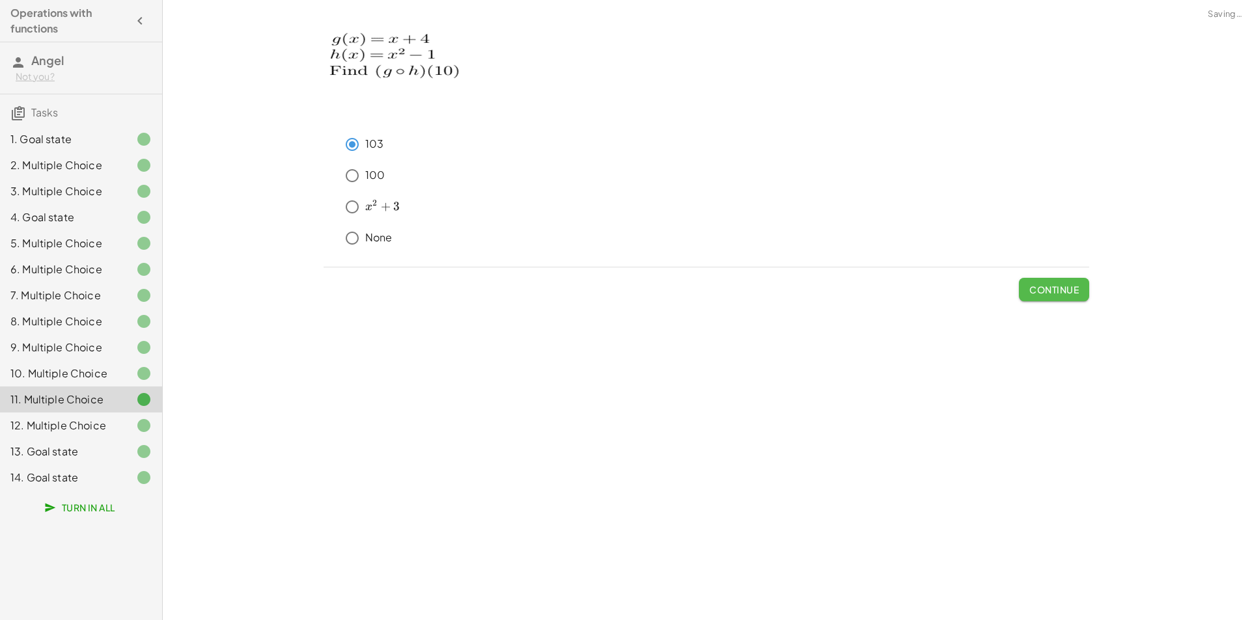
click at [1060, 296] on button "Continue" at bounding box center [1054, 289] width 70 height 23
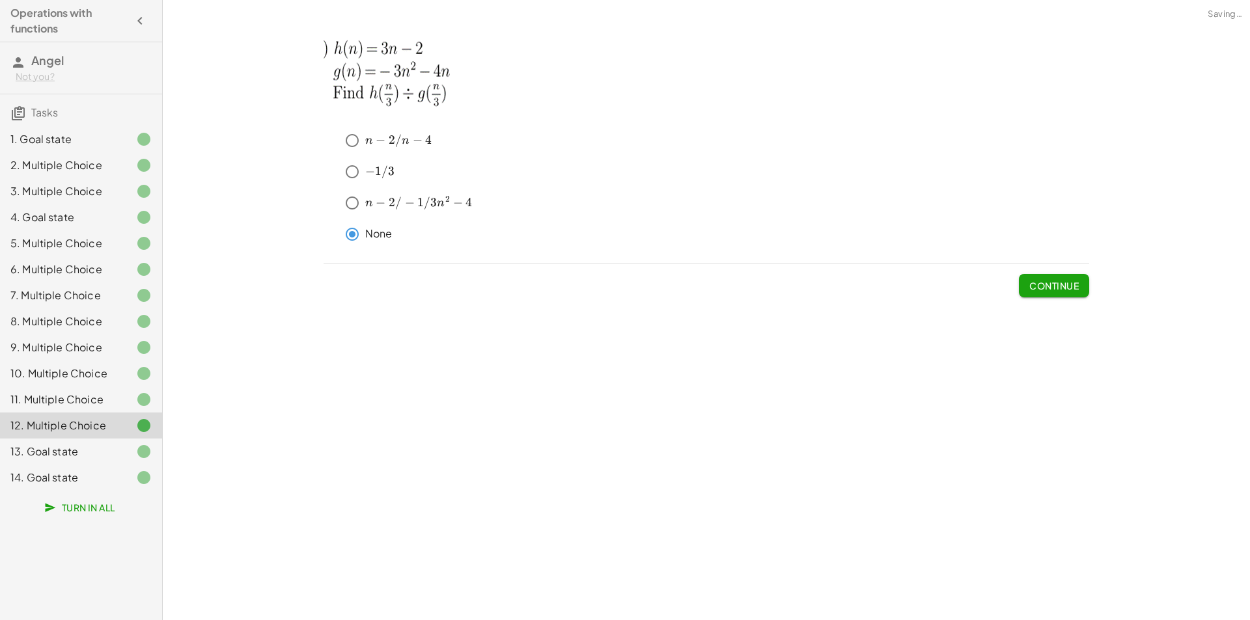
click at [1063, 284] on span "Continue" at bounding box center [1053, 286] width 49 height 12
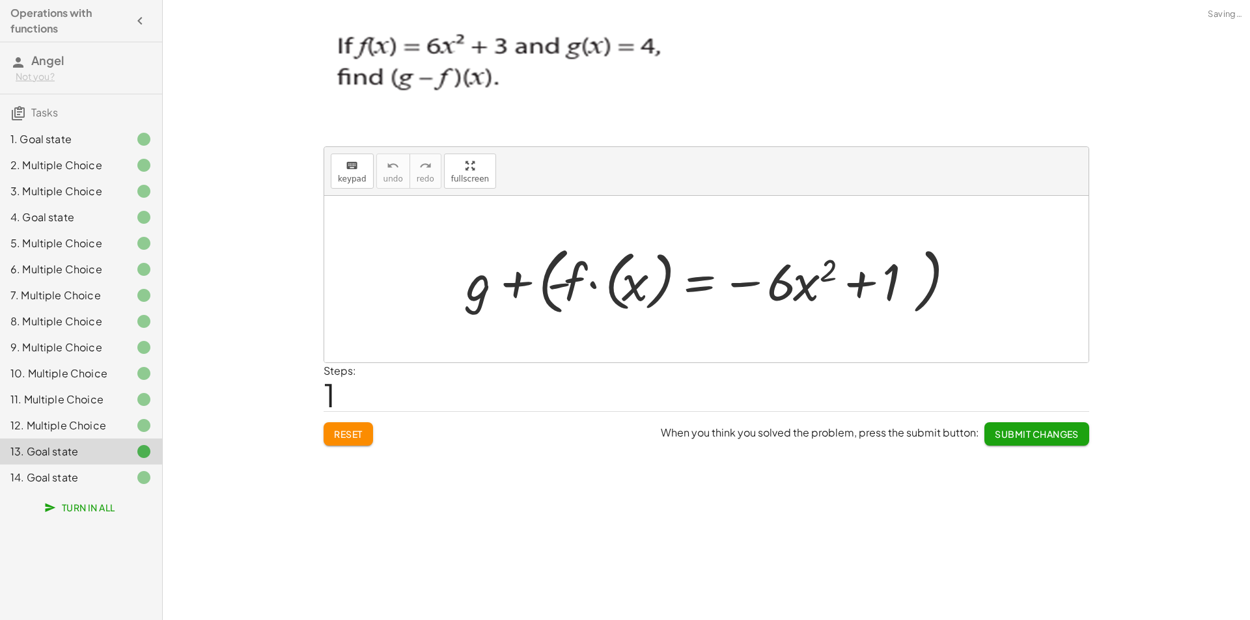
click at [1063, 284] on div at bounding box center [706, 279] width 764 height 167
click at [1047, 434] on span "Submit Changes" at bounding box center [1036, 434] width 84 height 12
click at [1047, 434] on span "Continue" at bounding box center [1053, 434] width 49 height 12
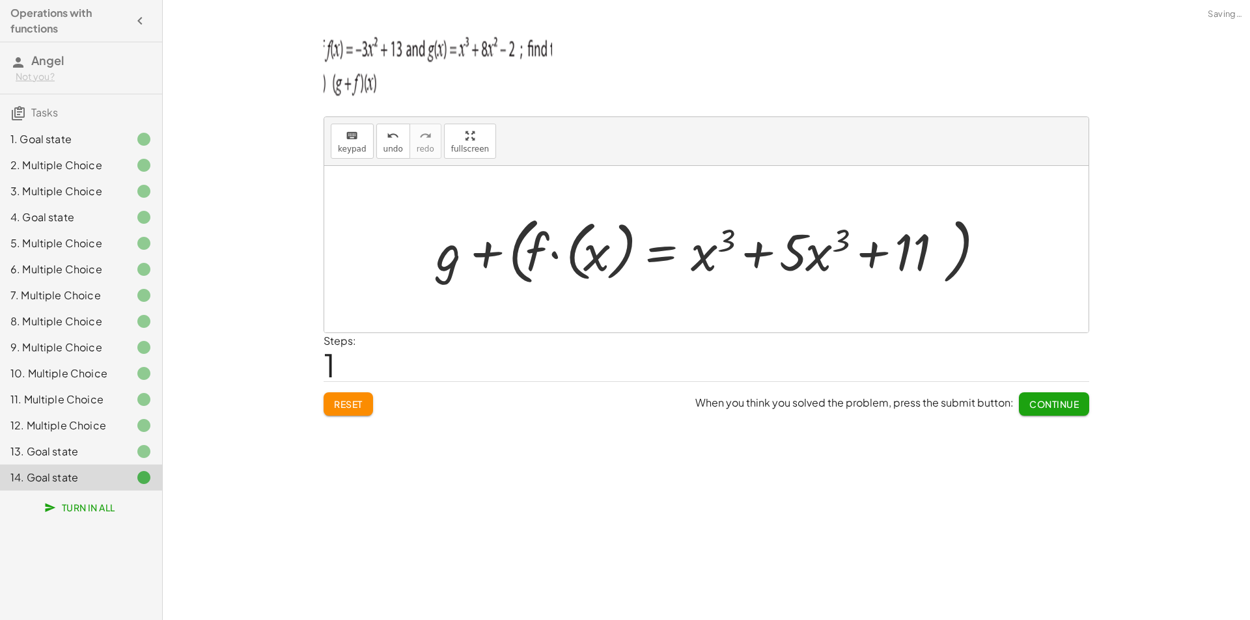
click at [1054, 417] on div "keyboard keypad undo undo redo redo fullscreen + g + f + g + ( · f · ( x ) = + …" at bounding box center [706, 219] width 781 height 407
click at [1054, 407] on span "Continue" at bounding box center [1053, 404] width 49 height 12
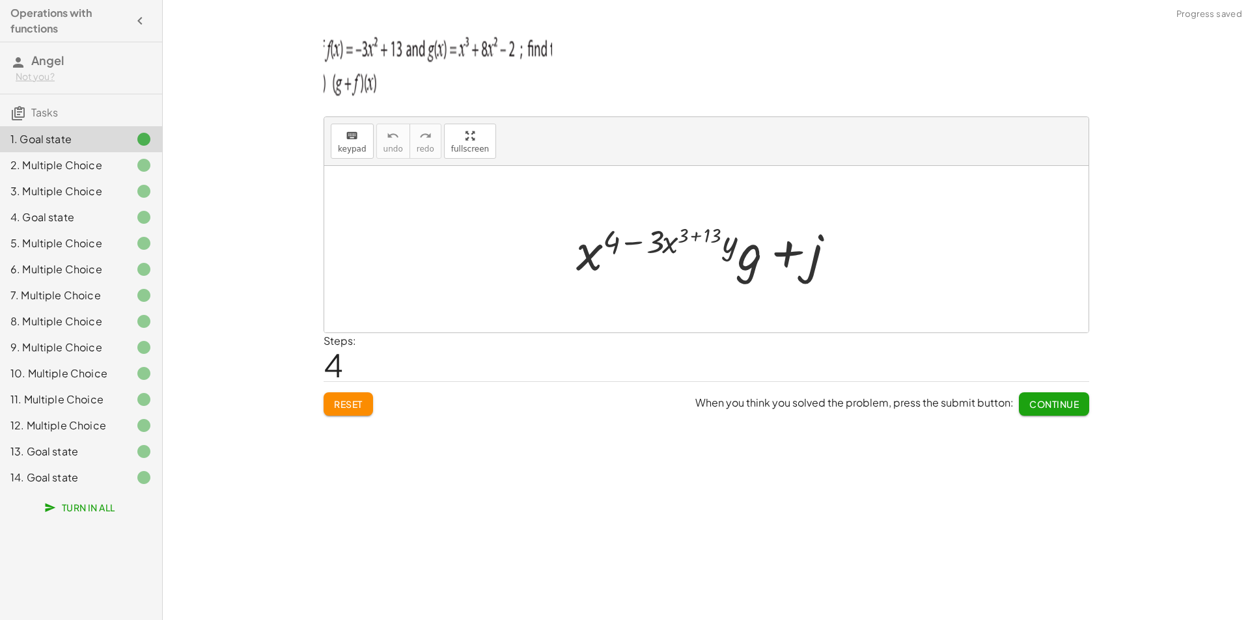
click at [64, 506] on span "Turn In All" at bounding box center [81, 508] width 68 height 12
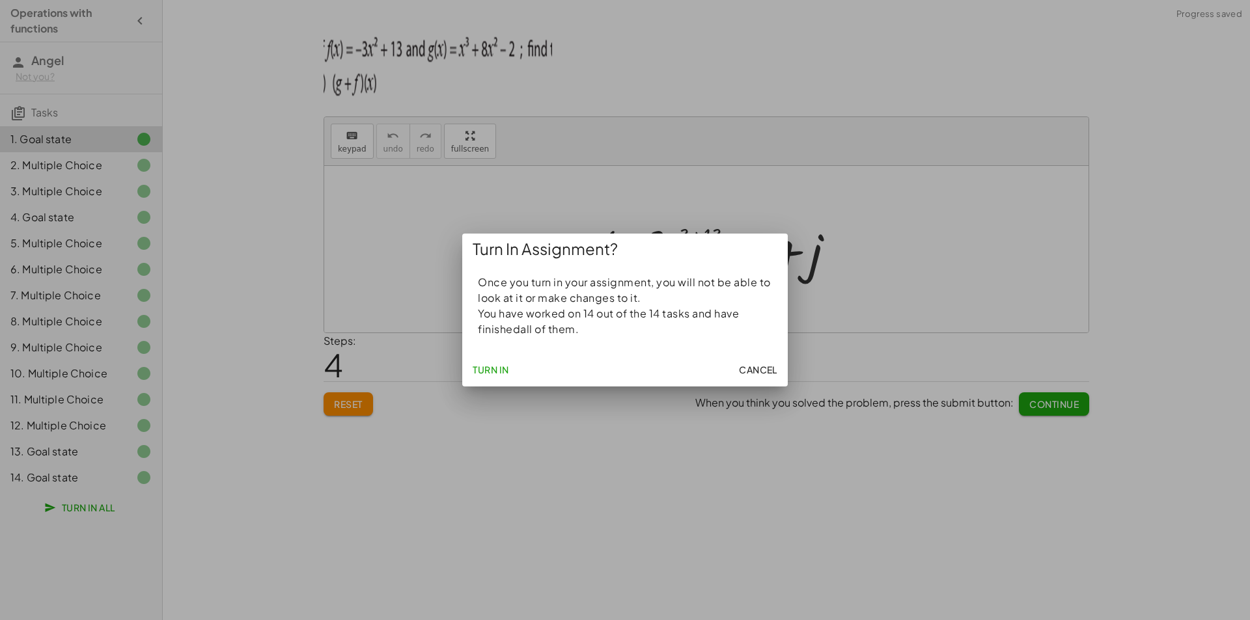
click at [476, 372] on span "Turn In" at bounding box center [490, 370] width 36 height 12
click at [477, 372] on span "Turn In" at bounding box center [490, 370] width 36 height 12
click at [478, 372] on span "Turn In" at bounding box center [490, 370] width 36 height 12
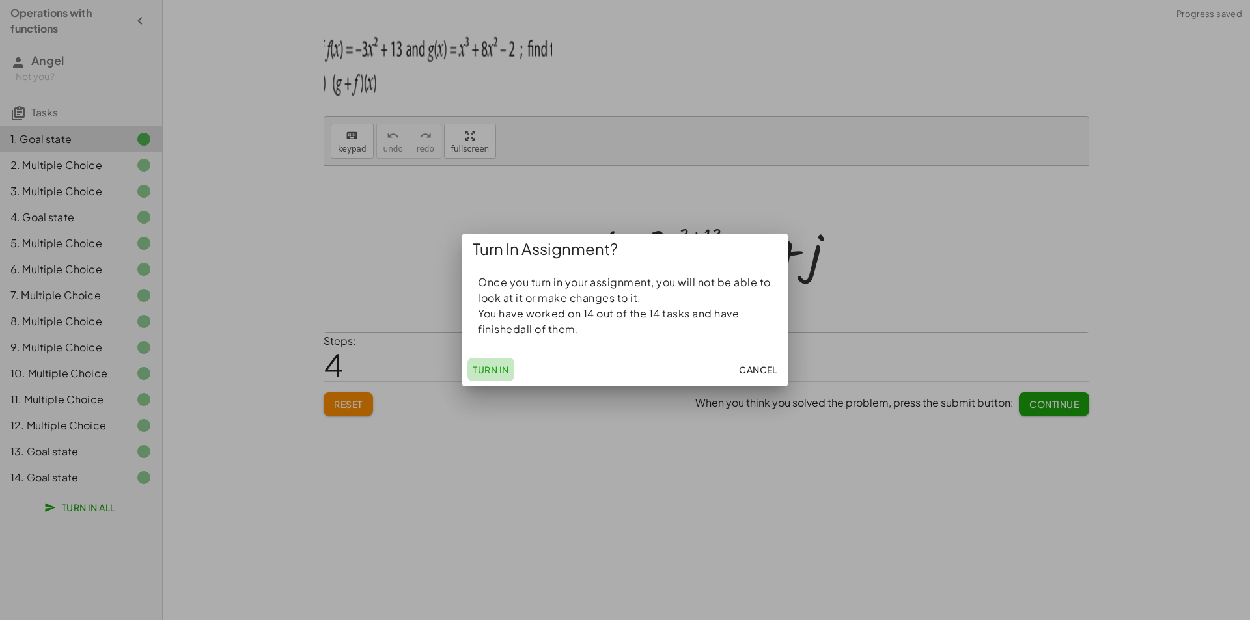
click at [478, 372] on span "Turn In" at bounding box center [490, 370] width 36 height 12
click at [496, 444] on div at bounding box center [625, 310] width 1250 height 620
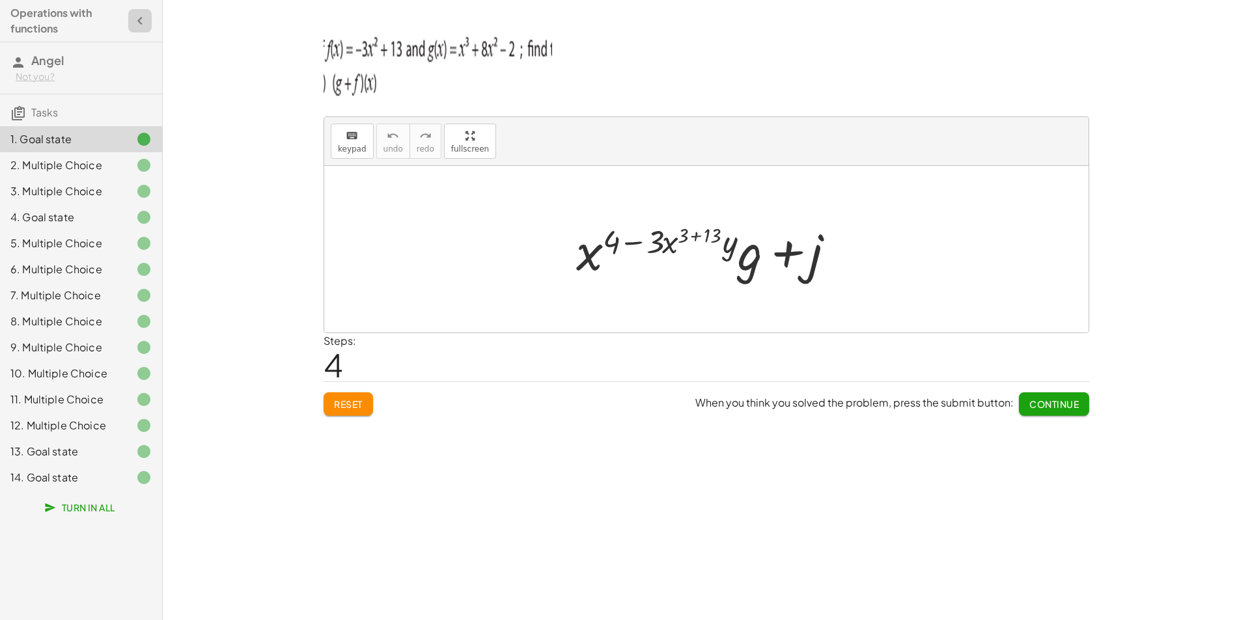
click at [144, 20] on icon "button" at bounding box center [140, 21] width 16 height 16
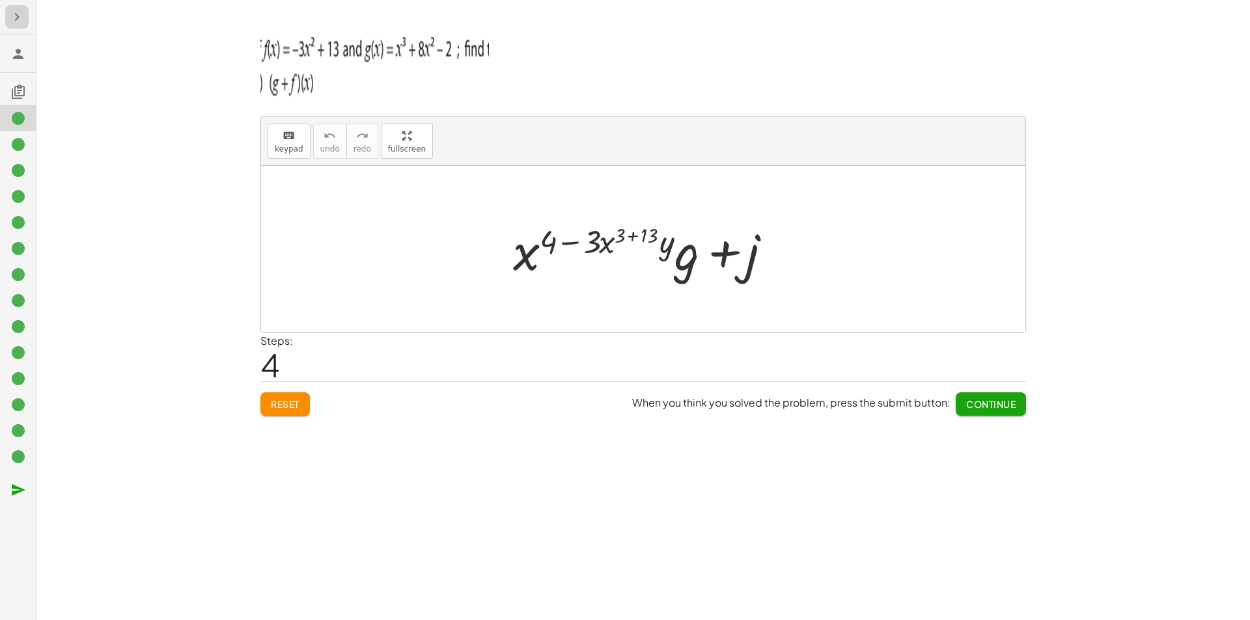
click at [18, 23] on icon "button" at bounding box center [17, 17] width 16 height 16
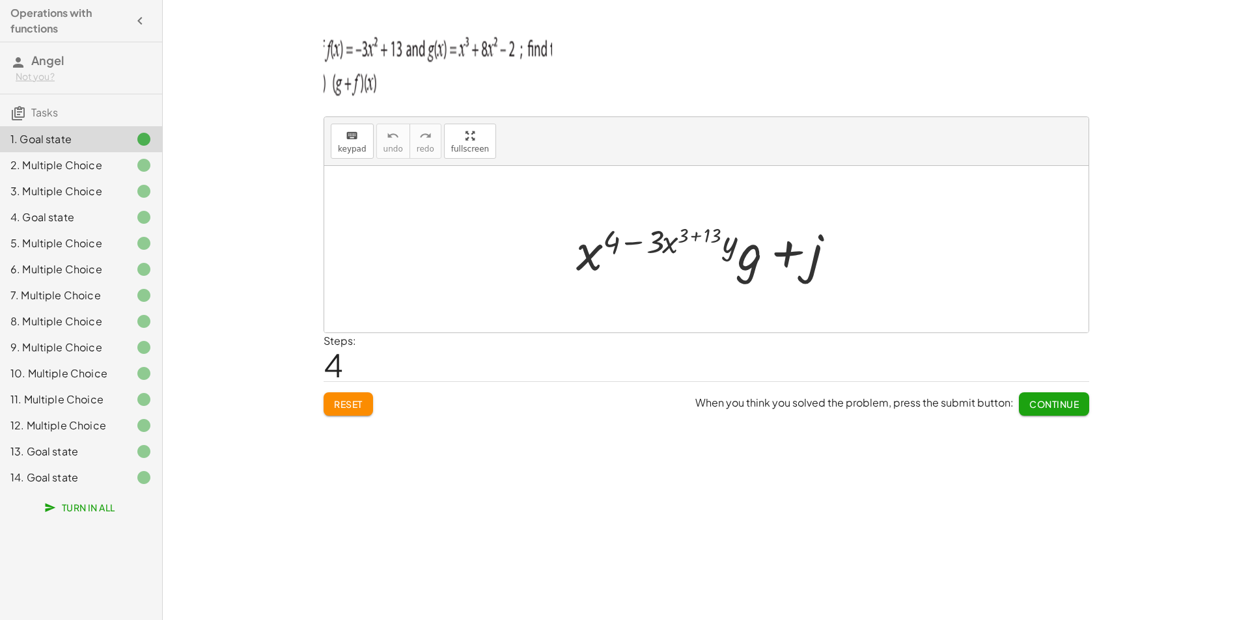
click at [55, 118] on span "Tasks" at bounding box center [44, 112] width 27 height 14
click at [84, 489] on div "14. Goal state" at bounding box center [81, 478] width 162 height 26
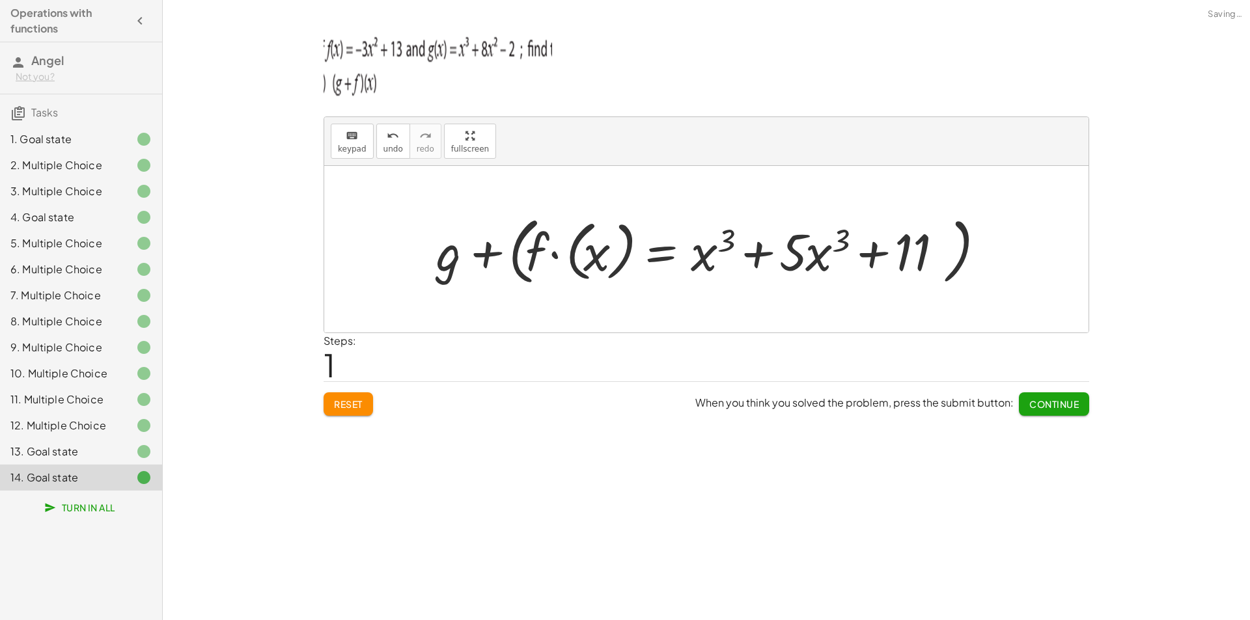
click at [83, 504] on span "Turn In All" at bounding box center [81, 508] width 68 height 12
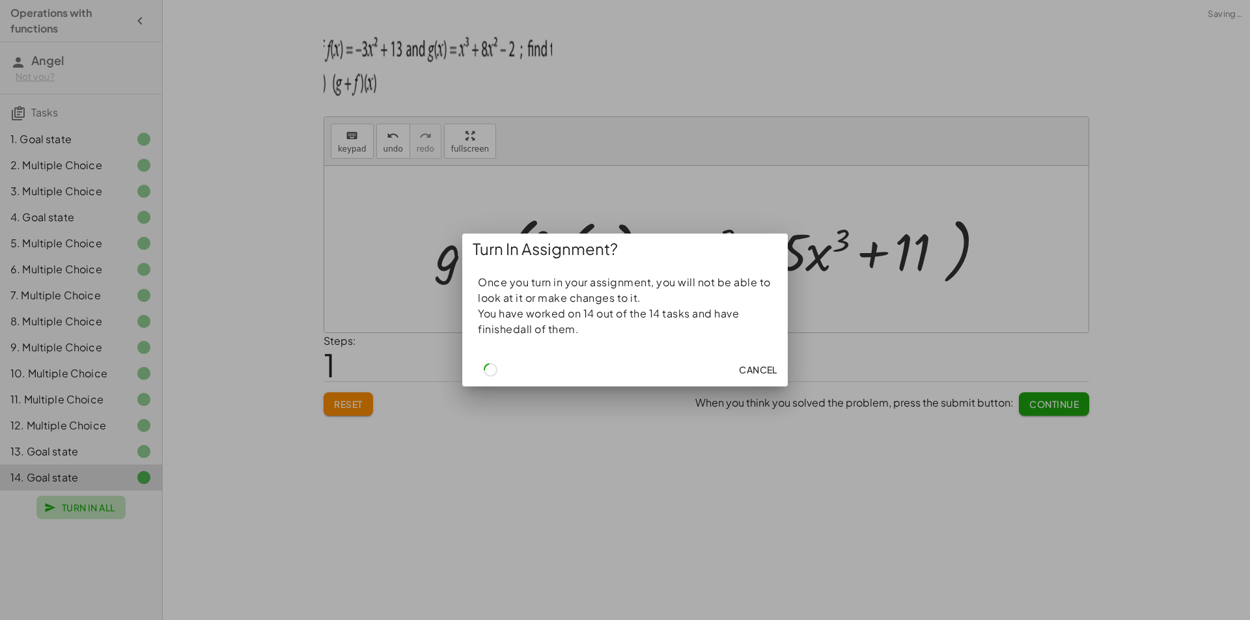
click at [83, 504] on div at bounding box center [625, 310] width 1250 height 620
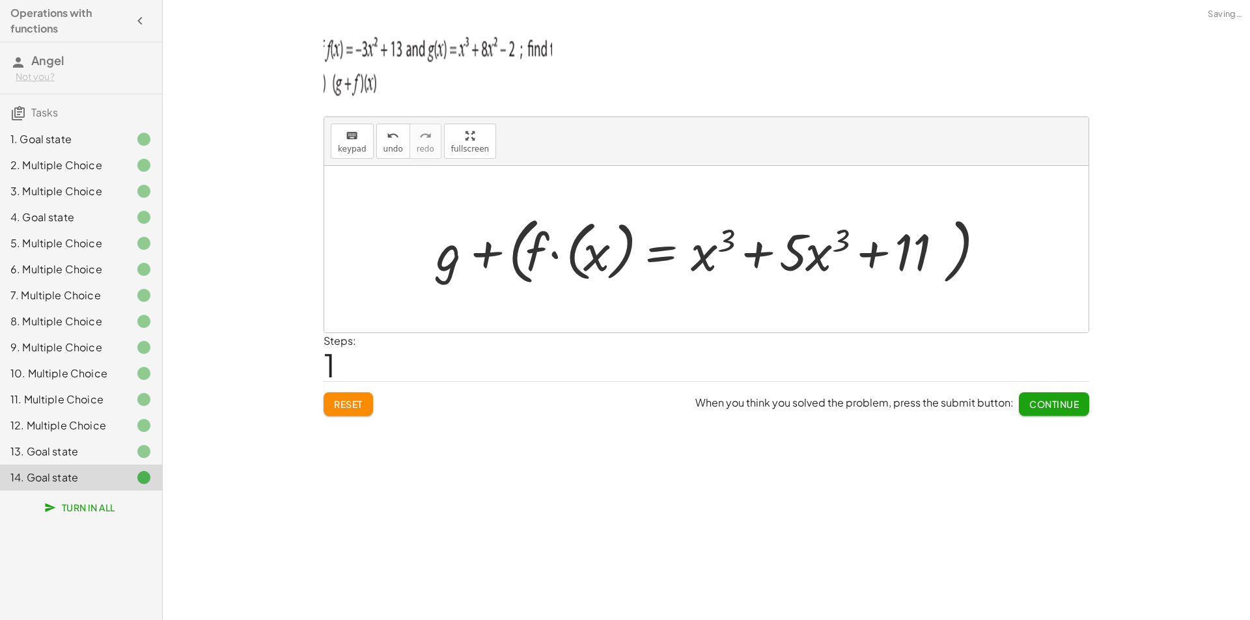
drag, startPoint x: 83, startPoint y: 504, endPoint x: 126, endPoint y: 485, distance: 46.9
click at [84, 504] on div at bounding box center [625, 310] width 1250 height 620
click at [90, 513] on span "Turn In All" at bounding box center [81, 508] width 68 height 12
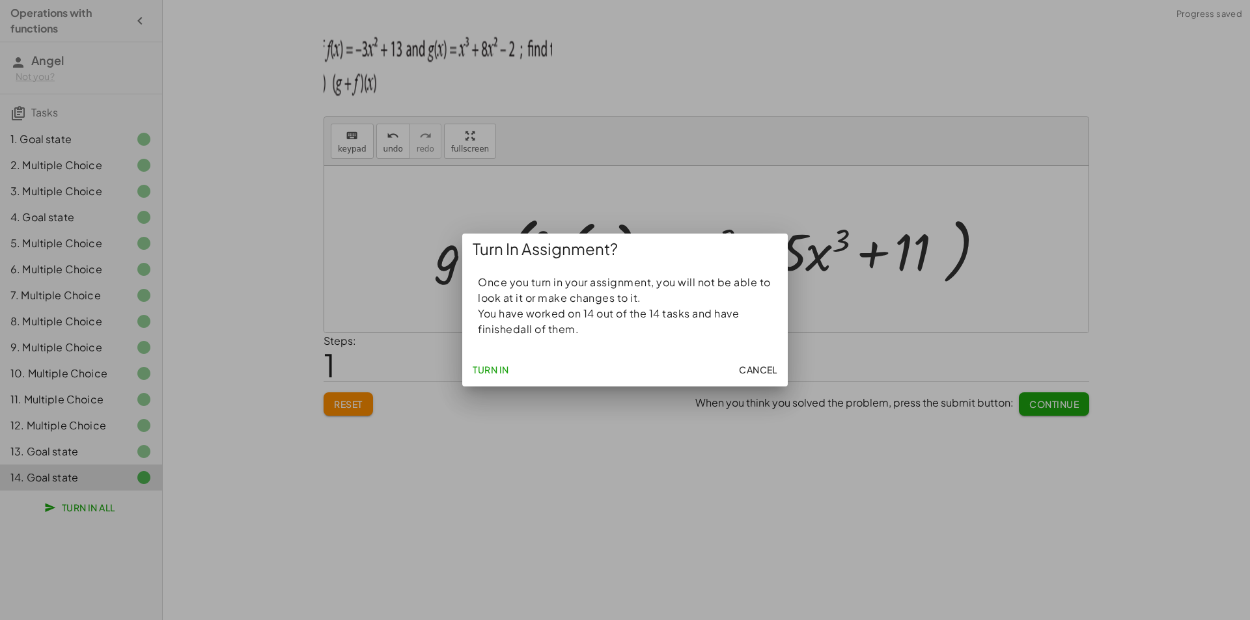
click at [489, 379] on button "Turn In" at bounding box center [490, 369] width 47 height 23
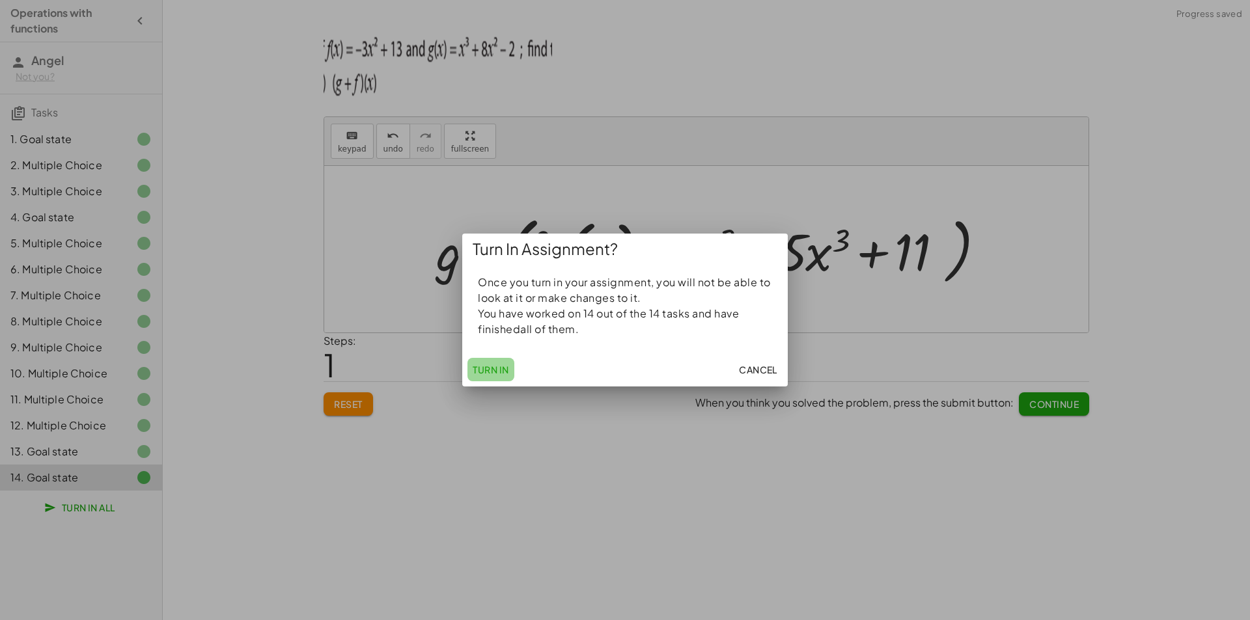
click at [489, 379] on button "Turn In" at bounding box center [490, 369] width 47 height 23
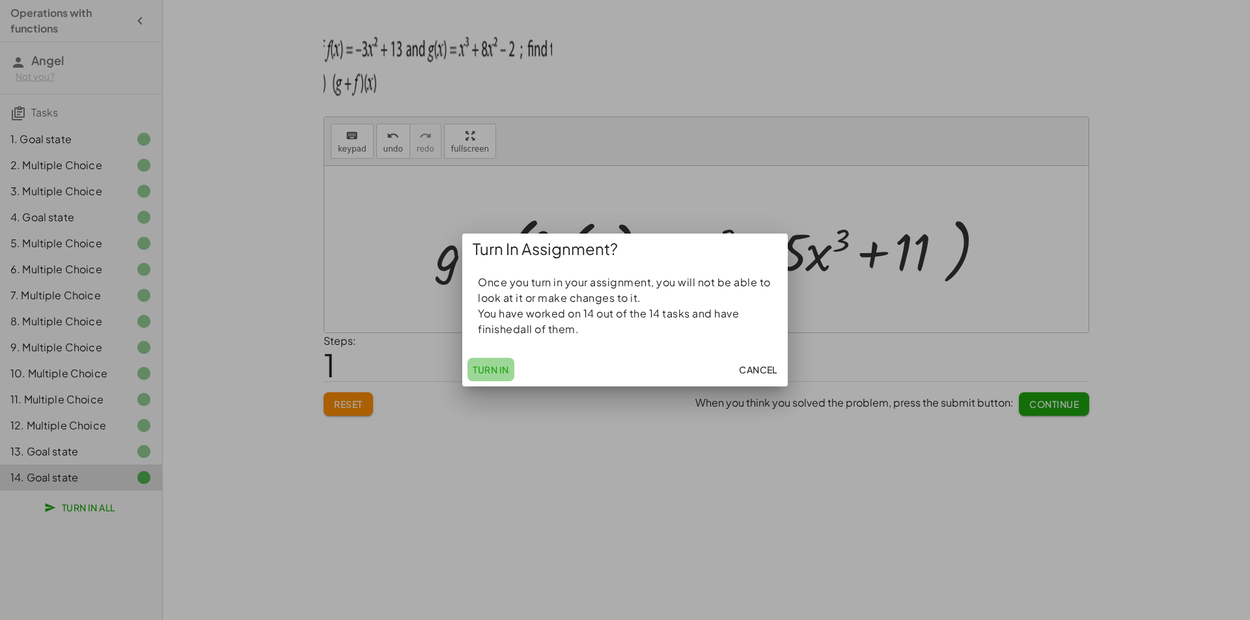
click at [489, 379] on button "Turn In" at bounding box center [490, 369] width 47 height 23
click at [760, 371] on span "Cancel" at bounding box center [758, 370] width 38 height 12
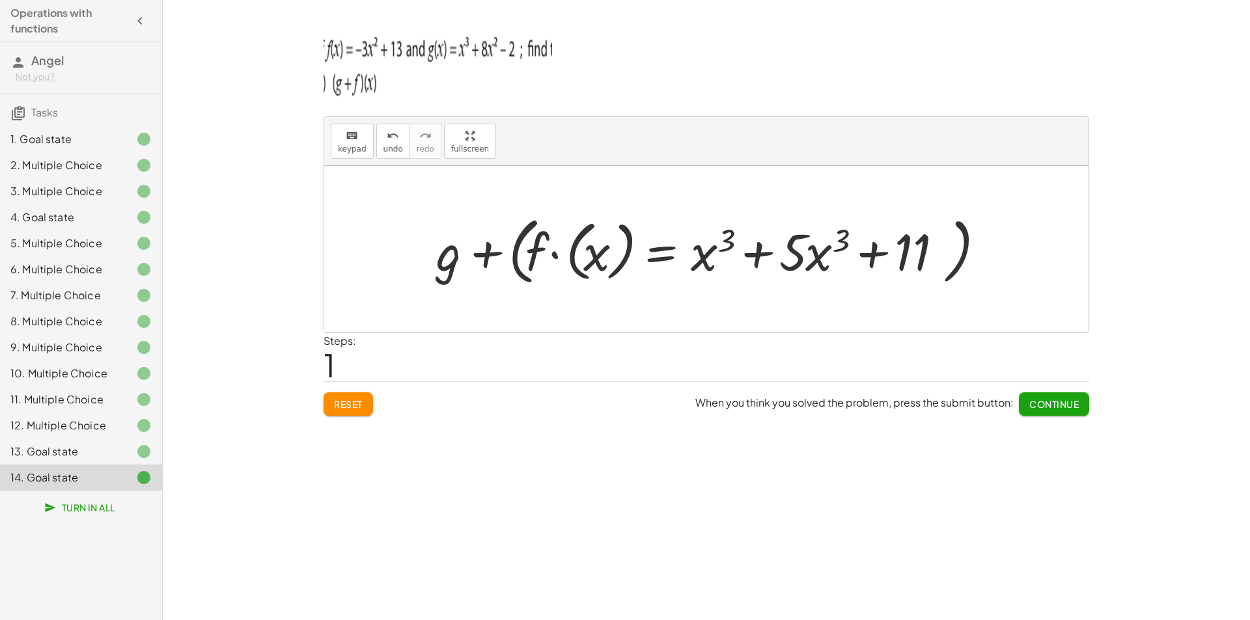
drag, startPoint x: 650, startPoint y: 420, endPoint x: 502, endPoint y: 366, distance: 157.7
click at [650, 420] on div "keyboard keypad undo undo redo redo fullscreen + g + f + g + ( · f · ( x ) = + …" at bounding box center [706, 219] width 781 height 407
click at [100, 140] on div "1. Goal state" at bounding box center [62, 139] width 105 height 16
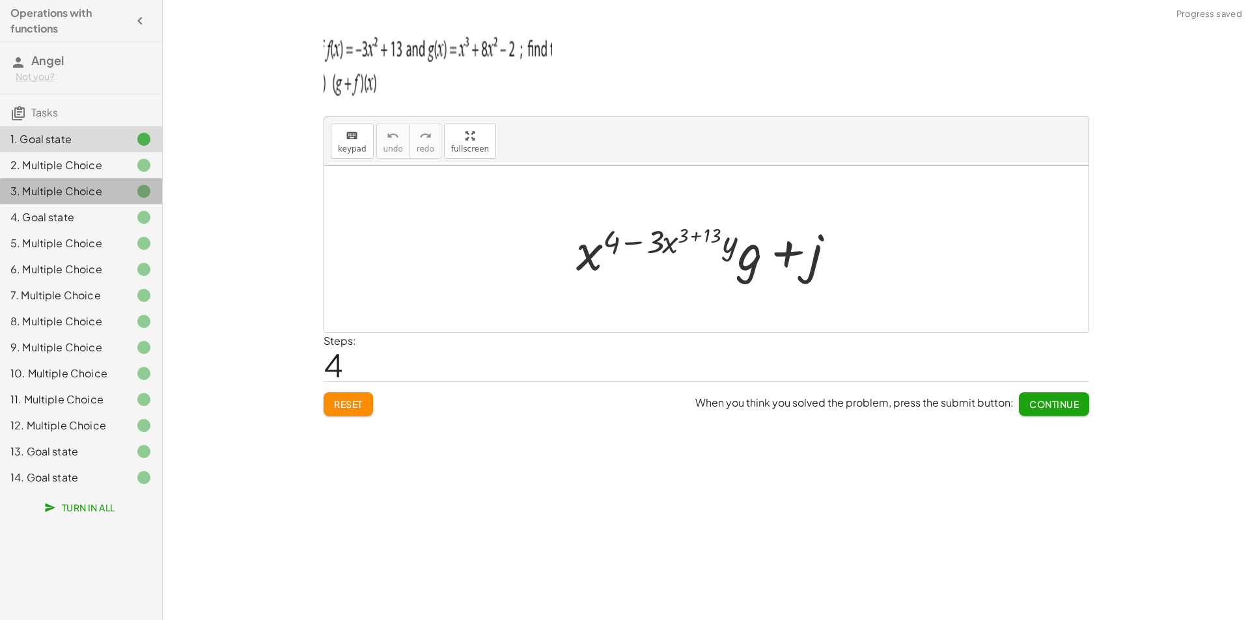
click at [108, 198] on div "3. Multiple Choice" at bounding box center [62, 192] width 105 height 16
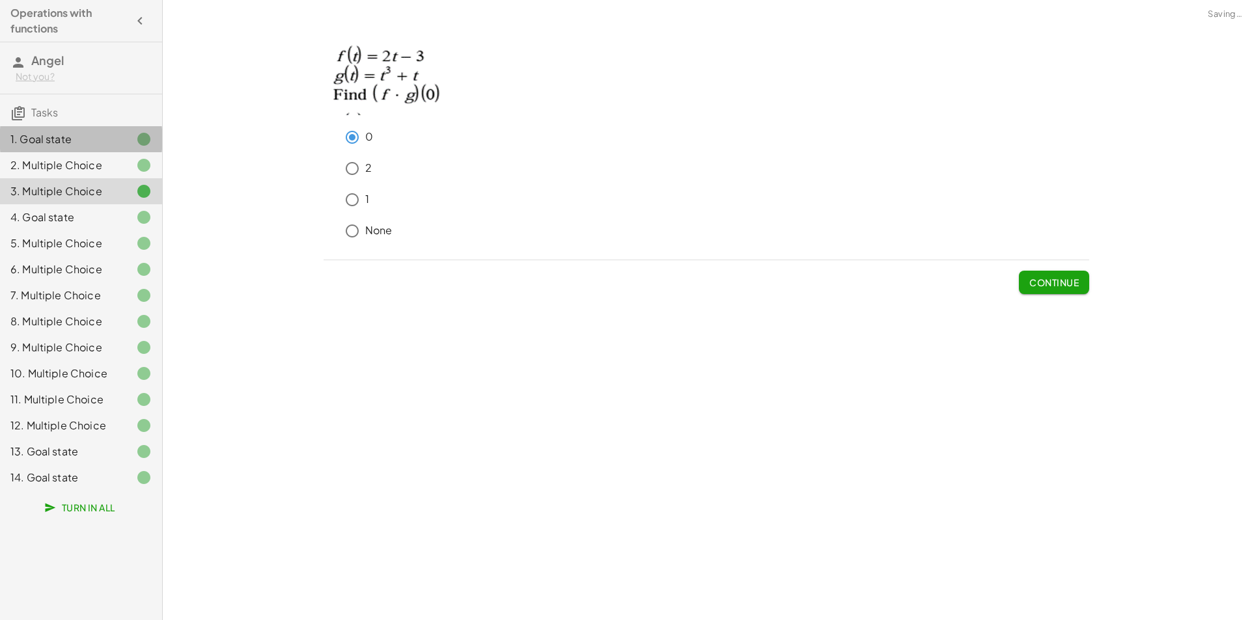
click at [105, 143] on div "1. Goal state" at bounding box center [62, 139] width 105 height 16
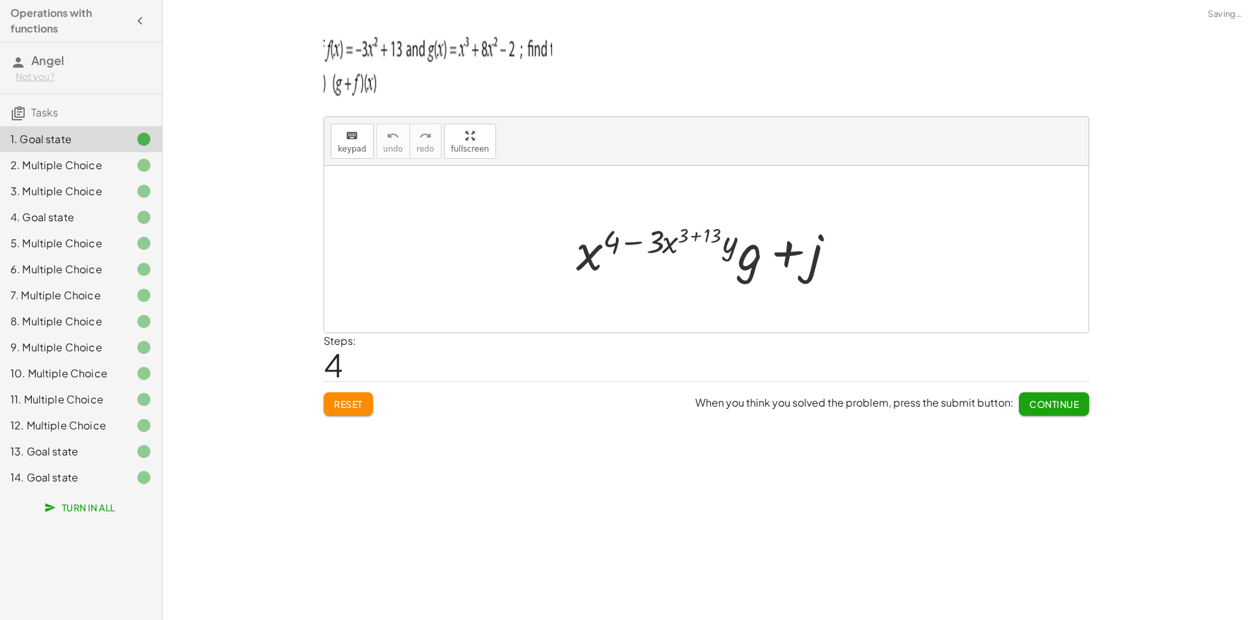
click at [121, 188] on div at bounding box center [133, 192] width 36 height 16
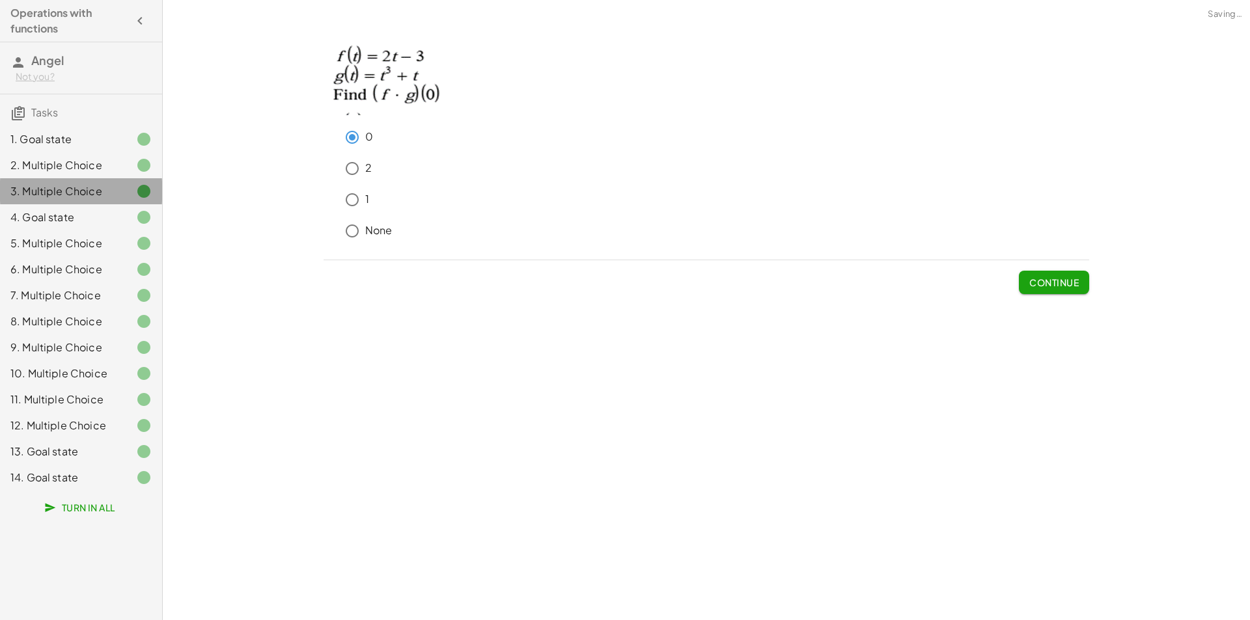
click at [115, 171] on div "2. Multiple Choice" at bounding box center [62, 165] width 105 height 16
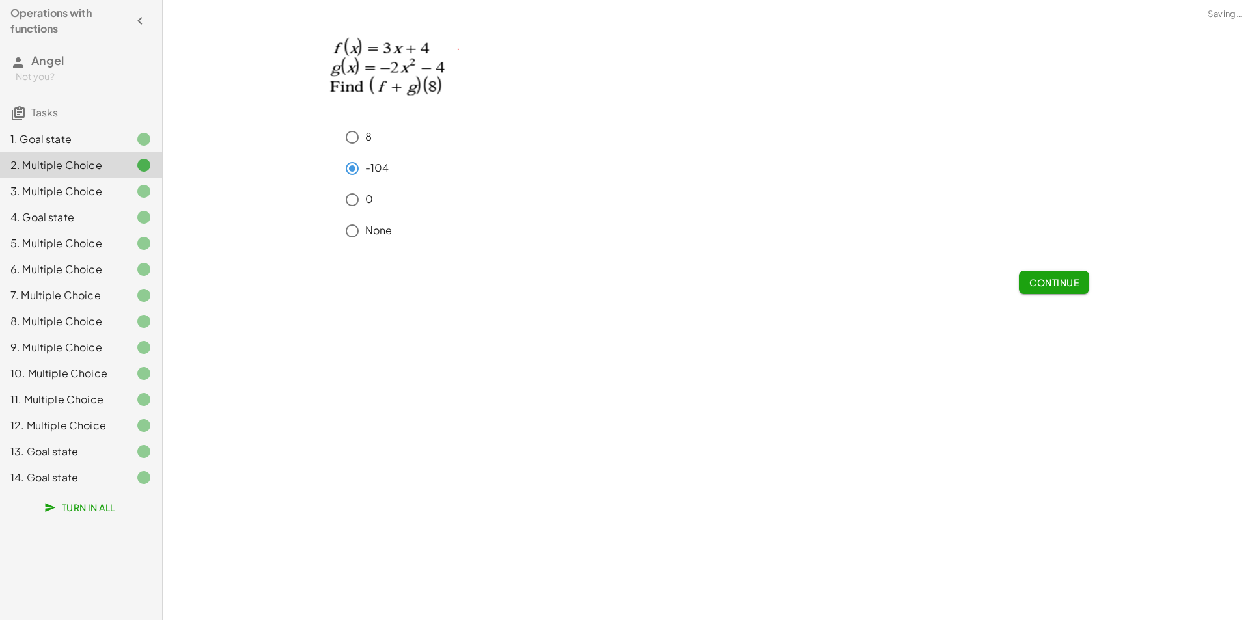
click at [113, 510] on span "Turn In All" at bounding box center [81, 508] width 68 height 12
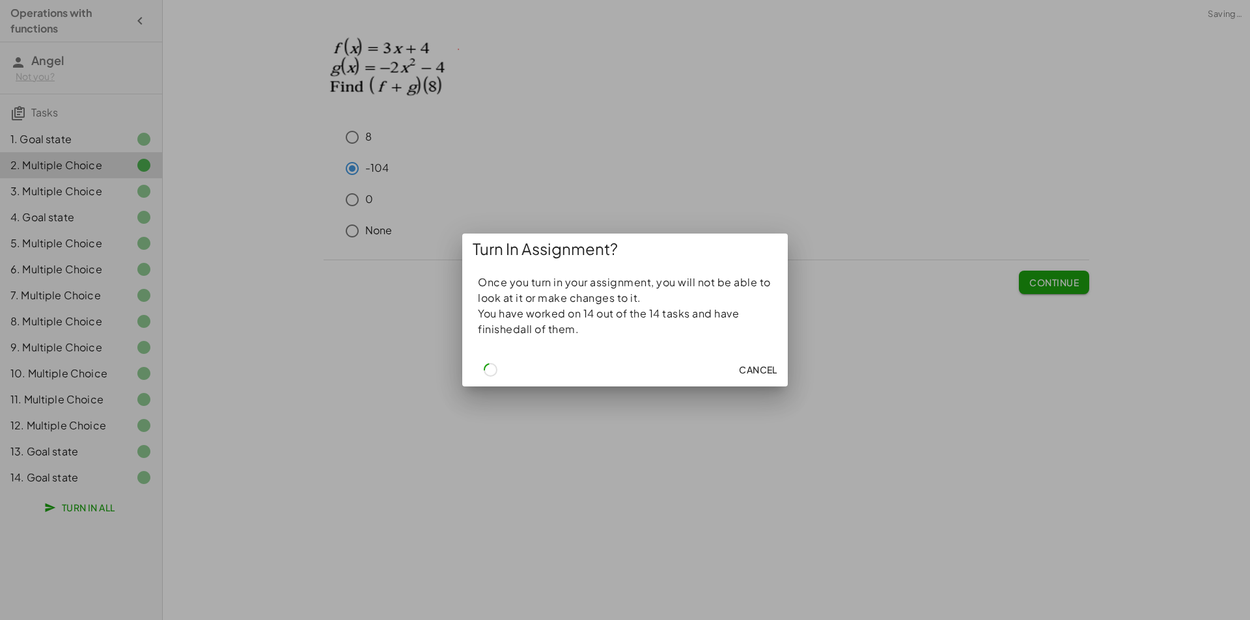
click at [566, 454] on div at bounding box center [625, 310] width 1250 height 620
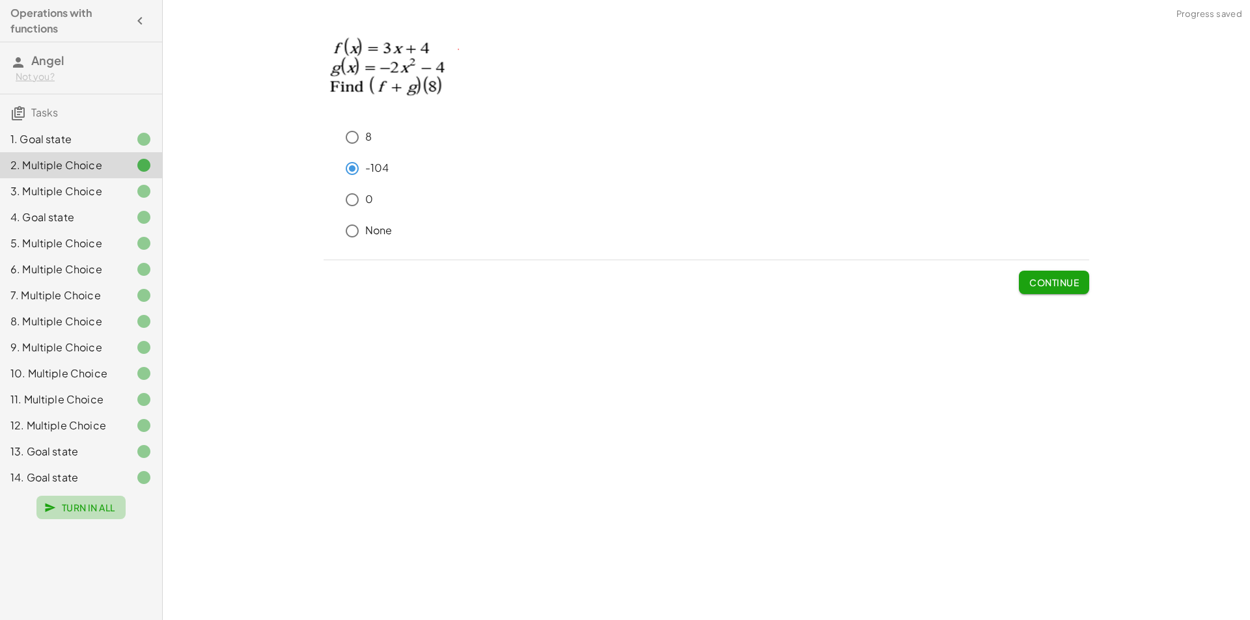
click at [81, 508] on span "Turn In All" at bounding box center [81, 508] width 68 height 12
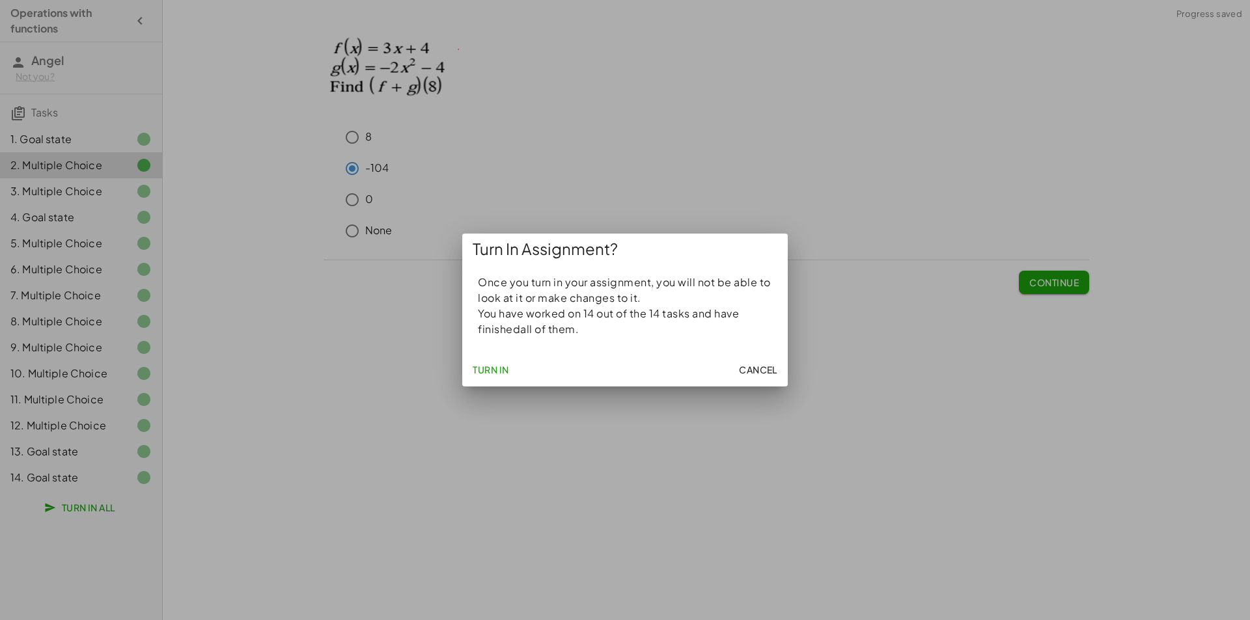
click at [499, 370] on span "Turn In" at bounding box center [490, 370] width 36 height 12
click at [476, 375] on span "Turn In" at bounding box center [490, 370] width 36 height 12
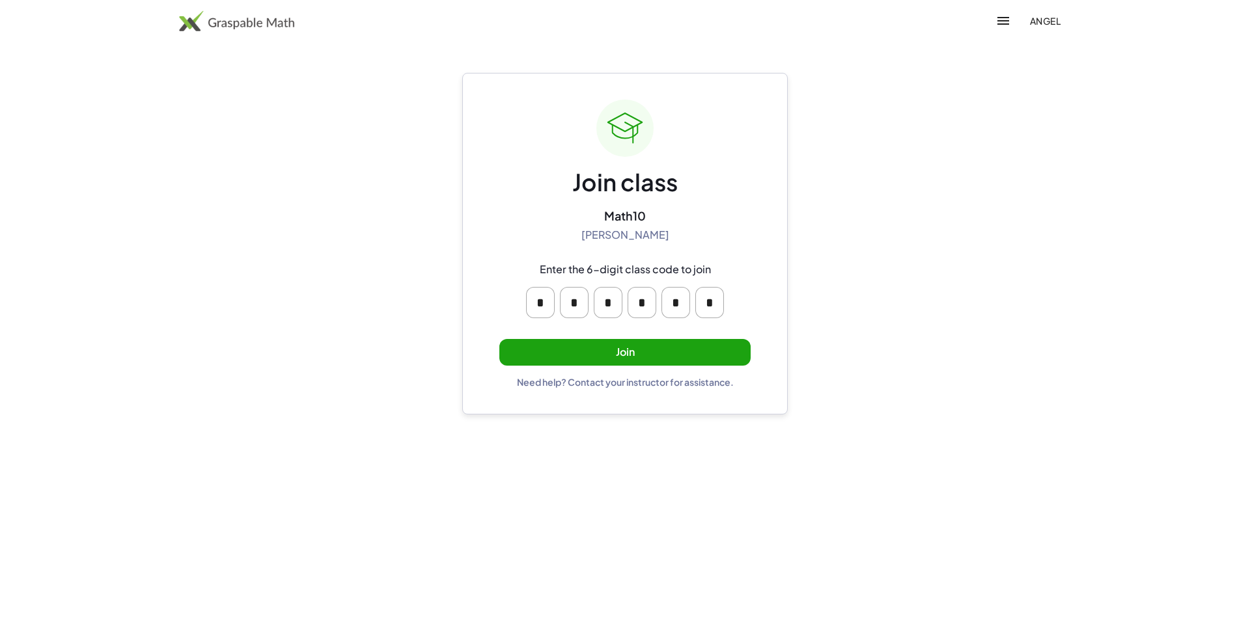
click at [664, 363] on button "Join" at bounding box center [624, 352] width 251 height 27
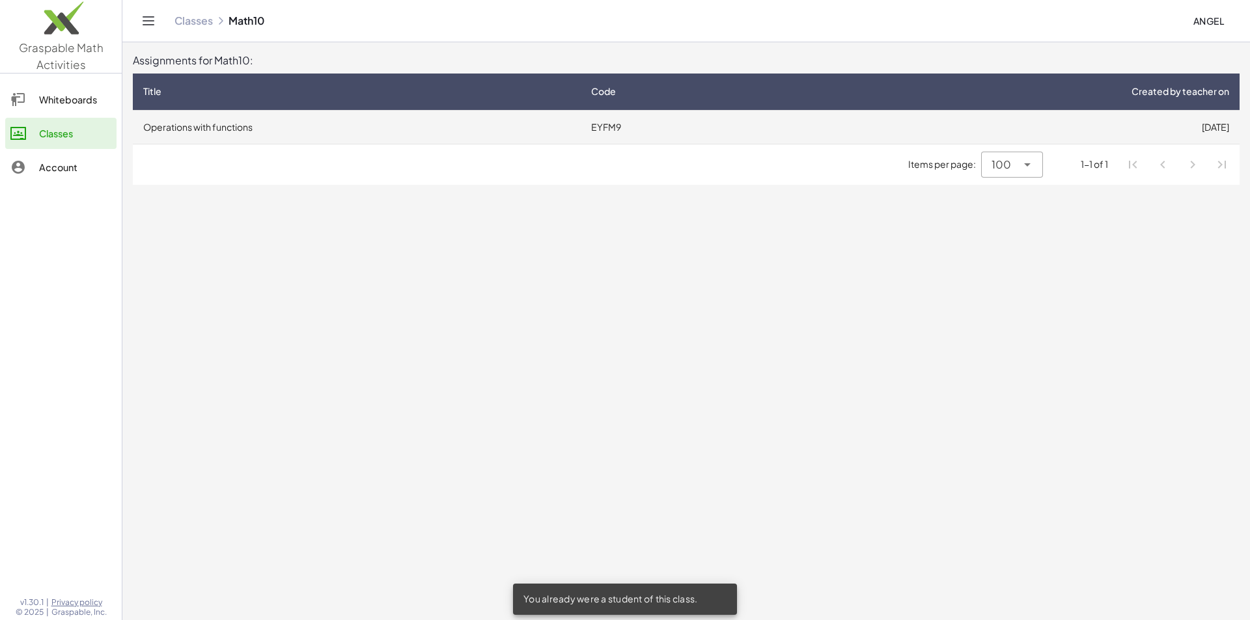
click at [597, 128] on td "EYFM9" at bounding box center [683, 127] width 204 height 34
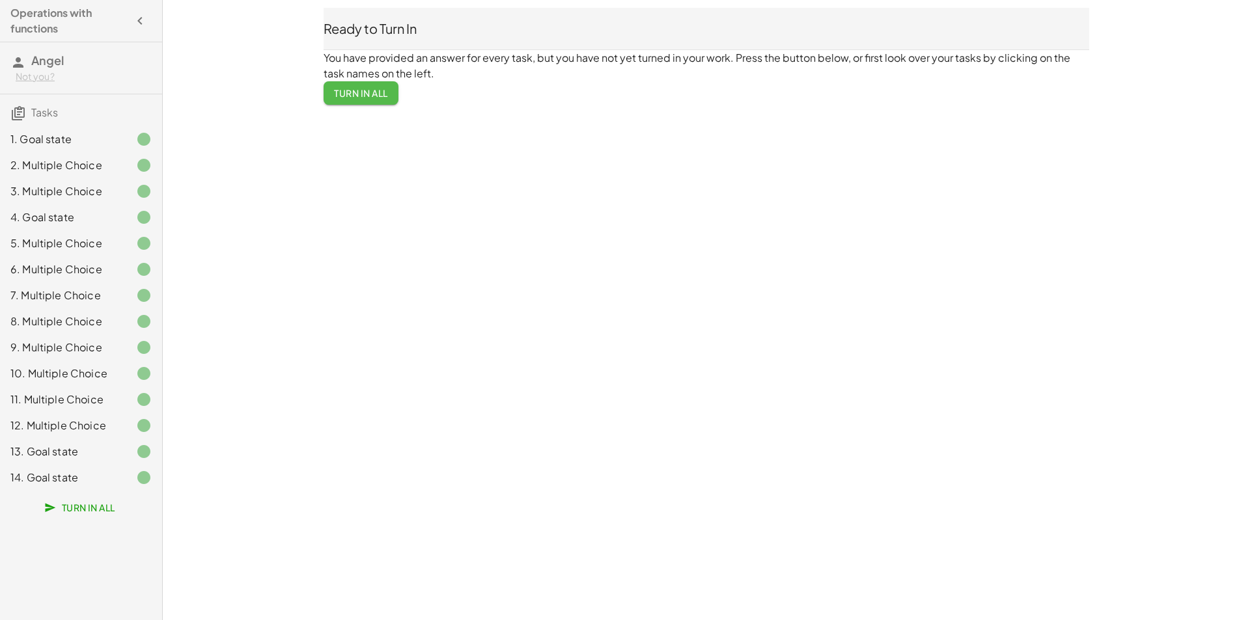
click at [353, 94] on span "Turn In All" at bounding box center [361, 93] width 54 height 12
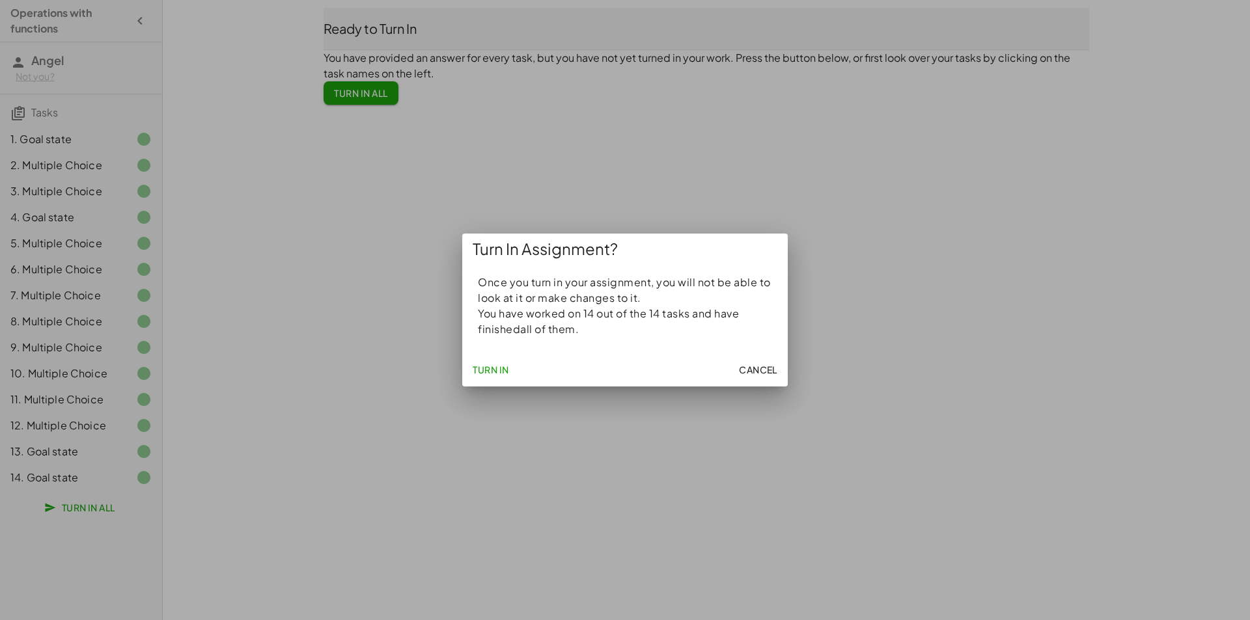
click at [500, 364] on span "Turn In" at bounding box center [490, 370] width 36 height 12
